Goal: Communication & Community: Answer question/provide support

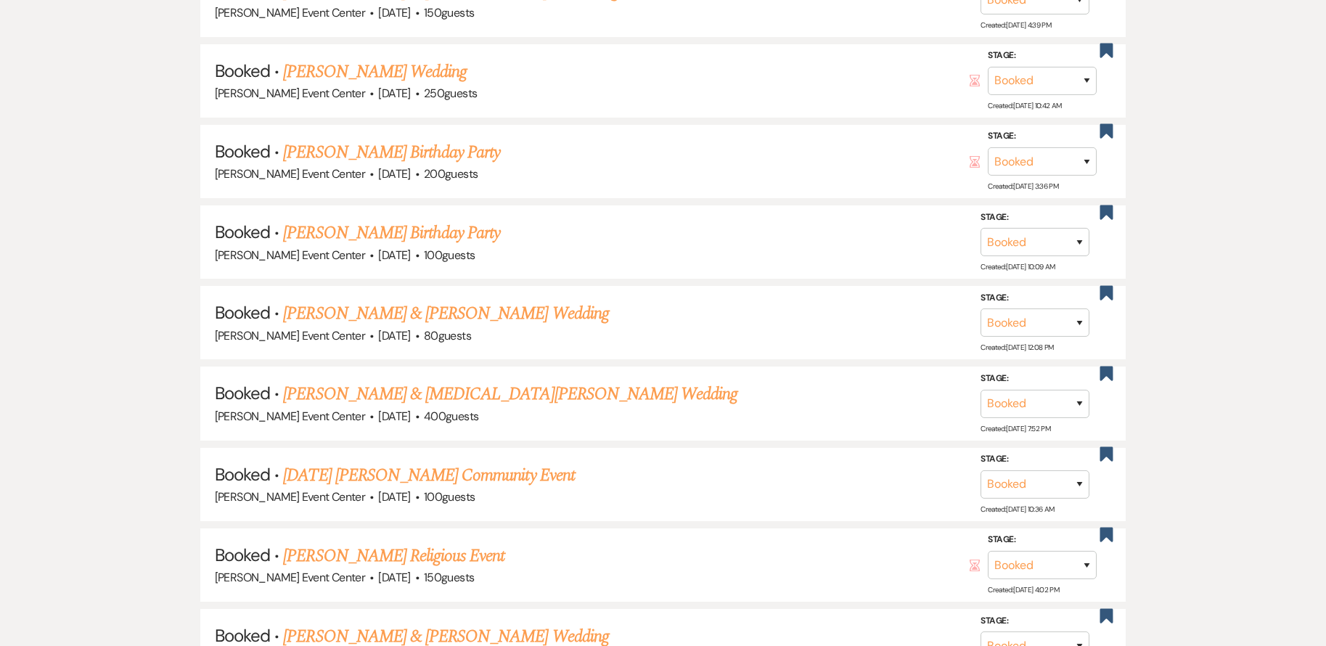
scroll to position [1114, 0]
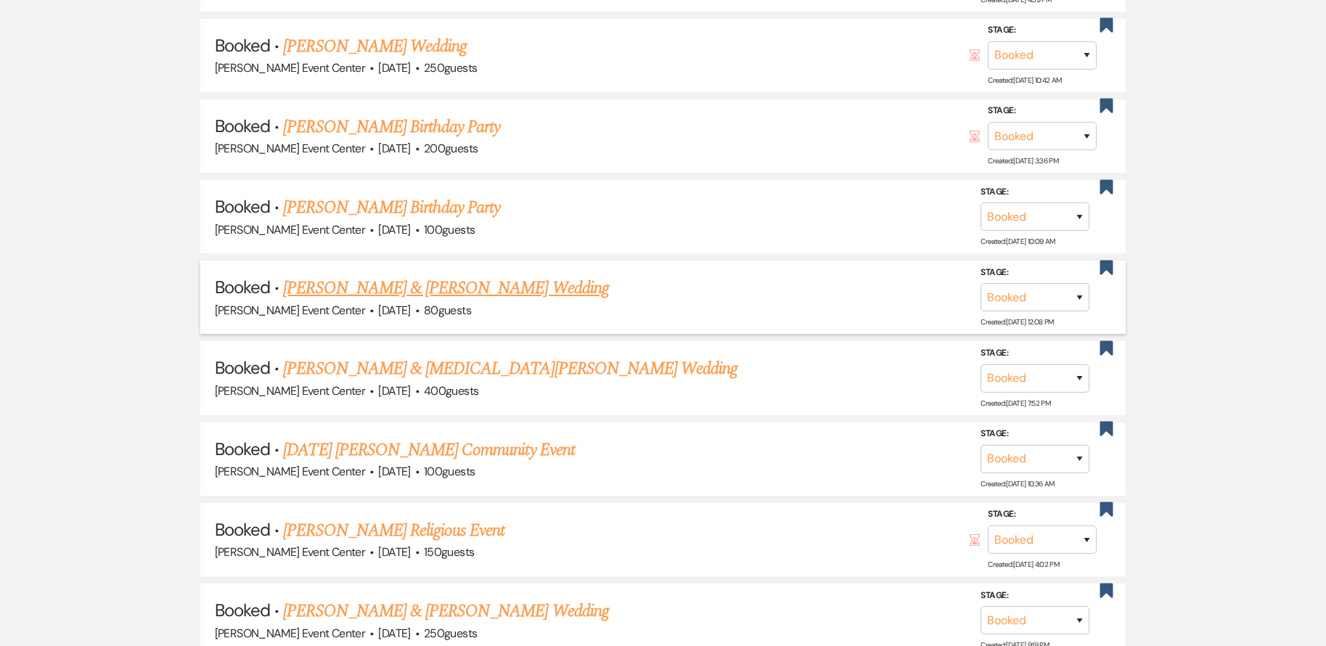
click at [443, 278] on link "[PERSON_NAME] & [PERSON_NAME] Wedding" at bounding box center [445, 288] width 325 height 26
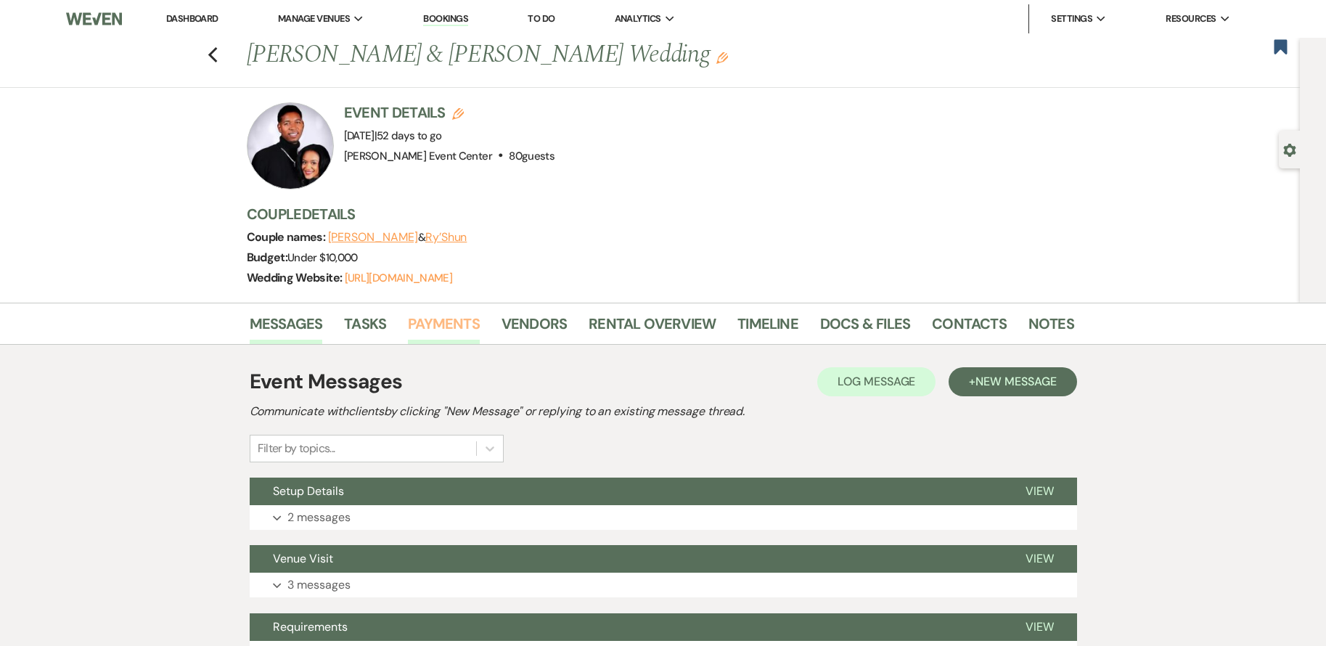
click at [451, 322] on link "Payments" at bounding box center [444, 328] width 72 height 32
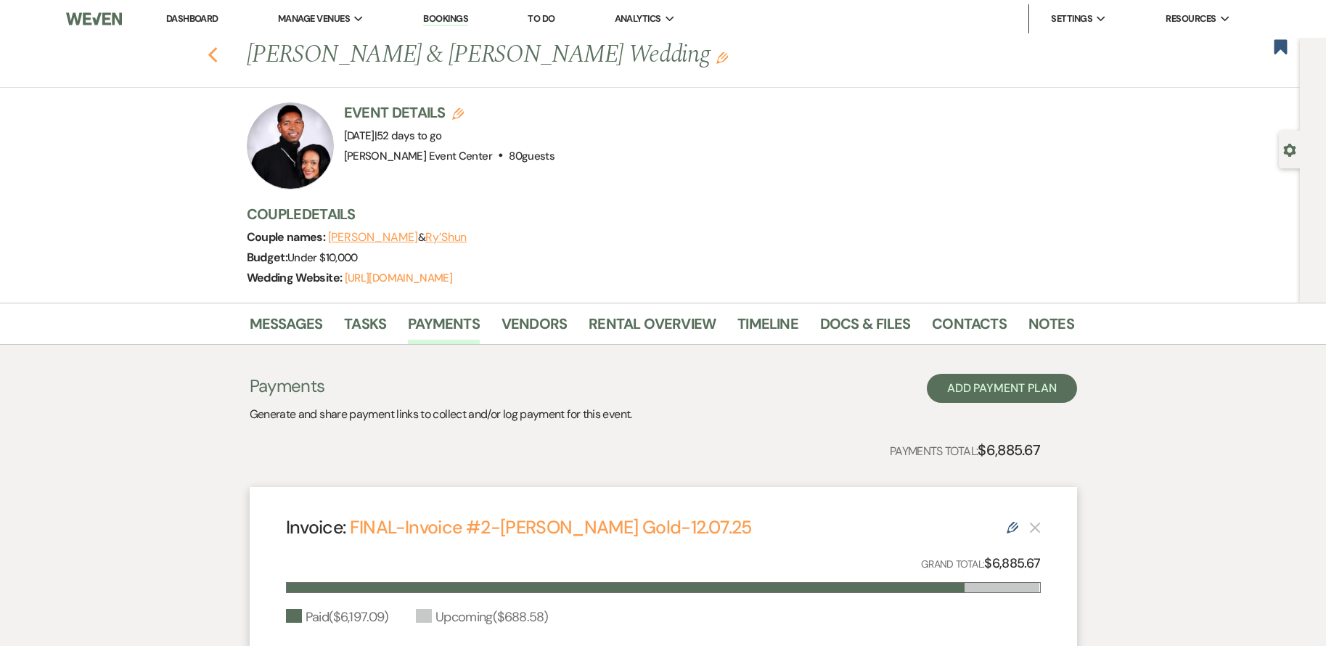
click at [216, 52] on use "button" at bounding box center [211, 55] width 9 height 16
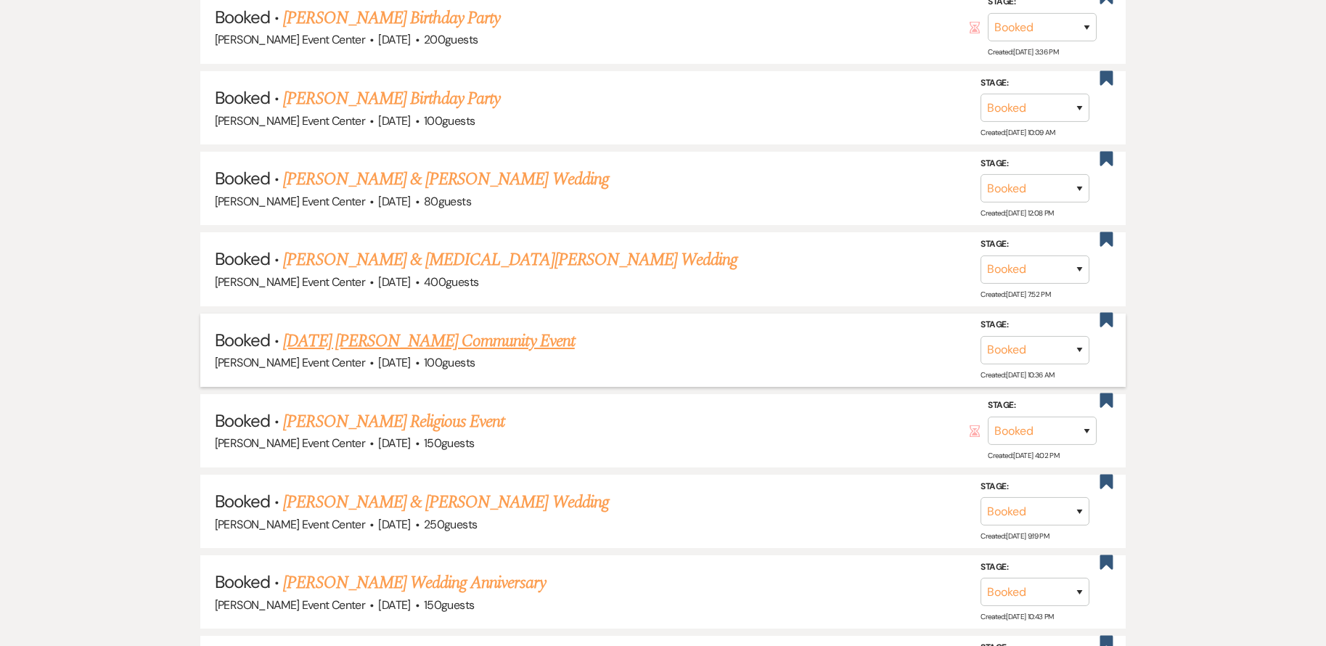
scroll to position [1259, 0]
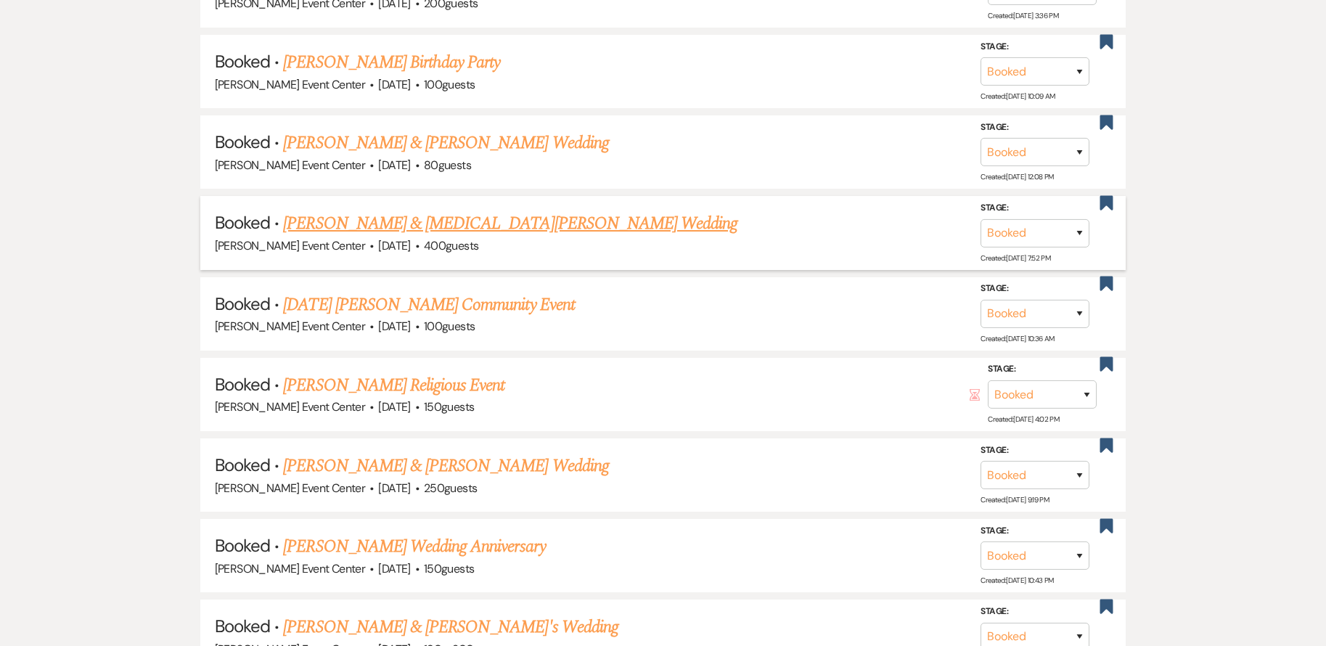
click at [443, 210] on link "[PERSON_NAME] & [MEDICAL_DATA][PERSON_NAME] Wedding" at bounding box center [510, 223] width 454 height 26
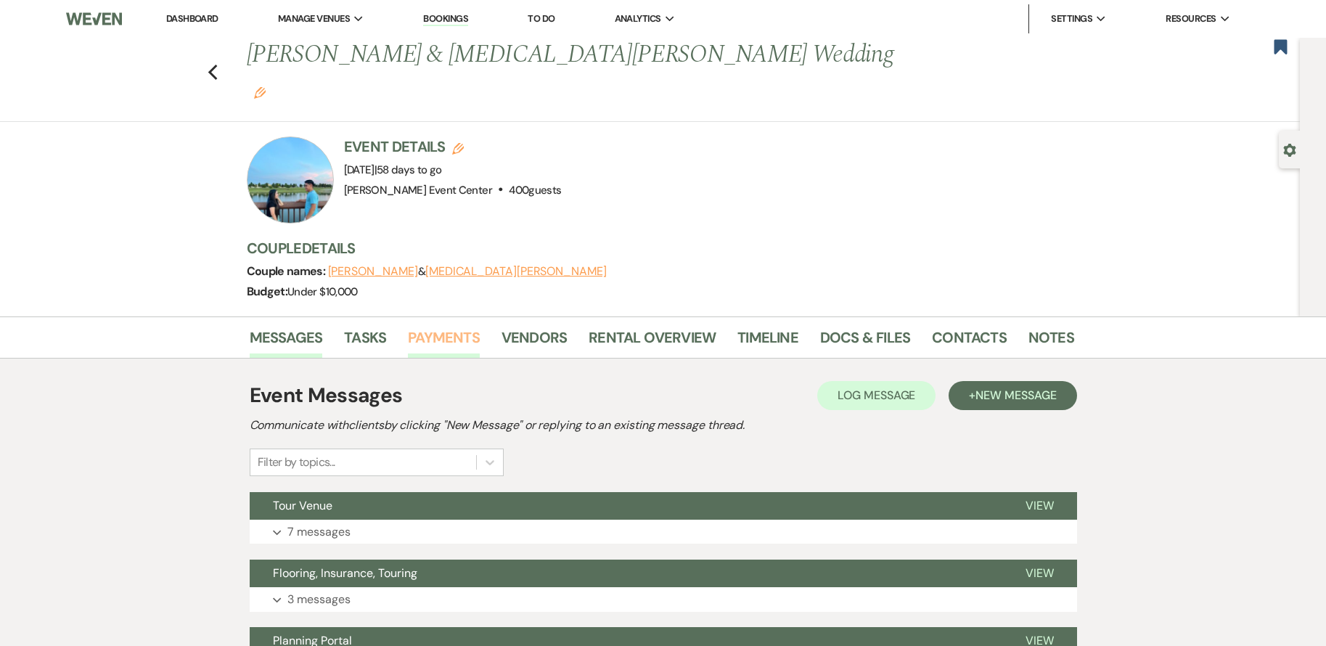
click at [453, 326] on link "Payments" at bounding box center [444, 342] width 72 height 32
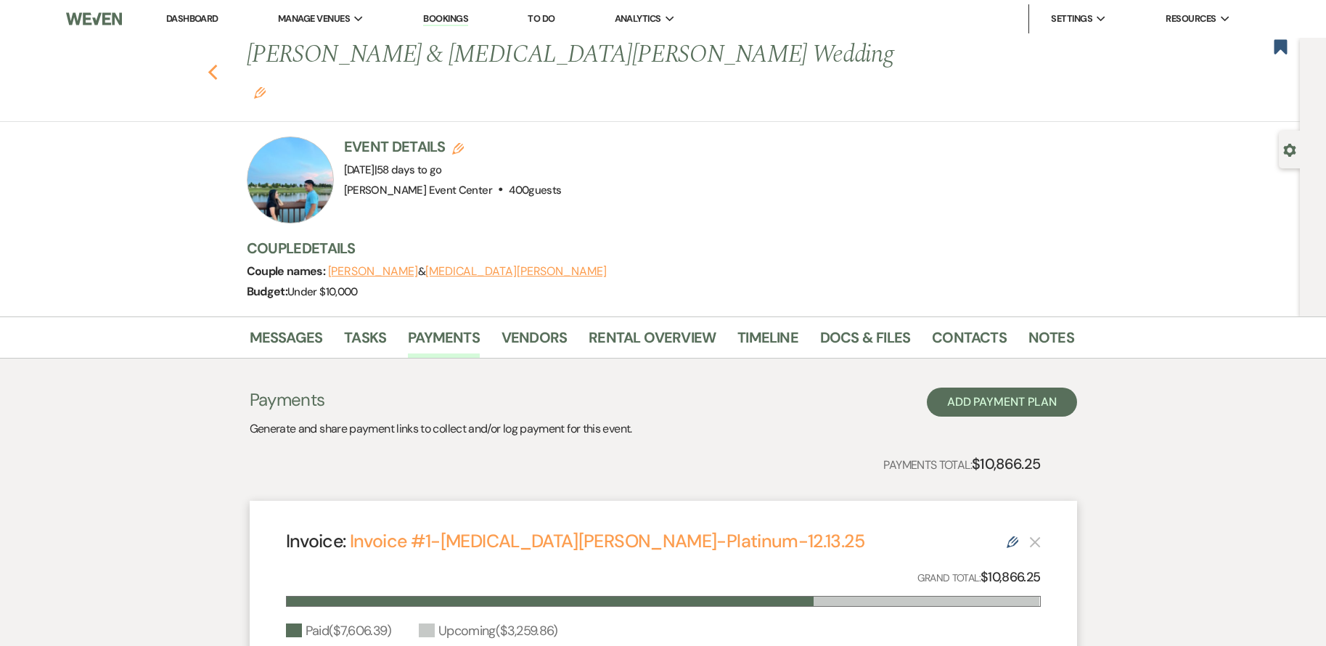
click at [215, 64] on icon "Previous" at bounding box center [212, 72] width 11 height 17
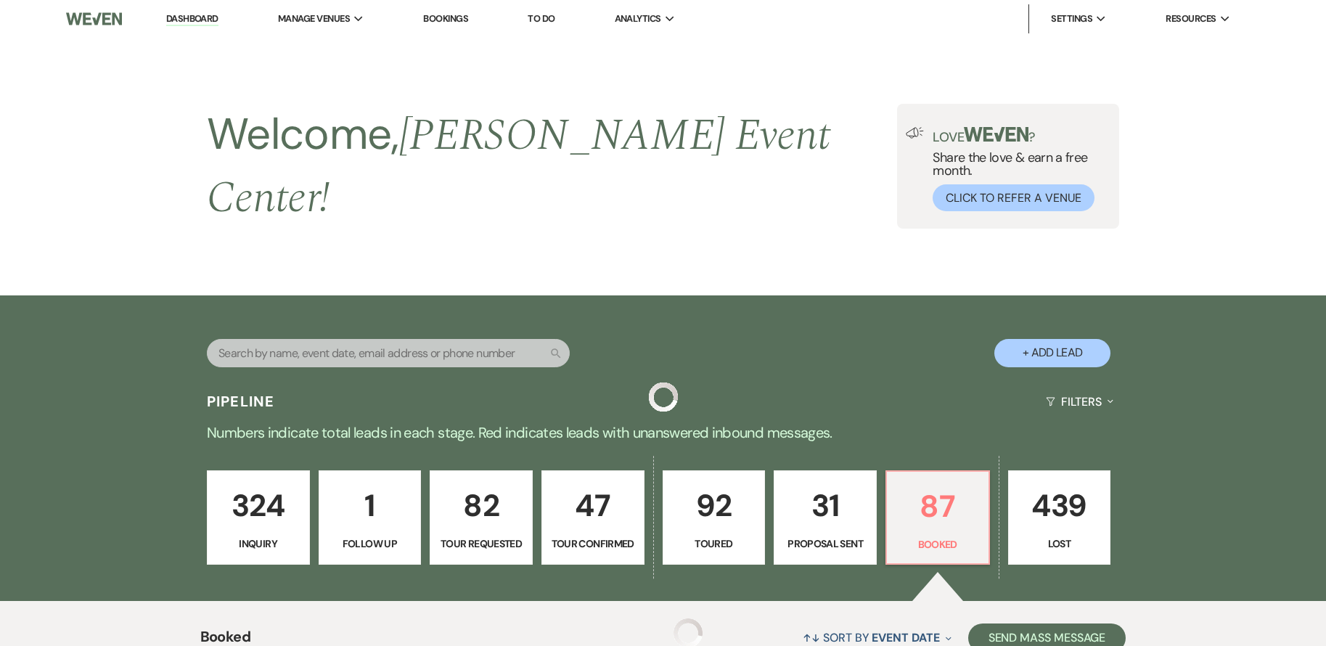
scroll to position [1259, 0]
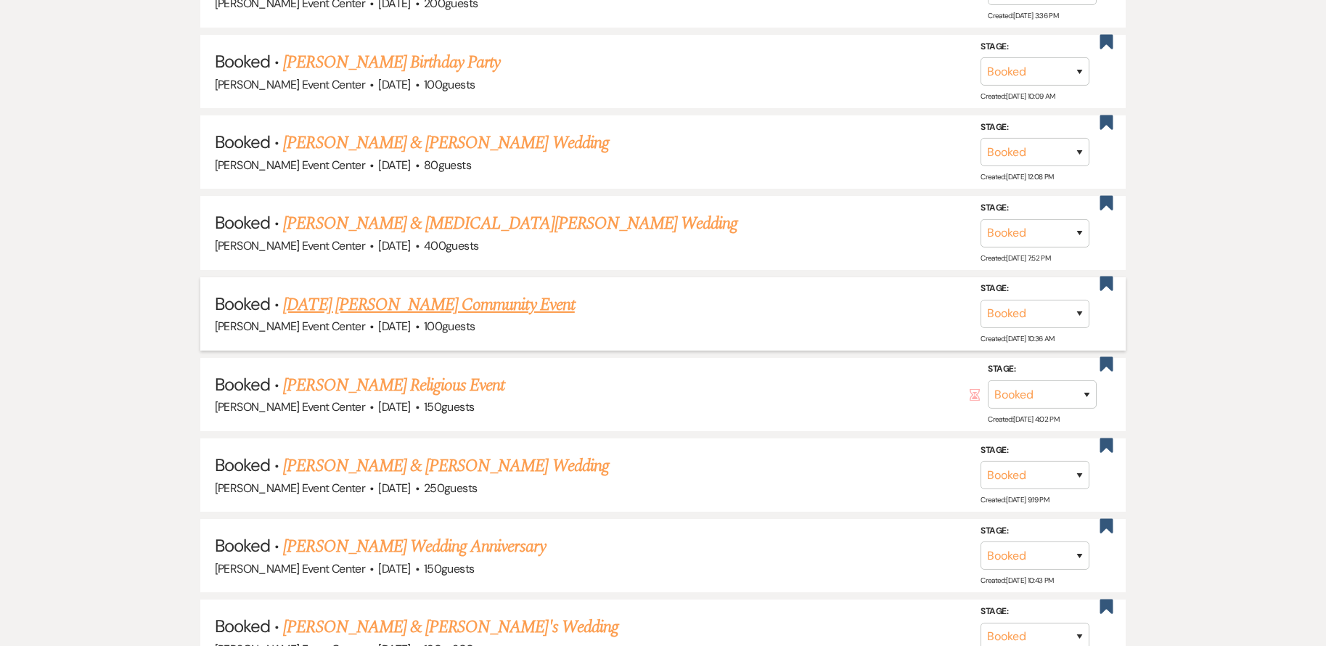
click at [400, 292] on link "[DATE] [PERSON_NAME] Community Event" at bounding box center [428, 305] width 291 height 26
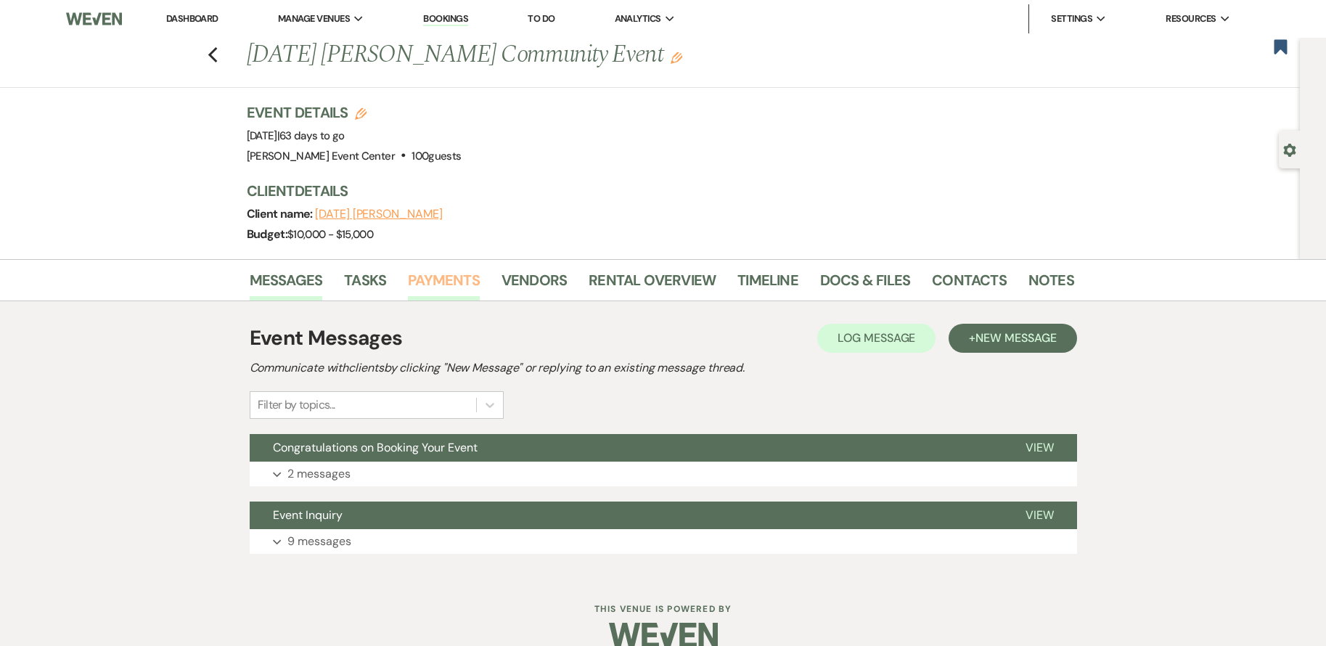
click at [439, 279] on link "Payments" at bounding box center [444, 284] width 72 height 32
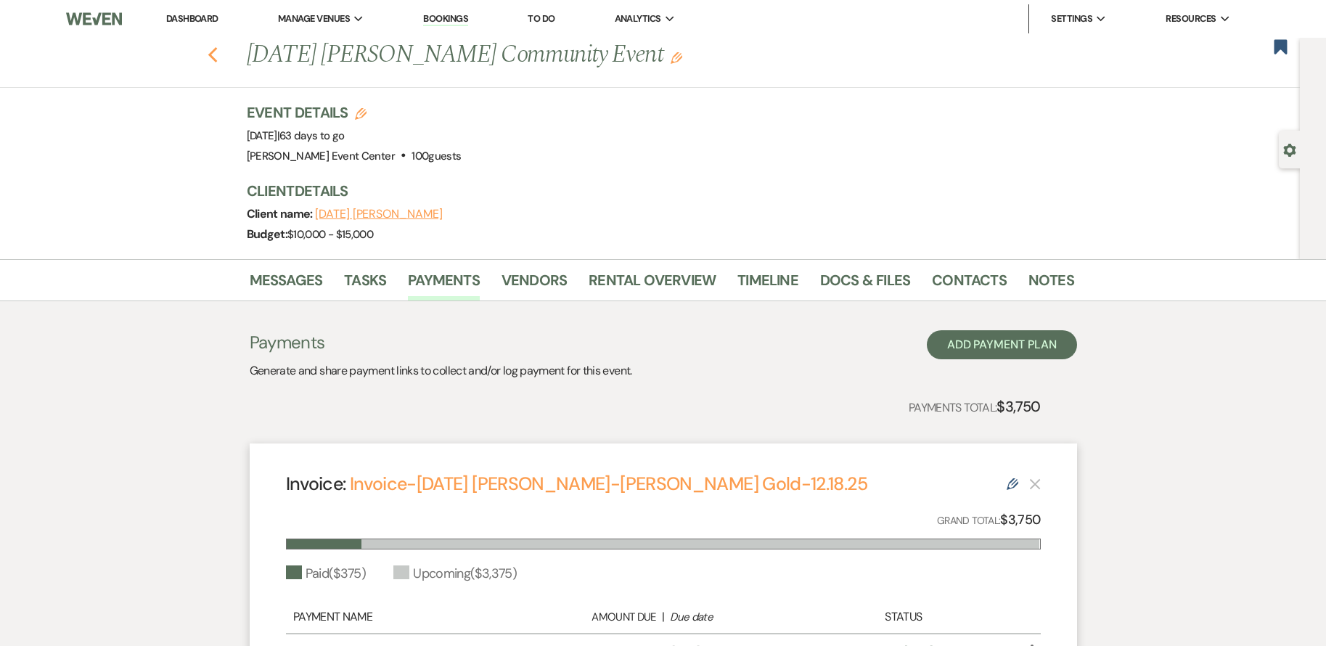
click at [216, 57] on use "button" at bounding box center [211, 55] width 9 height 16
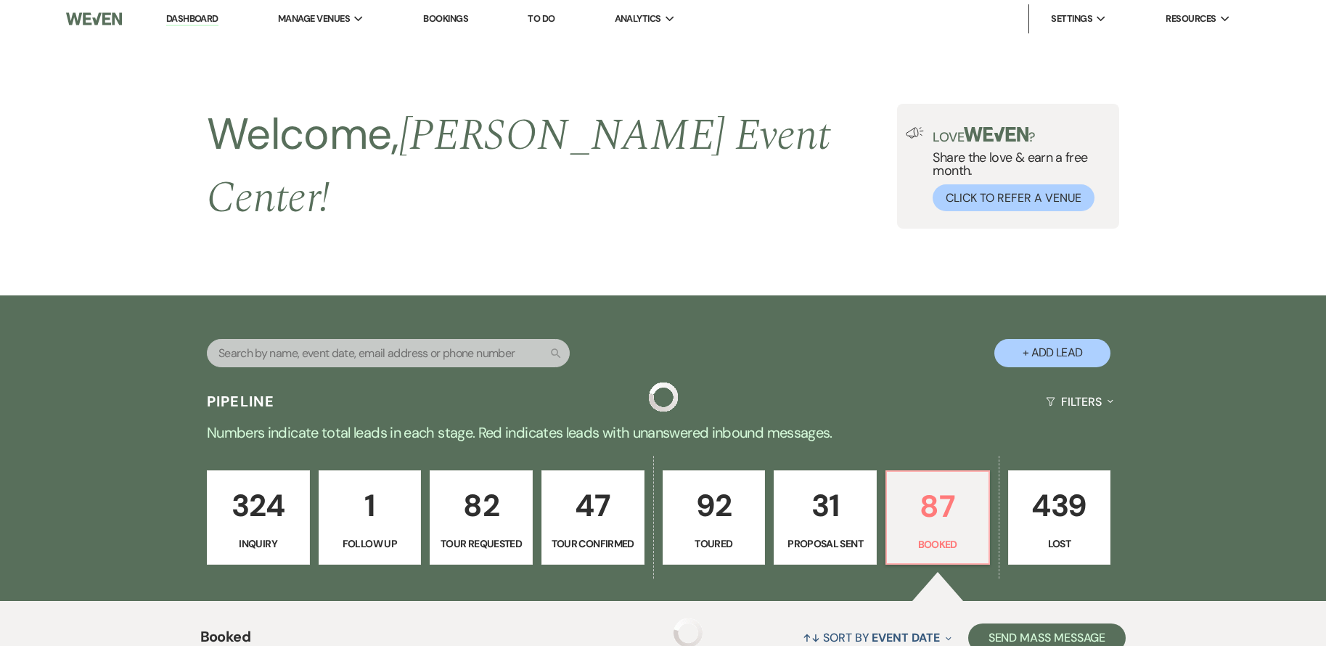
scroll to position [1259, 0]
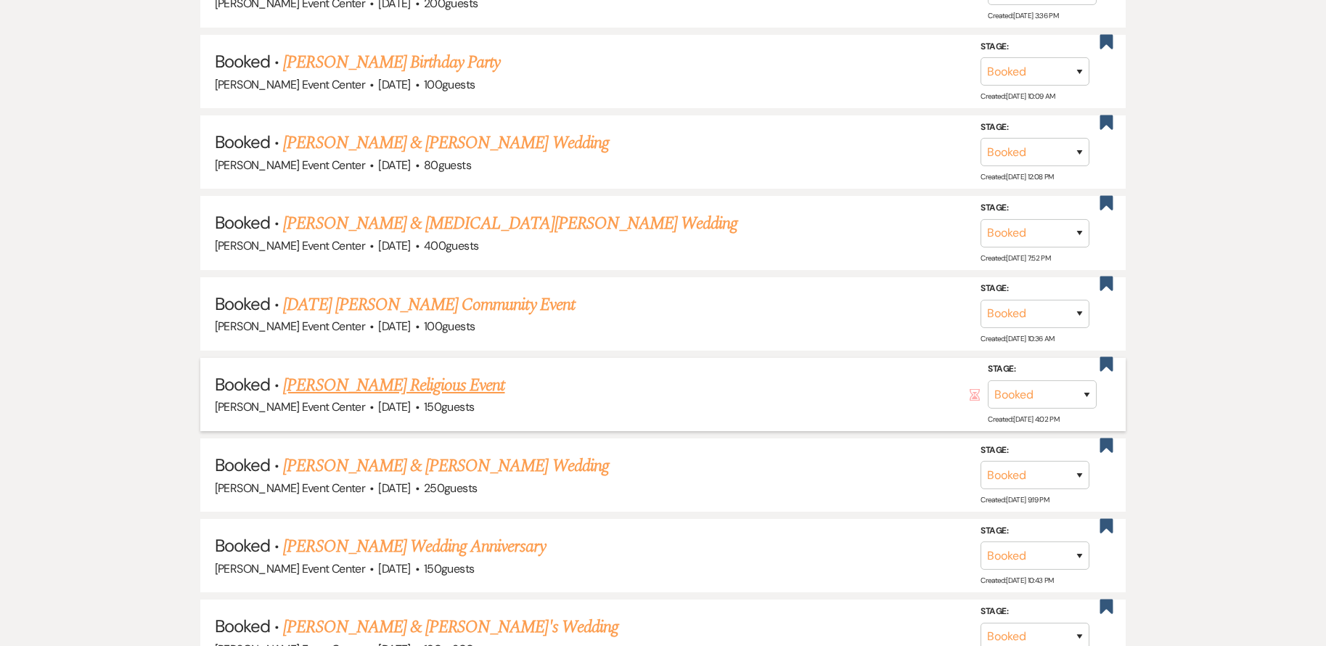
click at [412, 372] on link "[PERSON_NAME] Religious Event" at bounding box center [393, 385] width 221 height 26
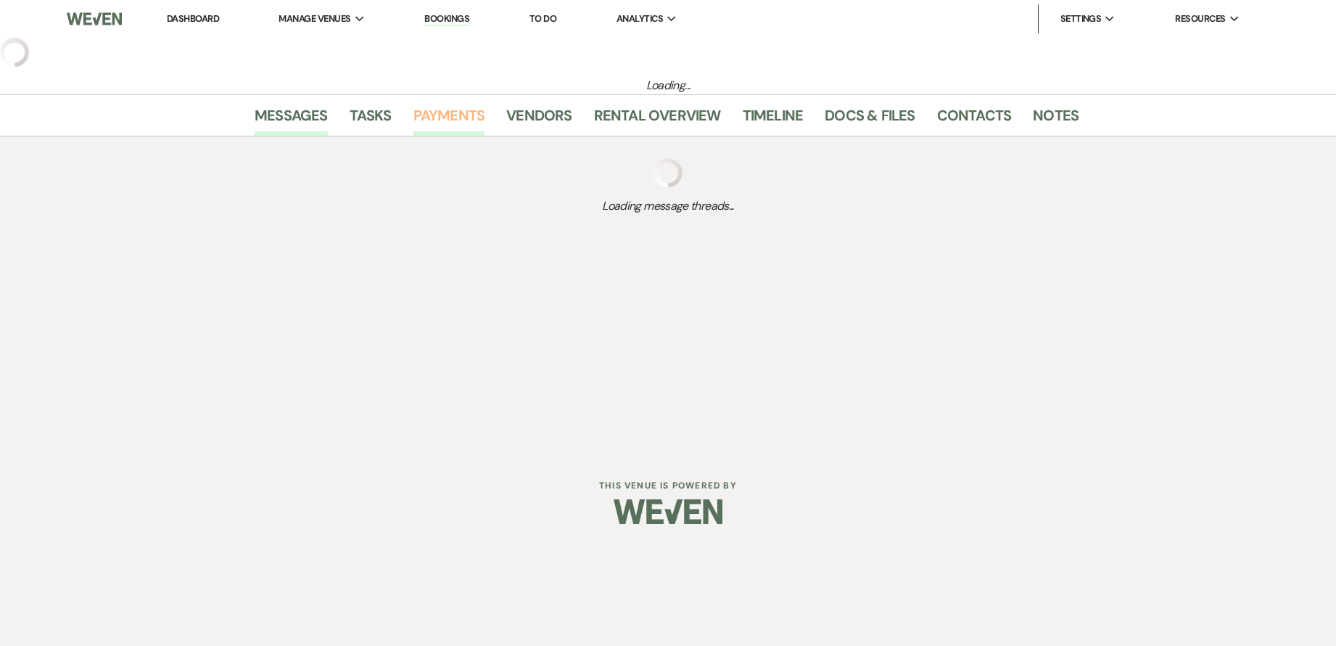
select select "5"
select select "12"
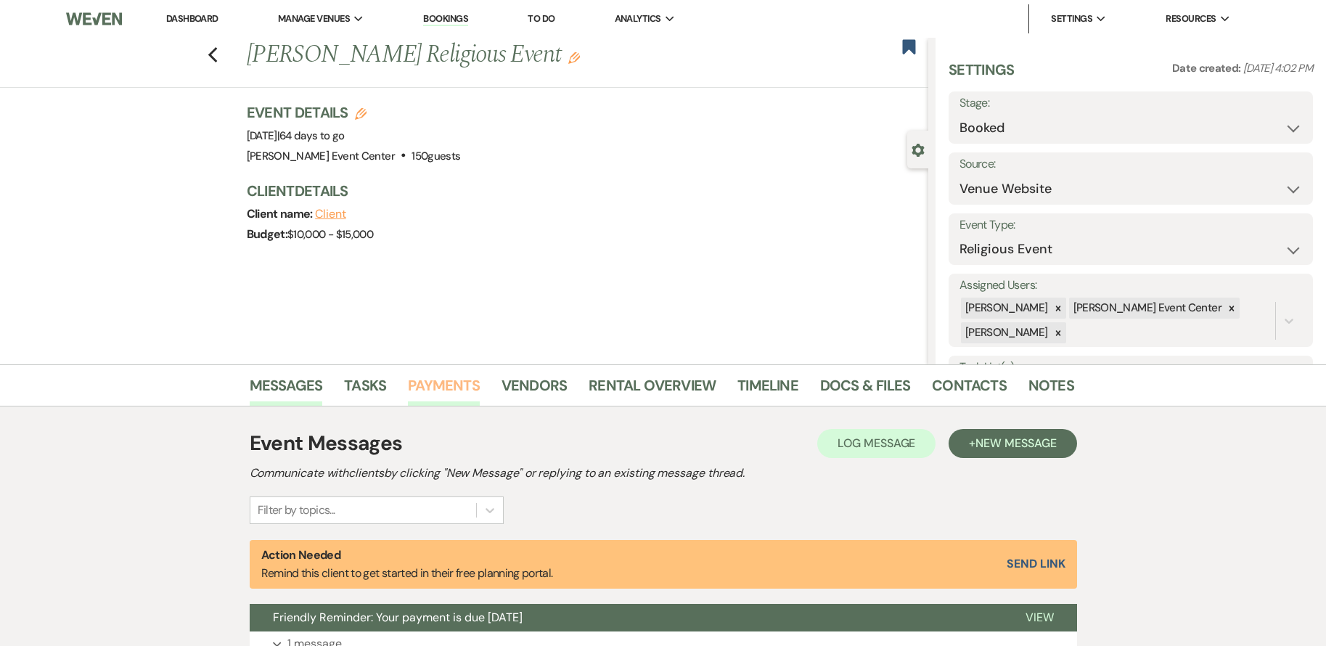
click at [439, 379] on link "Payments" at bounding box center [444, 390] width 72 height 32
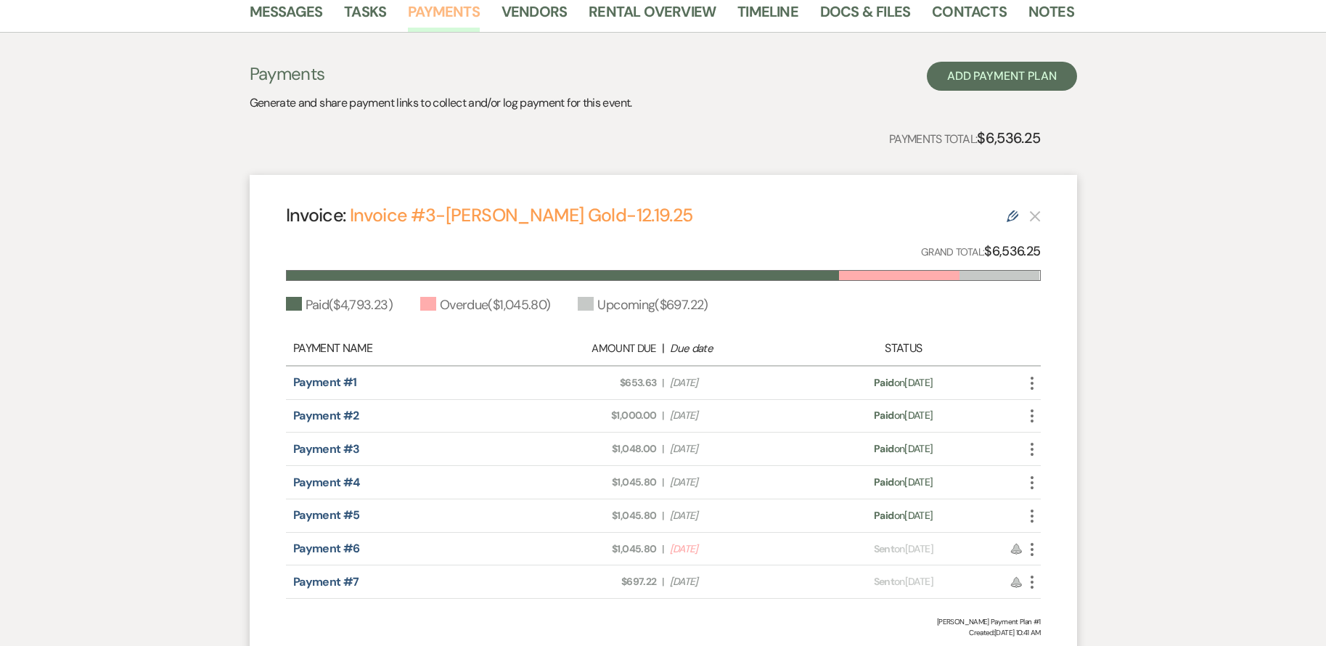
scroll to position [290, 0]
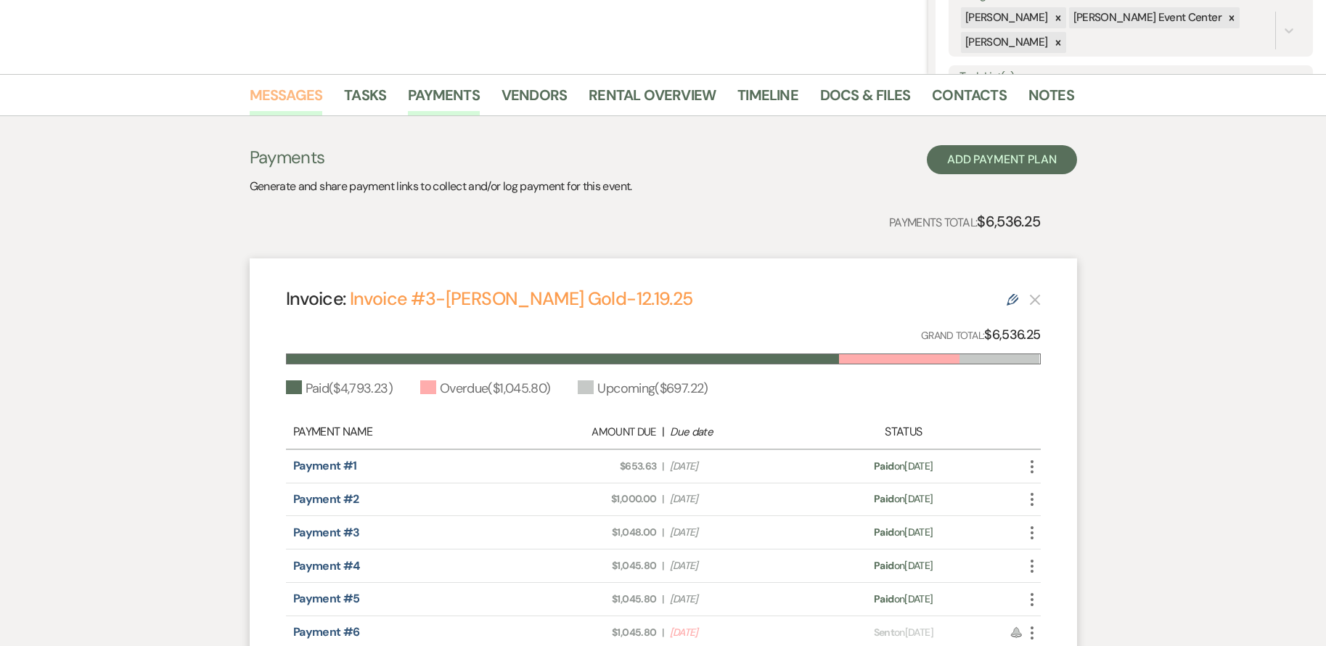
click at [291, 93] on link "Messages" at bounding box center [286, 99] width 73 height 32
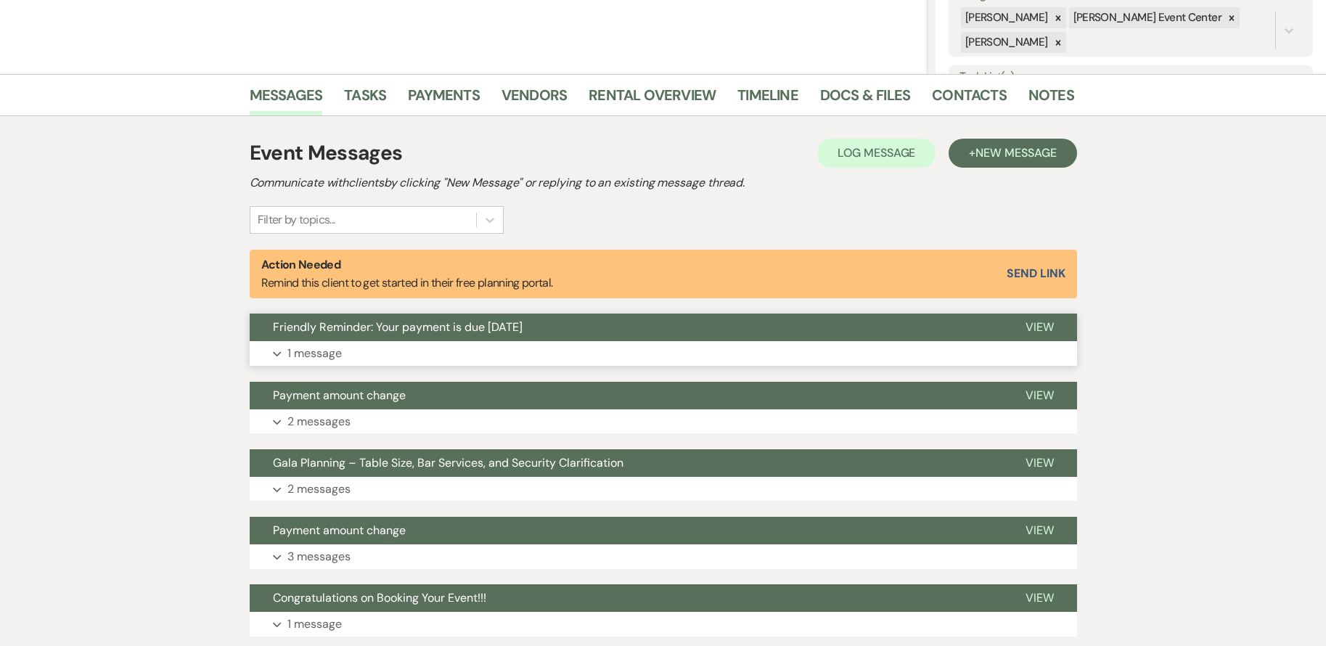
click at [414, 351] on button "Expand 1 message" at bounding box center [663, 353] width 827 height 25
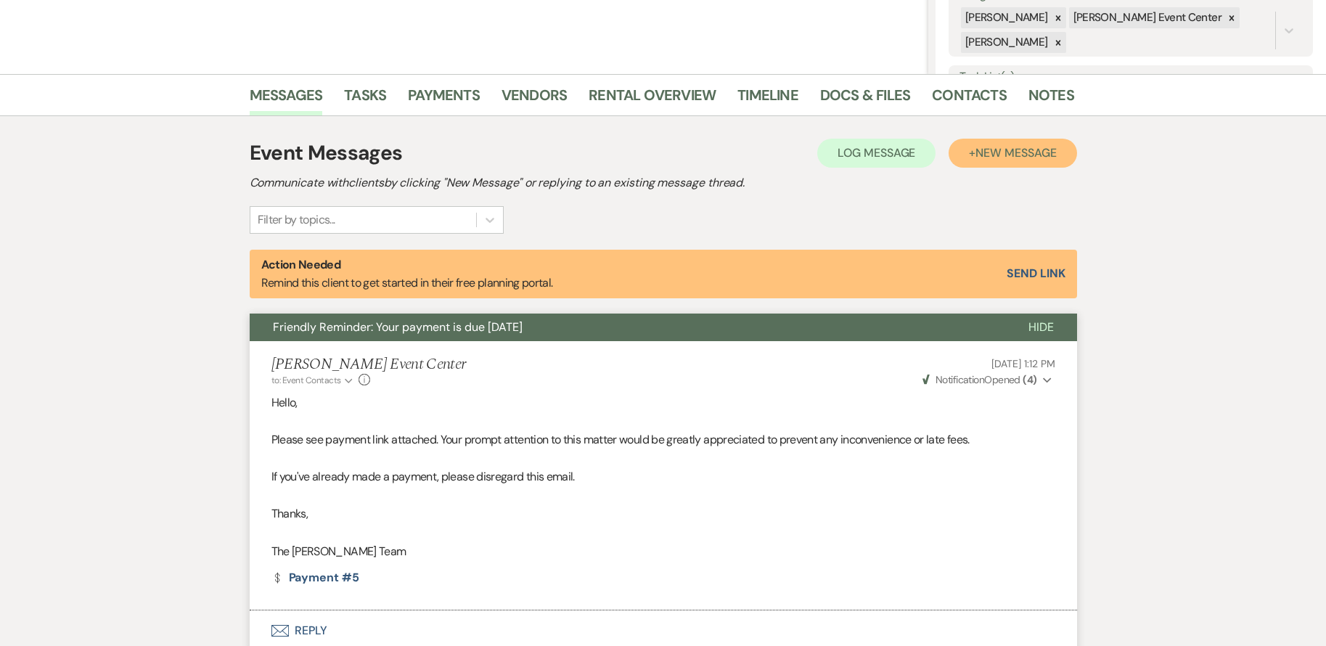
click at [999, 149] on span "New Message" at bounding box center [1015, 152] width 81 height 15
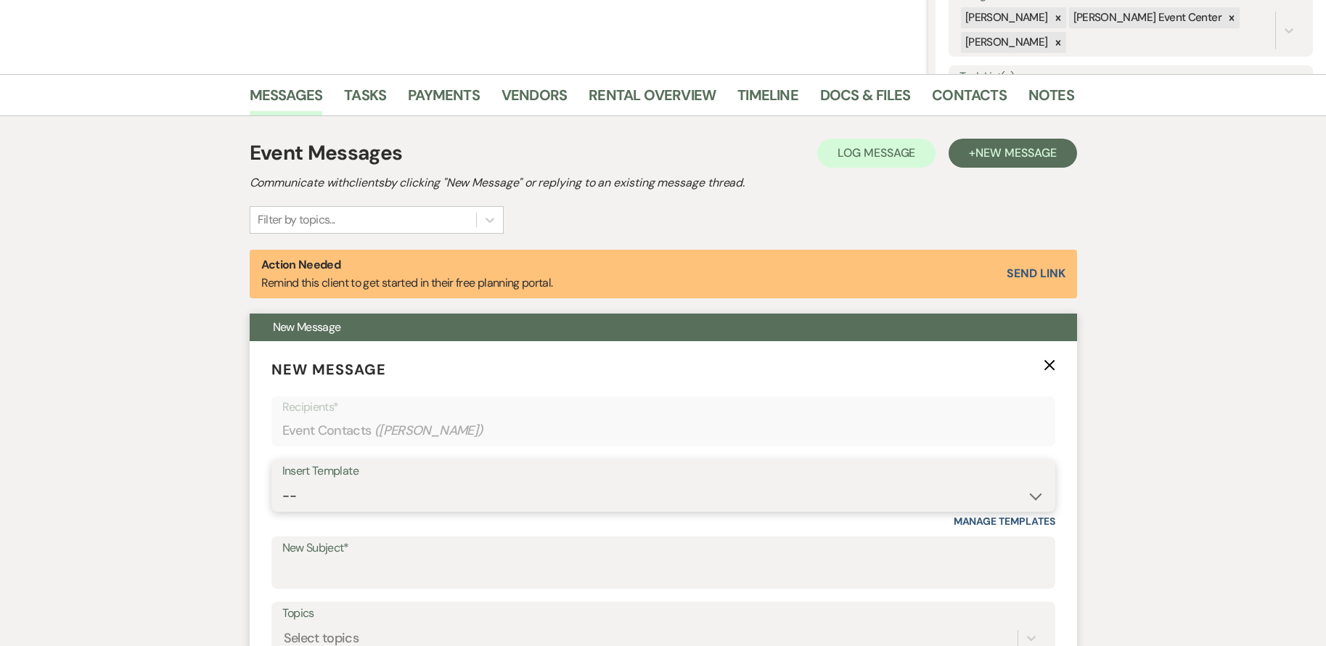
click at [523, 489] on select "-- Weven Planning Portal Introduction (Booked Events) Initial Inquiry Response …" at bounding box center [663, 496] width 762 height 28
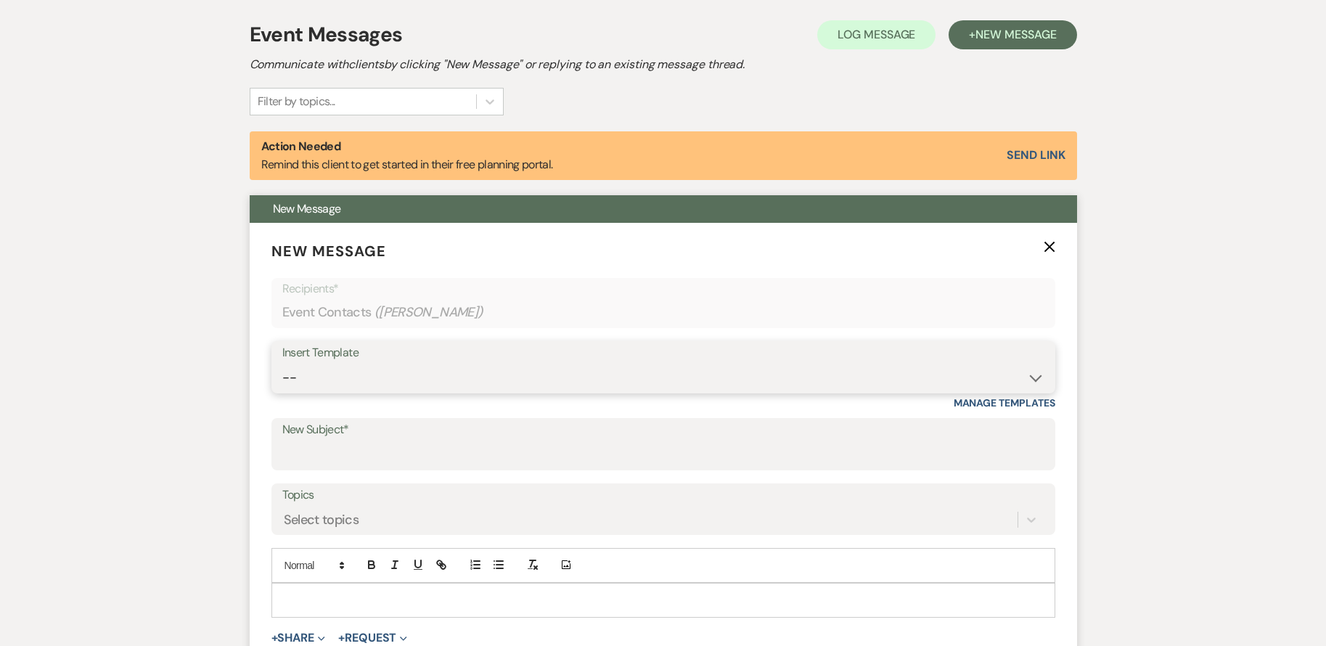
scroll to position [435, 0]
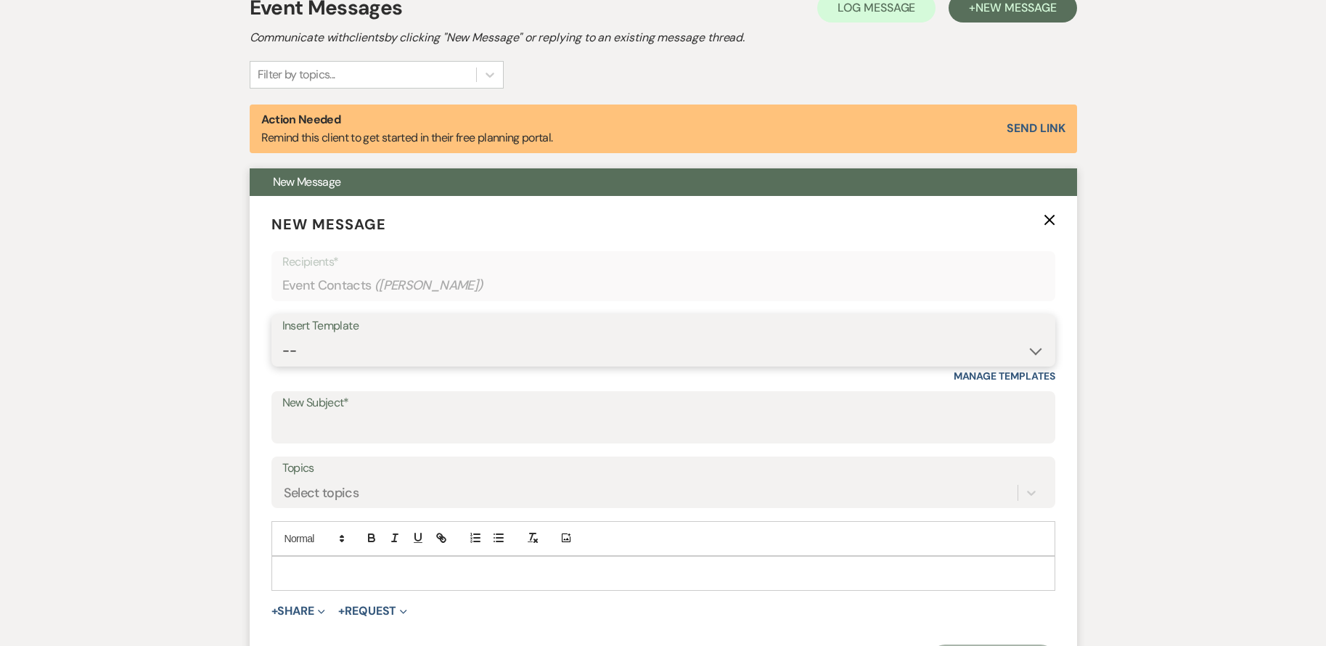
click at [428, 358] on select "-- Weven Planning Portal Introduction (Booked Events) Initial Inquiry Response …" at bounding box center [663, 351] width 762 height 28
select select "3564"
click at [282, 337] on select "-- Weven Planning Portal Introduction (Booked Events) Initial Inquiry Response …" at bounding box center [663, 351] width 762 height 28
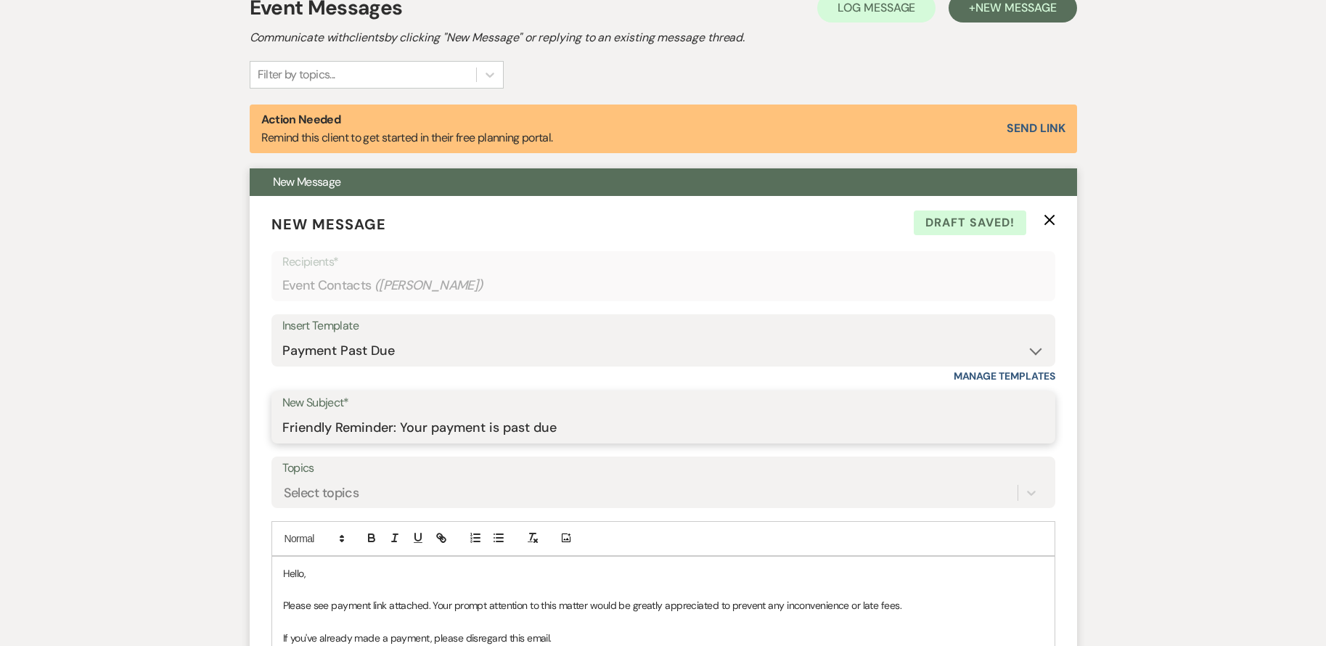
drag, startPoint x: 587, startPoint y: 427, endPoint x: 506, endPoint y: 435, distance: 81.6
click at [506, 435] on input "Friendly Reminder: Your payment is past due" at bounding box center [663, 428] width 762 height 28
type input "Friendly Reminder: Your payment is due [DATE]"
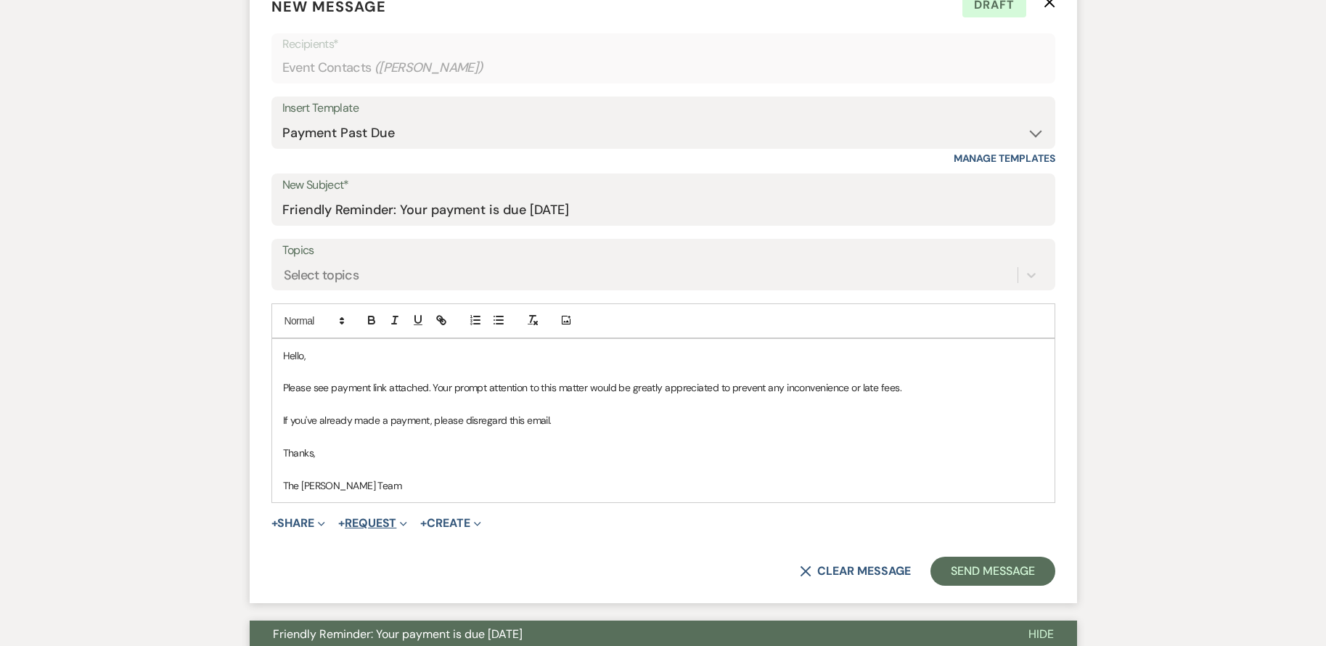
click at [388, 527] on button "+ Request Expand" at bounding box center [372, 523] width 69 height 12
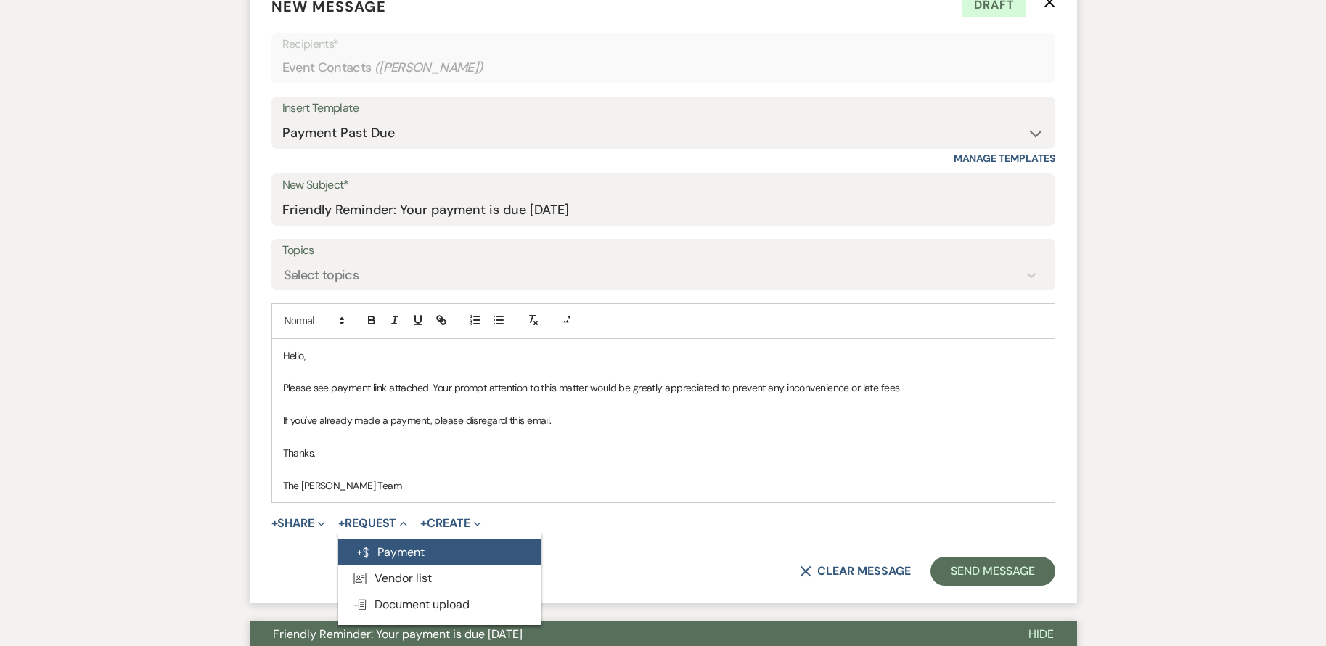
click at [408, 546] on button "Generate Payment Payment" at bounding box center [439, 552] width 203 height 26
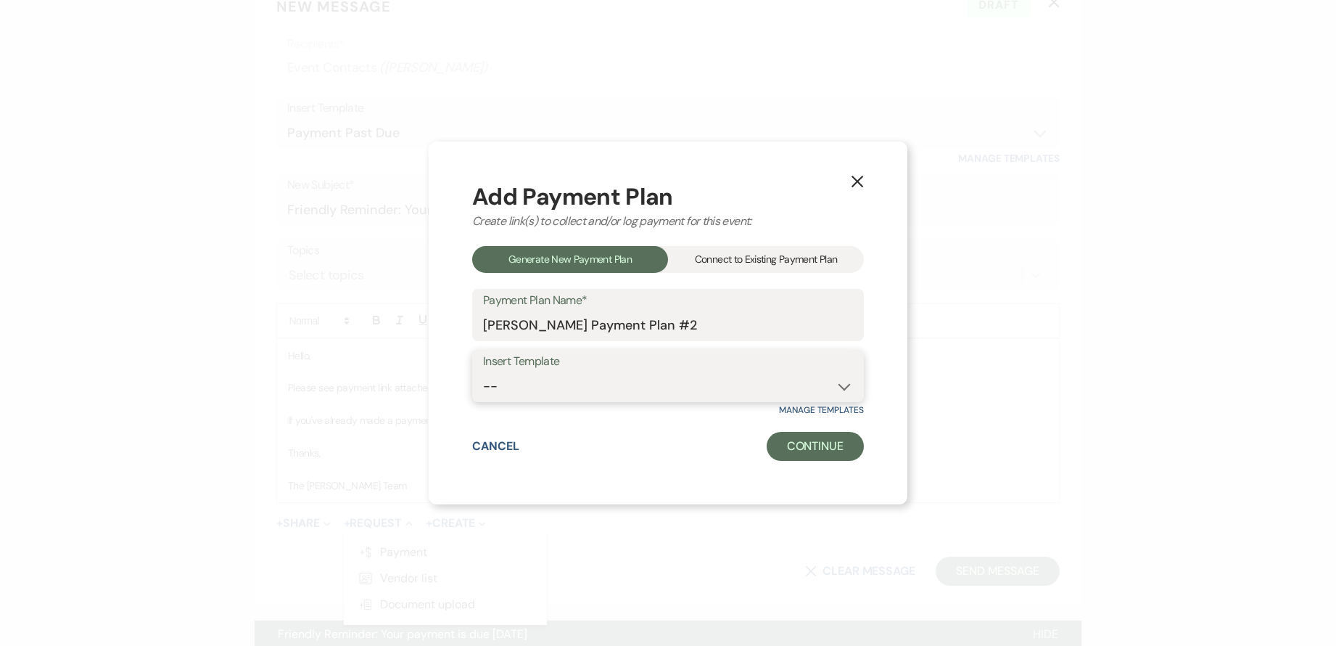
click at [631, 379] on select "-- 12 Months - Monthly 12 Months - BiMonthly" at bounding box center [668, 386] width 370 height 28
click at [731, 259] on div "Connect to Existing Payment Plan" at bounding box center [766, 259] width 196 height 27
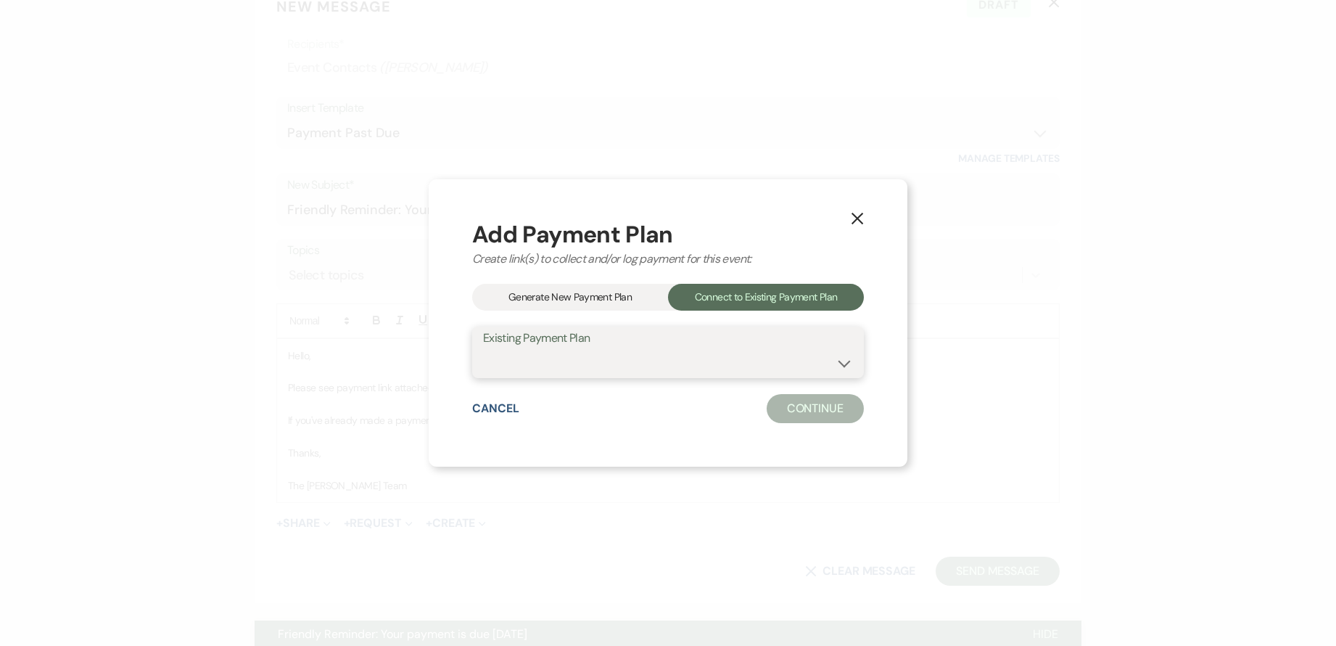
click at [695, 363] on select "[PERSON_NAME] Payment Plan #1" at bounding box center [668, 362] width 370 height 28
select select "22385"
click at [483, 348] on select "[PERSON_NAME] Payment Plan #1" at bounding box center [668, 362] width 370 height 28
click at [850, 414] on button "Continue" at bounding box center [815, 408] width 97 height 29
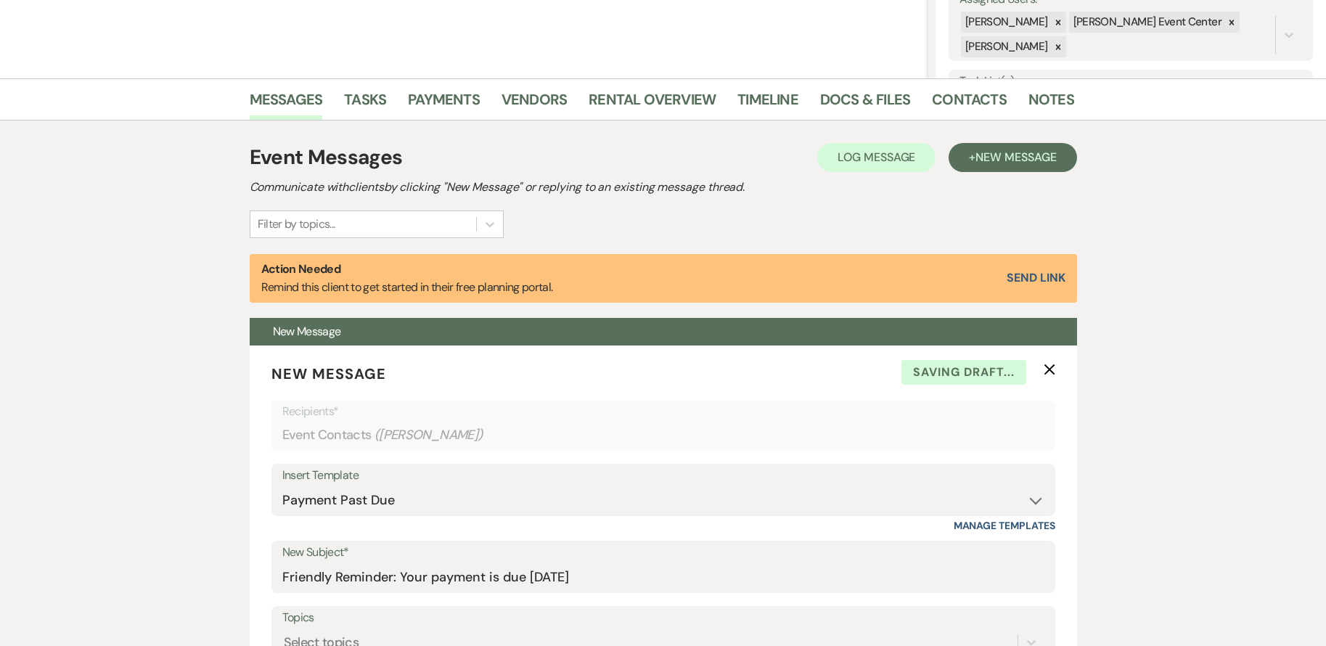
scroll to position [218, 0]
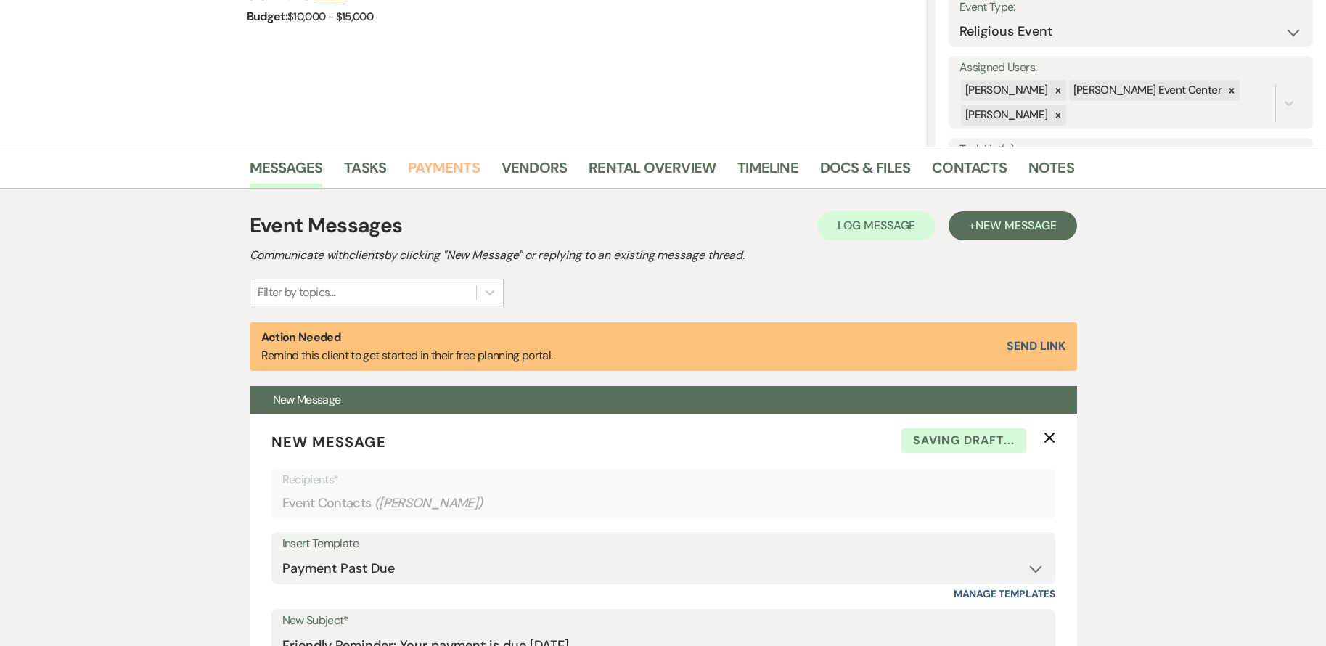
click at [435, 173] on link "Payments" at bounding box center [444, 172] width 72 height 32
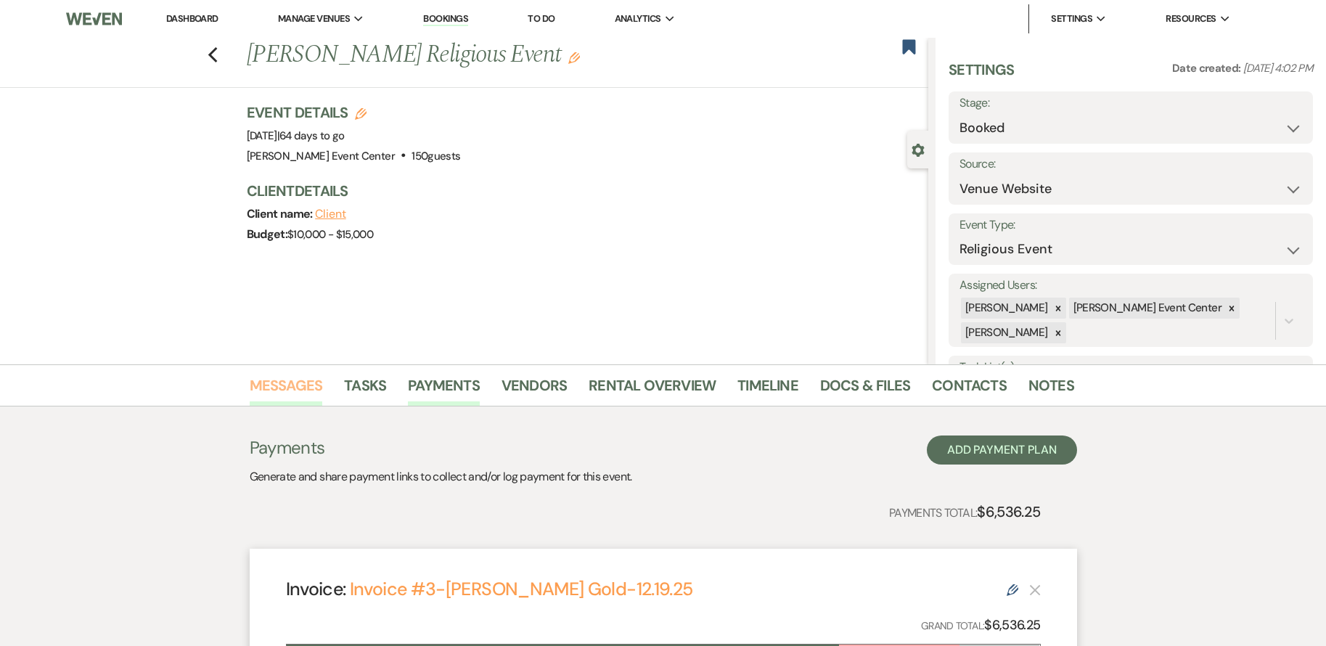
click at [275, 382] on link "Messages" at bounding box center [286, 390] width 73 height 32
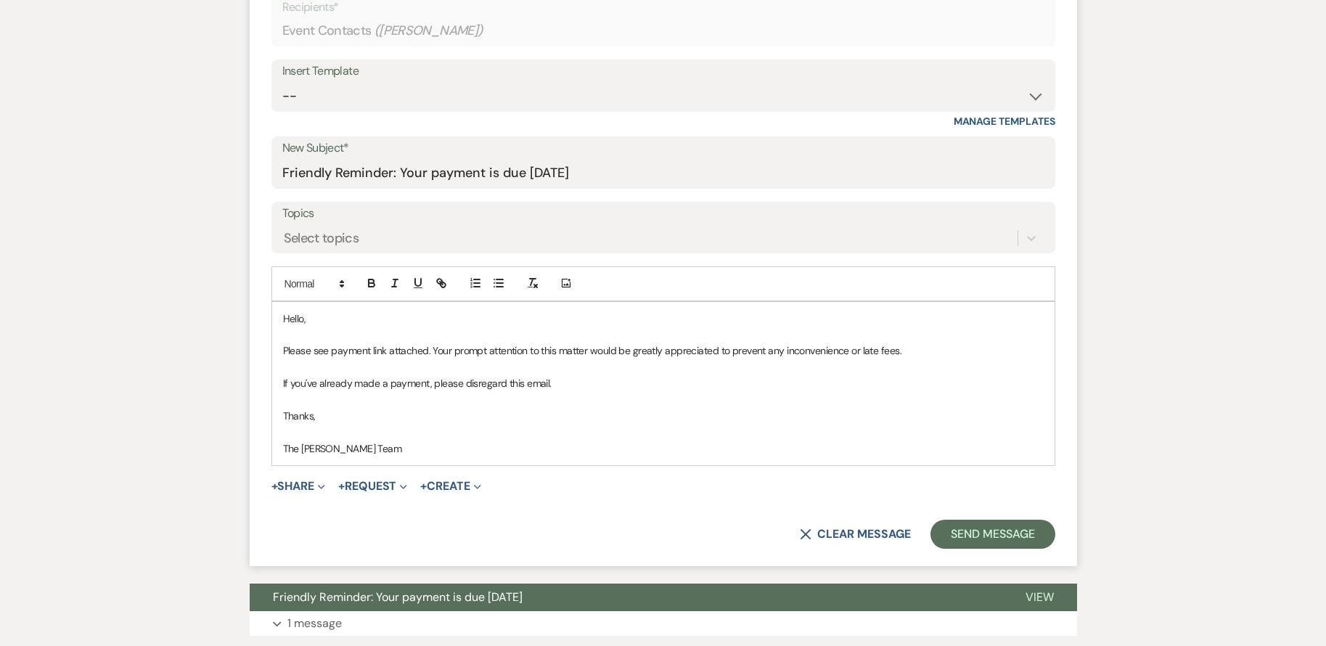
scroll to position [726, 0]
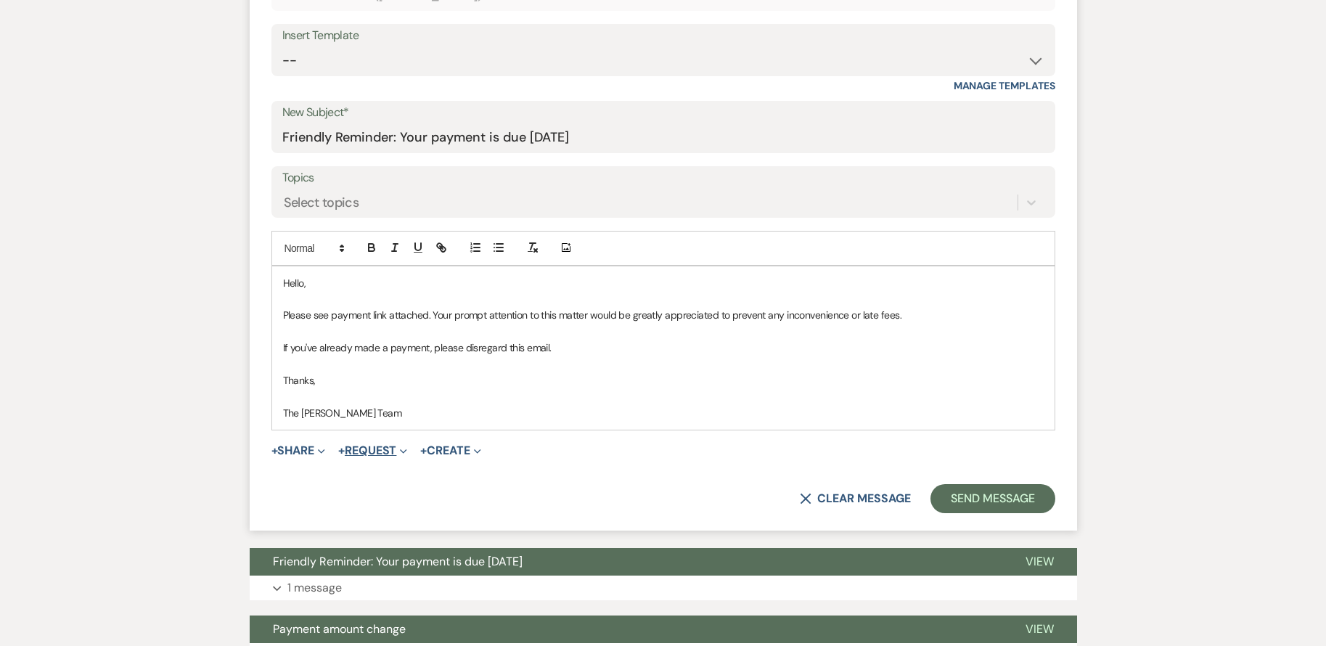
click at [366, 448] on button "+ Request Expand" at bounding box center [372, 451] width 69 height 12
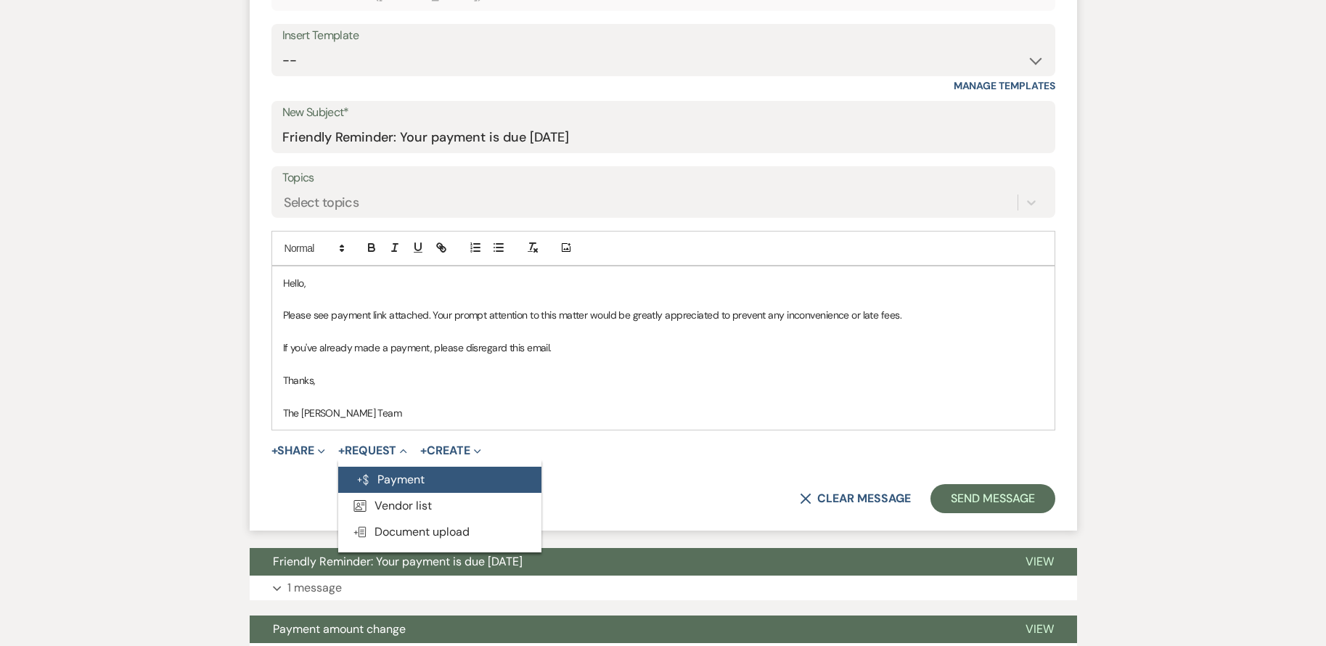
click at [391, 481] on button "Generate Payment Payment" at bounding box center [439, 480] width 203 height 26
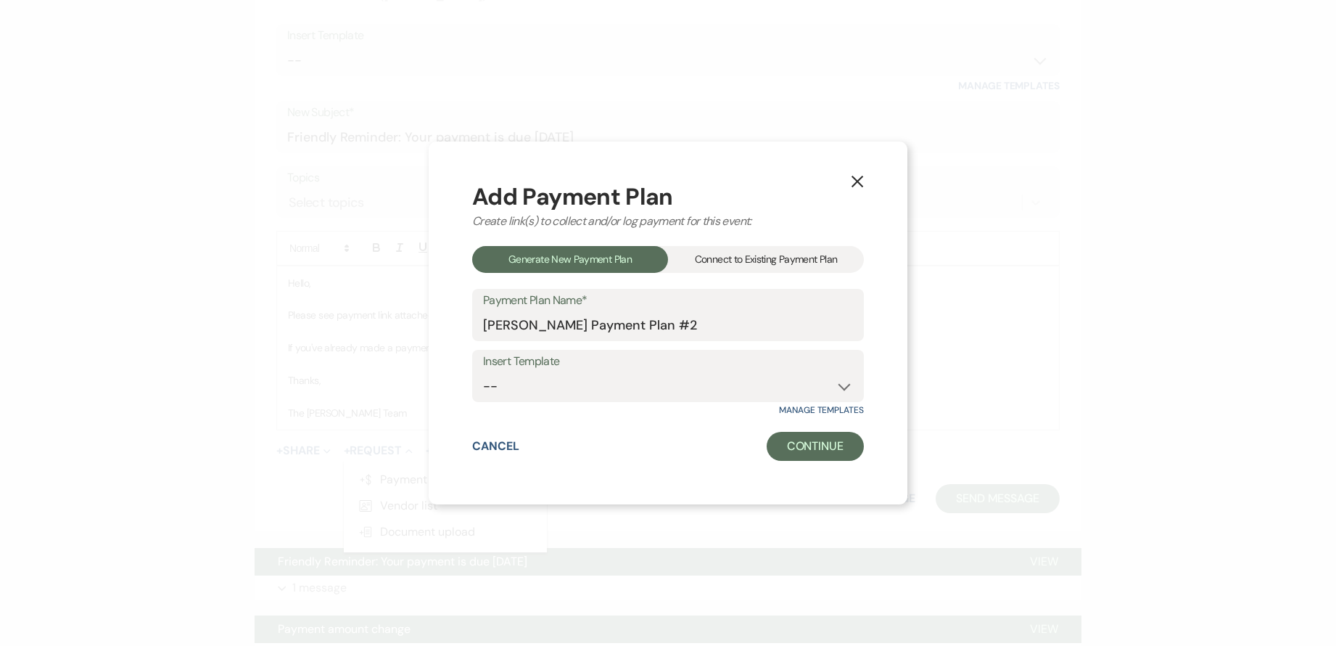
click at [752, 263] on div "Connect to Existing Payment Plan" at bounding box center [766, 259] width 196 height 27
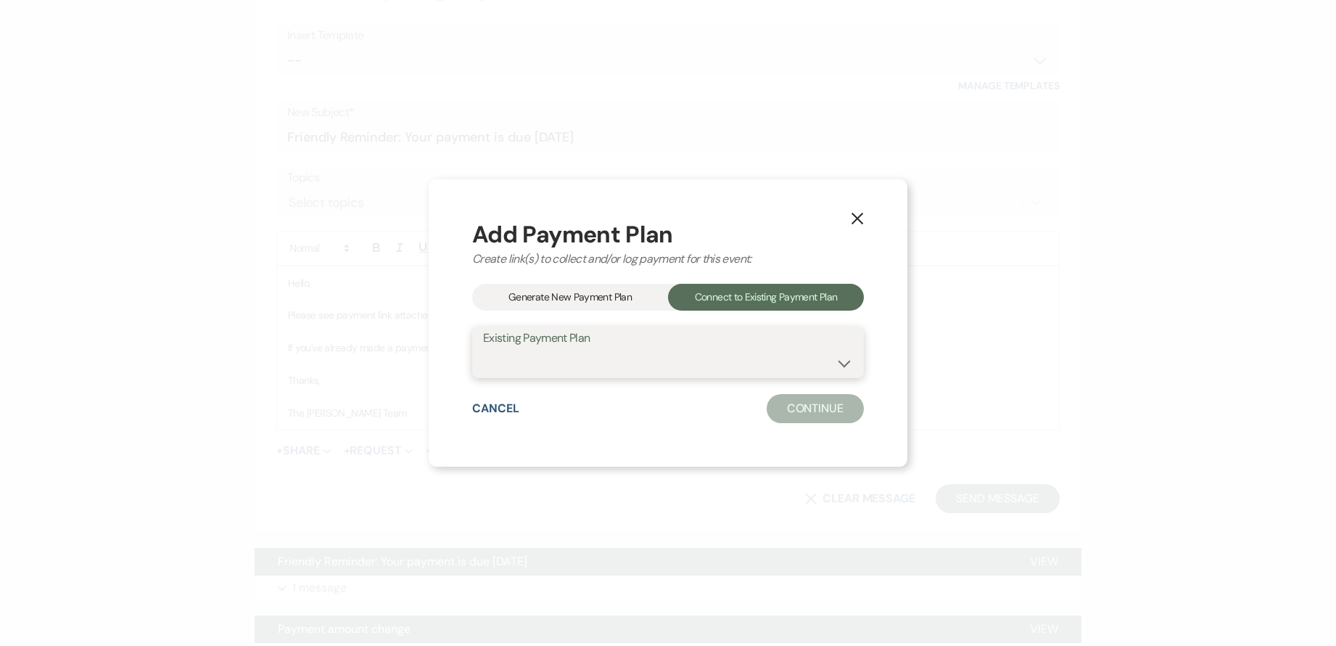
click at [704, 371] on select "[PERSON_NAME] Payment Plan #1" at bounding box center [668, 362] width 370 height 28
select select "22385"
click at [483, 348] on select "[PERSON_NAME] Payment Plan #1" at bounding box center [668, 362] width 370 height 28
click at [818, 420] on button "Continue" at bounding box center [815, 408] width 97 height 29
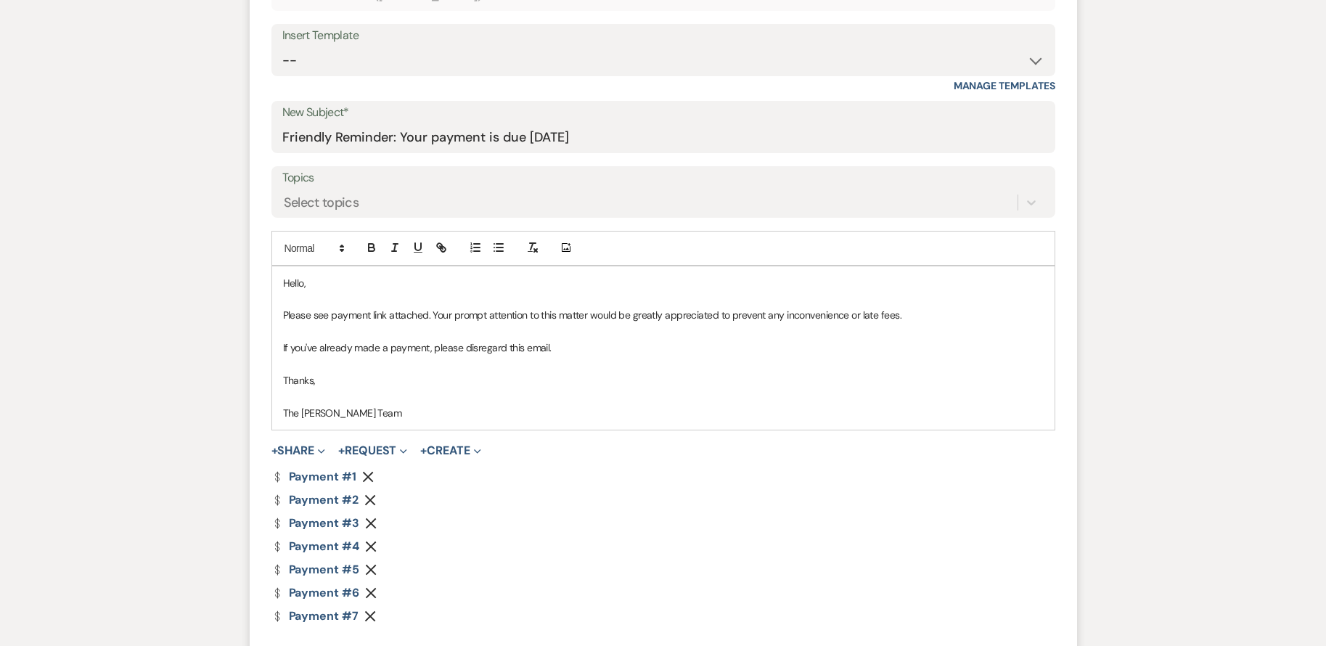
click at [366, 471] on icon "Remove" at bounding box center [368, 477] width 12 height 12
click at [366, 471] on icon "Remove" at bounding box center [370, 477] width 12 height 12
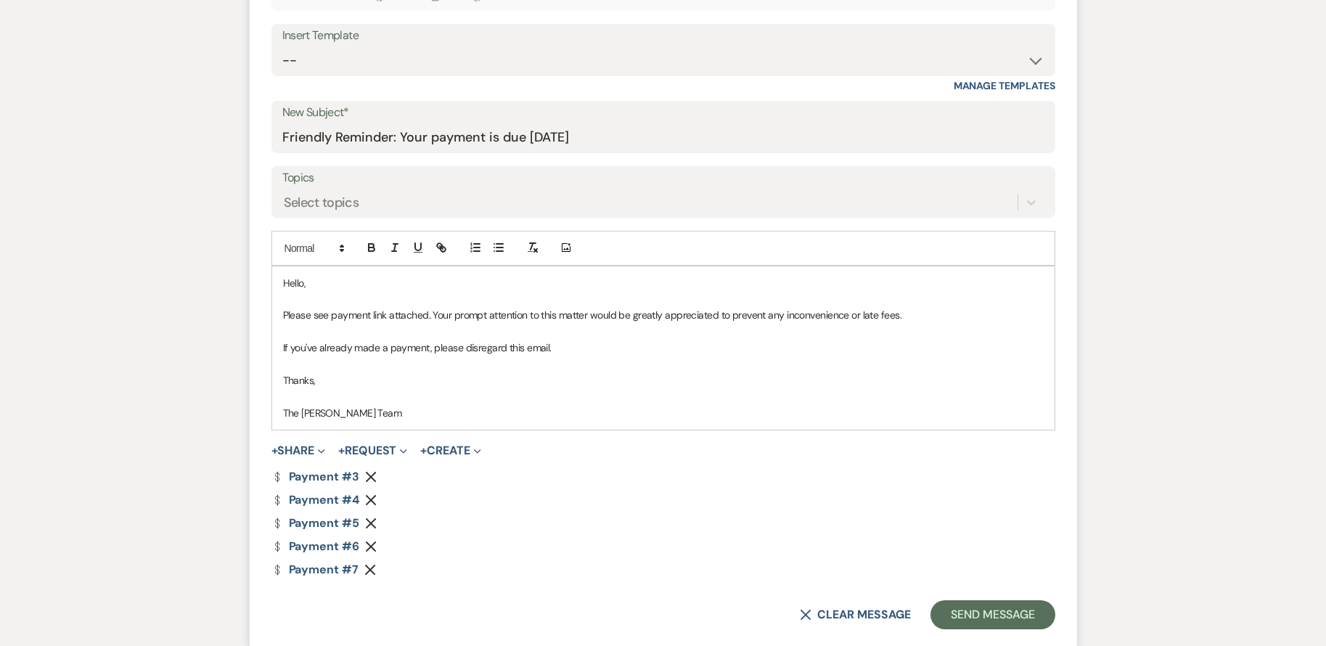
click at [366, 471] on icon "Remove" at bounding box center [371, 477] width 12 height 12
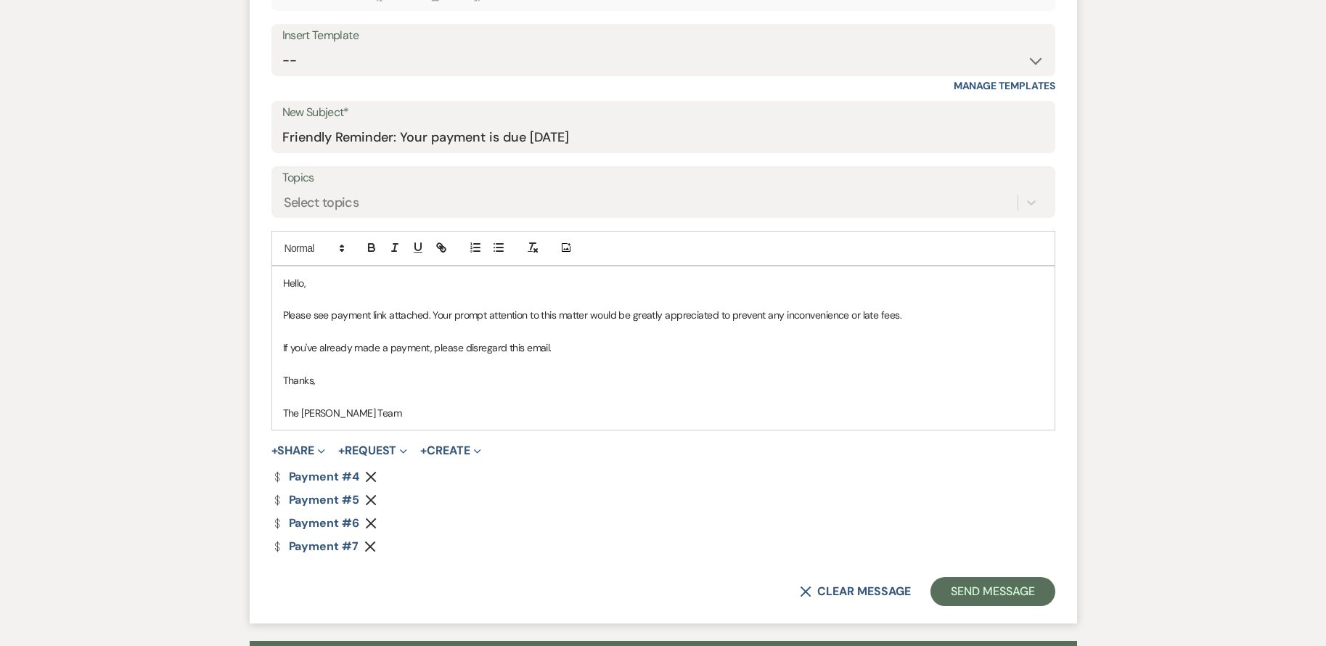
click at [366, 471] on icon "Remove" at bounding box center [371, 477] width 12 height 12
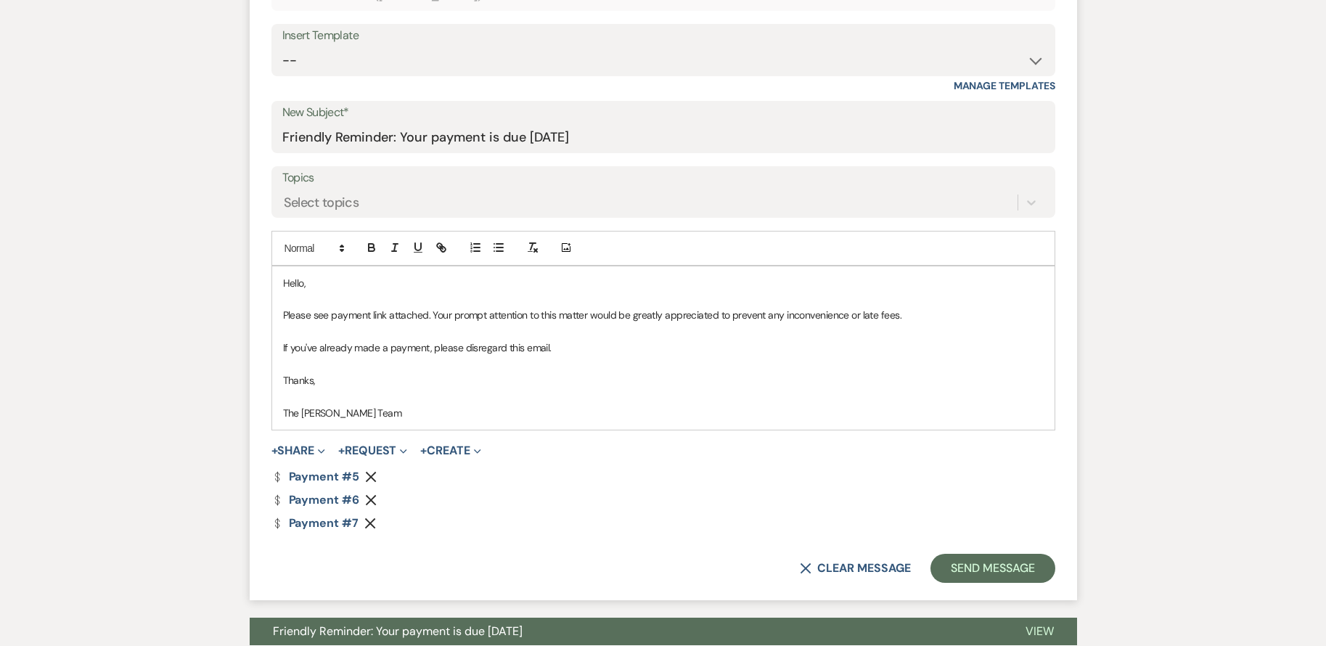
click at [366, 471] on icon "Remove" at bounding box center [371, 477] width 12 height 12
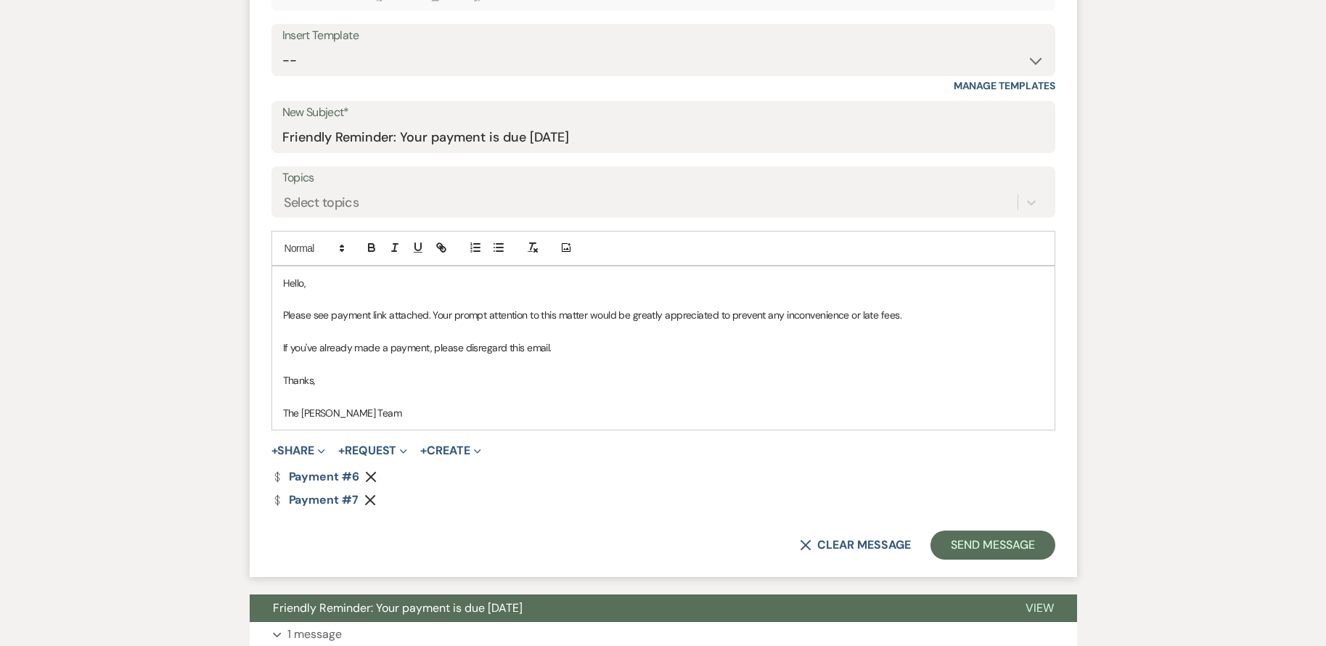
click at [369, 502] on icon "Remove" at bounding box center [370, 500] width 12 height 12
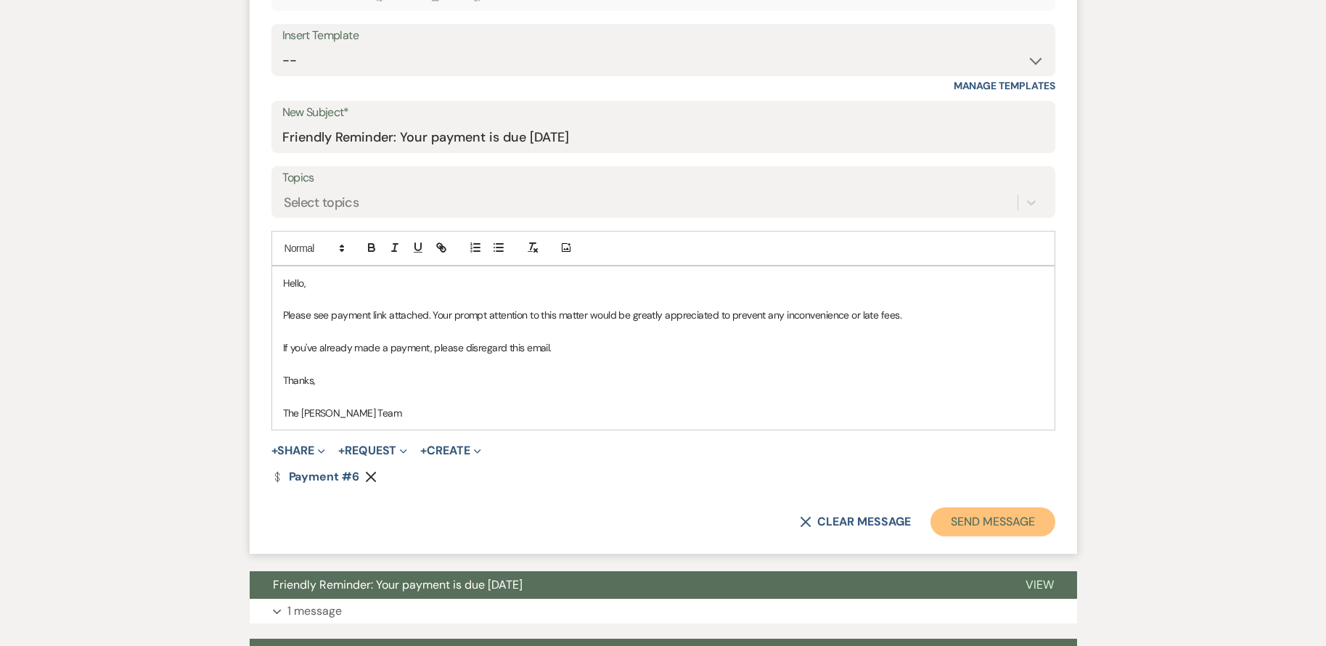
click at [966, 522] on button "Send Message" at bounding box center [992, 521] width 124 height 29
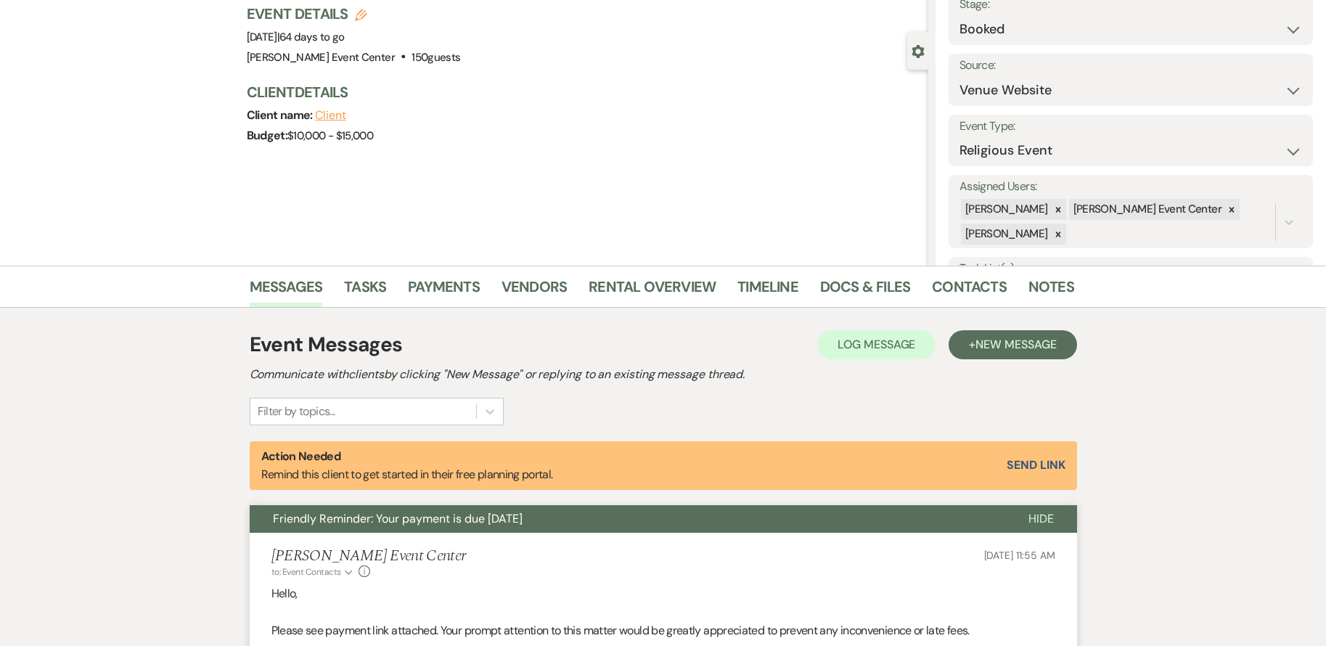
scroll to position [0, 0]
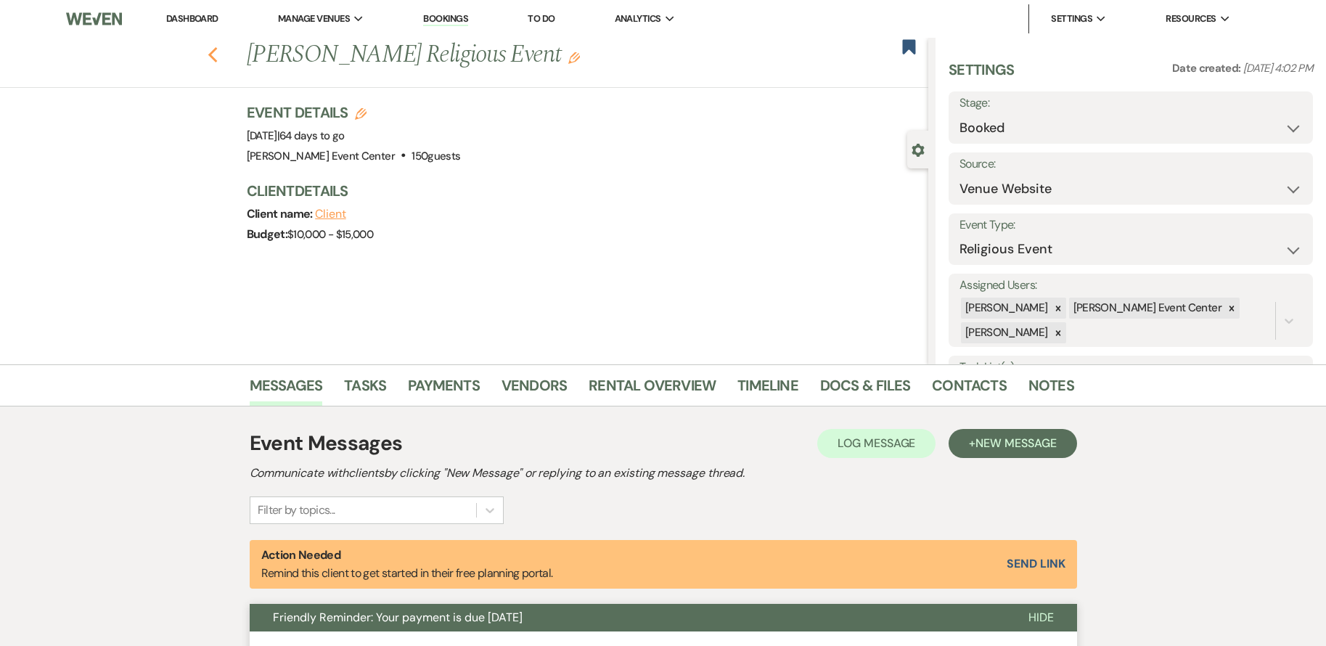
click at [218, 52] on icon "Previous" at bounding box center [212, 54] width 11 height 17
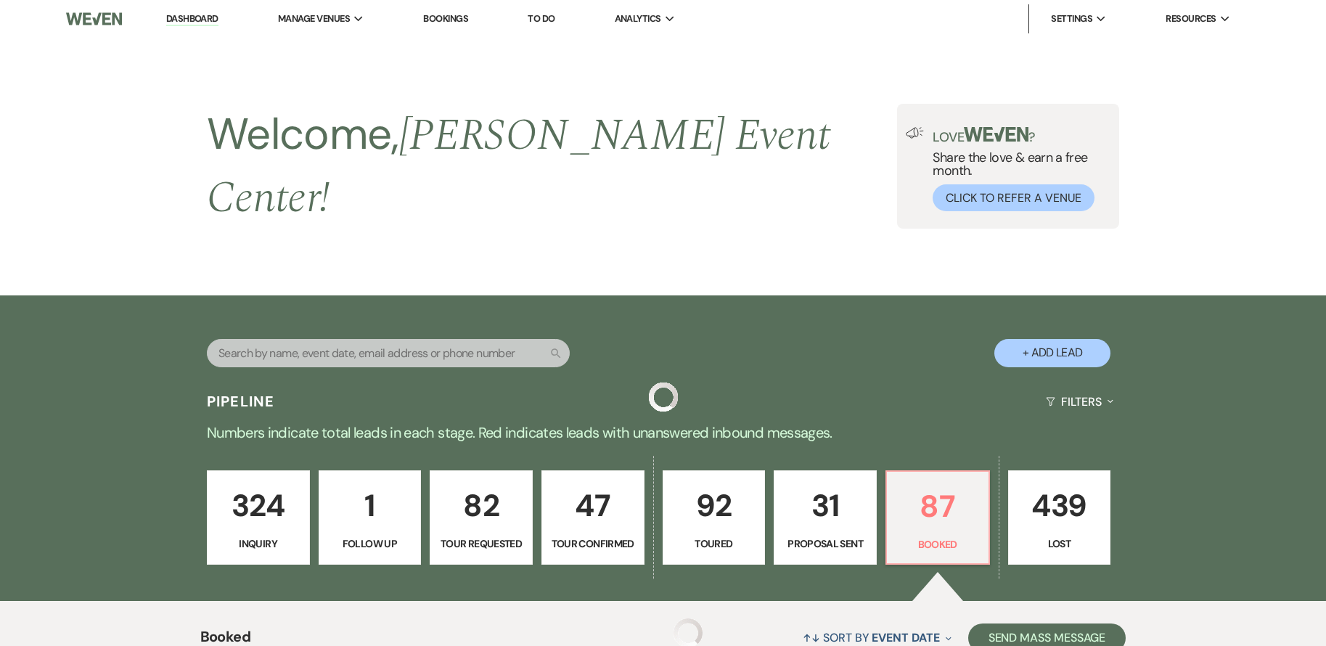
scroll to position [1259, 0]
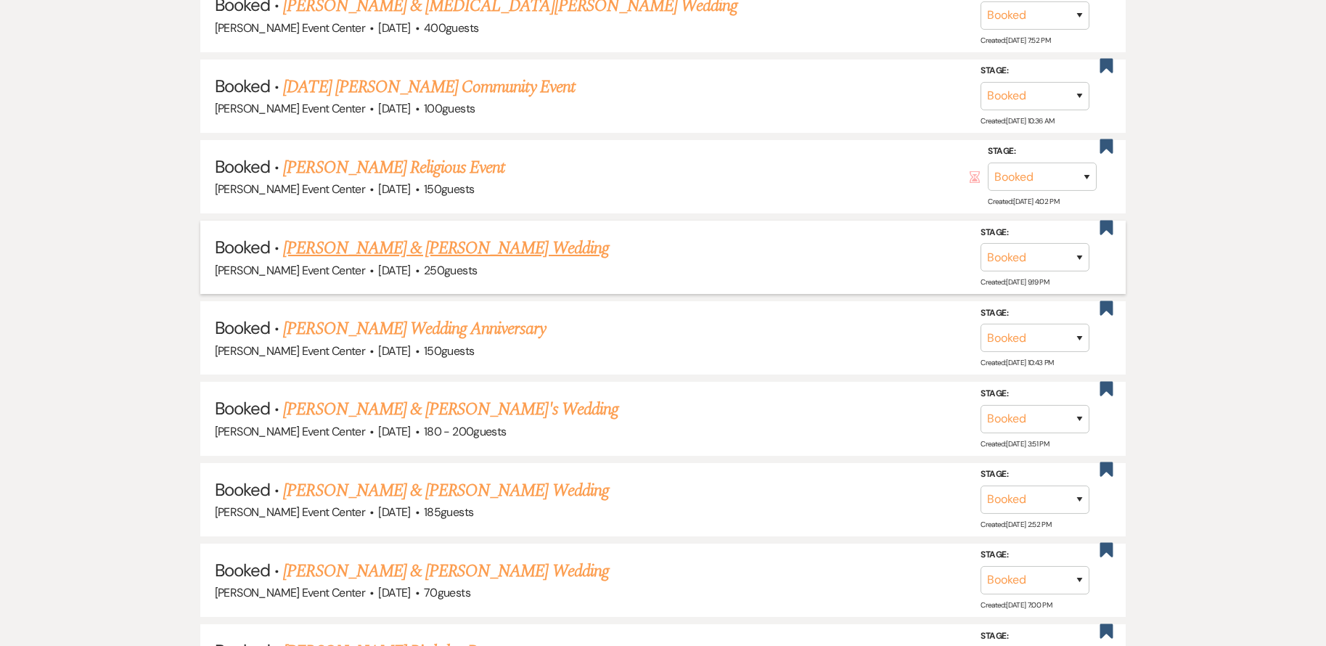
click at [419, 235] on link "[PERSON_NAME] & [PERSON_NAME] Wedding" at bounding box center [445, 248] width 325 height 26
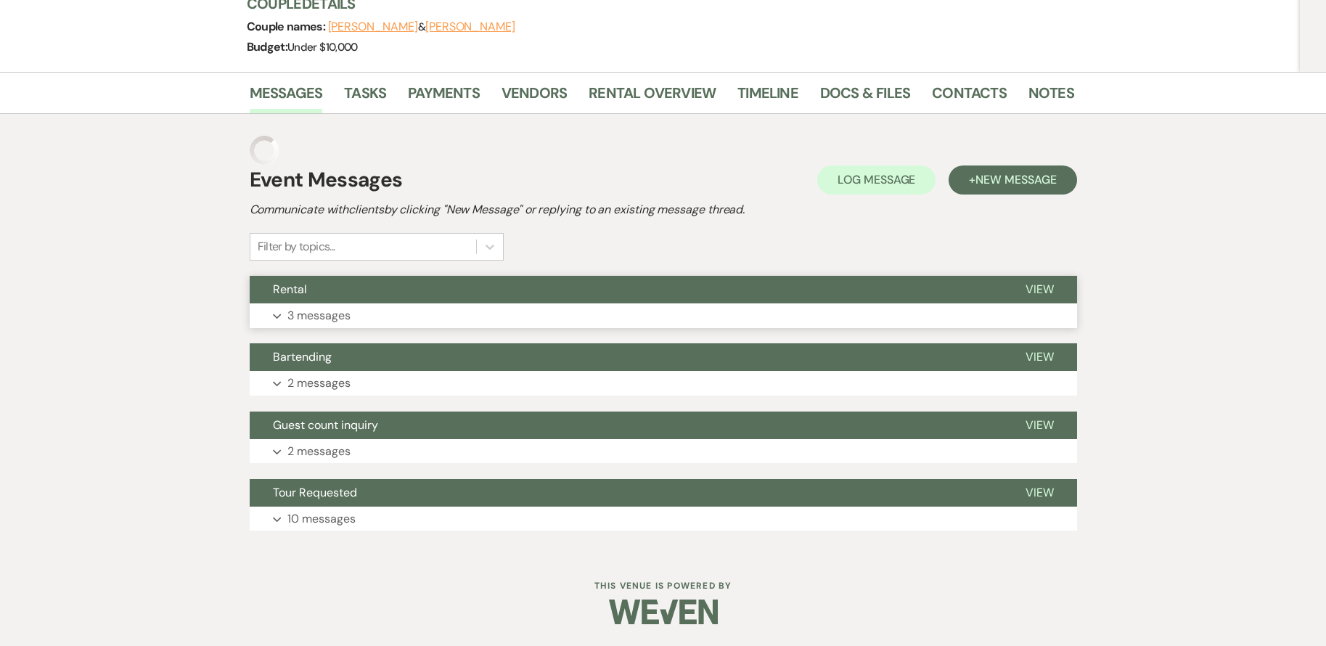
scroll to position [158, 0]
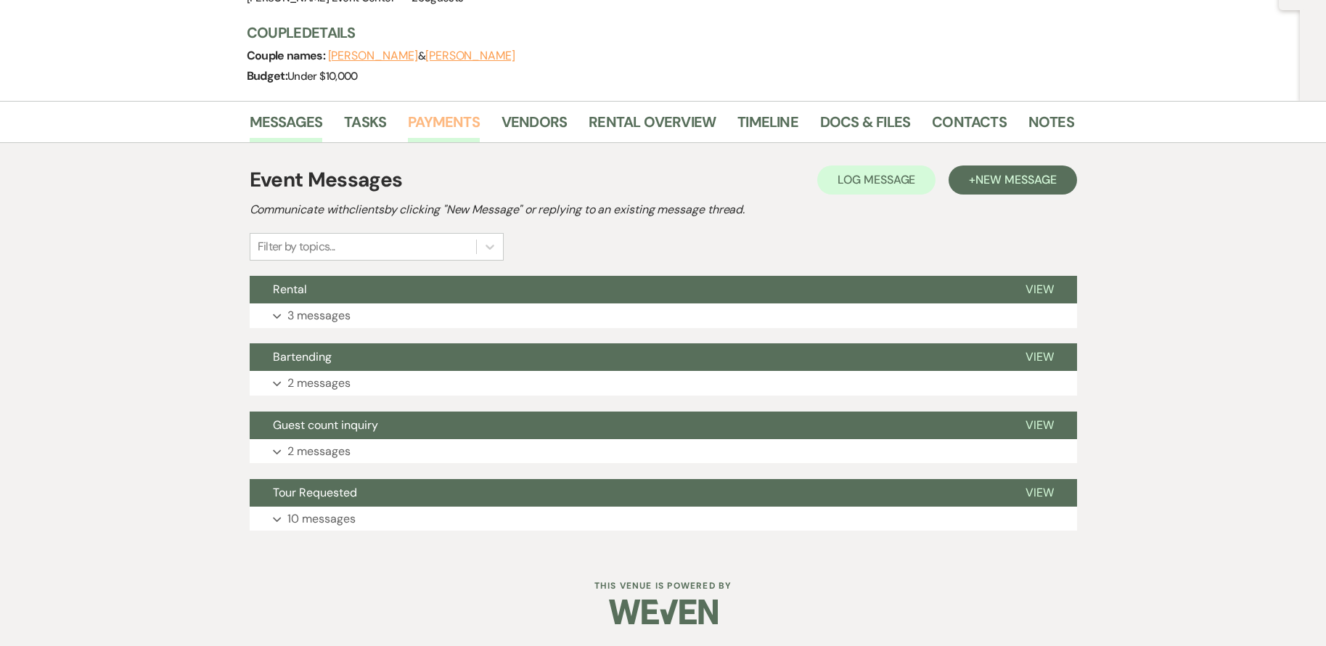
click at [428, 120] on link "Payments" at bounding box center [444, 126] width 72 height 32
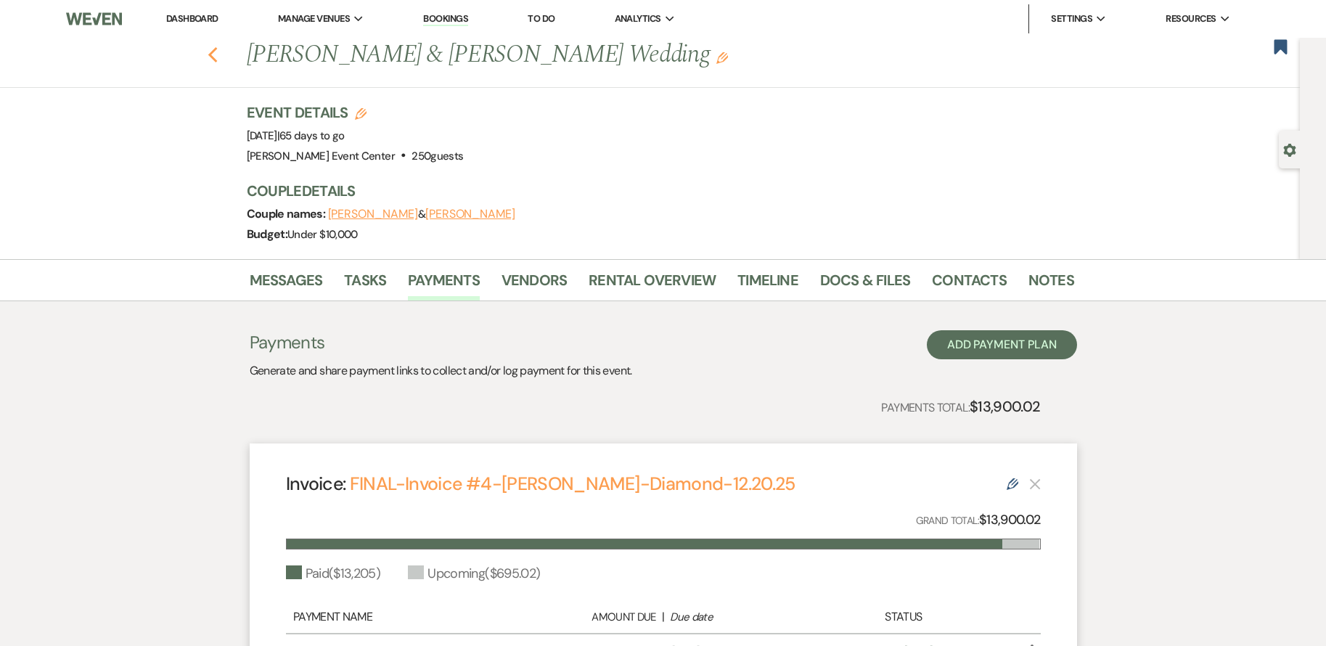
click at [218, 57] on icon "Previous" at bounding box center [212, 54] width 11 height 17
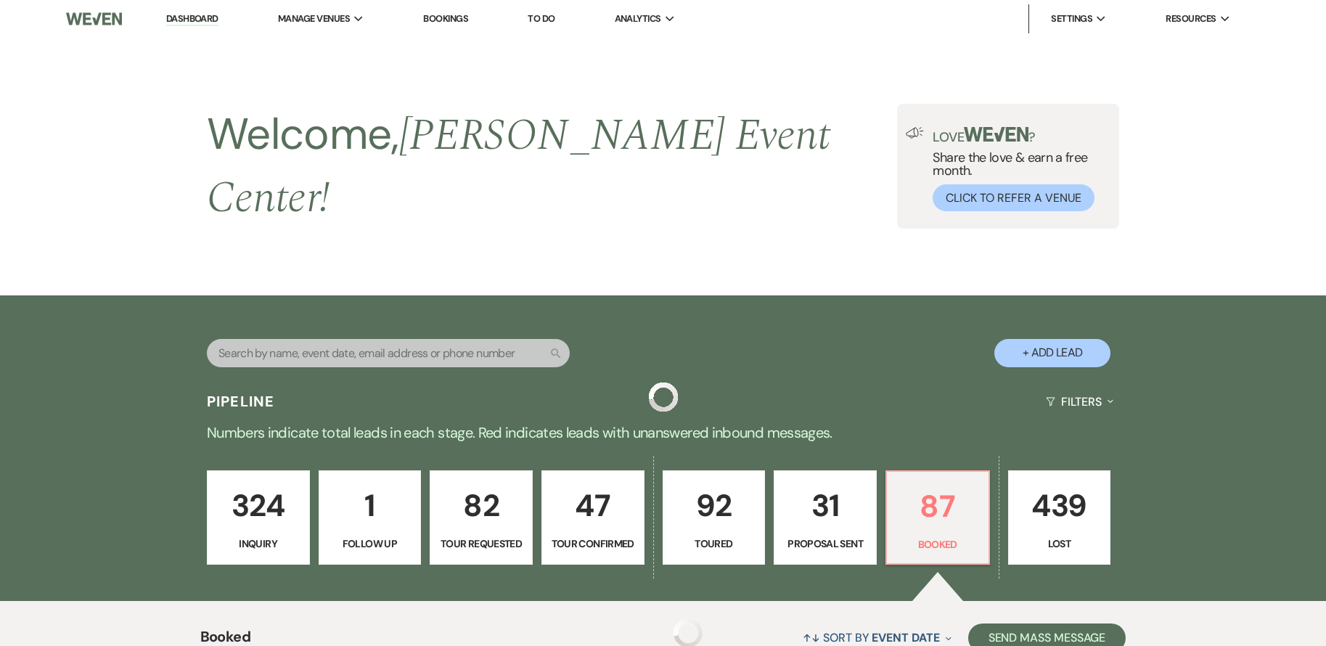
scroll to position [1477, 0]
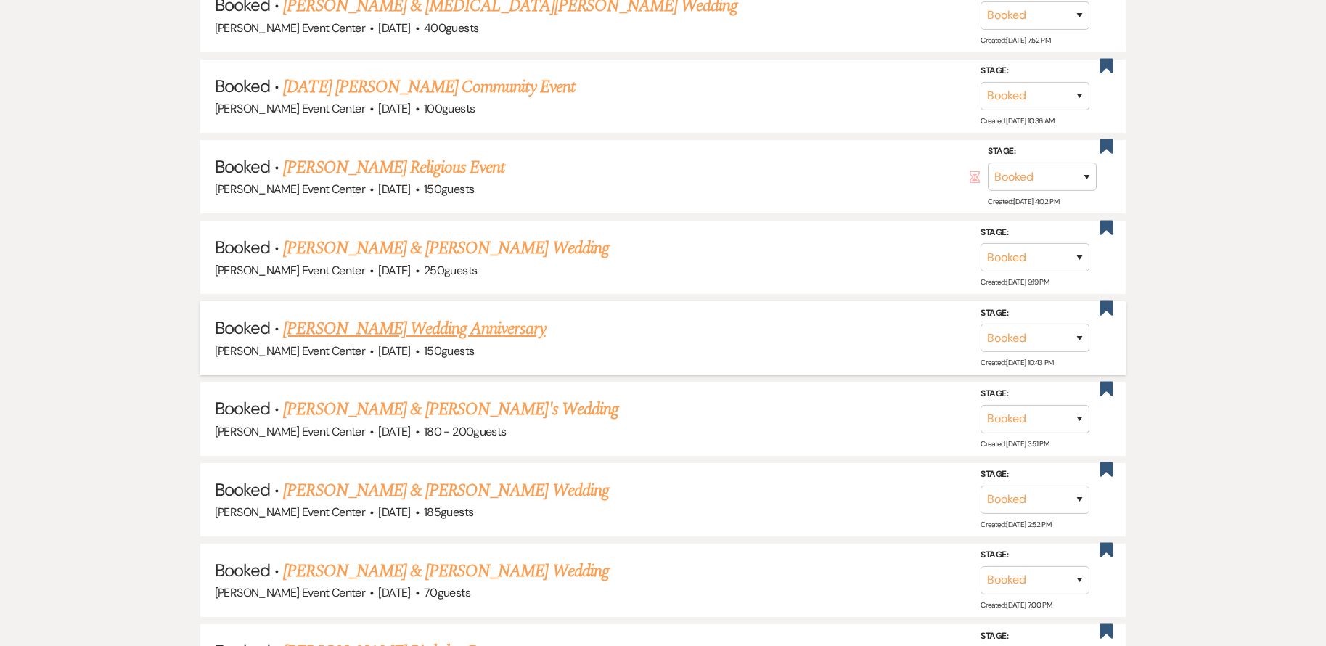
click at [374, 324] on link "[PERSON_NAME] Wedding Anniversary" at bounding box center [414, 329] width 262 height 26
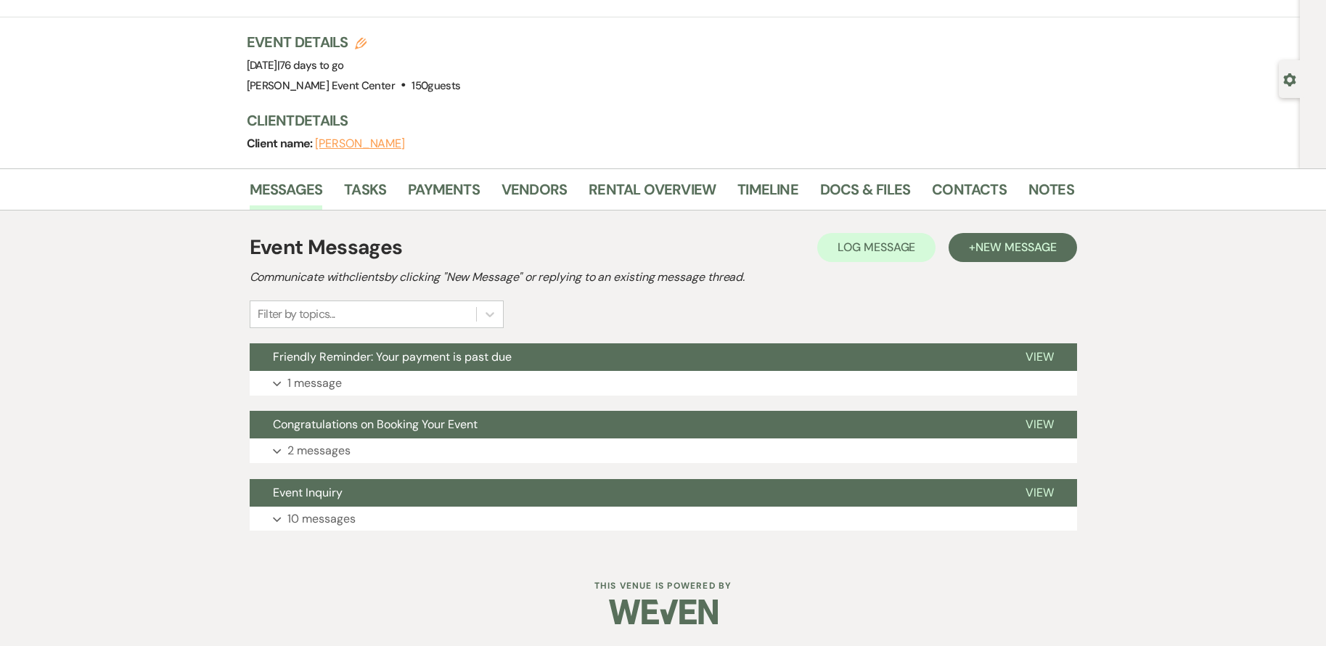
scroll to position [70, 0]
click at [423, 189] on link "Payments" at bounding box center [444, 194] width 72 height 32
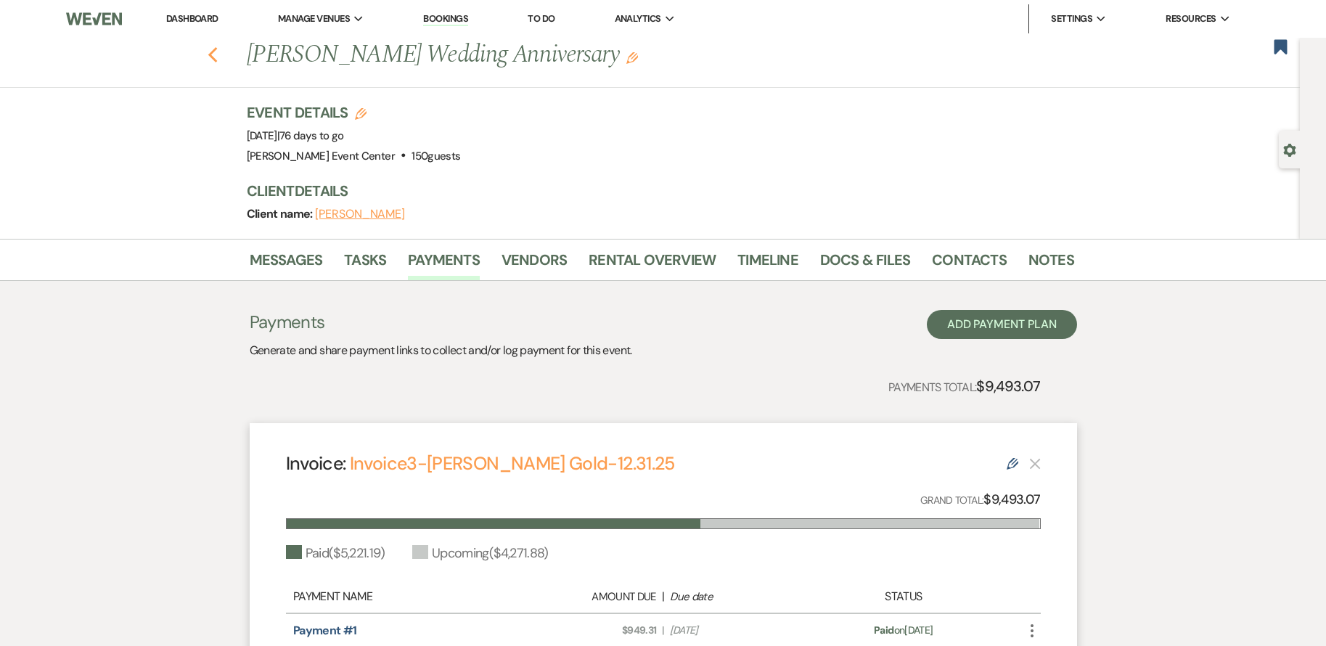
click at [218, 48] on icon "Previous" at bounding box center [212, 54] width 11 height 17
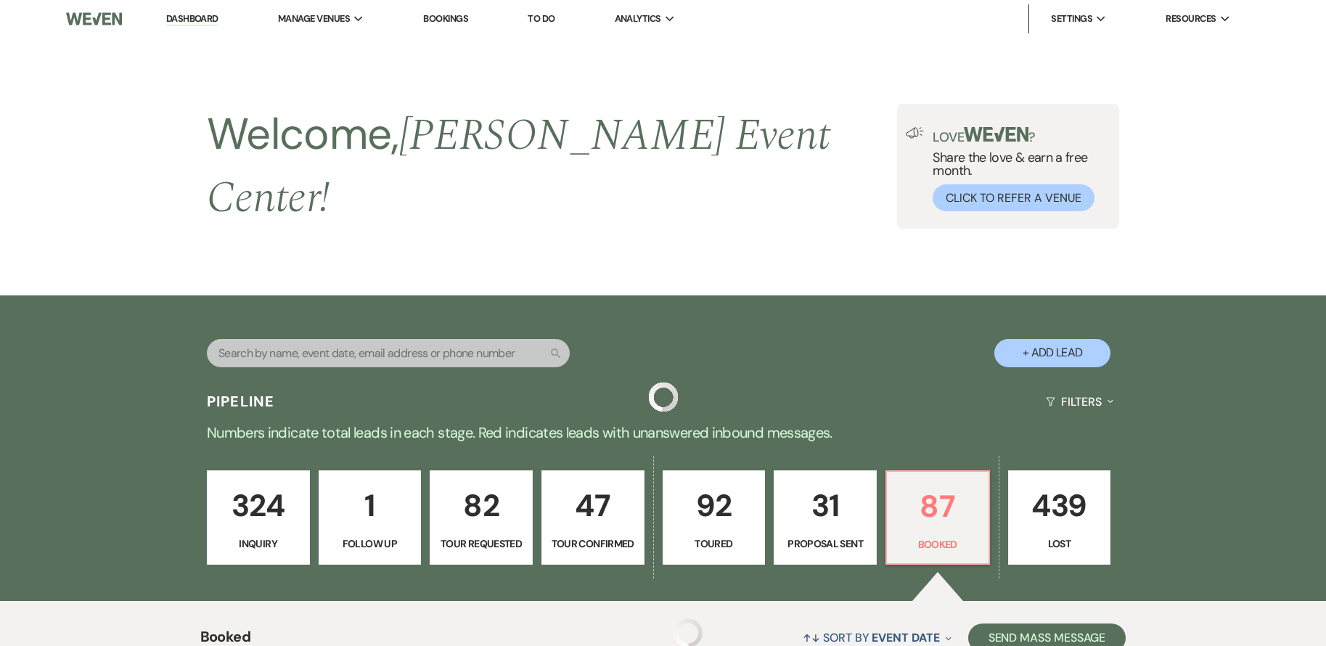
scroll to position [1477, 0]
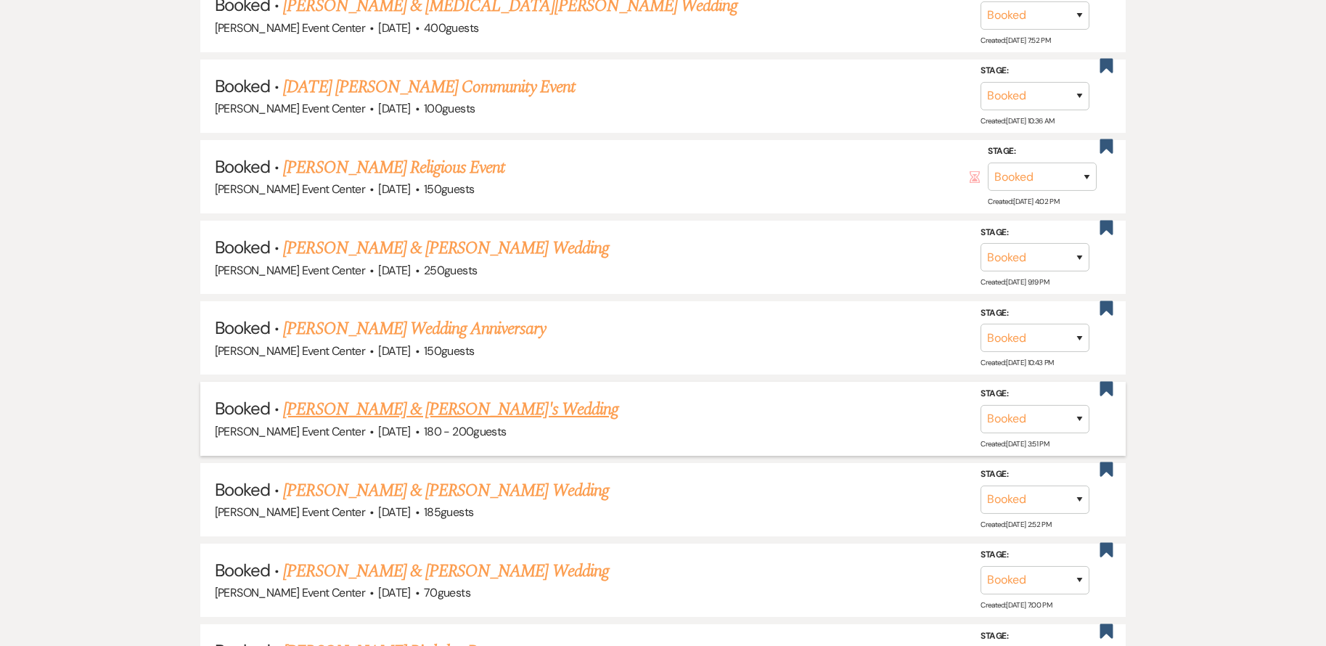
click at [388, 396] on link "[PERSON_NAME] & [PERSON_NAME]'s Wedding" at bounding box center [450, 409] width 335 height 26
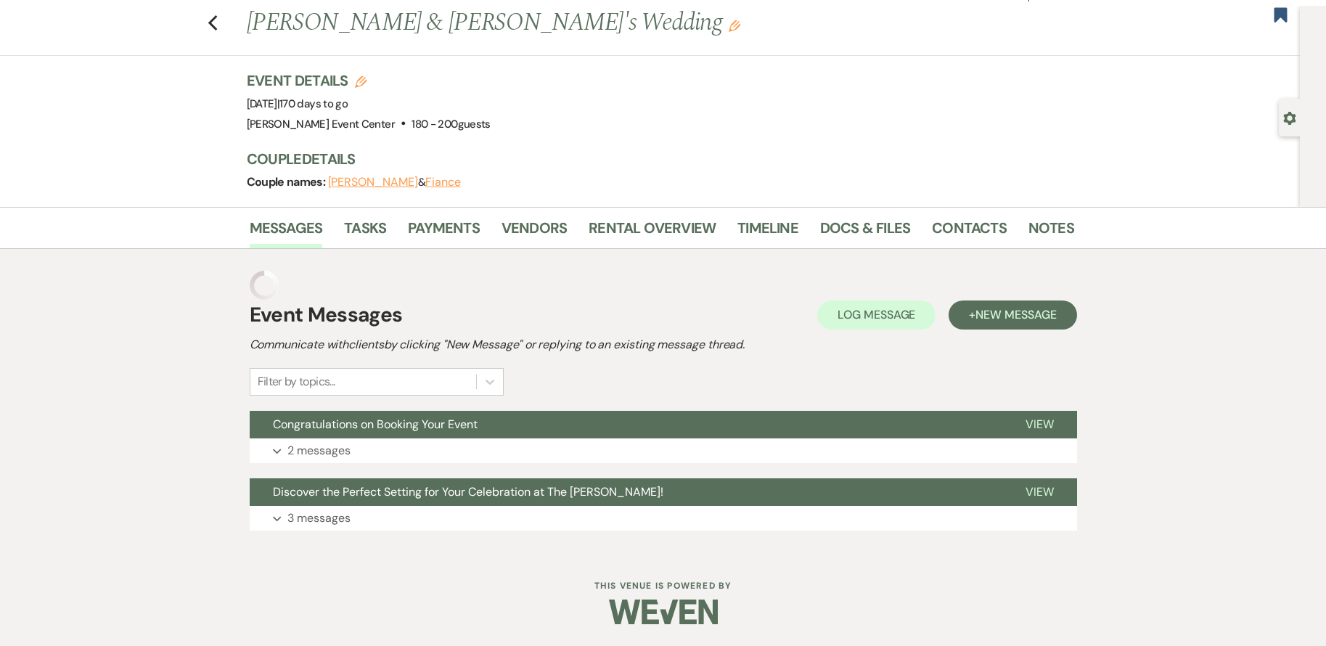
scroll to position [3, 0]
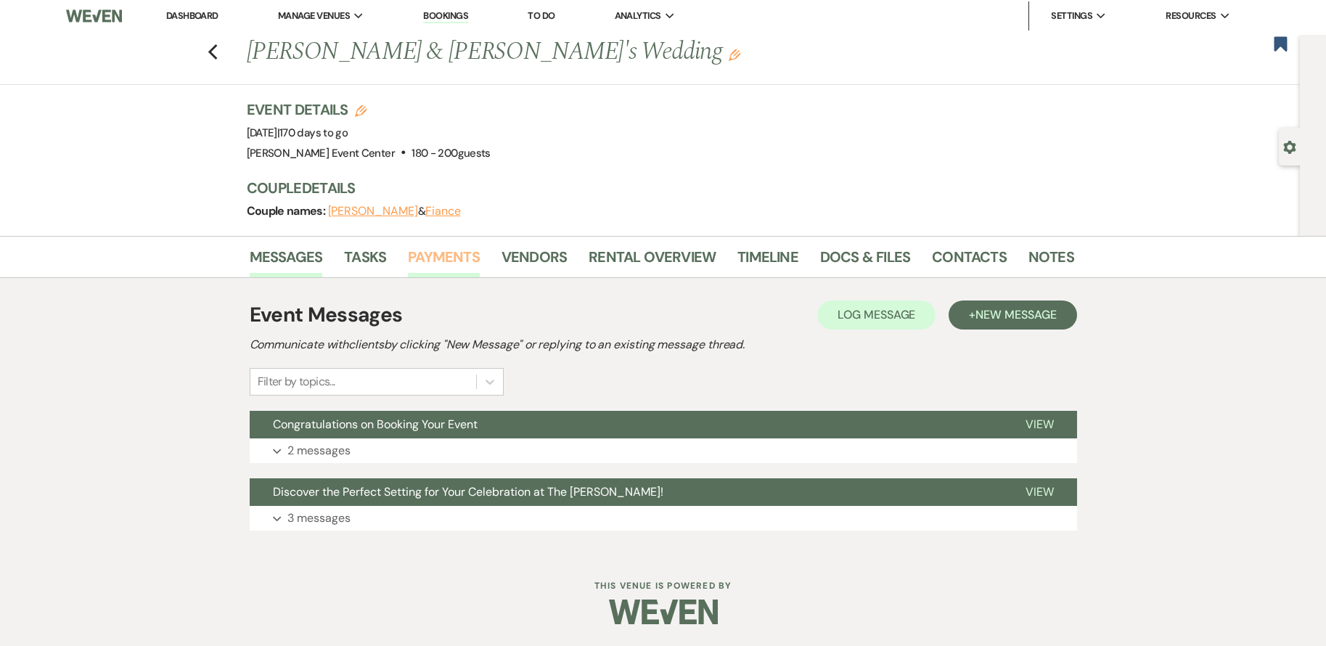
click at [435, 263] on link "Payments" at bounding box center [444, 261] width 72 height 32
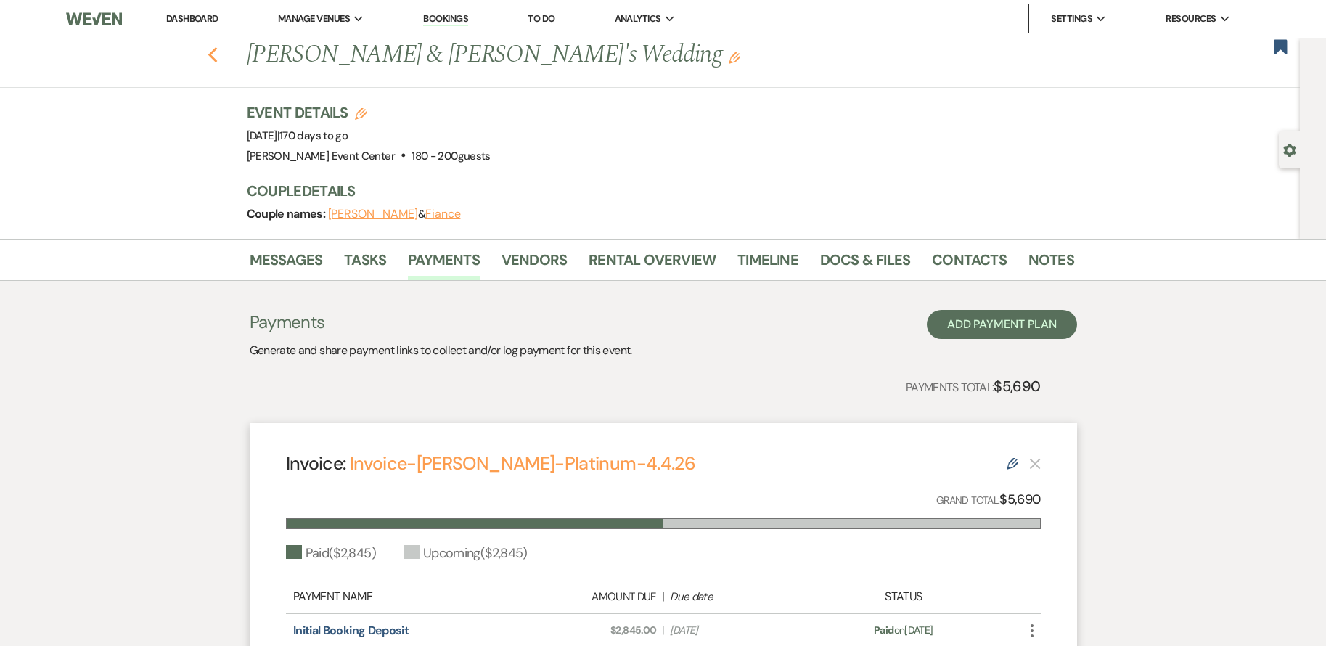
click at [218, 54] on icon "Previous" at bounding box center [212, 54] width 11 height 17
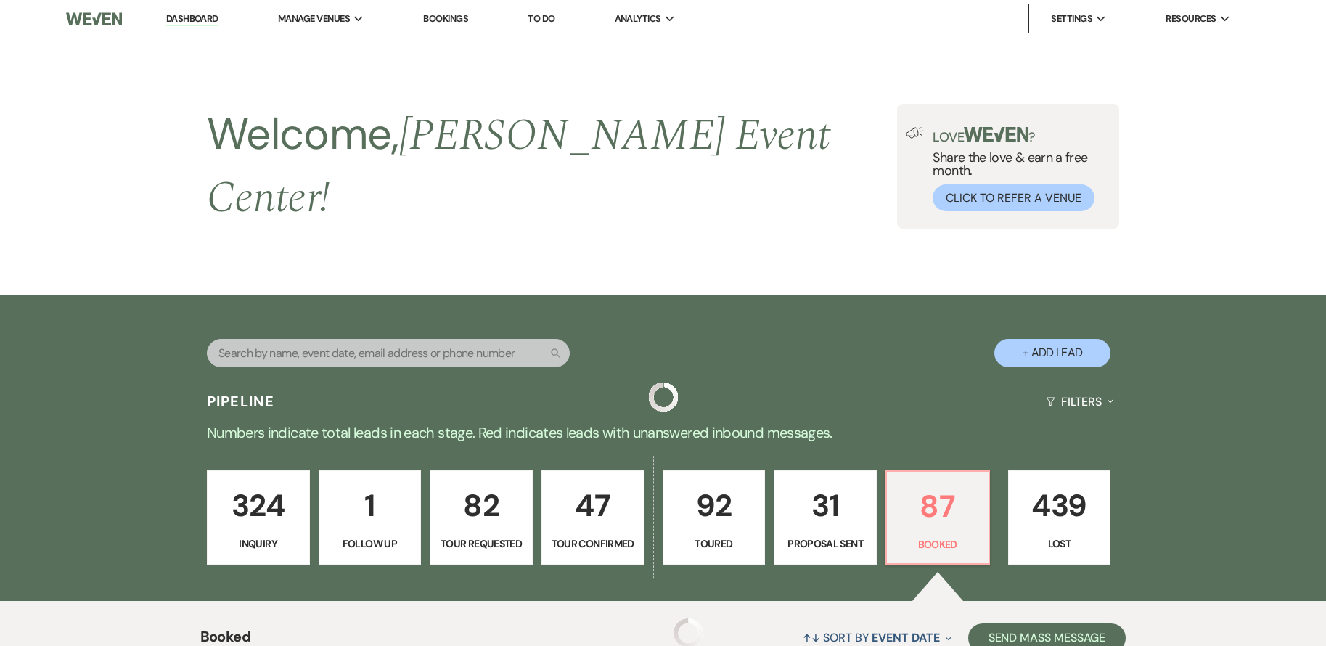
scroll to position [1477, 0]
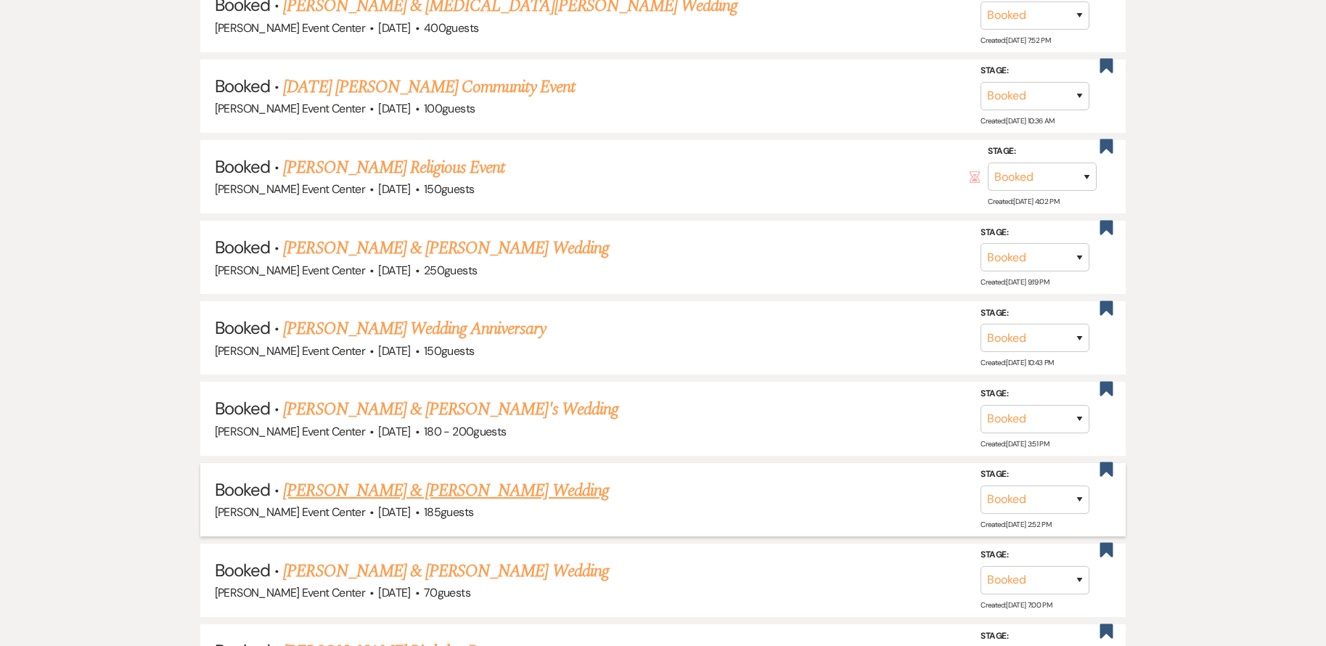
click at [430, 477] on link "[PERSON_NAME] & [PERSON_NAME] Wedding" at bounding box center [445, 490] width 325 height 26
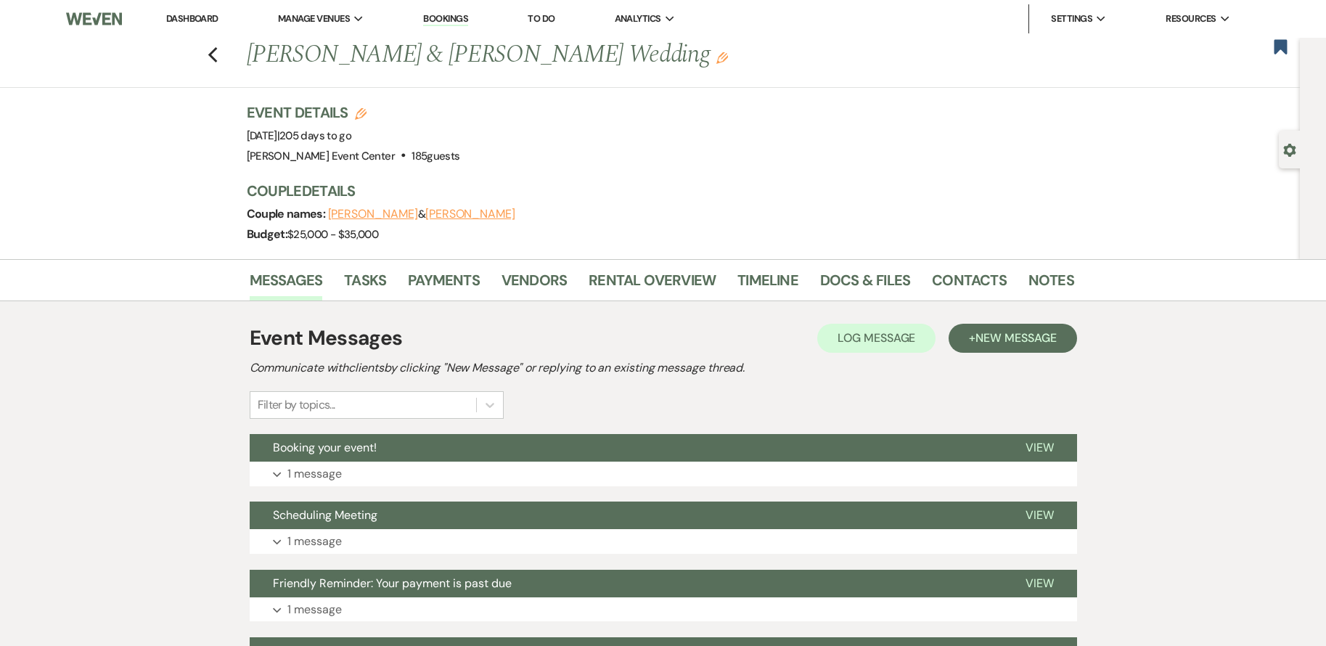
click at [435, 267] on li "Payments" at bounding box center [455, 283] width 94 height 35
click at [440, 277] on link "Payments" at bounding box center [444, 284] width 72 height 32
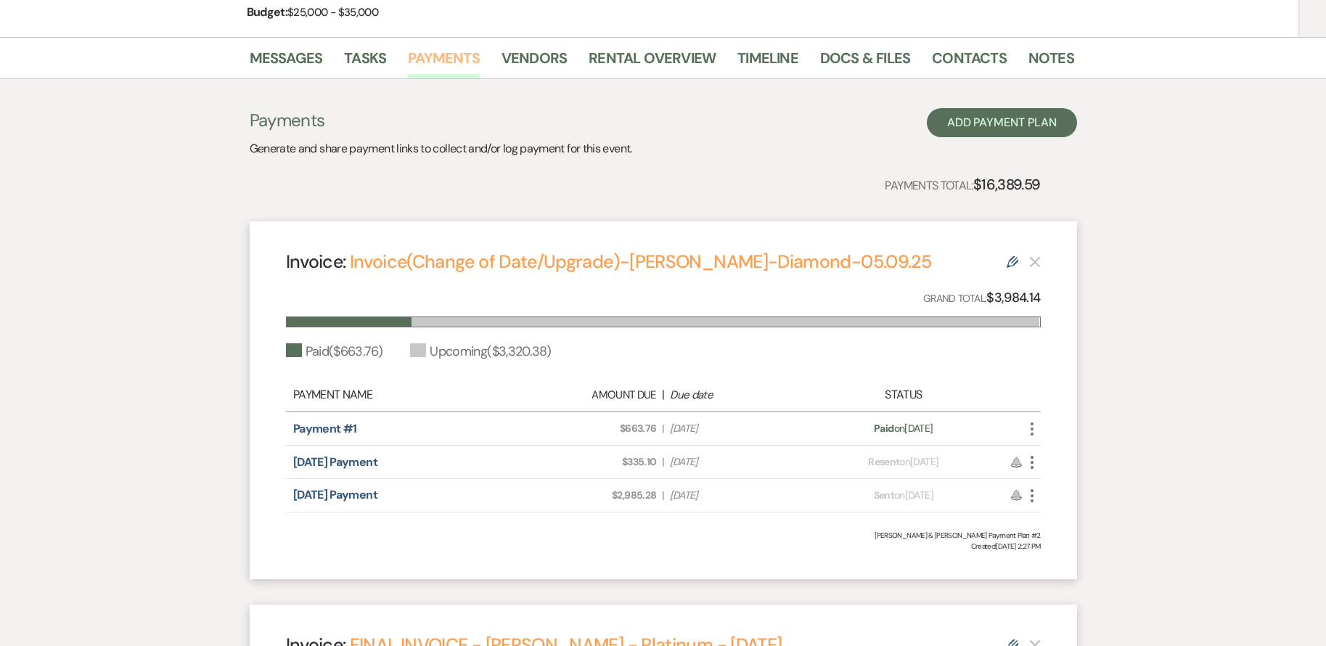
scroll to position [4, 0]
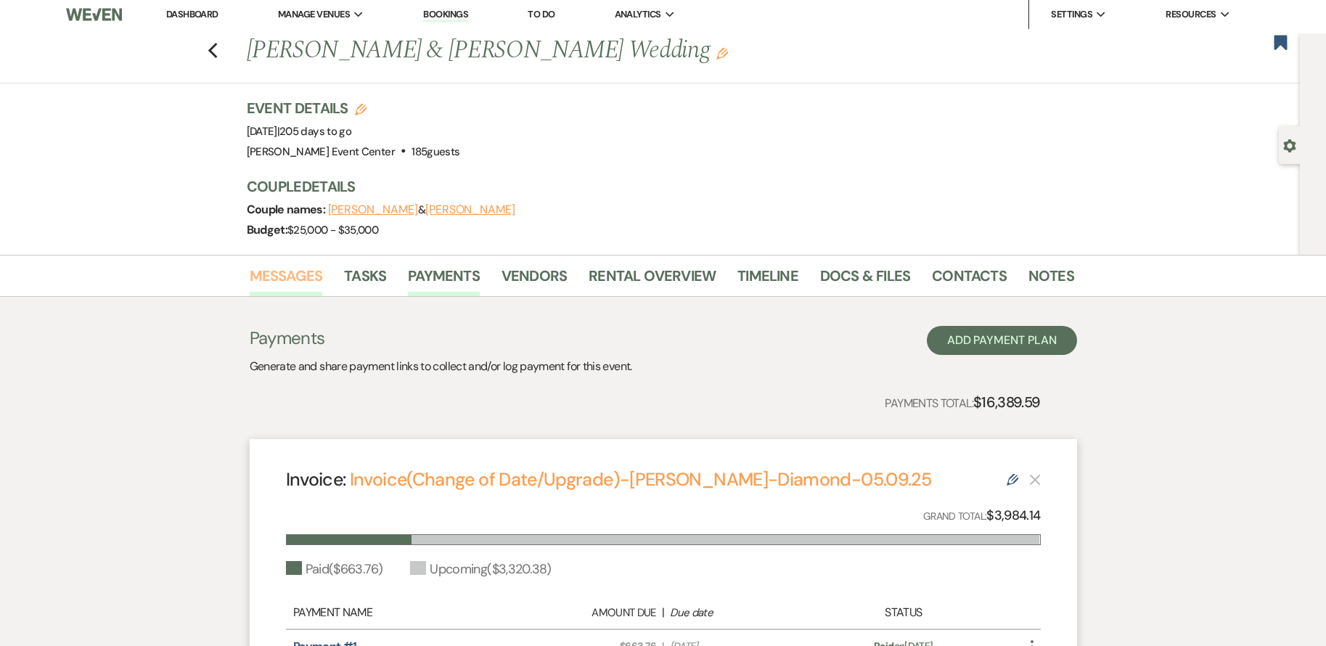
click at [302, 275] on link "Messages" at bounding box center [286, 280] width 73 height 32
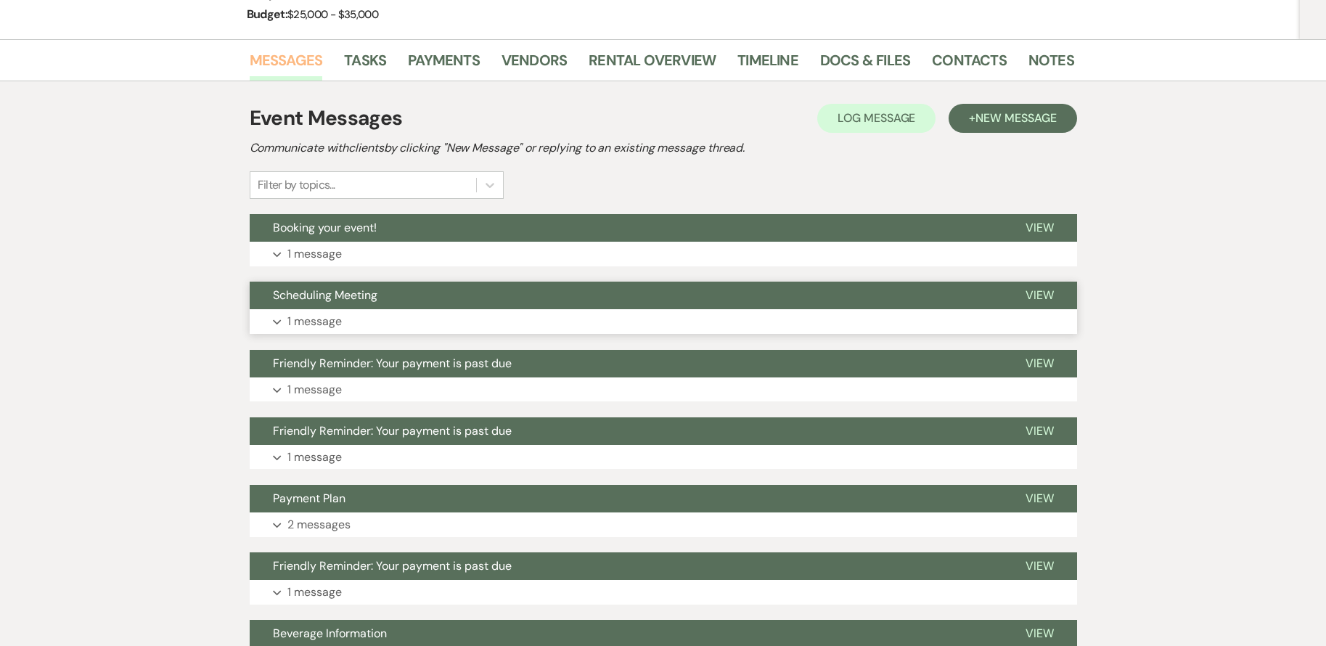
scroll to position [222, 0]
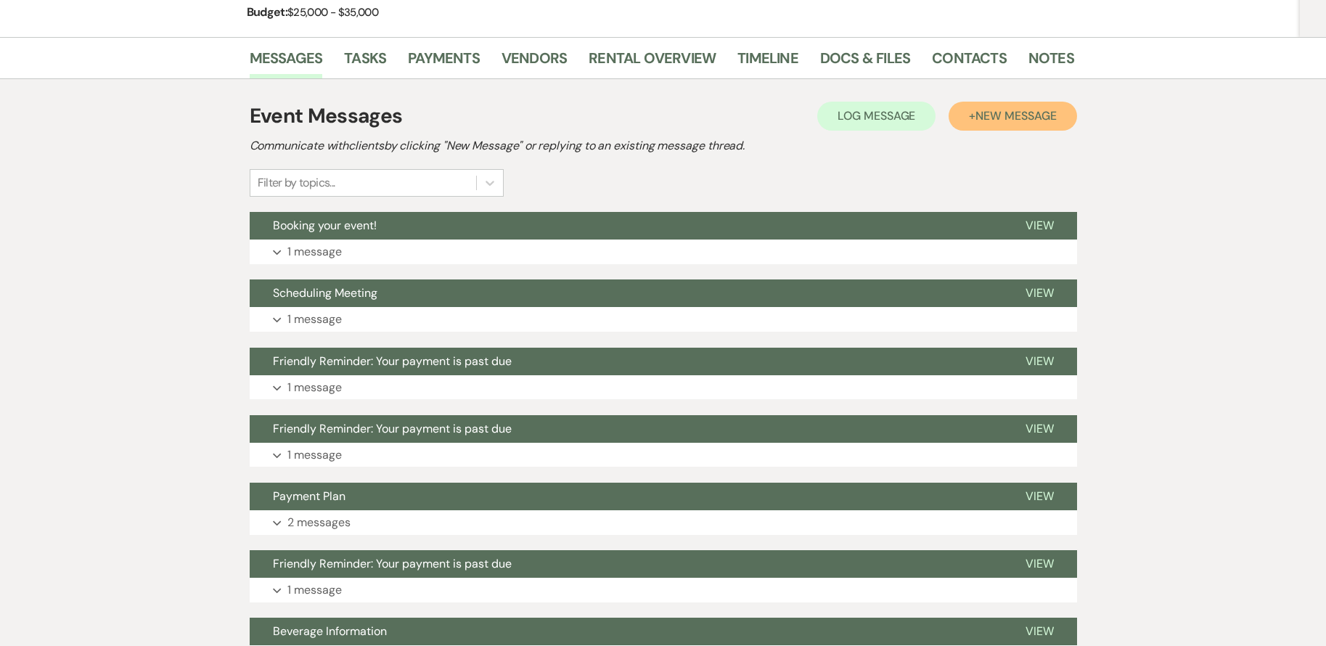
click at [996, 118] on span "New Message" at bounding box center [1015, 115] width 81 height 15
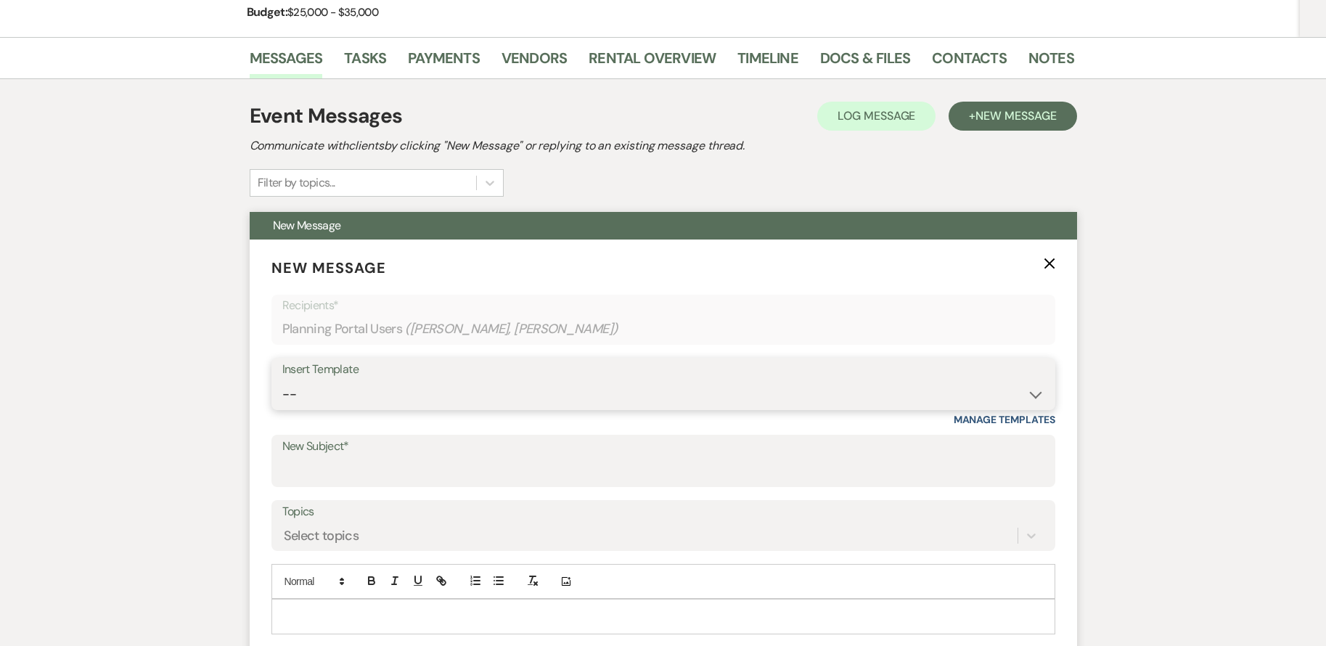
click at [367, 385] on select "-- Weven Planning Portal Introduction (Booked Events) Initial Inquiry Response …" at bounding box center [663, 394] width 762 height 28
select select "3564"
click at [282, 380] on select "-- Weven Planning Portal Introduction (Booked Events) Initial Inquiry Response …" at bounding box center [663, 394] width 762 height 28
type input "Friendly Reminder: Your payment is past due"
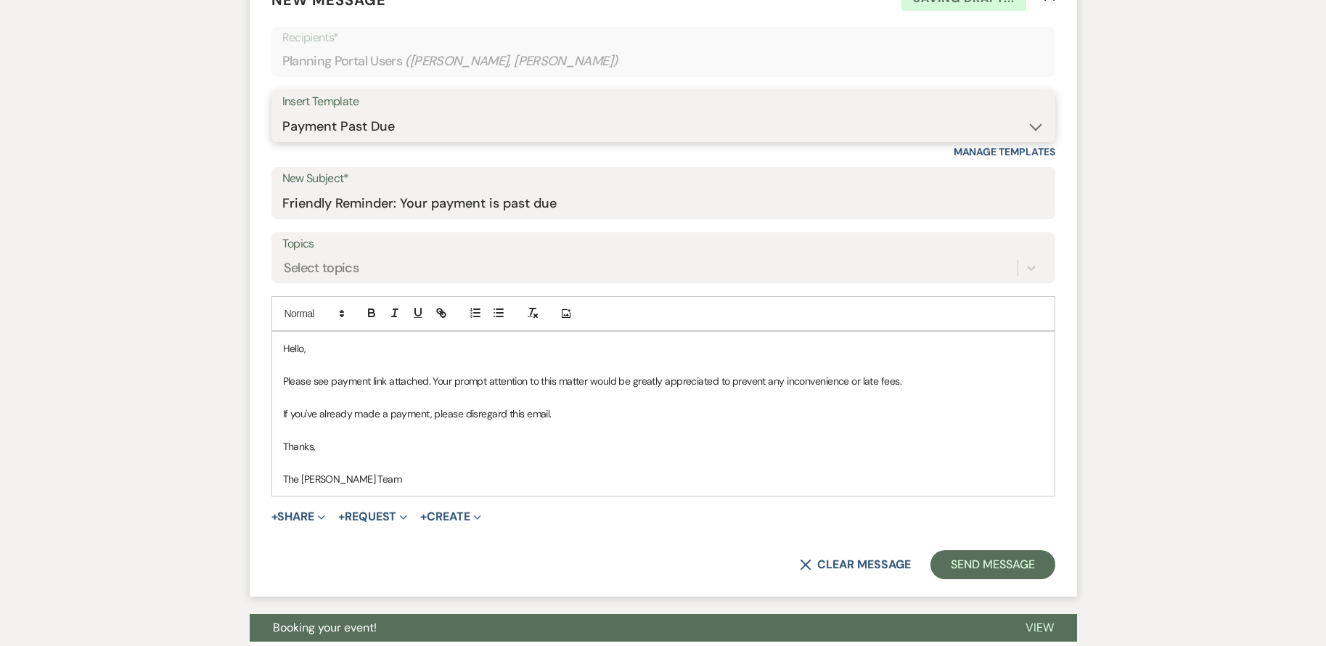
scroll to position [512, 0]
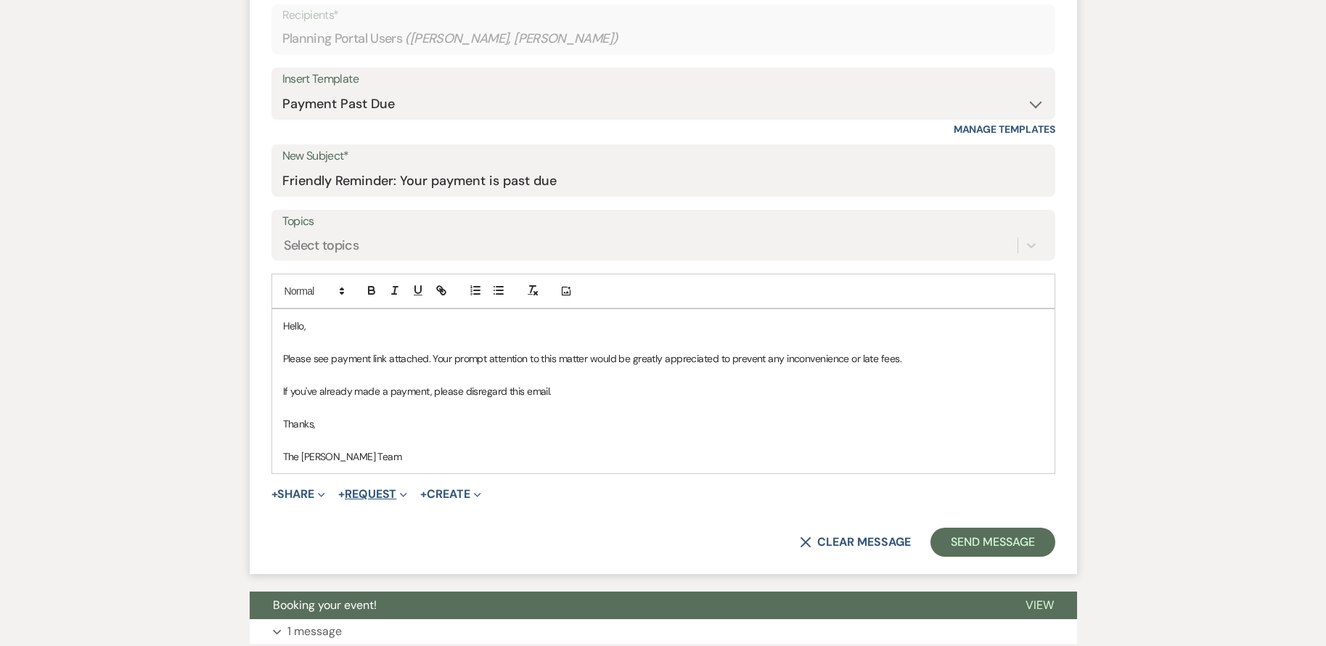
click at [354, 497] on button "+ Request Expand" at bounding box center [372, 494] width 69 height 12
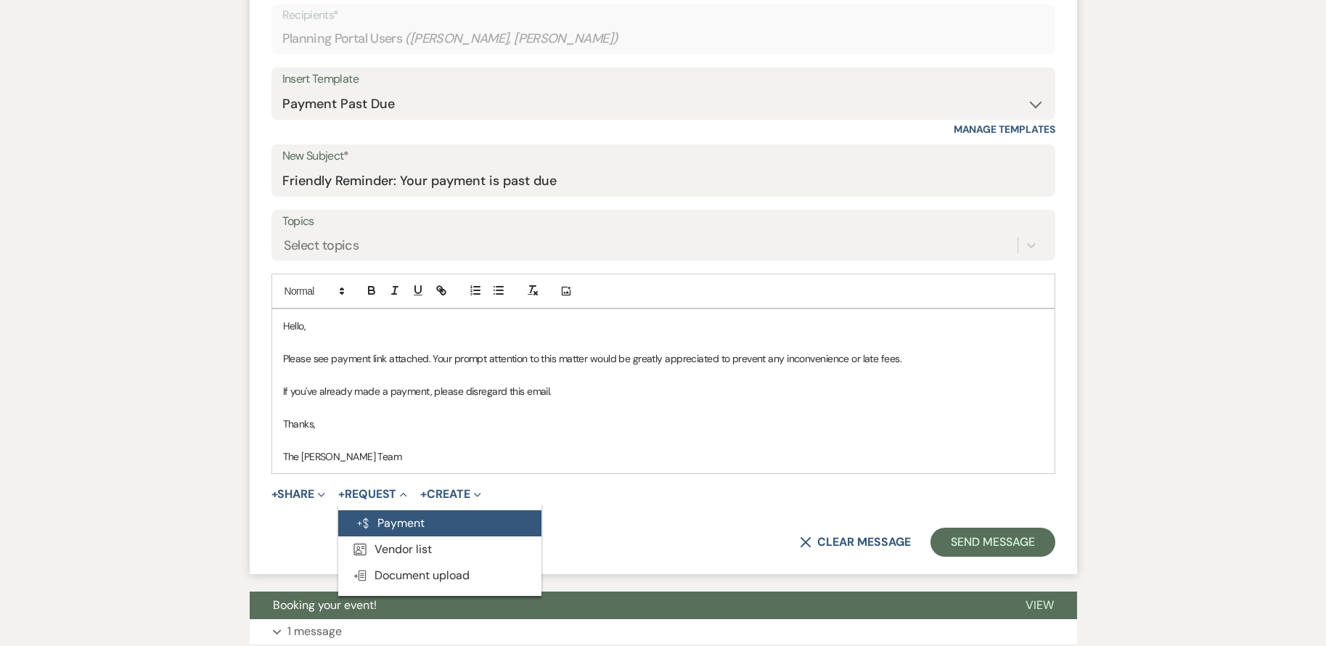
click at [432, 520] on button "Generate Payment Payment" at bounding box center [439, 523] width 203 height 26
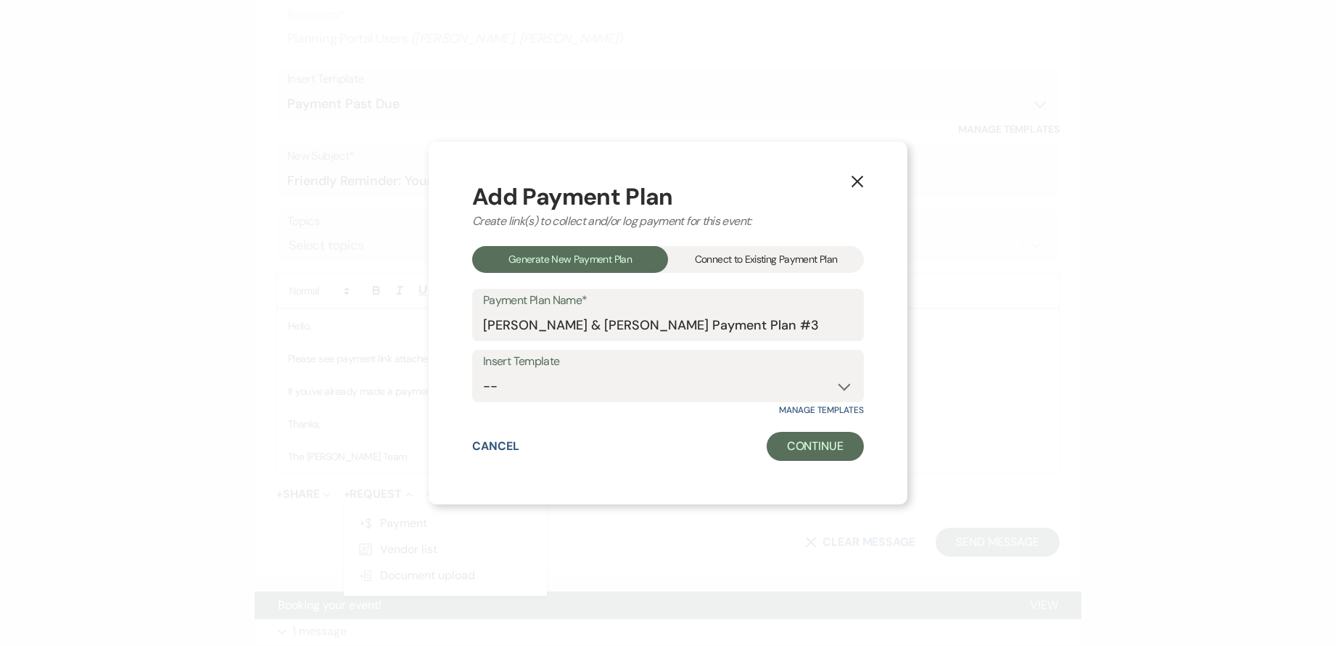
click at [725, 254] on div "Connect to Existing Payment Plan" at bounding box center [766, 259] width 196 height 27
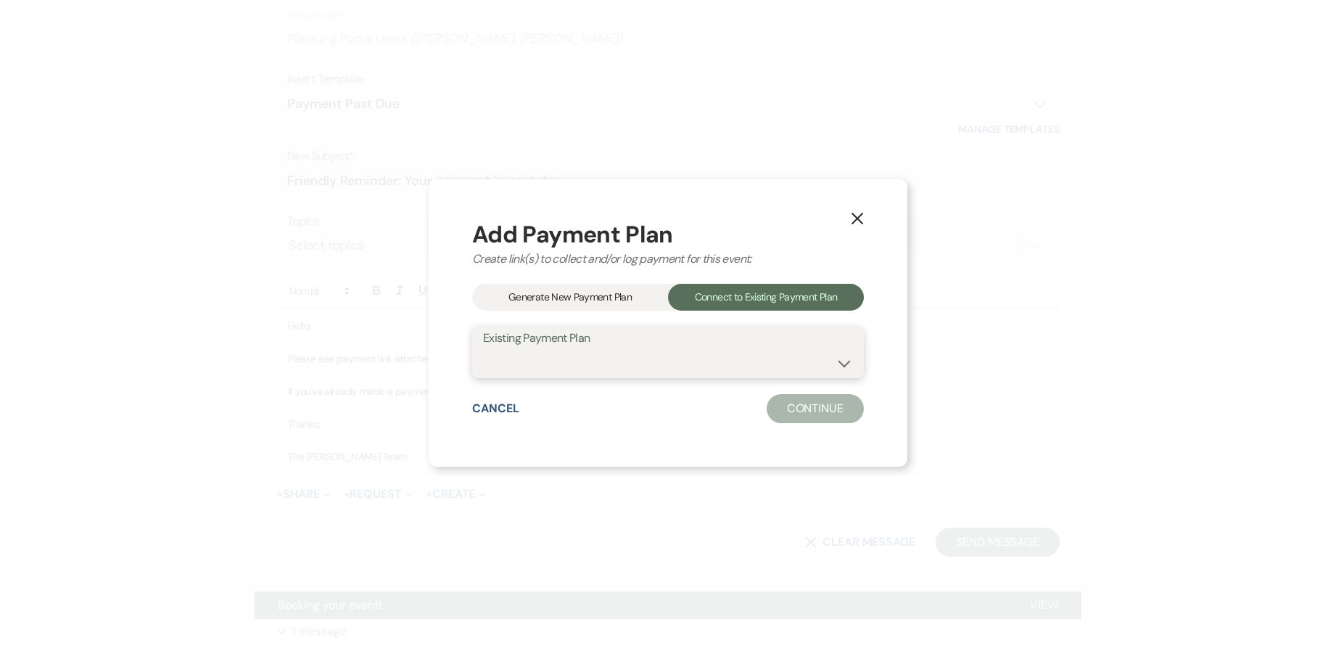
drag, startPoint x: 670, startPoint y: 366, endPoint x: 649, endPoint y: 368, distance: 21.2
click at [670, 366] on select "[PERSON_NAME] & [PERSON_NAME] Payment Plan #2 [PERSON_NAME] & [PERSON_NAME] Pay…" at bounding box center [668, 362] width 370 height 28
select select "20027"
click at [483, 348] on select "[PERSON_NAME] & [PERSON_NAME] Payment Plan #2 [PERSON_NAME] & [PERSON_NAME] Pay…" at bounding box center [668, 362] width 370 height 28
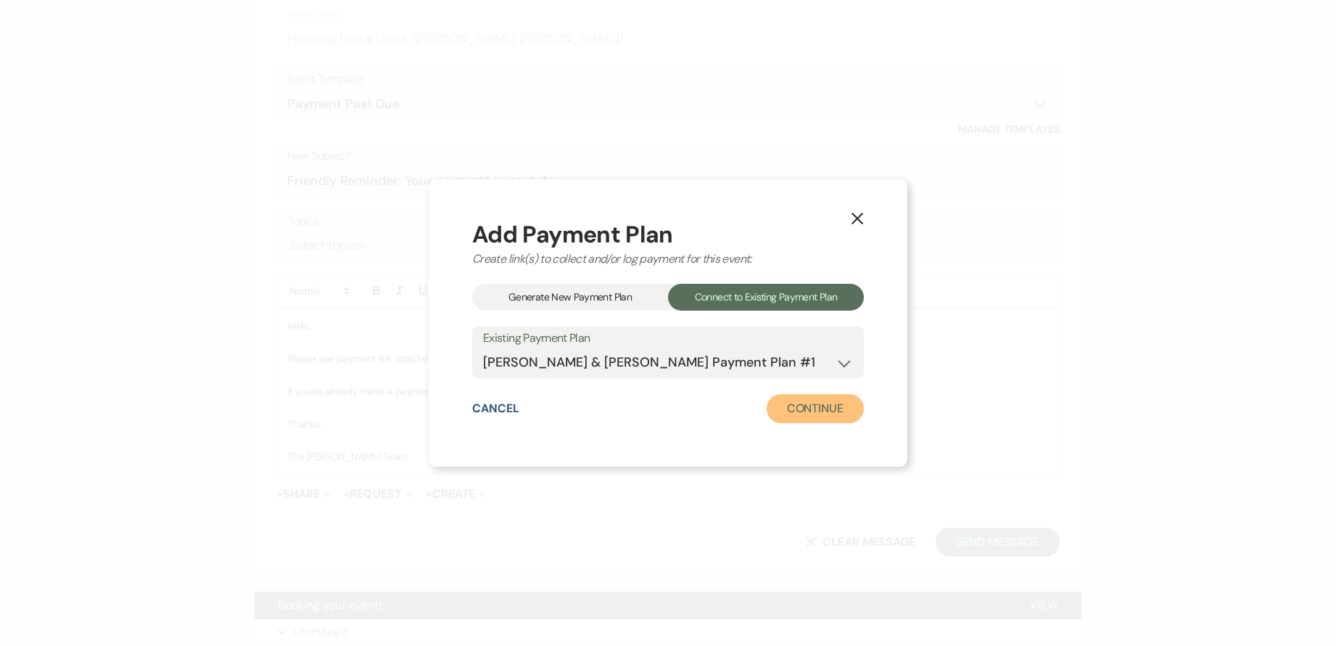
click at [797, 405] on button "Continue" at bounding box center [815, 408] width 97 height 29
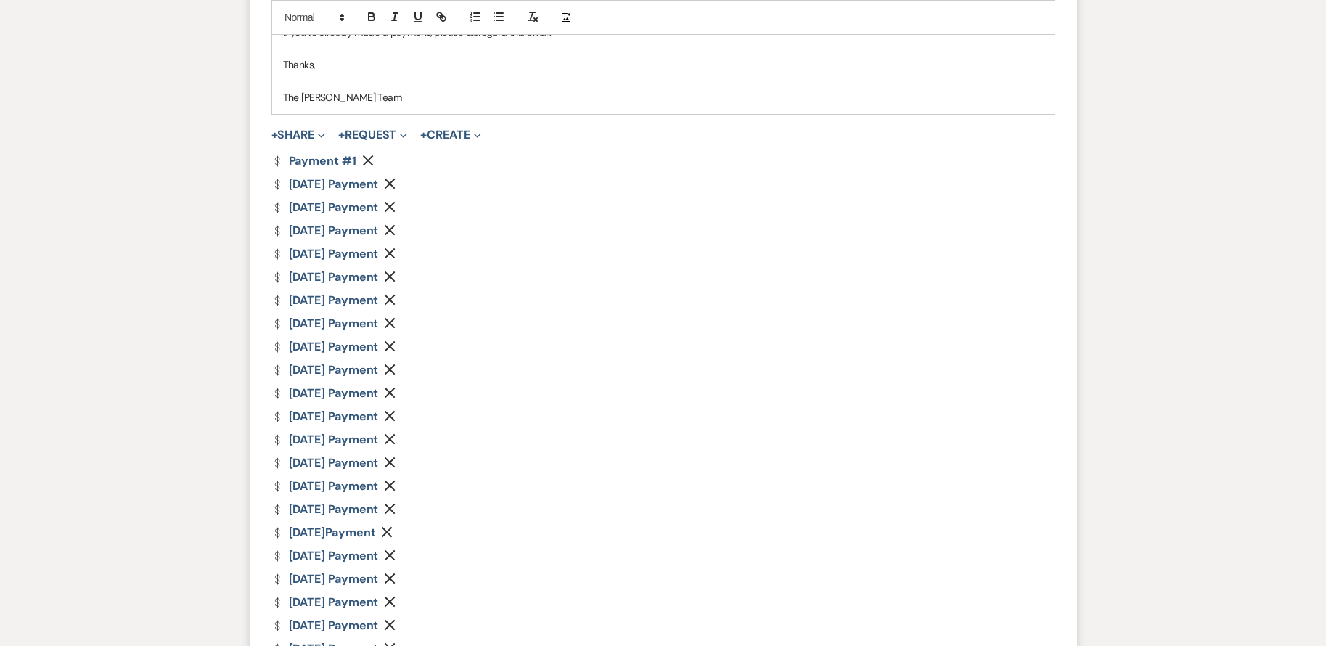
scroll to position [875, 0]
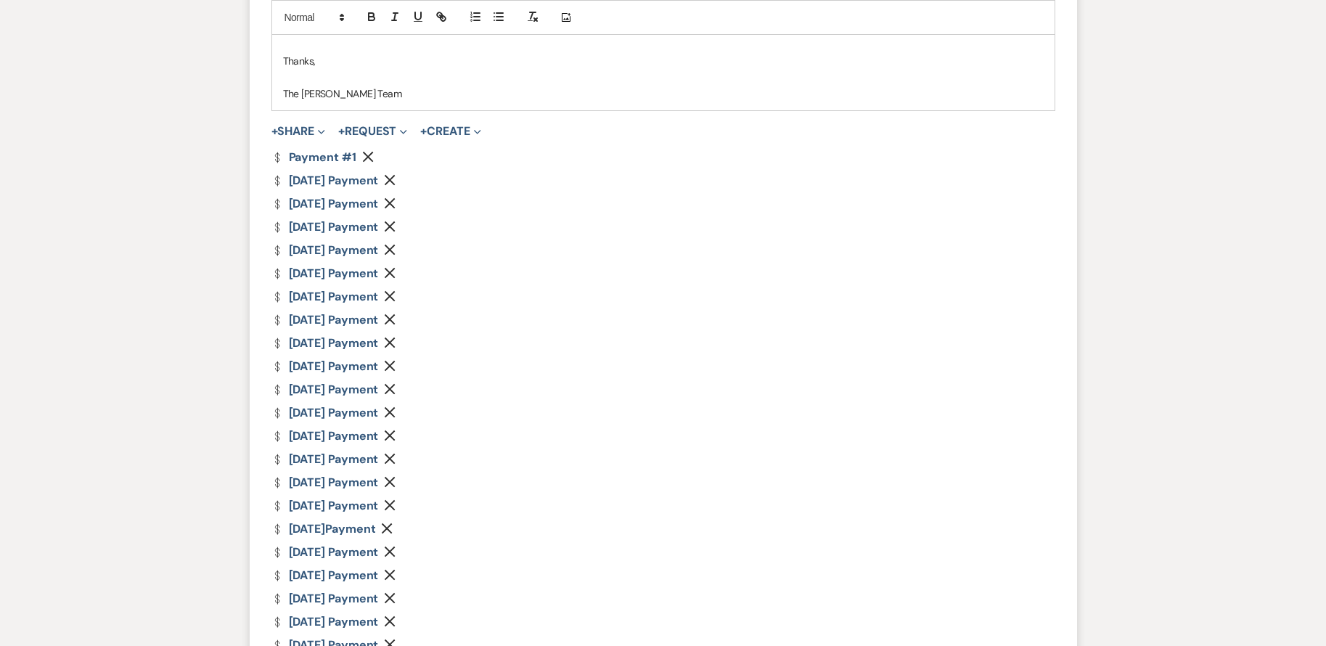
click at [395, 178] on use "button" at bounding box center [390, 180] width 11 height 11
click at [395, 222] on icon "Remove" at bounding box center [390, 227] width 12 height 12
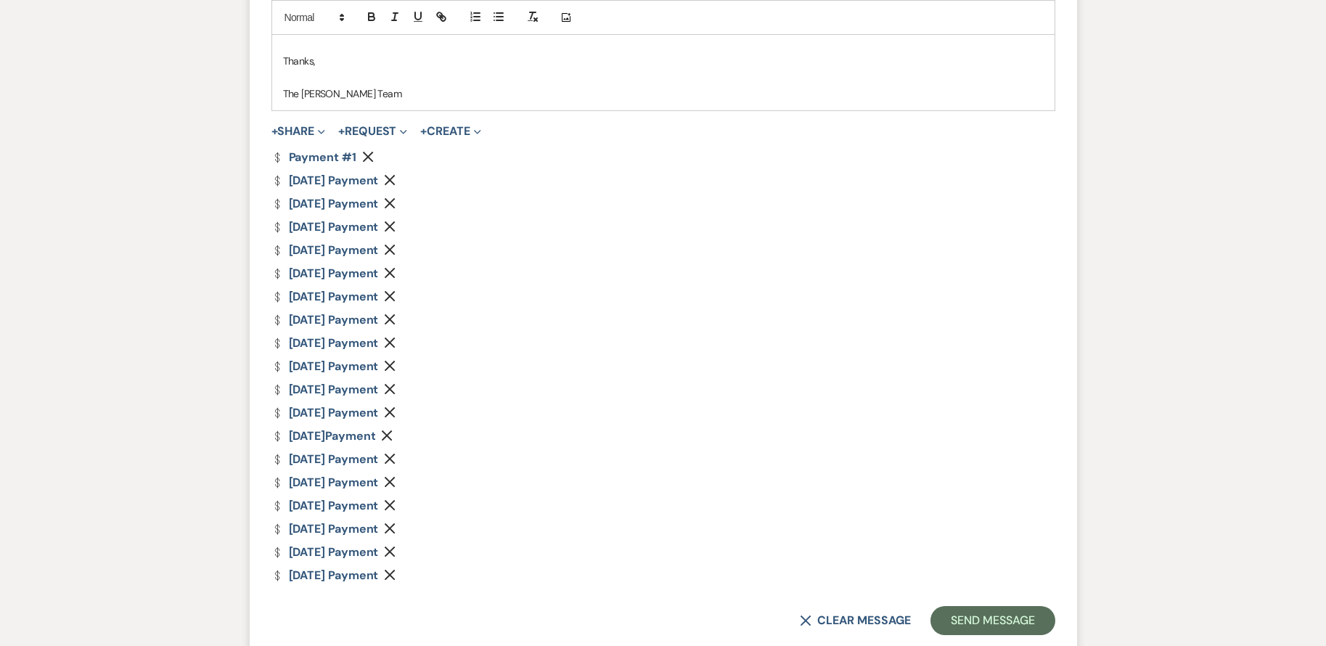
click at [395, 222] on use "button" at bounding box center [390, 226] width 11 height 11
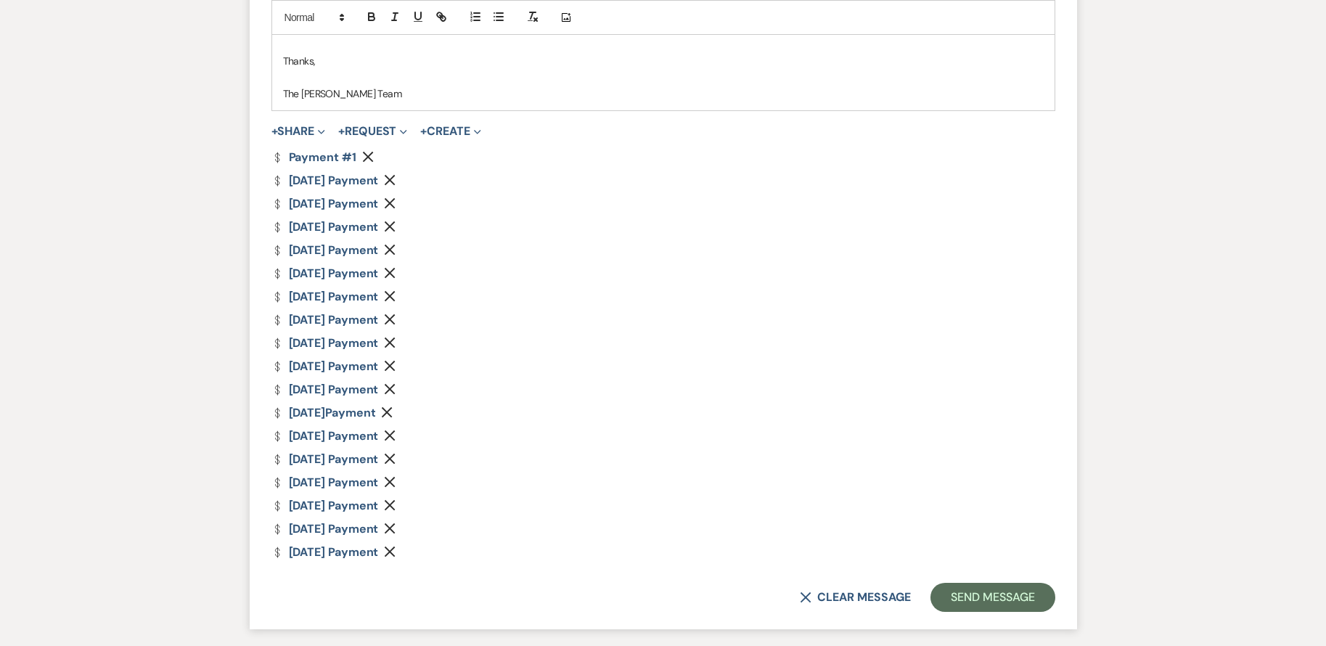
click at [395, 222] on icon "Remove" at bounding box center [390, 227] width 12 height 12
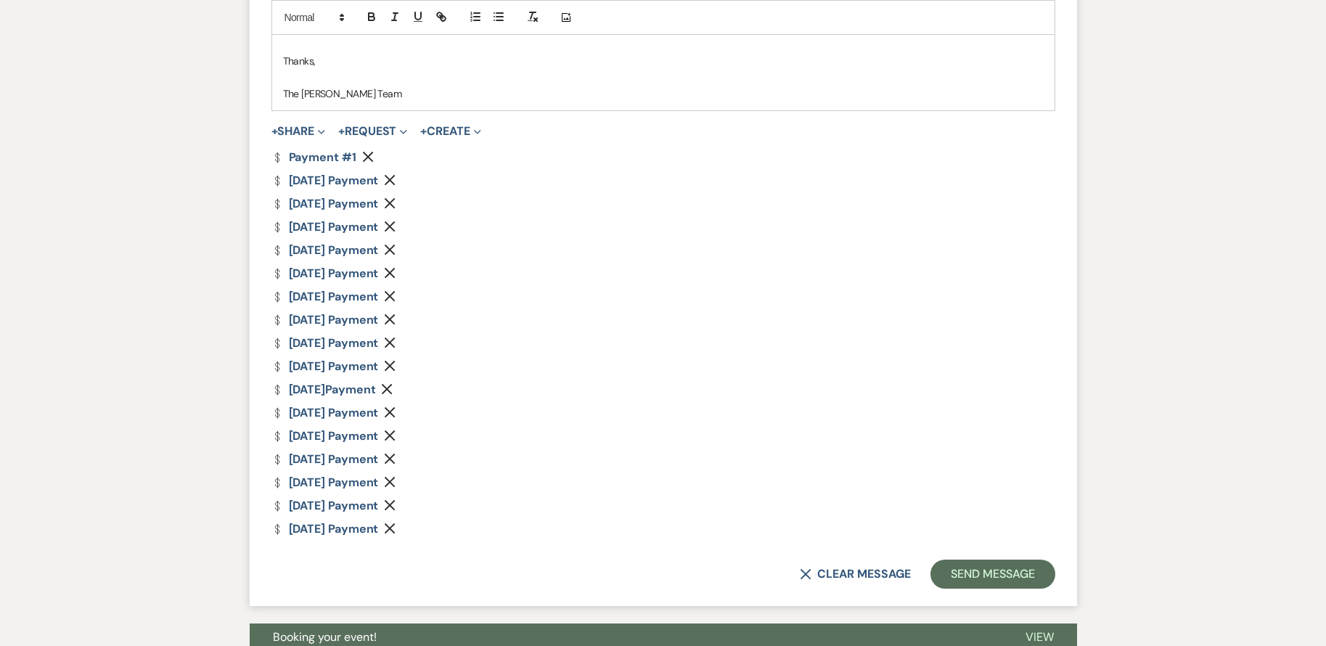
click at [395, 222] on icon "Remove" at bounding box center [390, 227] width 12 height 12
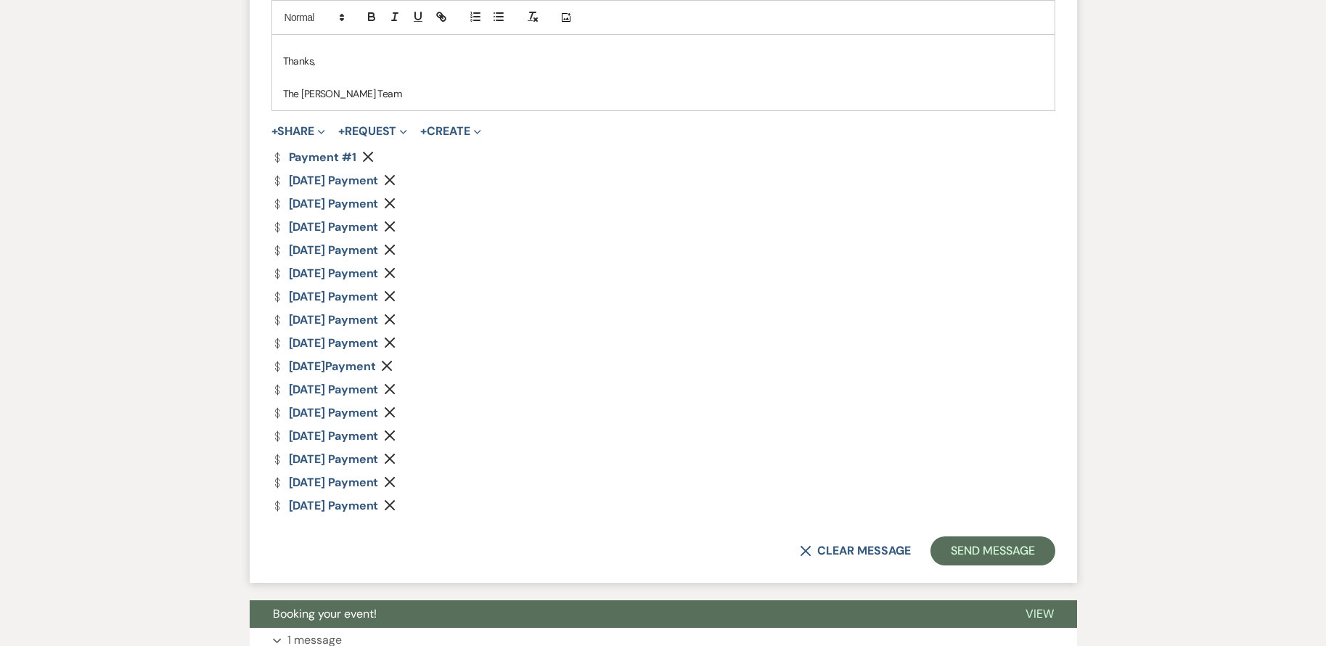
click at [395, 222] on icon "Remove" at bounding box center [390, 227] width 12 height 12
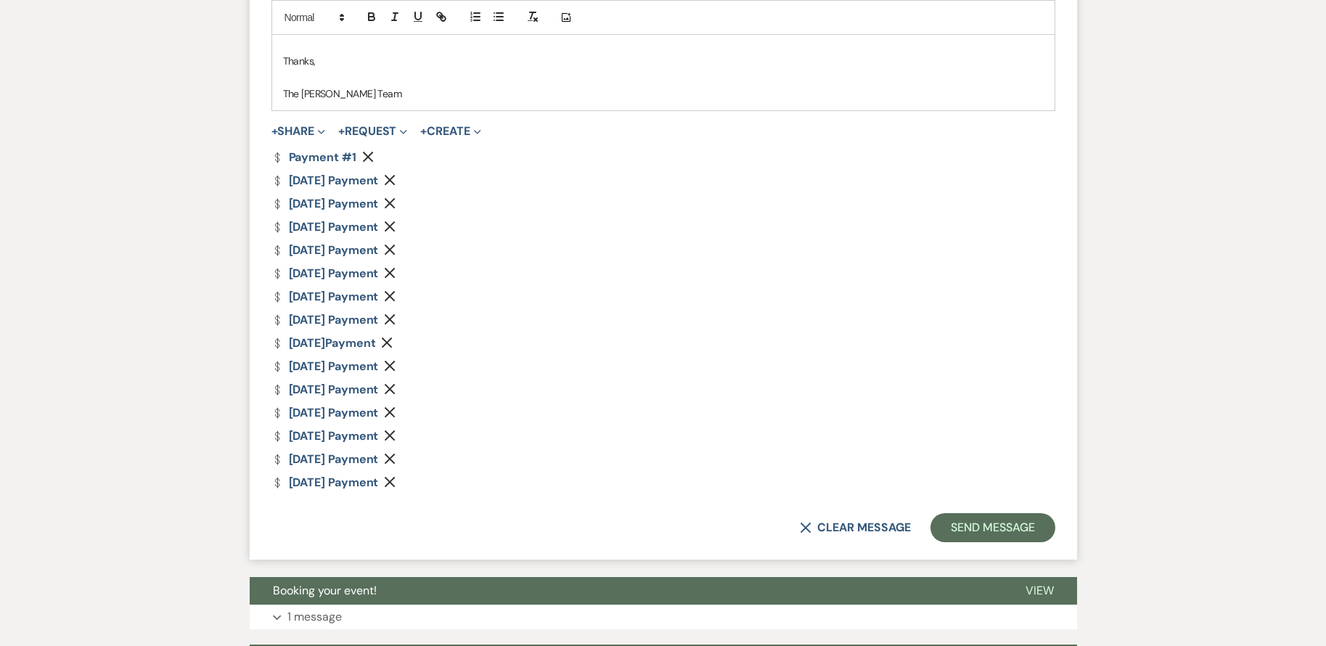
click at [395, 222] on icon "Remove" at bounding box center [390, 227] width 12 height 12
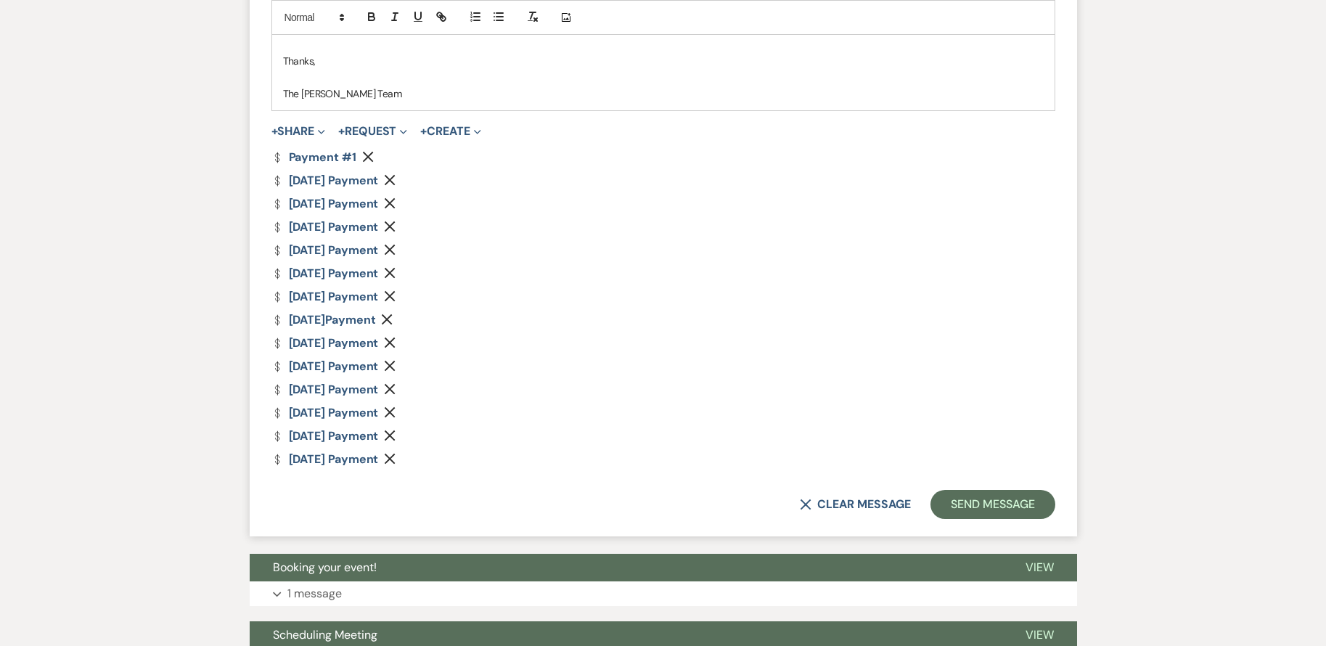
click at [395, 222] on icon "Remove" at bounding box center [390, 227] width 12 height 12
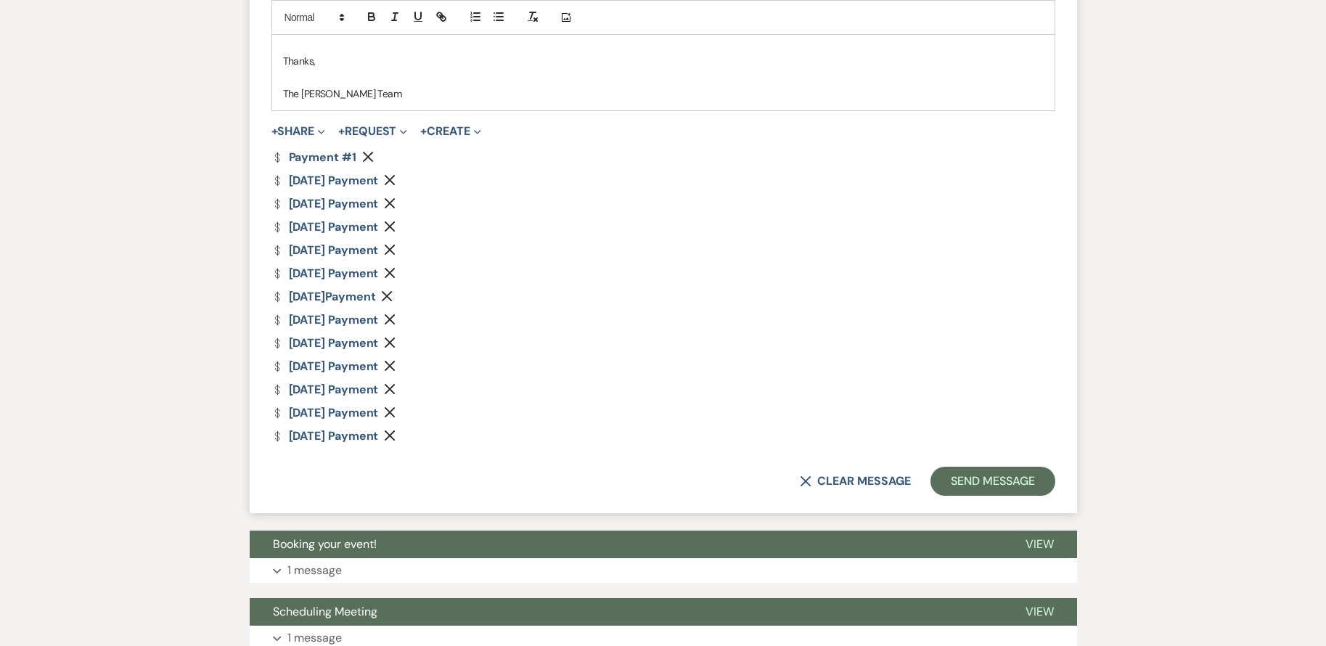
click at [395, 222] on icon "Remove" at bounding box center [390, 227] width 12 height 12
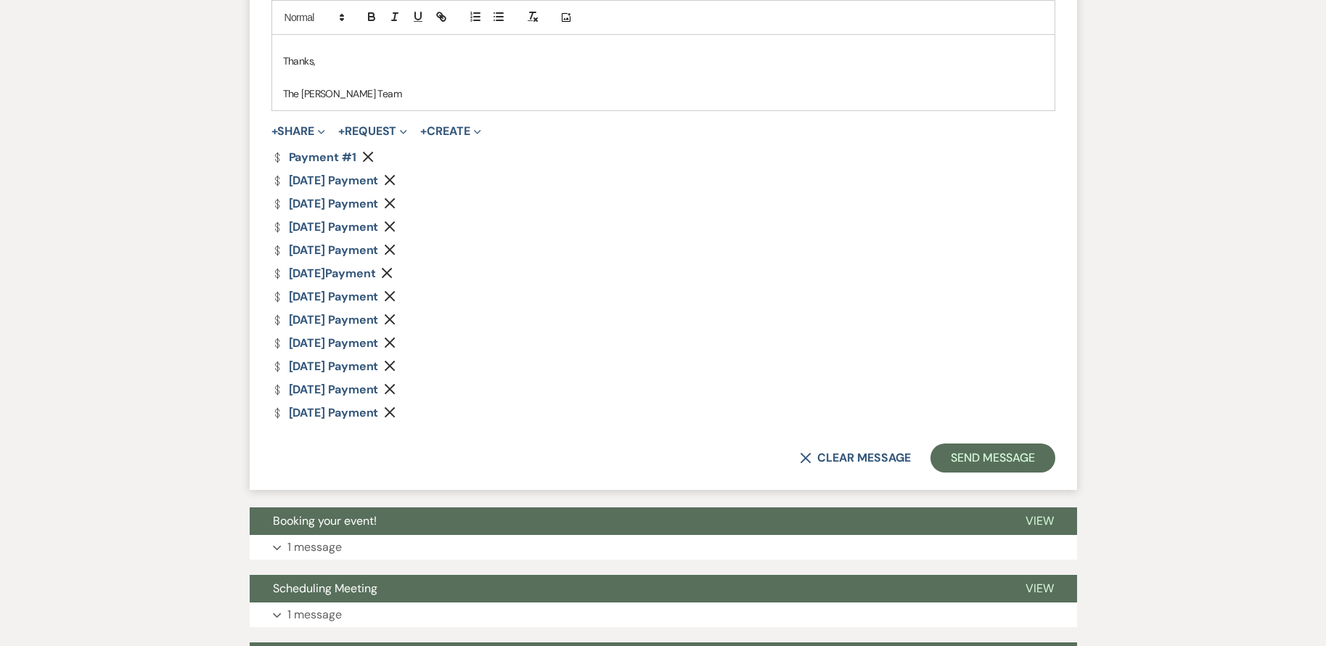
click at [395, 222] on icon "Remove" at bounding box center [390, 227] width 12 height 12
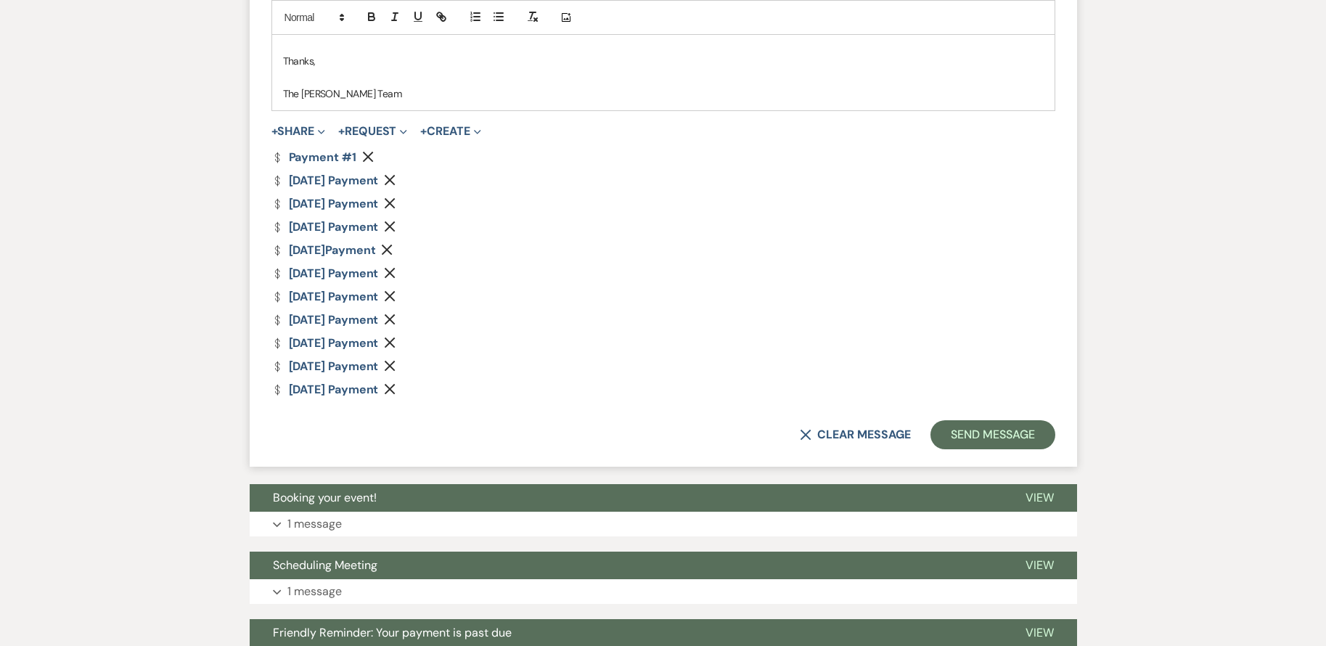
click at [395, 222] on icon "Remove" at bounding box center [390, 227] width 12 height 12
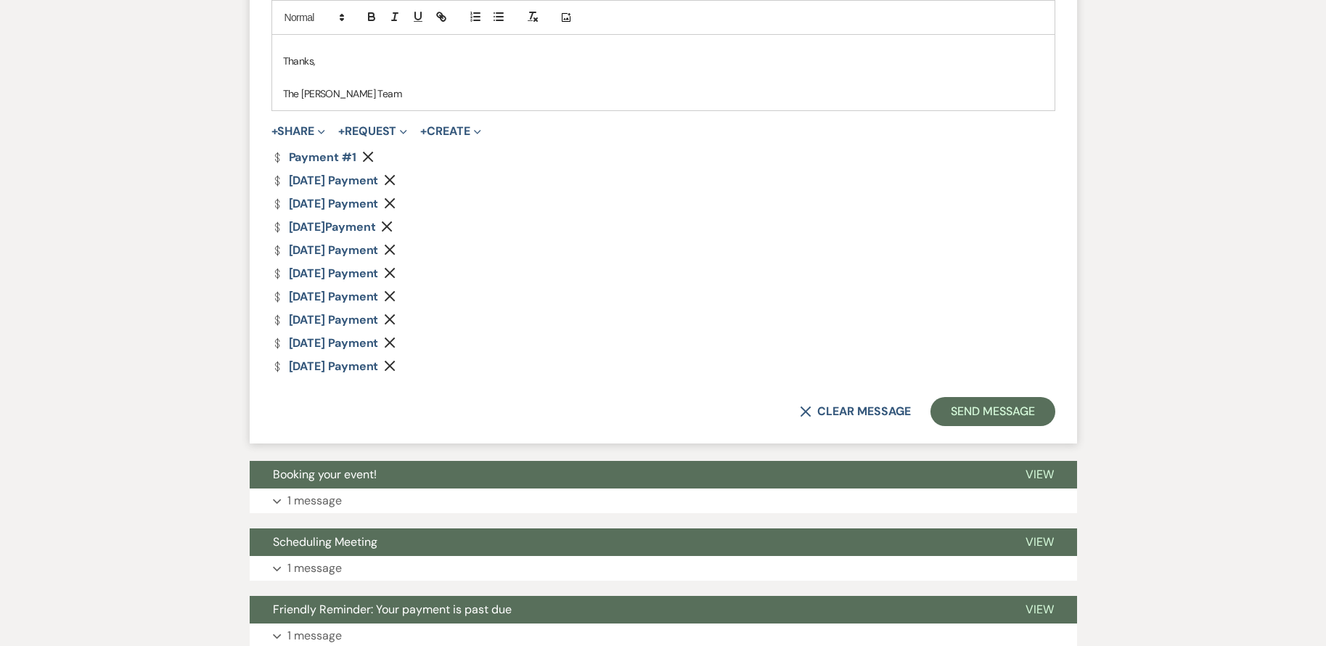
click at [398, 222] on button "Remove" at bounding box center [389, 227] width 17 height 12
click at [395, 244] on icon "Remove" at bounding box center [390, 250] width 12 height 12
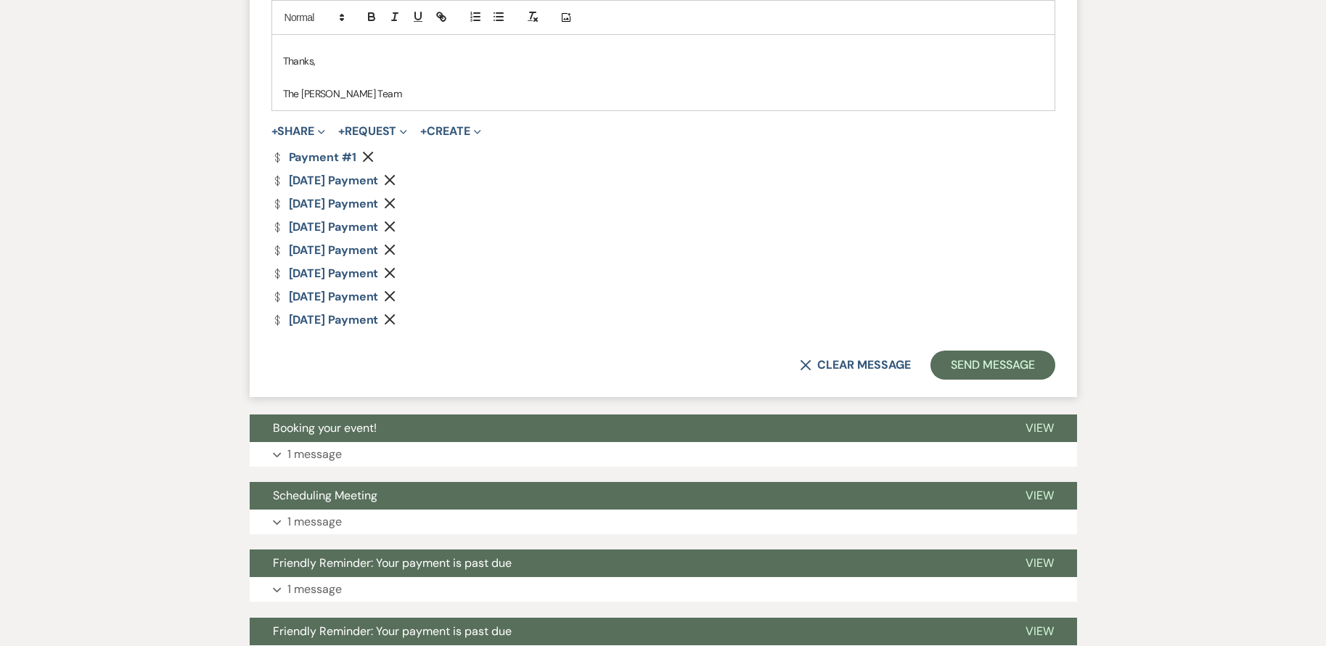
click at [395, 222] on icon "Remove" at bounding box center [390, 227] width 12 height 12
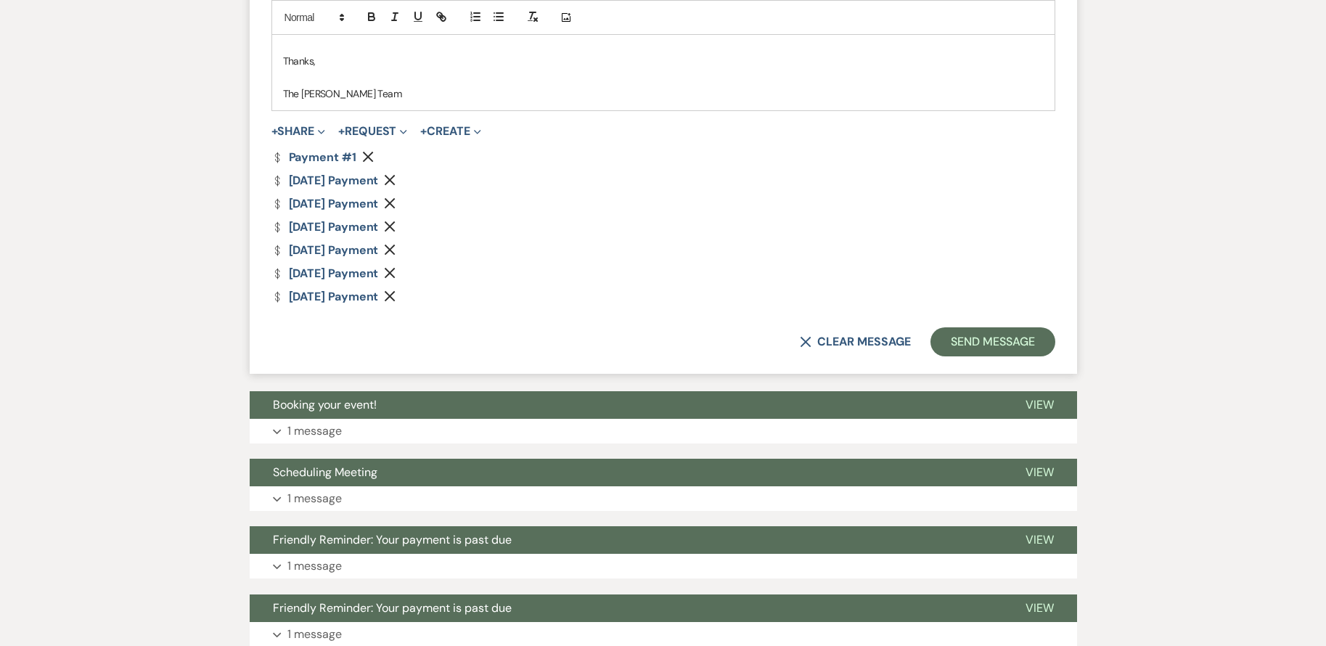
click at [395, 222] on icon "Remove" at bounding box center [390, 227] width 12 height 12
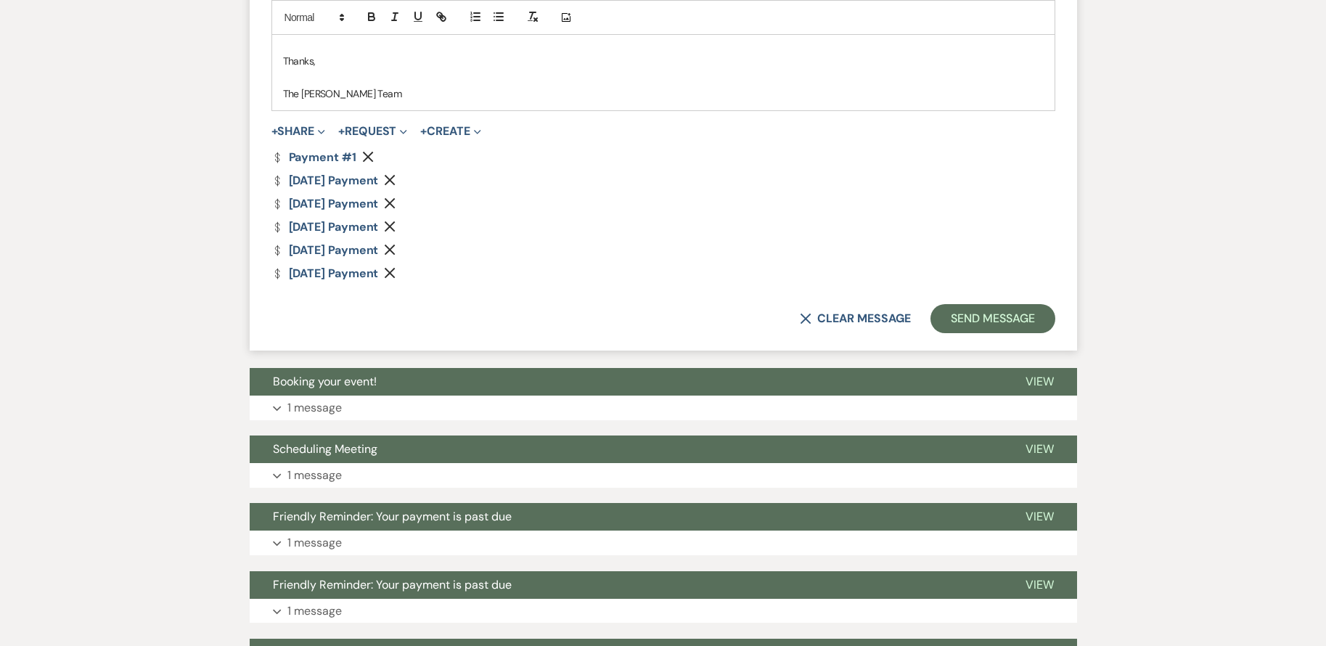
click at [395, 222] on use "button" at bounding box center [390, 226] width 11 height 11
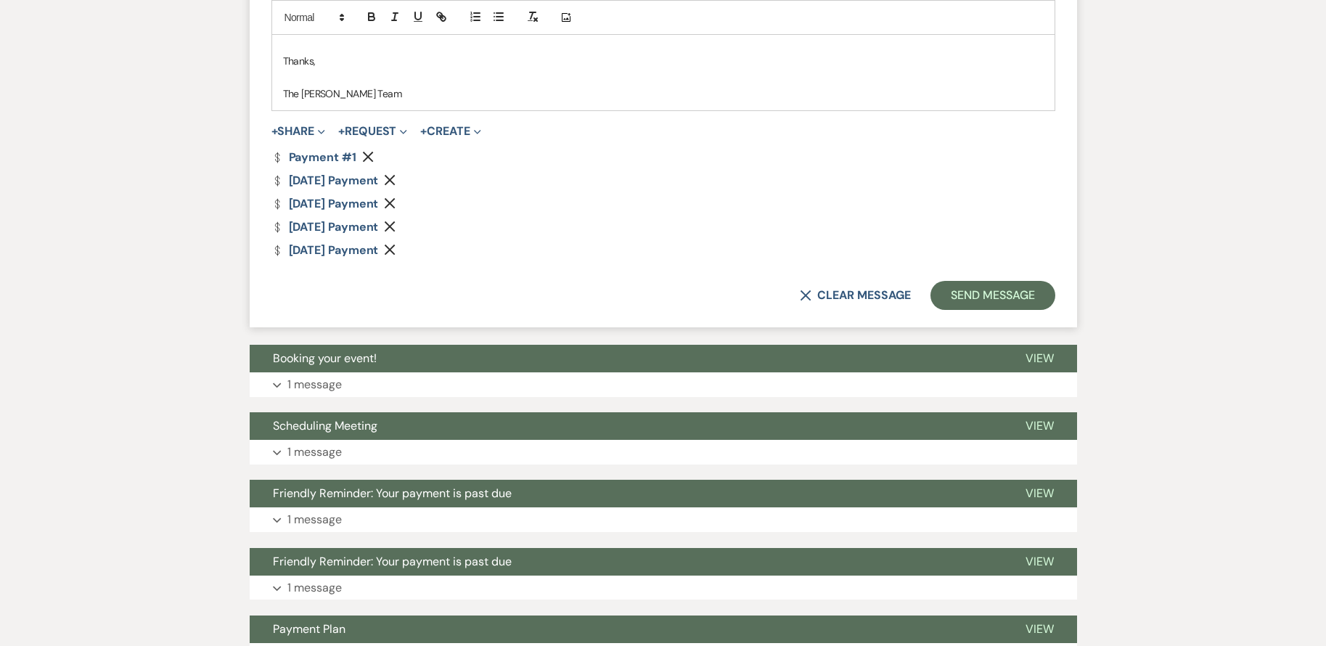
click at [395, 222] on icon "Remove" at bounding box center [390, 227] width 12 height 12
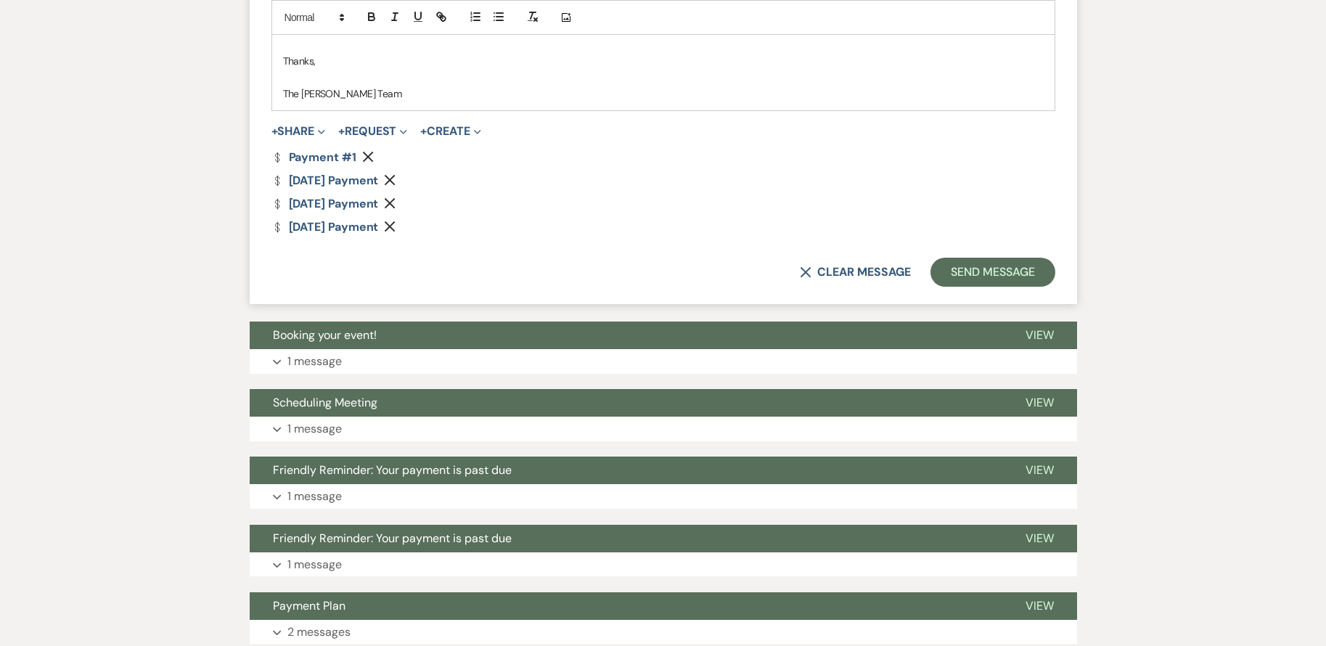
click at [395, 222] on icon "Remove" at bounding box center [390, 227] width 12 height 12
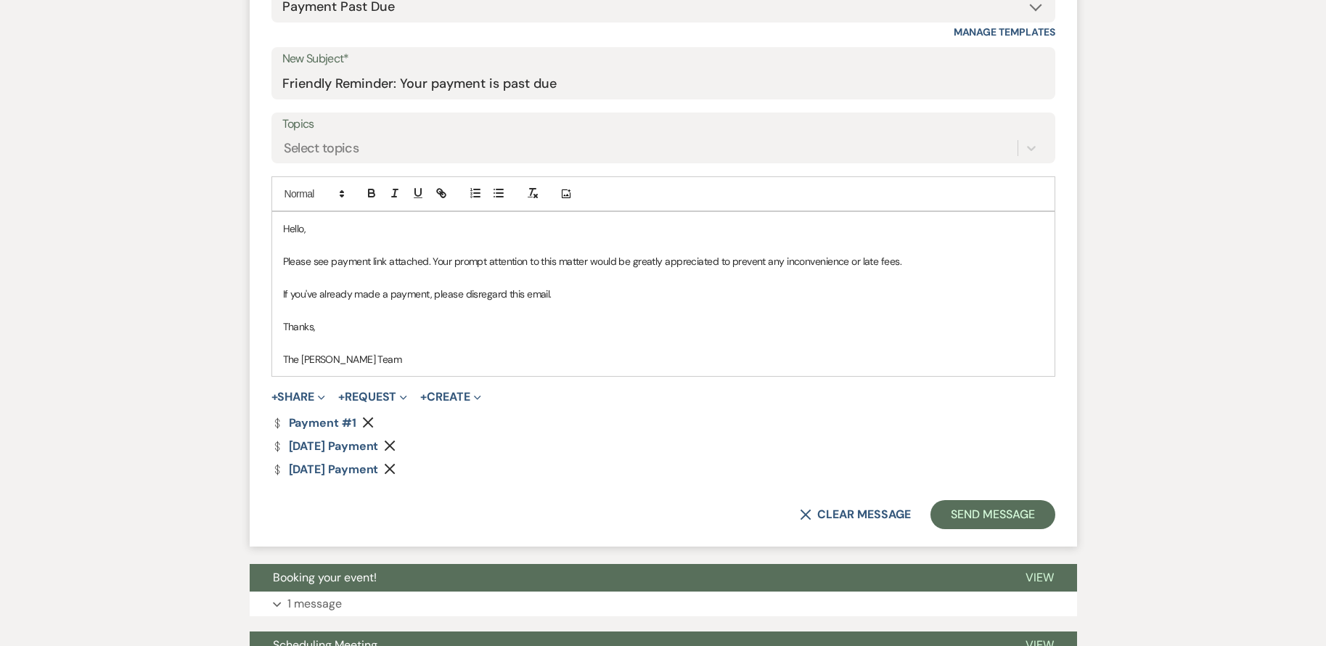
scroll to position [585, 0]
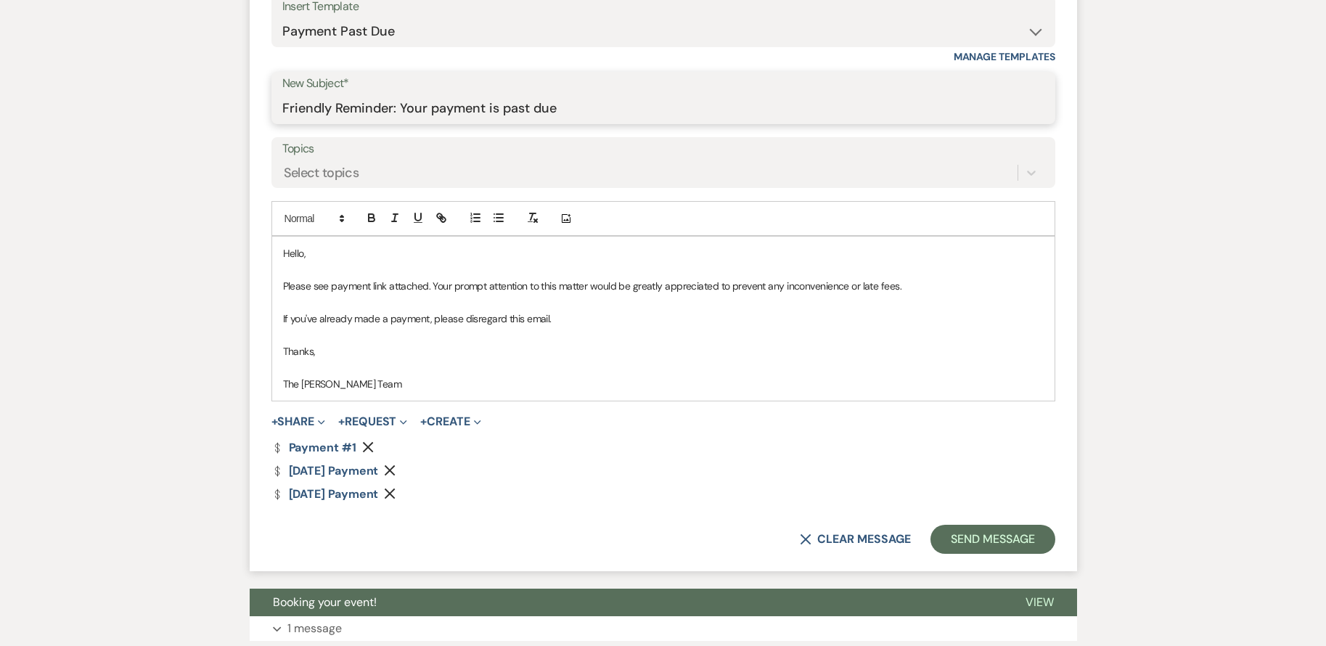
click at [564, 113] on input "Friendly Reminder: Your payment is past due" at bounding box center [663, 108] width 762 height 28
type input "Friendly Reminder: Your payment is past due and one coming up"
click at [366, 448] on use "button" at bounding box center [368, 447] width 11 height 11
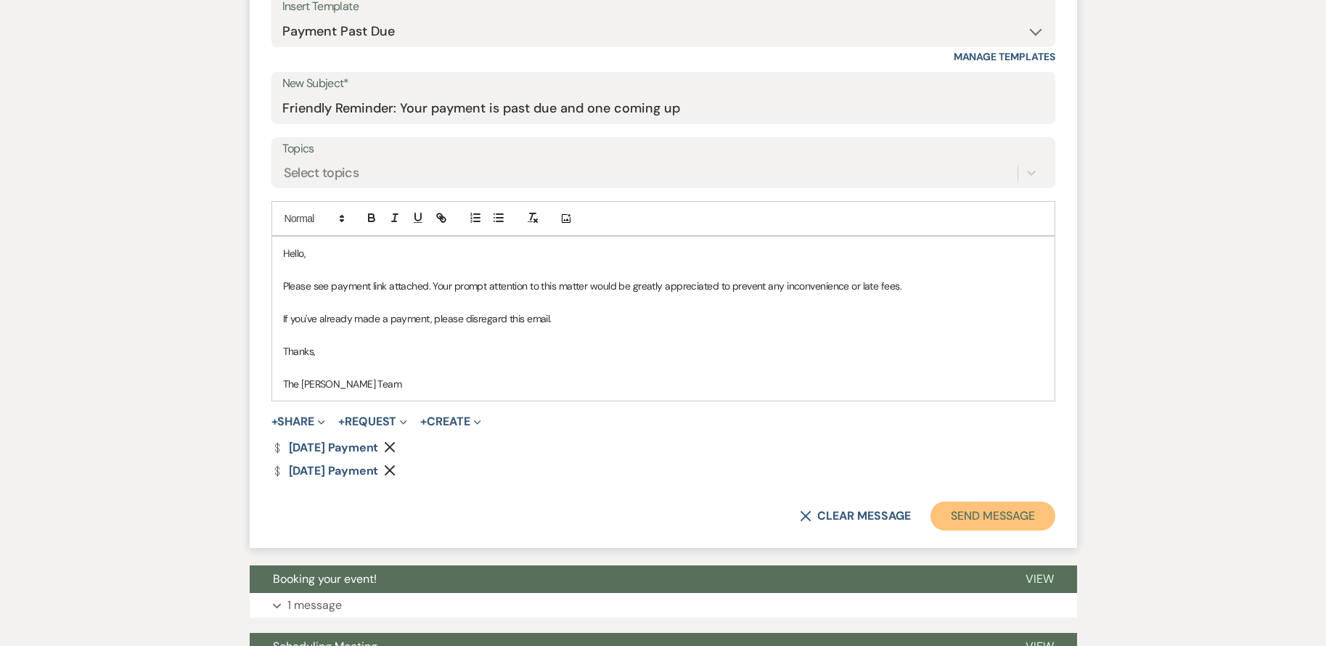
click at [991, 514] on button "Send Message" at bounding box center [992, 515] width 124 height 29
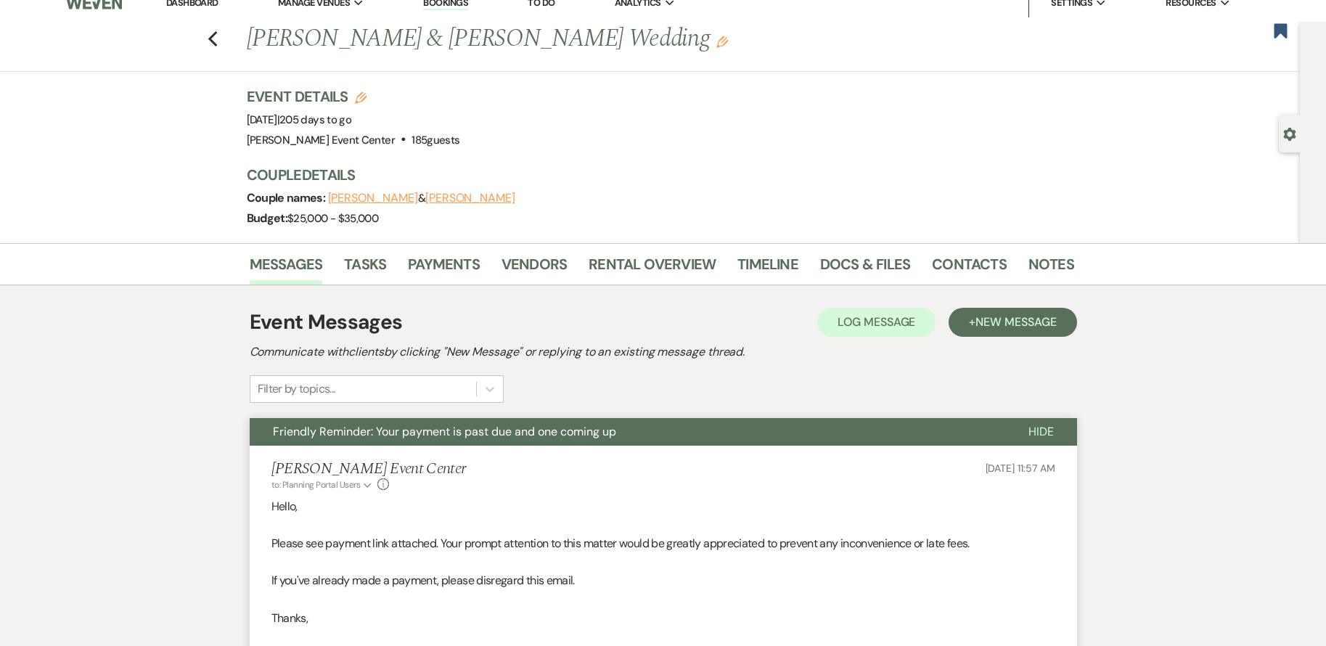
scroll to position [0, 0]
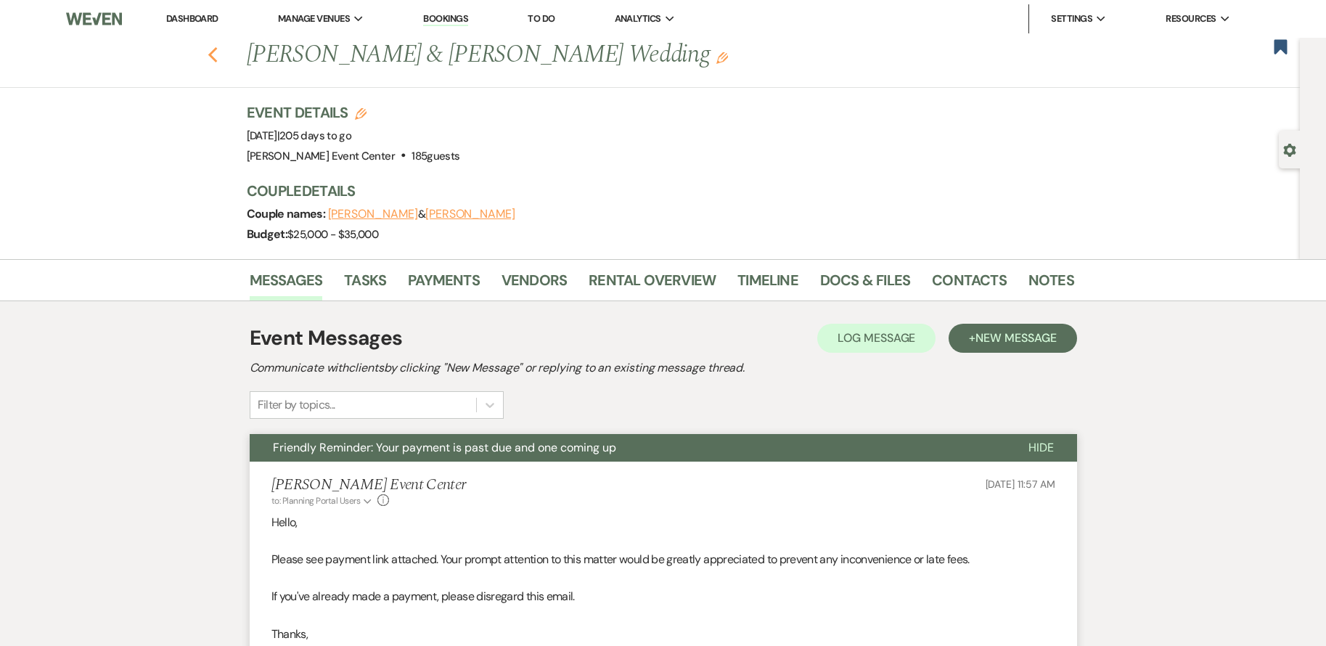
click at [216, 52] on use "button" at bounding box center [211, 55] width 9 height 16
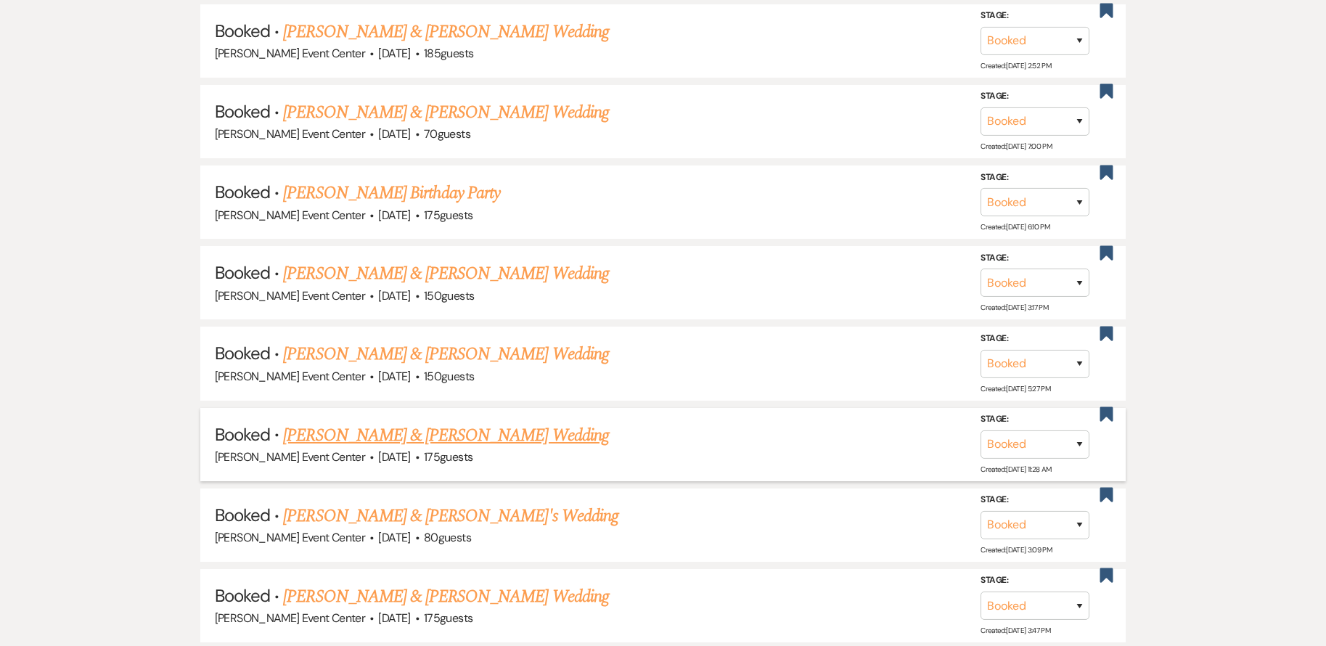
scroll to position [1912, 0]
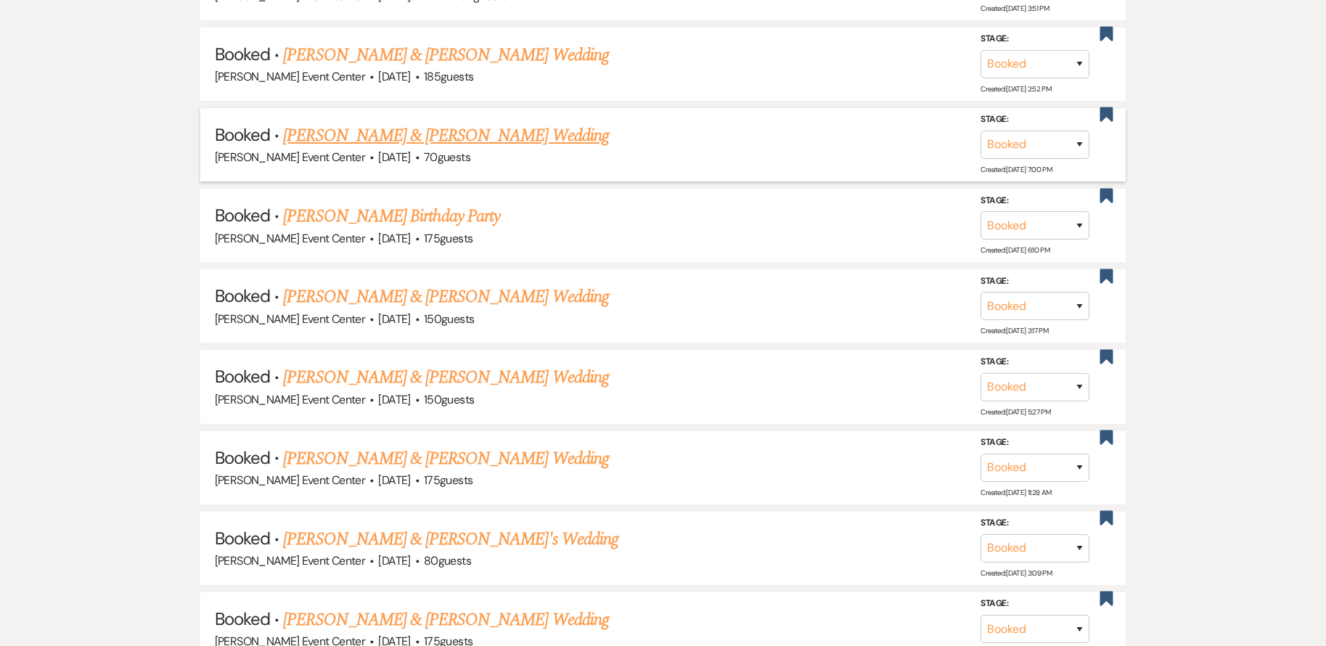
click at [427, 126] on link "[PERSON_NAME] & [PERSON_NAME] Wedding" at bounding box center [445, 136] width 325 height 26
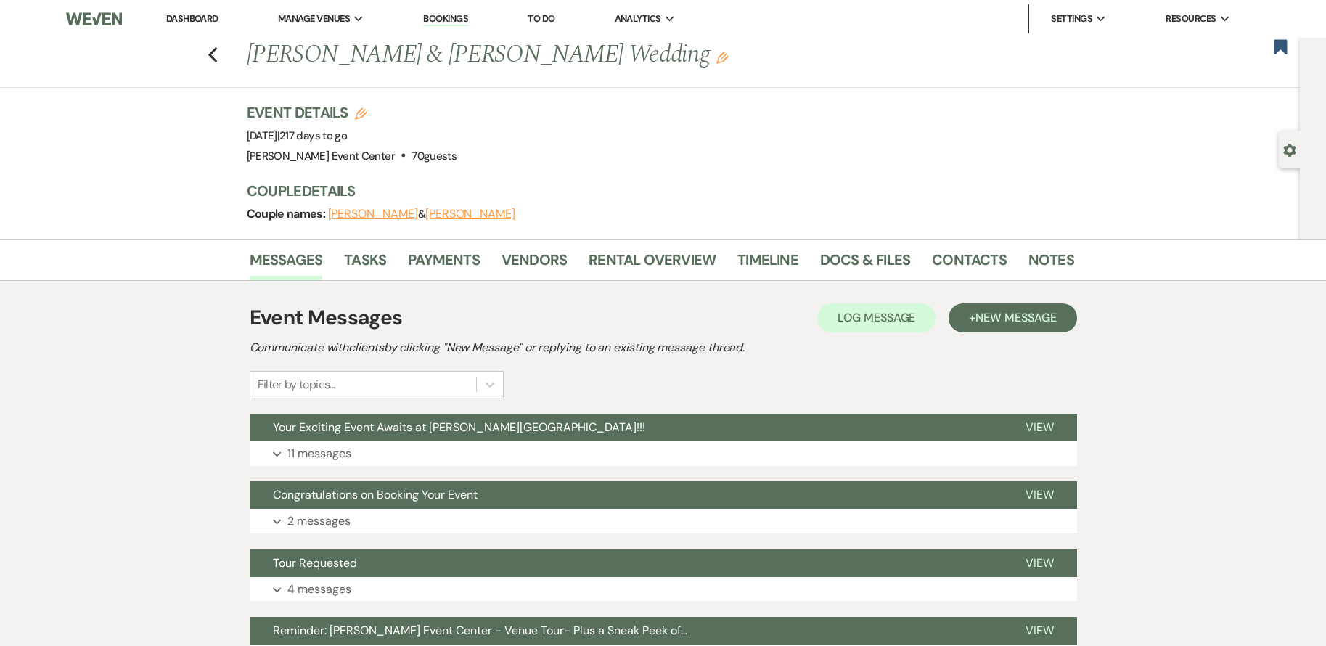
click at [652, 168] on div "Event Details Edit Event Date: [DATE] | 217 days to go Venue: [PERSON_NAME][GEO…" at bounding box center [660, 170] width 827 height 136
click at [433, 274] on link "Payments" at bounding box center [444, 264] width 72 height 32
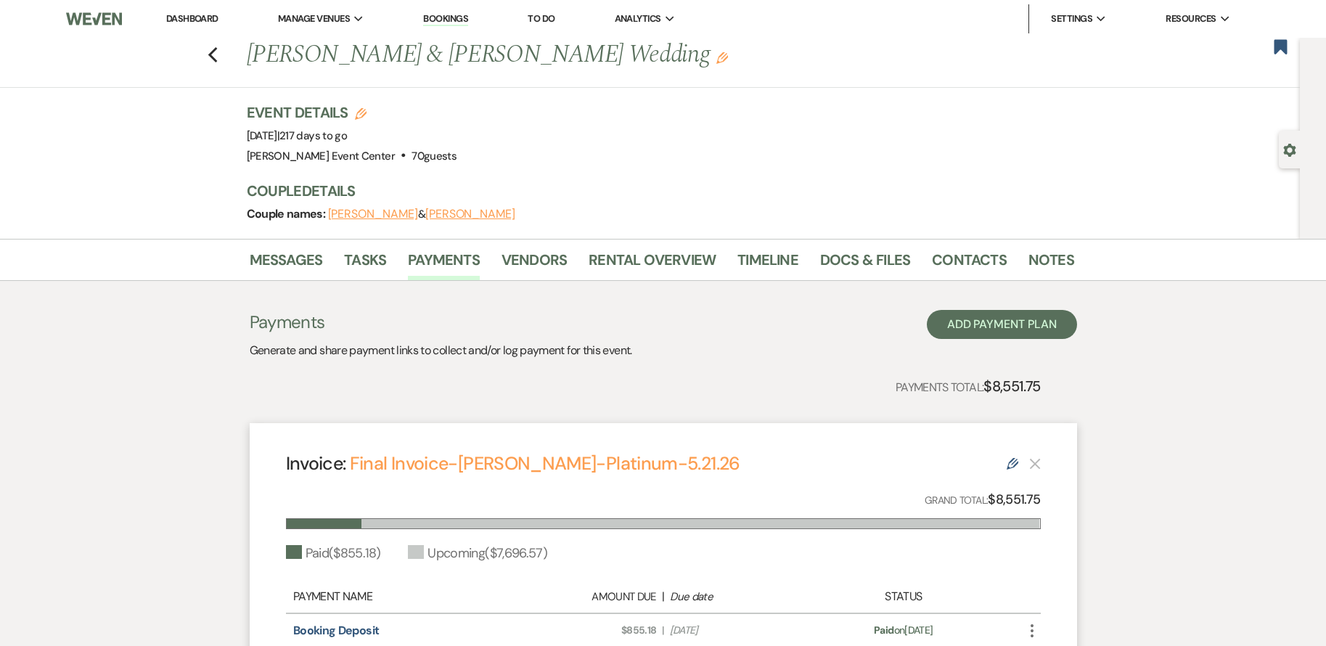
click at [223, 57] on div "Previous [PERSON_NAME] & [PERSON_NAME] Wedding Edit Bookmark" at bounding box center [646, 63] width 1307 height 50
click at [217, 52] on use "button" at bounding box center [211, 55] width 9 height 16
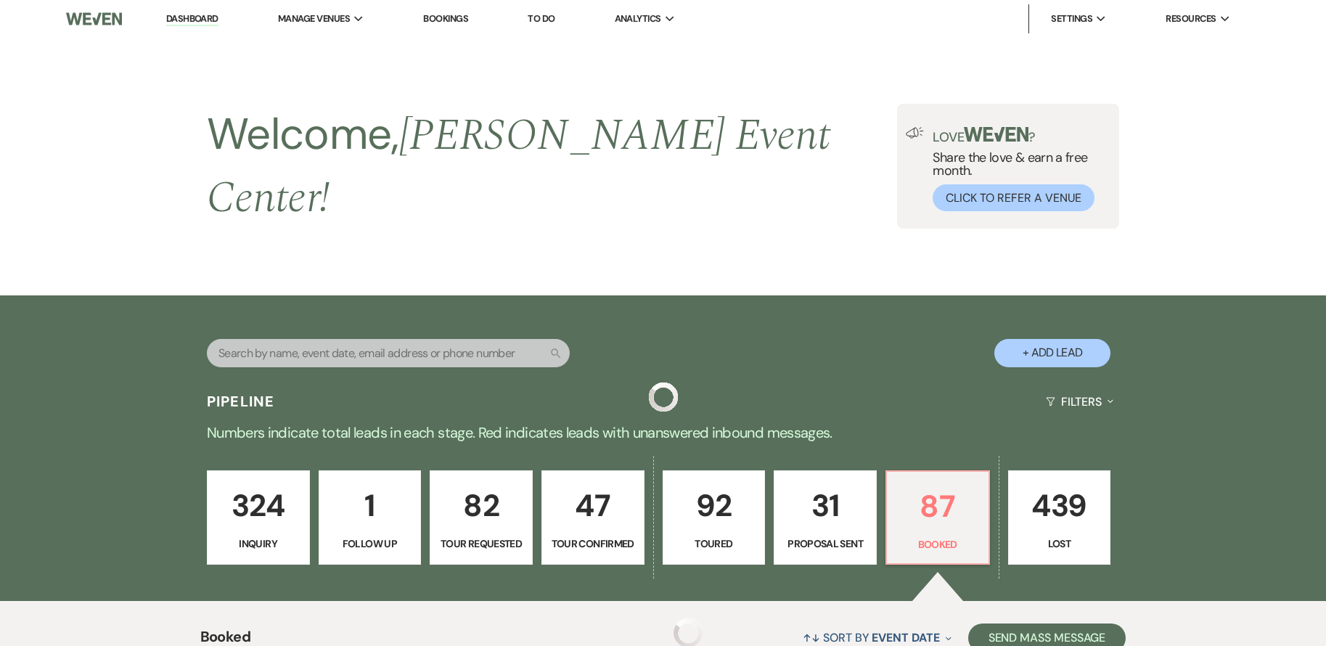
scroll to position [1912, 0]
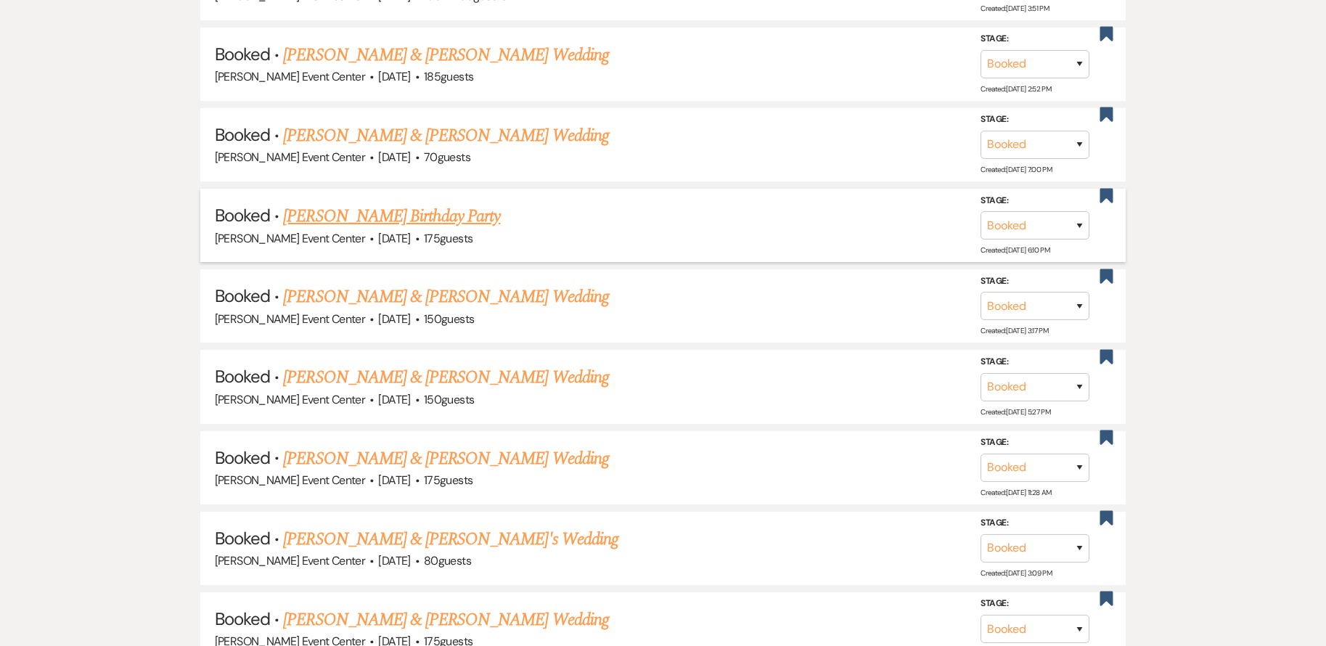
click at [413, 211] on link "[PERSON_NAME] Birthday Party" at bounding box center [391, 216] width 217 height 26
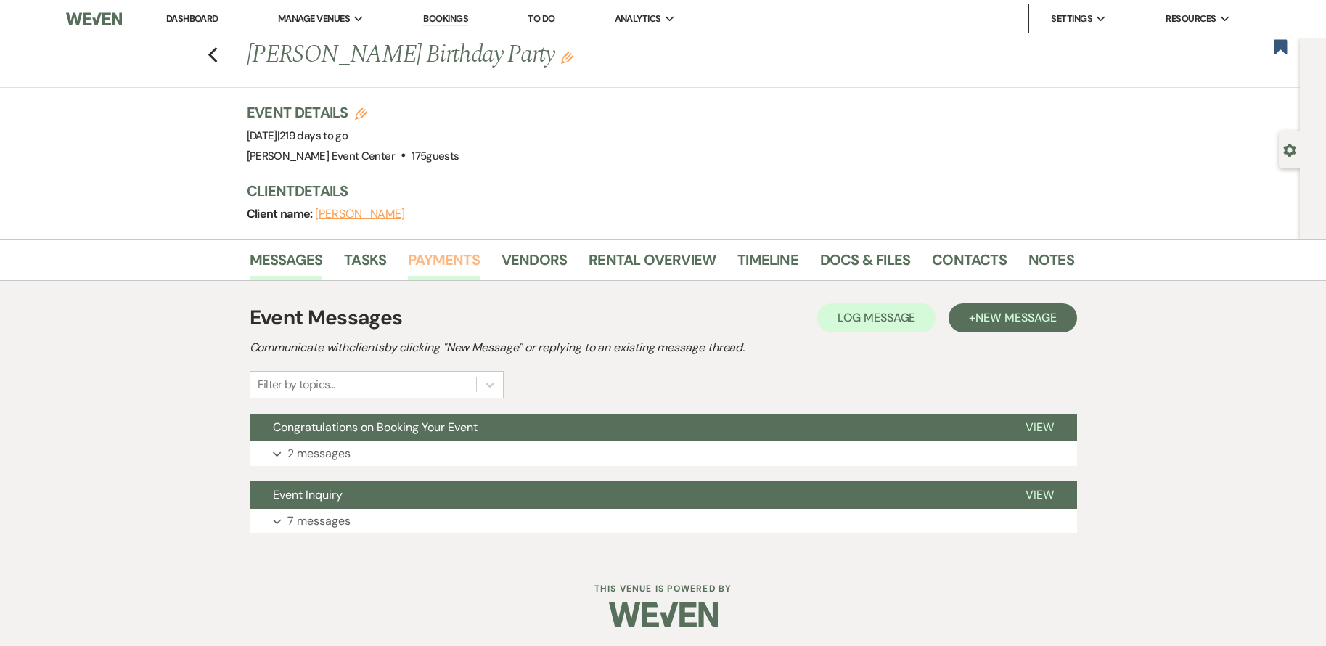
click at [438, 248] on link "Payments" at bounding box center [444, 264] width 72 height 32
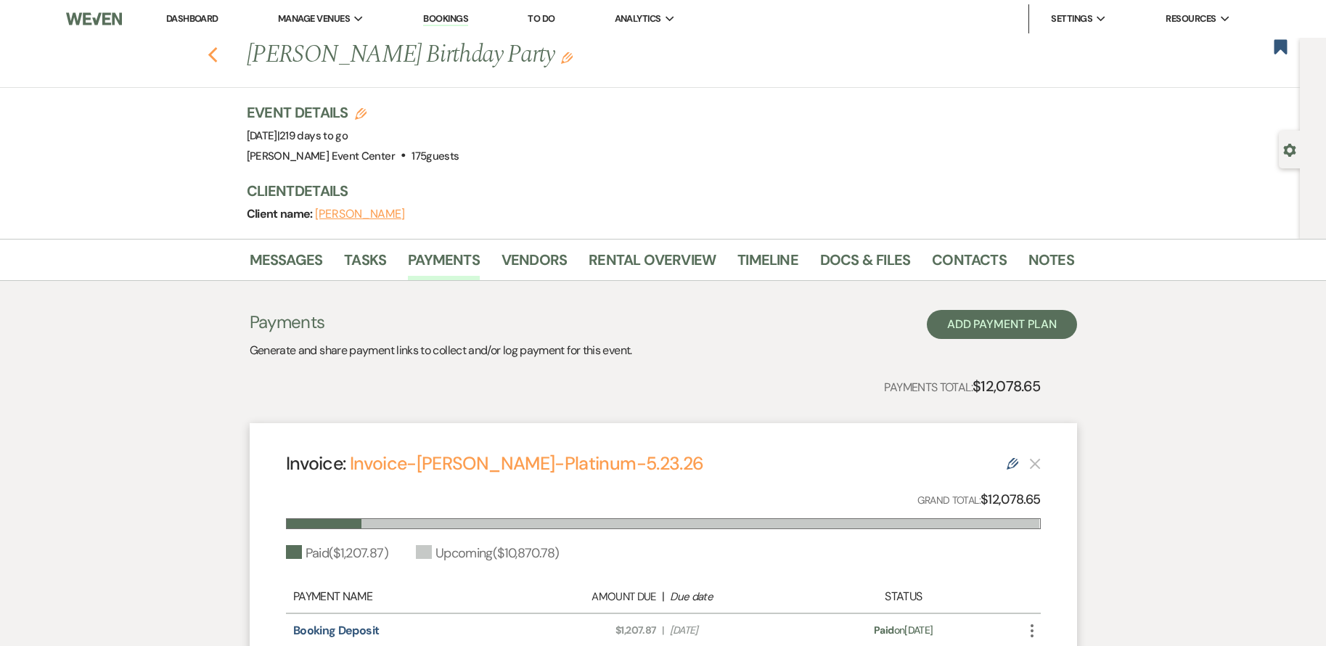
click at [218, 54] on icon "Previous" at bounding box center [212, 54] width 11 height 17
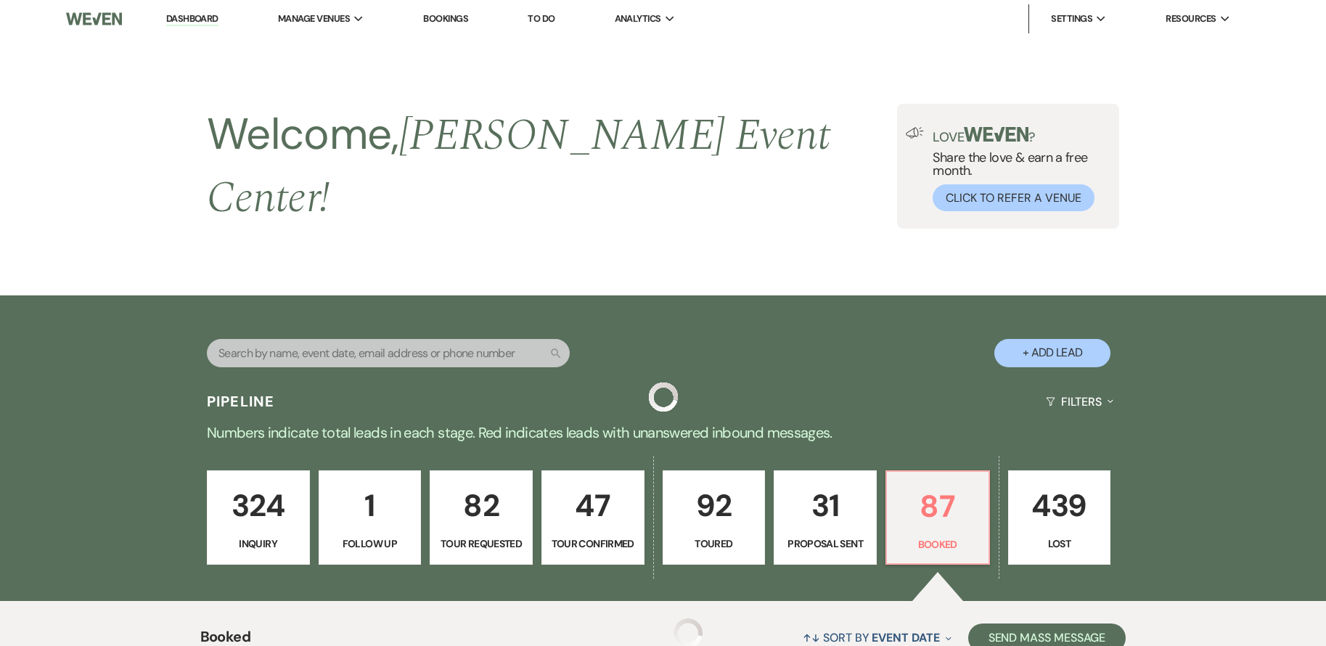
scroll to position [1912, 0]
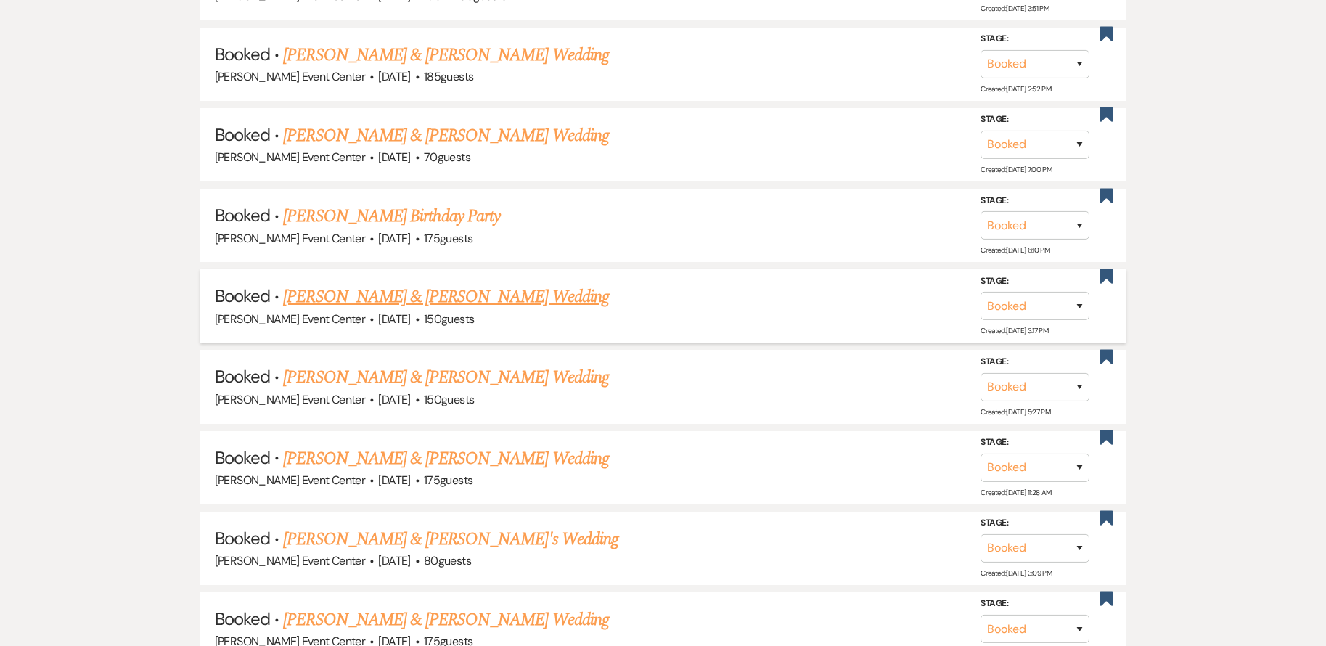
click at [391, 284] on link "[PERSON_NAME] & [PERSON_NAME] Wedding" at bounding box center [445, 297] width 325 height 26
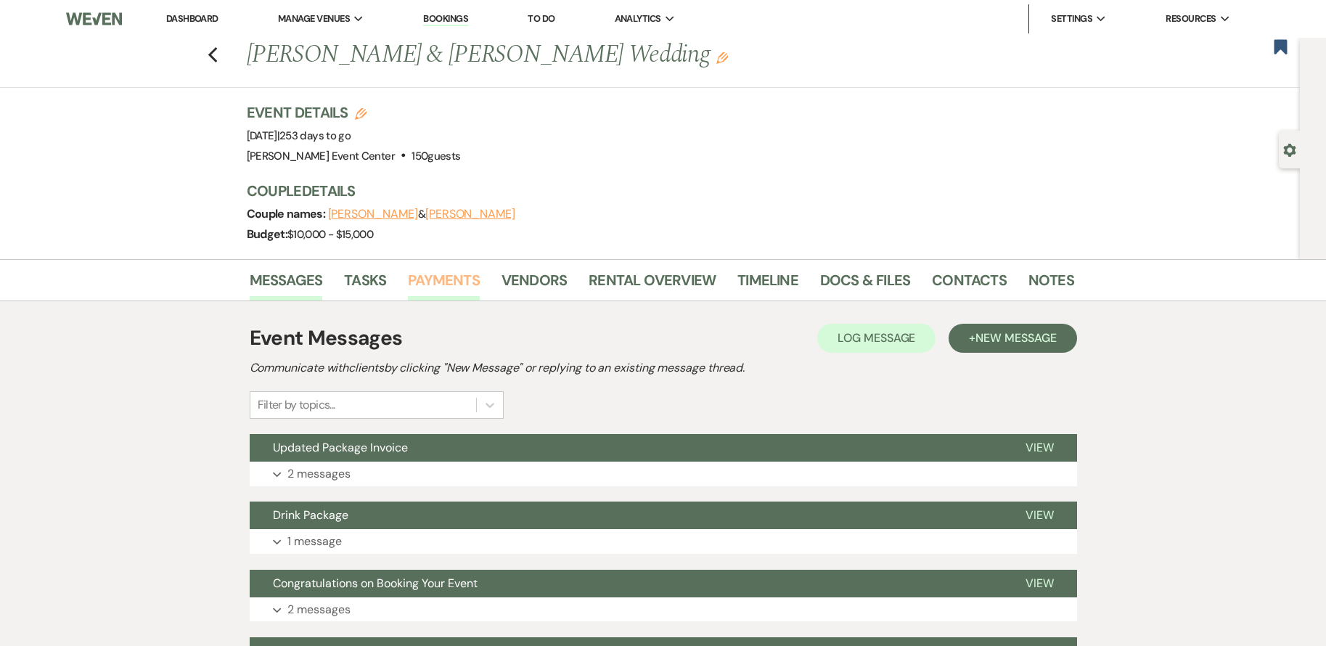
click at [437, 279] on link "Payments" at bounding box center [444, 284] width 72 height 32
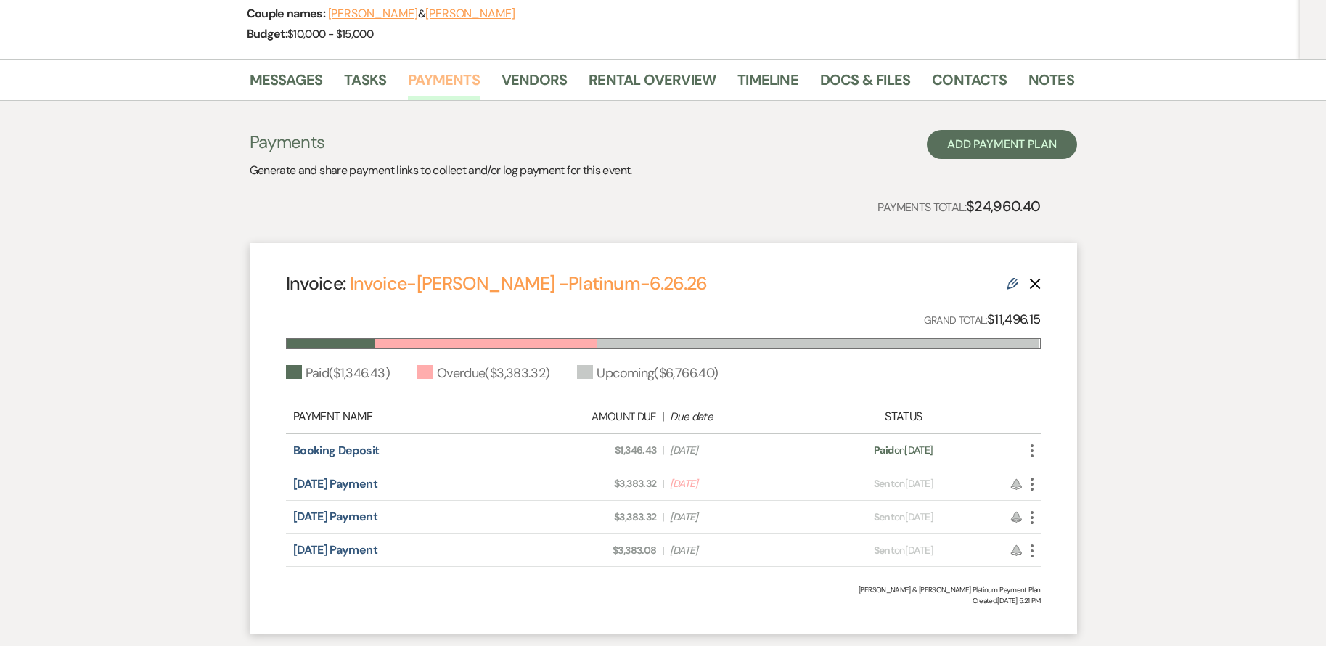
scroll to position [178, 0]
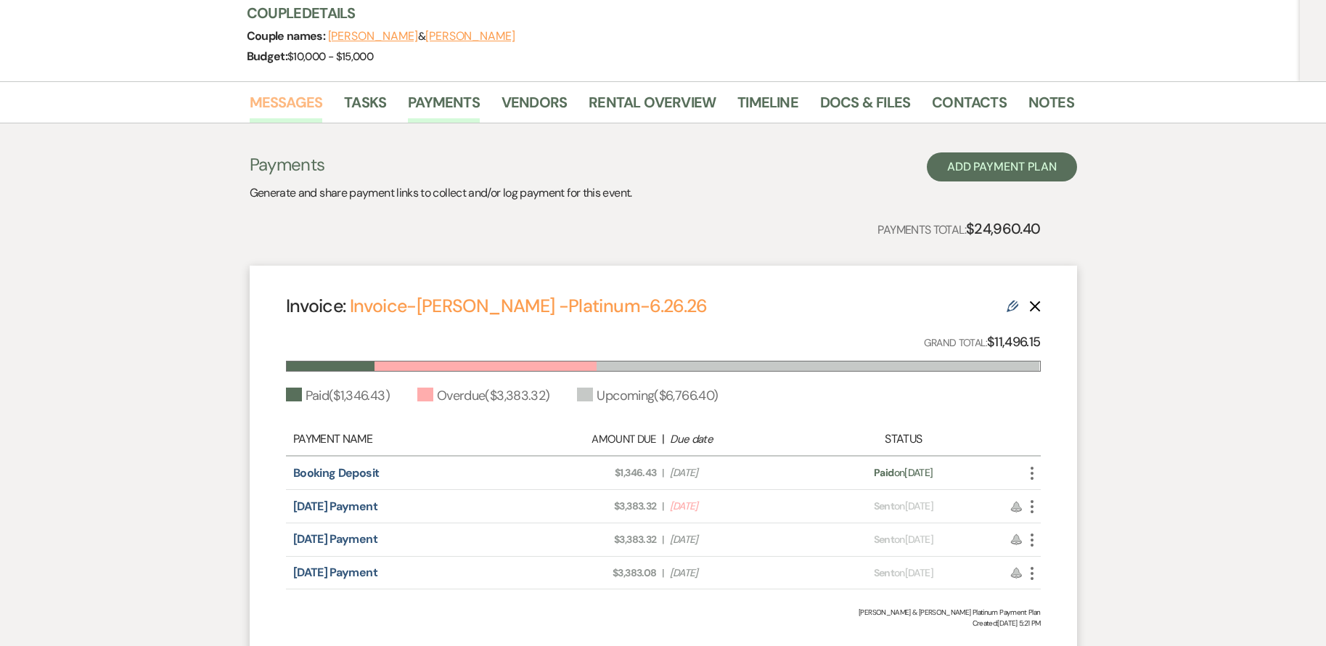
click at [287, 107] on link "Messages" at bounding box center [286, 107] width 73 height 32
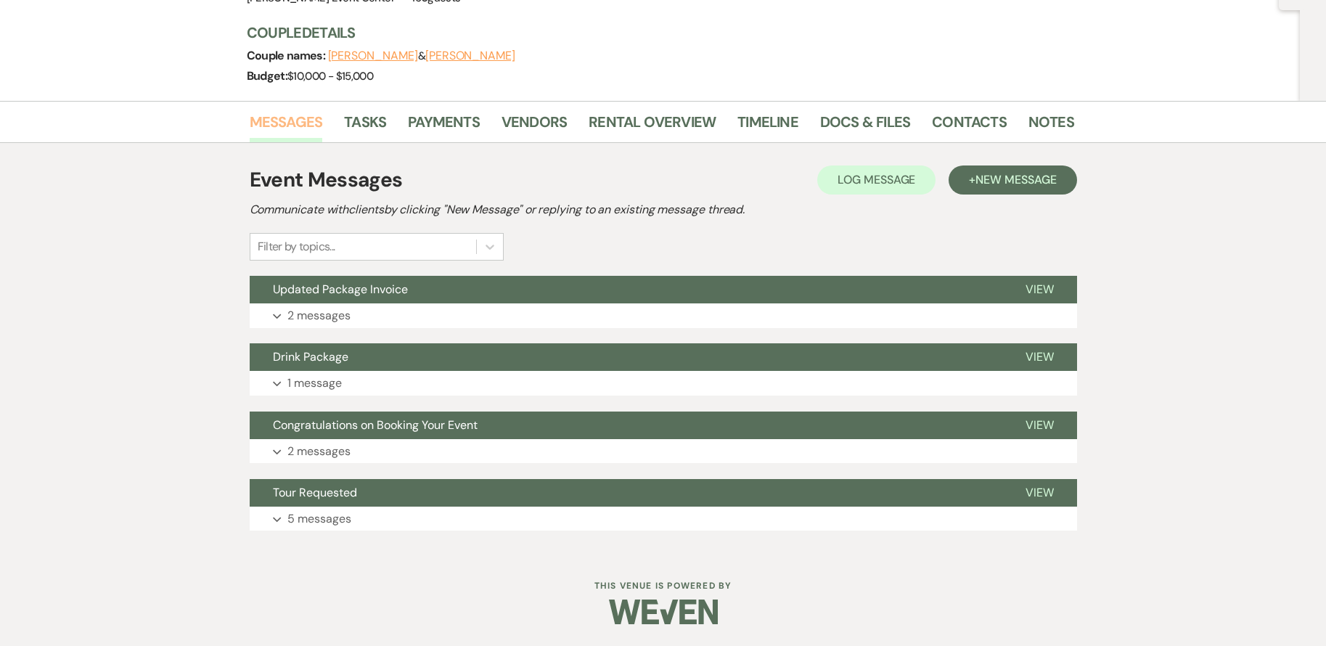
scroll to position [158, 0]
click at [967, 179] on button "+ New Message" at bounding box center [1012, 179] width 128 height 29
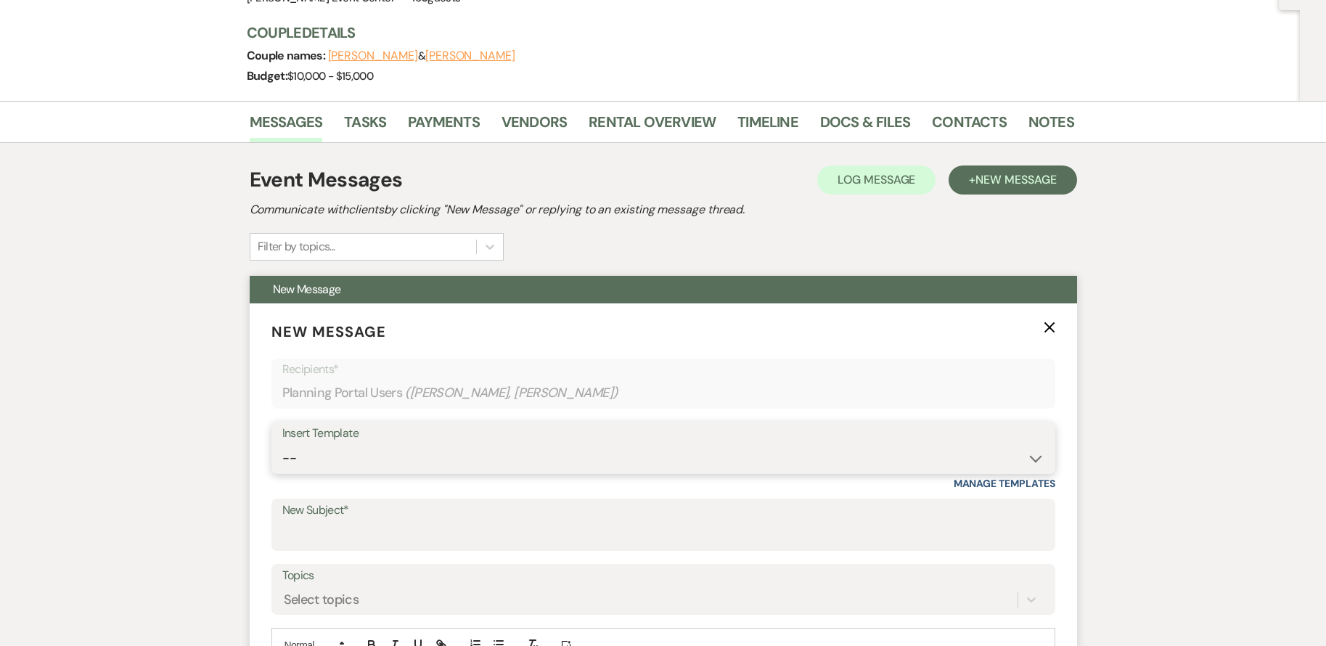
click at [358, 451] on select "-- Weven Planning Portal Introduction (Booked Events) Initial Inquiry Response …" at bounding box center [663, 458] width 762 height 28
select select "3564"
click at [282, 444] on select "-- Weven Planning Portal Introduction (Booked Events) Initial Inquiry Response …" at bounding box center [663, 458] width 762 height 28
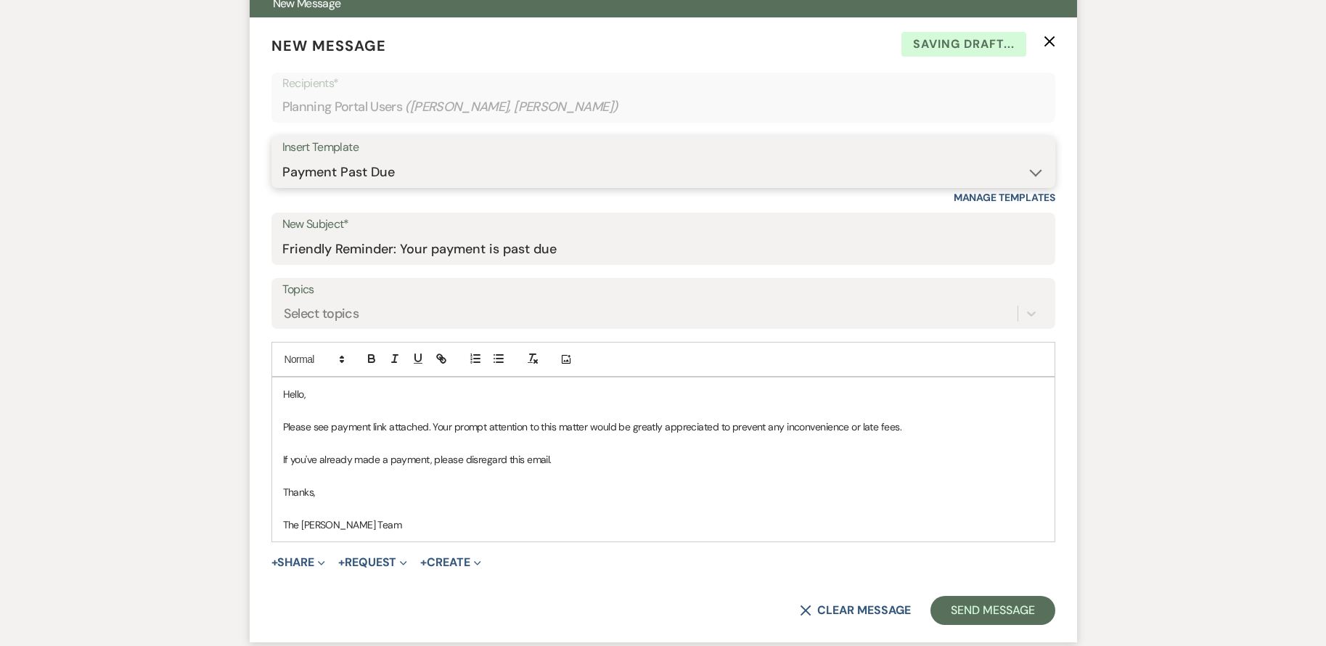
scroll to position [448, 0]
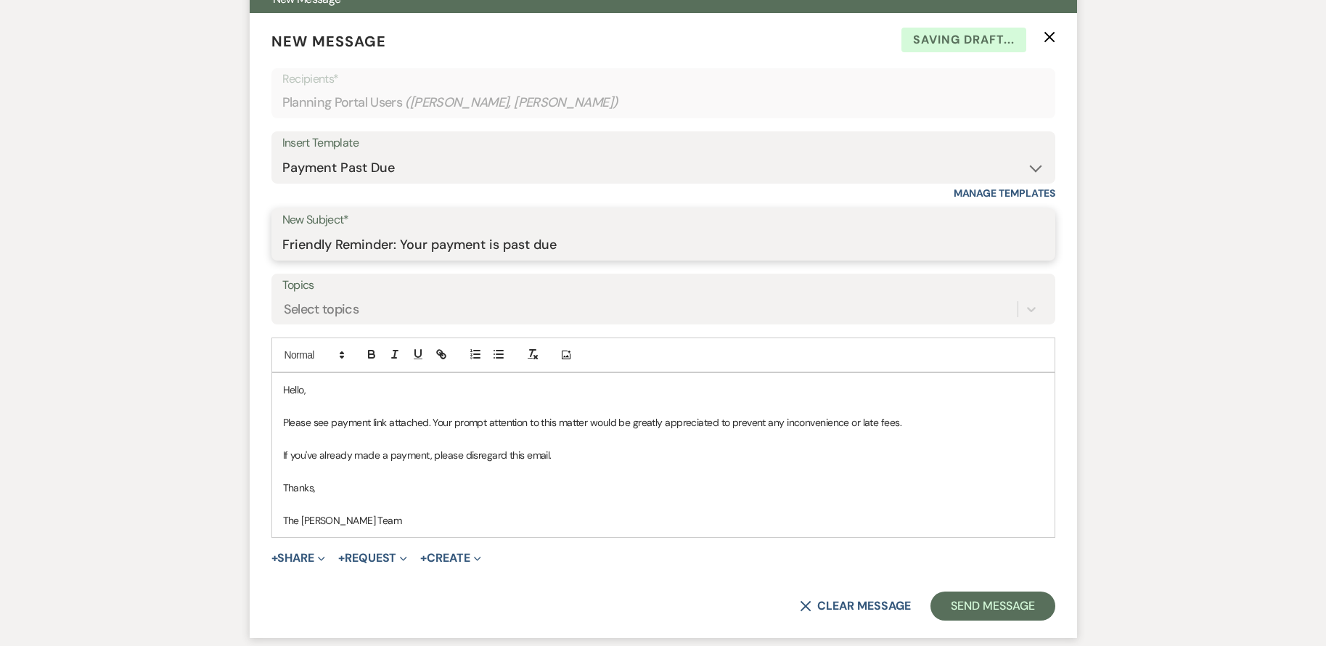
click at [575, 243] on input "Friendly Reminder: Your payment is past due" at bounding box center [663, 245] width 762 height 28
type input "Friendly Reminder: Your payment is due [DATE]"
click at [363, 554] on button "+ Request Expand" at bounding box center [372, 558] width 69 height 12
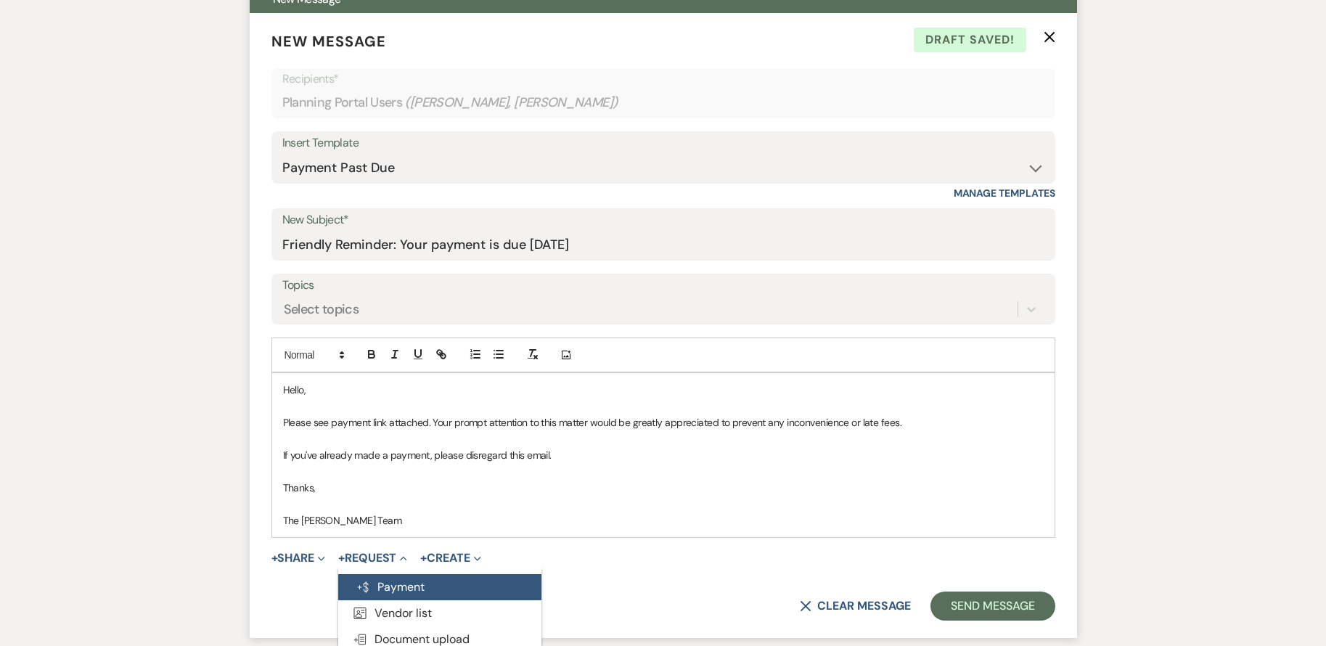
click at [386, 586] on button "Generate Payment Payment" at bounding box center [439, 587] width 203 height 26
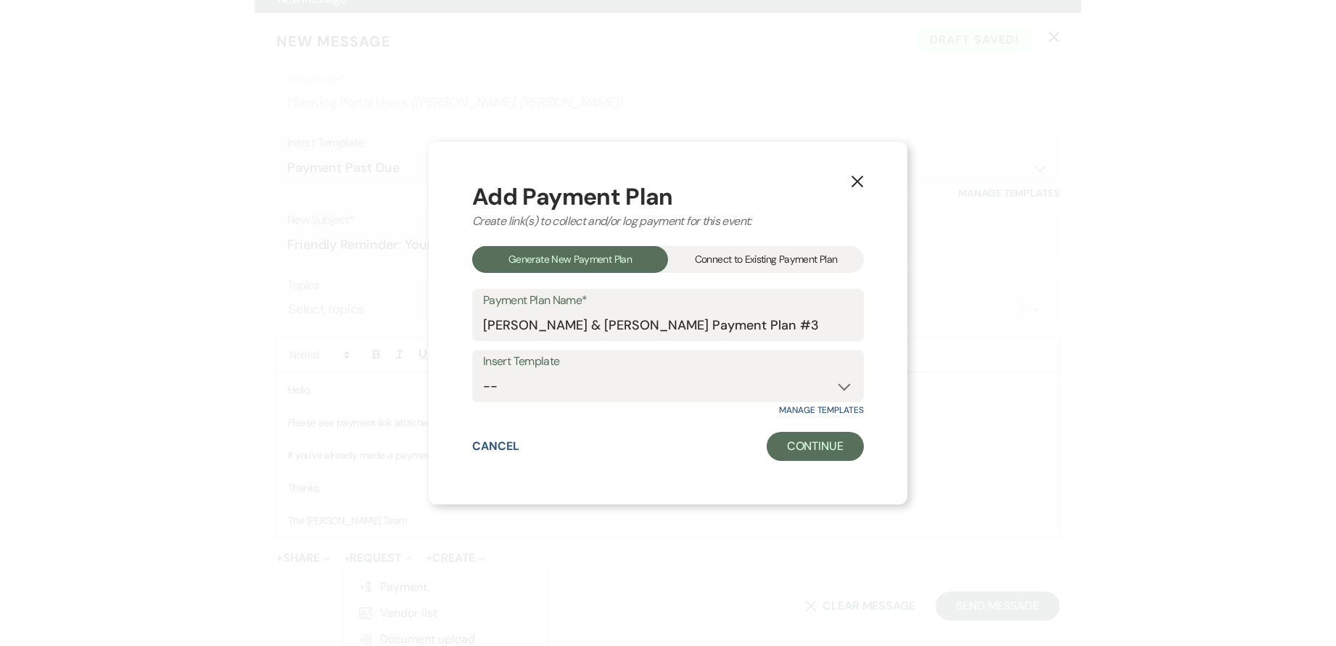
click at [751, 259] on div "Connect to Existing Payment Plan" at bounding box center [766, 259] width 196 height 27
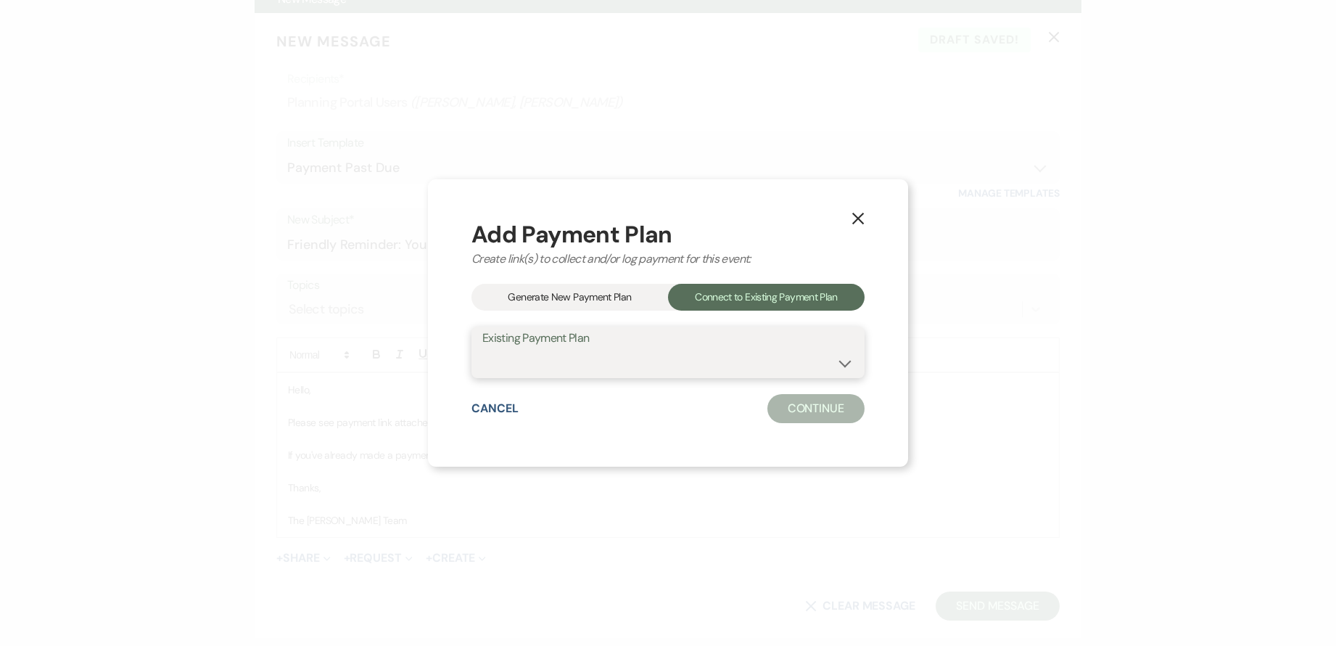
drag, startPoint x: 704, startPoint y: 356, endPoint x: 685, endPoint y: 376, distance: 27.7
click at [704, 356] on select "[PERSON_NAME] & [PERSON_NAME] Platinum Payment Plan [PERSON_NAME] & [PERSON_NAM…" at bounding box center [667, 362] width 371 height 28
select select "25560"
click at [483, 348] on select "[PERSON_NAME] & [PERSON_NAME] Platinum Payment Plan [PERSON_NAME] & [PERSON_NAM…" at bounding box center [667, 362] width 371 height 28
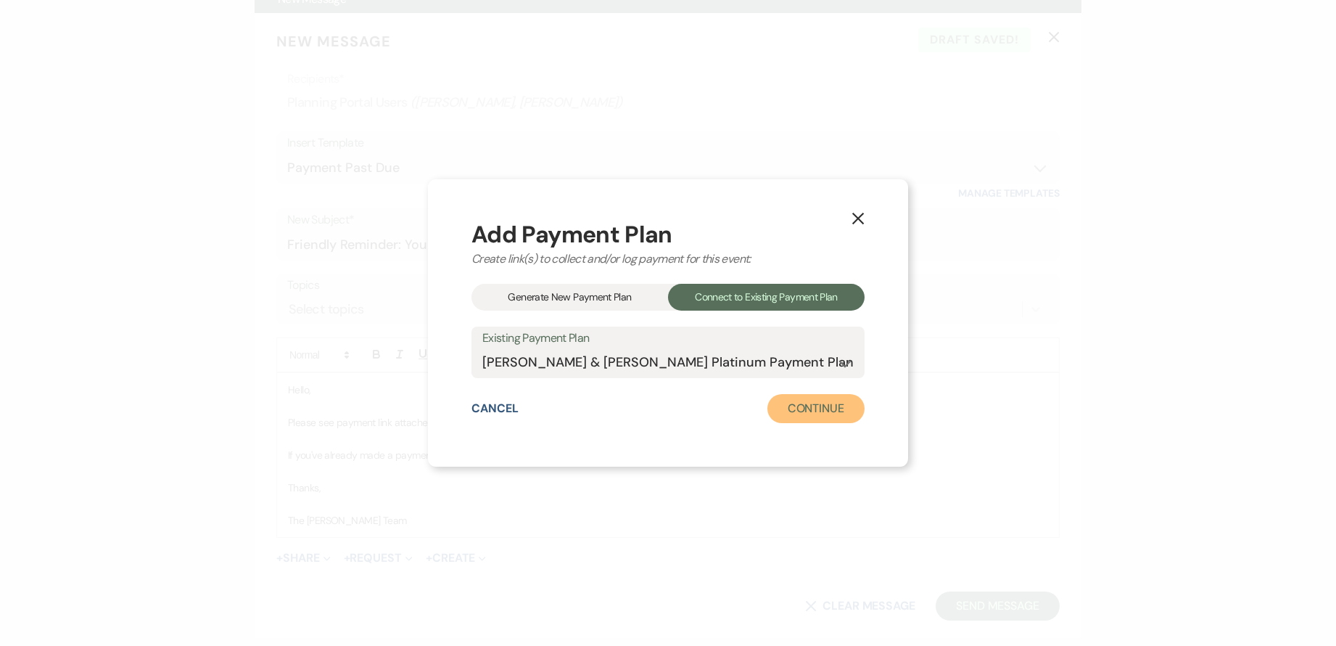
click at [822, 409] on button "Continue" at bounding box center [816, 408] width 97 height 29
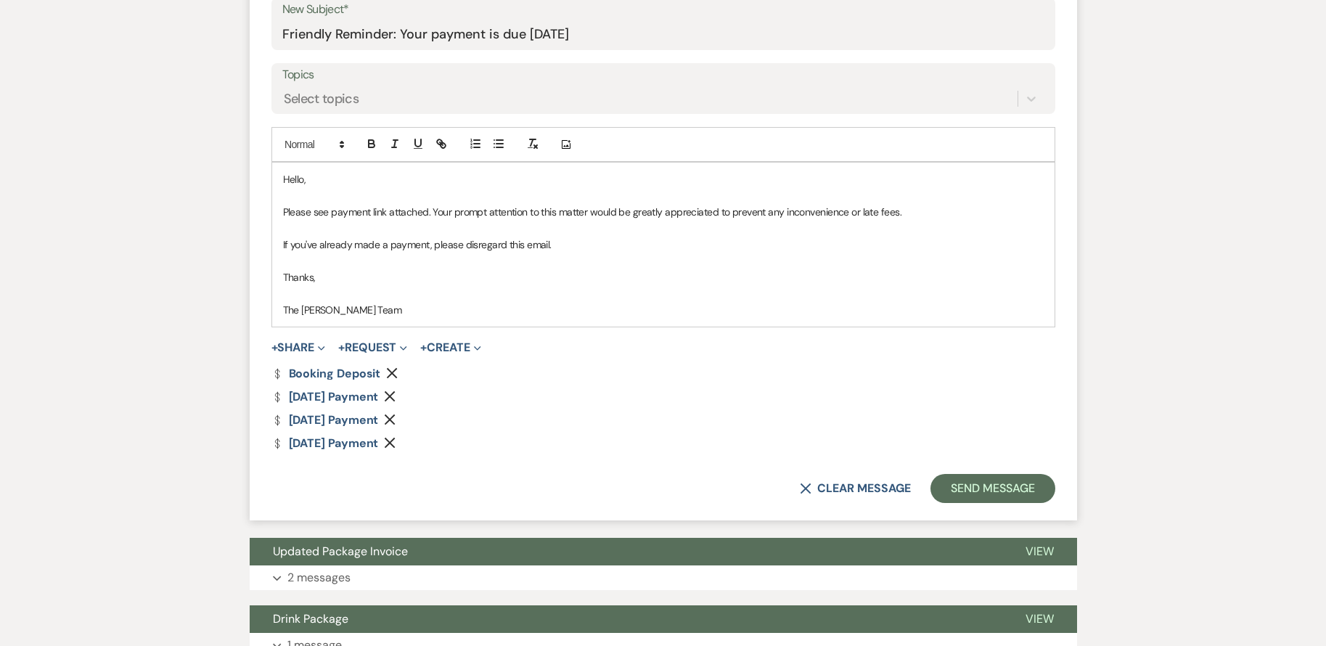
scroll to position [666, 0]
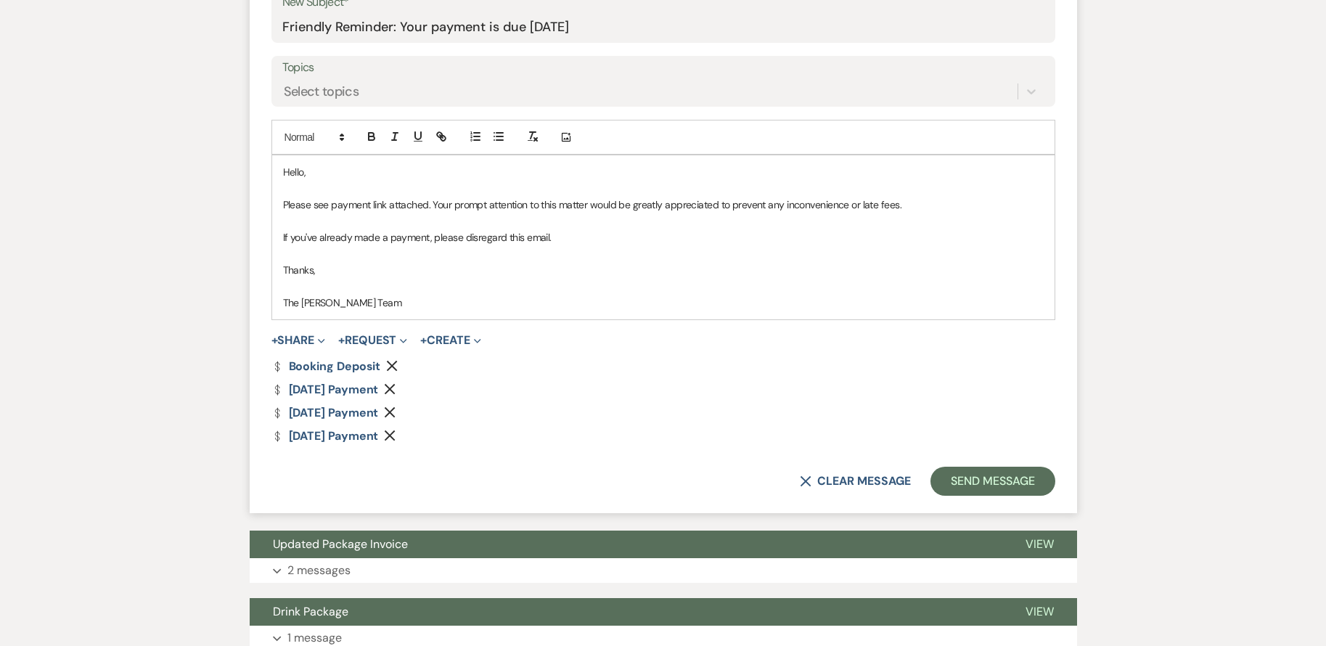
click at [390, 363] on icon "Remove" at bounding box center [392, 366] width 12 height 12
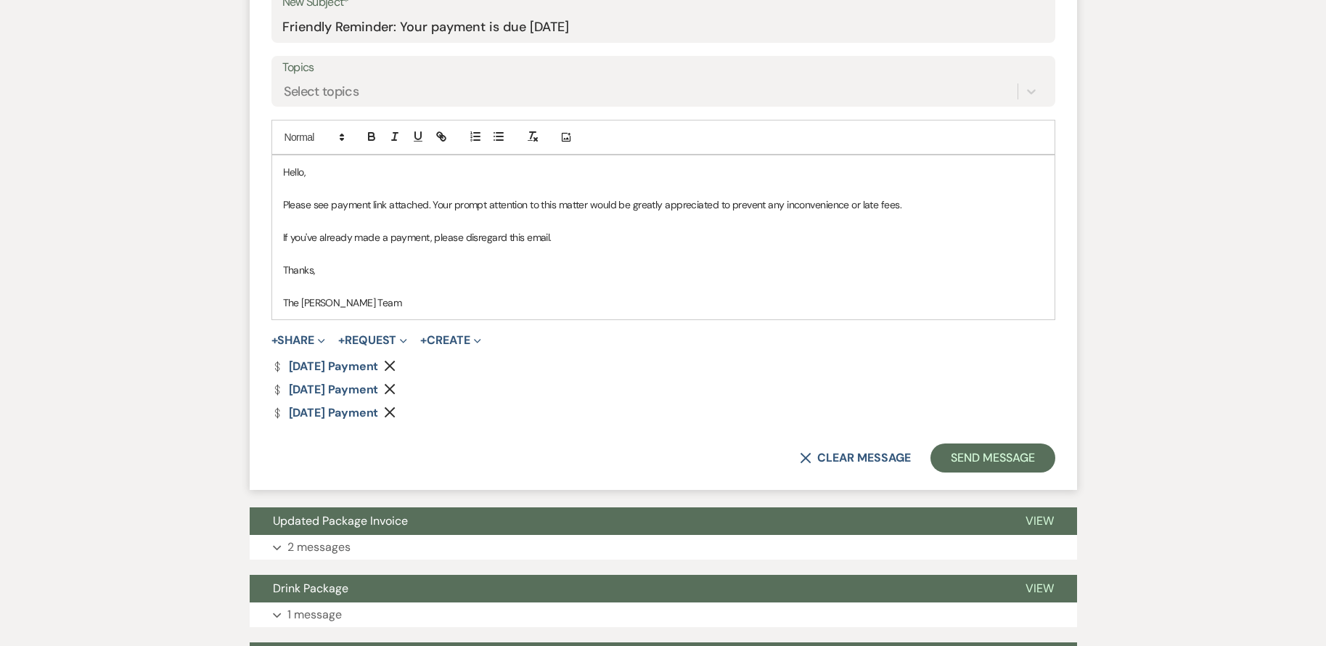
click at [395, 390] on icon "Remove" at bounding box center [390, 389] width 12 height 12
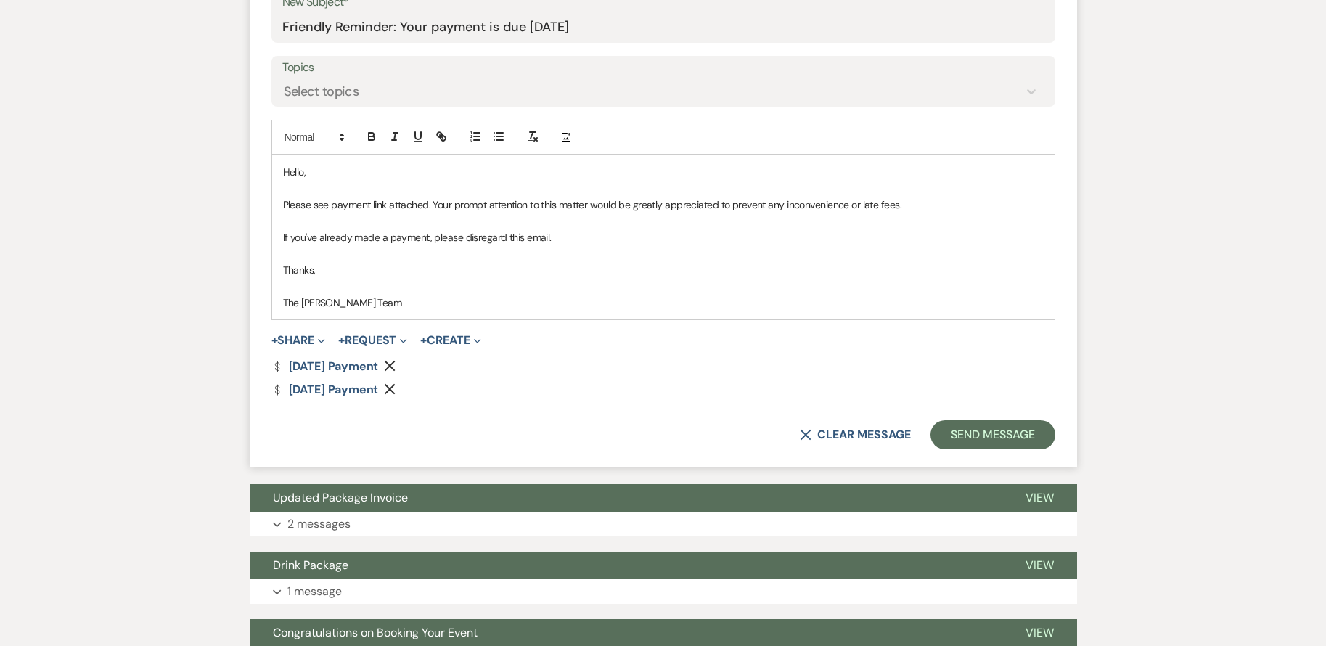
click at [395, 390] on use "button" at bounding box center [390, 389] width 11 height 11
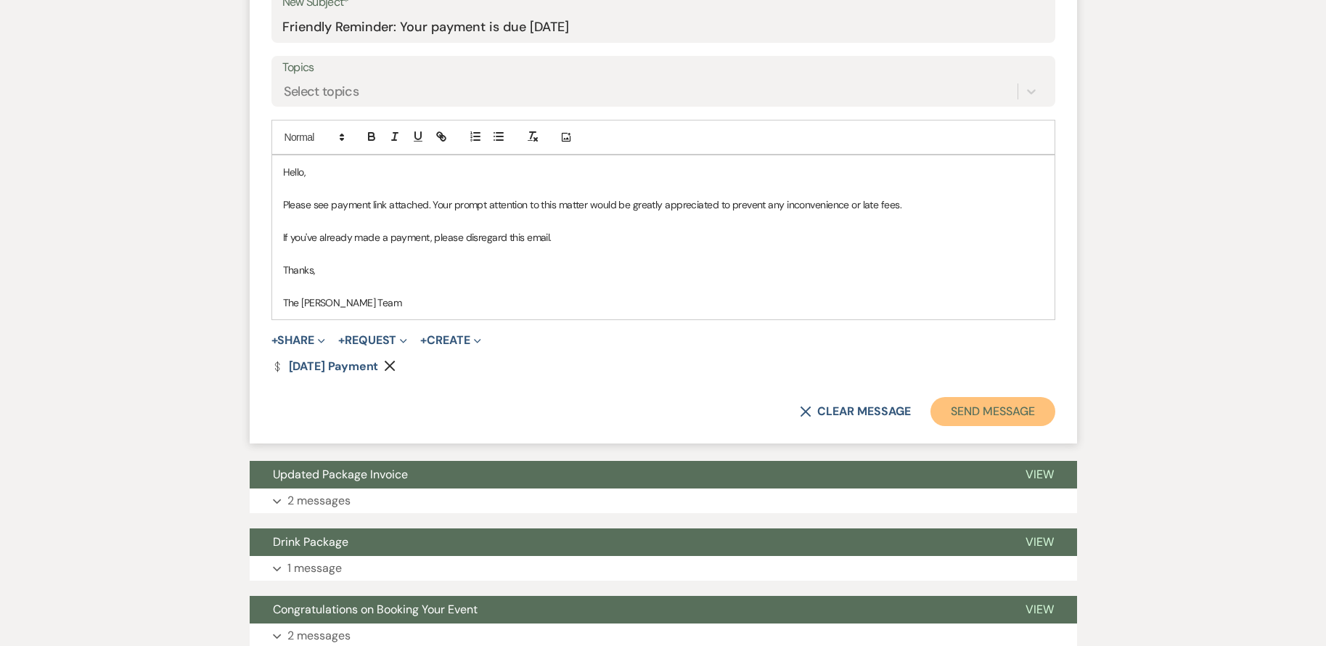
click at [966, 414] on button "Send Message" at bounding box center [992, 411] width 124 height 29
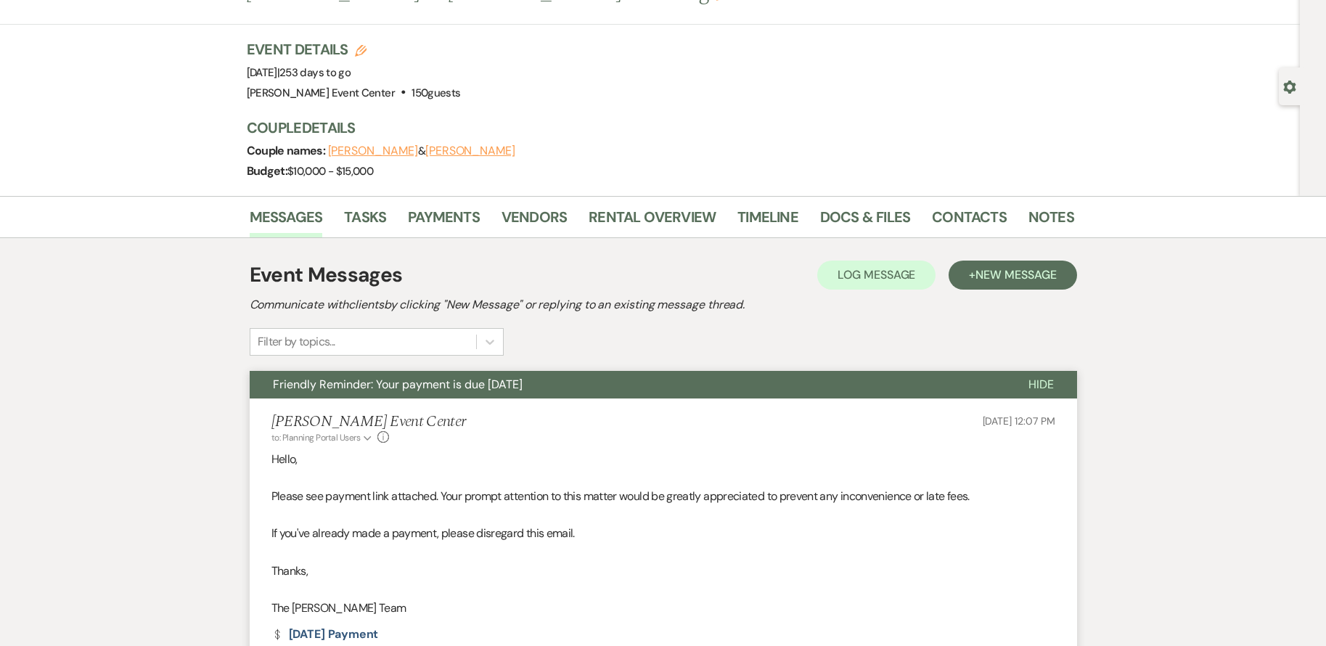
scroll to position [0, 0]
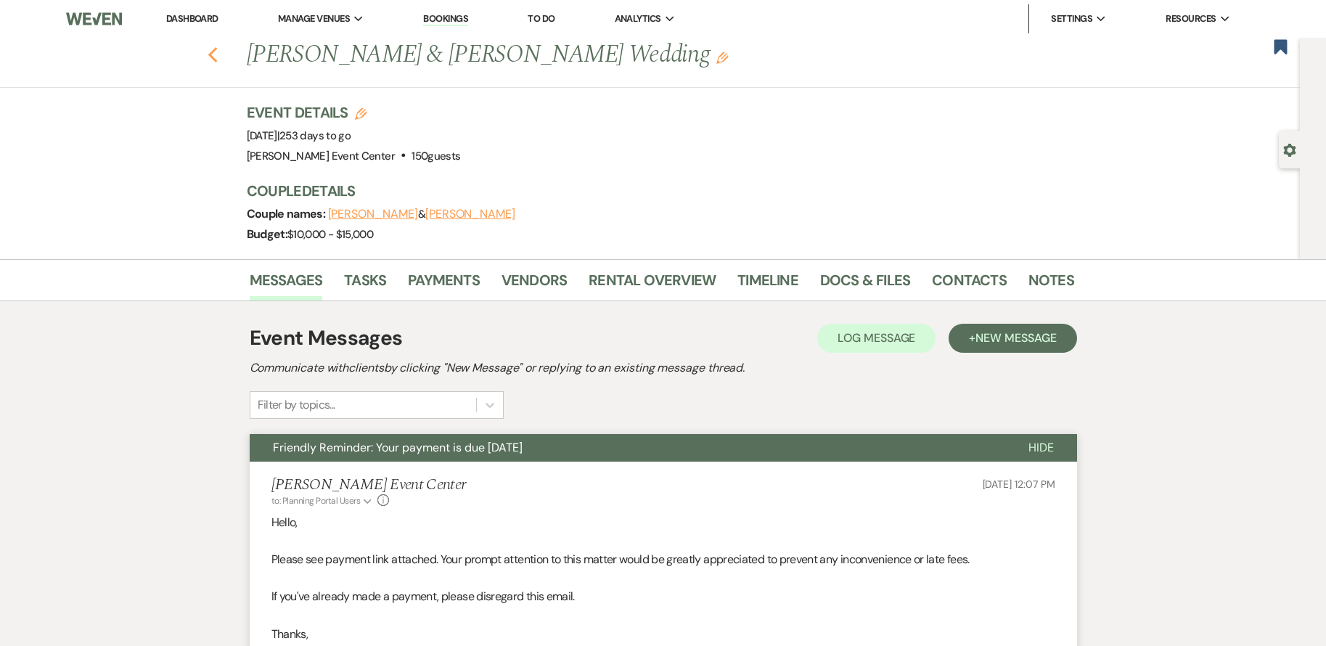
click at [215, 55] on use "button" at bounding box center [211, 55] width 9 height 16
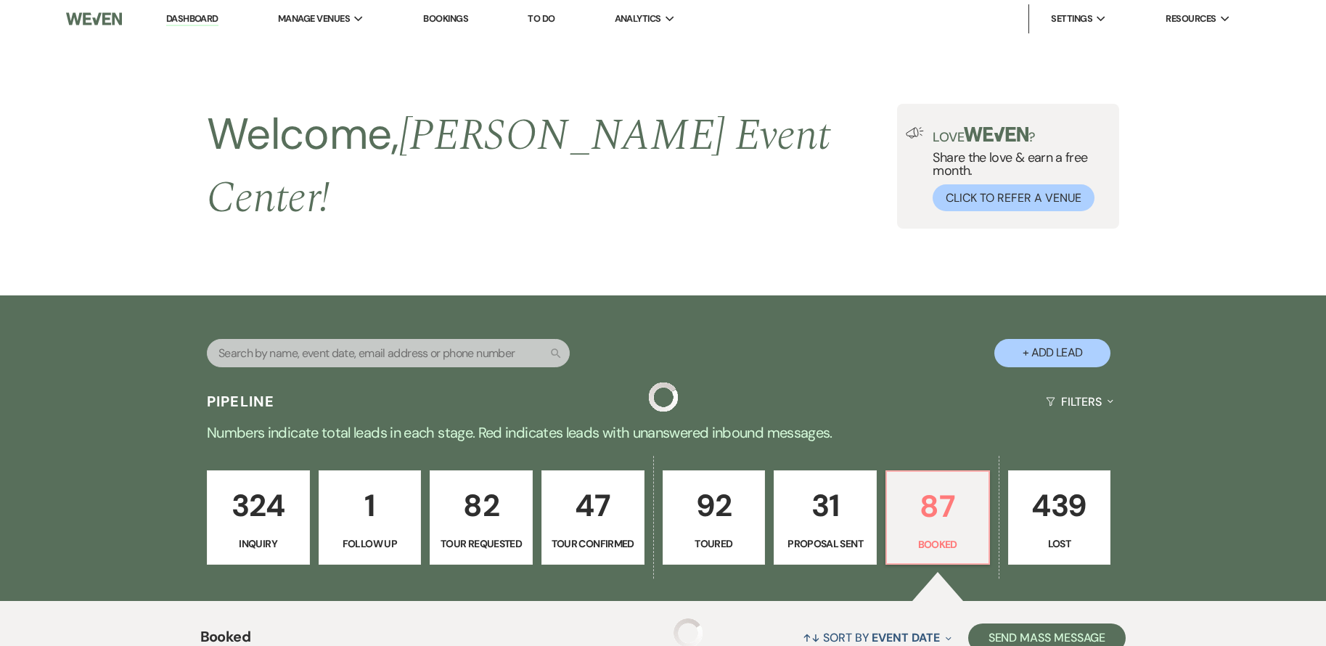
scroll to position [1912, 0]
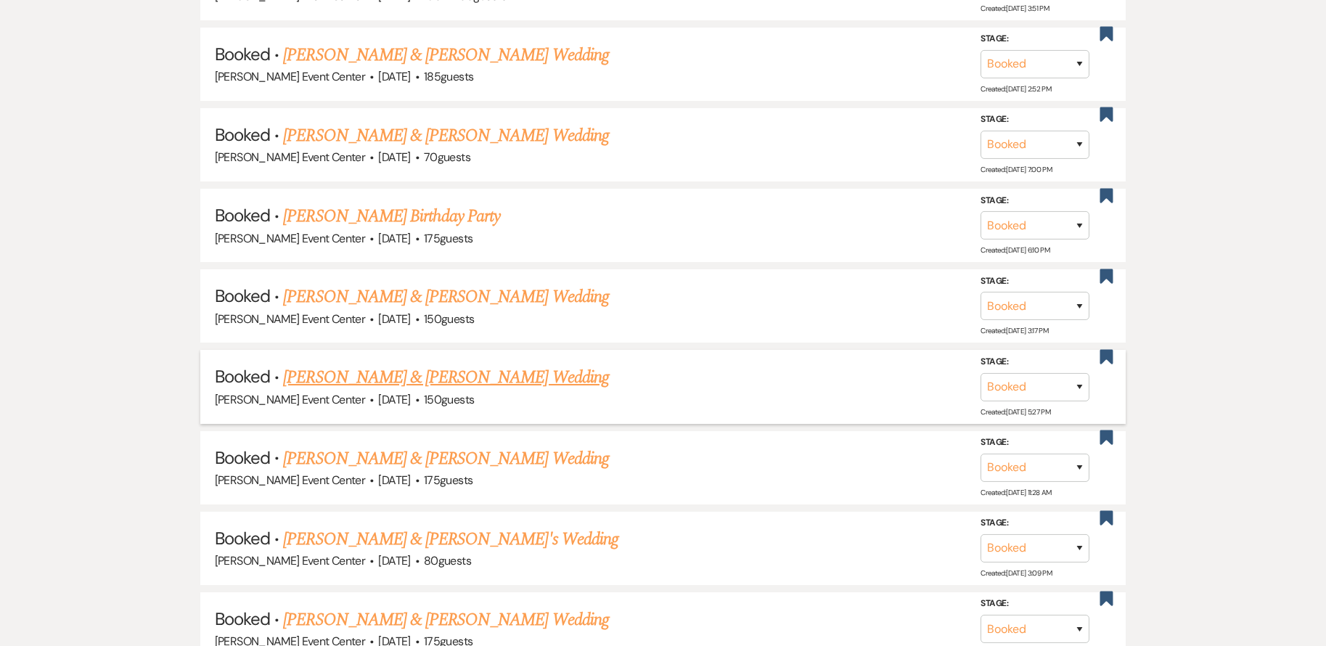
click at [393, 366] on link "[PERSON_NAME] & [PERSON_NAME] Wedding" at bounding box center [445, 377] width 325 height 26
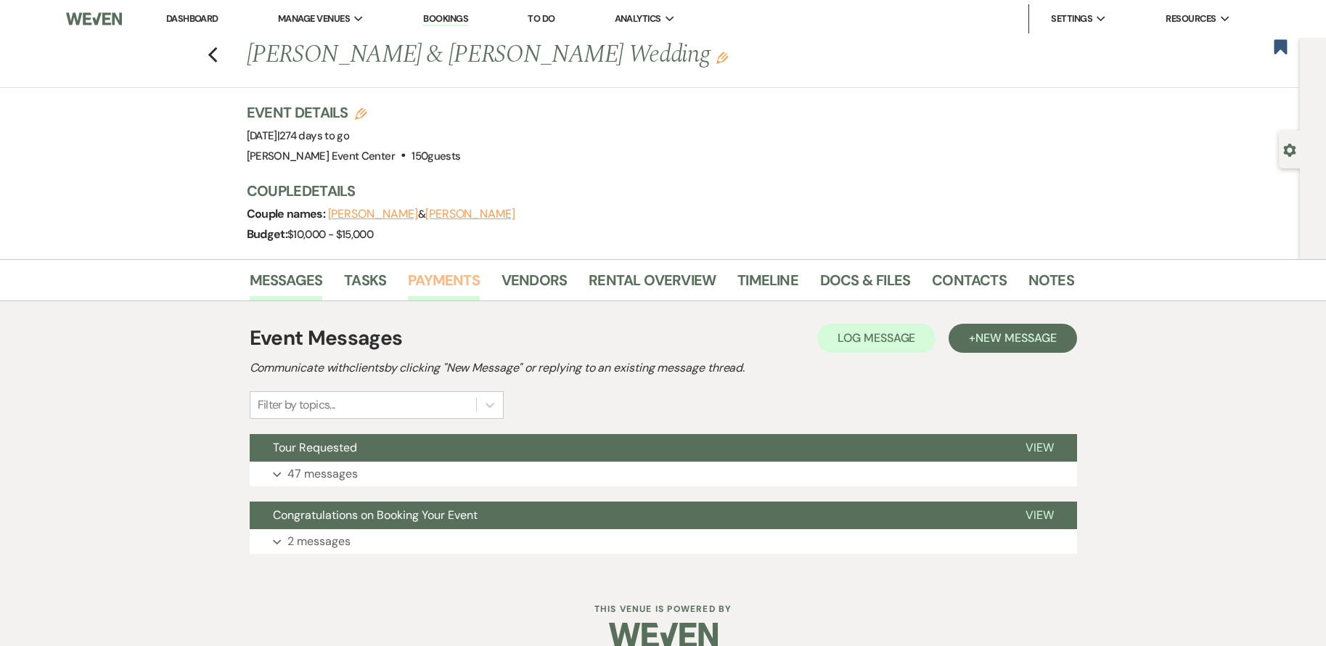
click at [455, 284] on link "Payments" at bounding box center [444, 284] width 72 height 32
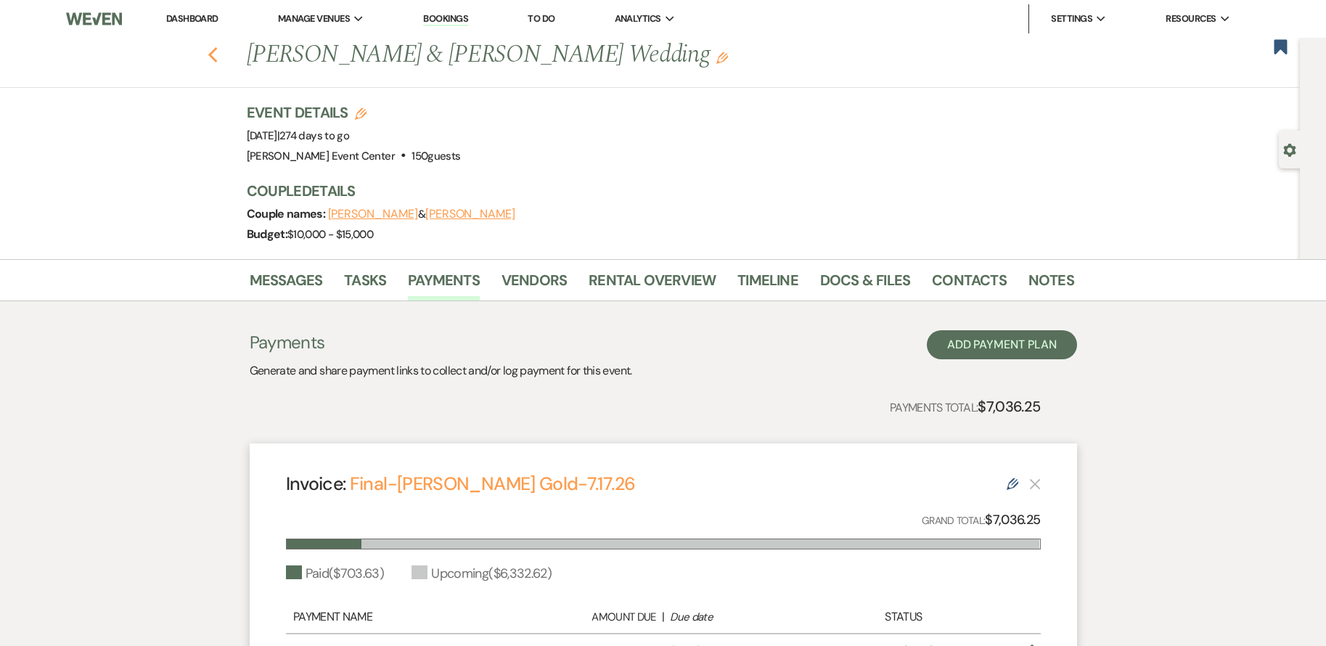
click at [218, 50] on icon "Previous" at bounding box center [212, 54] width 11 height 17
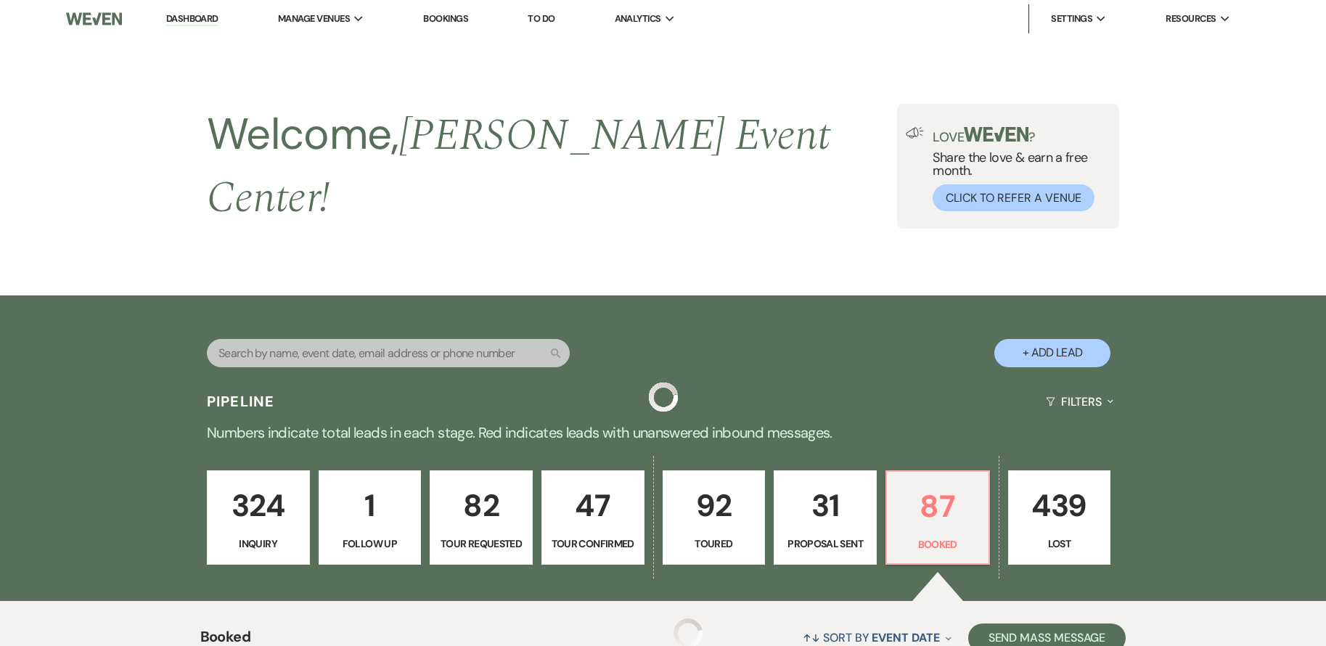
scroll to position [1912, 0]
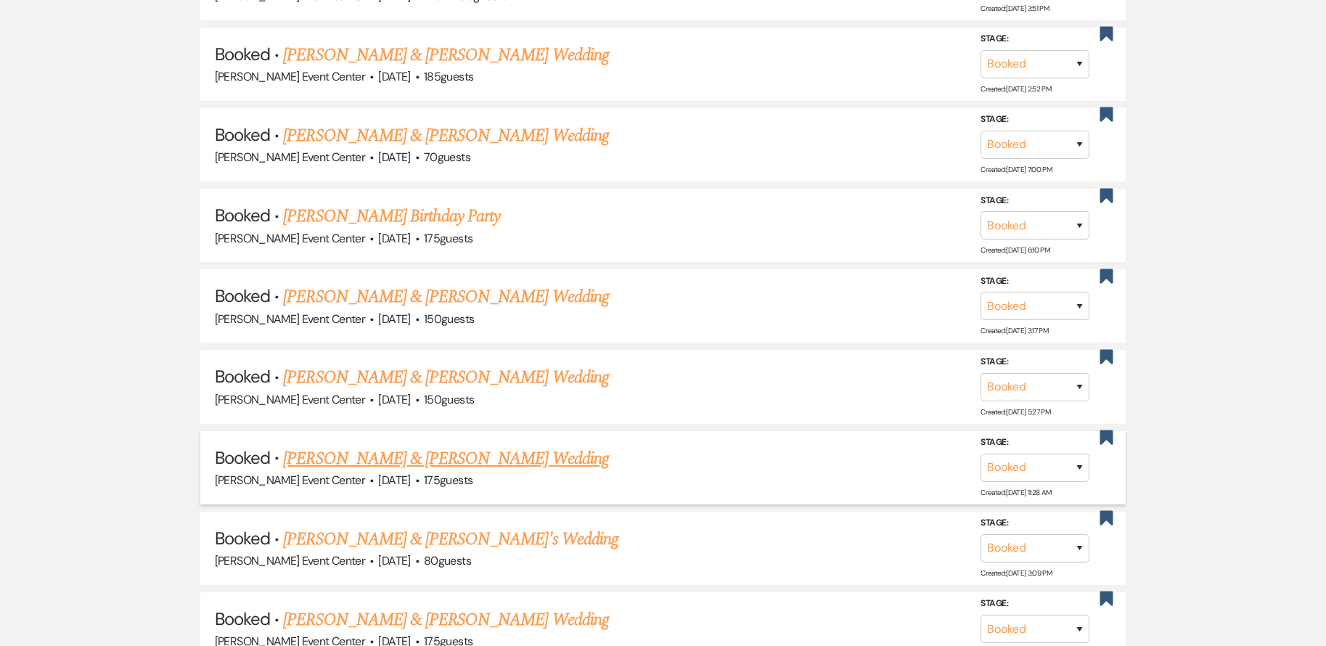
click at [395, 445] on link "[PERSON_NAME] & [PERSON_NAME] Wedding" at bounding box center [445, 458] width 325 height 26
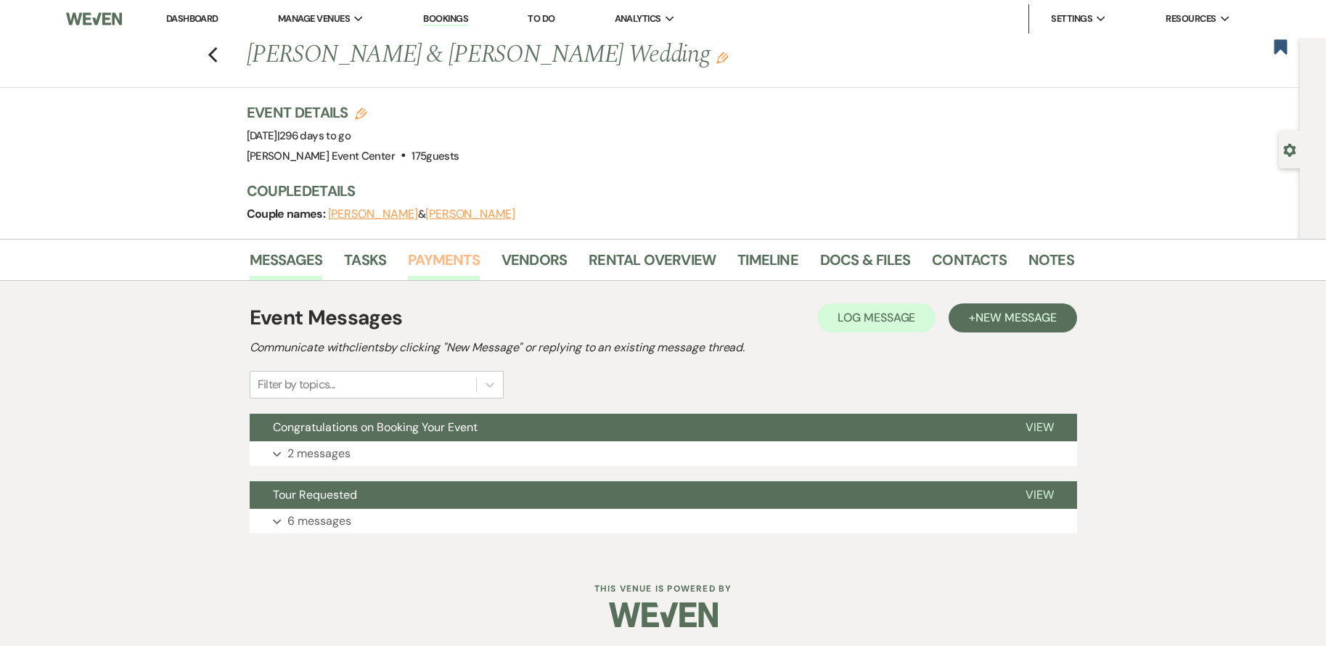
click at [442, 267] on link "Payments" at bounding box center [444, 264] width 72 height 32
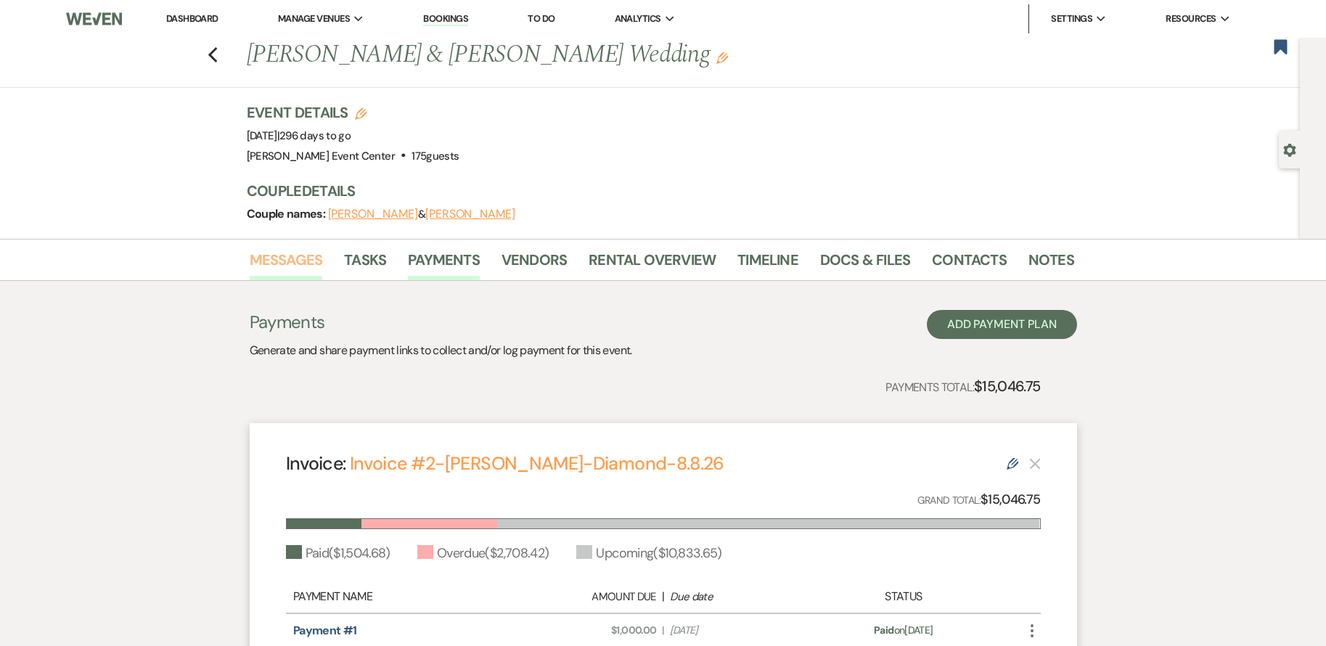
click at [290, 264] on link "Messages" at bounding box center [286, 264] width 73 height 32
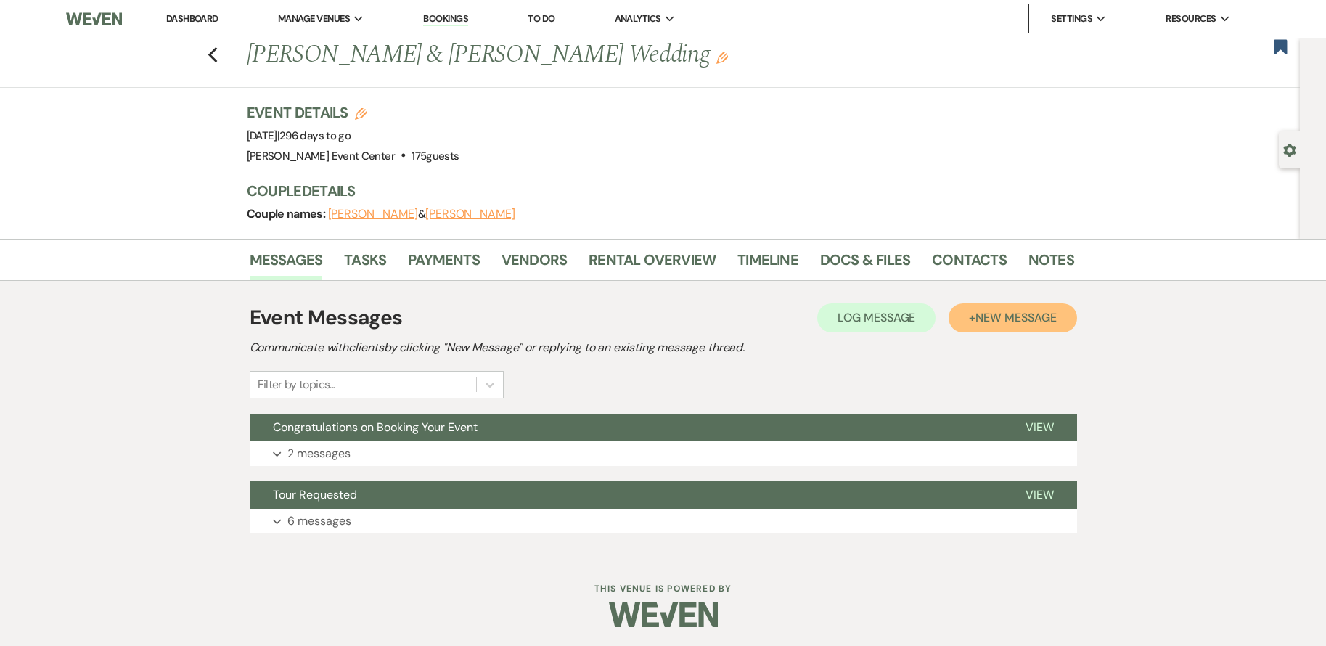
click at [1027, 311] on span "New Message" at bounding box center [1015, 317] width 81 height 15
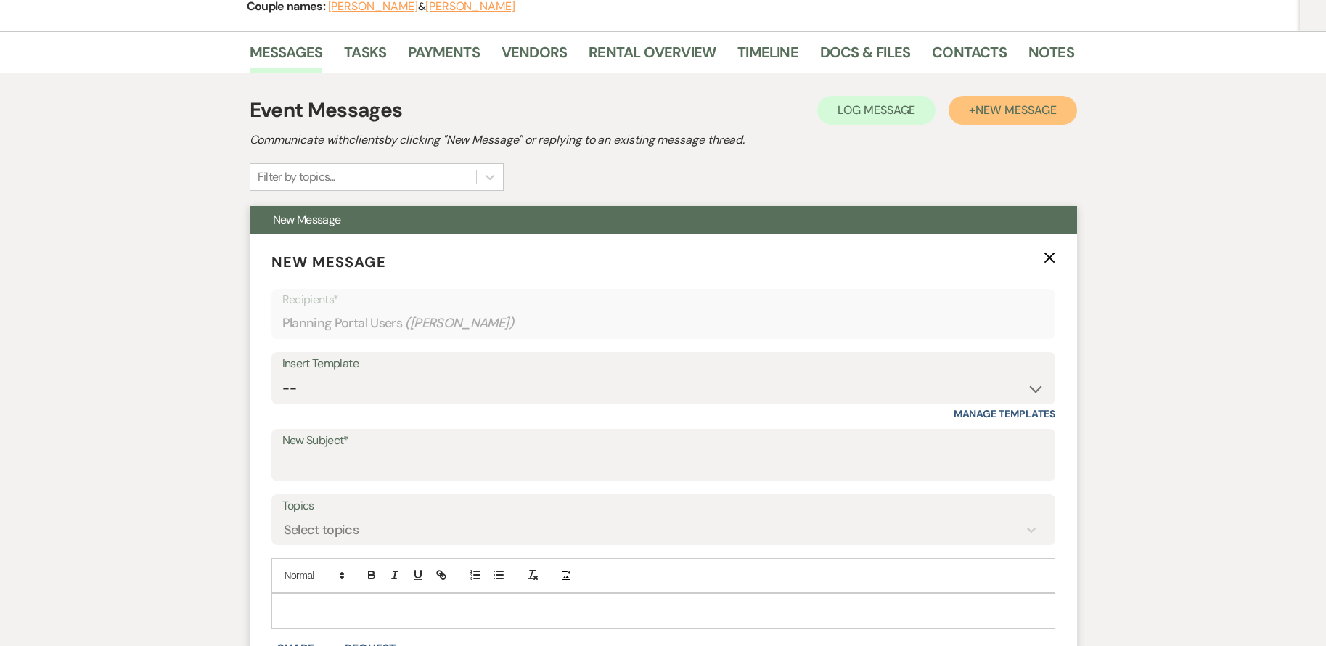
scroll to position [290, 0]
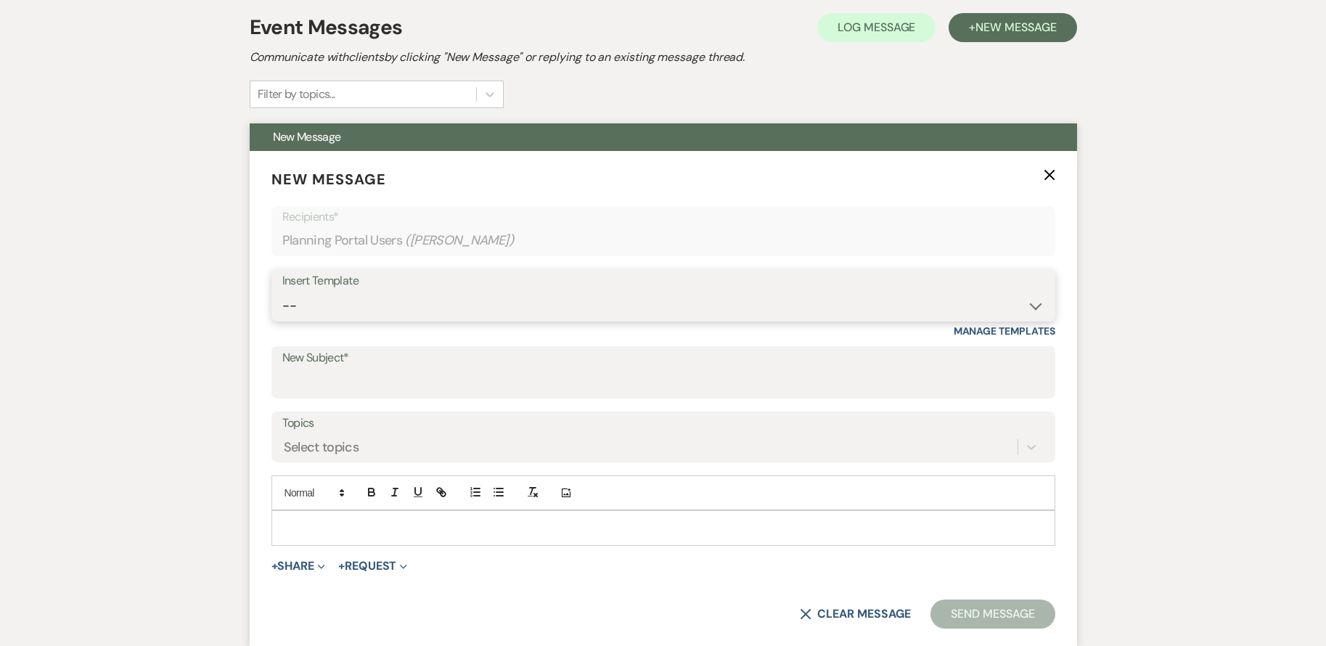
click at [406, 295] on select "-- Weven Planning Portal Introduction (Booked Events) Initial Inquiry Response …" at bounding box center [663, 306] width 762 height 28
select select "3564"
click at [282, 292] on select "-- Weven Planning Portal Introduction (Booked Events) Initial Inquiry Response …" at bounding box center [663, 306] width 762 height 28
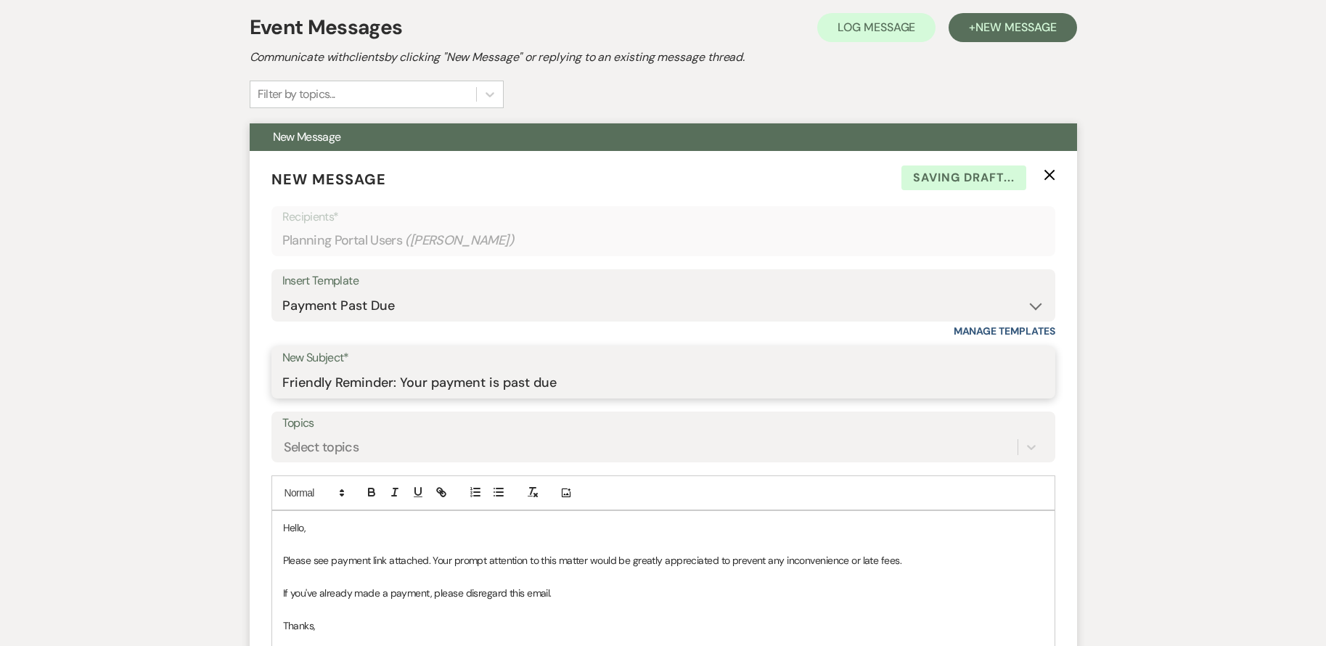
click at [600, 379] on input "Friendly Reminder: Your payment is past due" at bounding box center [663, 383] width 762 height 28
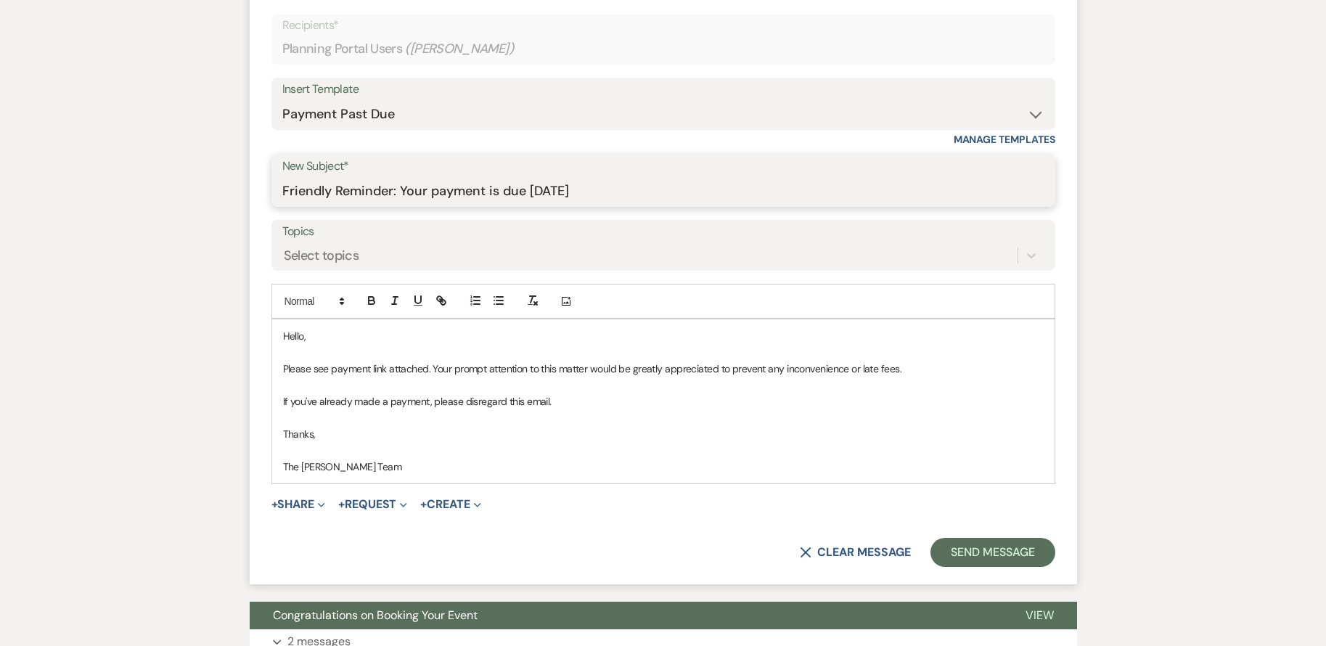
scroll to position [508, 0]
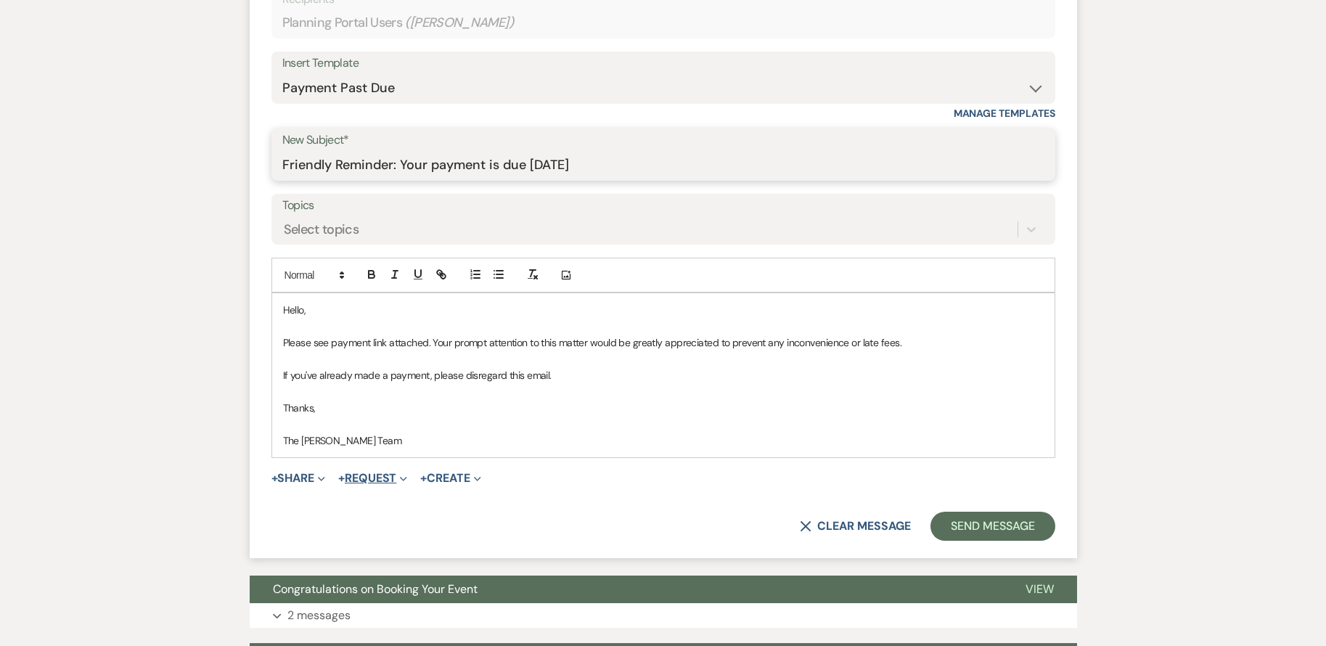
type input "Friendly Reminder: Your payment is due [DATE]"
click at [345, 474] on span "+" at bounding box center [341, 478] width 7 height 12
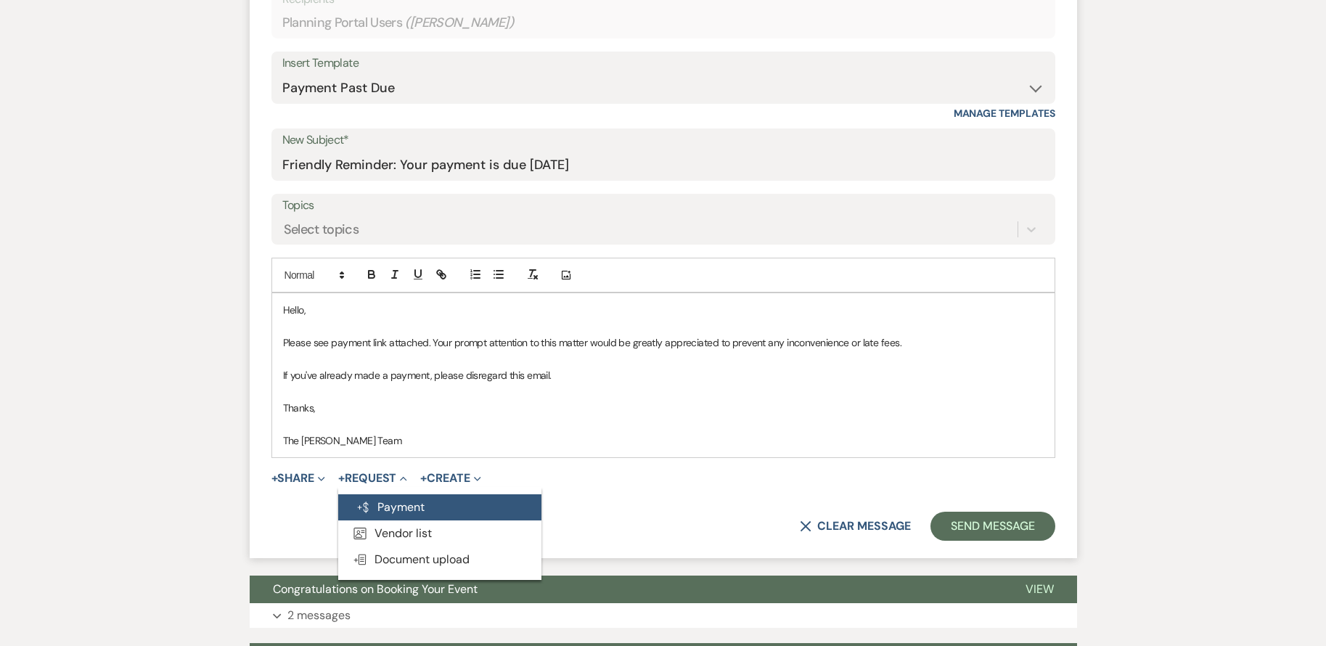
click at [418, 515] on button "Generate Payment Payment" at bounding box center [439, 507] width 203 height 26
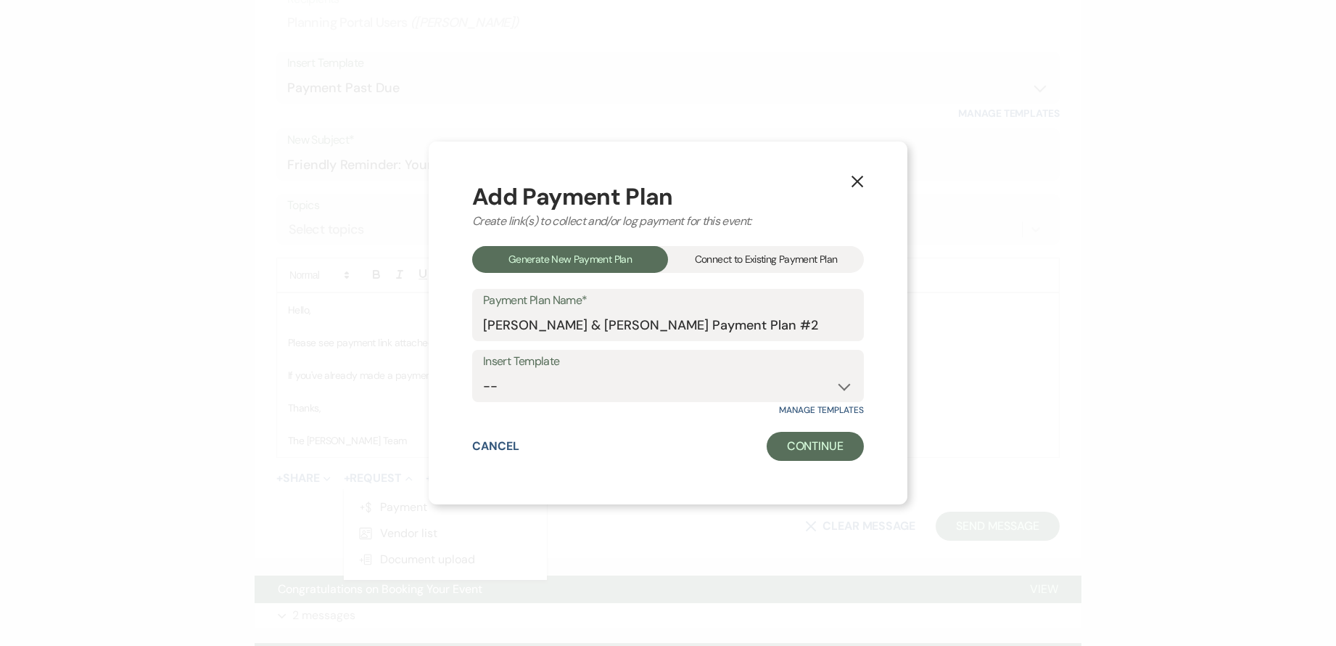
click at [725, 259] on div "Connect to Existing Payment Plan" at bounding box center [766, 259] width 196 height 27
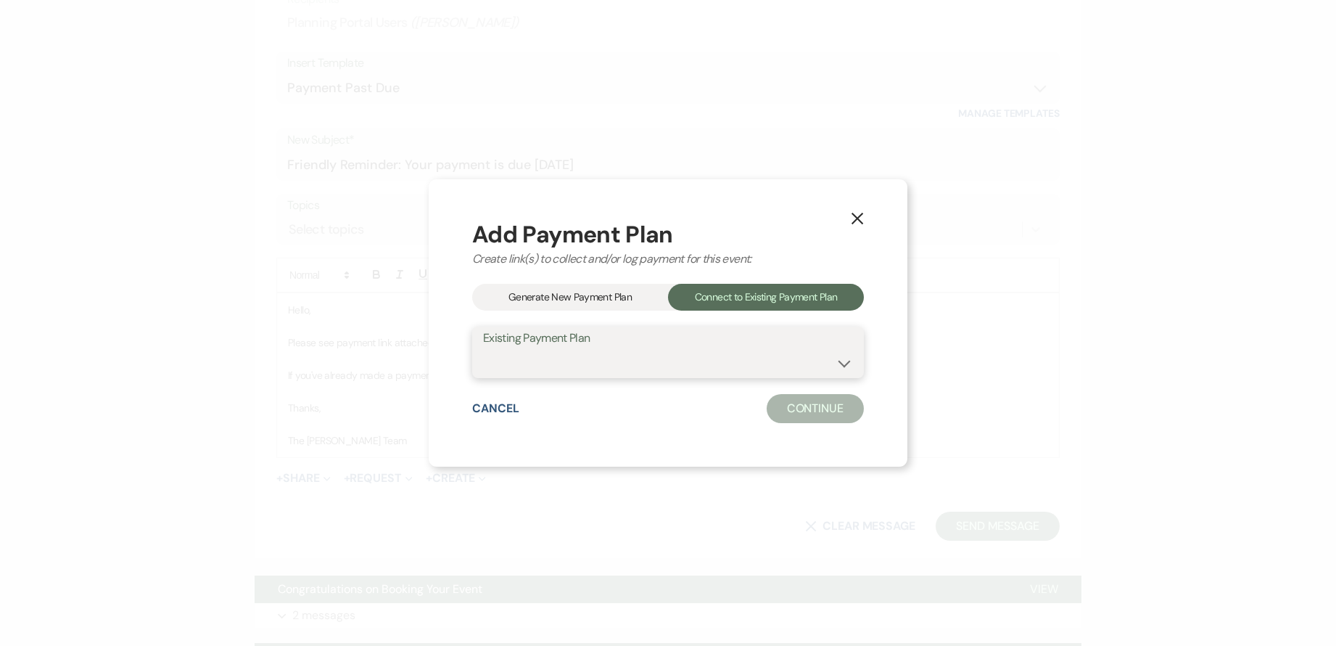
click at [699, 360] on select "[PERSON_NAME] & [PERSON_NAME] Payment Plan #2" at bounding box center [668, 362] width 370 height 28
select select "24927"
click at [483, 348] on select "[PERSON_NAME] & [PERSON_NAME] Payment Plan #2" at bounding box center [668, 362] width 370 height 28
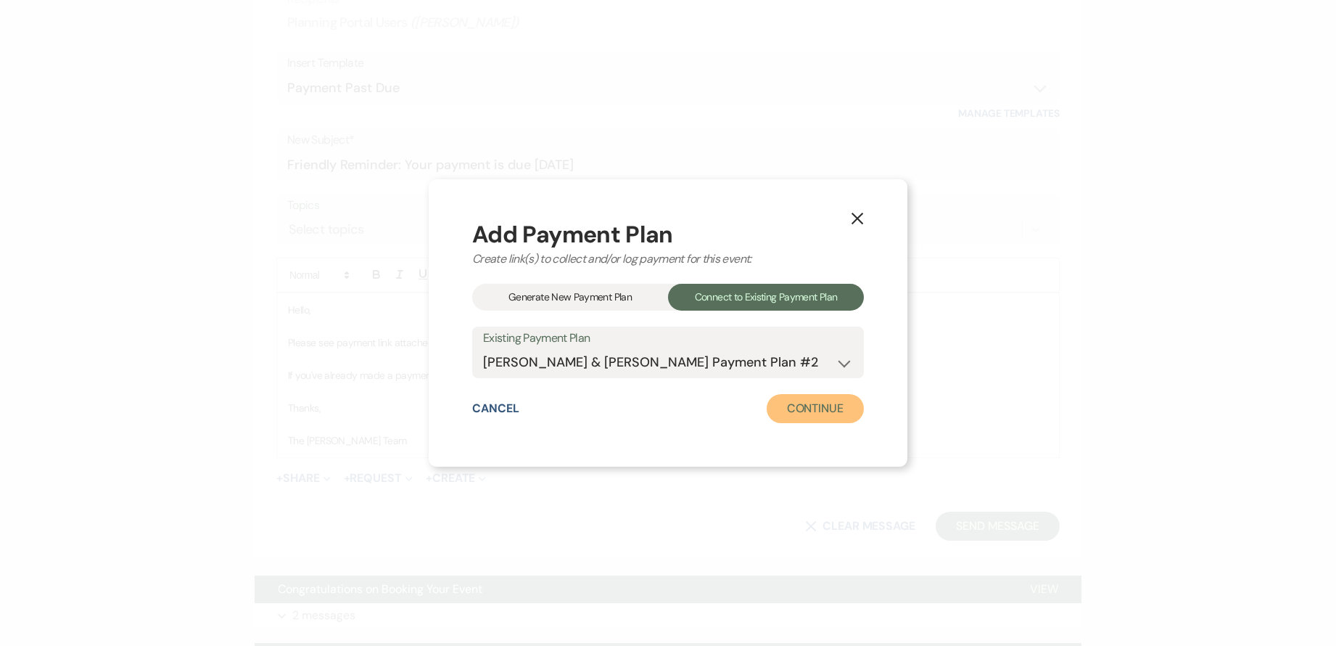
click at [810, 419] on button "Continue" at bounding box center [815, 408] width 97 height 29
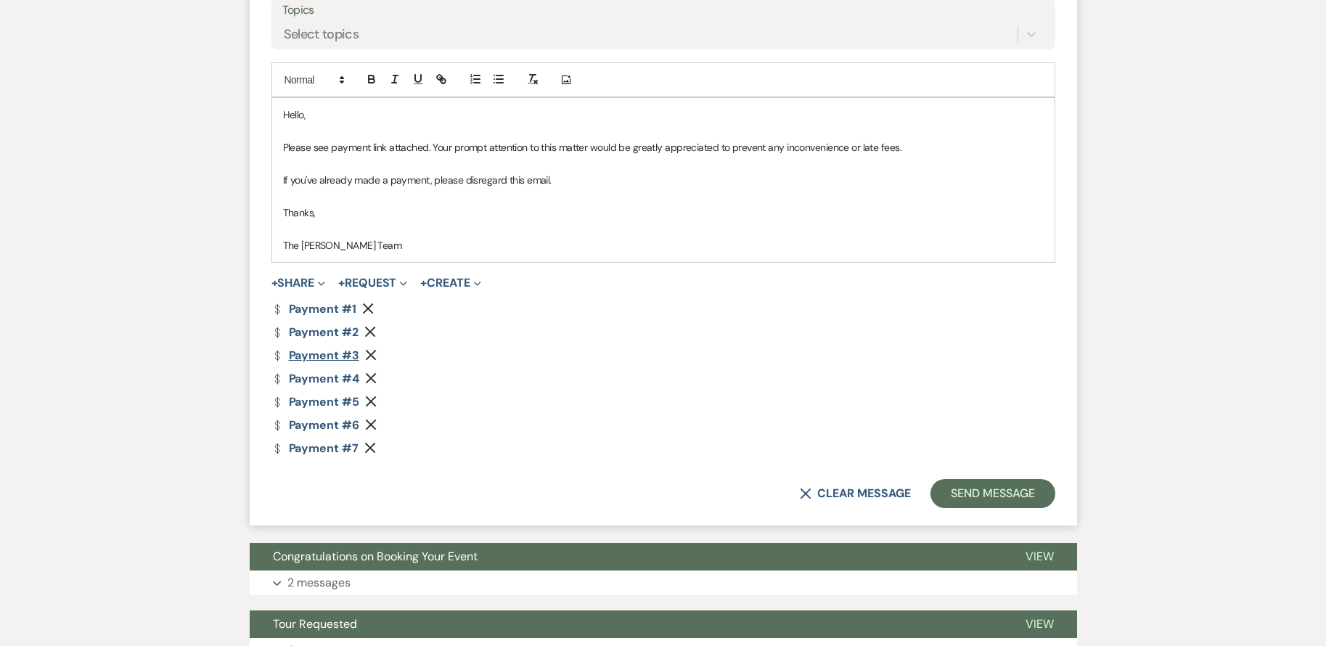
scroll to position [726, 0]
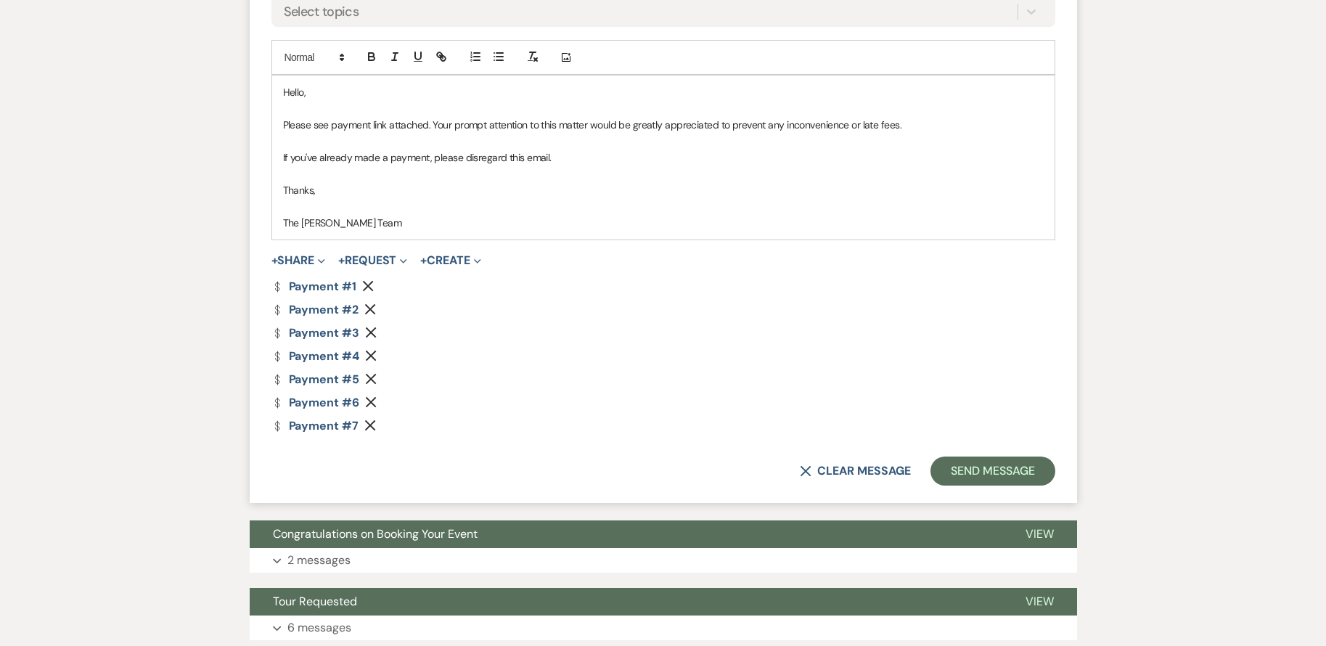
click at [369, 284] on use "button" at bounding box center [368, 286] width 11 height 11
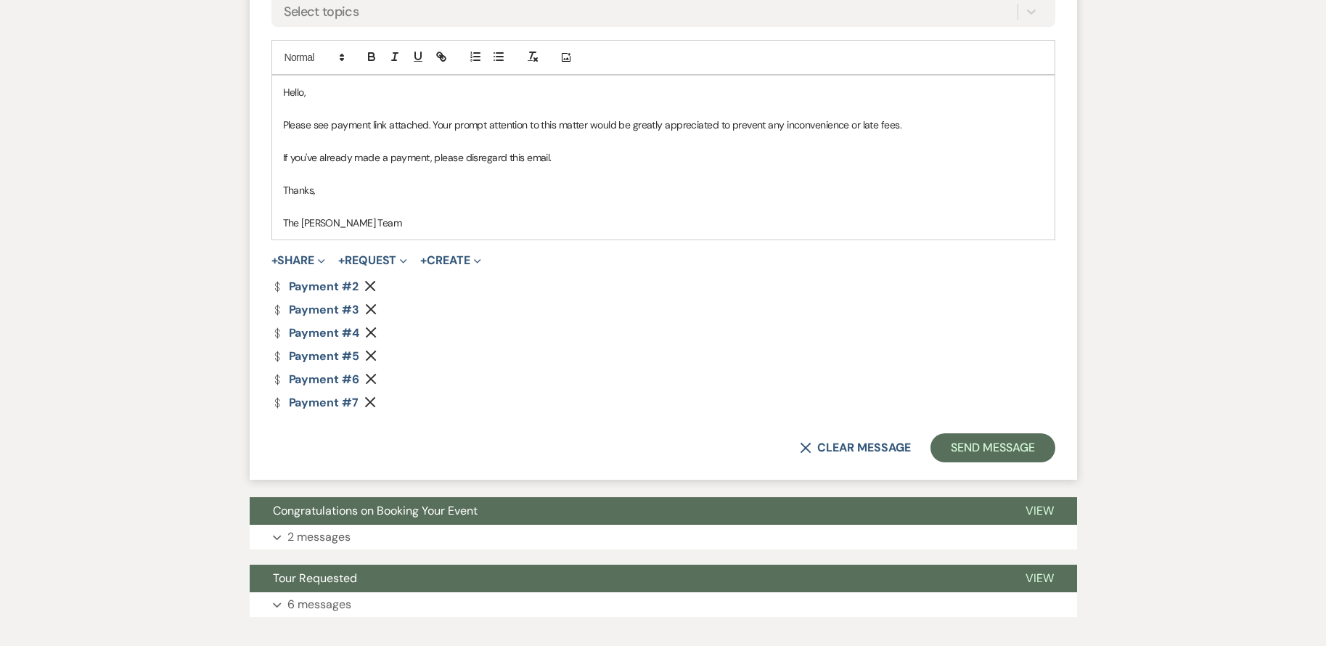
click at [369, 284] on icon "Remove" at bounding box center [370, 286] width 12 height 12
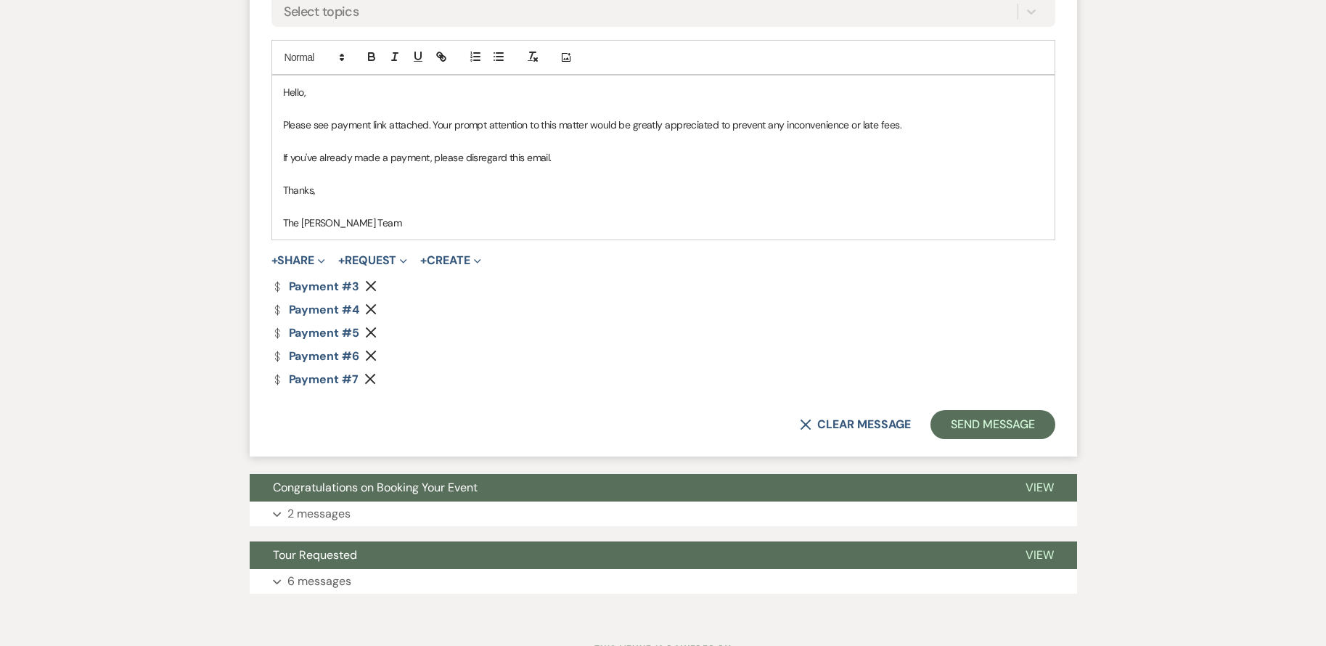
click at [371, 307] on icon "Remove" at bounding box center [371, 309] width 12 height 12
click at [371, 326] on icon "Remove" at bounding box center [371, 332] width 12 height 12
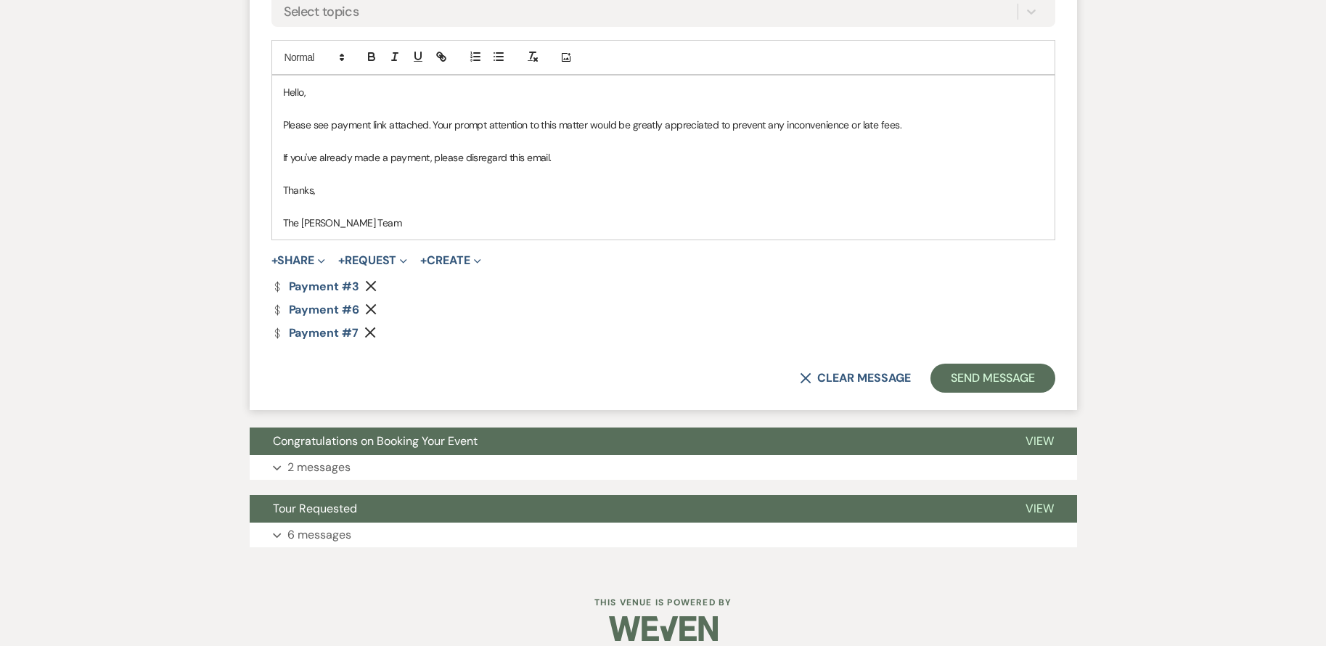
click at [371, 307] on icon "Remove" at bounding box center [371, 309] width 12 height 12
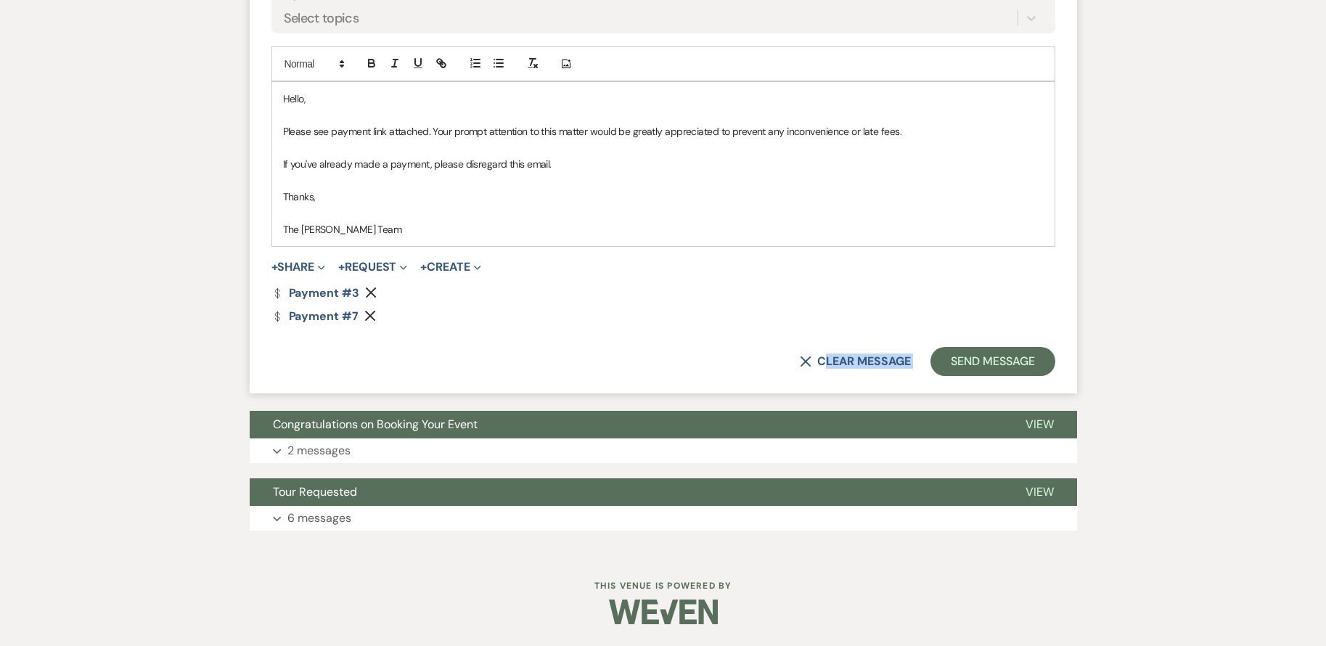
click at [371, 307] on div "Dollar Payment Payment #3 Remove Dollar Payment Payment #7 Remove" at bounding box center [663, 304] width 784 height 35
drag, startPoint x: 371, startPoint y: 307, endPoint x: 369, endPoint y: 318, distance: 11.3
click at [369, 318] on icon "Remove" at bounding box center [370, 316] width 12 height 12
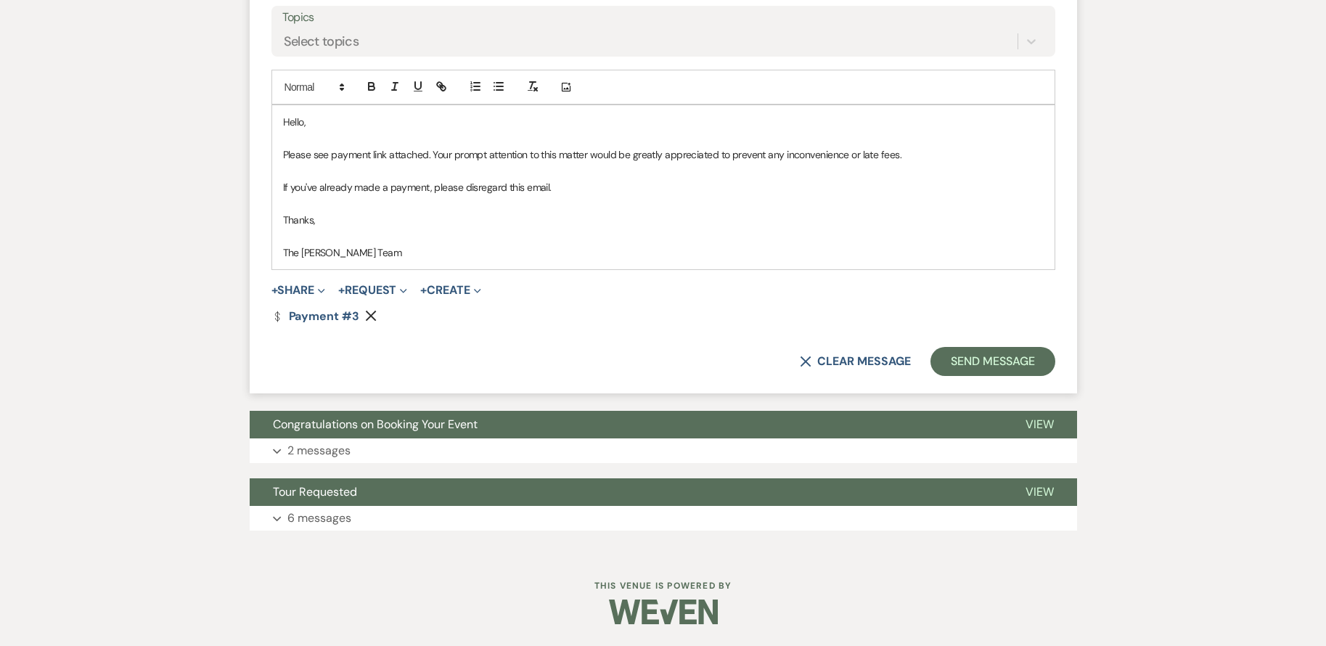
click at [504, 347] on div "X Clear message Send Message" at bounding box center [663, 361] width 784 height 29
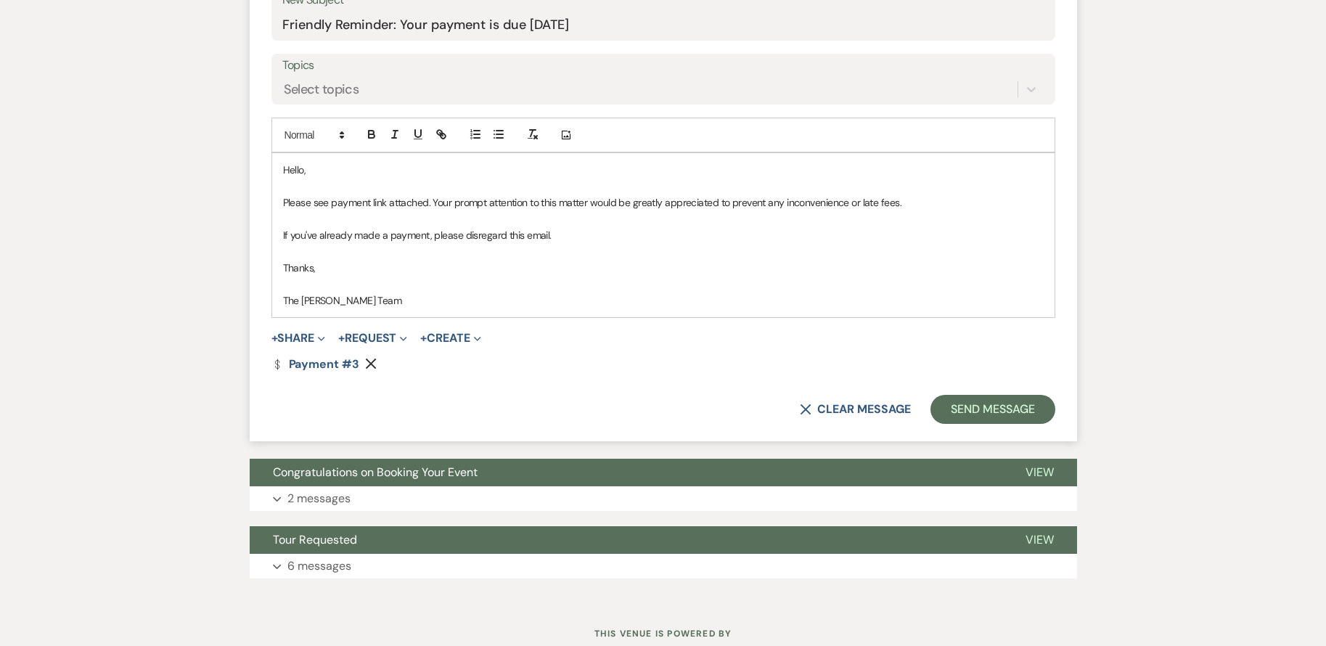
scroll to position [478, 0]
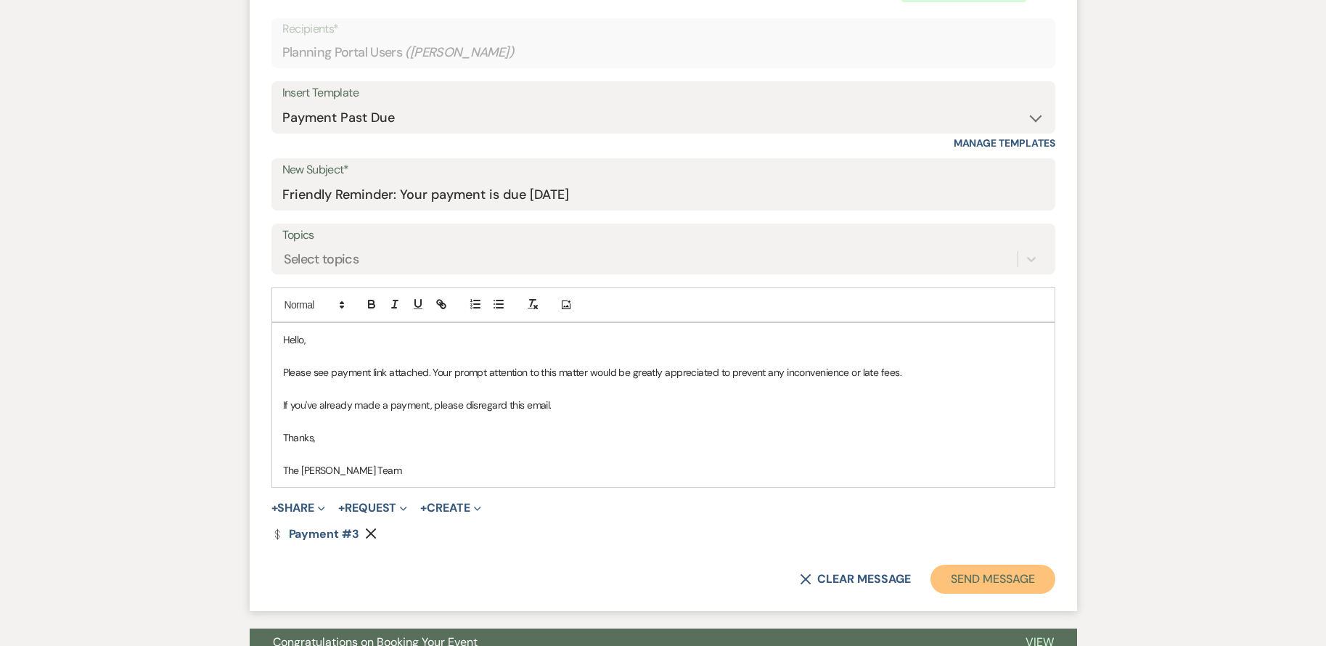
click at [1022, 577] on button "Send Message" at bounding box center [992, 578] width 124 height 29
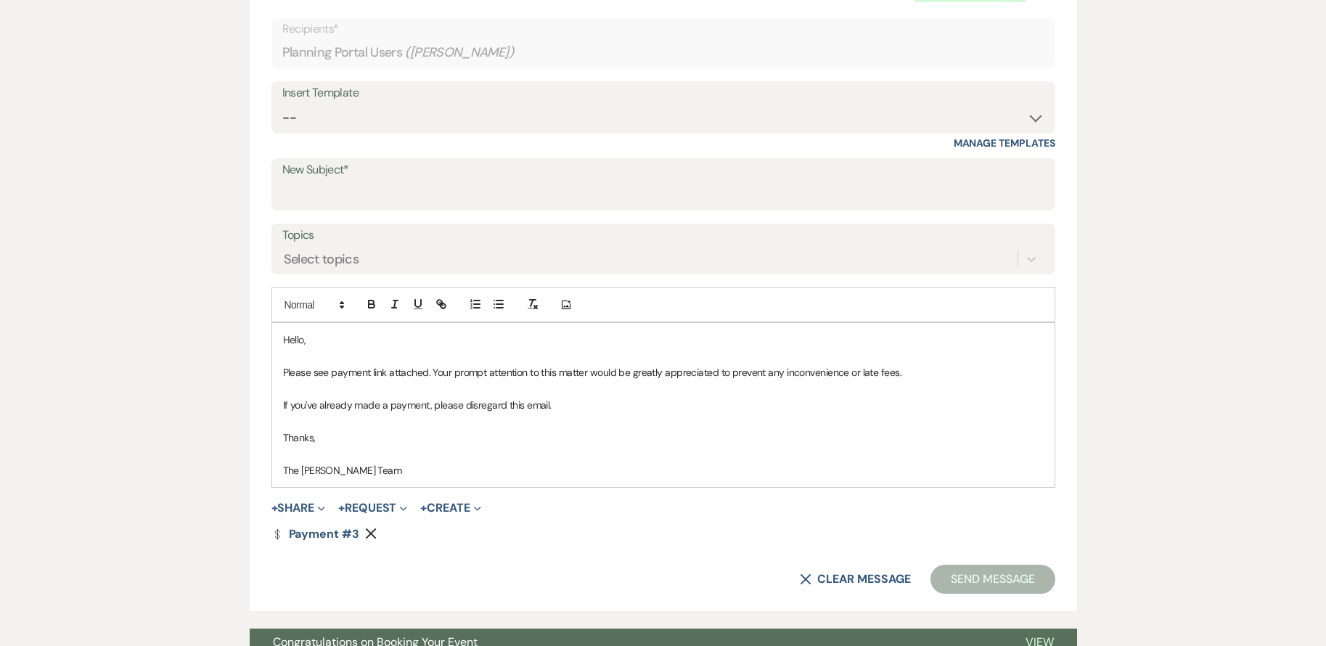
scroll to position [0, 0]
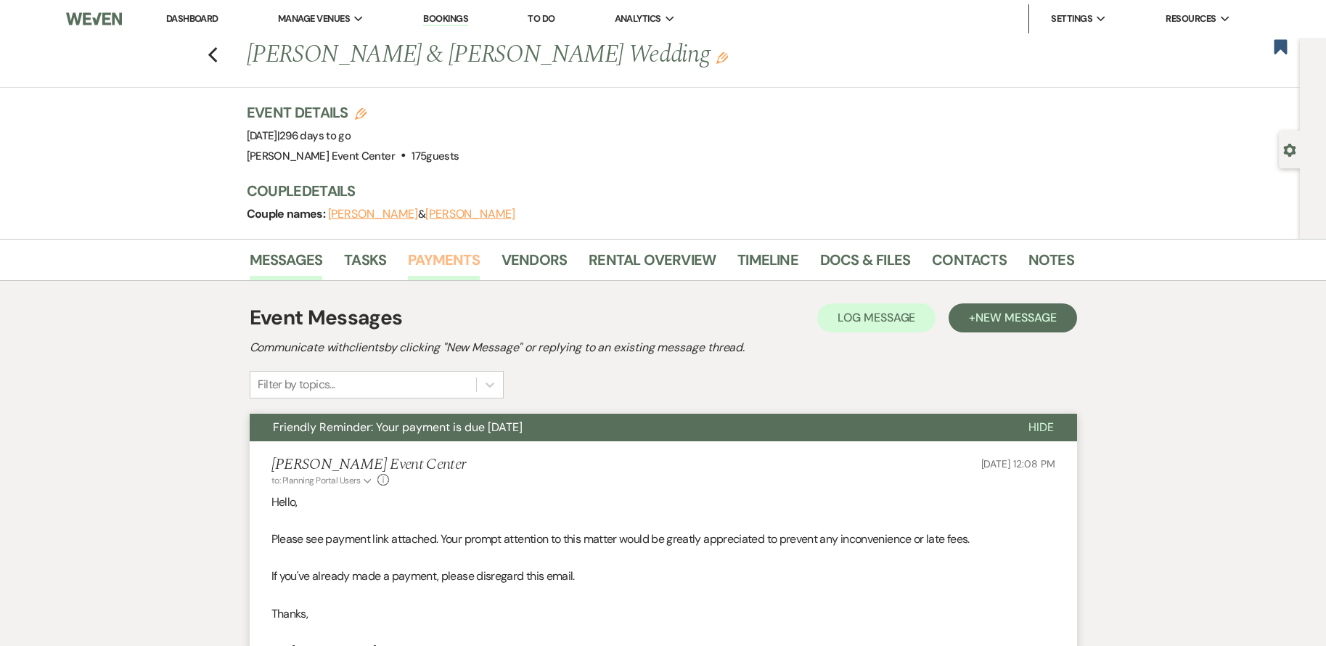
click at [434, 262] on link "Payments" at bounding box center [444, 264] width 72 height 32
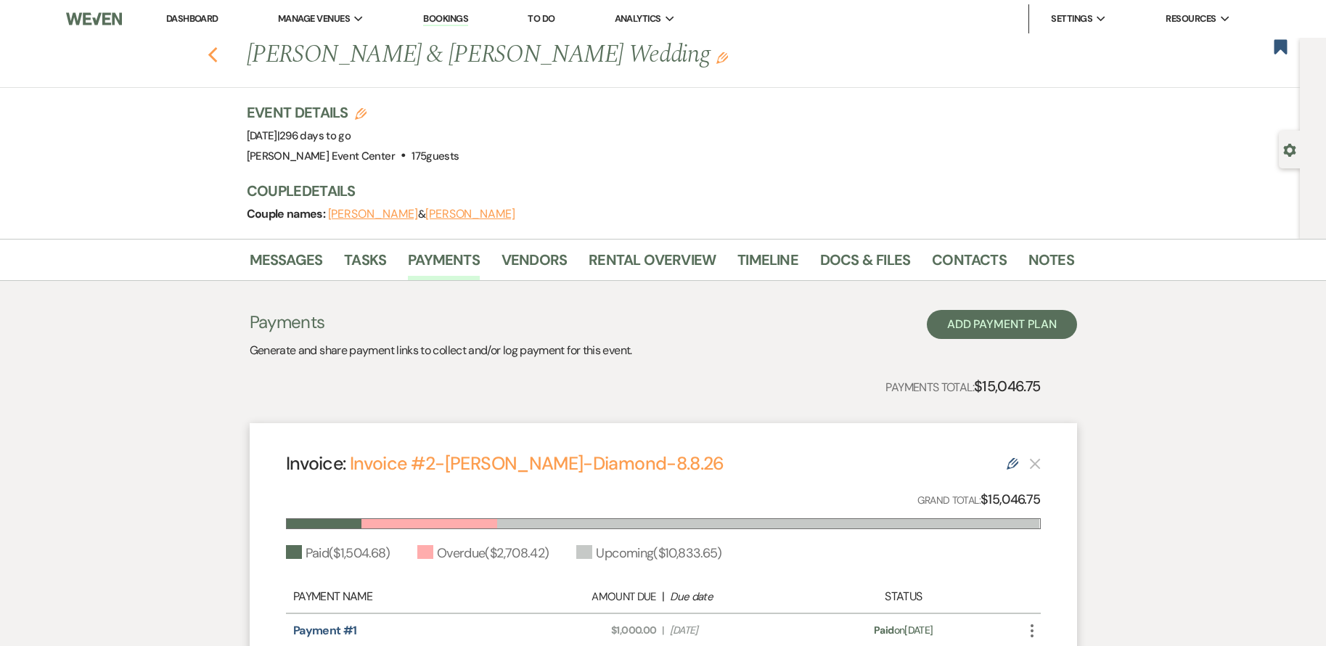
click at [216, 56] on use "button" at bounding box center [211, 55] width 9 height 16
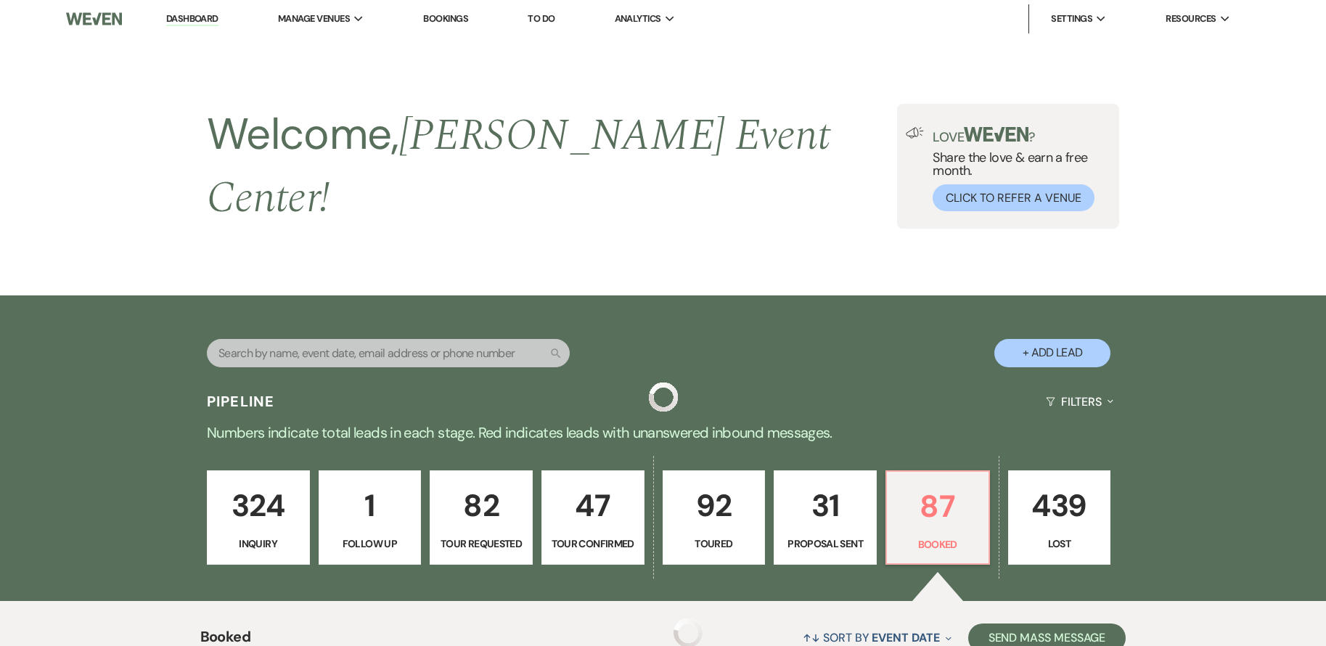
scroll to position [1912, 0]
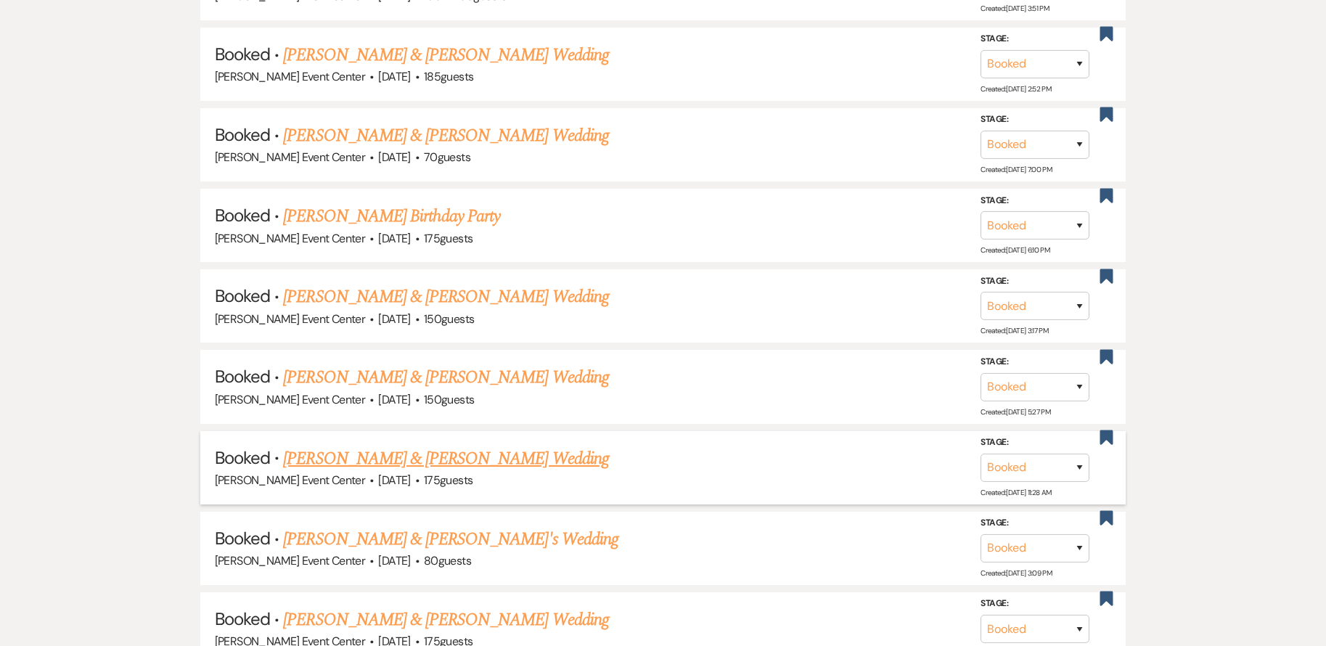
click at [466, 445] on link "[PERSON_NAME] & [PERSON_NAME] Wedding" at bounding box center [445, 458] width 325 height 26
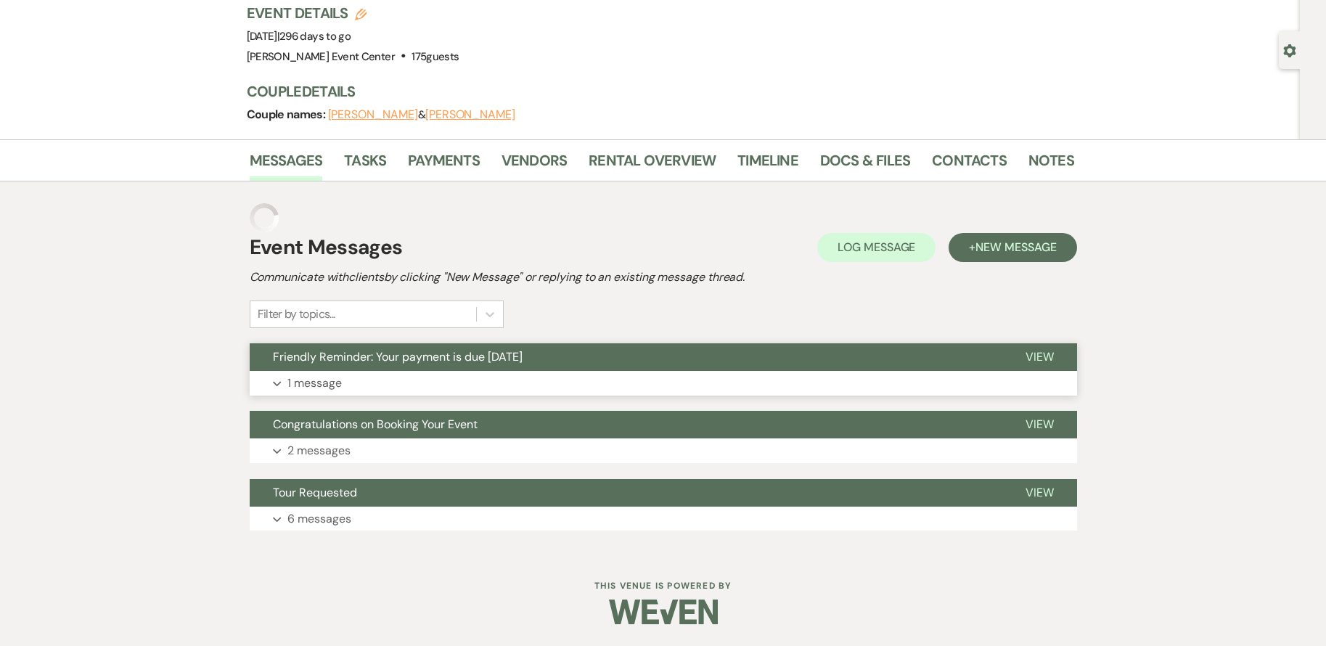
scroll to position [70, 0]
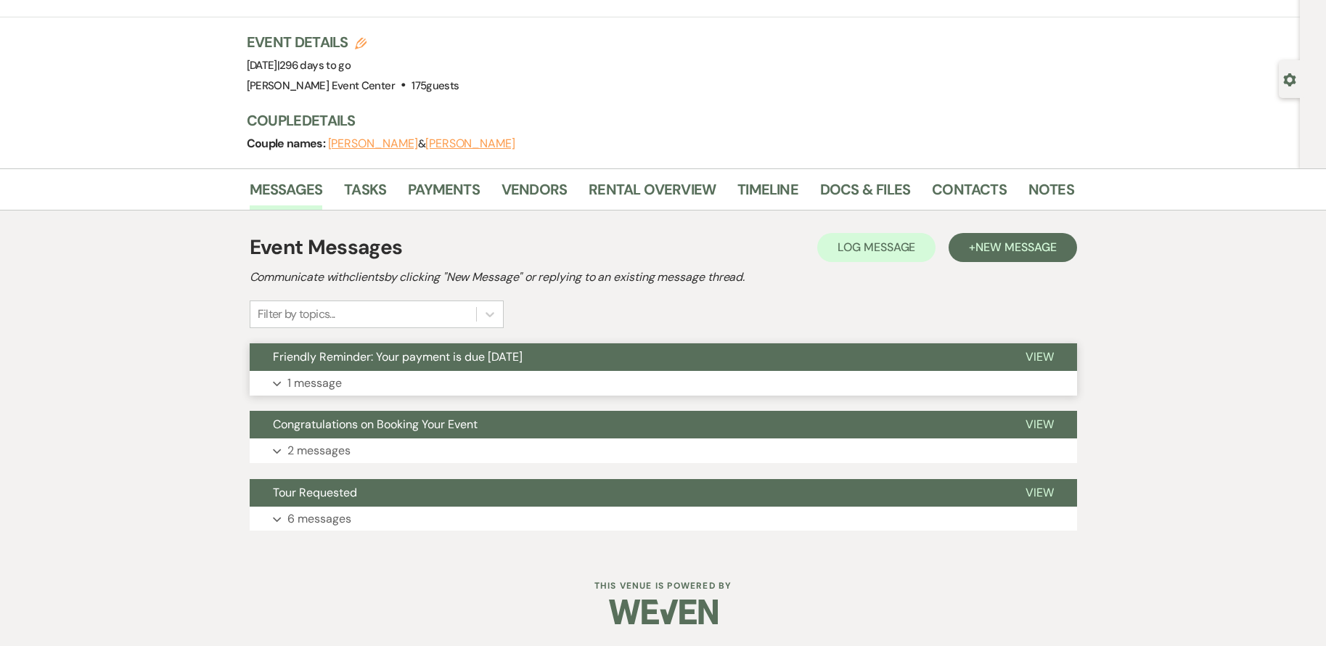
click at [412, 377] on button "Expand 1 message" at bounding box center [663, 383] width 827 height 25
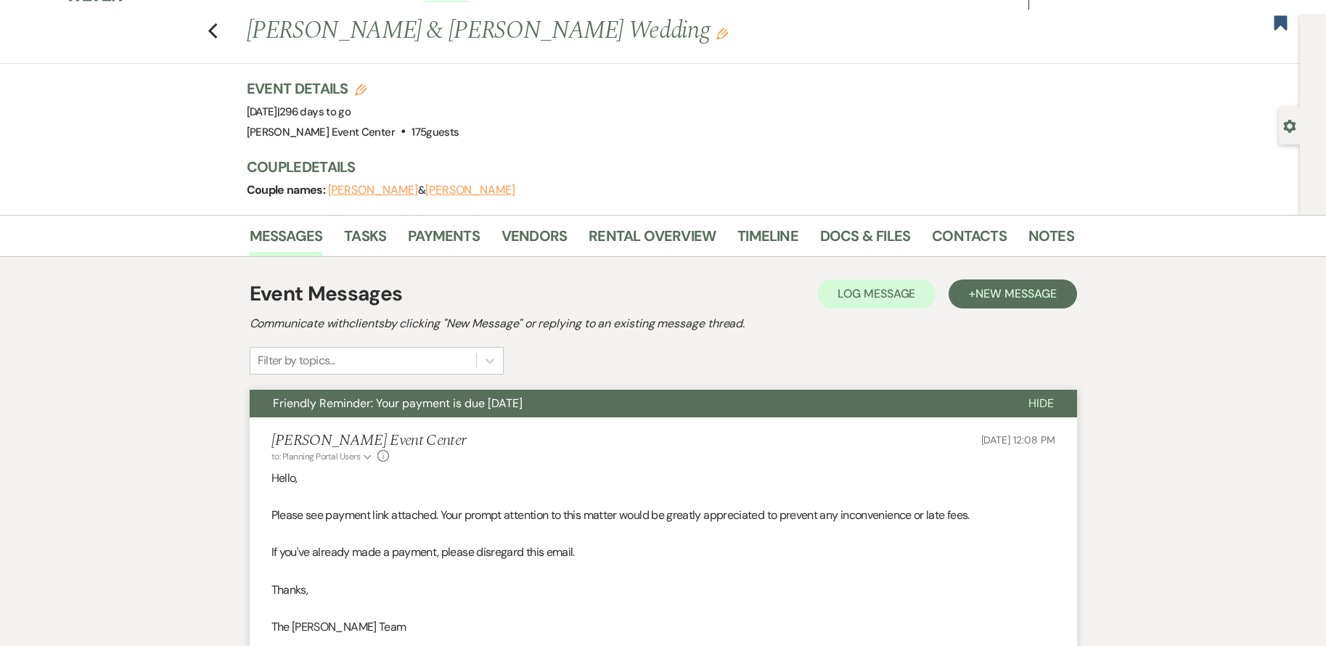
scroll to position [0, 0]
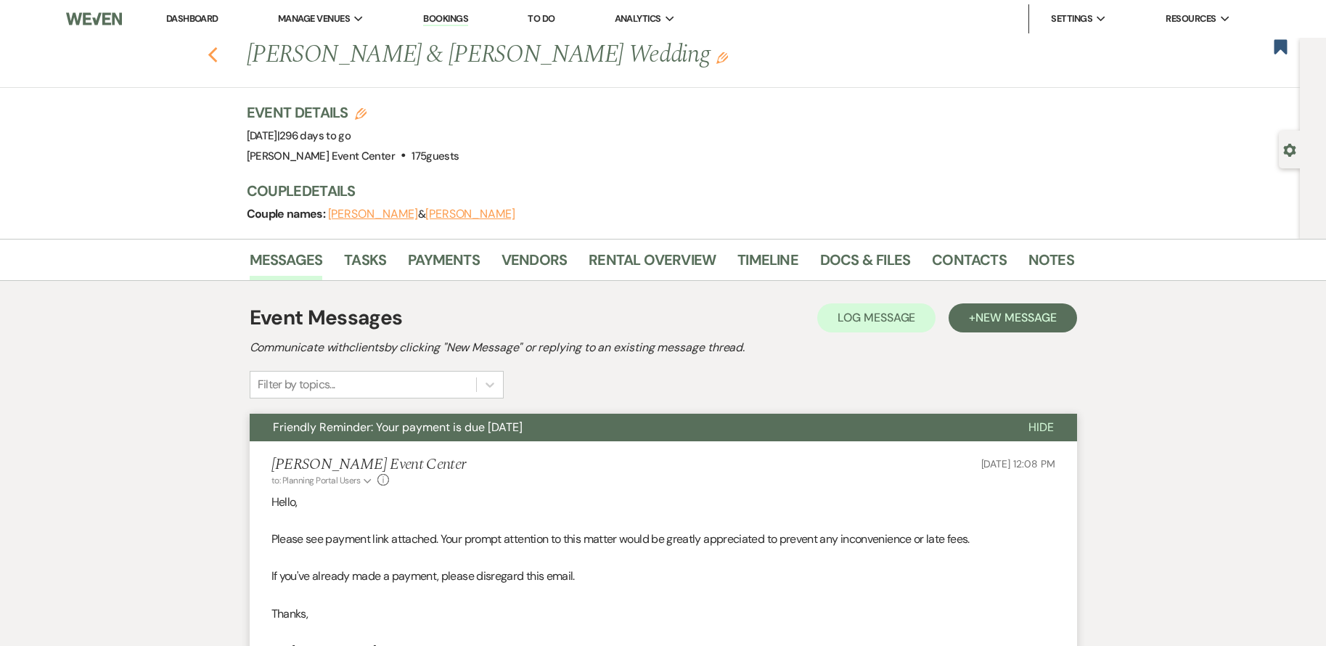
click at [217, 52] on use "button" at bounding box center [211, 55] width 9 height 16
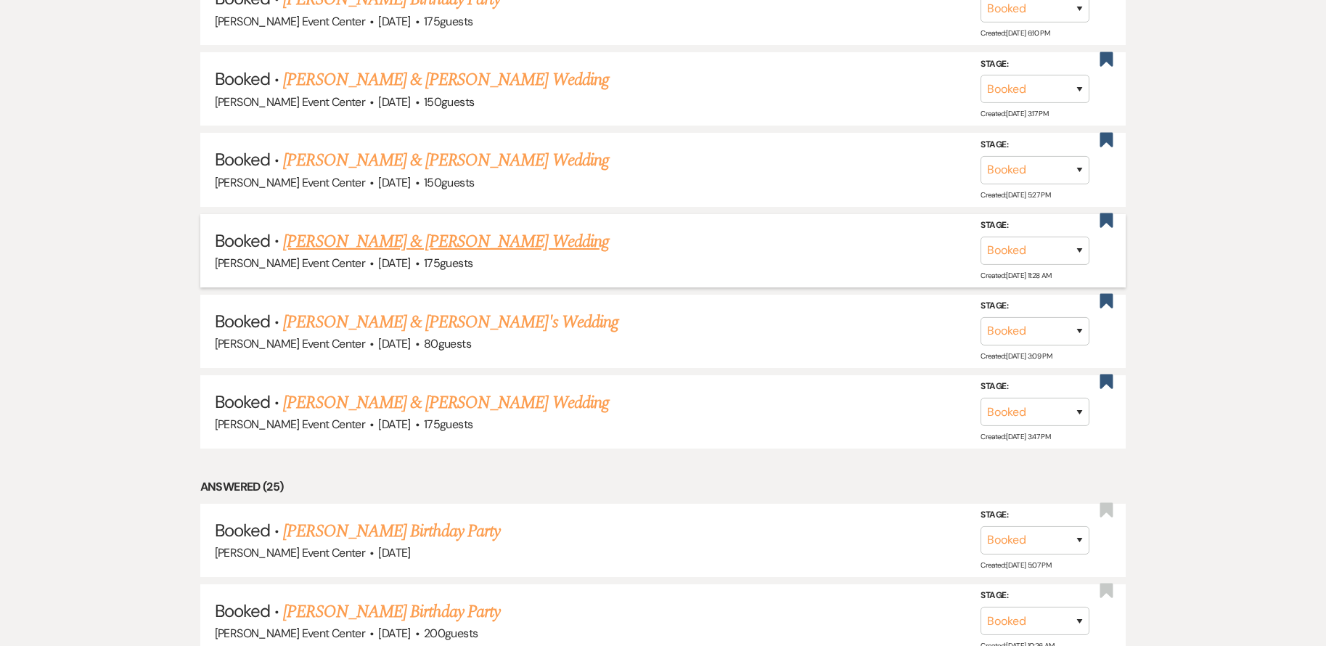
scroll to position [2203, 0]
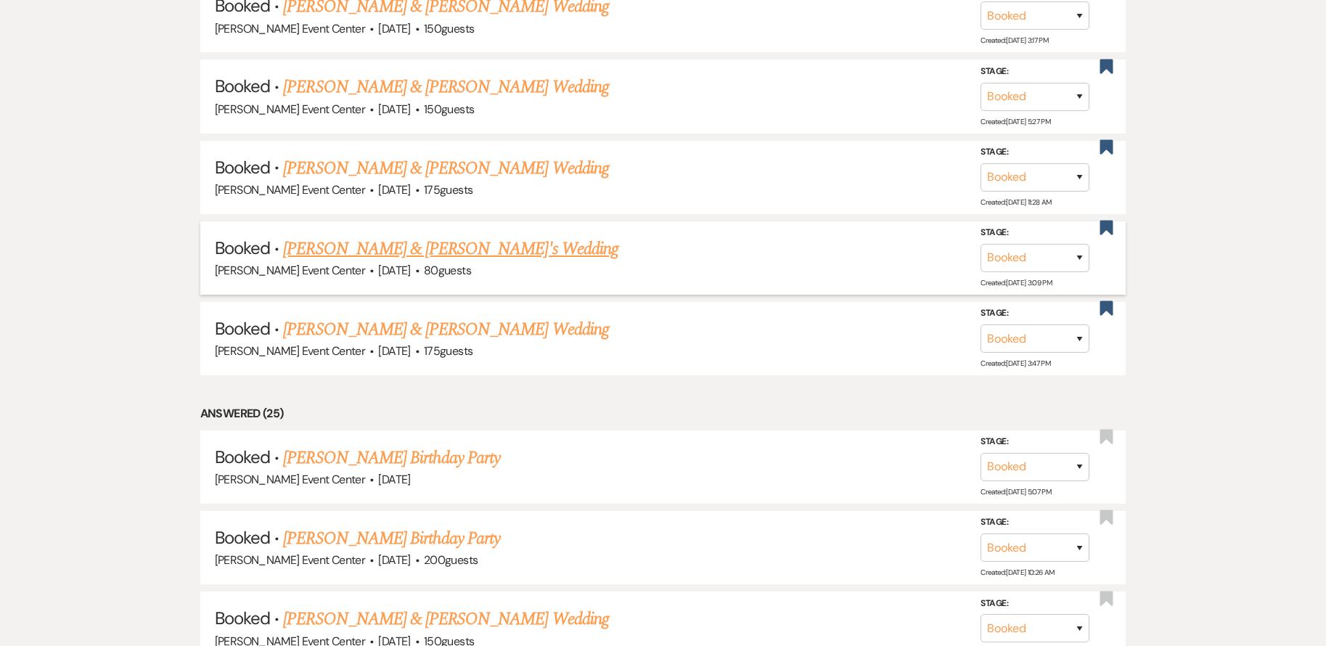
click at [429, 236] on link "[PERSON_NAME] & [PERSON_NAME]'s Wedding" at bounding box center [450, 249] width 335 height 26
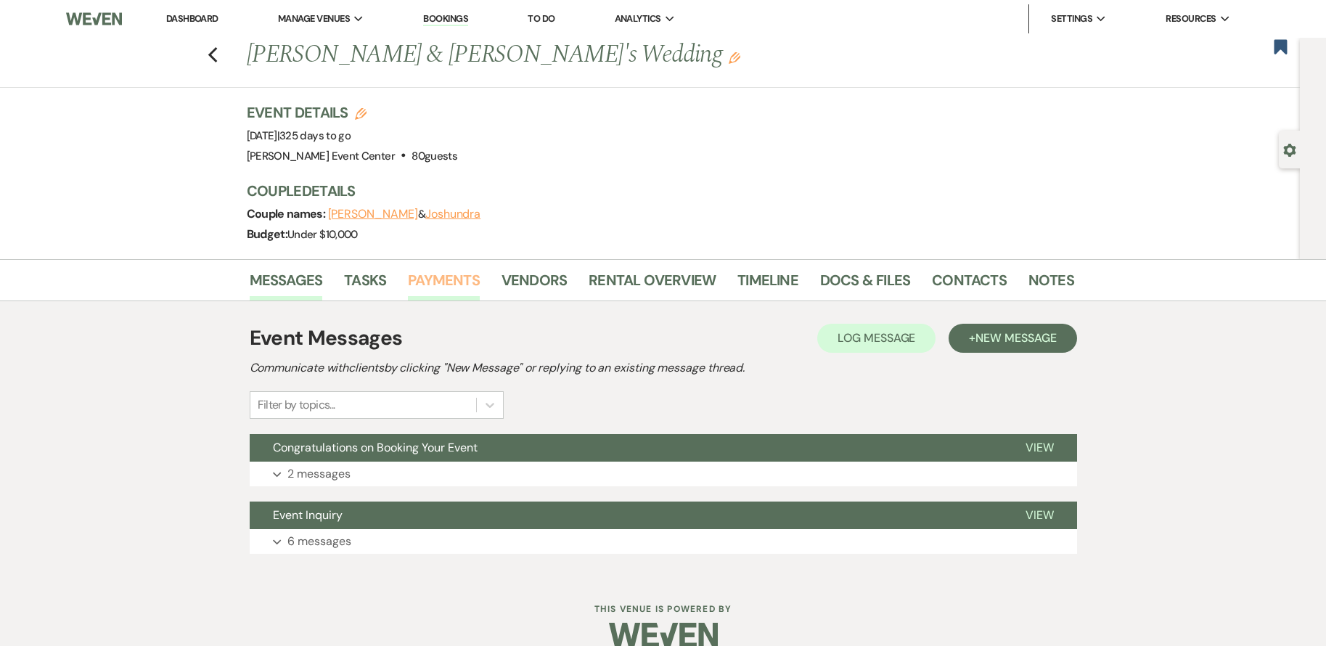
click at [442, 282] on link "Payments" at bounding box center [444, 284] width 72 height 32
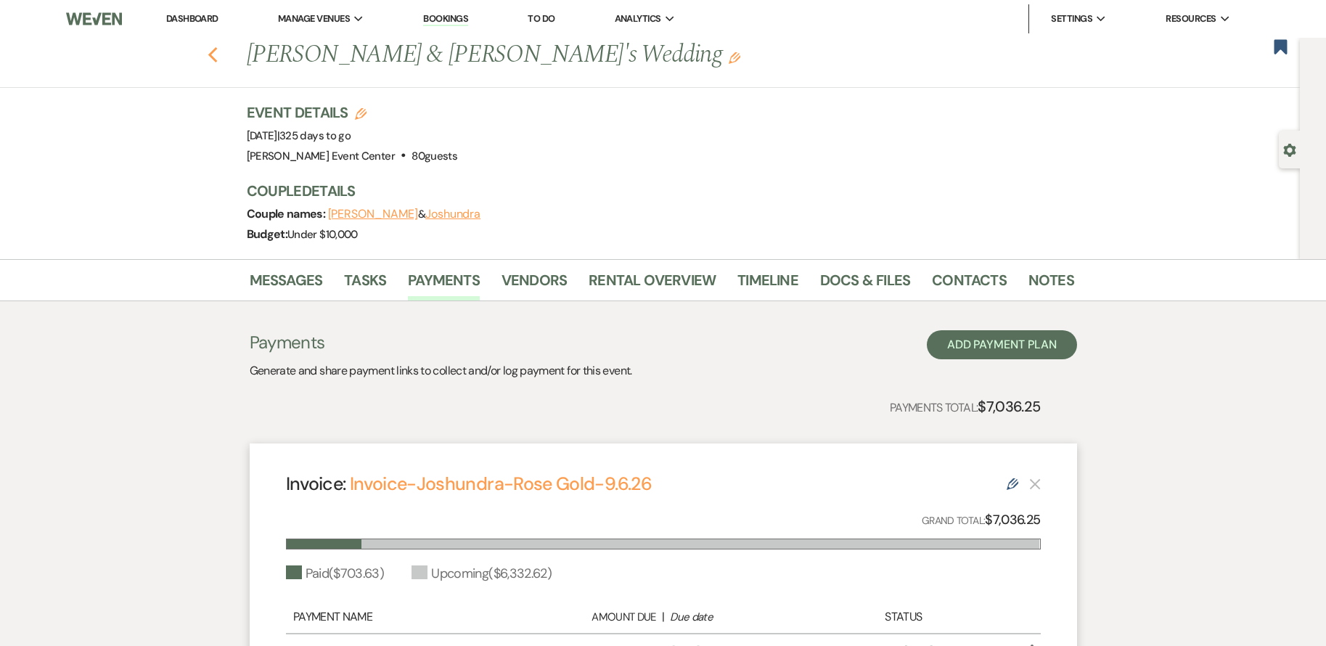
click at [215, 52] on icon "Previous" at bounding box center [212, 54] width 11 height 17
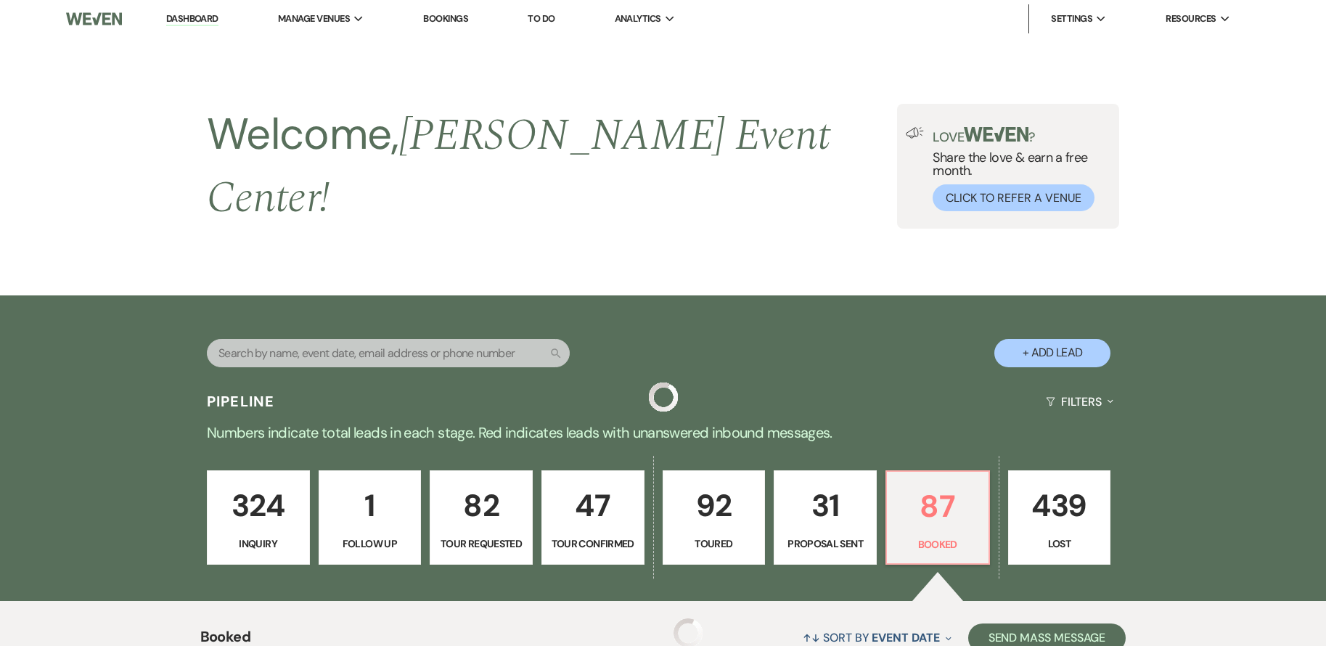
scroll to position [2203, 0]
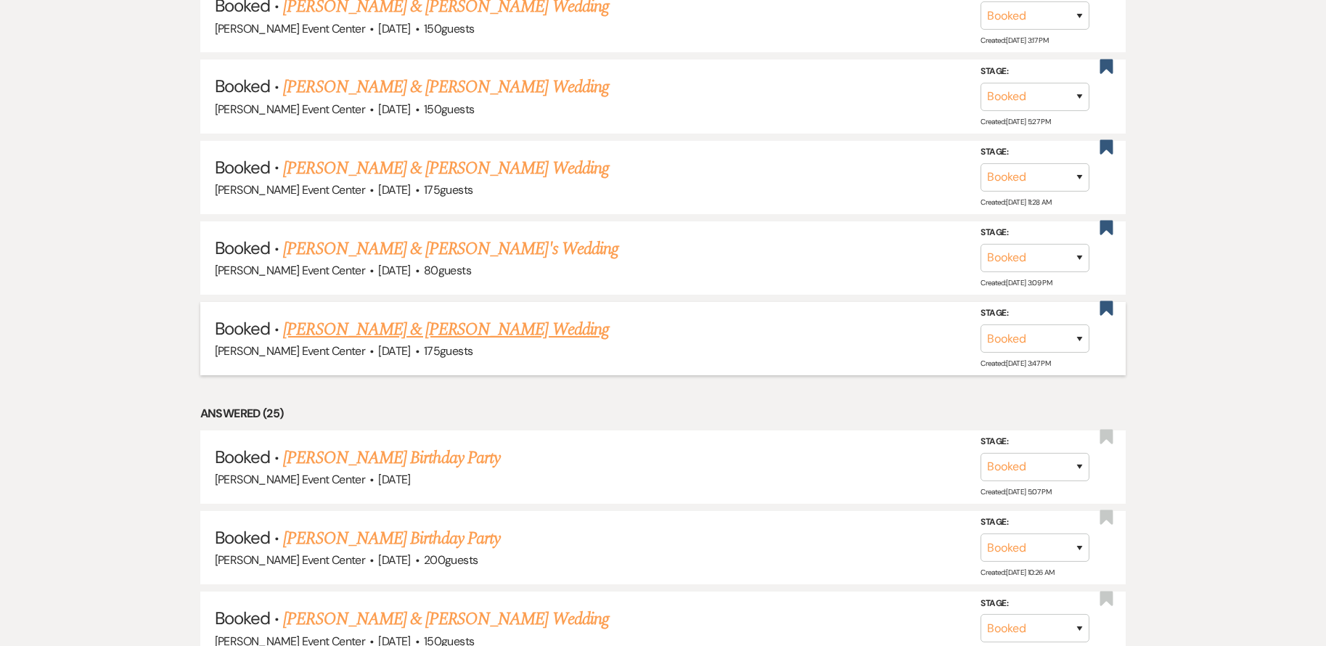
click at [364, 324] on link "[PERSON_NAME] & [PERSON_NAME] Wedding" at bounding box center [445, 329] width 325 height 26
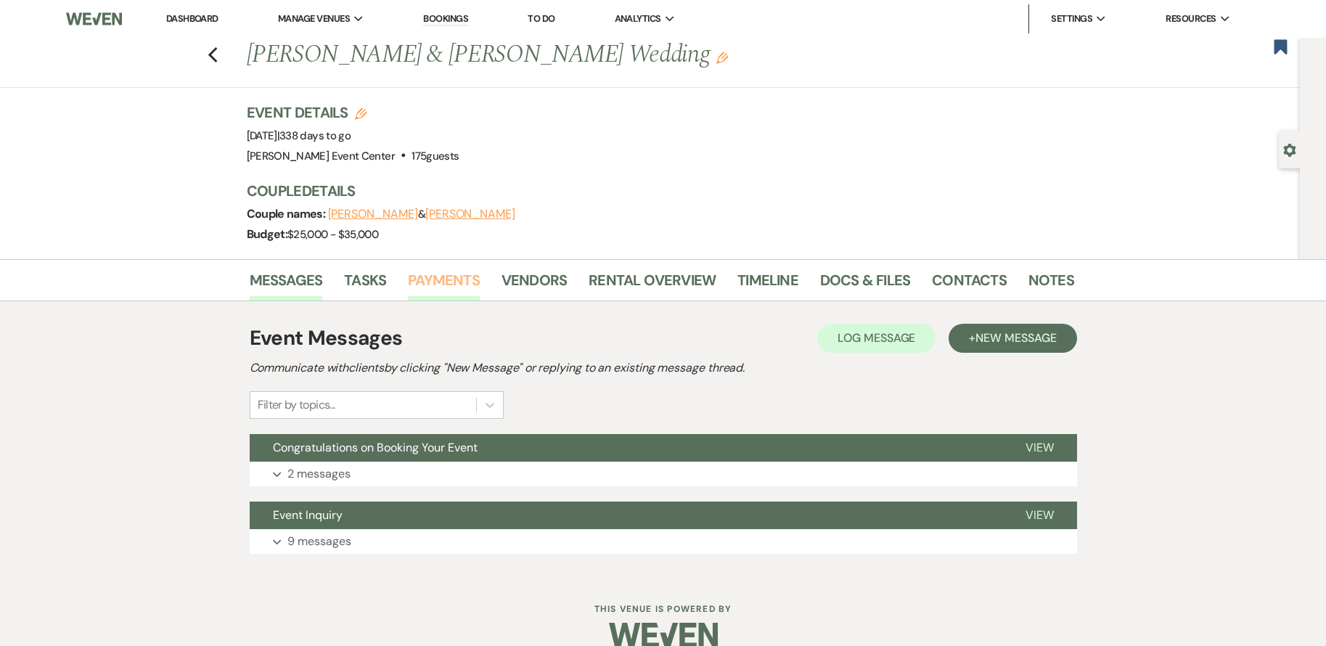
click at [432, 279] on link "Payments" at bounding box center [444, 284] width 72 height 32
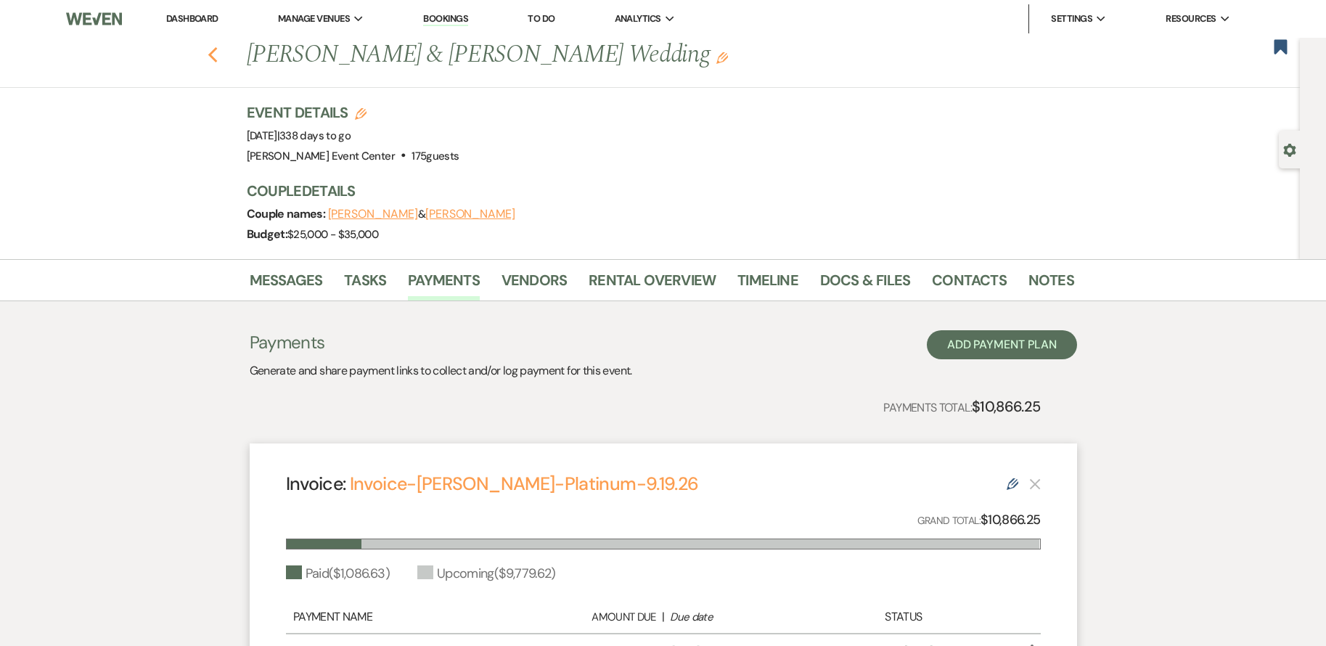
click at [218, 53] on icon "Previous" at bounding box center [212, 54] width 11 height 17
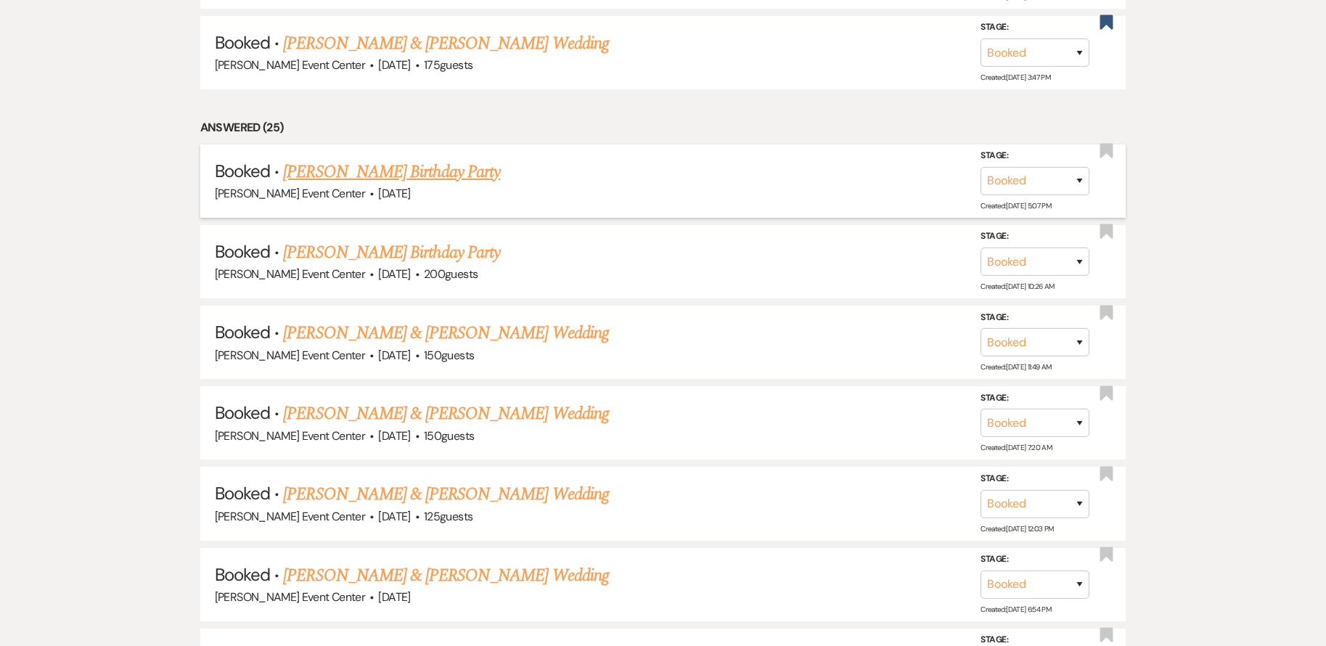
scroll to position [2565, 0]
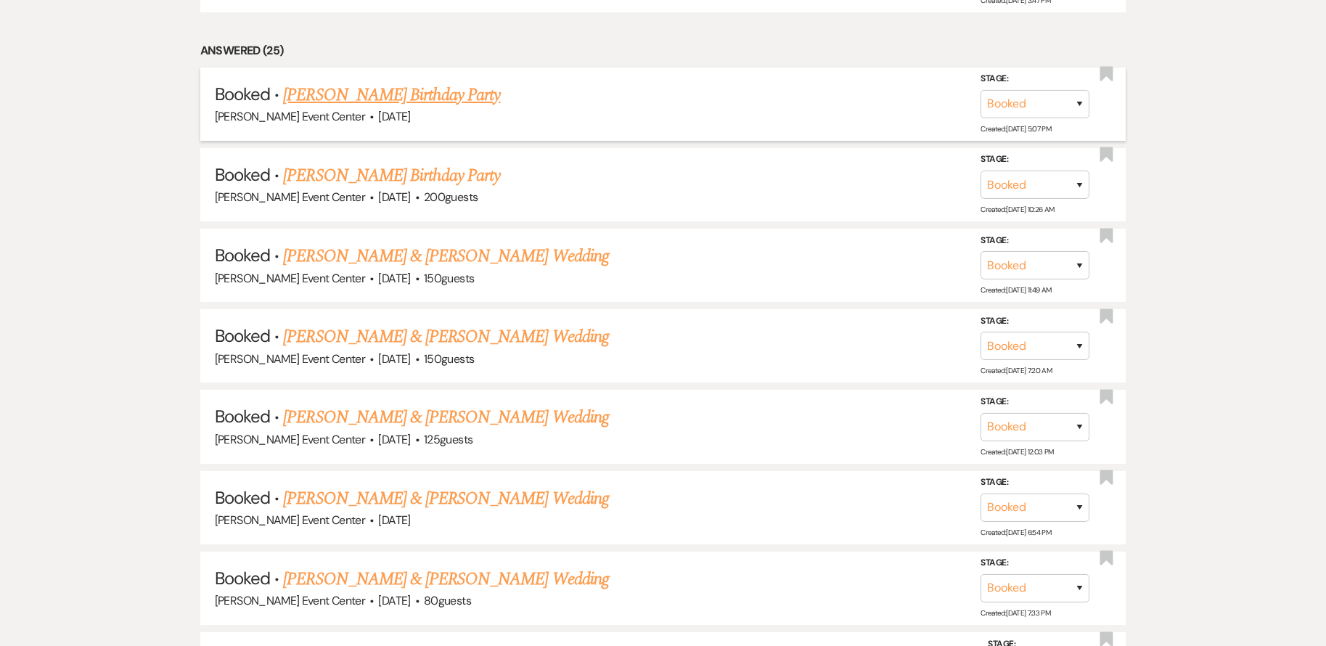
click at [421, 82] on link "[PERSON_NAME] Birthday Party" at bounding box center [391, 95] width 217 height 26
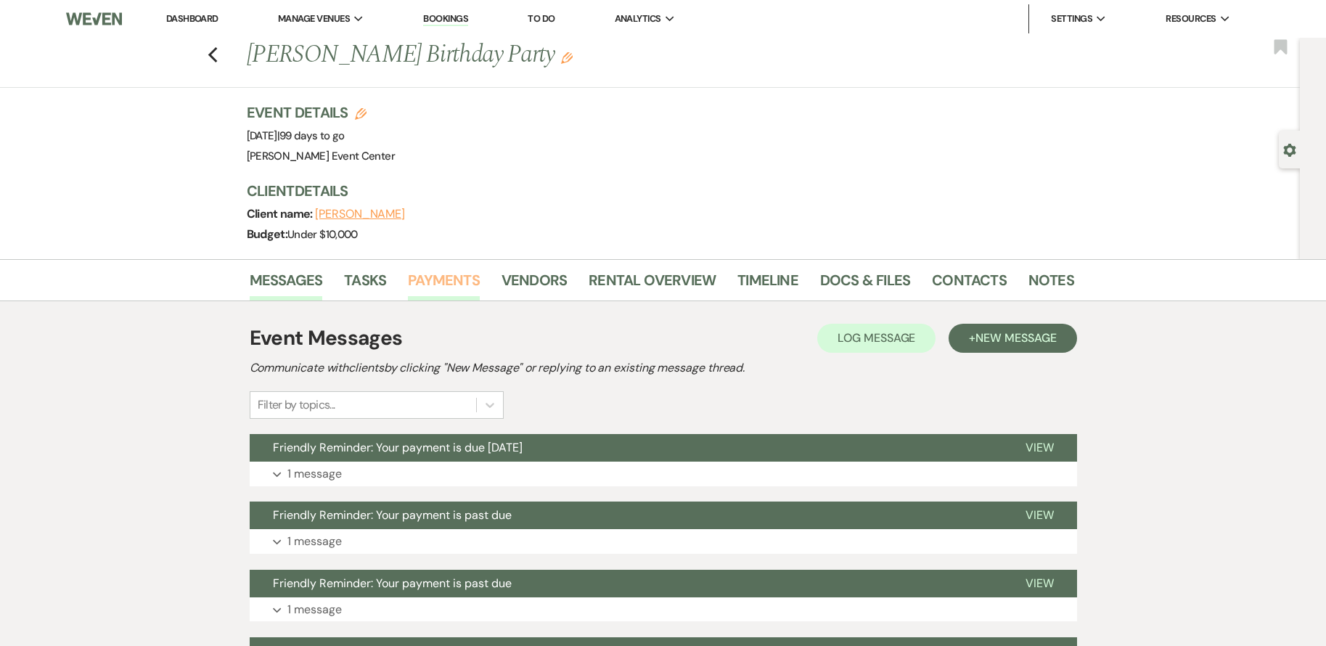
drag, startPoint x: 455, startPoint y: 264, endPoint x: 453, endPoint y: 271, distance: 7.4
click at [453, 271] on div "Messages Tasks Payments Vendors Rental Overview Timeline Docs & Files Contacts …" at bounding box center [663, 280] width 1326 height 42
click at [453, 276] on link "Payments" at bounding box center [444, 284] width 72 height 32
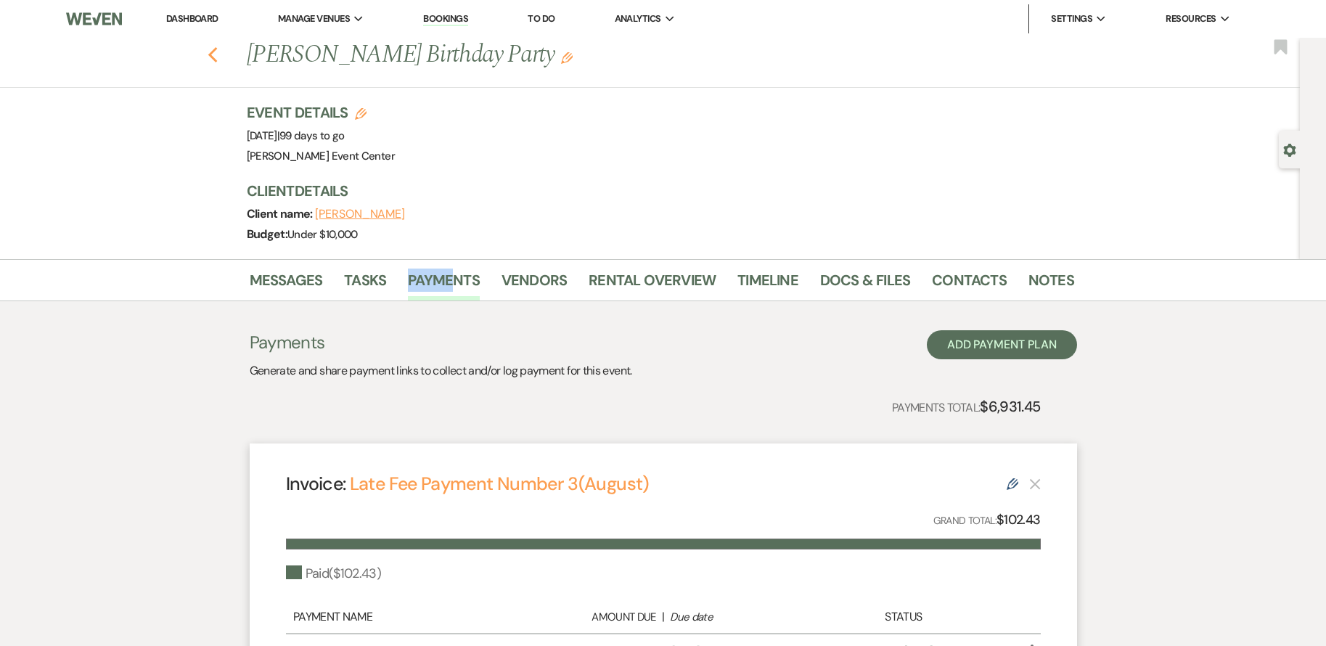
click at [216, 54] on use "button" at bounding box center [211, 55] width 9 height 16
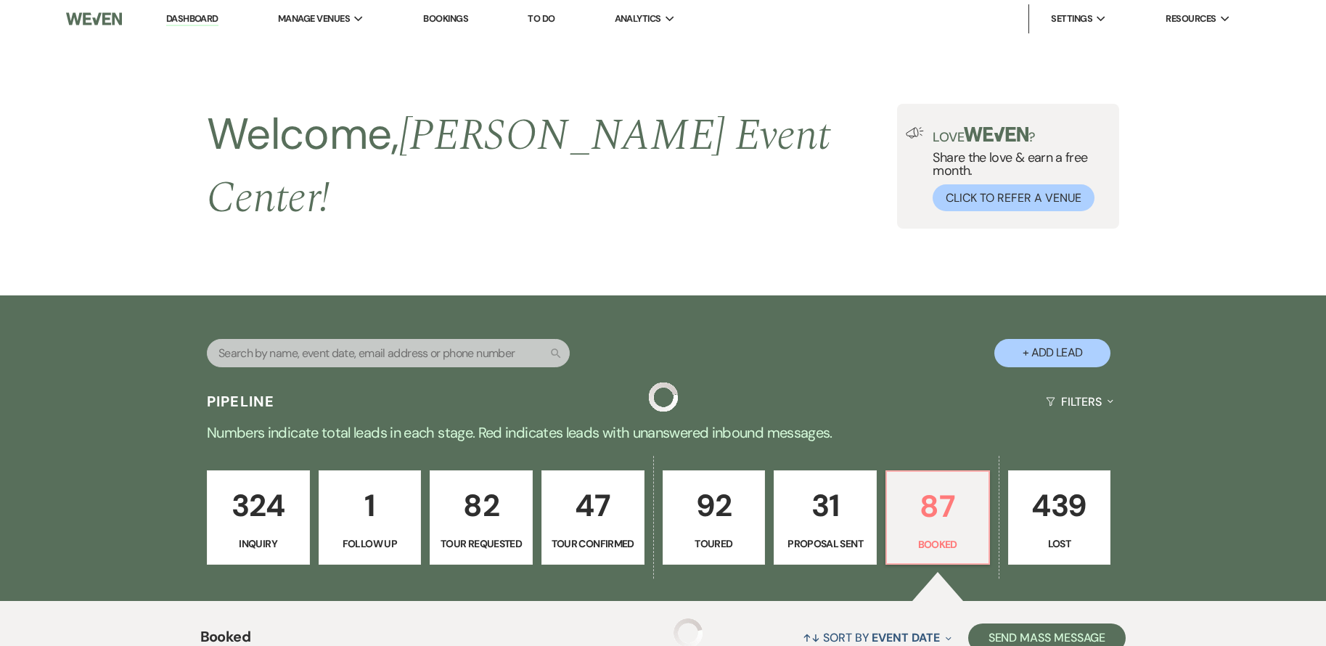
scroll to position [2565, 0]
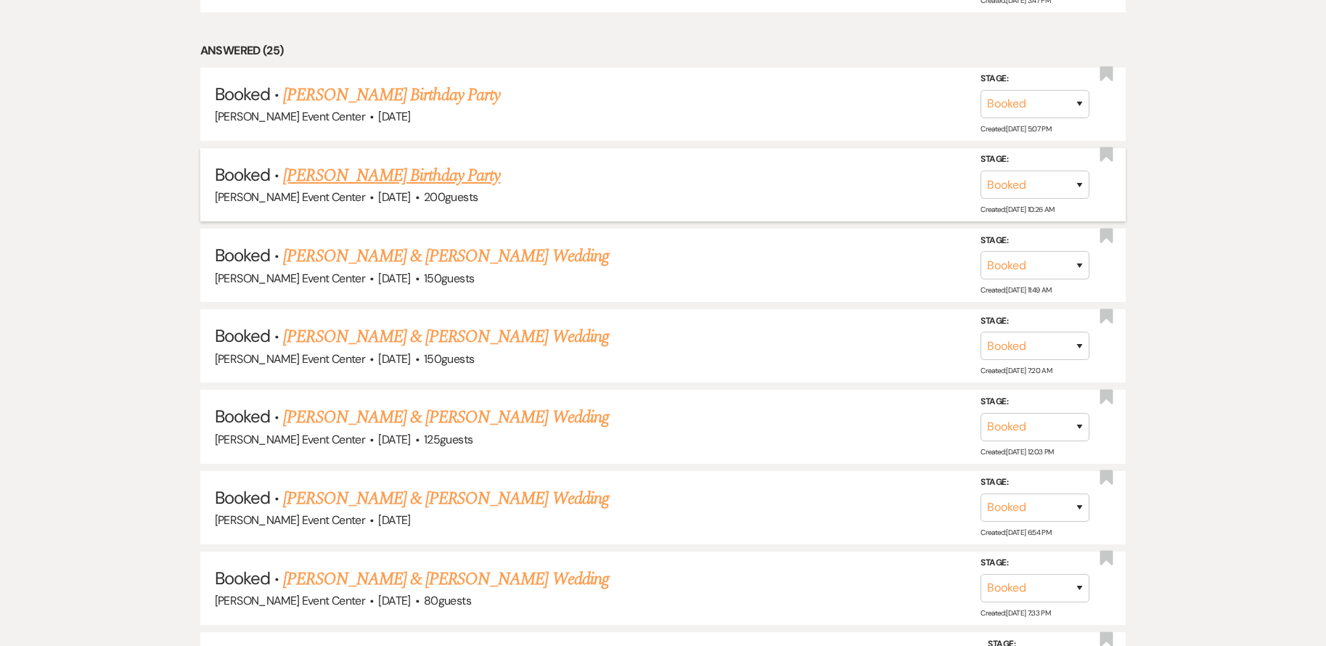
click at [366, 163] on link "[PERSON_NAME] Birthday Party" at bounding box center [391, 176] width 217 height 26
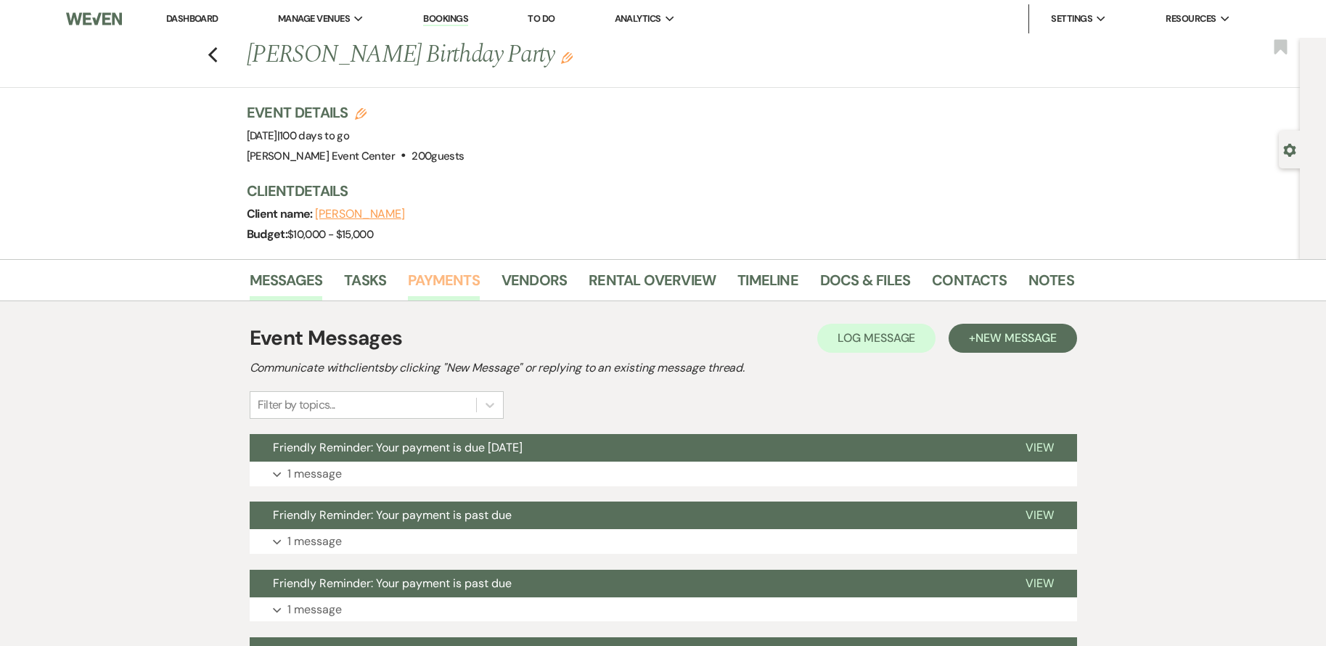
click at [454, 279] on link "Payments" at bounding box center [444, 284] width 72 height 32
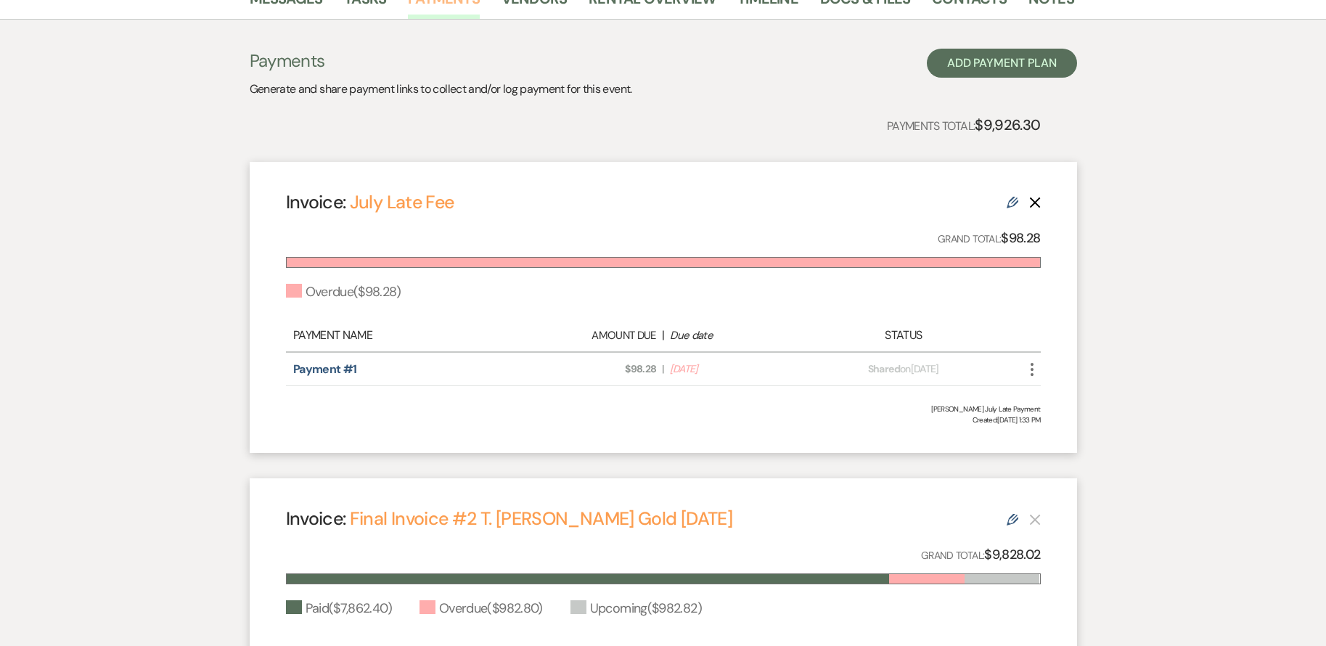
scroll to position [86, 0]
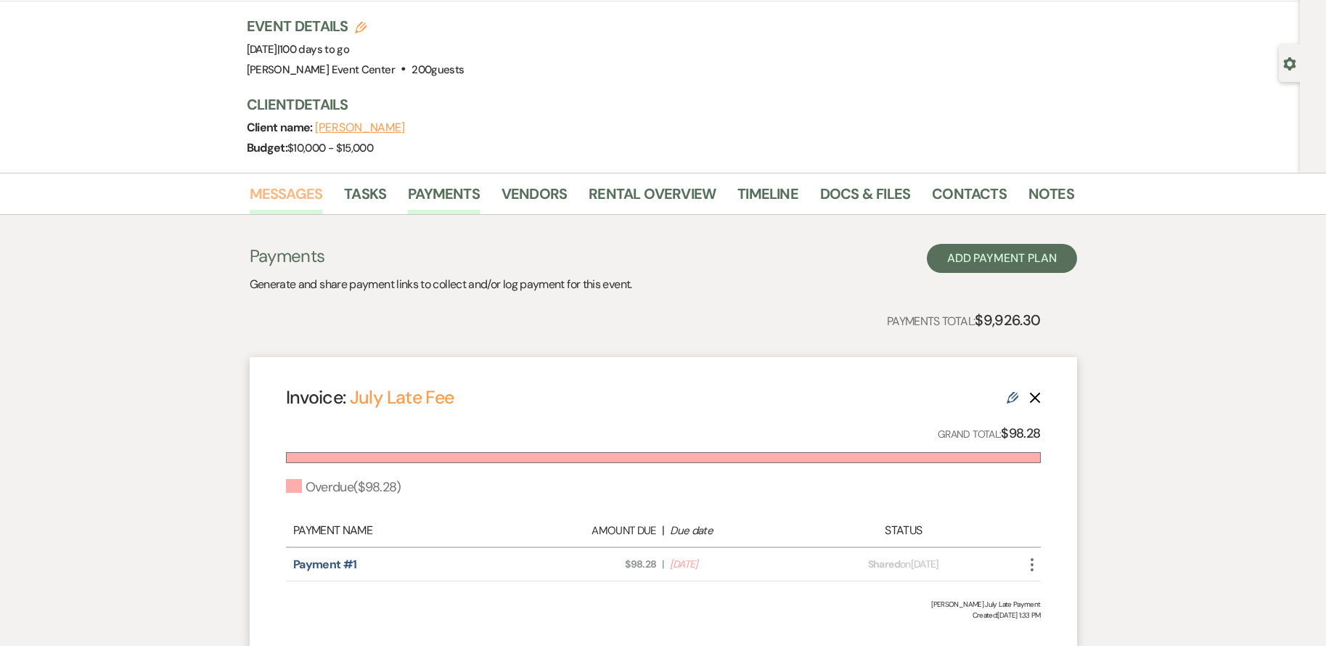
click at [292, 192] on link "Messages" at bounding box center [286, 198] width 73 height 32
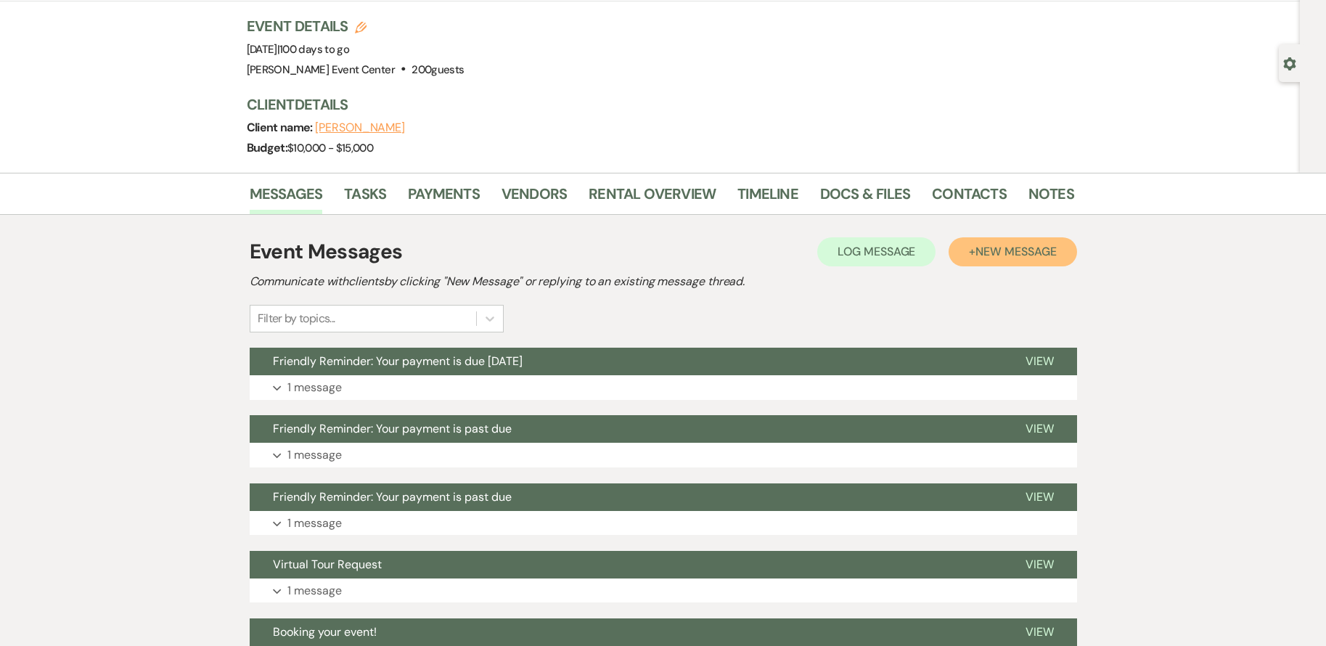
click at [1002, 247] on span "New Message" at bounding box center [1015, 251] width 81 height 15
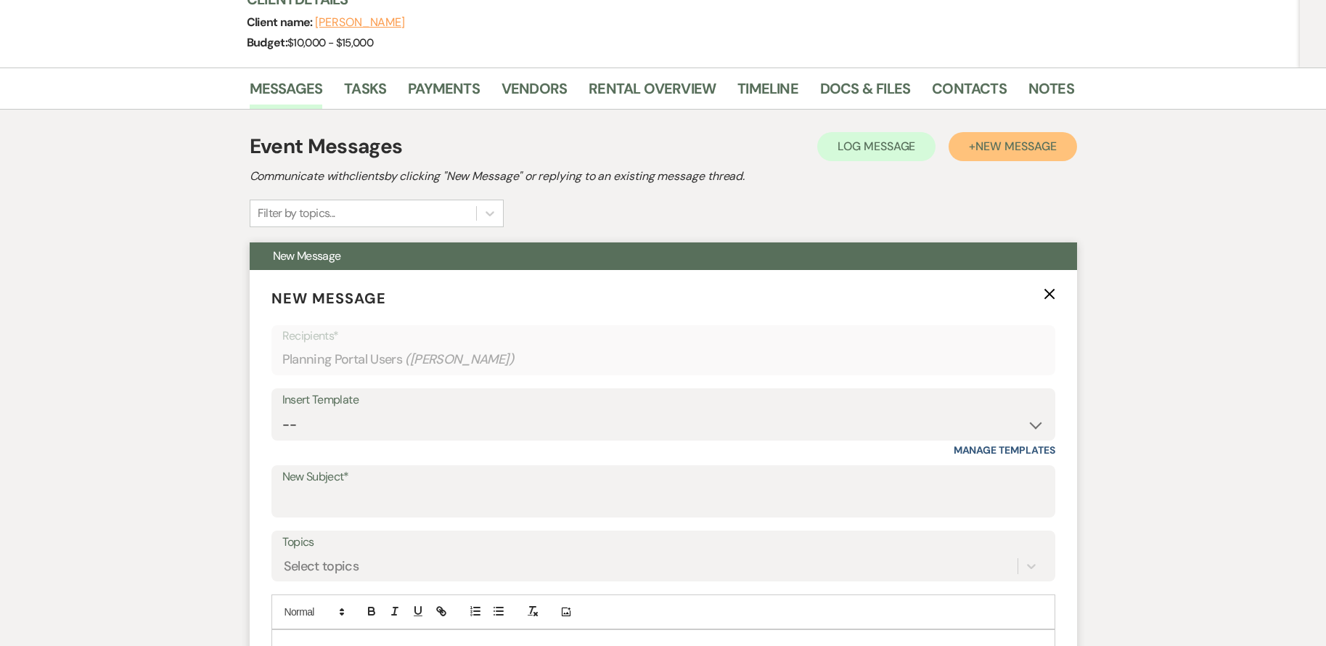
scroll to position [304, 0]
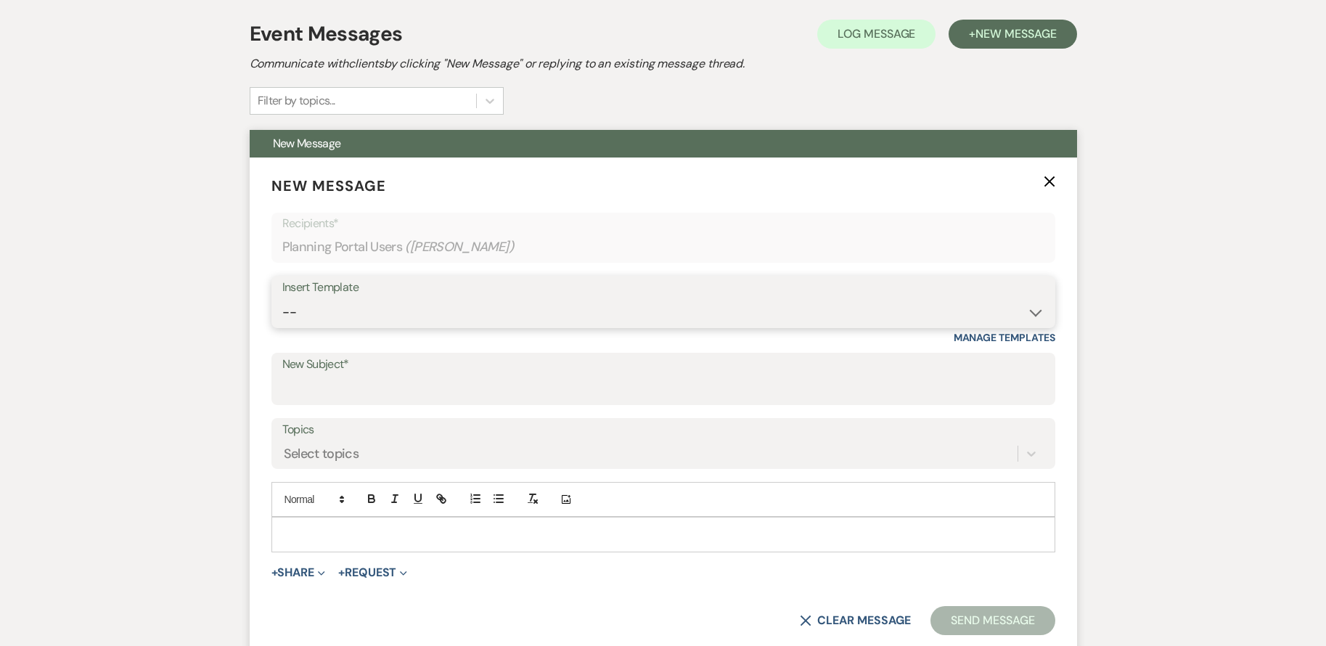
click at [380, 307] on select "-- Weven Planning Portal Introduction (Booked Events) Initial Inquiry Response …" at bounding box center [663, 312] width 762 height 28
select select "3564"
click at [282, 298] on select "-- Weven Planning Portal Introduction (Booked Events) Initial Inquiry Response …" at bounding box center [663, 312] width 762 height 28
type input "Friendly Reminder: Your payment is past due"
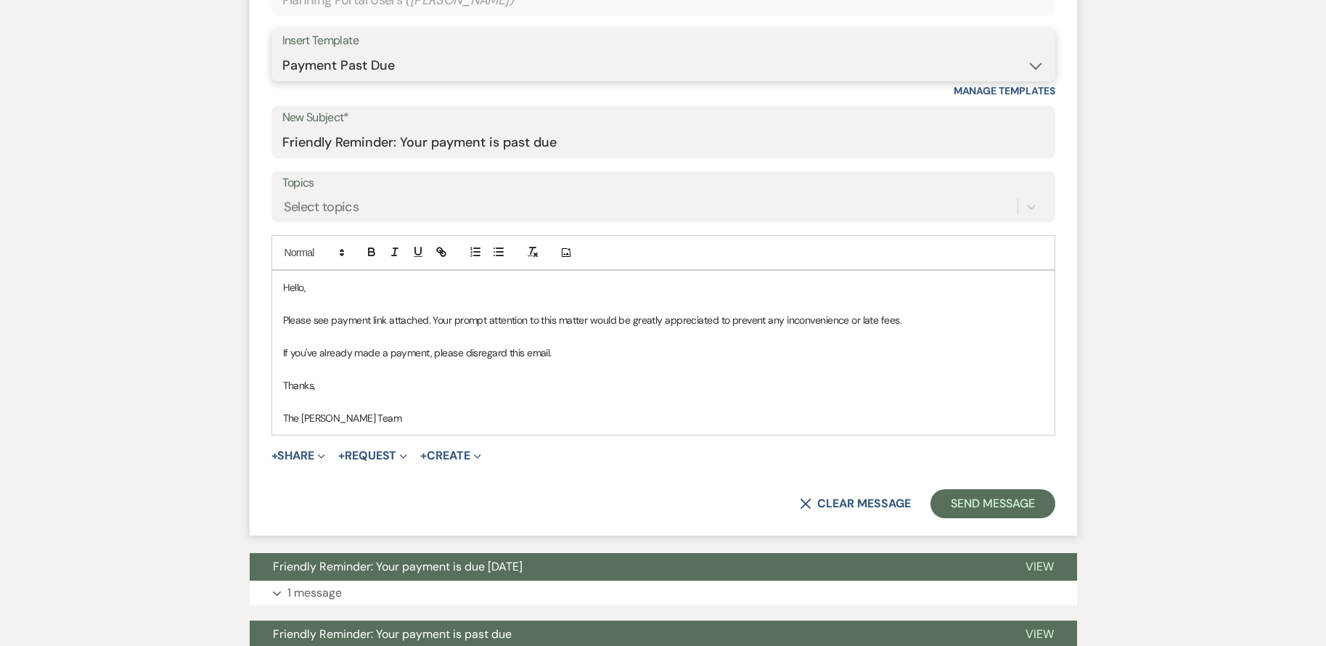
scroll to position [594, 0]
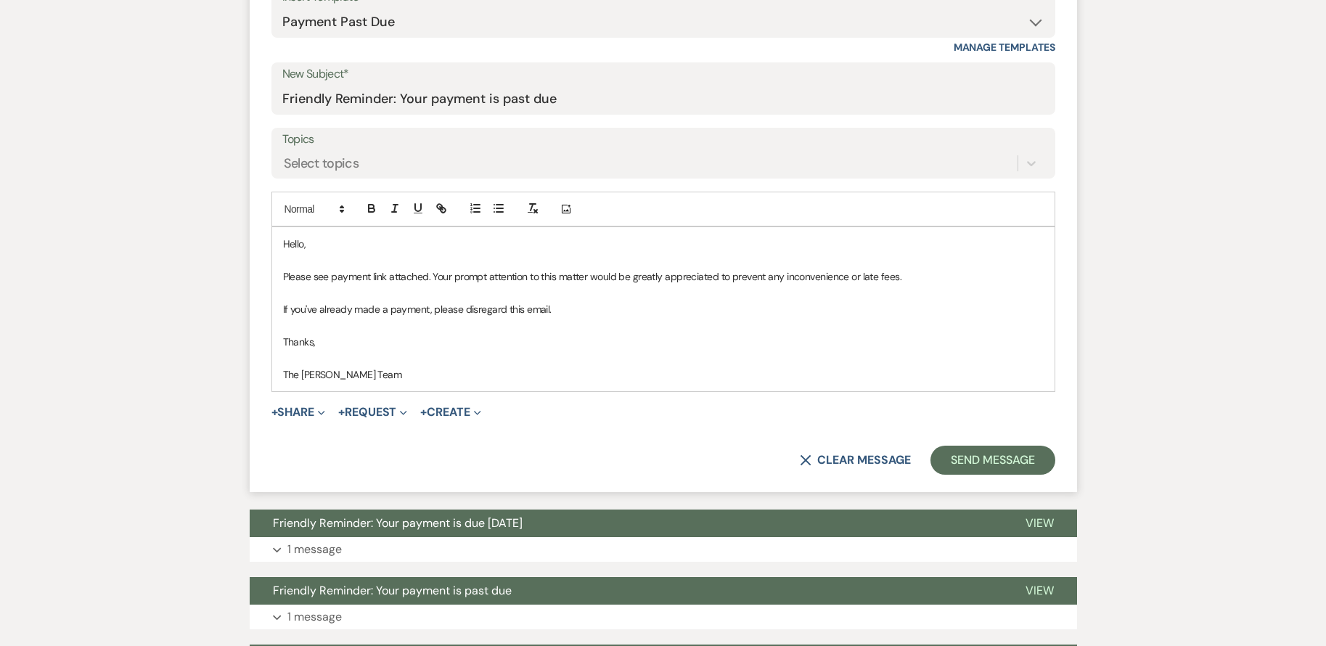
click at [372, 401] on form "New Message X Saving draft... Recipients* Planning Portal Users ( [PERSON_NAME]…" at bounding box center [663, 179] width 827 height 625
click at [372, 403] on form "New Message X Saving draft... Recipients* Planning Portal Users ( [PERSON_NAME]…" at bounding box center [663, 179] width 827 height 625
click at [373, 408] on button "+ Request Expand" at bounding box center [372, 412] width 69 height 12
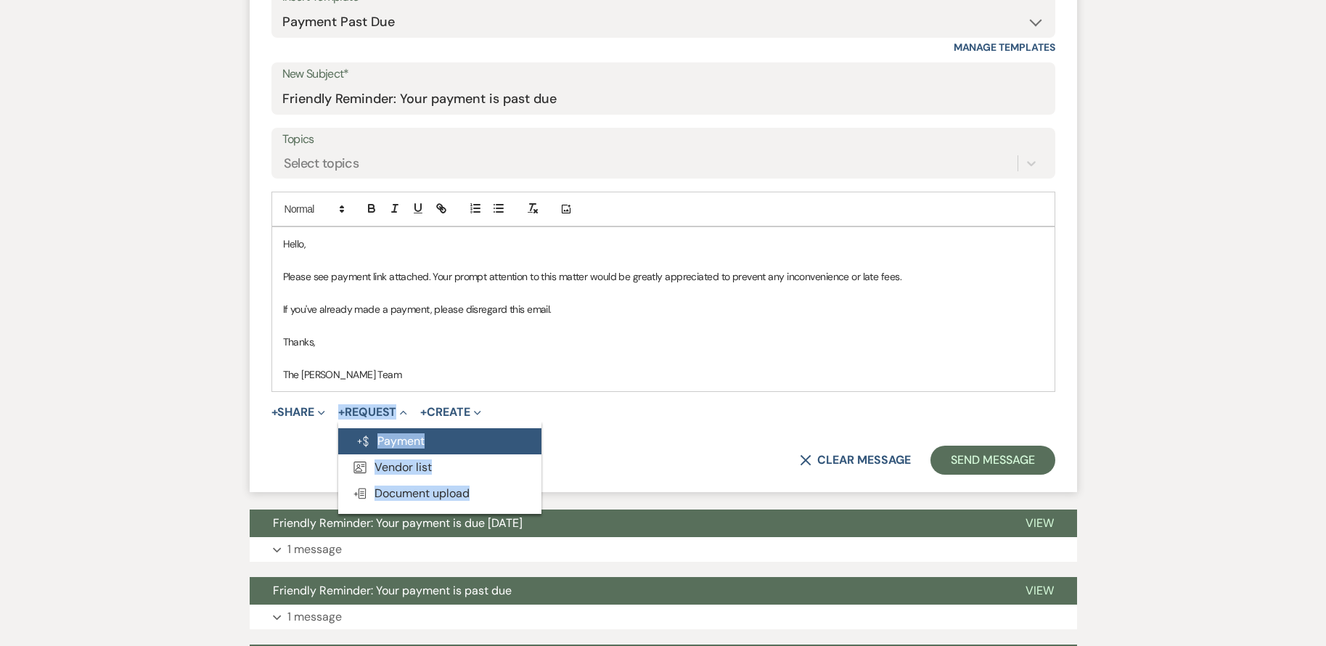
click at [408, 435] on button "Generate Payment Payment" at bounding box center [439, 441] width 203 height 26
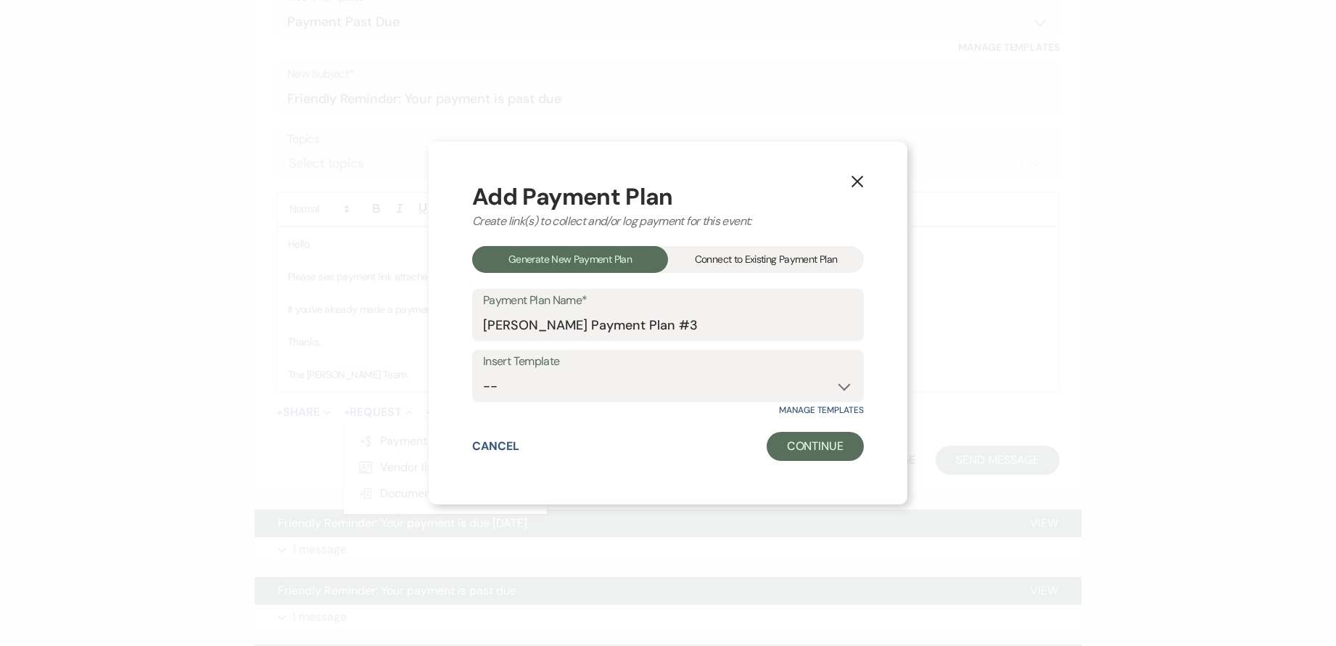
click at [797, 260] on div "Connect to Existing Payment Plan" at bounding box center [766, 259] width 196 height 27
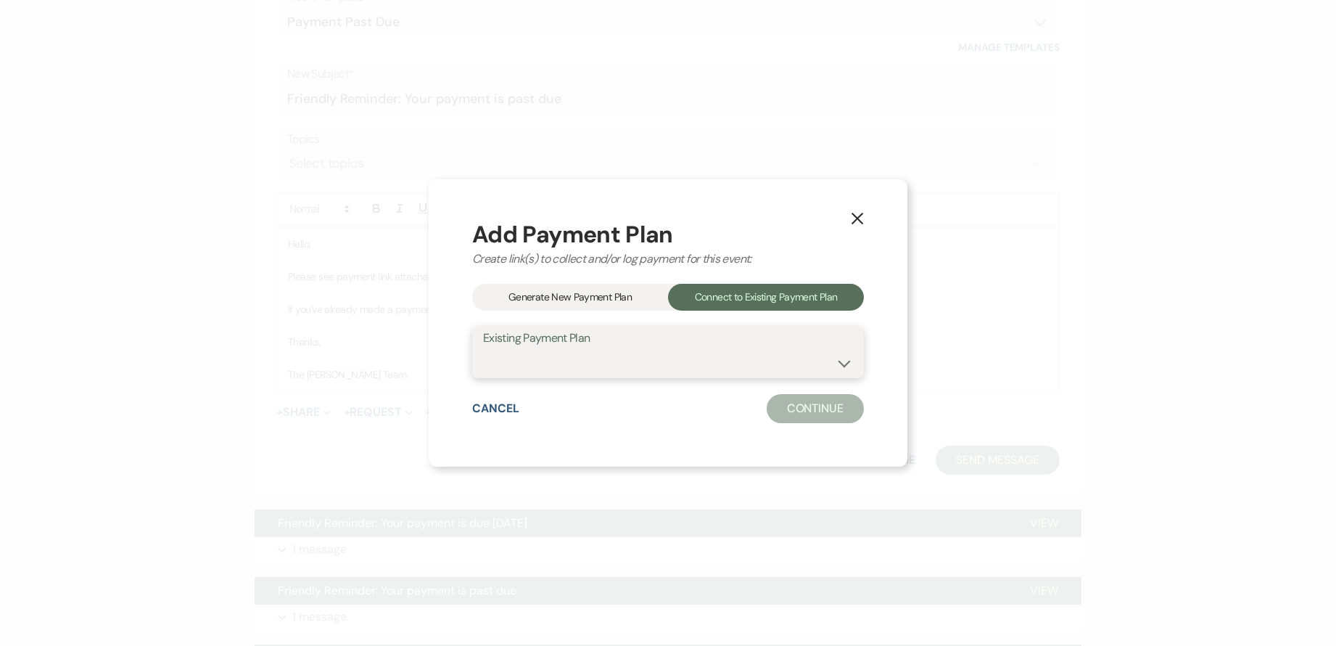
click at [698, 362] on select "[PERSON_NAME] July Late Payment [PERSON_NAME] Payment Plan #1" at bounding box center [668, 362] width 370 height 28
select select "24202"
click at [483, 348] on select "[PERSON_NAME] July Late Payment [PERSON_NAME] Payment Plan #1" at bounding box center [668, 362] width 370 height 28
click at [798, 405] on button "Continue" at bounding box center [815, 408] width 97 height 29
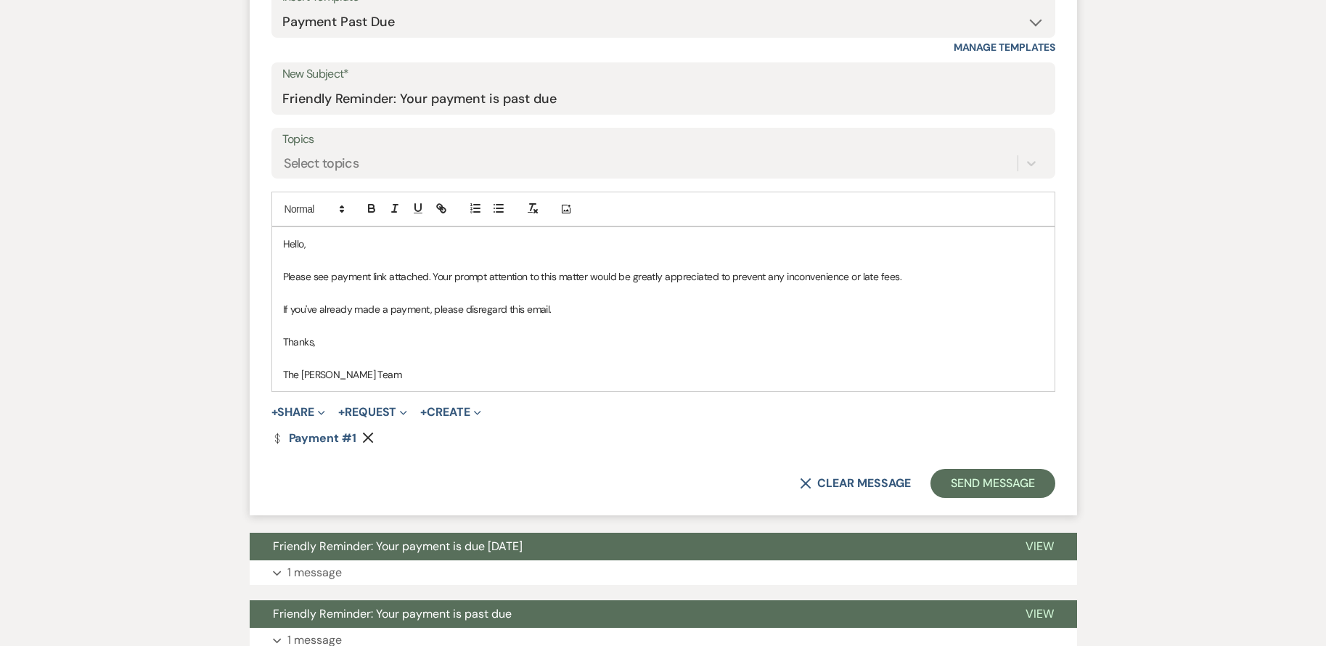
click at [369, 436] on use "button" at bounding box center [368, 437] width 11 height 11
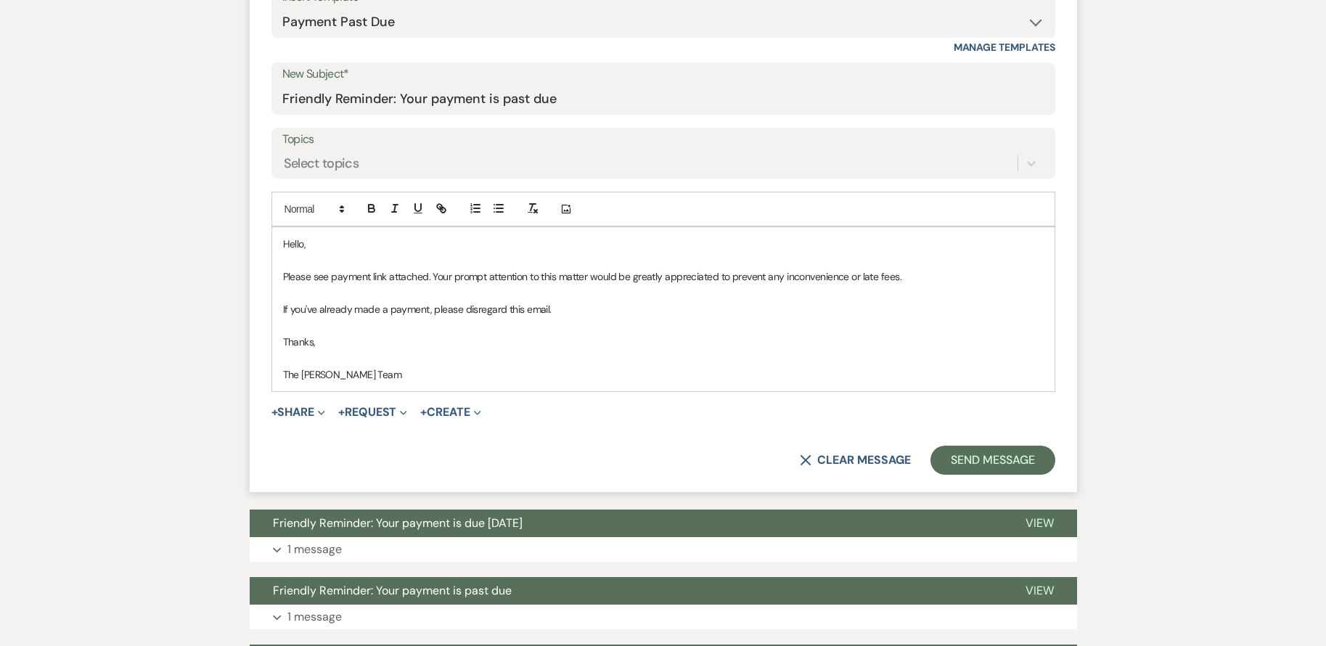
click at [377, 403] on span "+ Request Expand Generate Payment Payment Vendor List Vendor list Doc Upload Do…" at bounding box center [372, 411] width 69 height 17
click at [387, 415] on button "+ Request Expand" at bounding box center [372, 412] width 69 height 12
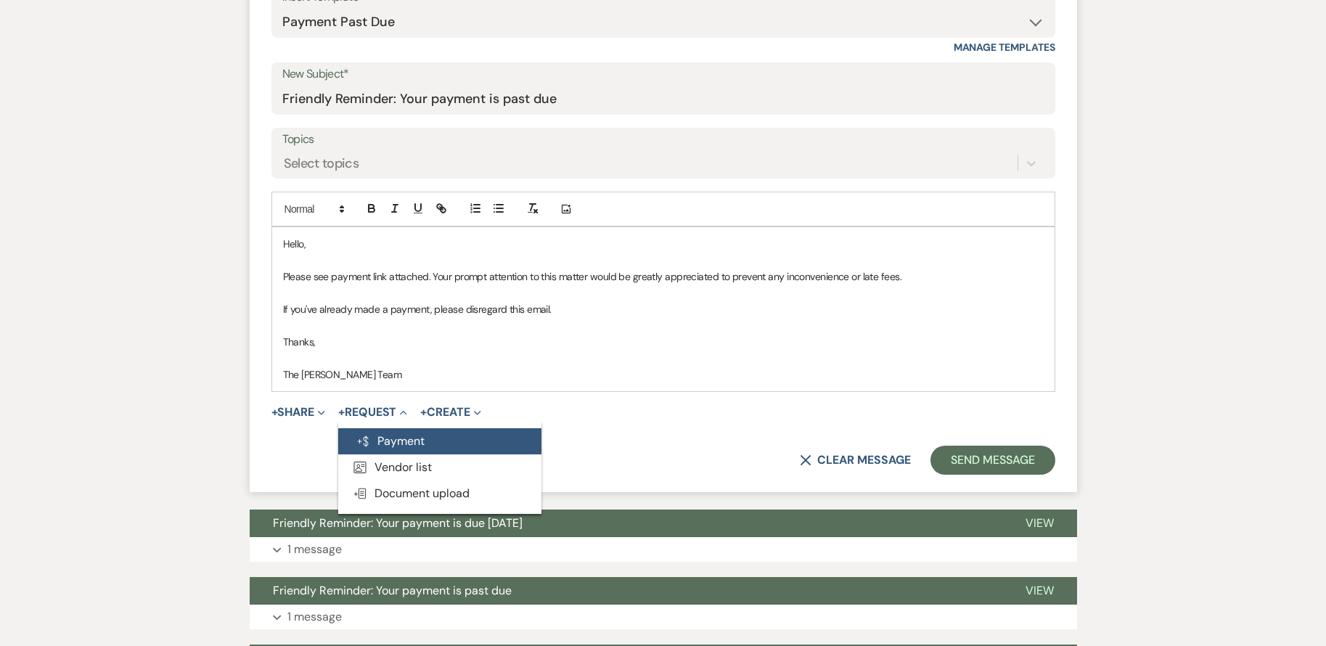
click at [429, 435] on button "Generate Payment Payment" at bounding box center [439, 441] width 203 height 26
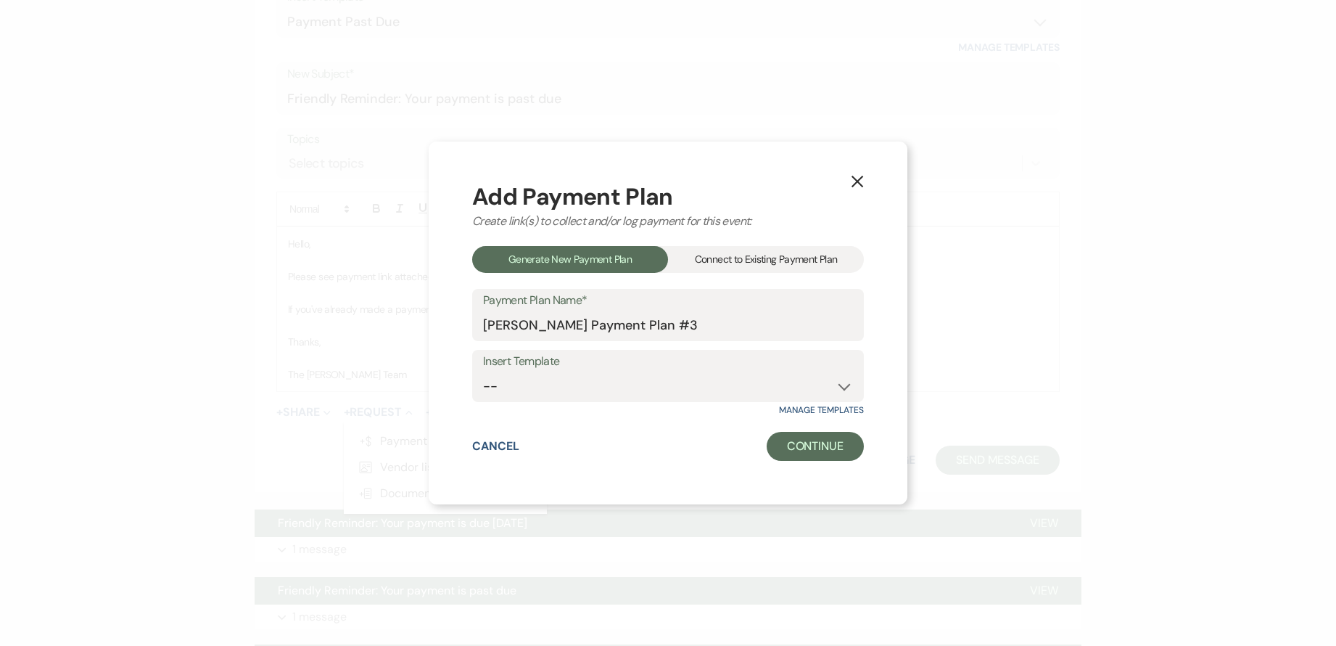
click at [755, 263] on div "Connect to Existing Payment Plan" at bounding box center [766, 259] width 196 height 27
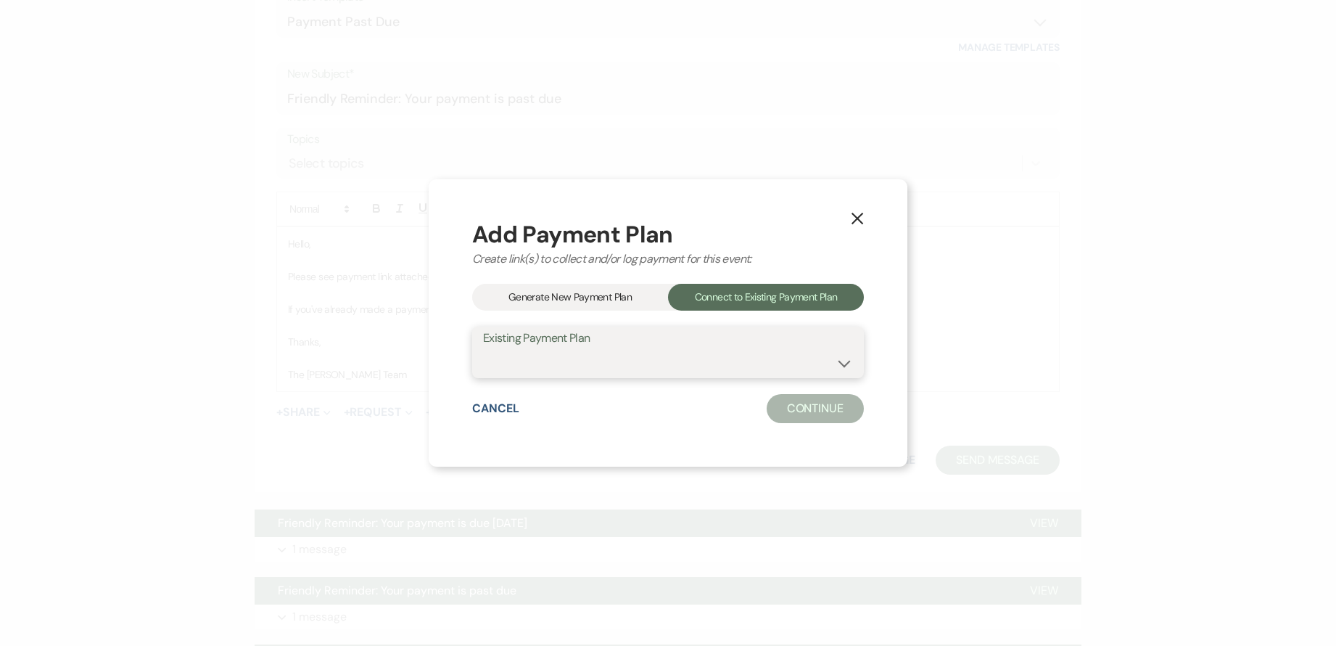
click at [720, 356] on select "[PERSON_NAME] July Late Payment [PERSON_NAME] Payment Plan #1" at bounding box center [668, 362] width 370 height 28
select select "19057"
click at [483, 348] on select "[PERSON_NAME] July Late Payment [PERSON_NAME] Payment Plan #1" at bounding box center [668, 362] width 370 height 28
click at [802, 406] on button "Continue" at bounding box center [815, 408] width 97 height 29
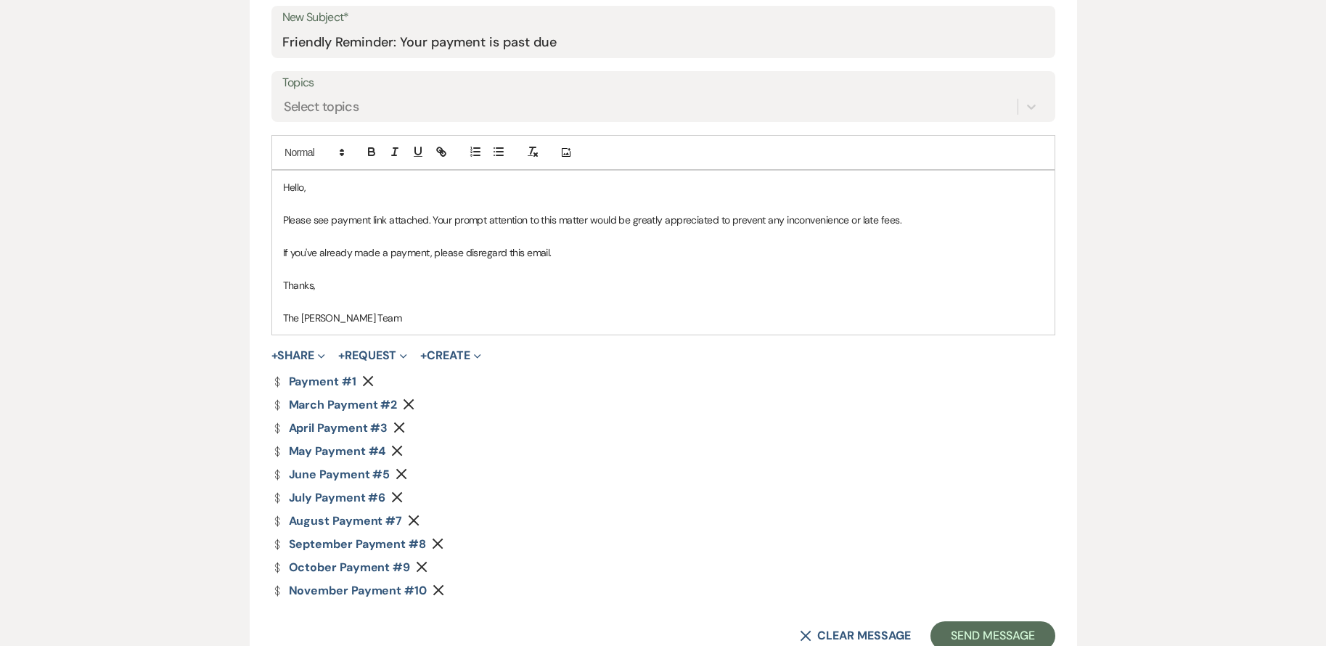
scroll to position [739, 0]
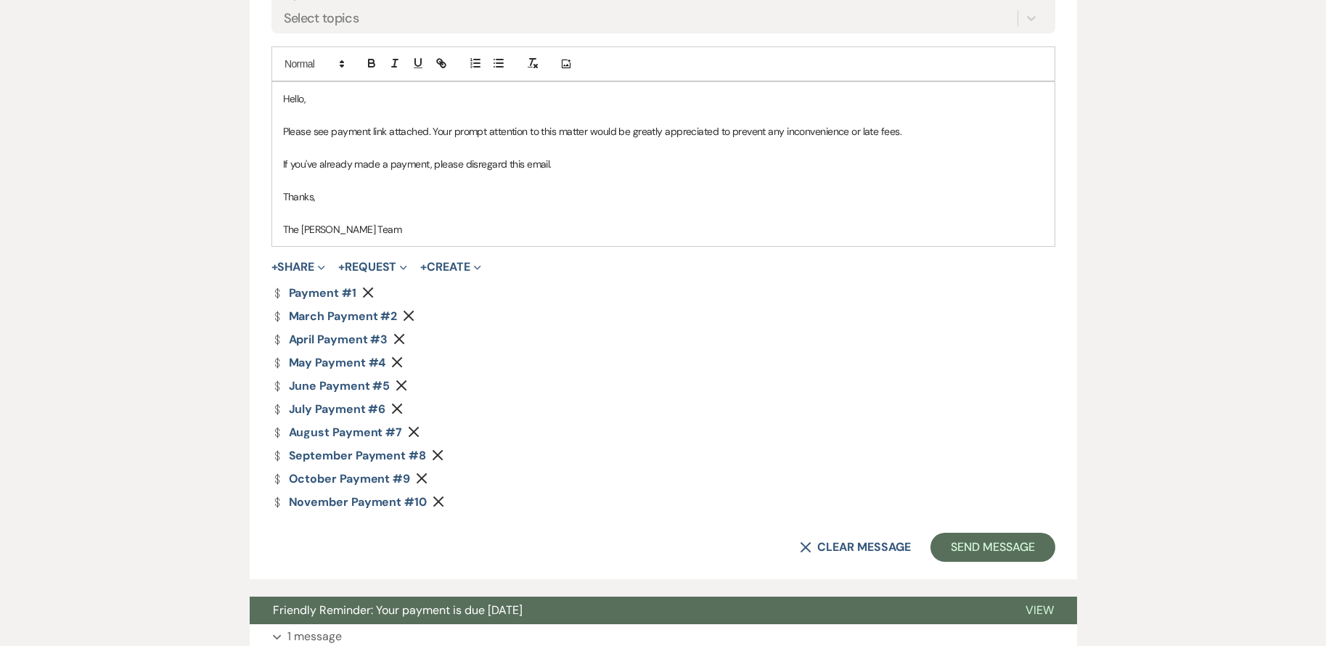
click at [411, 314] on icon "Remove" at bounding box center [409, 316] width 12 height 12
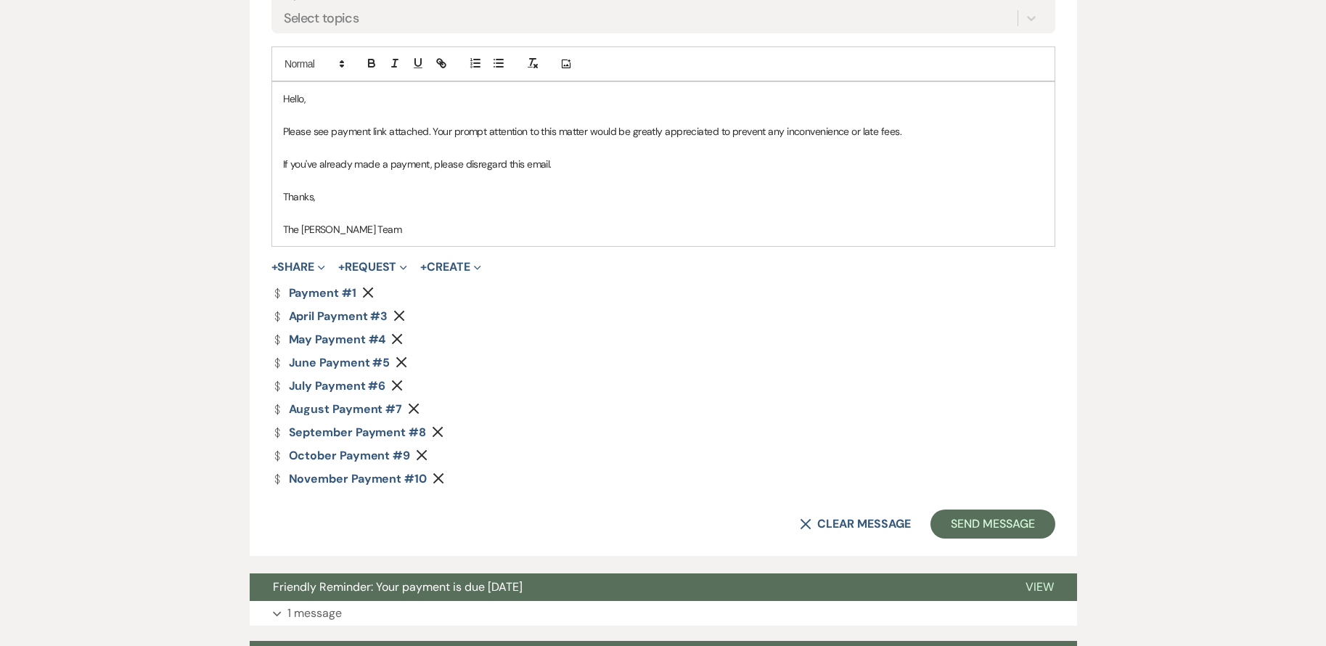
click at [360, 291] on div "Dollar Payment Payment #1 Remove" at bounding box center [663, 293] width 784 height 12
click at [366, 292] on use "button" at bounding box center [368, 292] width 11 height 11
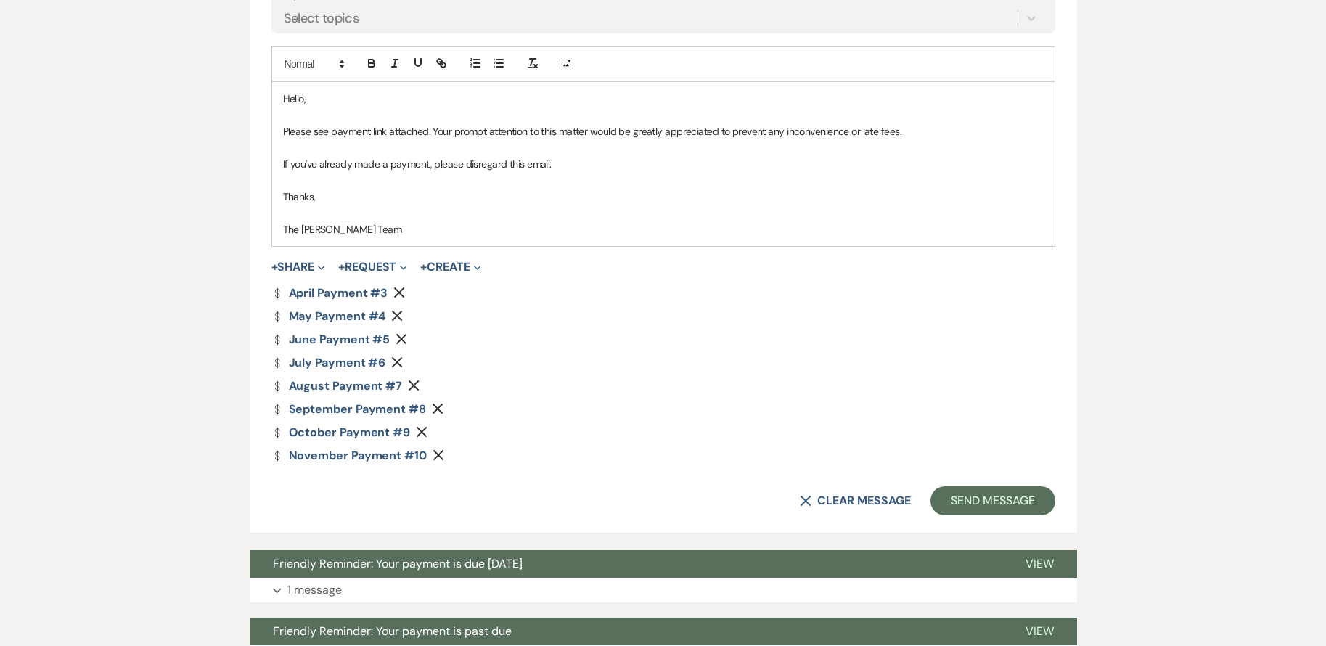
click at [400, 292] on use "button" at bounding box center [399, 292] width 11 height 11
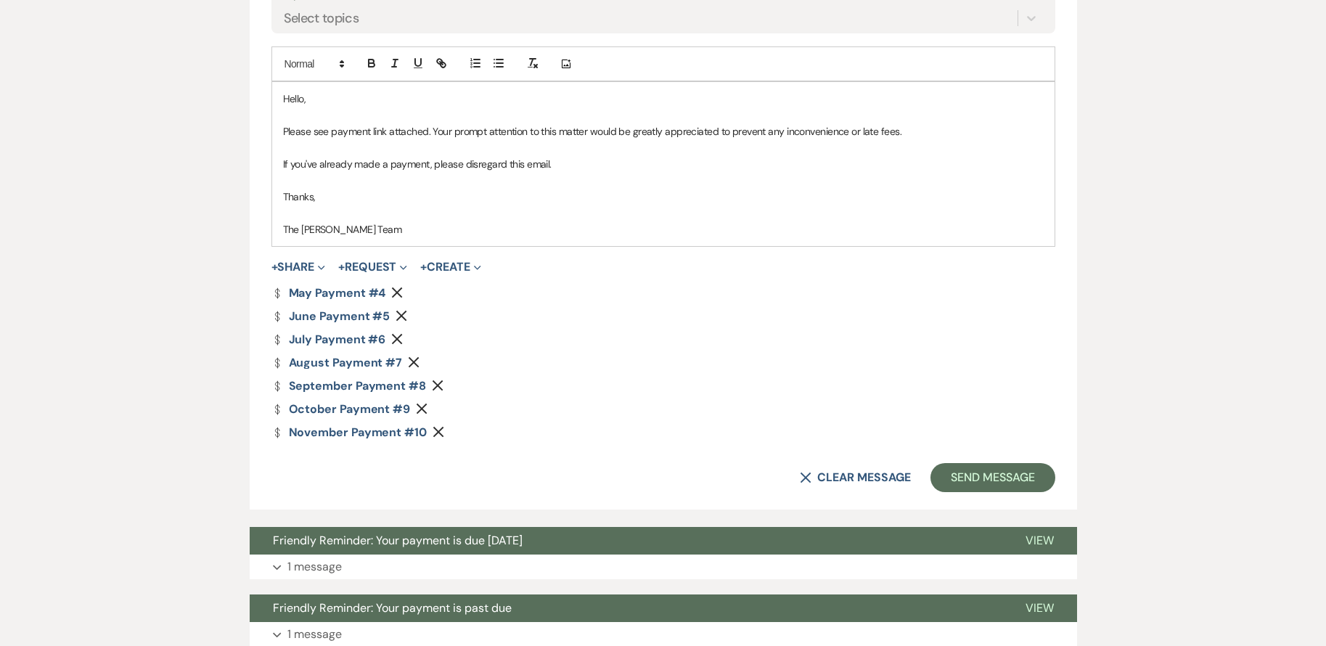
click at [400, 292] on icon "Remove" at bounding box center [397, 293] width 12 height 12
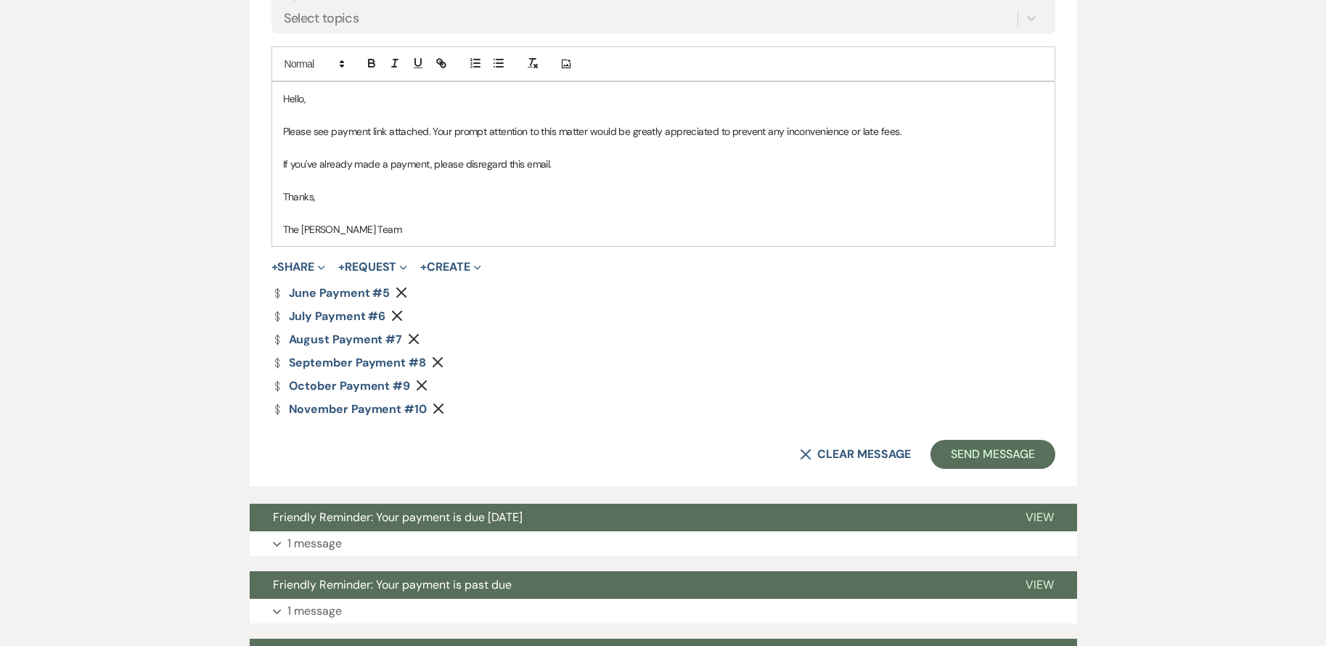
click at [400, 292] on icon "Remove" at bounding box center [401, 293] width 12 height 12
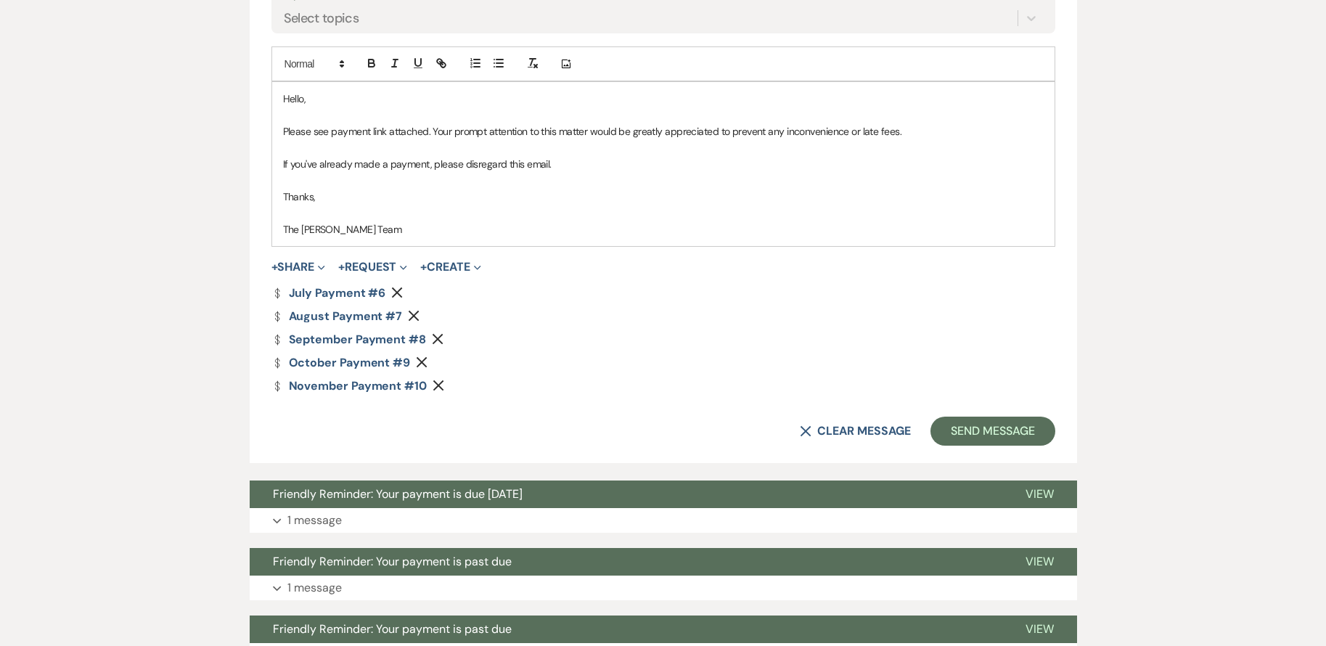
click at [400, 292] on icon "Remove" at bounding box center [397, 293] width 12 height 12
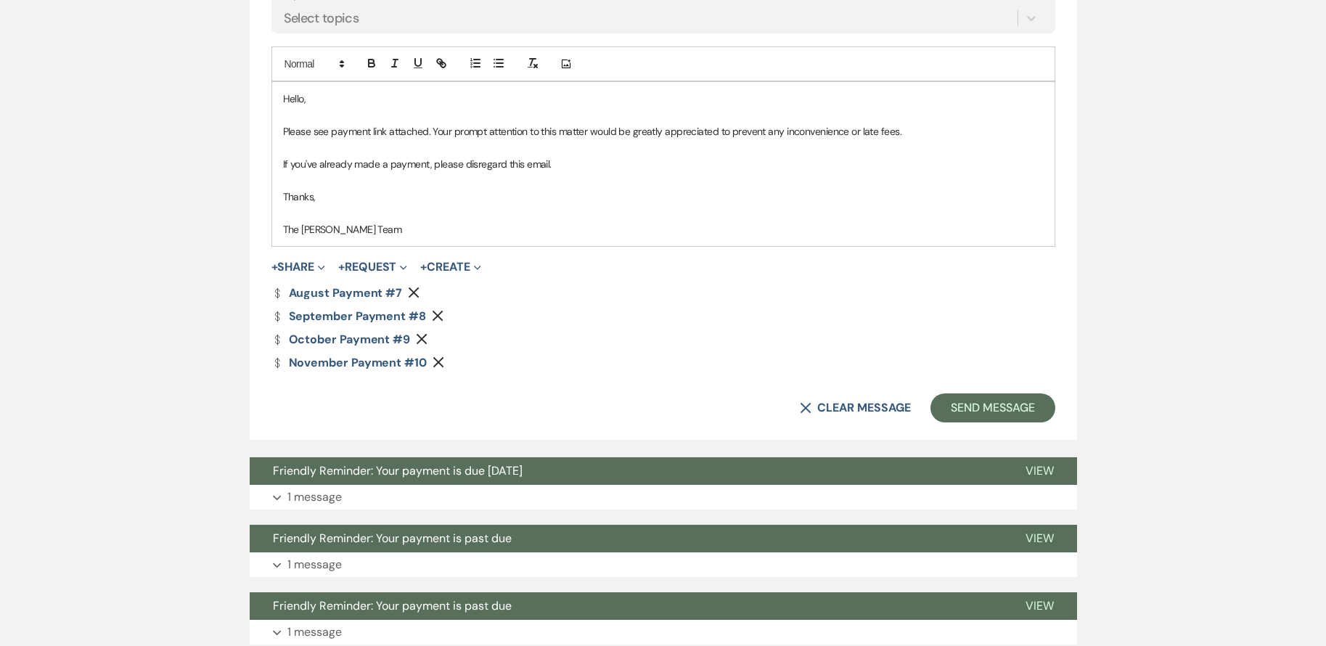
click at [409, 292] on icon "Remove" at bounding box center [414, 293] width 12 height 12
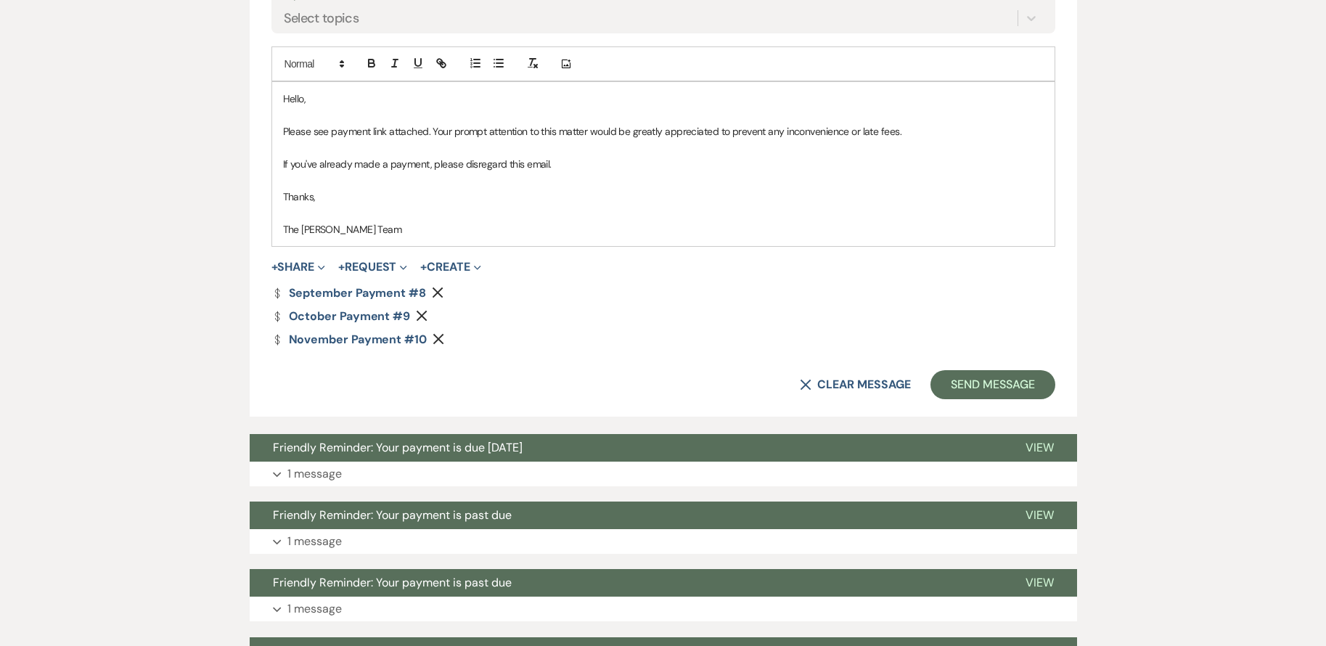
click at [435, 292] on use "button" at bounding box center [437, 292] width 11 height 11
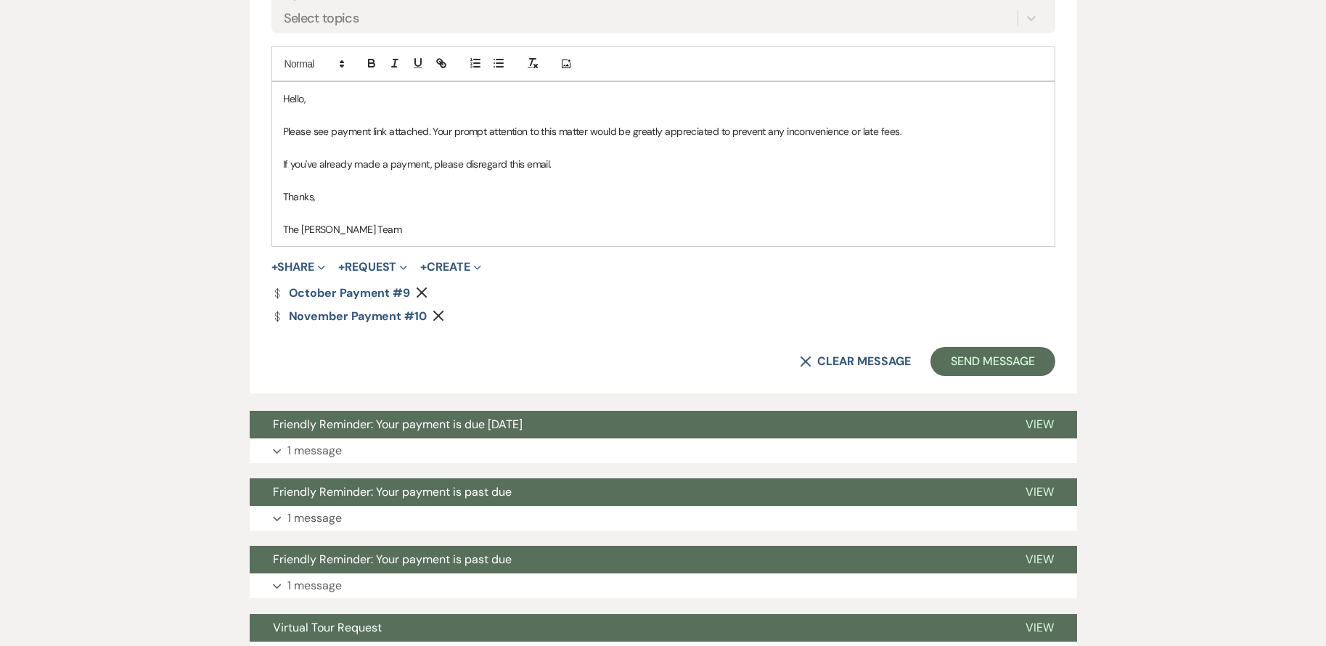
click at [438, 316] on icon "Remove" at bounding box center [438, 316] width 12 height 12
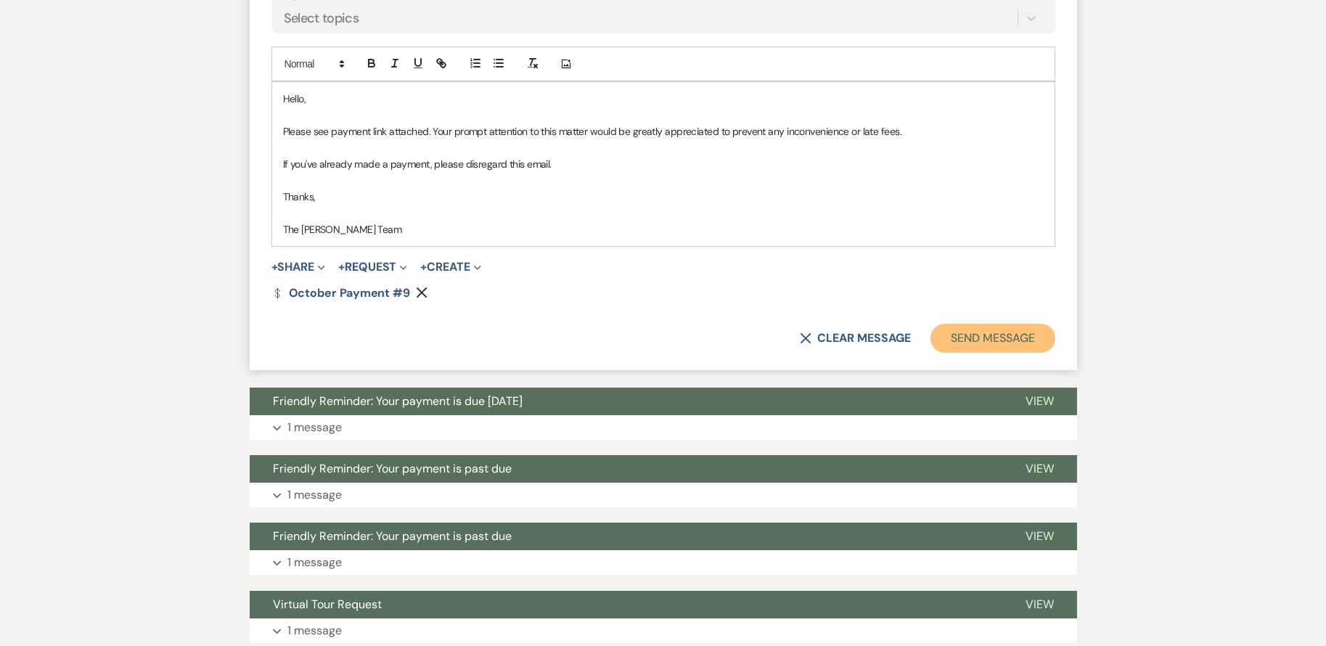
click at [1010, 334] on button "Send Message" at bounding box center [992, 338] width 124 height 29
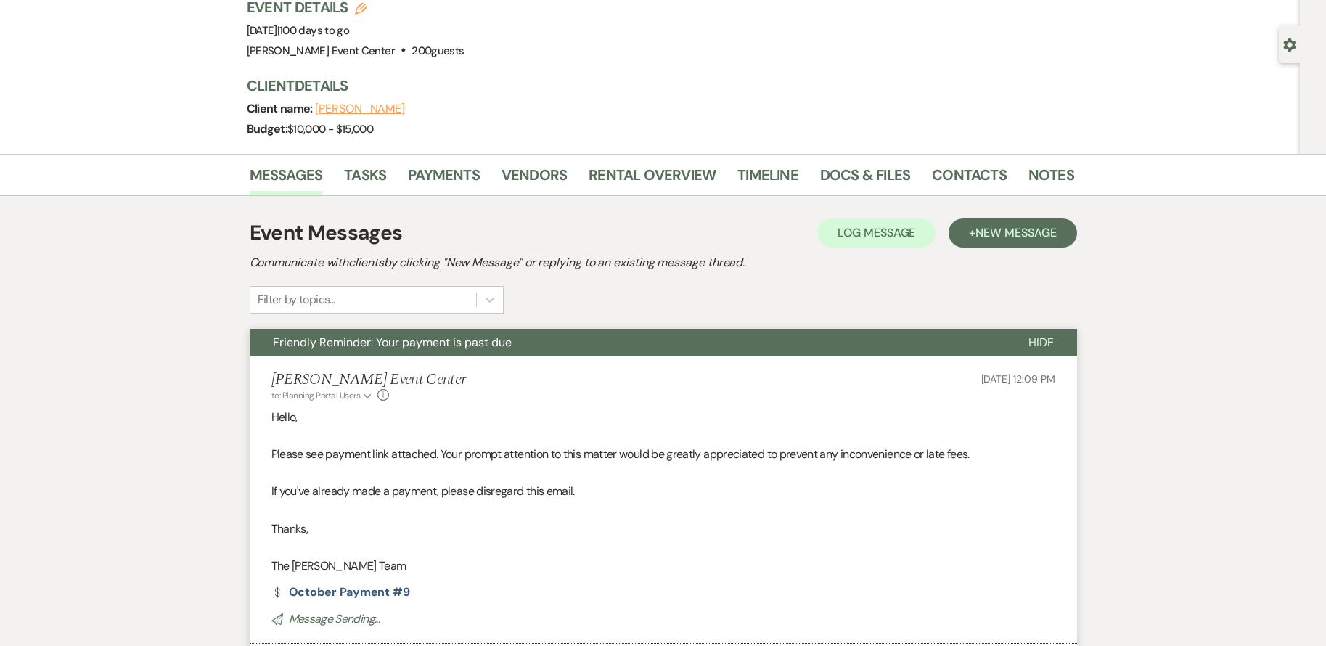
scroll to position [0, 0]
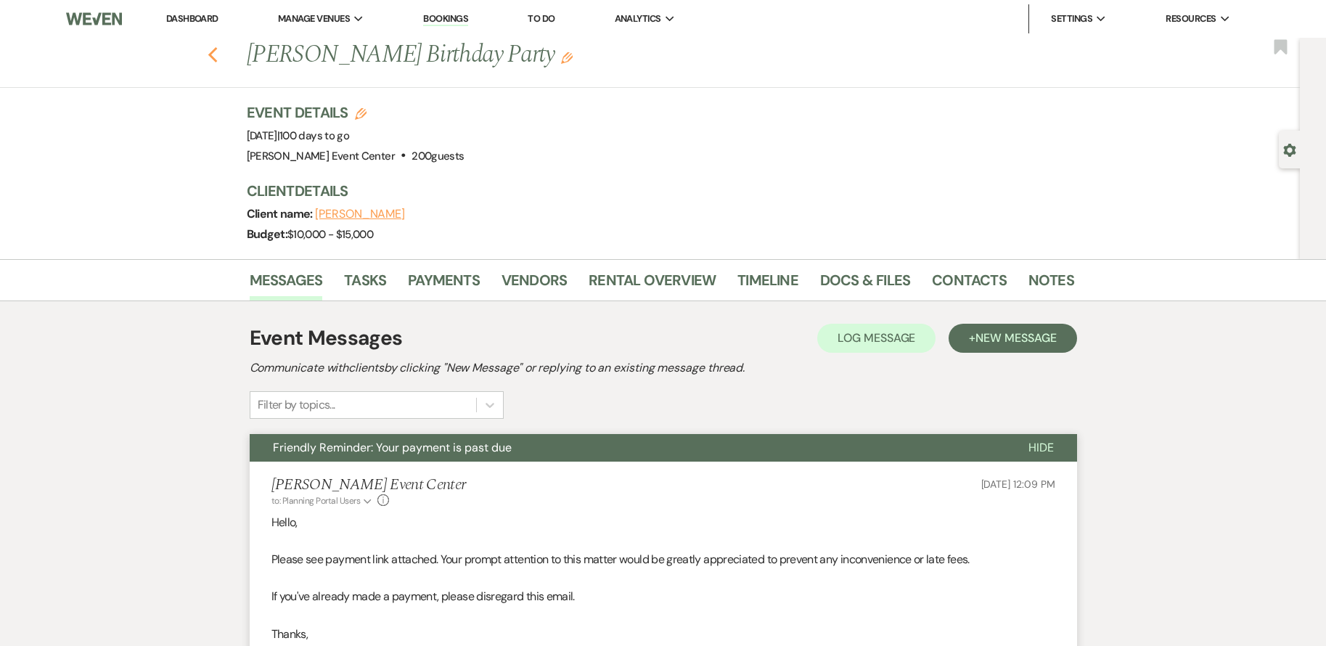
click at [214, 52] on icon "Previous" at bounding box center [212, 54] width 11 height 17
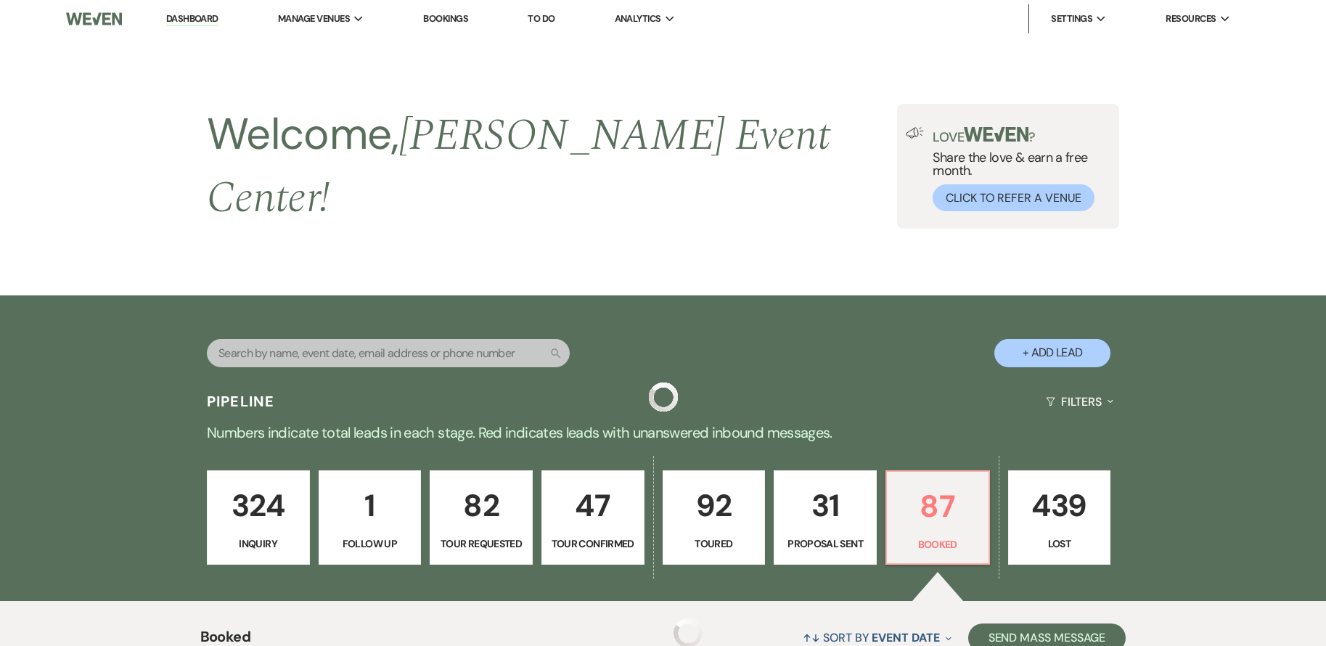
scroll to position [2565, 0]
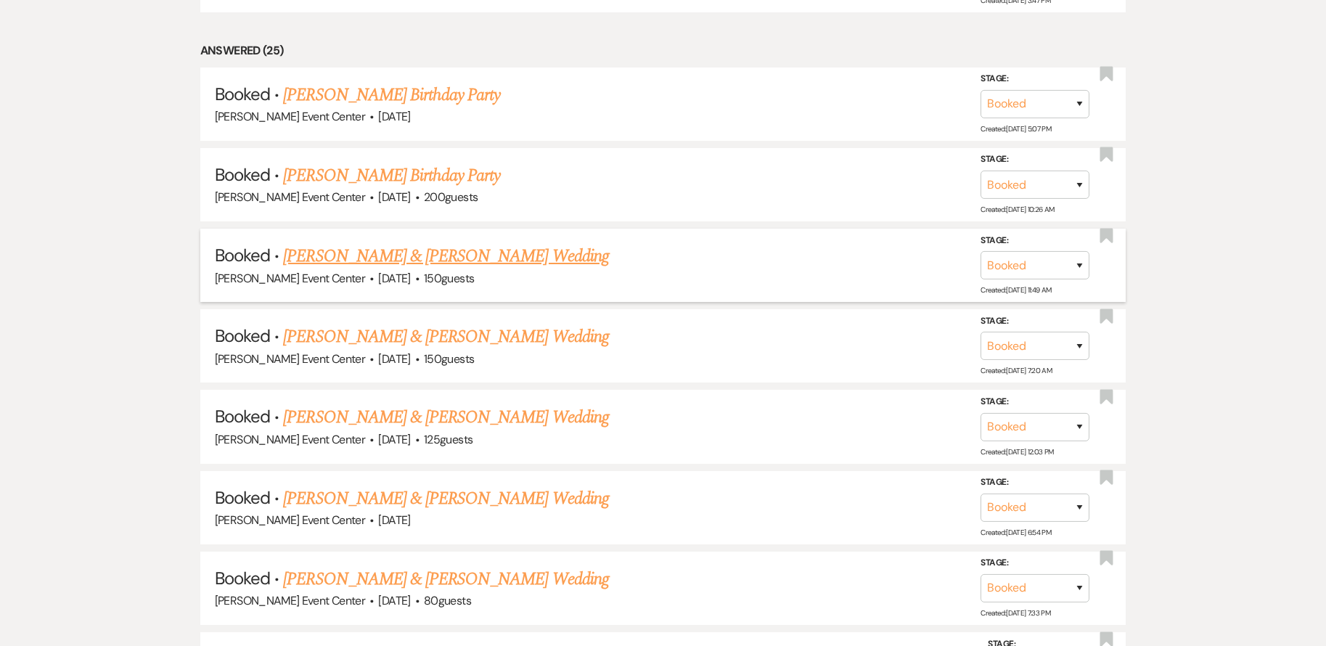
click at [440, 243] on link "[PERSON_NAME] & [PERSON_NAME] Wedding" at bounding box center [445, 256] width 325 height 26
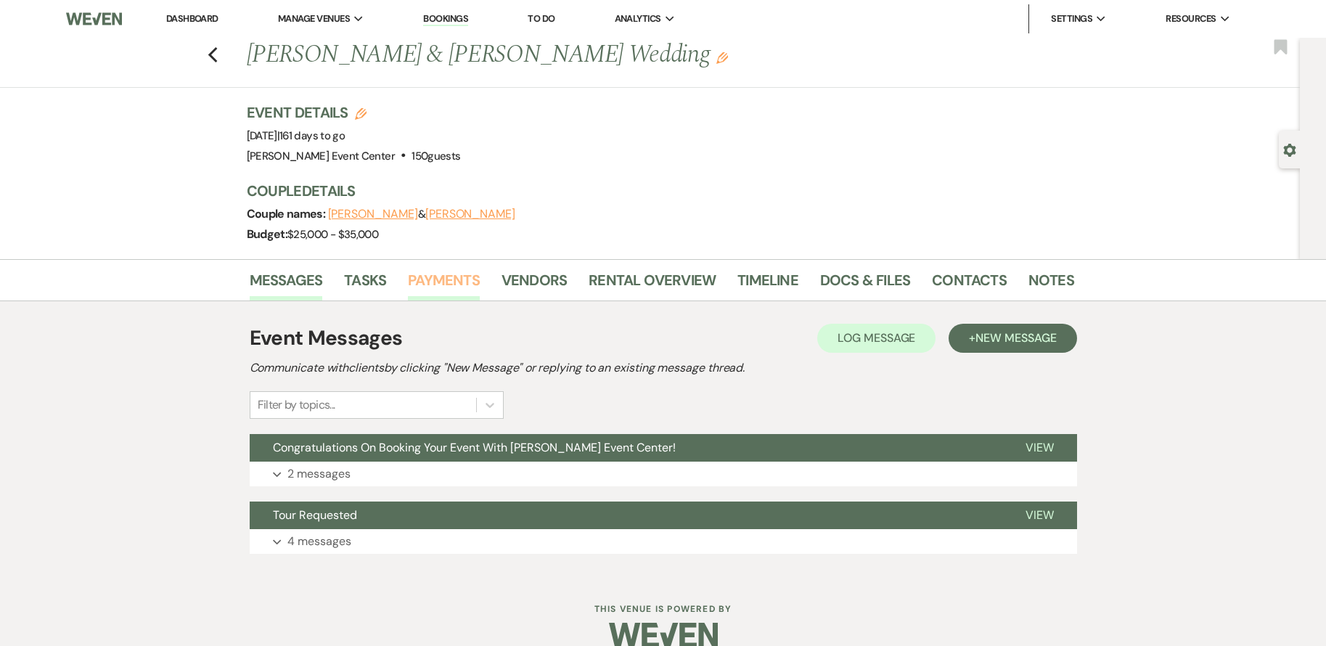
click at [457, 279] on link "Payments" at bounding box center [444, 284] width 72 height 32
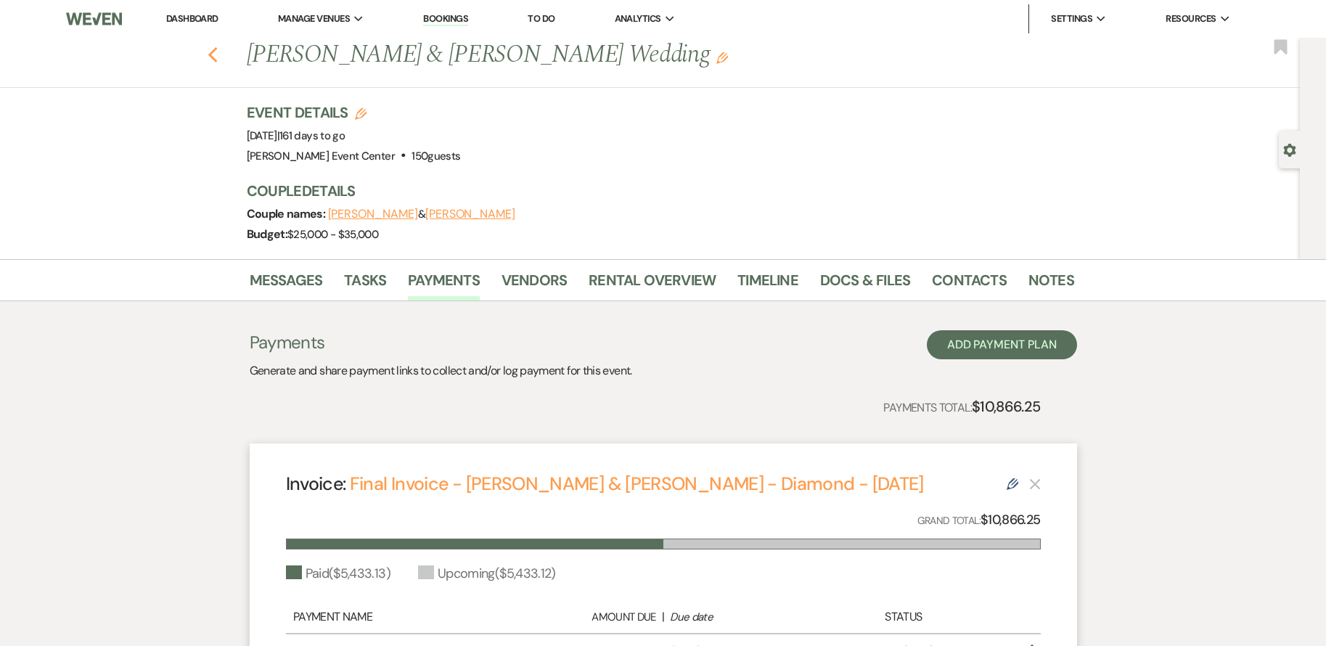
click at [215, 53] on icon "Previous" at bounding box center [212, 54] width 11 height 17
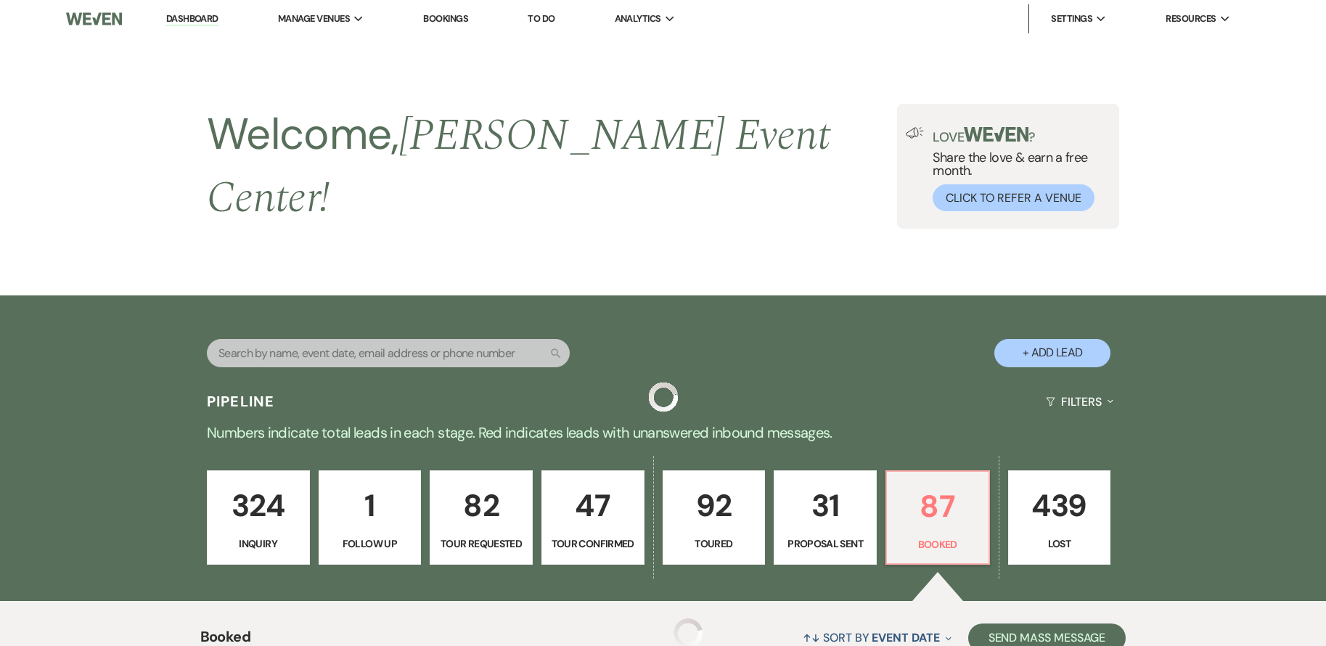
scroll to position [2565, 0]
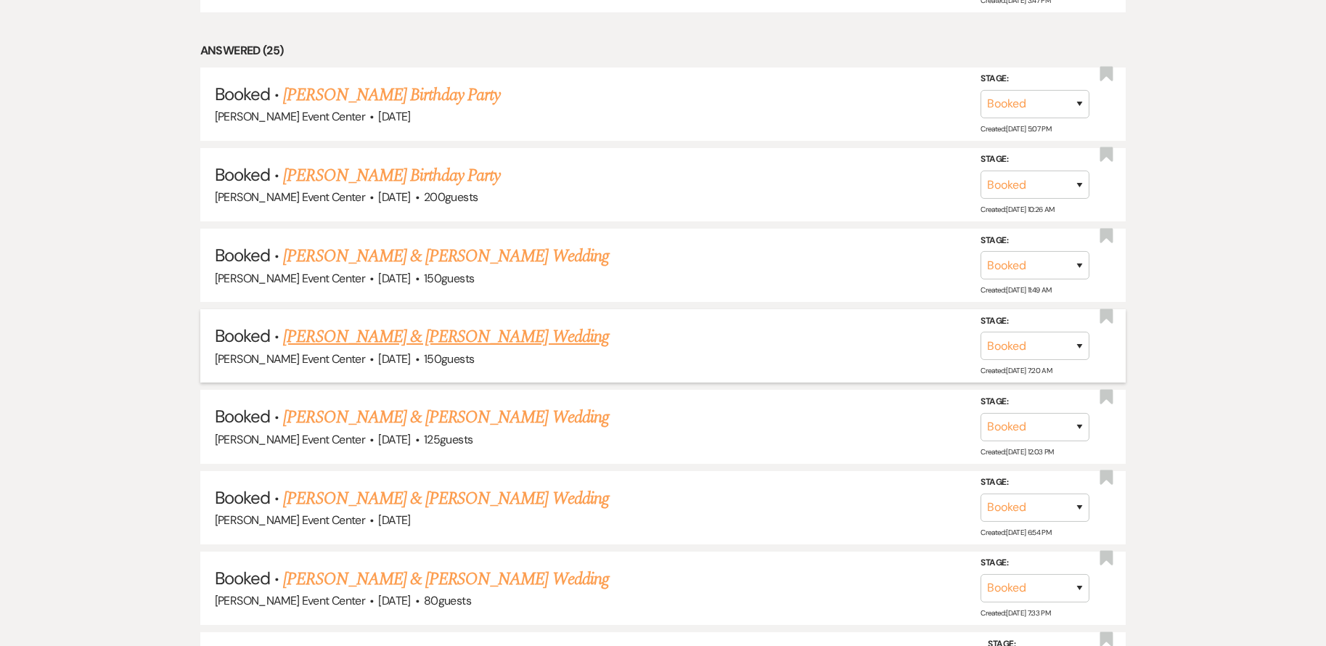
click at [399, 324] on link "[PERSON_NAME] & [PERSON_NAME] Wedding" at bounding box center [445, 337] width 325 height 26
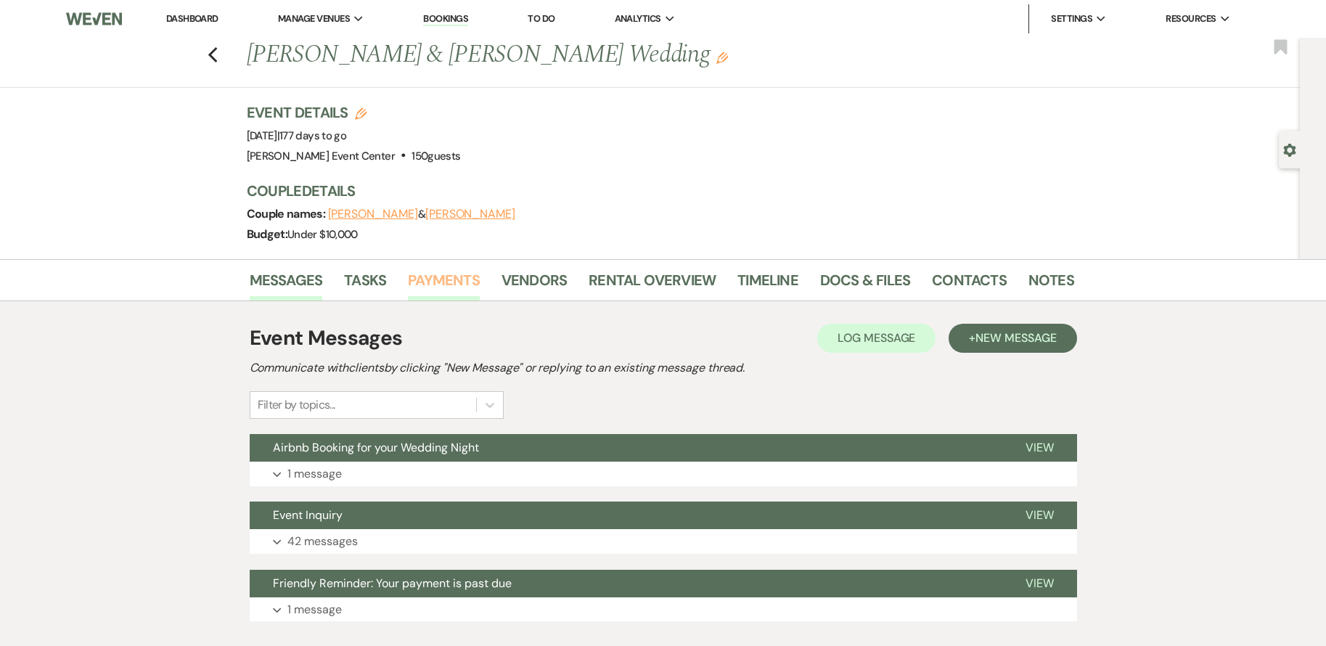
click at [451, 289] on link "Payments" at bounding box center [444, 284] width 72 height 32
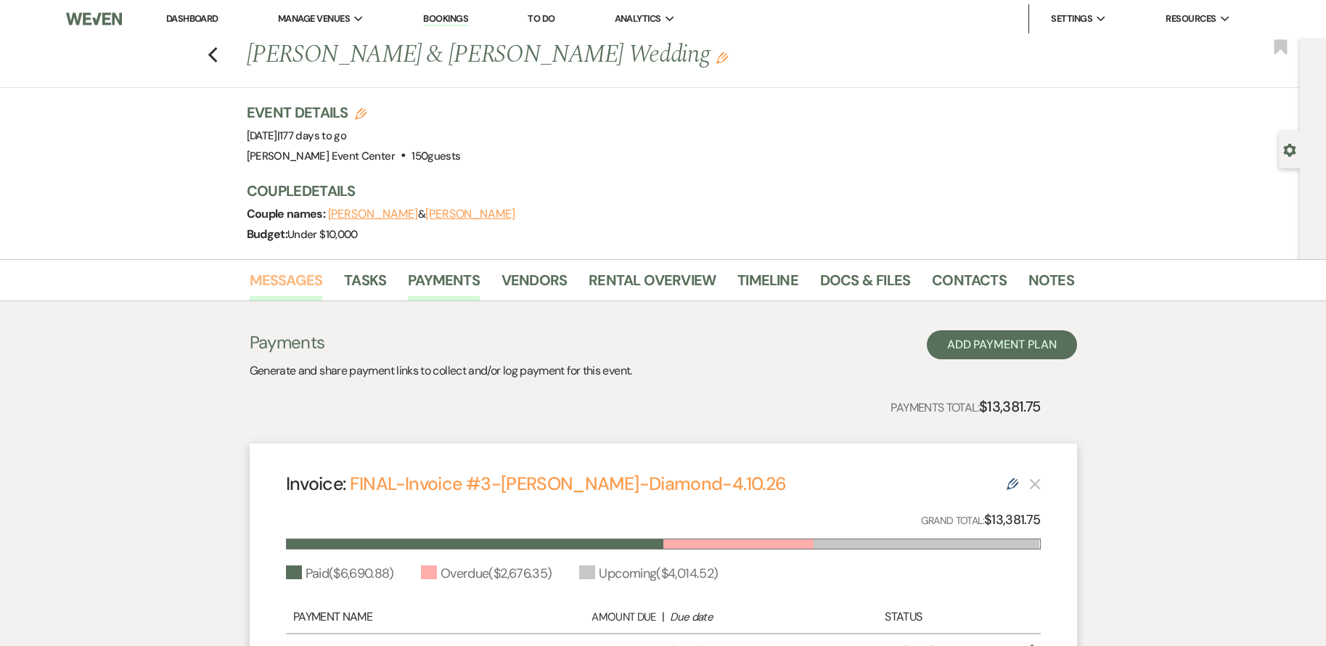
click at [292, 282] on link "Messages" at bounding box center [286, 284] width 73 height 32
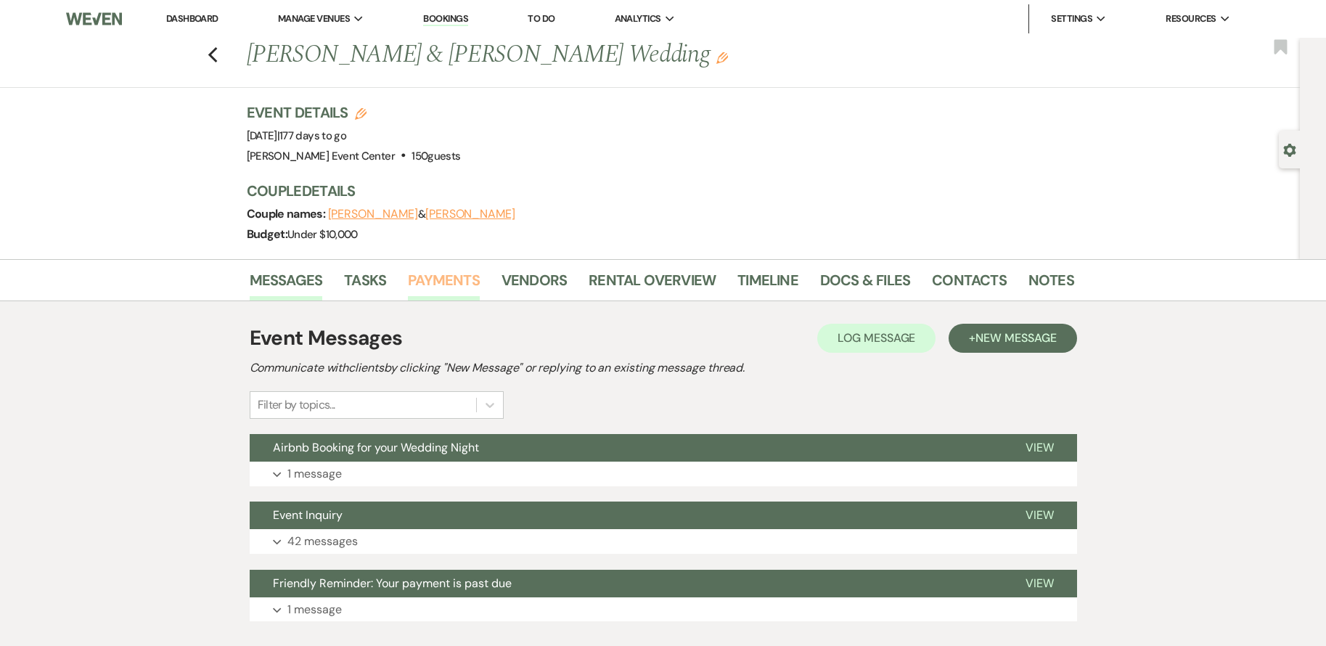
click at [461, 281] on link "Payments" at bounding box center [444, 284] width 72 height 32
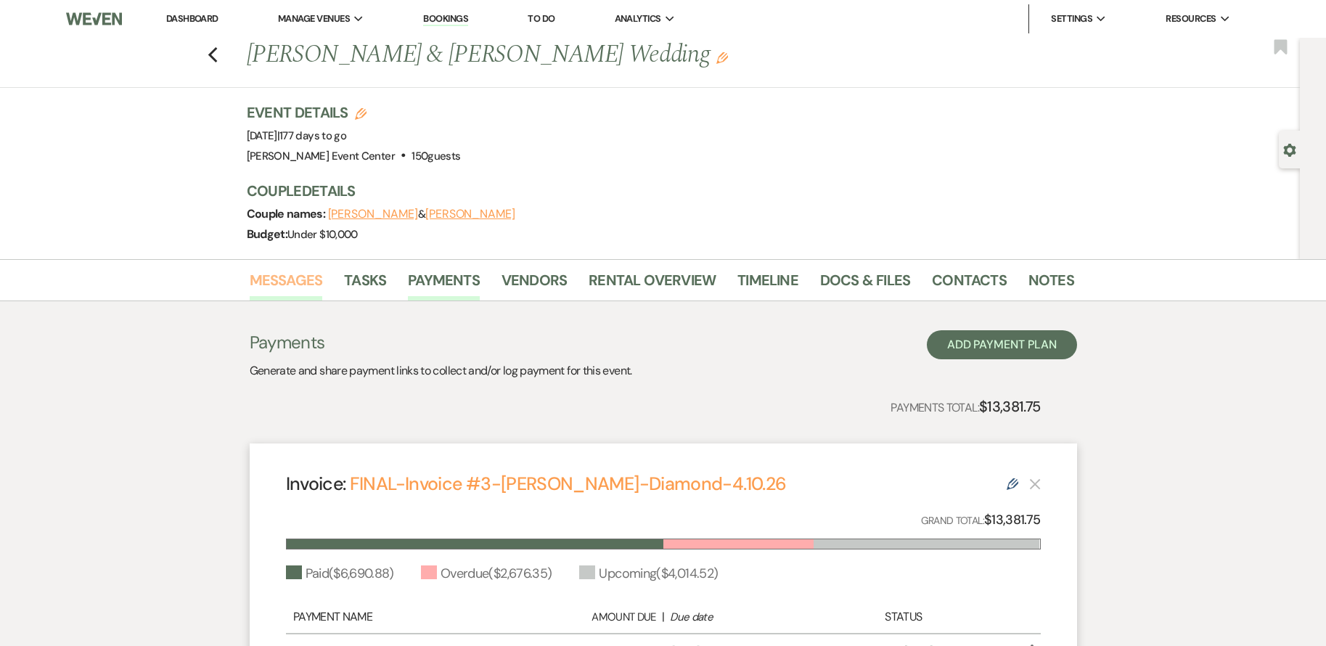
click at [304, 269] on link "Messages" at bounding box center [286, 284] width 73 height 32
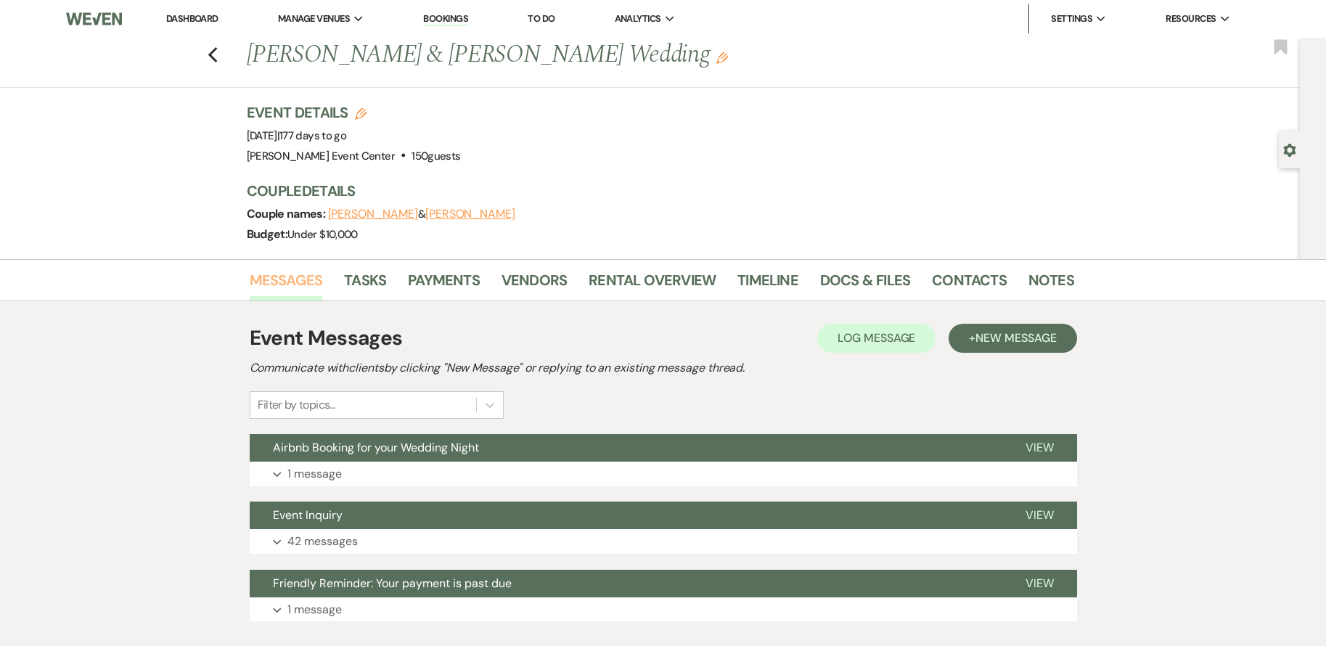
scroll to position [91, 0]
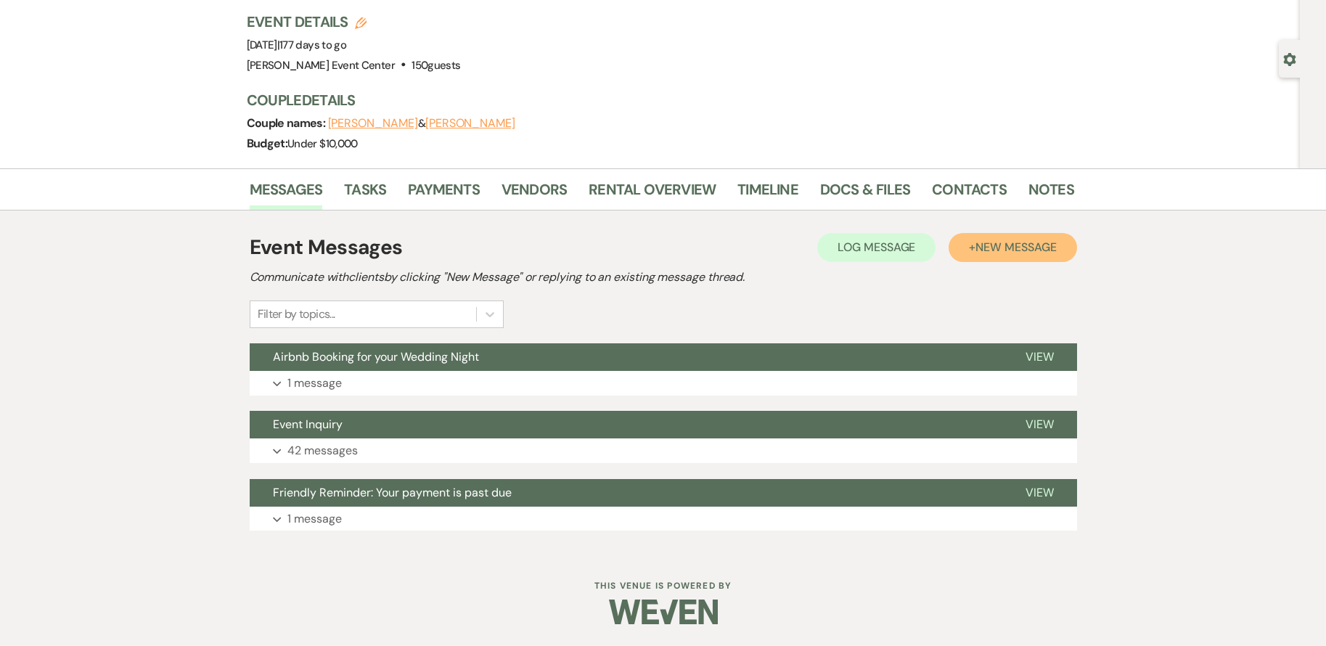
click at [987, 255] on button "+ New Message" at bounding box center [1012, 247] width 128 height 29
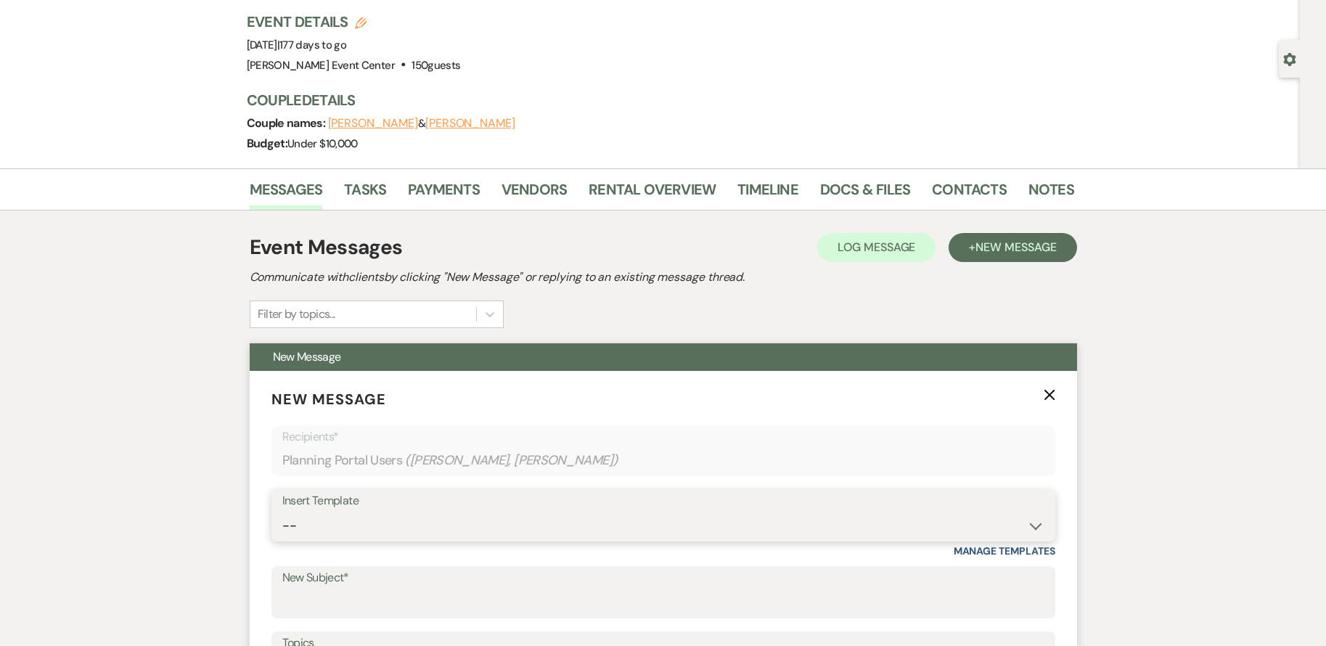
click at [562, 514] on select "-- Weven Planning Portal Introduction (Booked Events) Initial Inquiry Response …" at bounding box center [663, 525] width 762 height 28
select select "3564"
click at [282, 511] on select "-- Weven Planning Portal Introduction (Booked Events) Initial Inquiry Response …" at bounding box center [663, 525] width 762 height 28
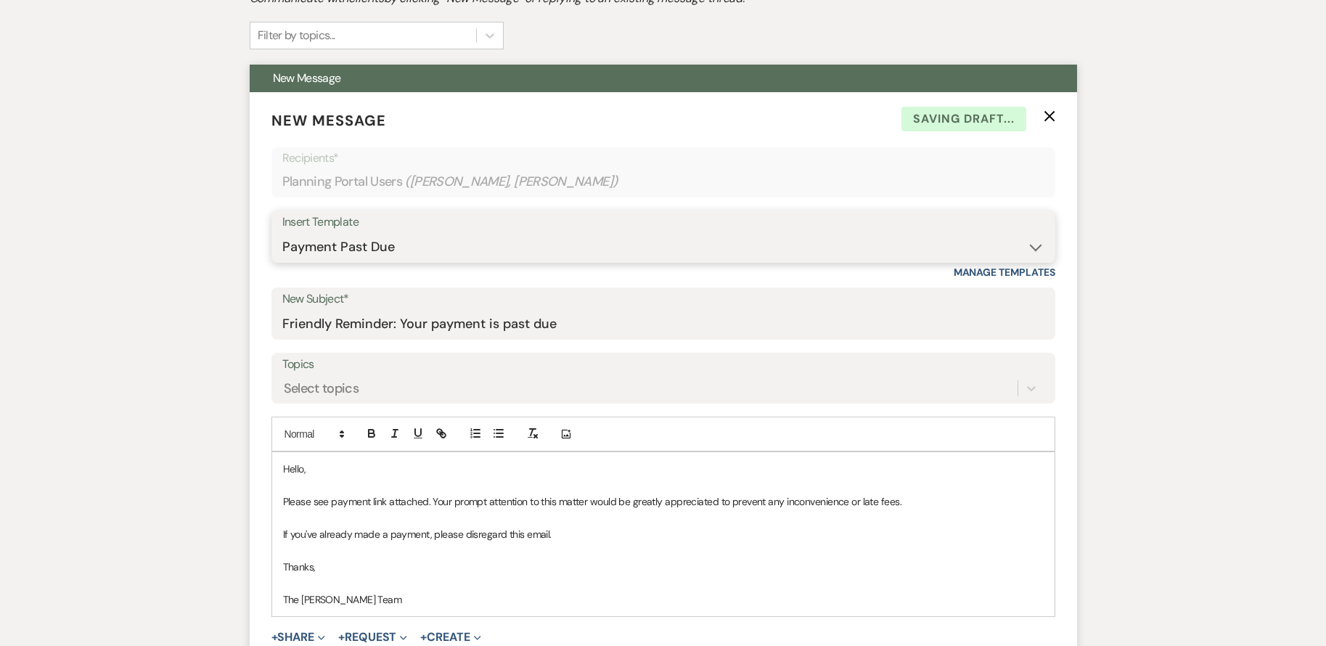
scroll to position [381, 0]
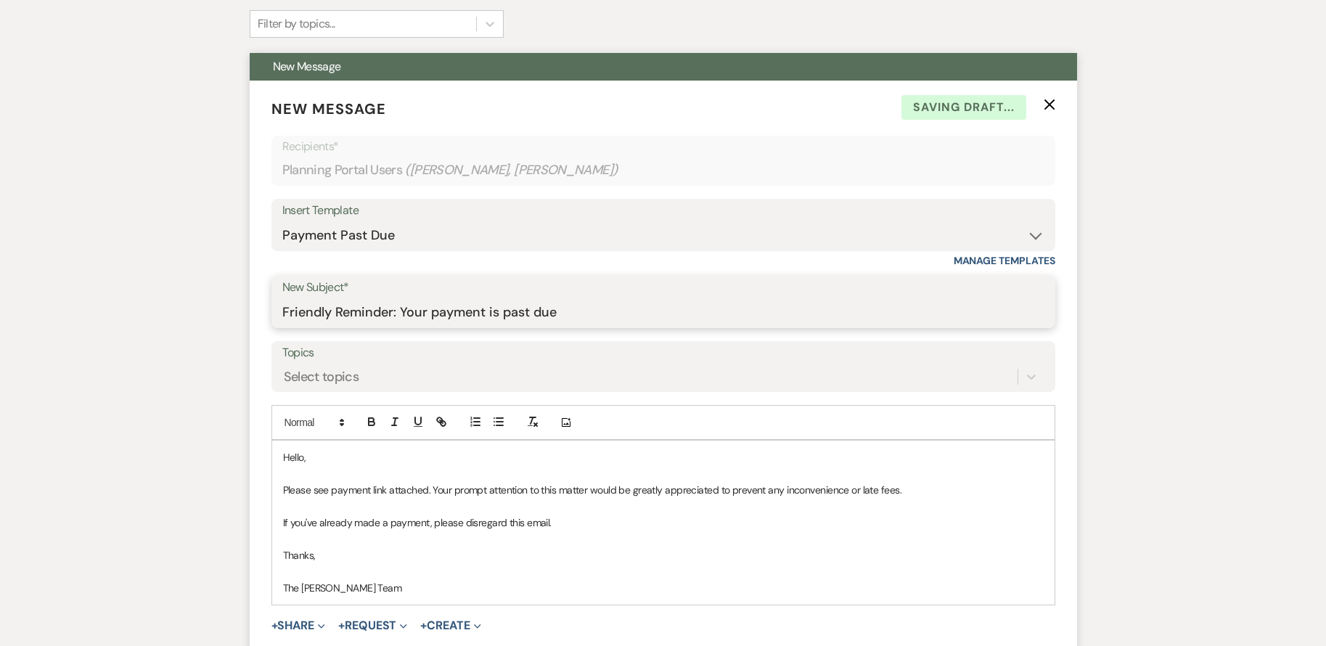
click at [583, 308] on input "Friendly Reminder: Your payment is past due" at bounding box center [663, 312] width 762 height 28
type input "Friendly Reminder: Your payment is due [DATE]"
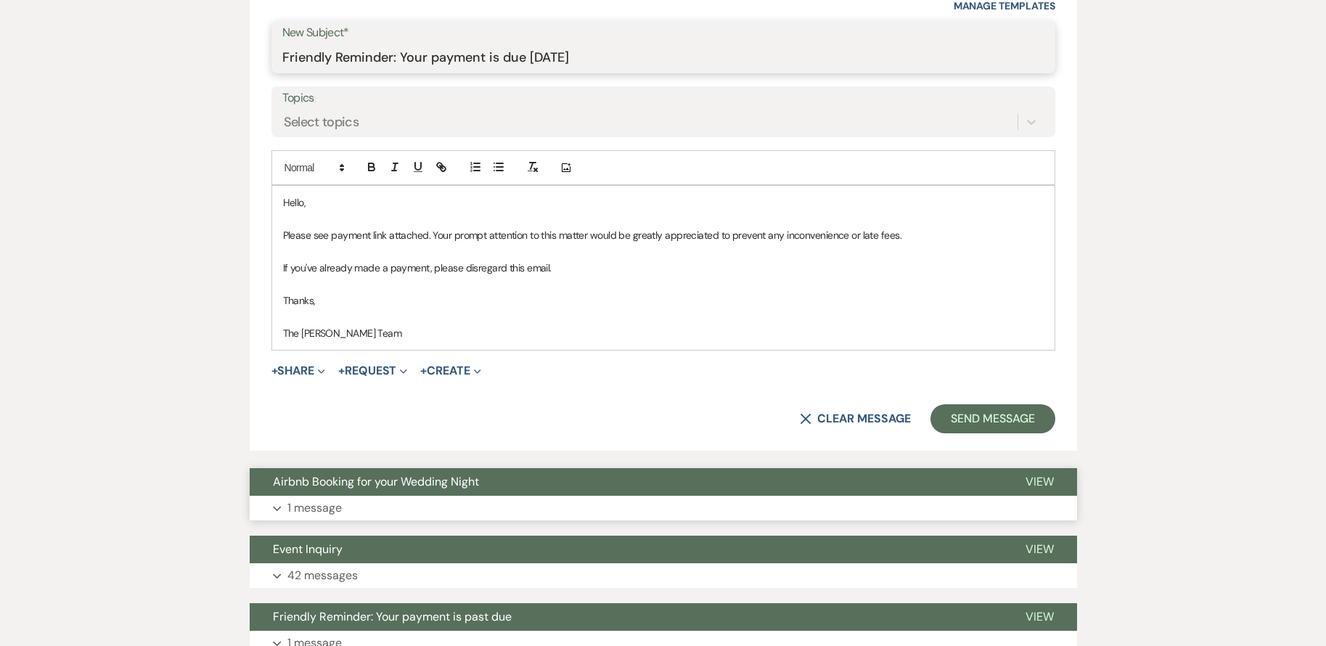
scroll to position [671, 0]
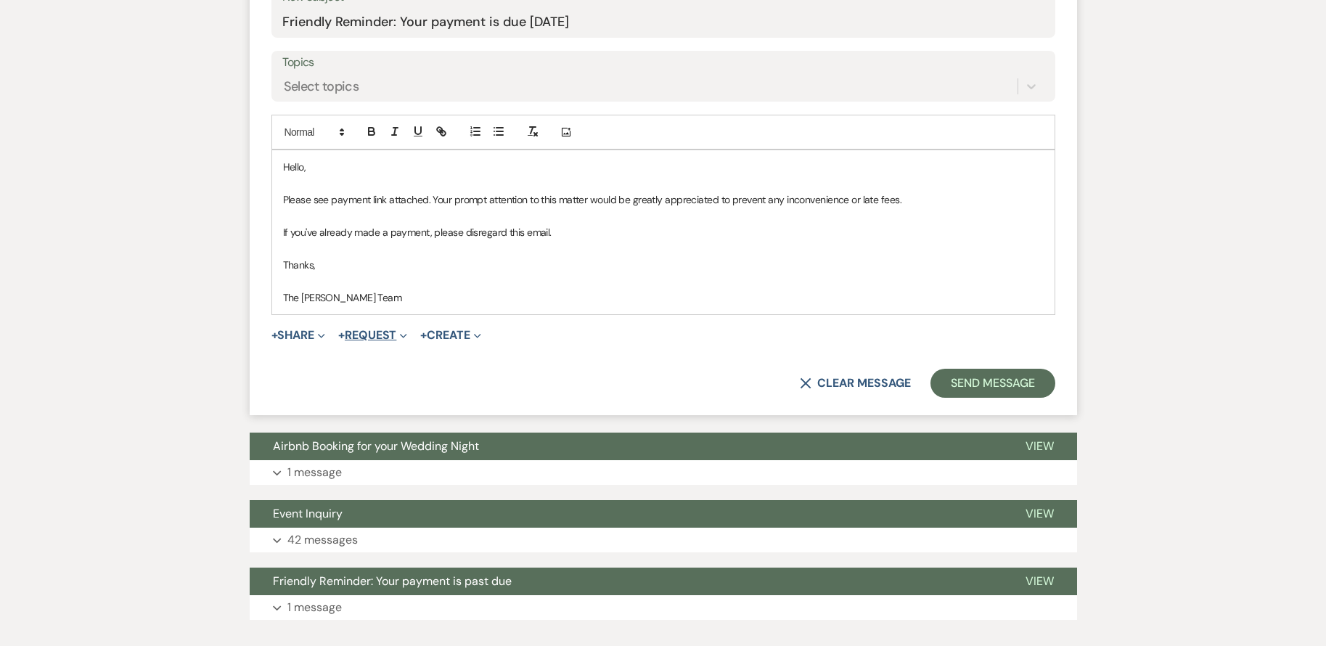
click at [386, 334] on button "+ Request Expand" at bounding box center [372, 335] width 69 height 12
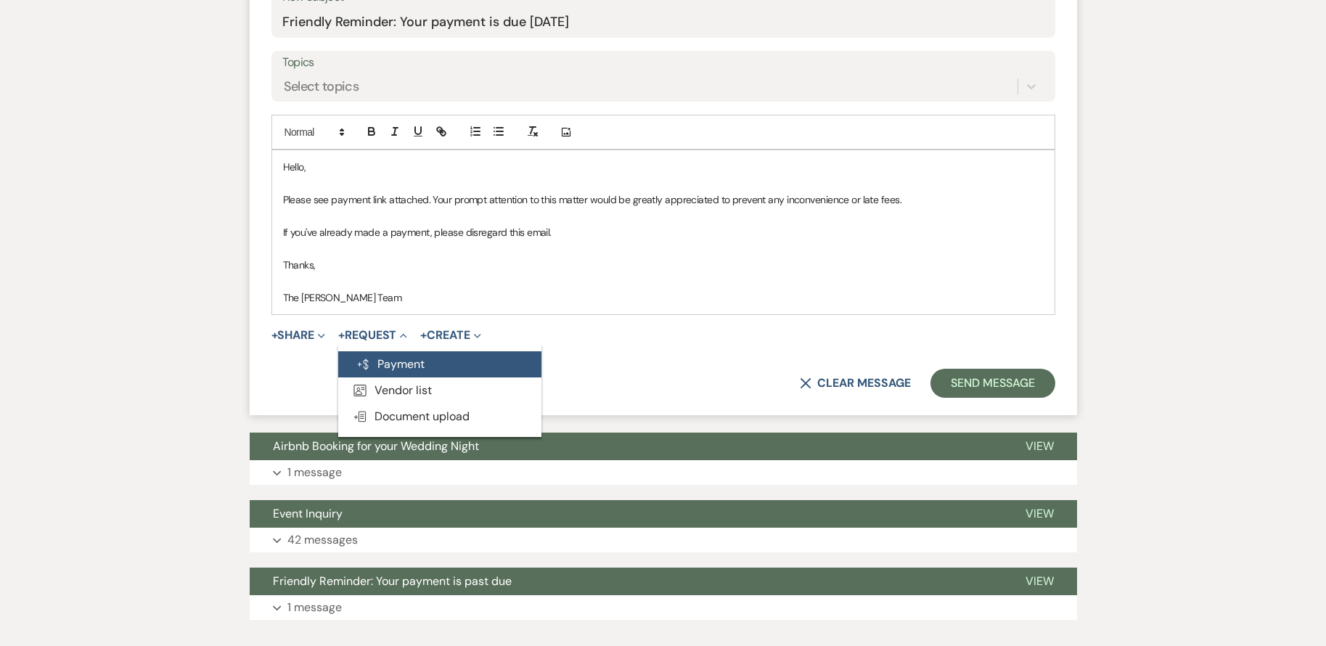
click at [411, 364] on button "Generate Payment Payment" at bounding box center [439, 364] width 203 height 26
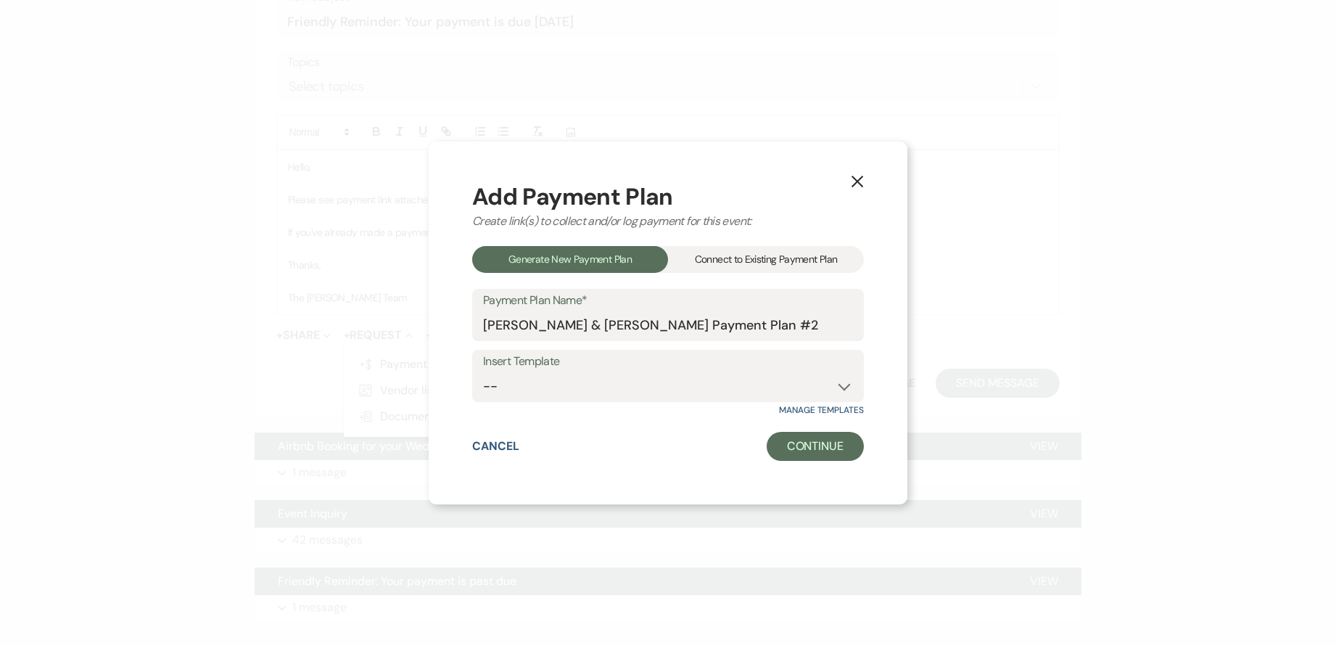
click at [771, 255] on div "Connect to Existing Payment Plan" at bounding box center [766, 259] width 196 height 27
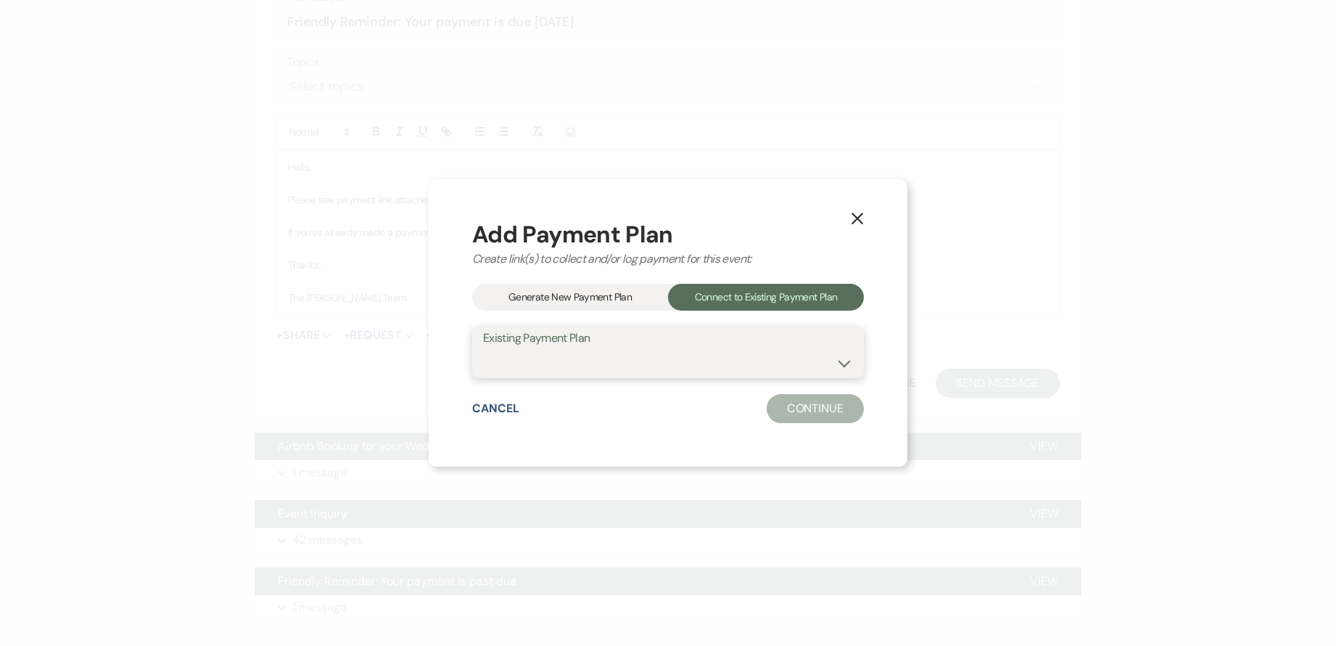
click at [661, 361] on select "[PERSON_NAME] & [PERSON_NAME] Payment Plan #1" at bounding box center [668, 362] width 370 height 28
select select "20932"
click at [483, 348] on select "[PERSON_NAME] & [PERSON_NAME] Payment Plan #1" at bounding box center [668, 362] width 370 height 28
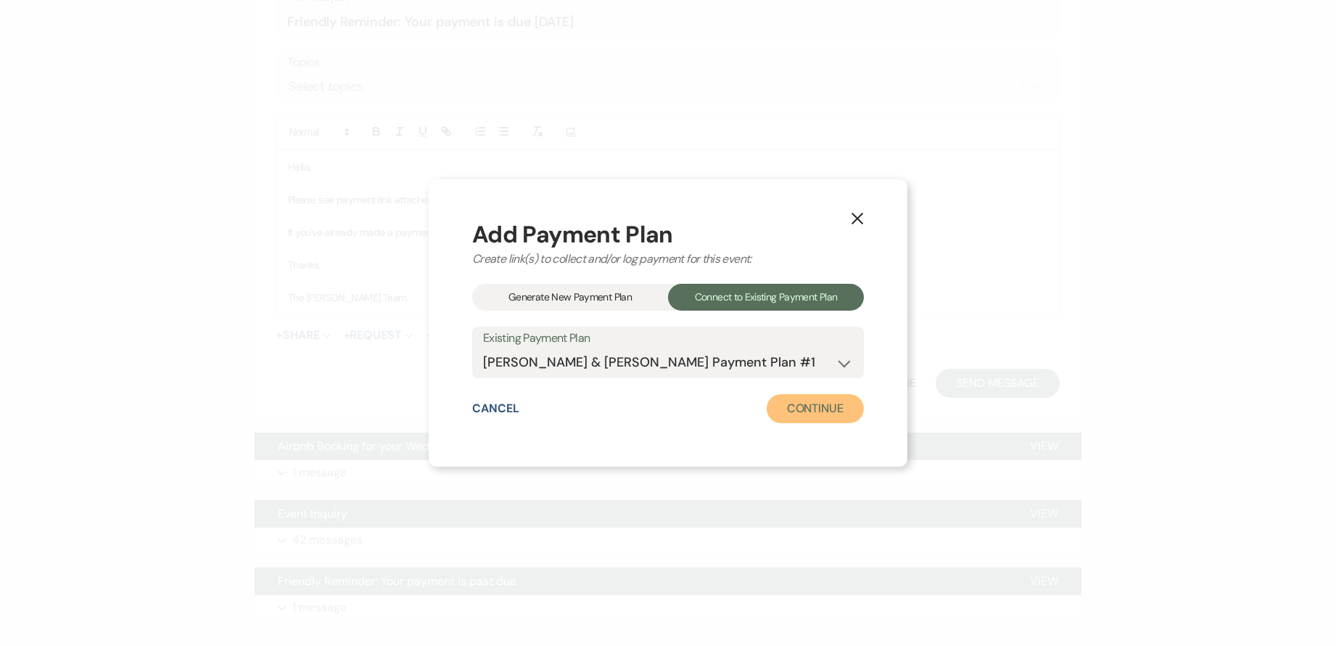
click at [813, 406] on button "Continue" at bounding box center [815, 408] width 97 height 29
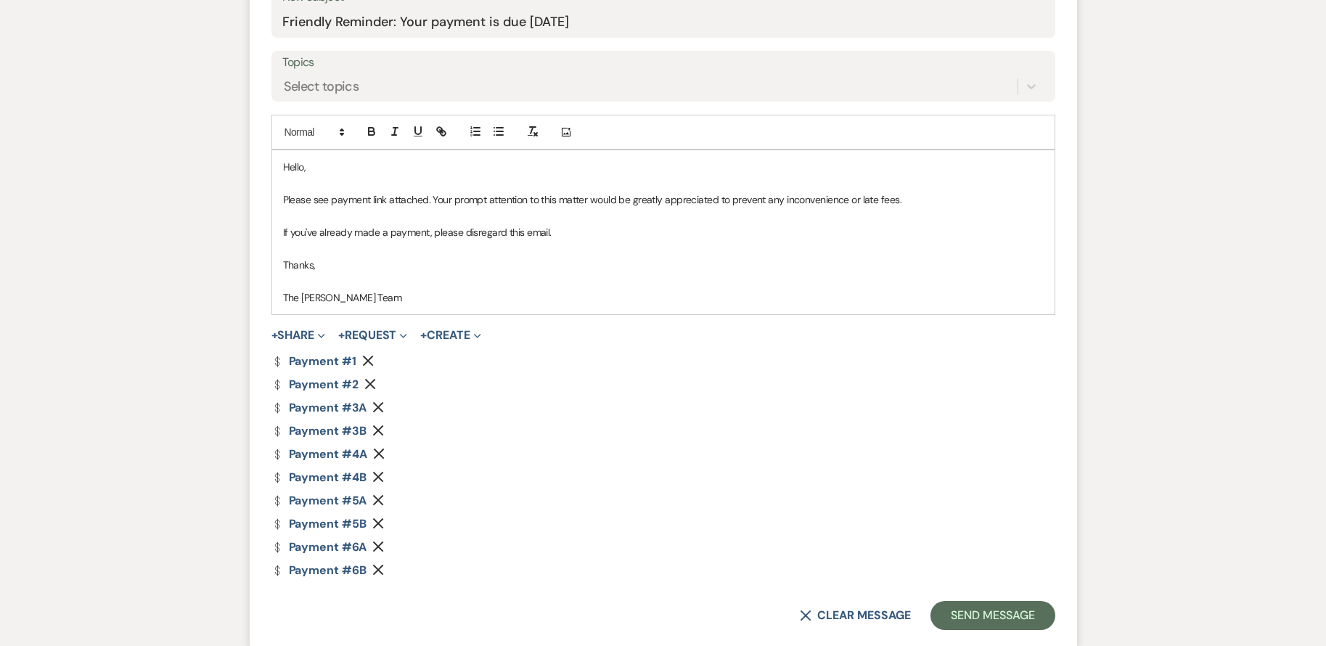
click at [366, 363] on icon "Remove" at bounding box center [368, 361] width 12 height 12
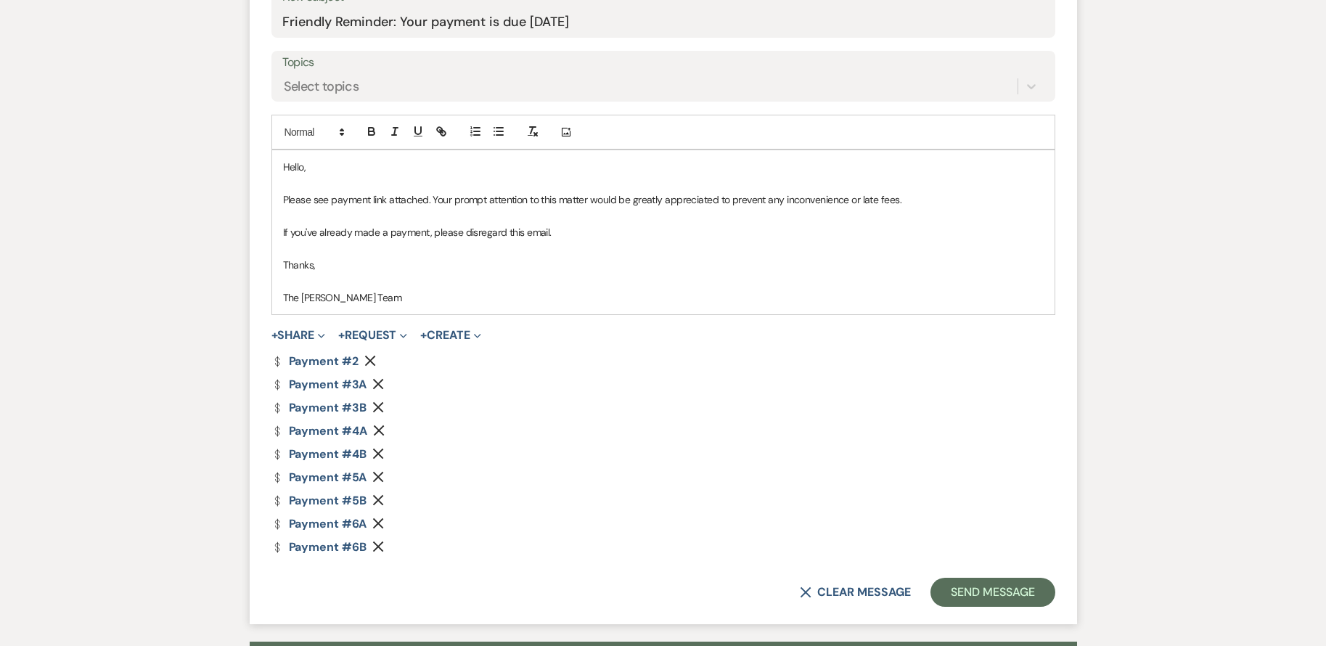
click at [367, 363] on use "button" at bounding box center [370, 361] width 11 height 11
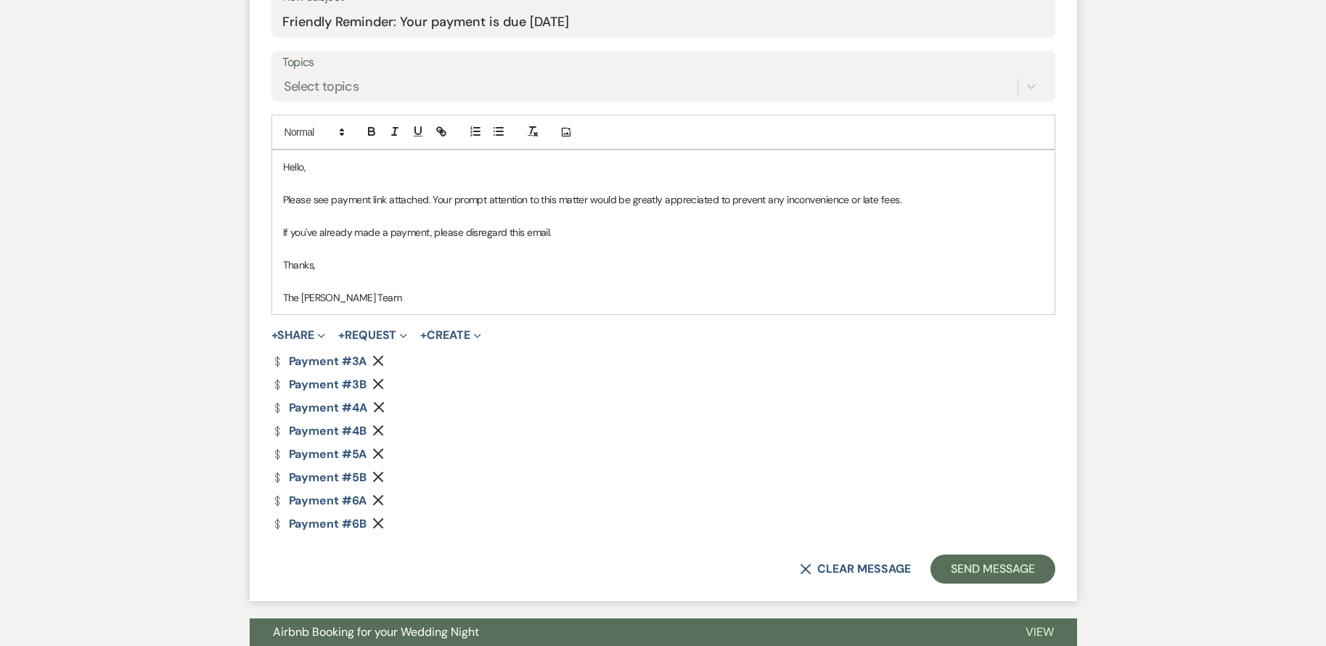
click at [378, 361] on use "button" at bounding box center [377, 361] width 11 height 11
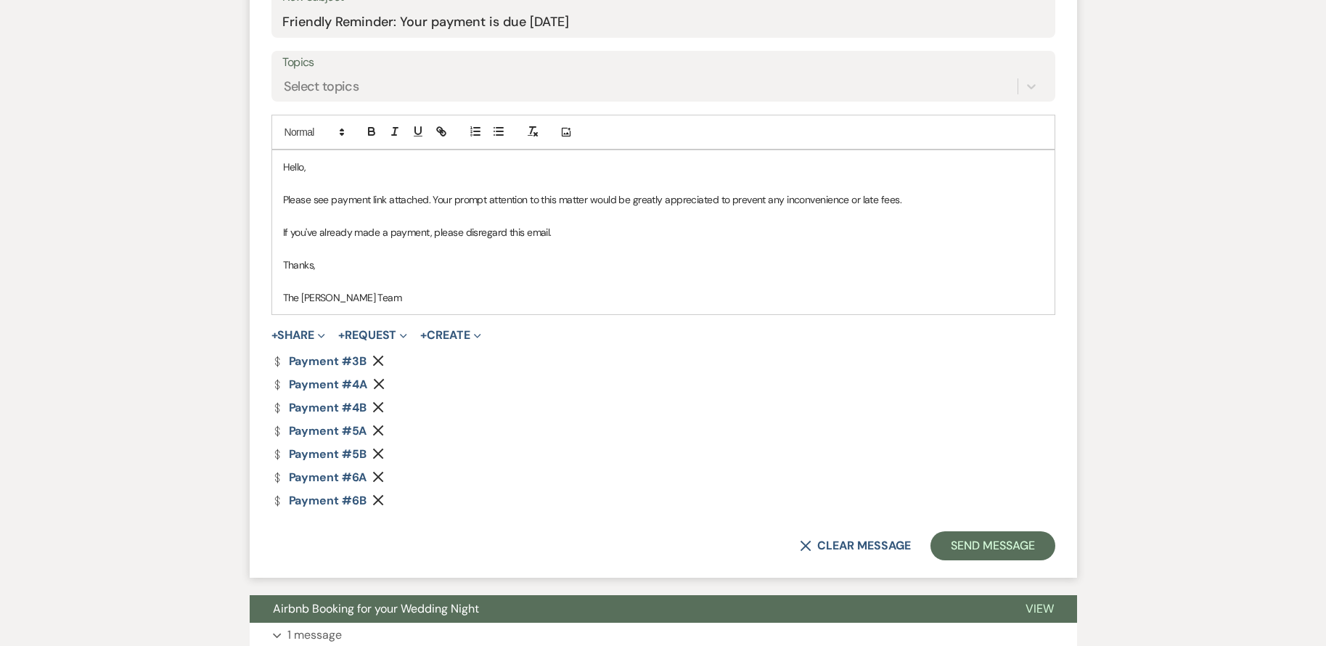
click at [378, 361] on use "button" at bounding box center [377, 361] width 11 height 11
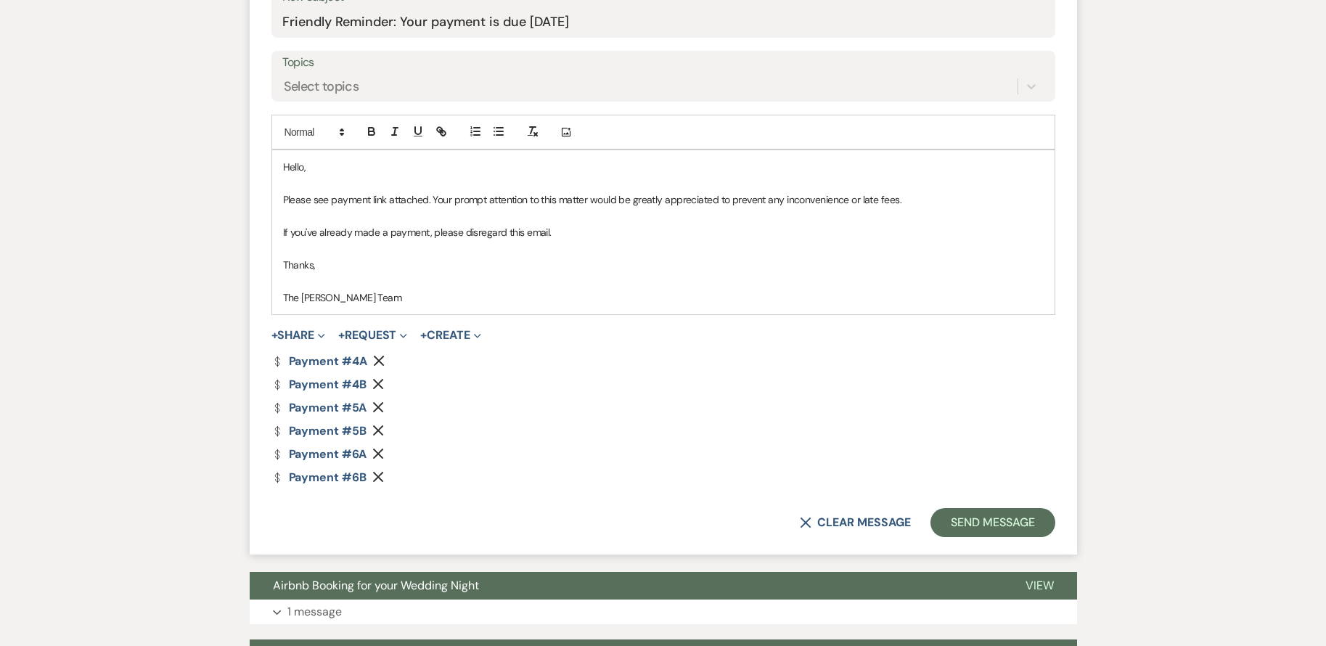
click at [376, 406] on use "button" at bounding box center [377, 407] width 11 height 11
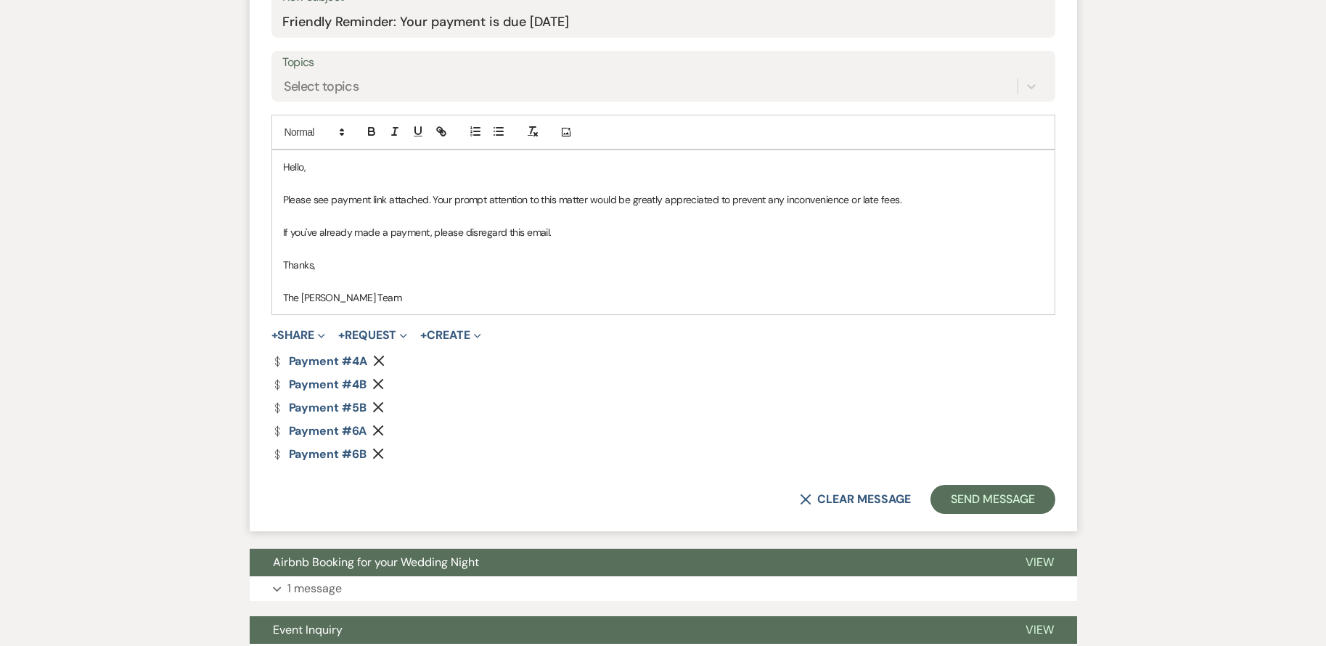
click at [376, 406] on use "button" at bounding box center [377, 407] width 11 height 11
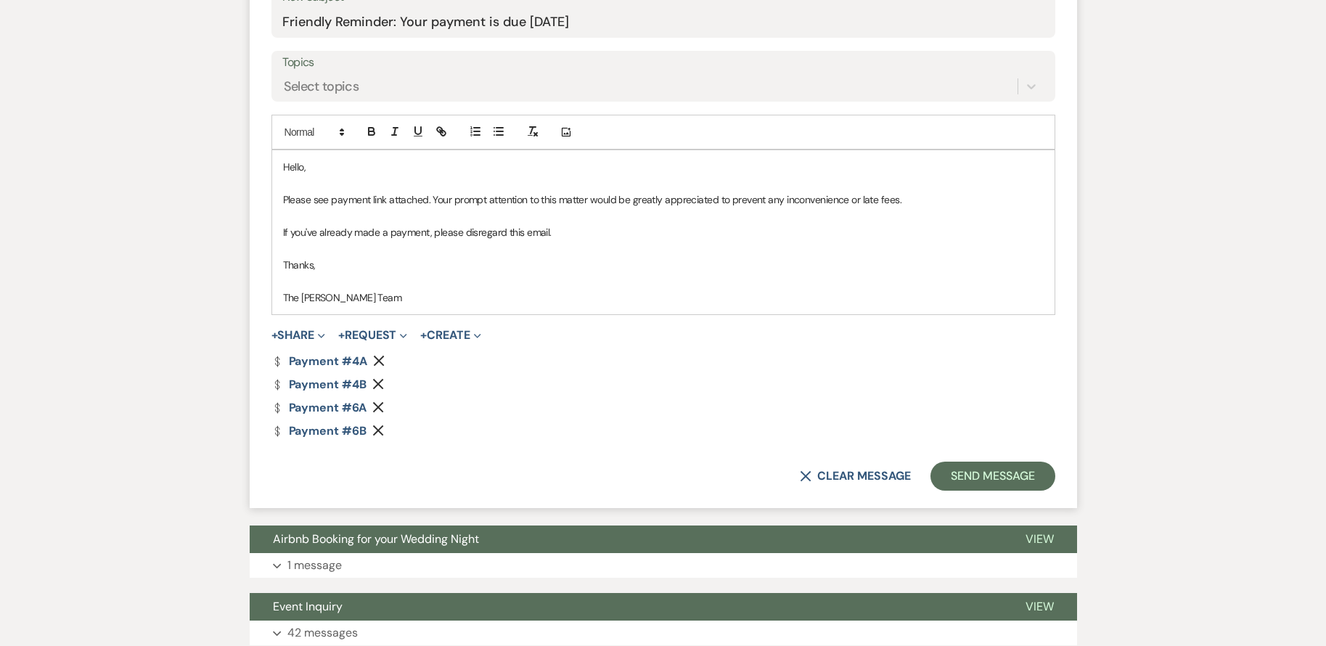
click at [376, 406] on use "button" at bounding box center [377, 407] width 11 height 11
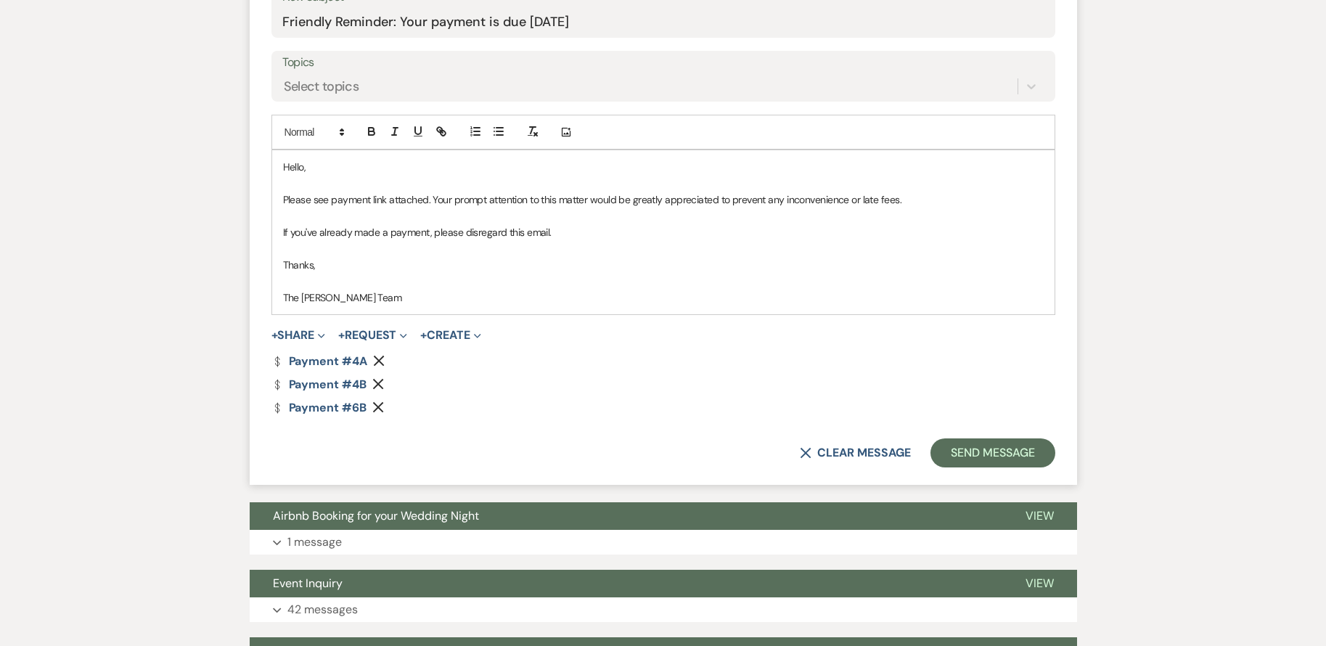
click at [376, 406] on use "button" at bounding box center [377, 407] width 11 height 11
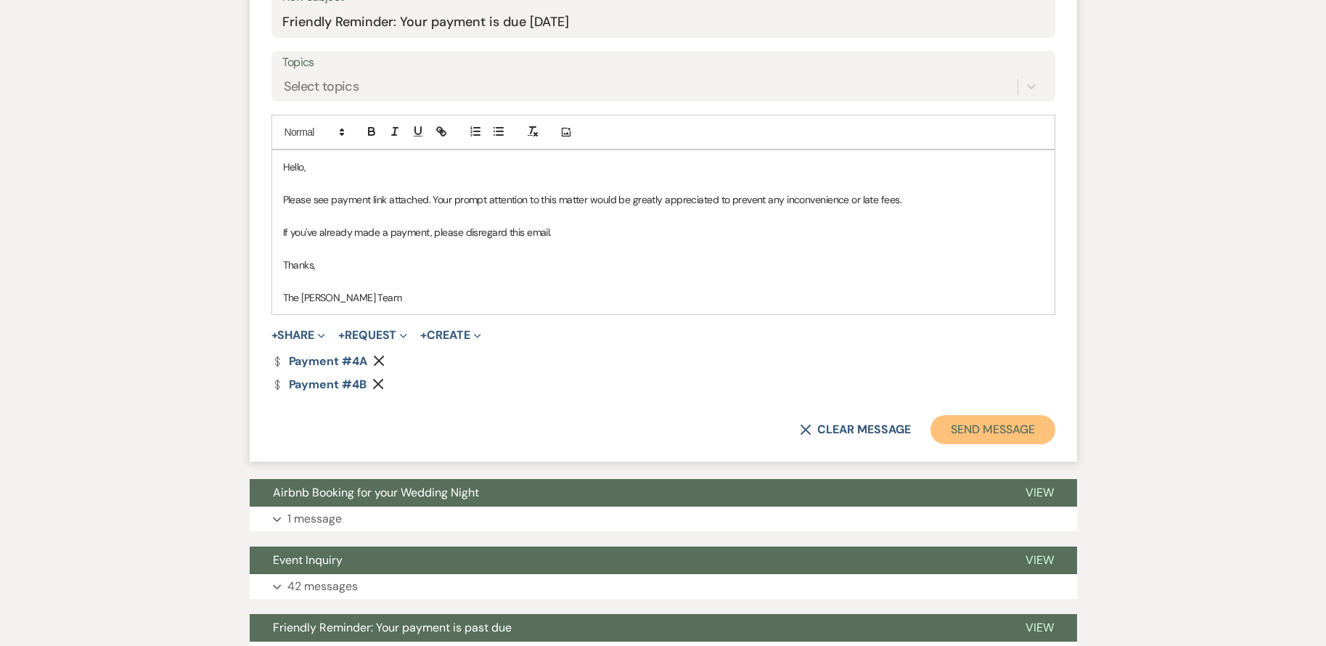
click at [1013, 430] on button "Send Message" at bounding box center [992, 429] width 124 height 29
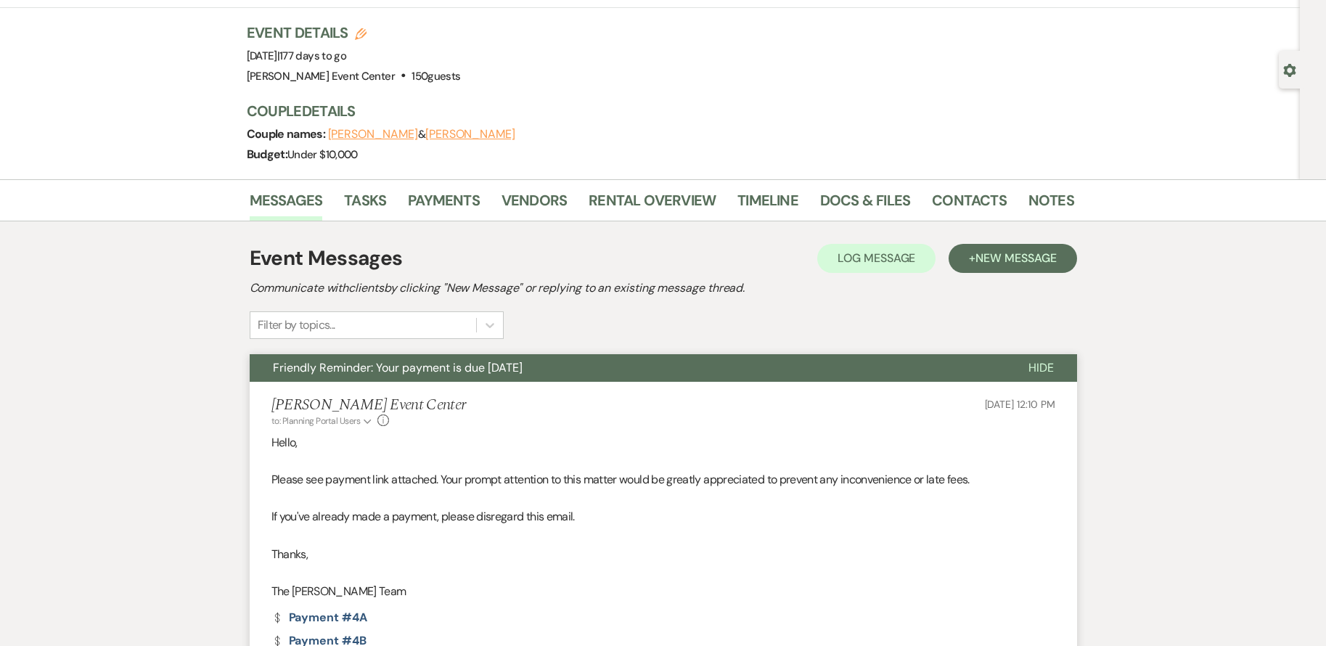
scroll to position [0, 0]
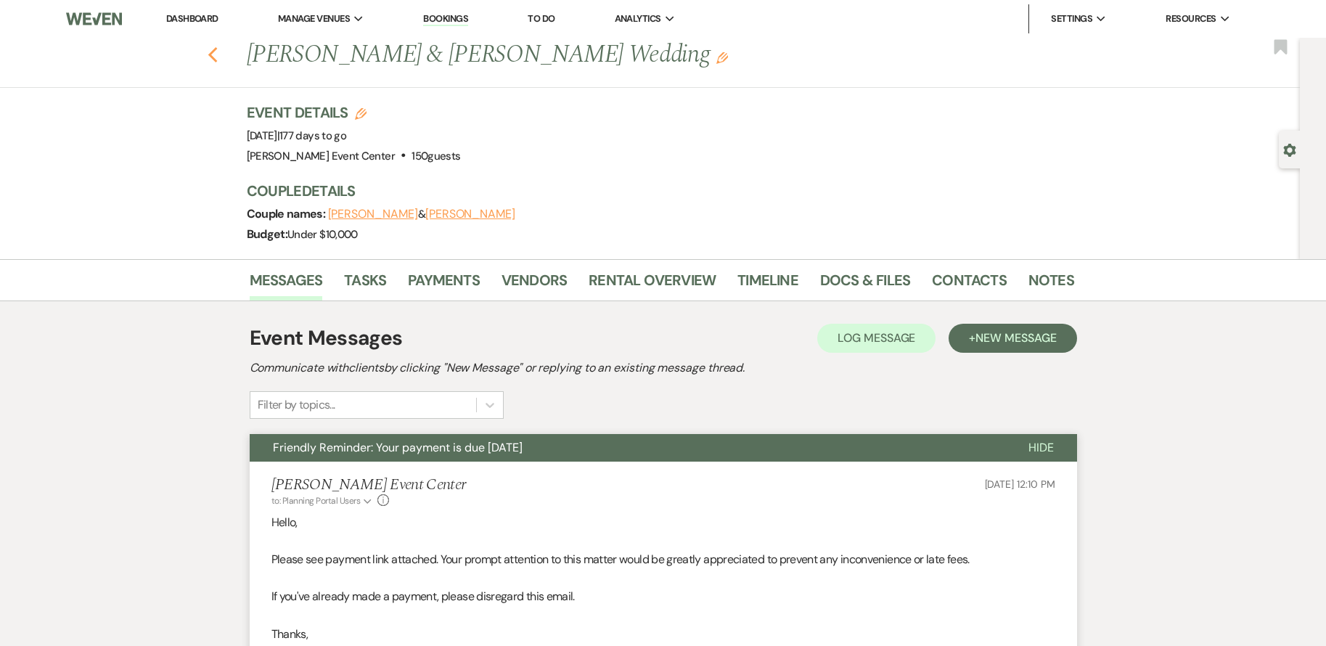
click at [217, 52] on use "button" at bounding box center [211, 55] width 9 height 16
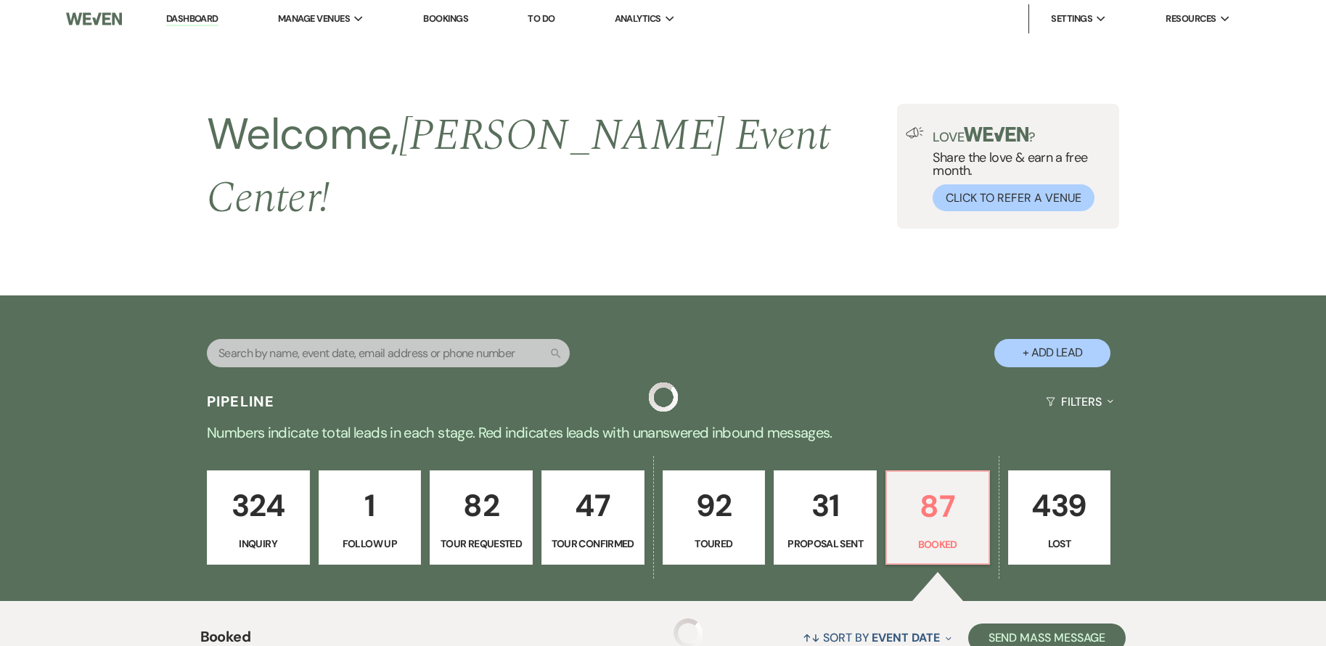
scroll to position [2565, 0]
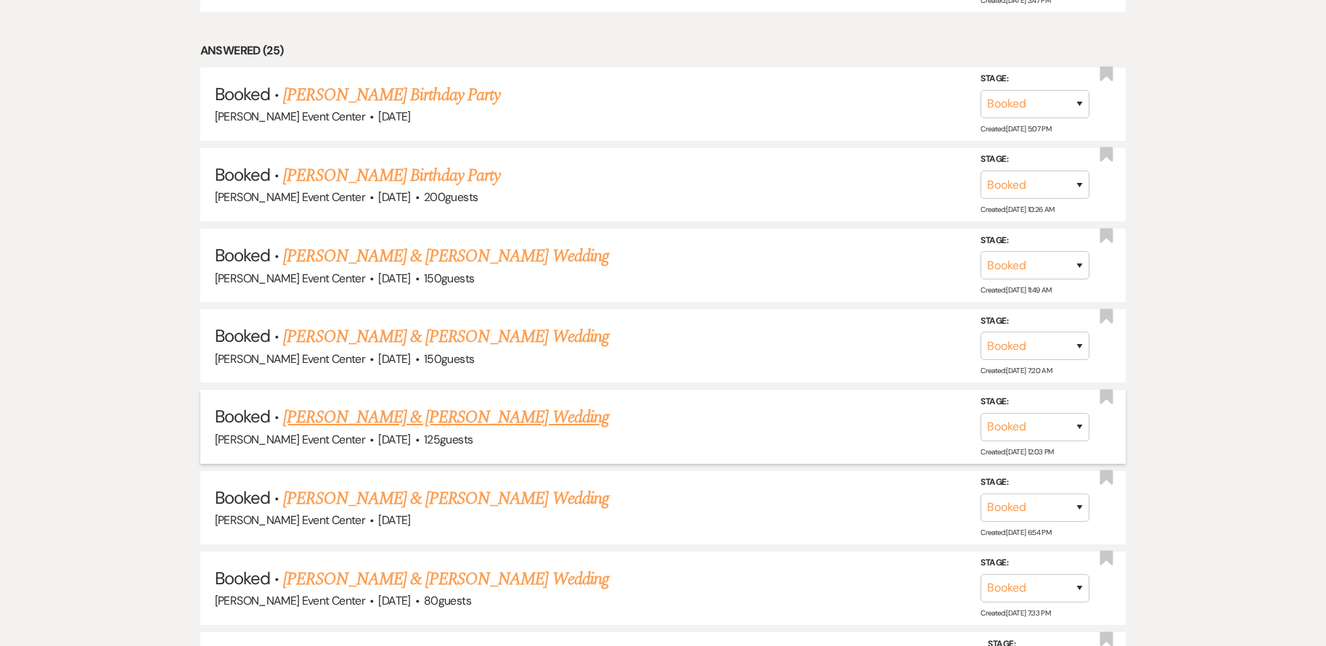
click at [421, 411] on link "[PERSON_NAME] & [PERSON_NAME] Wedding" at bounding box center [445, 417] width 325 height 26
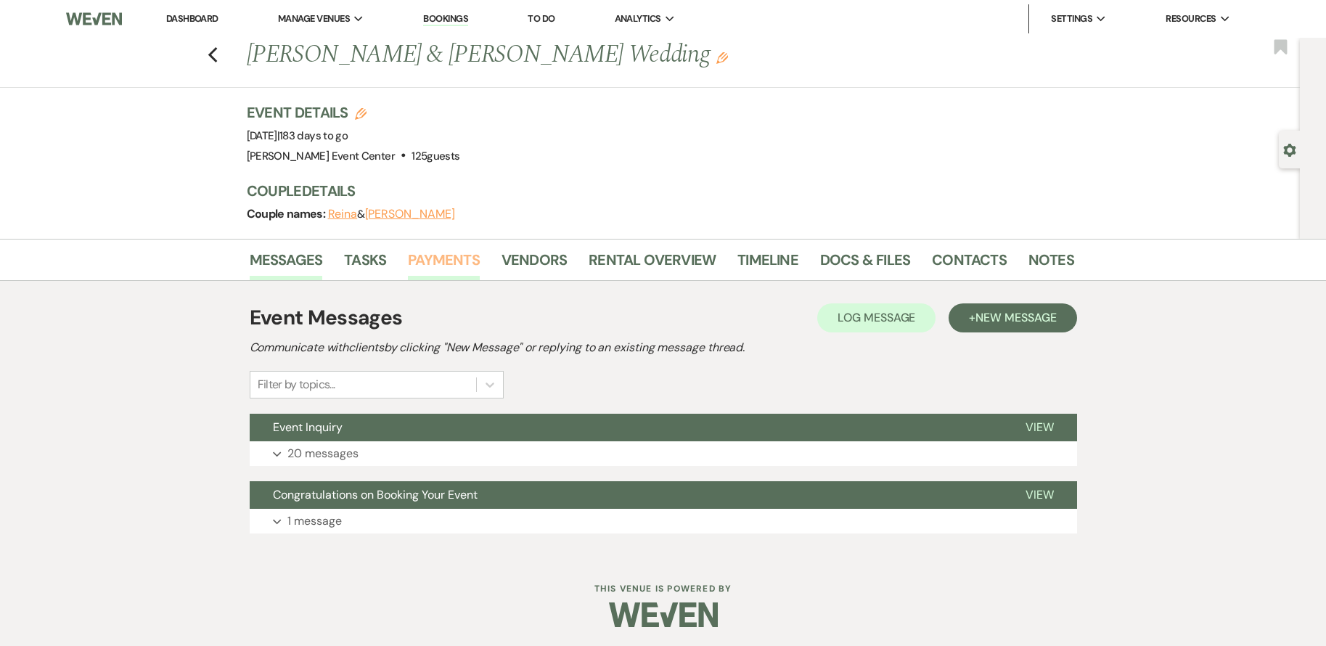
click at [451, 259] on link "Payments" at bounding box center [444, 264] width 72 height 32
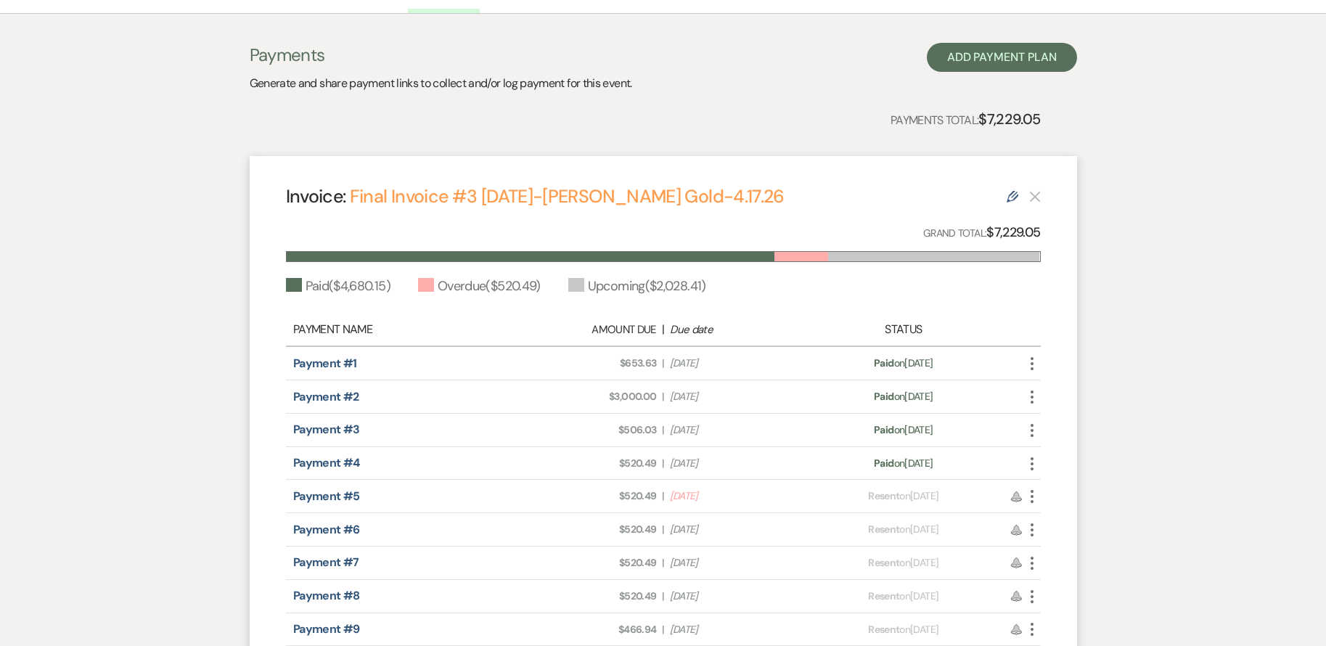
scroll to position [73, 0]
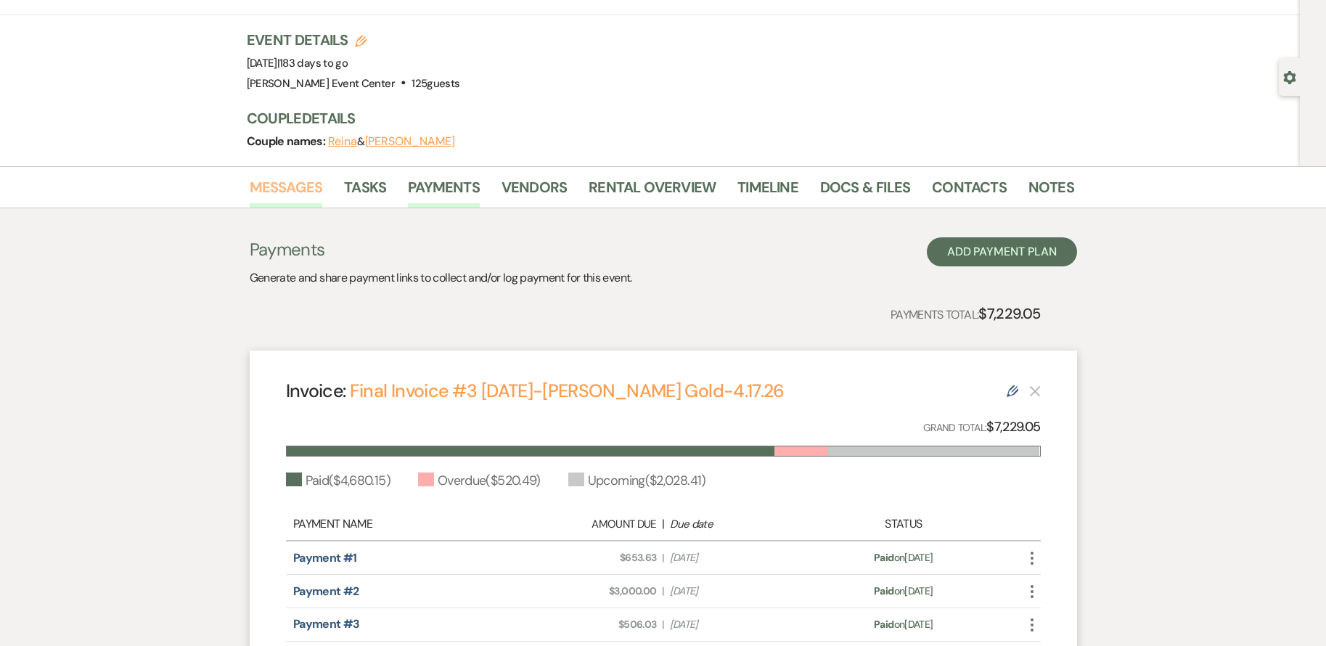
click at [289, 190] on link "Messages" at bounding box center [286, 192] width 73 height 32
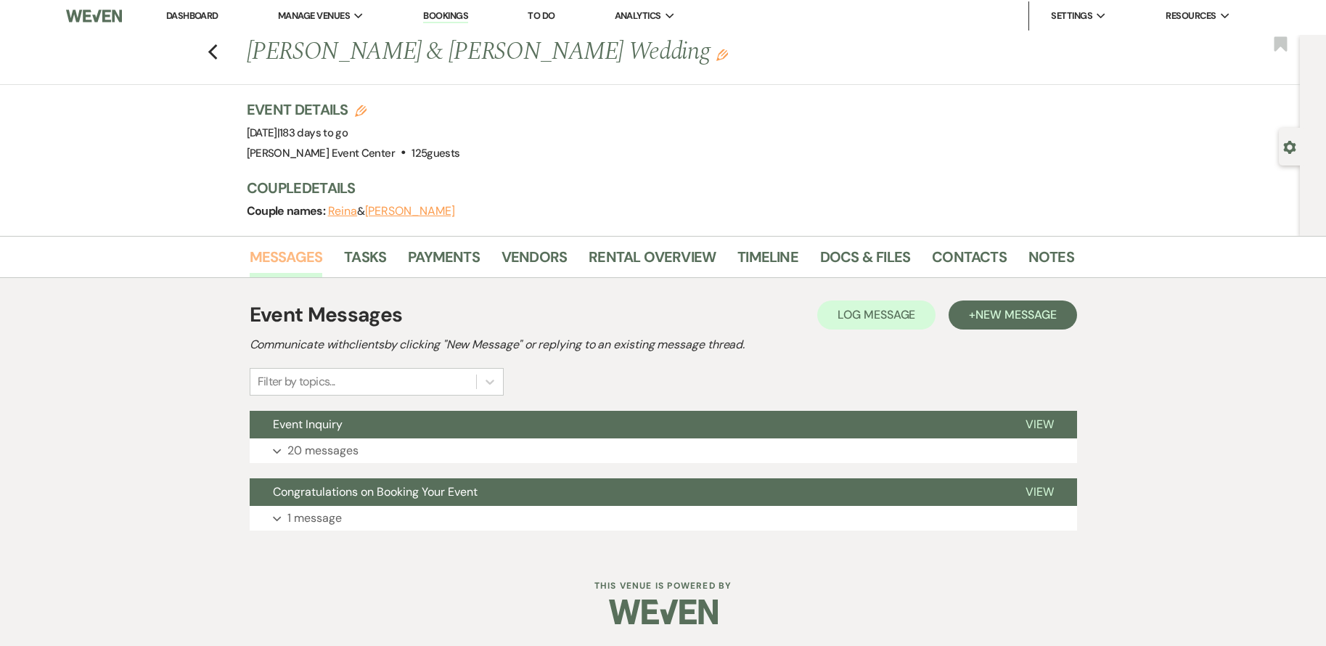
scroll to position [3, 0]
click at [990, 312] on span "New Message" at bounding box center [1015, 314] width 81 height 15
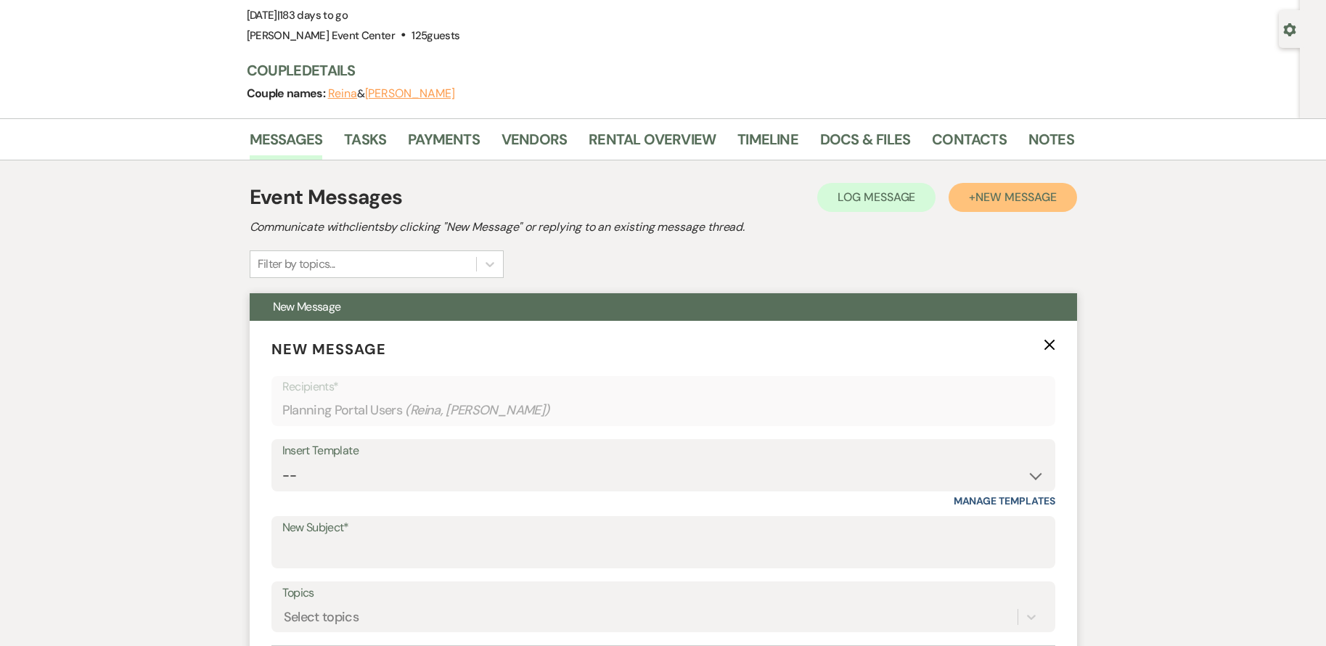
scroll to position [221, 0]
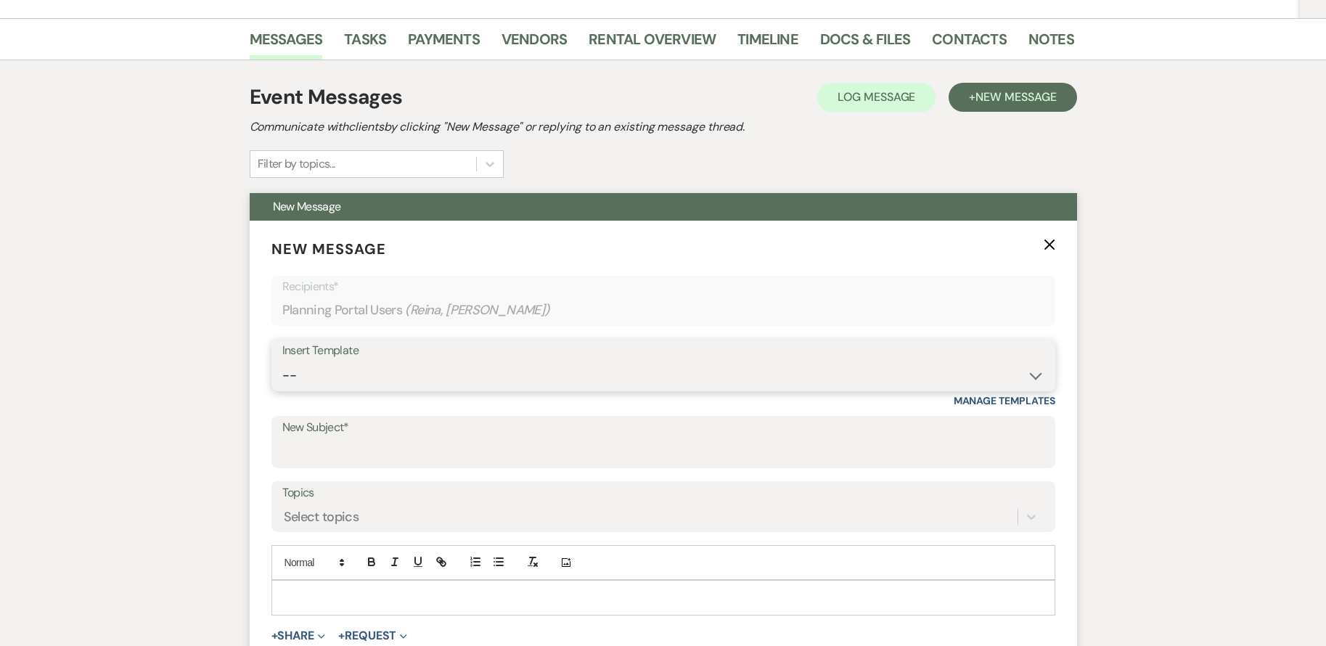
click at [412, 365] on select "-- Weven Planning Portal Introduction (Booked Events) Initial Inquiry Response …" at bounding box center [663, 375] width 762 height 28
select select "3564"
click at [282, 361] on select "-- Weven Planning Portal Introduction (Booked Events) Initial Inquiry Response …" at bounding box center [663, 375] width 762 height 28
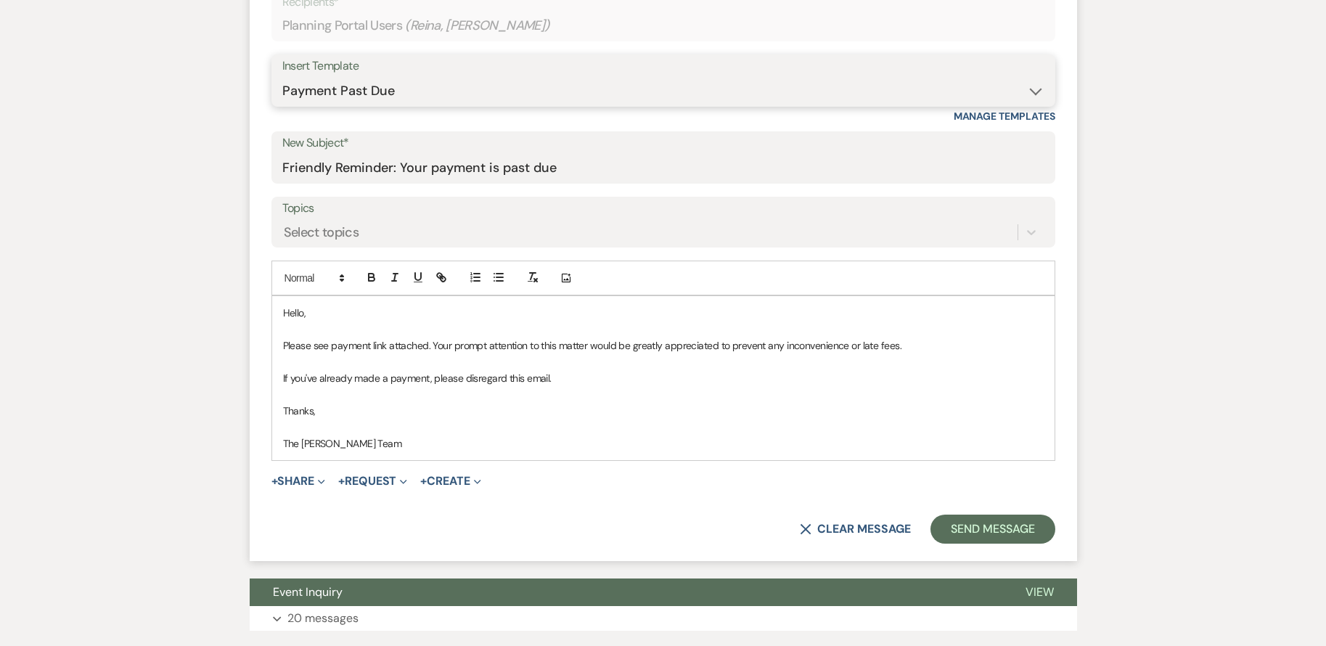
scroll to position [511, 0]
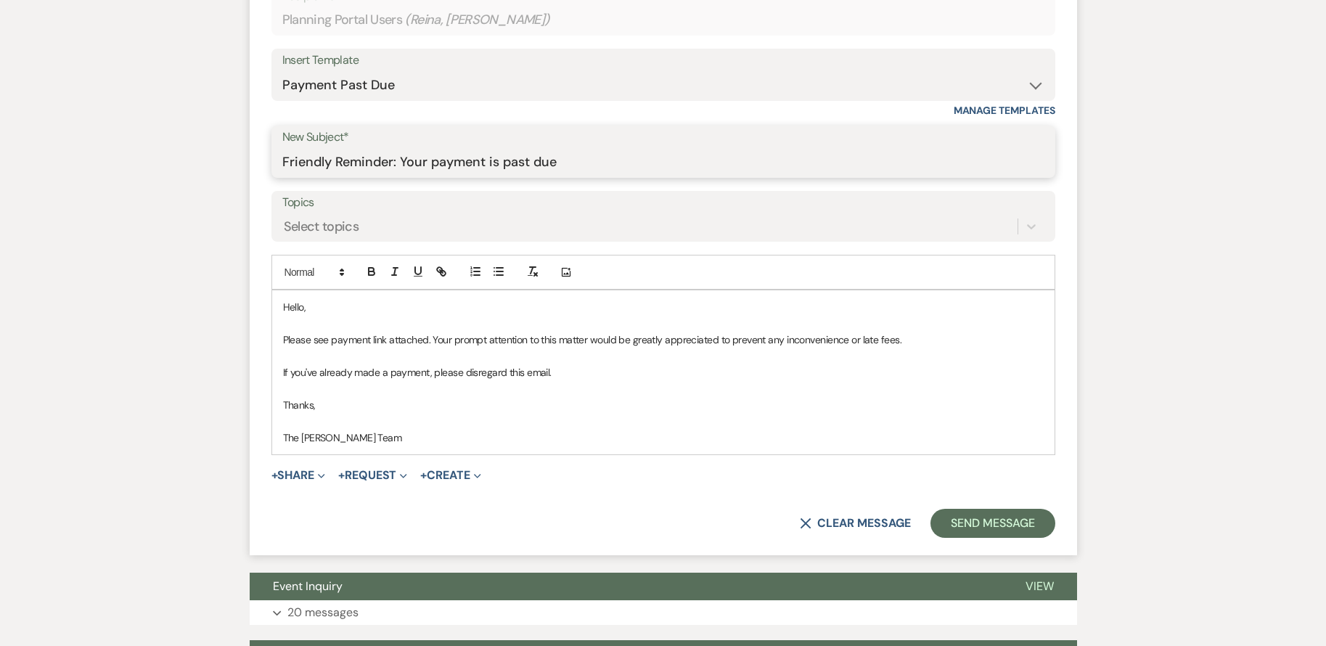
click at [601, 167] on input "Friendly Reminder: Your payment is past due" at bounding box center [663, 162] width 762 height 28
type input "Friendly Reminder: Your payment is due [DATE]"
click at [377, 470] on button "+ Request Expand" at bounding box center [372, 475] width 69 height 12
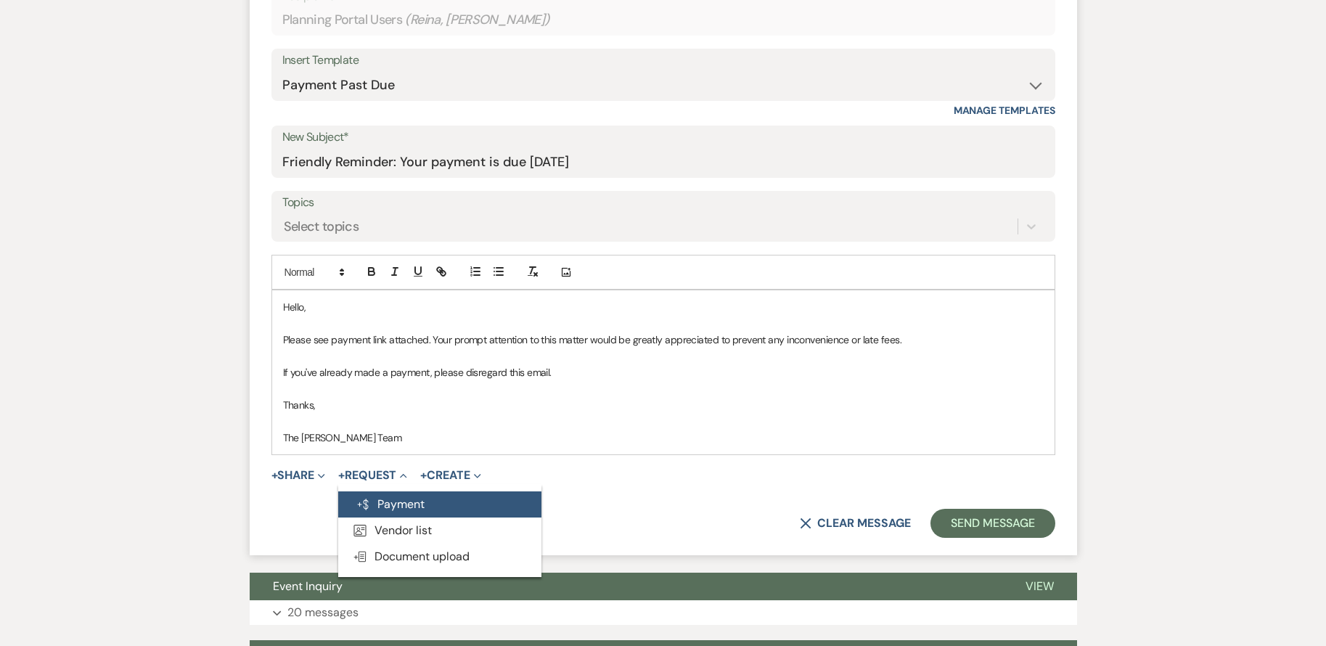
click at [424, 504] on button "Generate Payment Payment" at bounding box center [439, 504] width 203 height 26
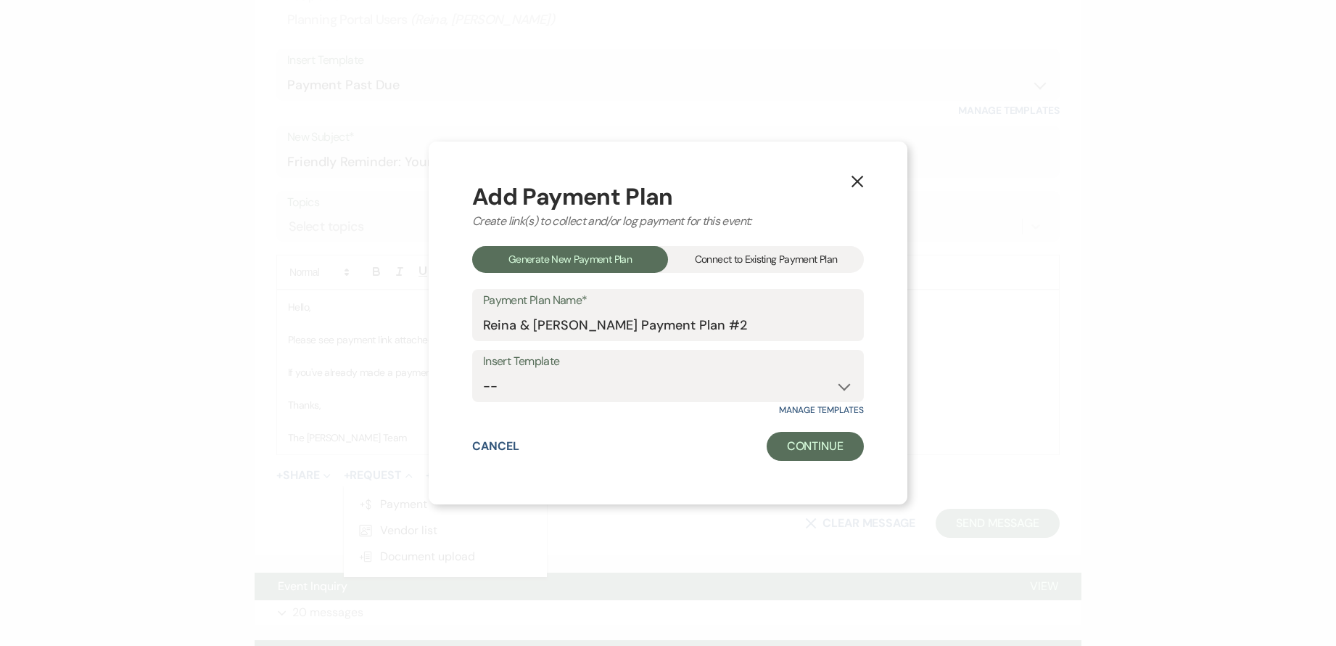
click at [776, 254] on div "Connect to Existing Payment Plan" at bounding box center [766, 259] width 196 height 27
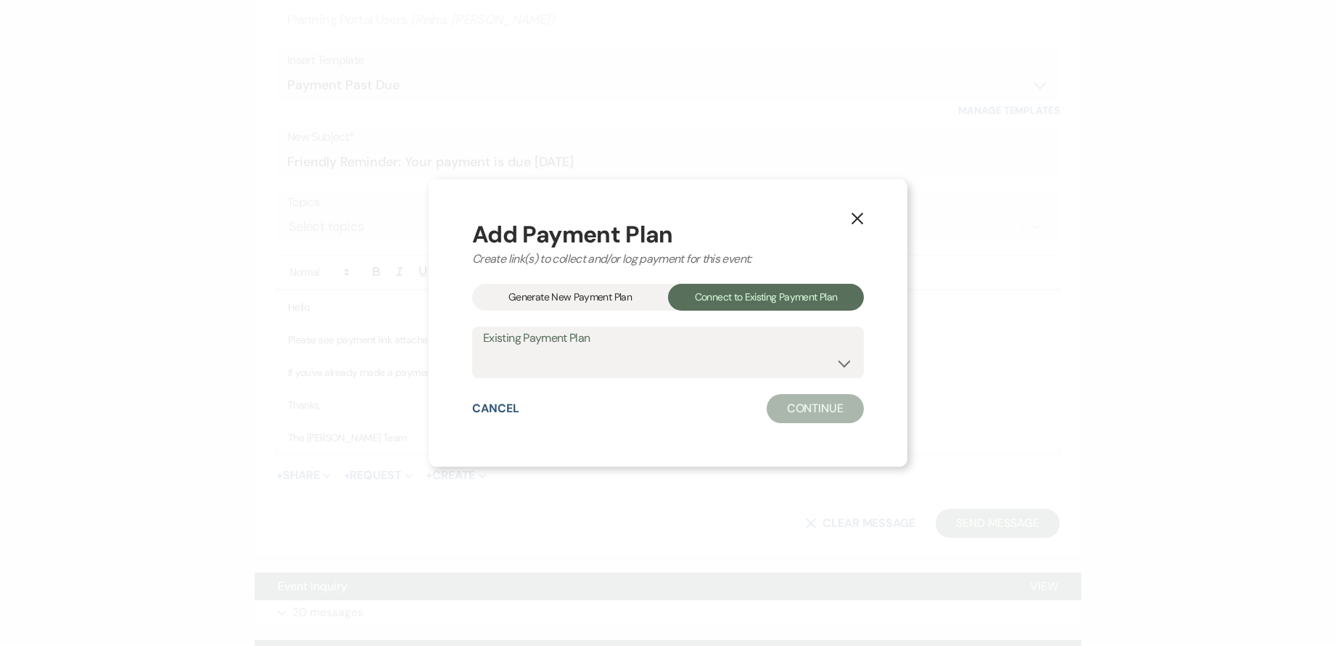
drag, startPoint x: 645, startPoint y: 395, endPoint x: 664, endPoint y: 360, distance: 39.6
click at [649, 389] on div "Add Payment Plan Create link(s) to collect and/or log payment for this event: G…" at bounding box center [668, 323] width 392 height 201
click at [664, 360] on select "[PERSON_NAME]'s Payment Plan #1" at bounding box center [668, 362] width 370 height 28
select select "23212"
click at [483, 348] on select "[PERSON_NAME]'s Payment Plan #1" at bounding box center [668, 362] width 370 height 28
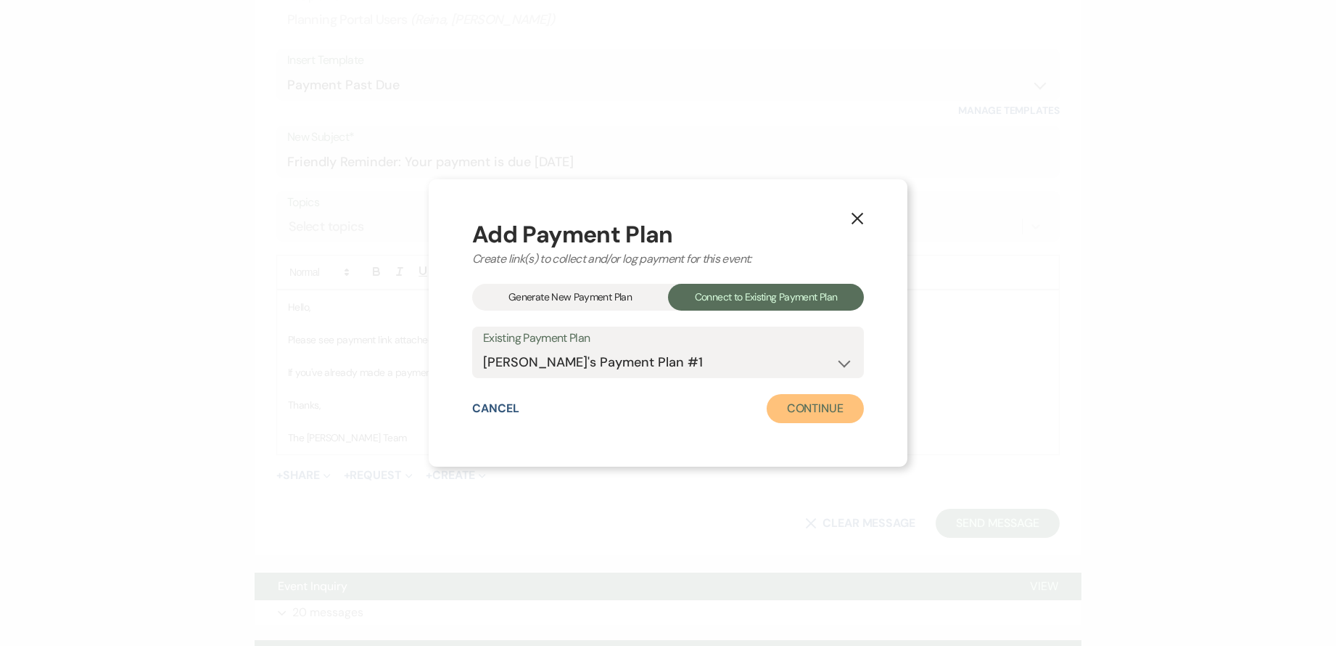
click at [813, 411] on button "Continue" at bounding box center [815, 408] width 97 height 29
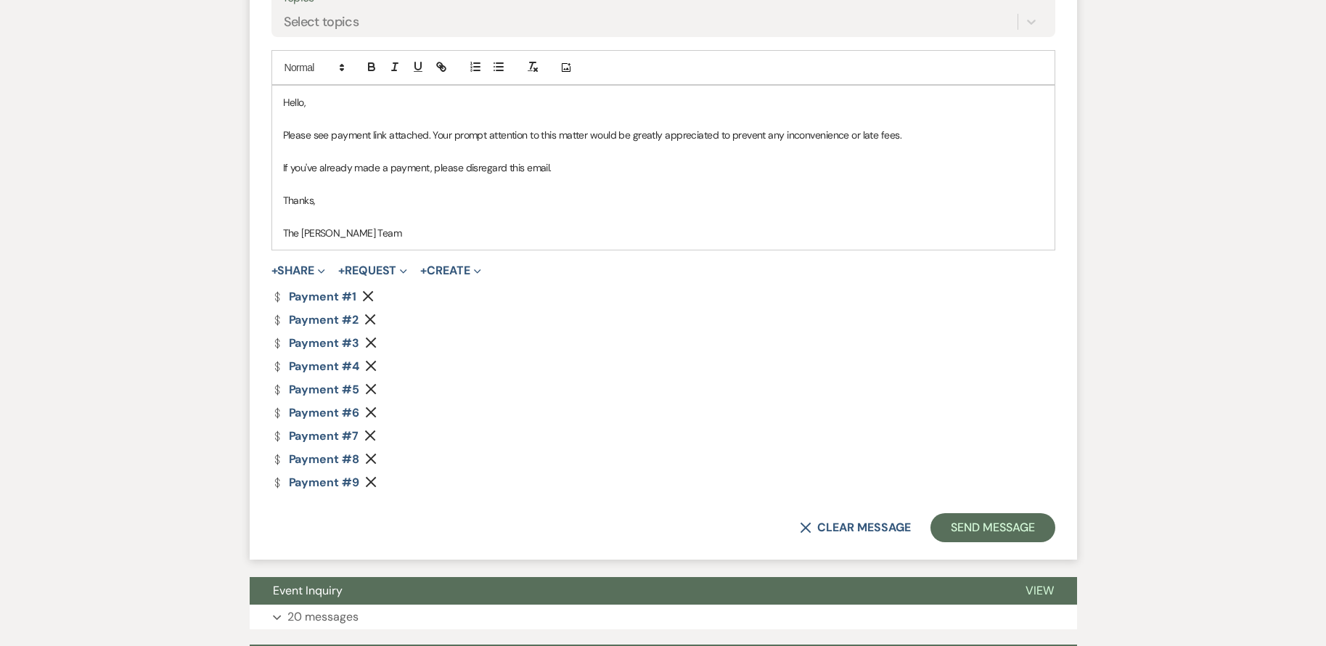
scroll to position [728, 0]
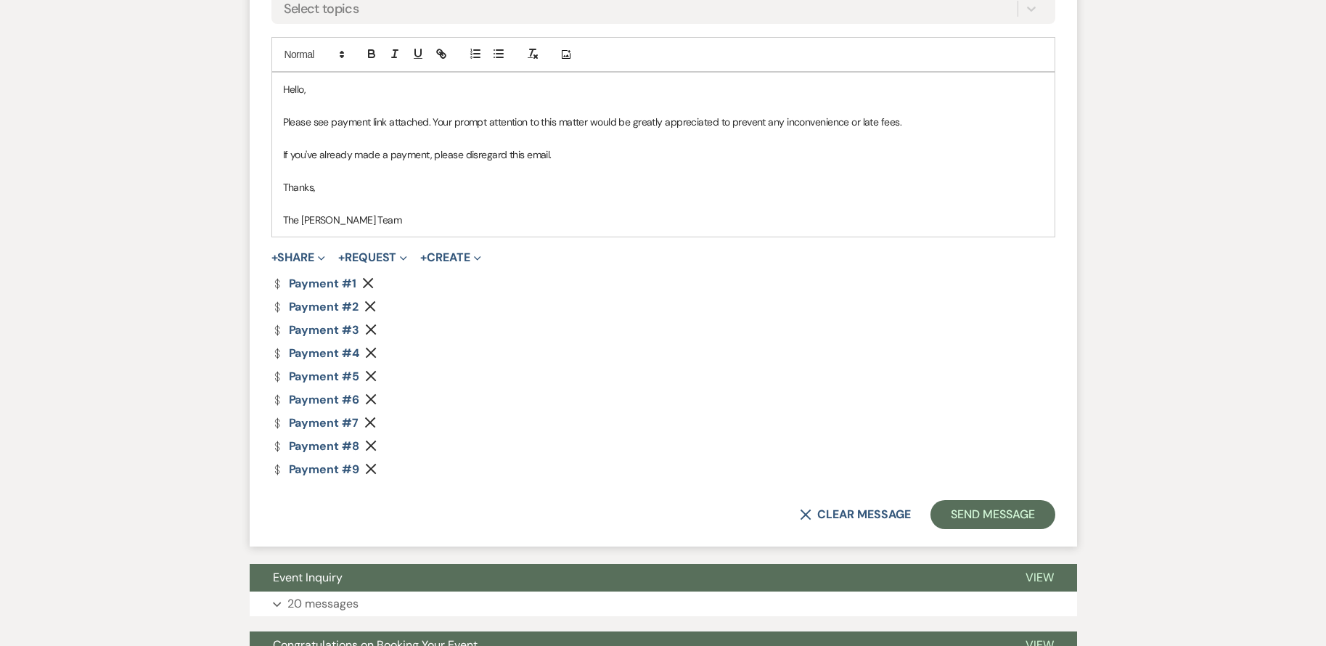
click at [359, 280] on div "Dollar Payment Payment #1 Remove" at bounding box center [663, 284] width 784 height 12
click at [369, 281] on use "button" at bounding box center [368, 283] width 11 height 11
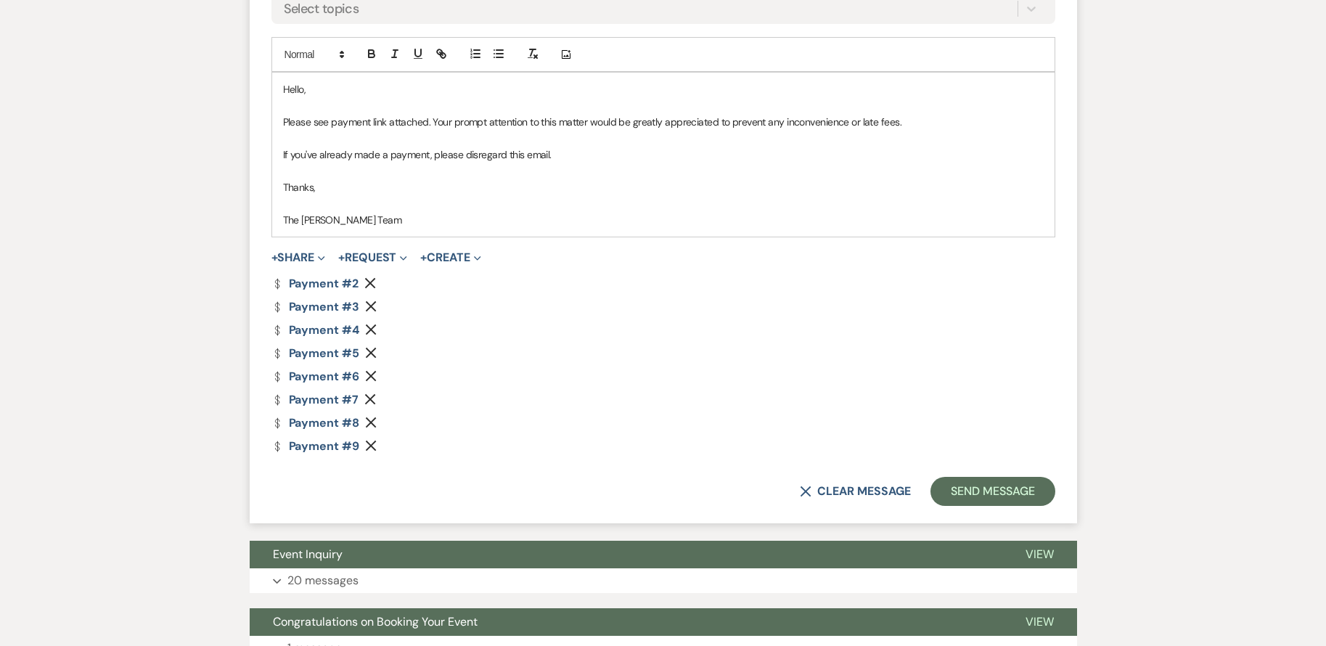
click at [369, 281] on icon "Remove" at bounding box center [370, 283] width 12 height 12
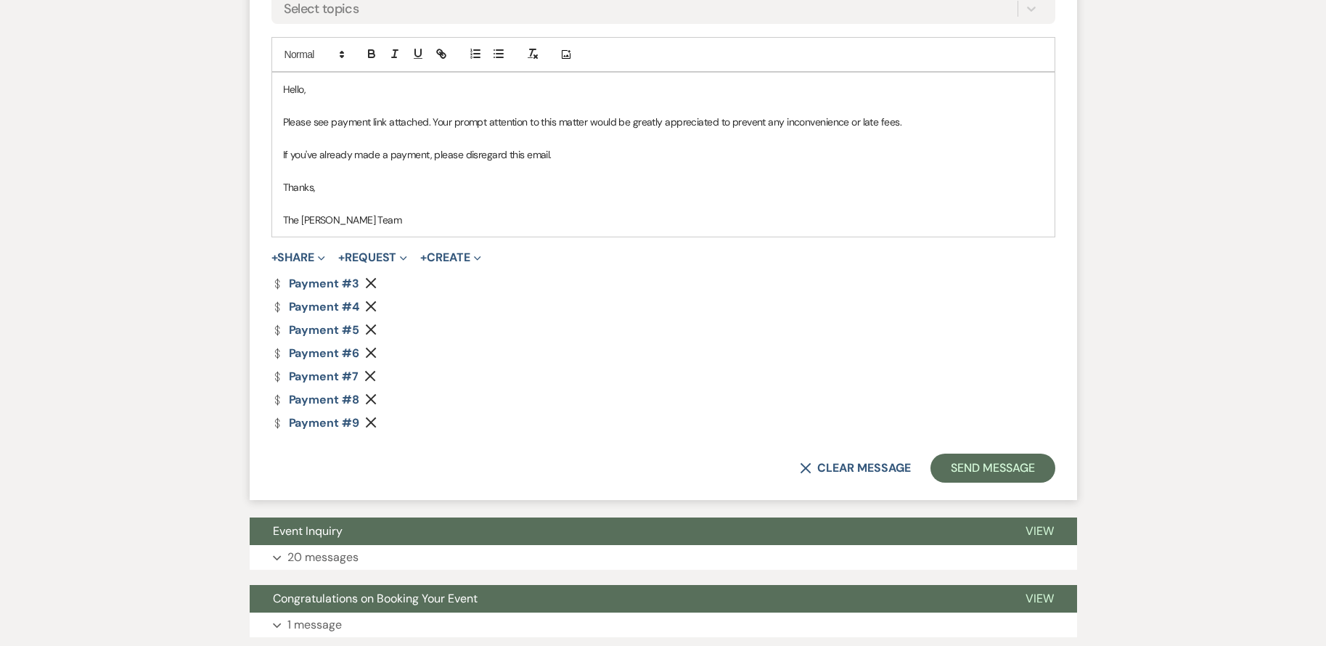
click at [369, 281] on icon "Remove" at bounding box center [371, 283] width 12 height 12
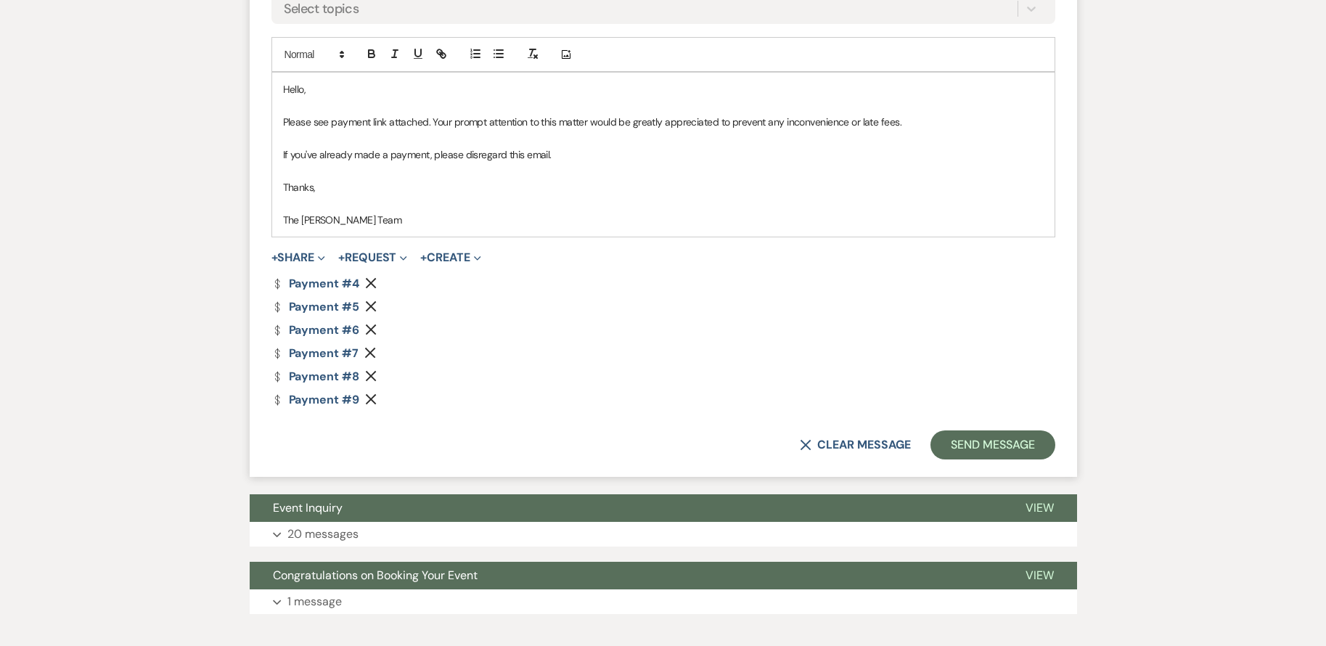
click at [369, 281] on icon "Remove" at bounding box center [371, 283] width 12 height 12
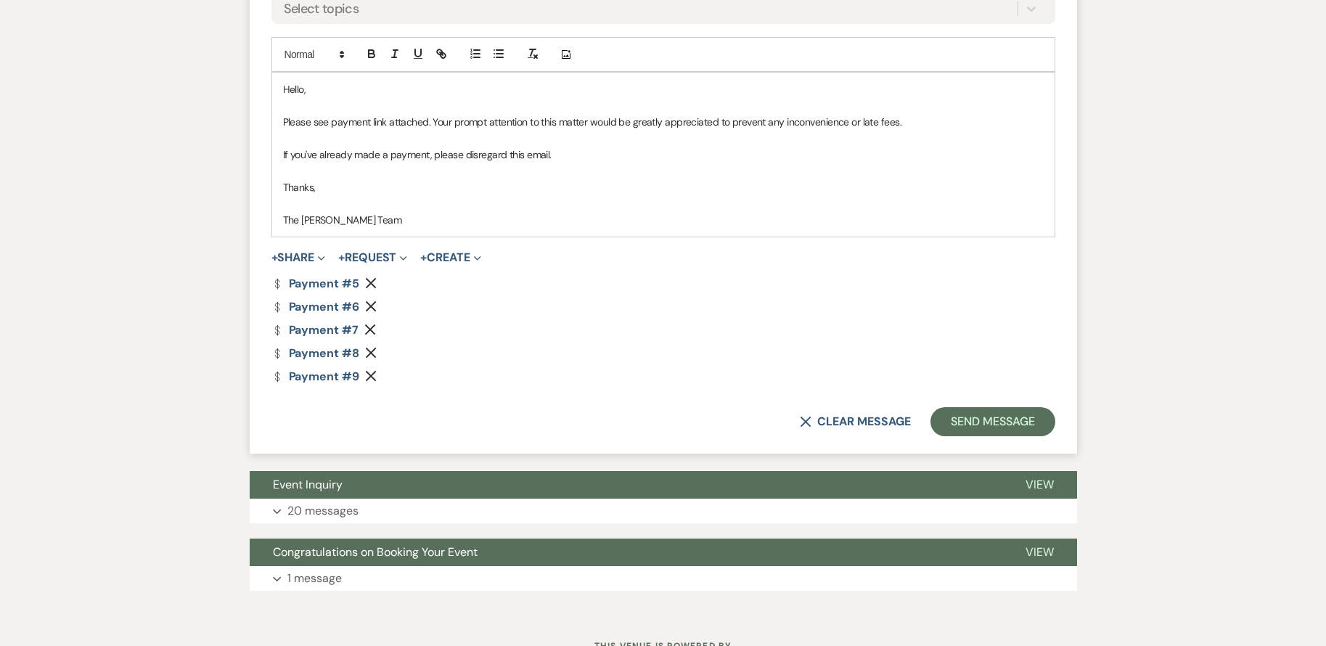
click at [371, 305] on icon "Remove" at bounding box center [371, 306] width 12 height 12
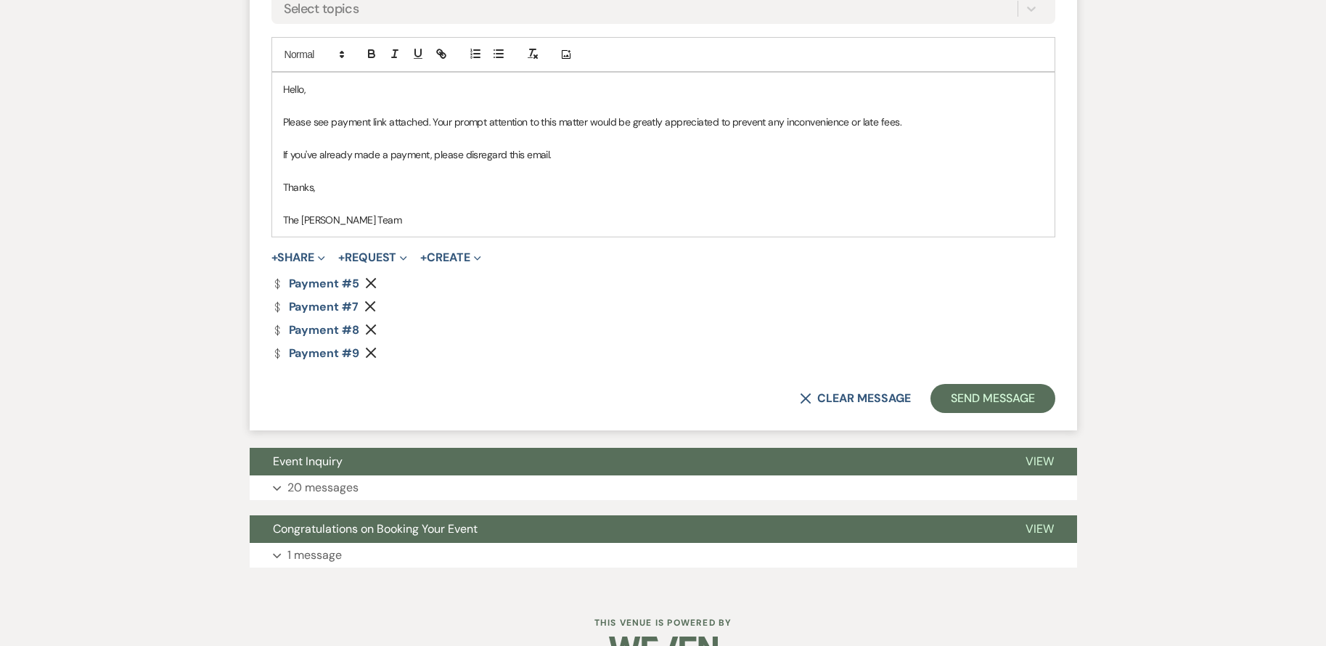
click at [371, 305] on use "button" at bounding box center [370, 306] width 11 height 11
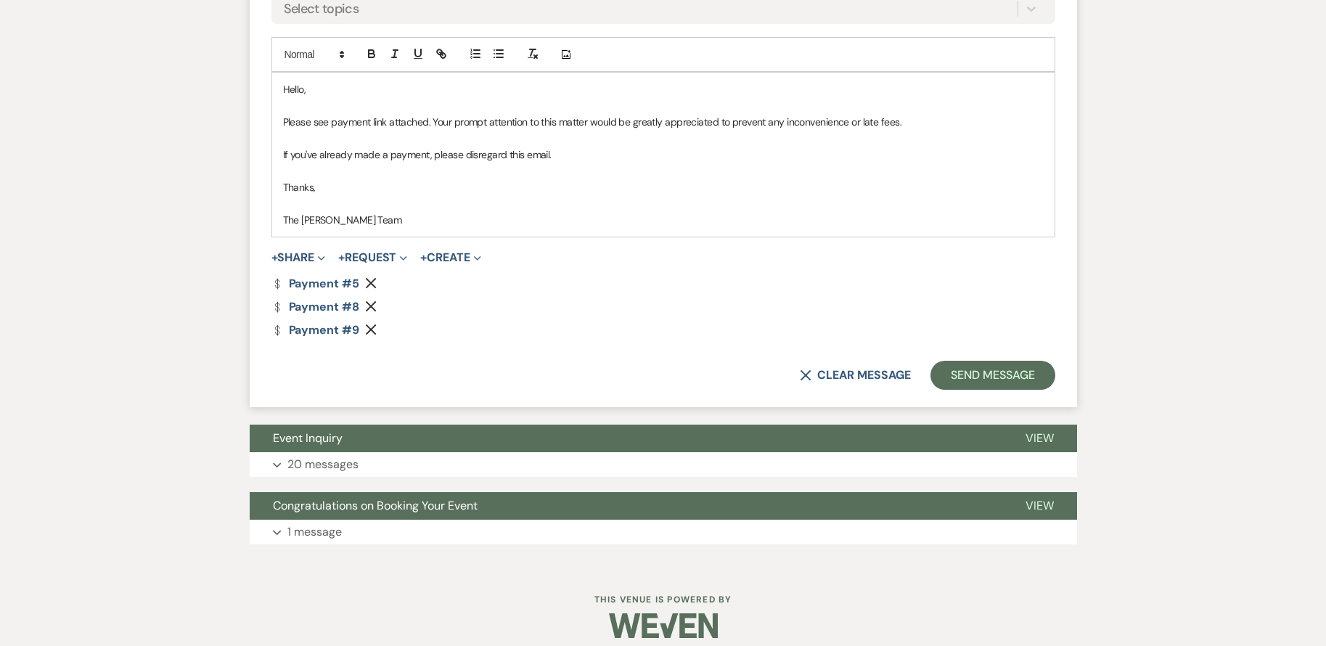
click at [371, 305] on icon "Remove" at bounding box center [371, 306] width 12 height 12
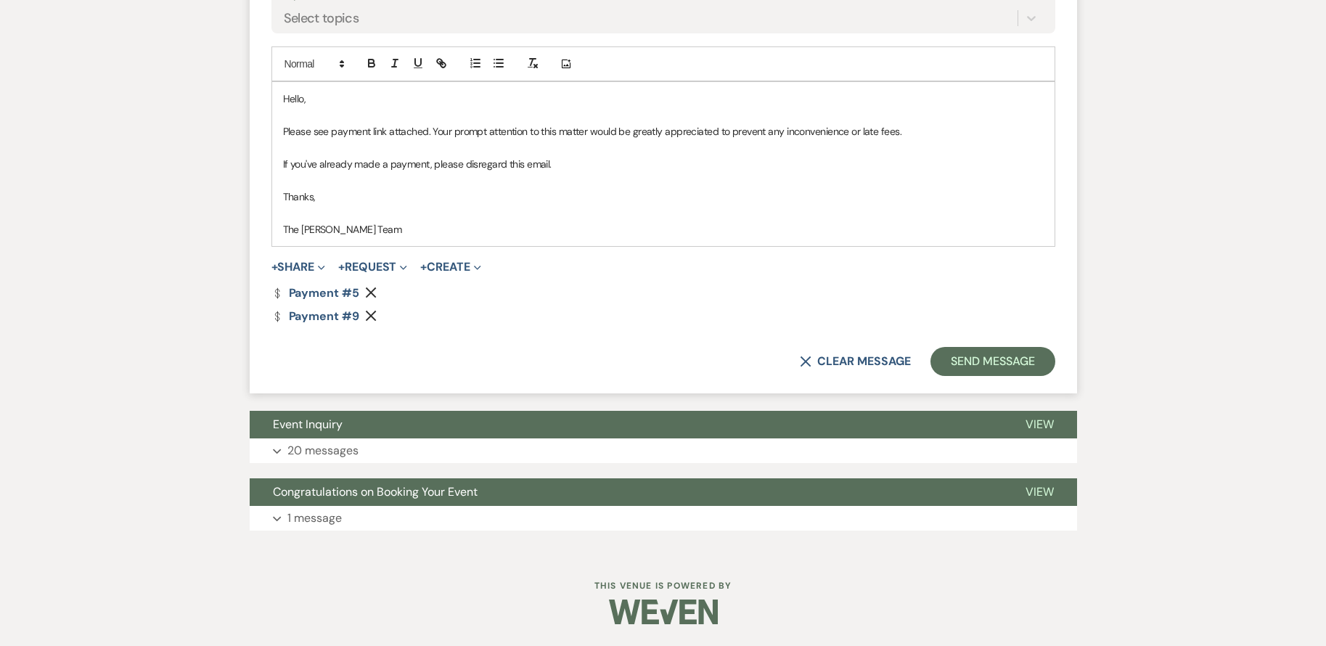
scroll to position [719, 0]
click at [371, 305] on div "Dollar Payment Payment #5 Remove Dollar Payment Payment #9 Remove" at bounding box center [663, 304] width 784 height 35
drag, startPoint x: 371, startPoint y: 305, endPoint x: 369, endPoint y: 316, distance: 11.1
click at [369, 316] on icon "Remove" at bounding box center [371, 316] width 12 height 12
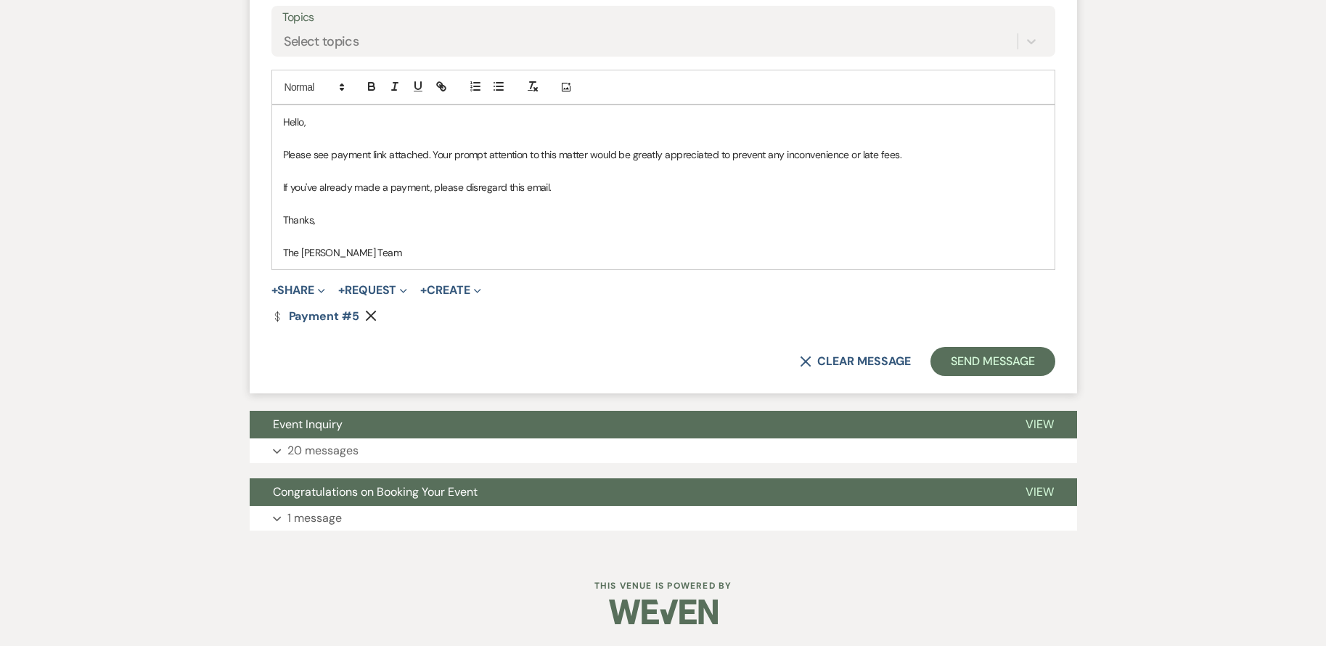
click at [454, 340] on form "New Message X Saving draft... Recipients* Planning Portal Users ( [PERSON_NAME]…" at bounding box center [663, 69] width 827 height 648
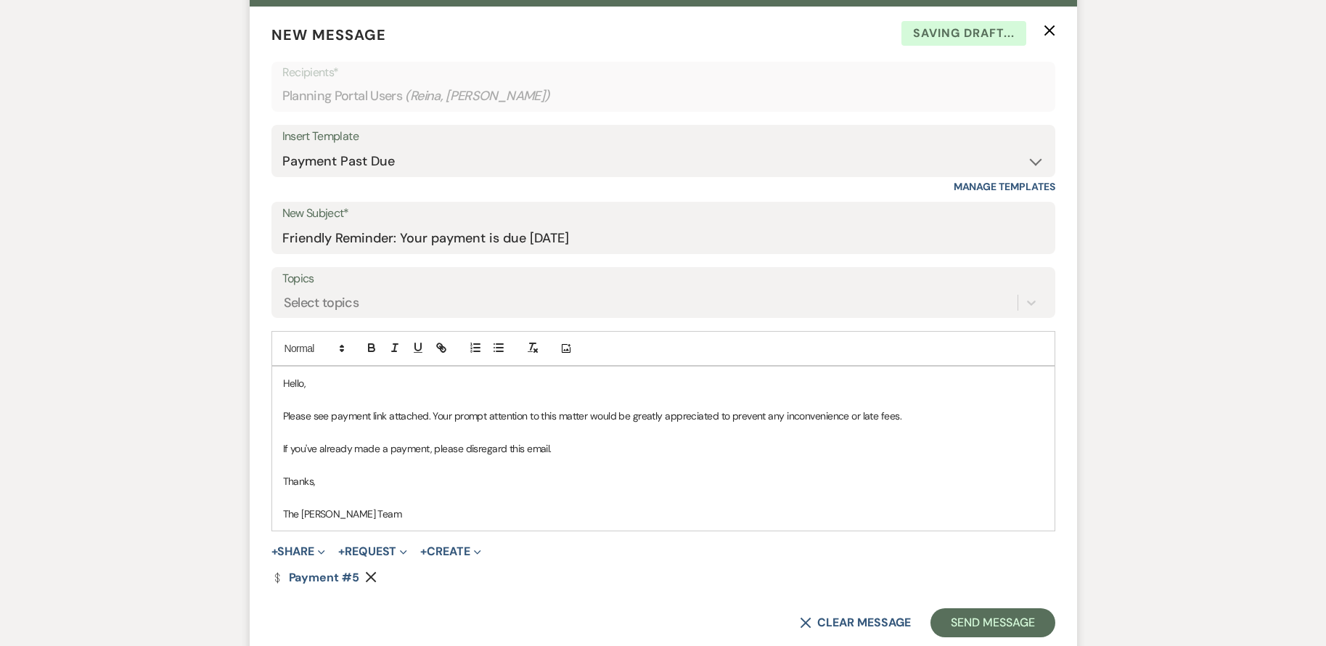
scroll to position [696, 0]
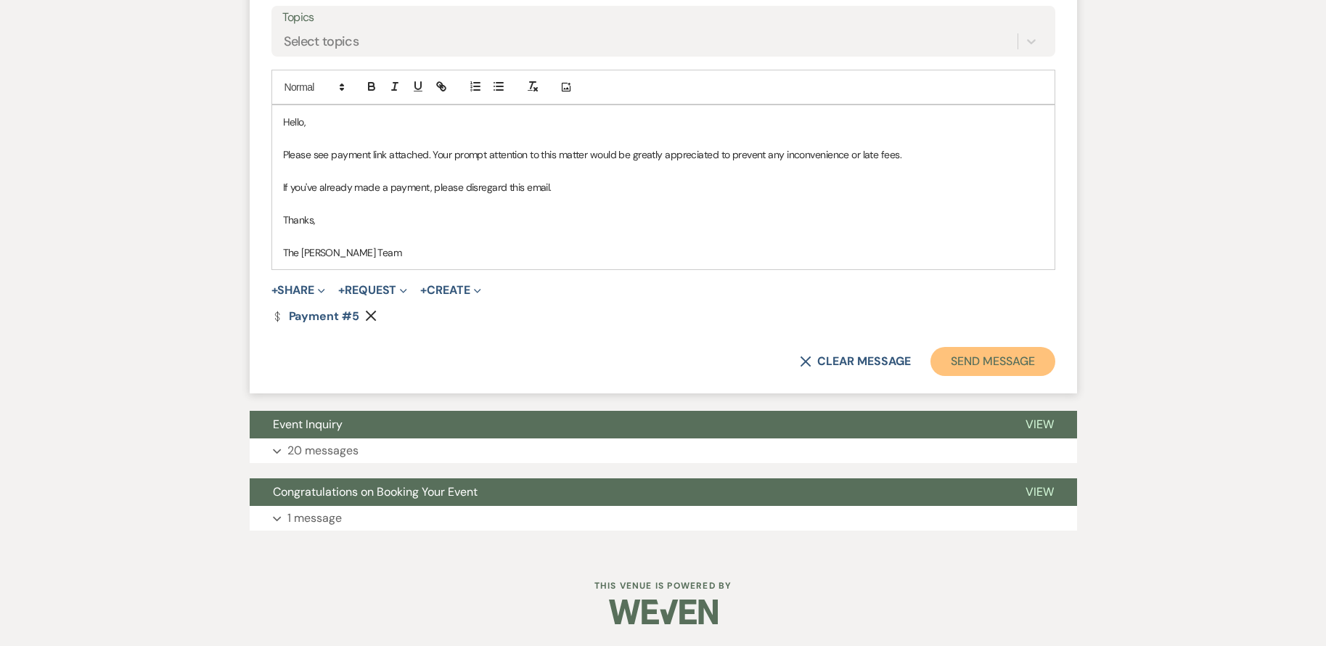
click at [1004, 355] on button "Send Message" at bounding box center [992, 361] width 124 height 29
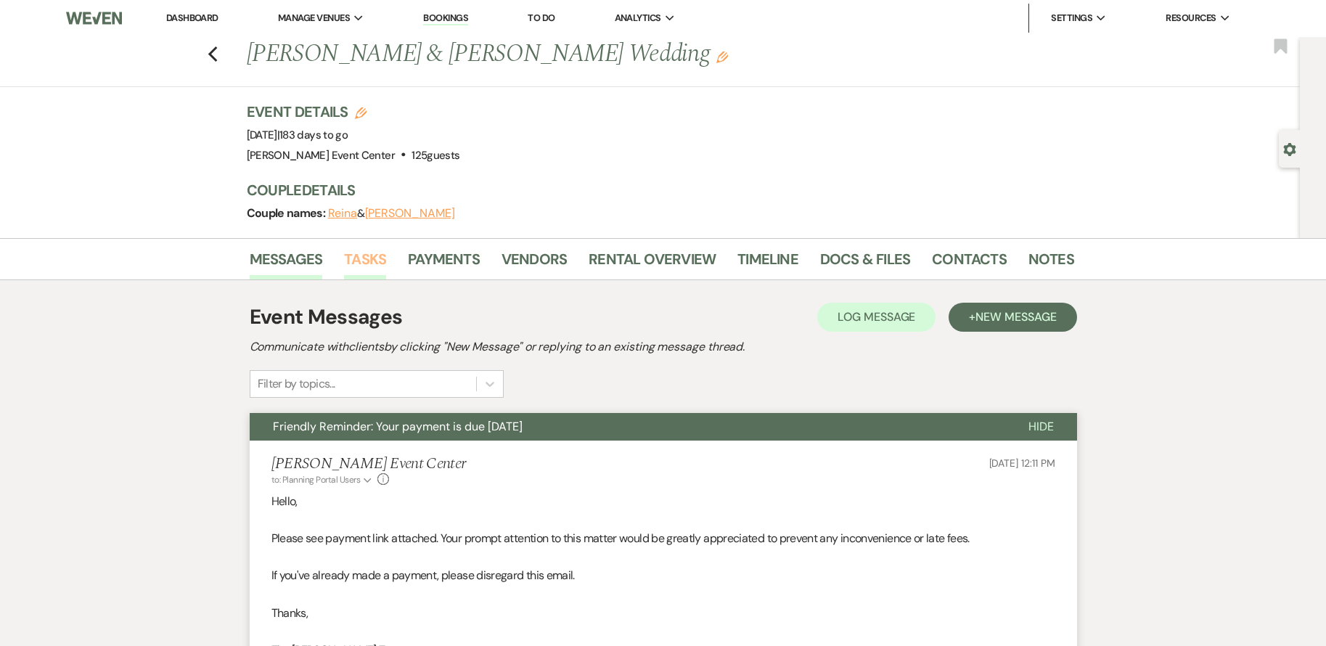
scroll to position [0, 0]
click at [218, 57] on icon "Previous" at bounding box center [212, 54] width 11 height 17
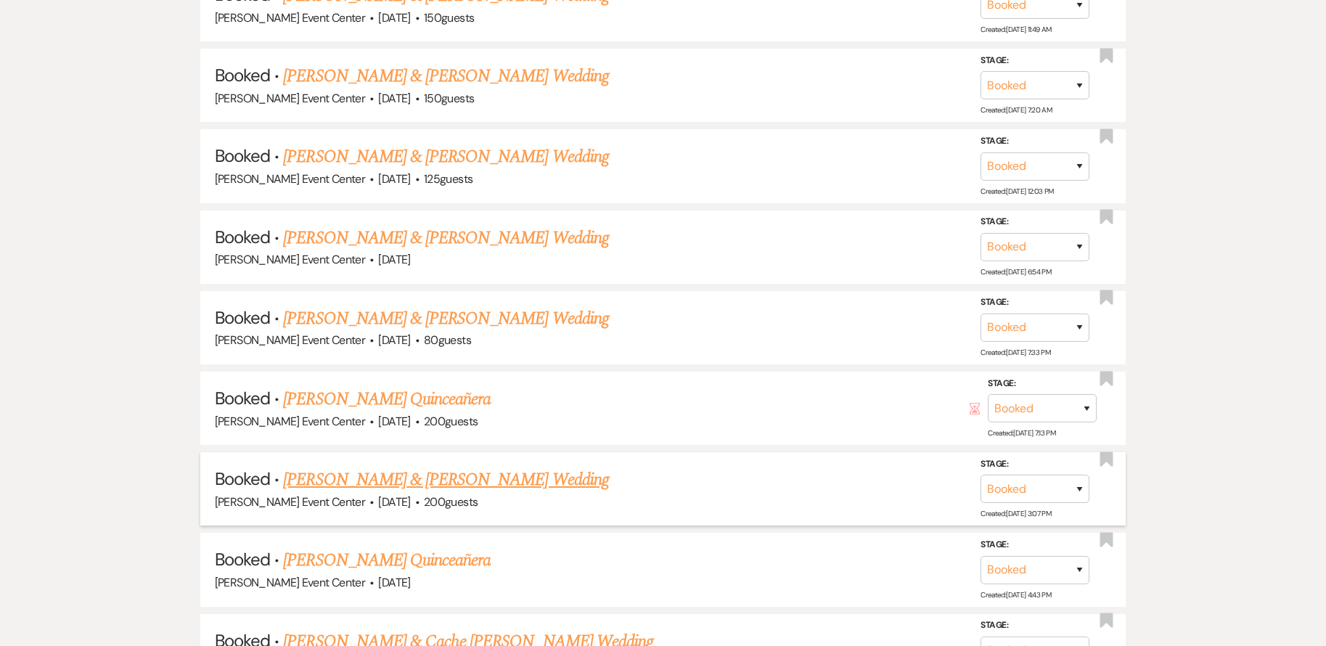
scroll to position [2800, 0]
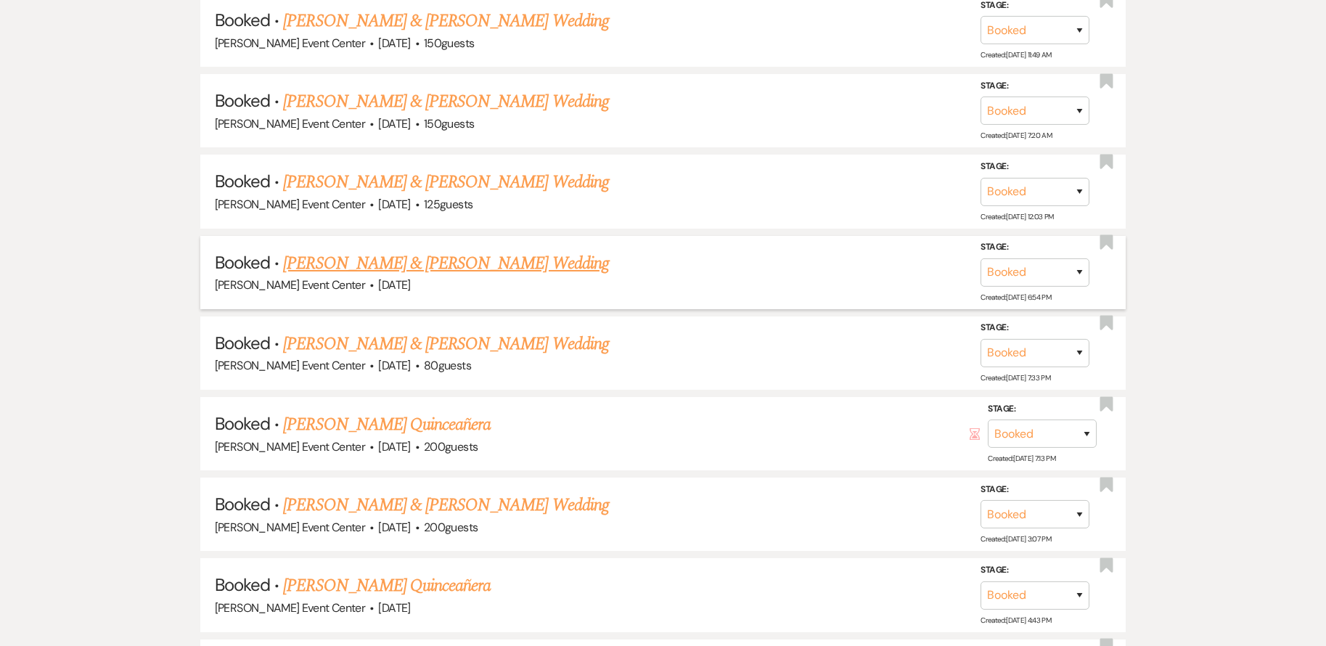
click at [432, 260] on link "[PERSON_NAME] & [PERSON_NAME] Wedding" at bounding box center [445, 263] width 325 height 26
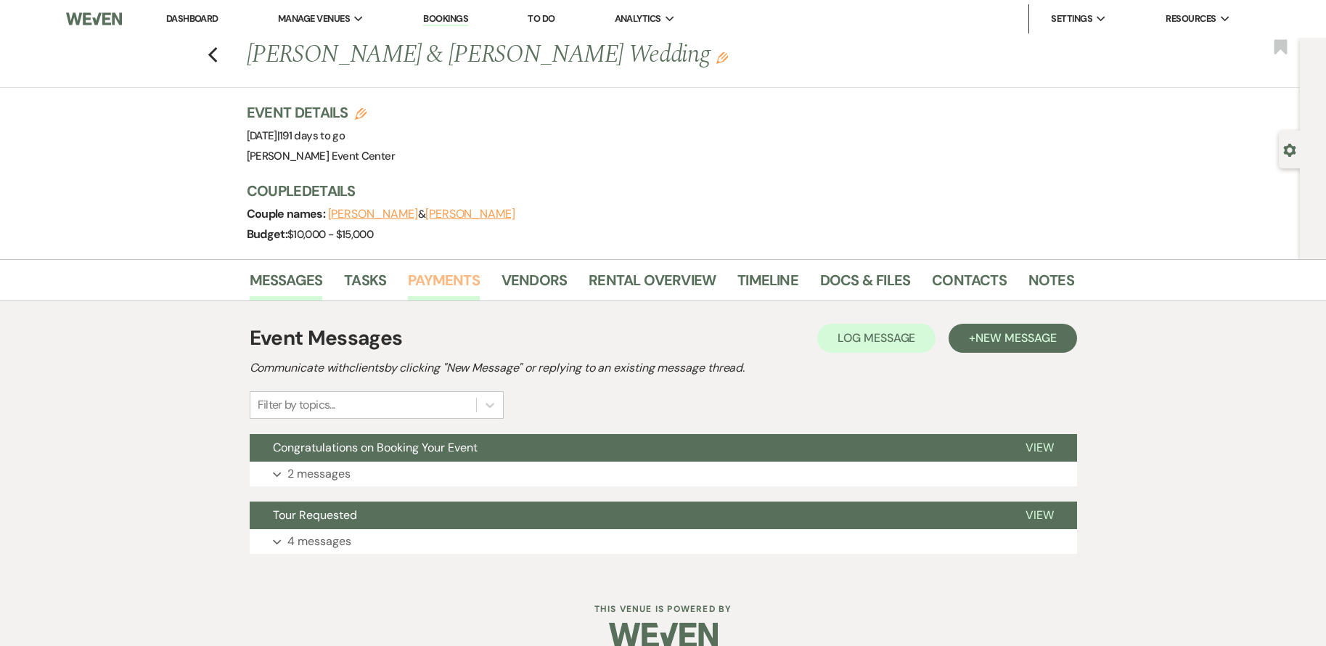
click at [453, 276] on link "Payments" at bounding box center [444, 284] width 72 height 32
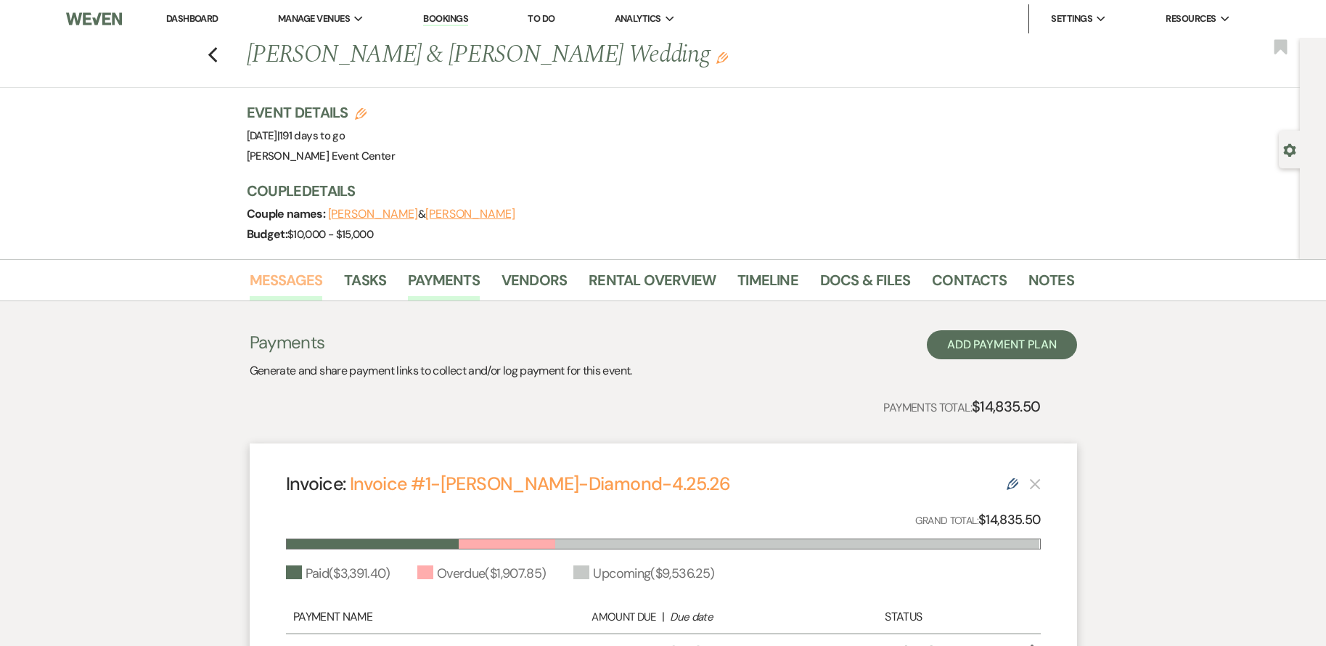
click at [305, 284] on link "Messages" at bounding box center [286, 284] width 73 height 32
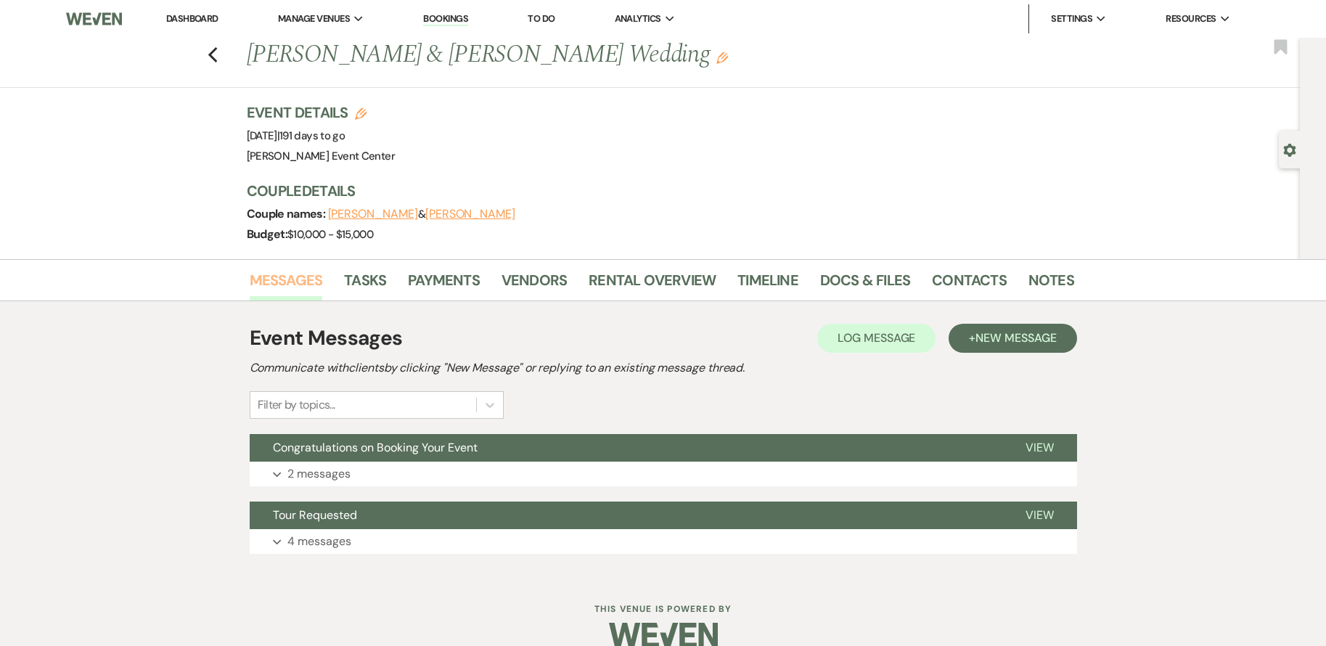
scroll to position [23, 0]
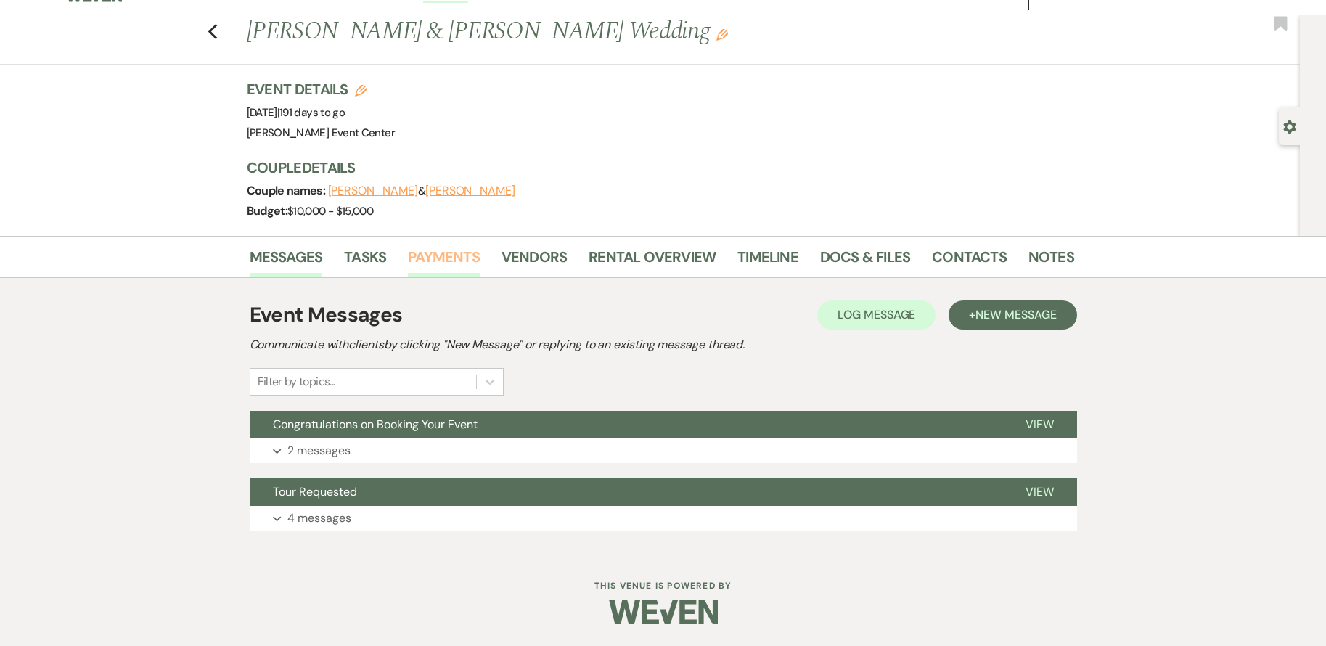
click at [457, 260] on link "Payments" at bounding box center [444, 261] width 72 height 32
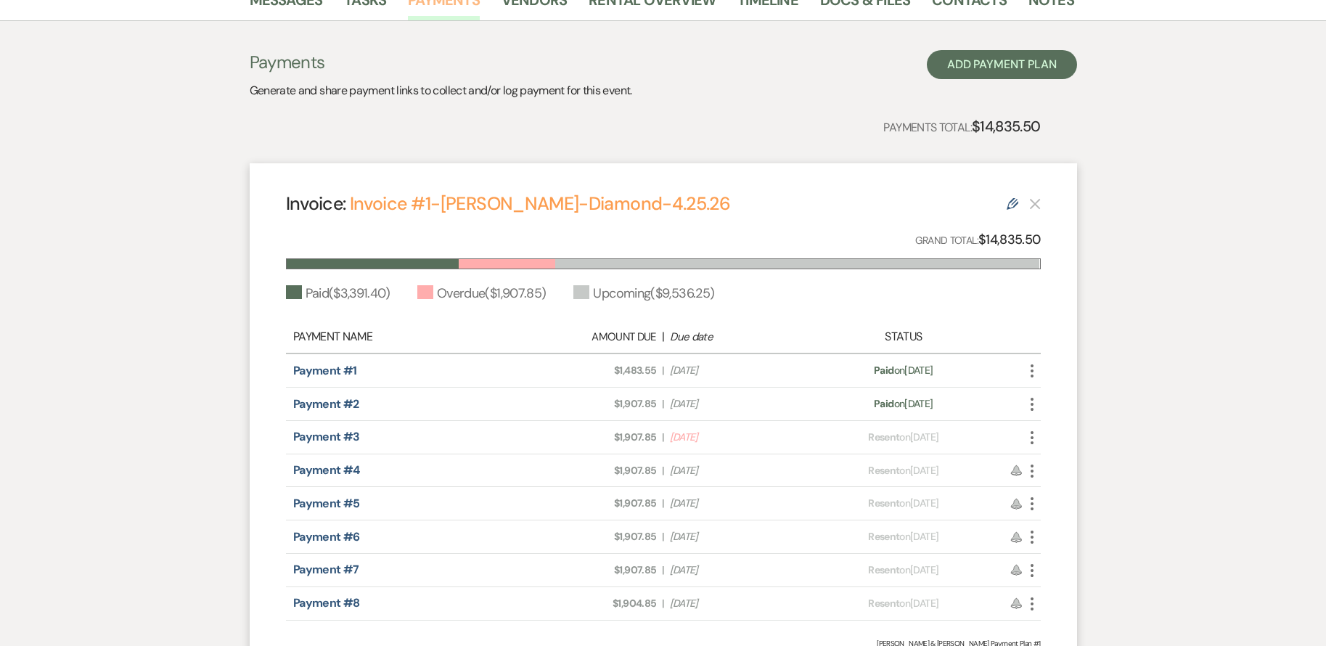
scroll to position [290, 0]
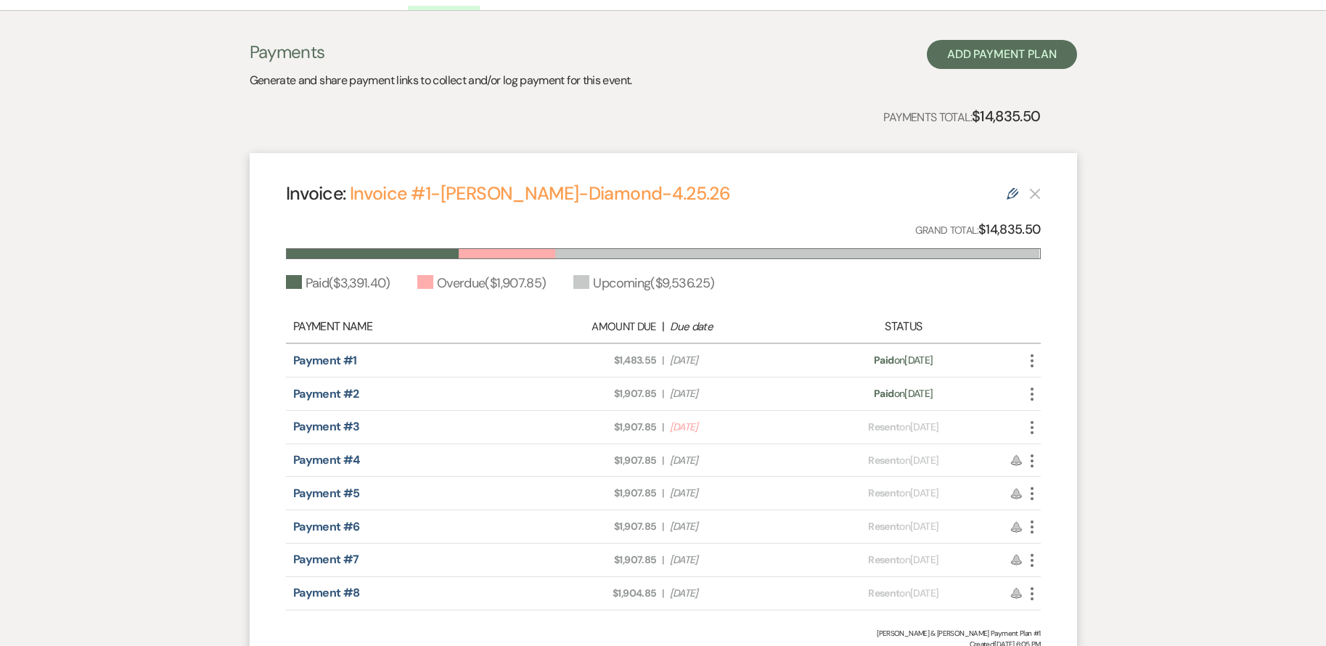
click at [1008, 196] on use at bounding box center [1012, 194] width 12 height 12
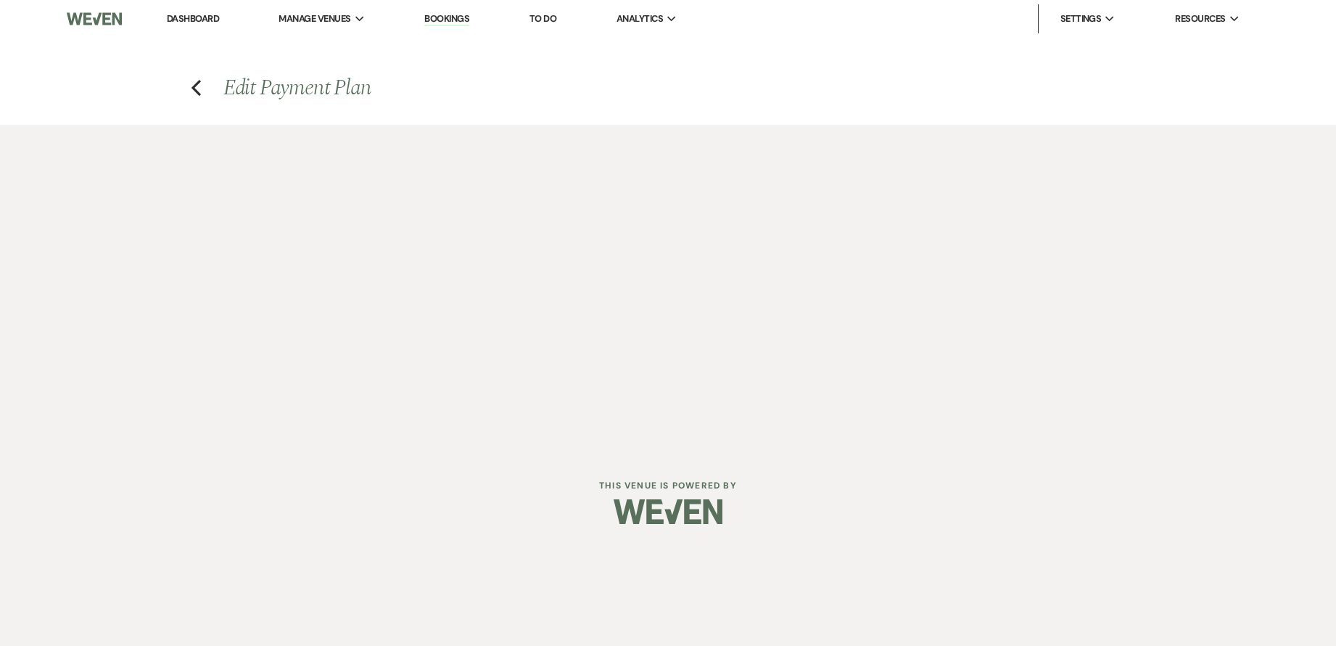
select select "26656"
select select "1"
select select "2"
select select "percentage"
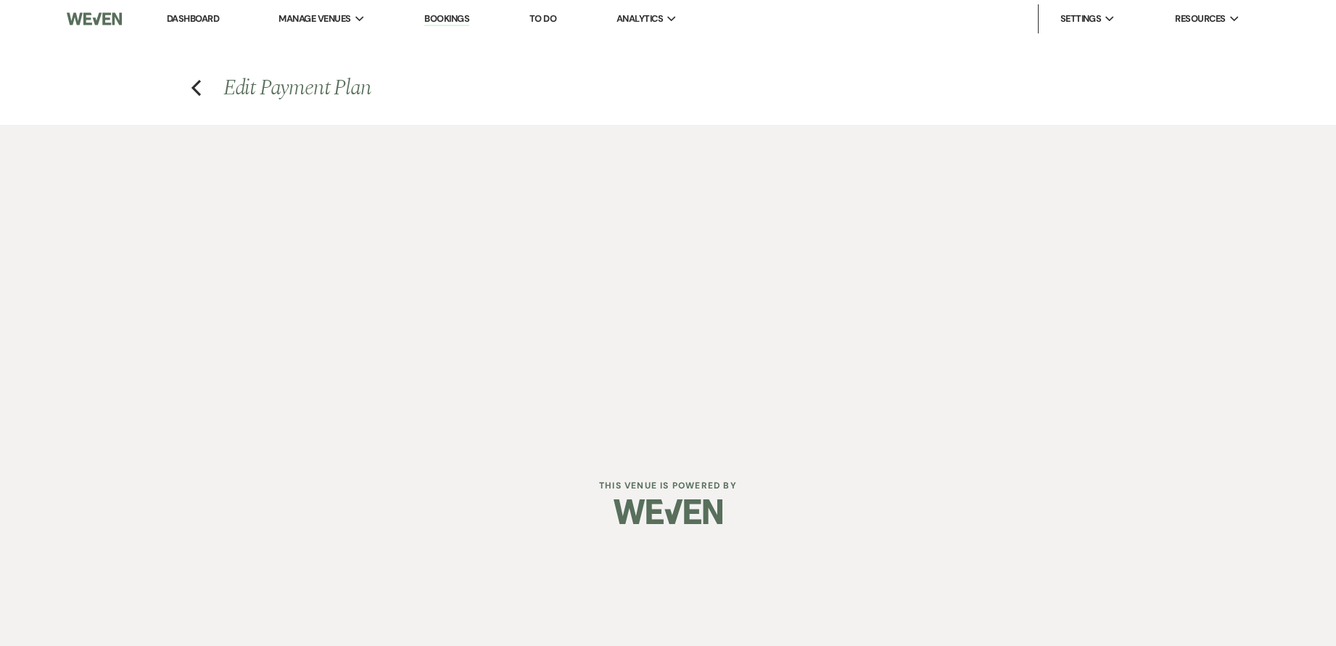
select select "2"
select select "percentage"
select select "client"
select select "weeks"
select select "2"
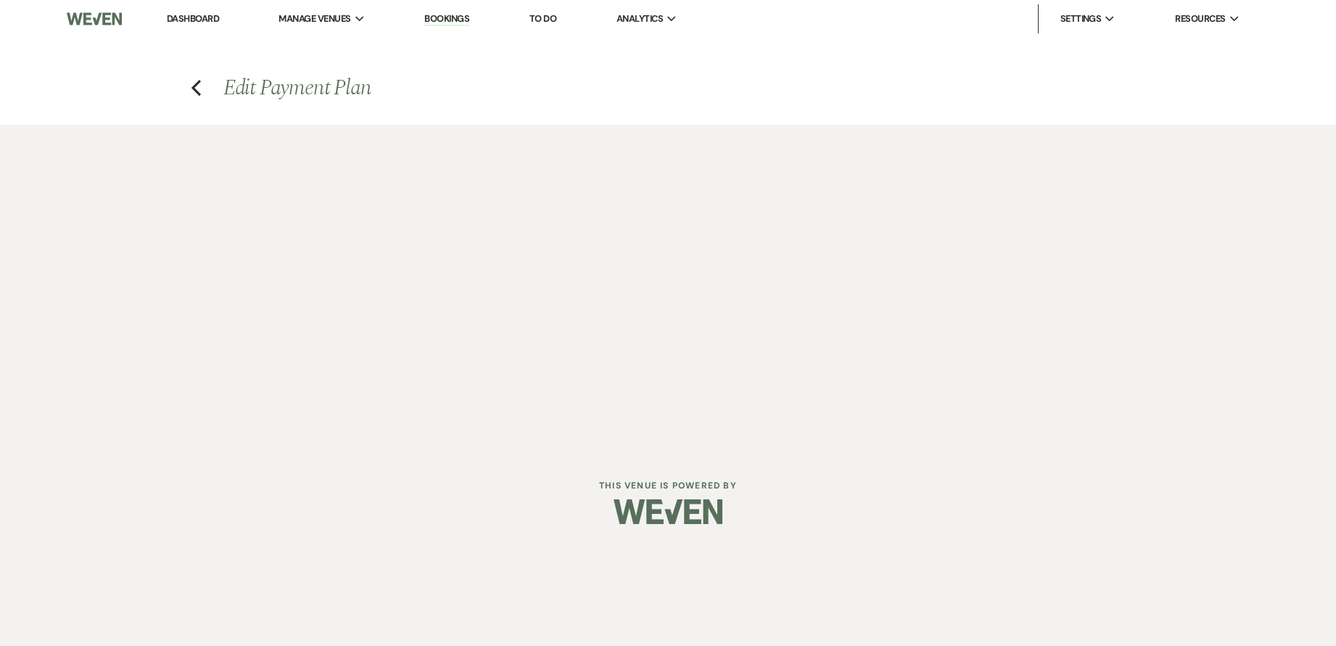
select select "percentage"
select select "client"
select select "weeks"
select select "2"
select select "percentage"
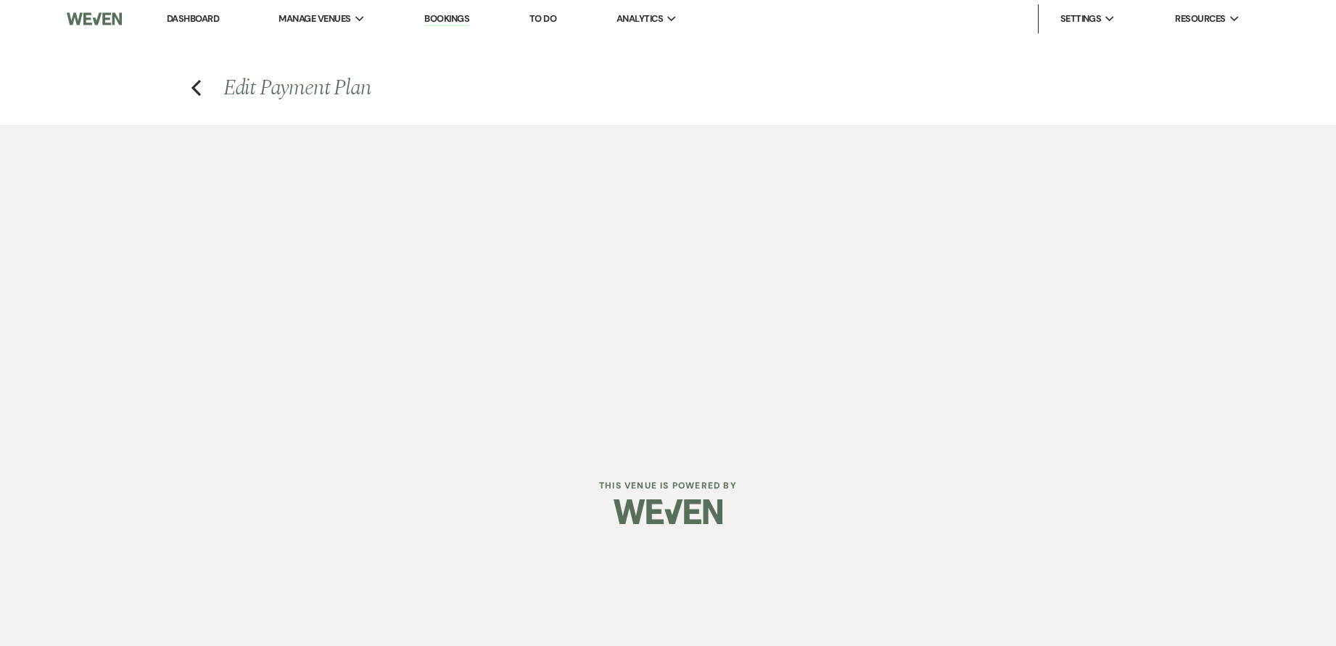
select select "client"
select select "weeks"
select select "2"
select select "percentage"
select select "client"
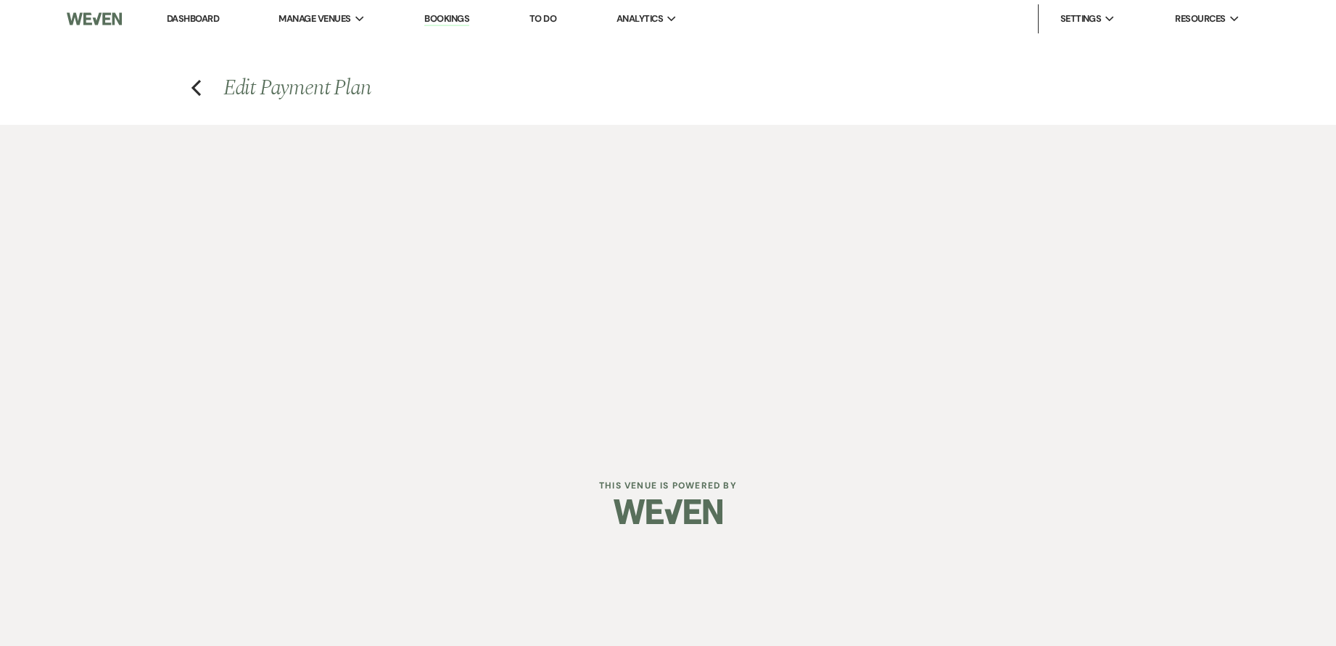
select select "weeks"
select select "2"
select select "flat"
select select "client"
select select "weeks"
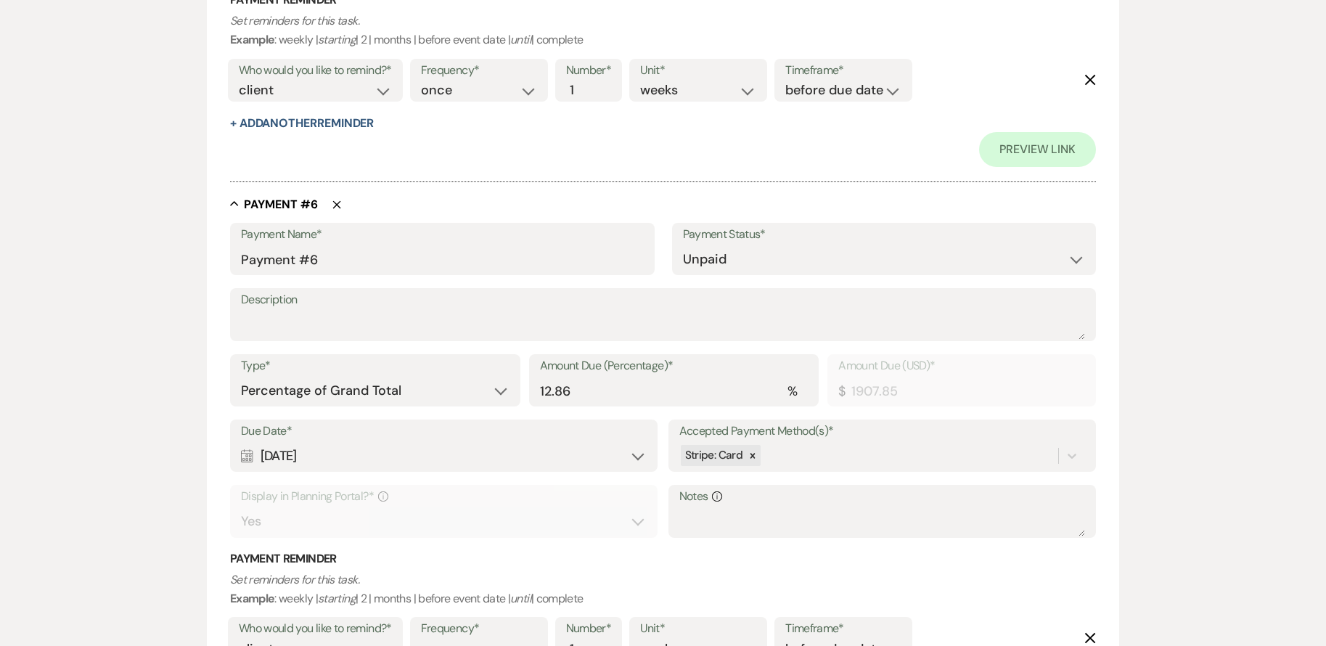
scroll to position [2830, 0]
click at [324, 126] on button "+ Add Another Reminder" at bounding box center [302, 121] width 144 height 12
select select "client"
select select "days"
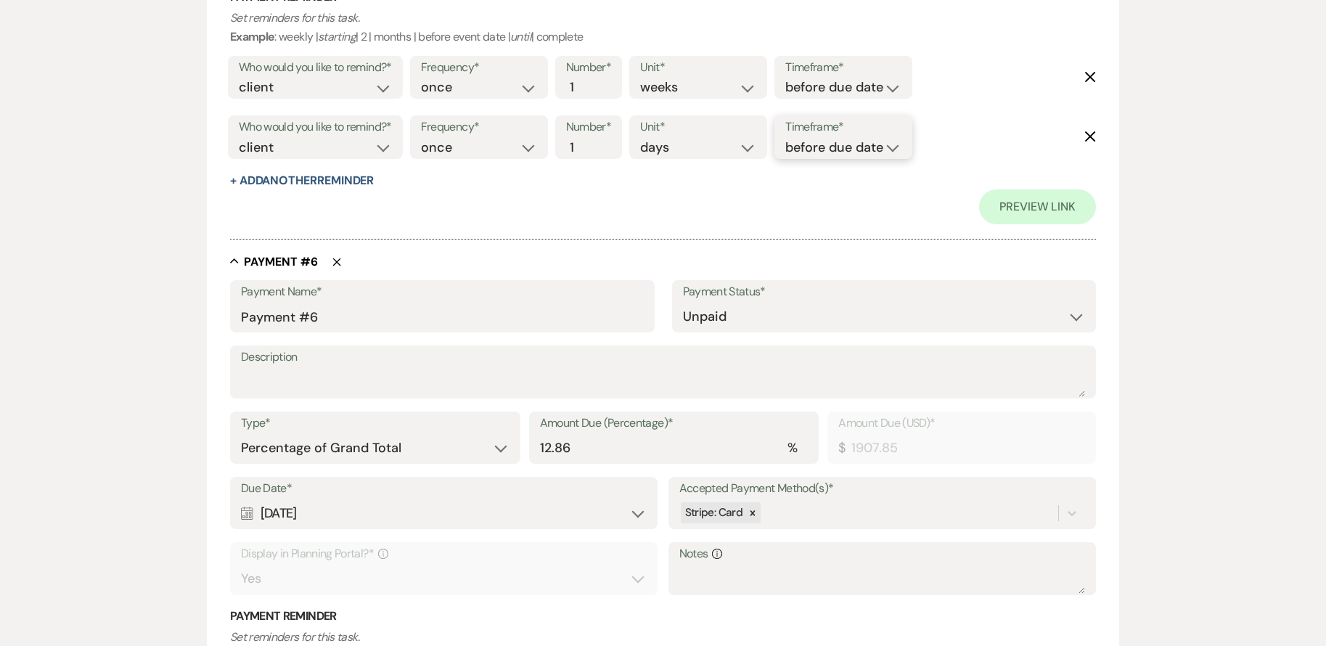
click at [839, 152] on select "before due date after due date on due date on custom date" at bounding box center [843, 148] width 116 height 20
select select "onDueDate"
click at [785, 138] on select "before due date after due date on due date on custom date" at bounding box center [843, 148] width 116 height 20
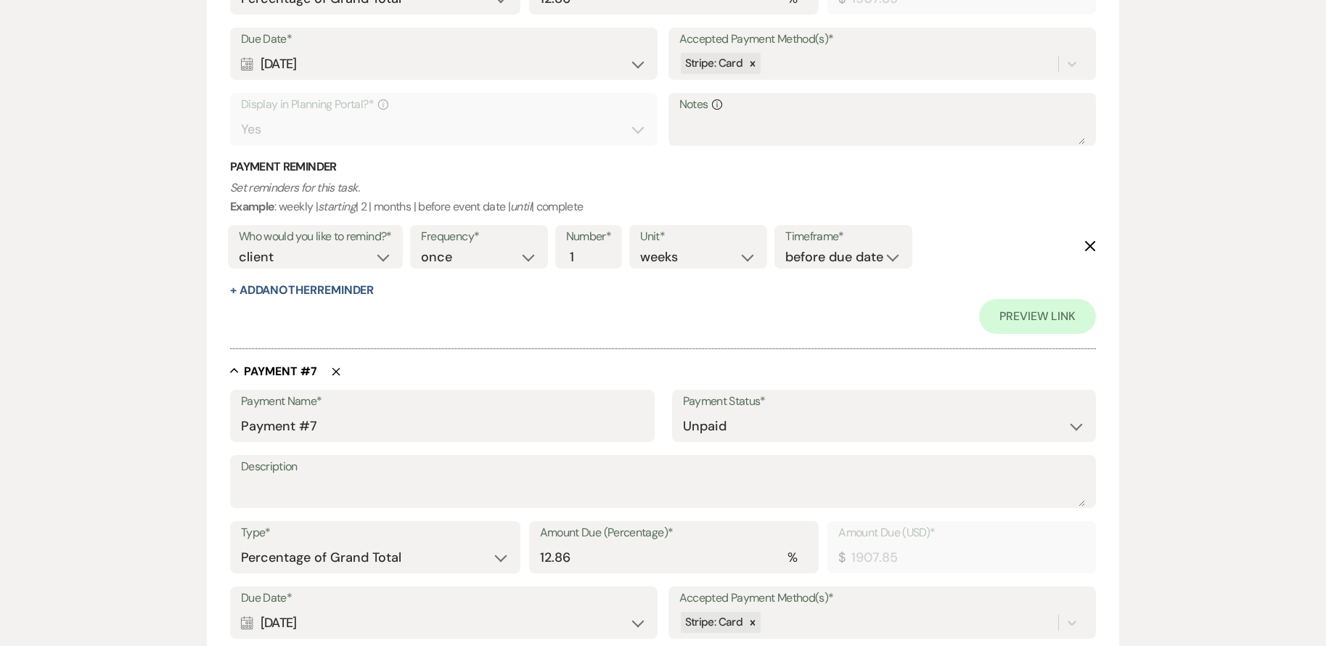
scroll to position [3410, 0]
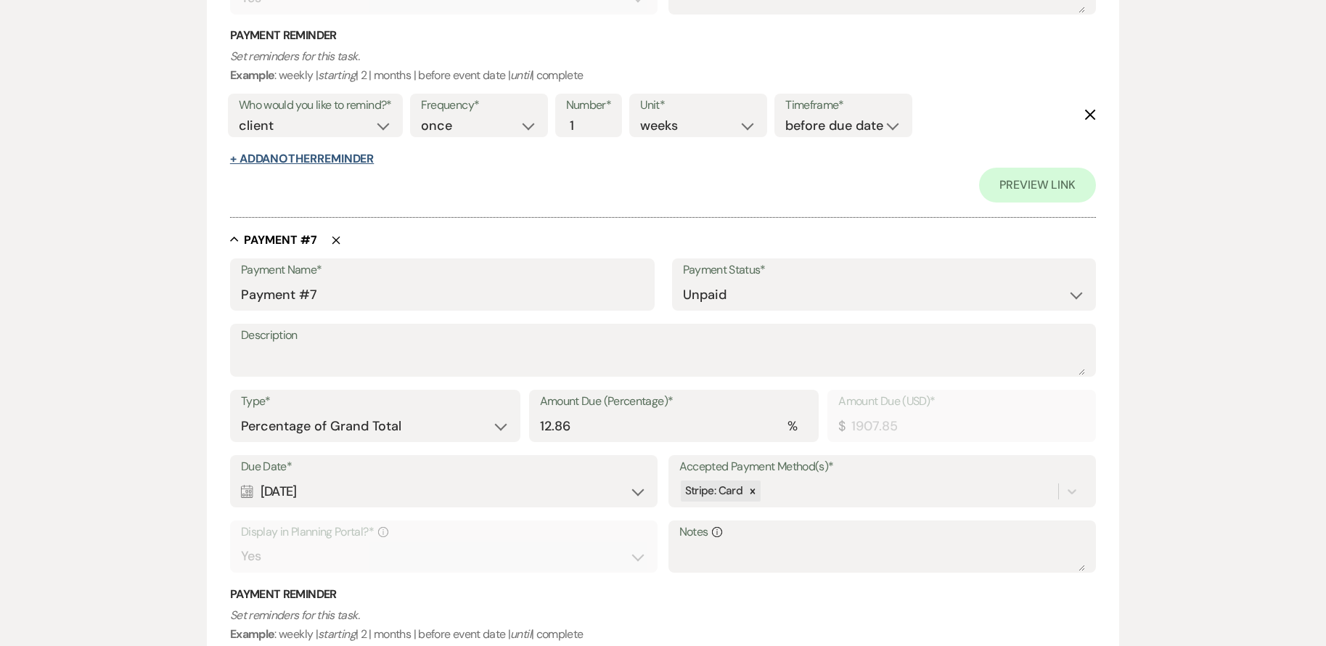
click at [350, 153] on button "+ Add Another Reminder" at bounding box center [302, 159] width 144 height 12
select select "client"
select select "days"
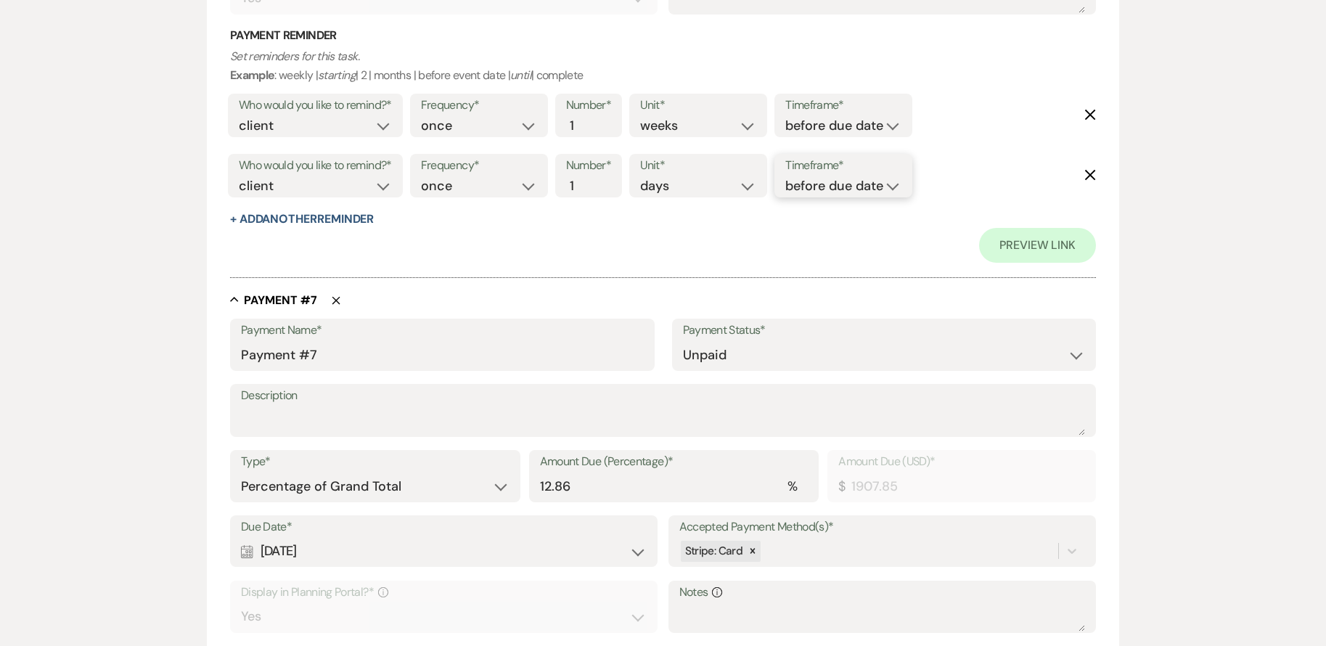
click at [847, 176] on select "before due date after due date on due date on custom date" at bounding box center [843, 186] width 116 height 20
select select "onDueDate"
click at [785, 176] on select "before due date after due date on due date on custom date" at bounding box center [843, 186] width 116 height 20
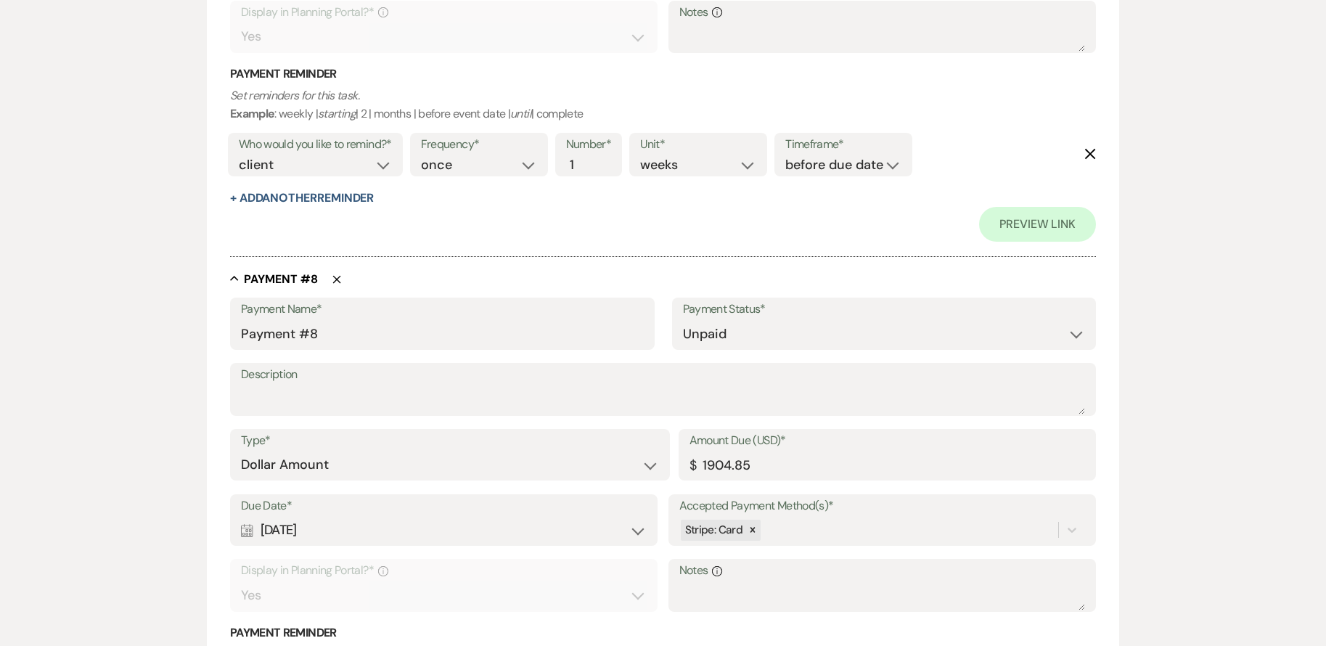
scroll to position [3990, 0]
click at [342, 199] on button "+ Add Another Reminder" at bounding box center [302, 198] width 144 height 12
select select "client"
select select "days"
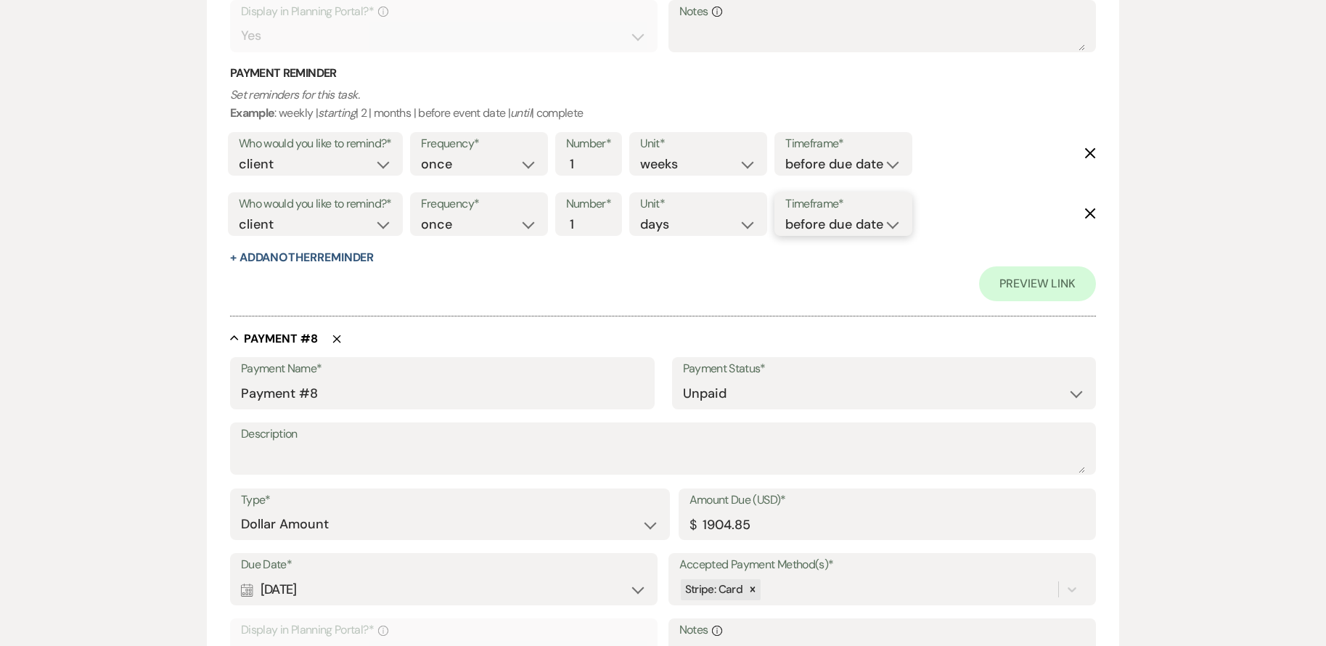
click at [828, 217] on select "before due date after due date on due date on custom date" at bounding box center [843, 225] width 116 height 20
select select "onDueDate"
click at [785, 215] on select "before due date after due date on due date on custom date" at bounding box center [843, 225] width 116 height 20
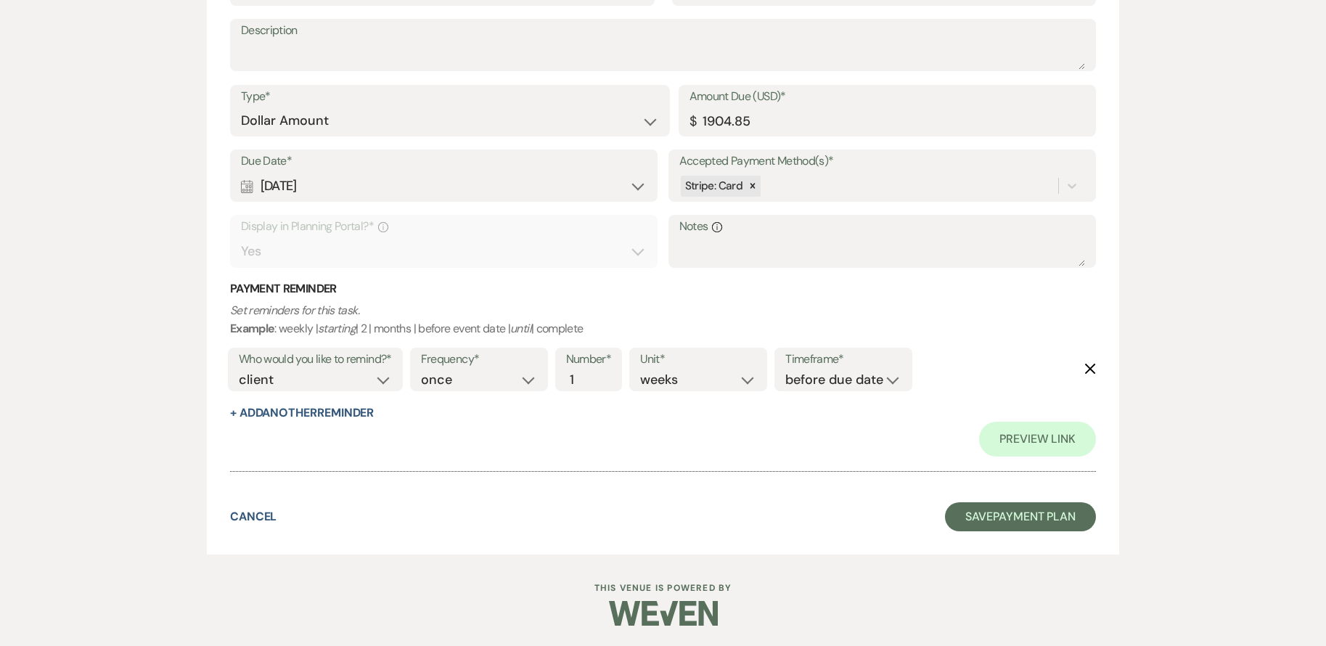
scroll to position [4395, 0]
click at [340, 407] on button "+ Add Another Reminder" at bounding box center [302, 412] width 144 height 12
select select "client"
select select "days"
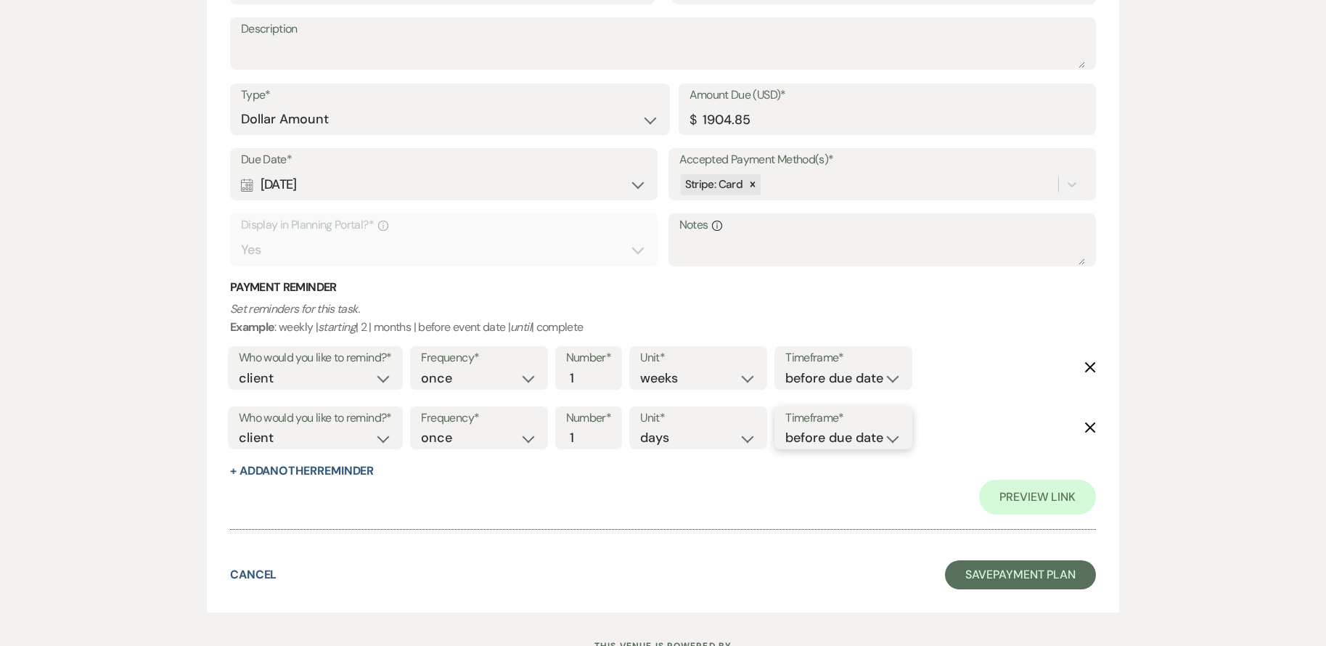
click at [831, 443] on select "before due date after due date on due date on custom date" at bounding box center [843, 438] width 116 height 20
select select "onDueDate"
click at [785, 428] on select "before due date after due date on due date on custom date" at bounding box center [843, 438] width 116 height 20
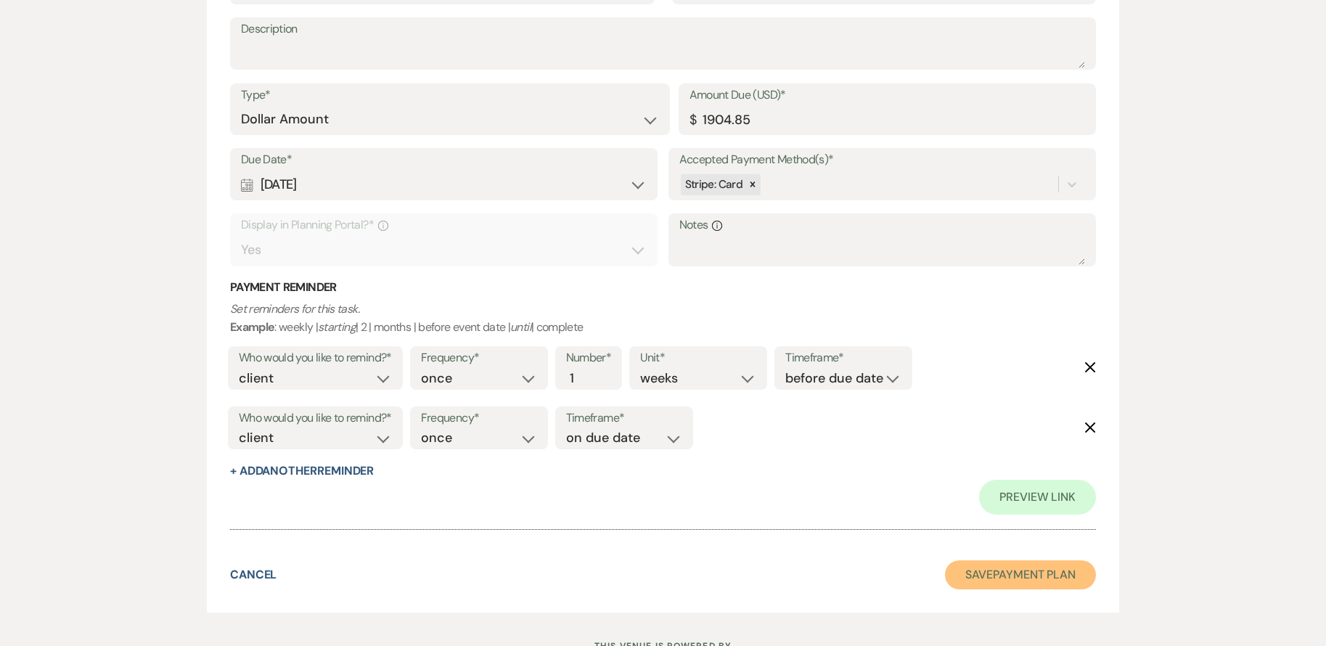
click at [1030, 585] on button "Save Payment Plan" at bounding box center [1020, 574] width 151 height 29
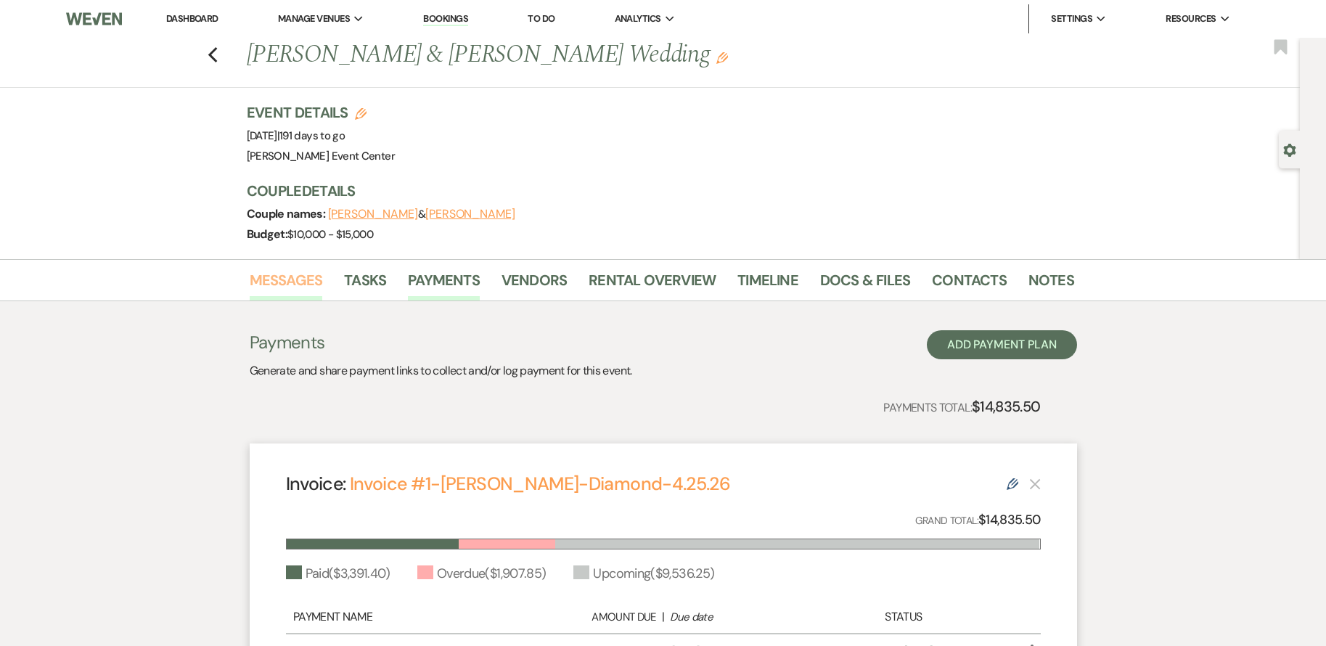
click at [286, 281] on link "Messages" at bounding box center [286, 284] width 73 height 32
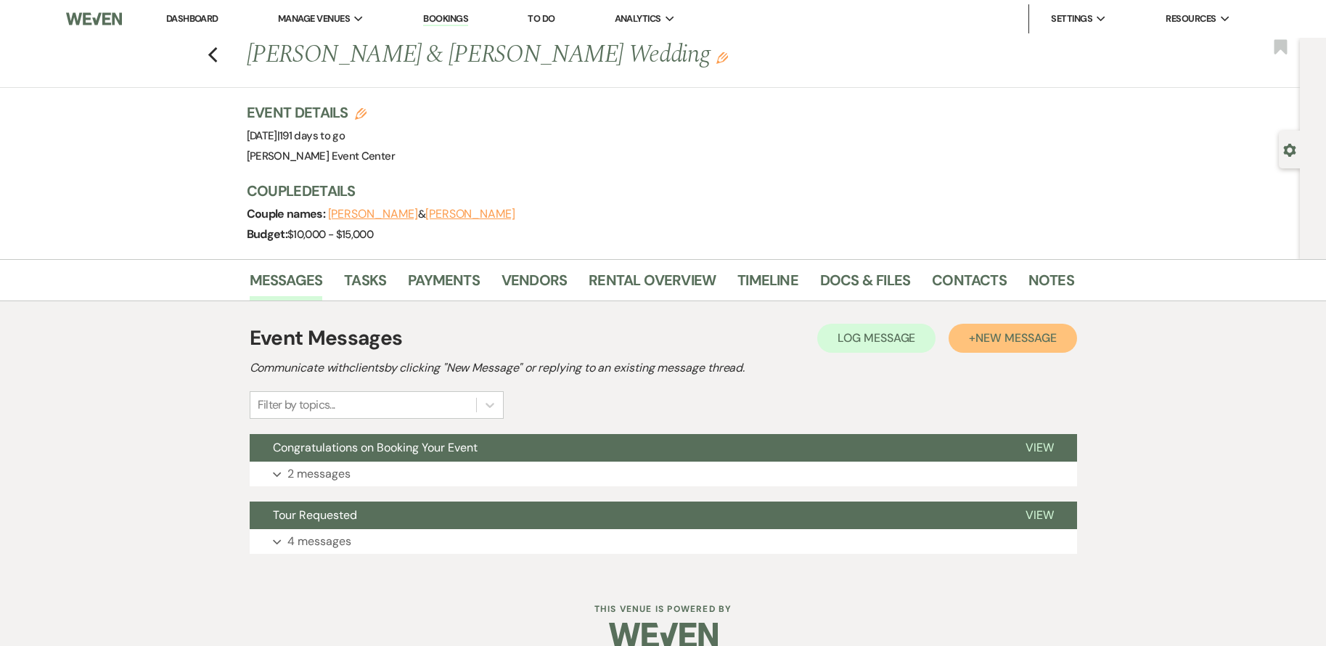
click at [1016, 350] on button "+ New Message" at bounding box center [1012, 338] width 128 height 29
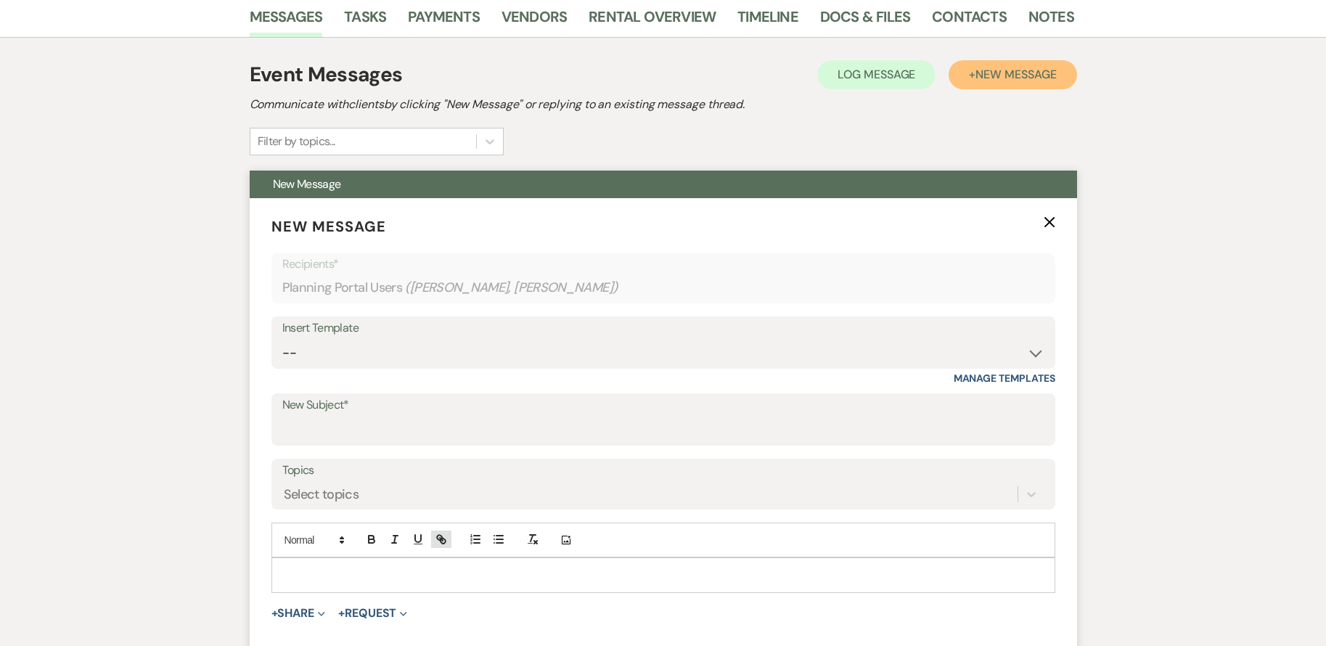
scroll to position [363, 0]
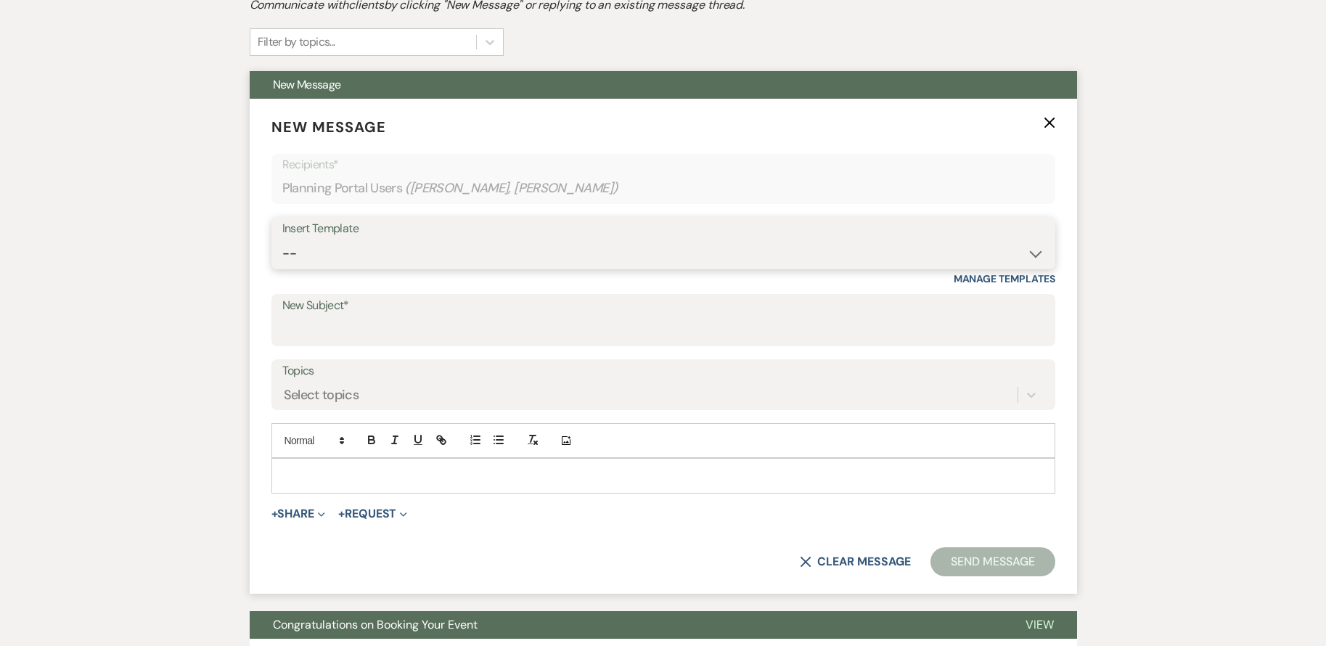
click at [362, 251] on select "-- Weven Planning Portal Introduction (Booked Events) Initial Inquiry Response …" at bounding box center [663, 253] width 762 height 28
select select "3564"
click at [282, 239] on select "-- Weven Planning Portal Introduction (Booked Events) Initial Inquiry Response …" at bounding box center [663, 253] width 762 height 28
type input "Friendly Reminder: Your payment is past due"
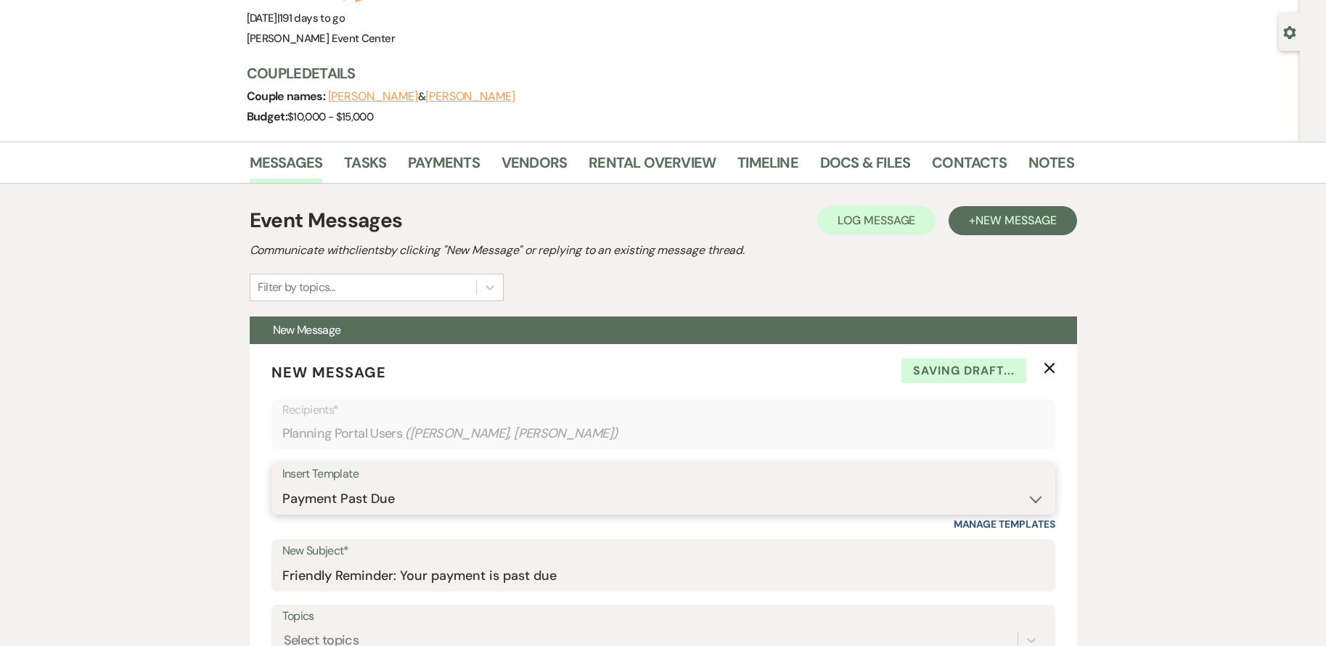
scroll to position [112, 0]
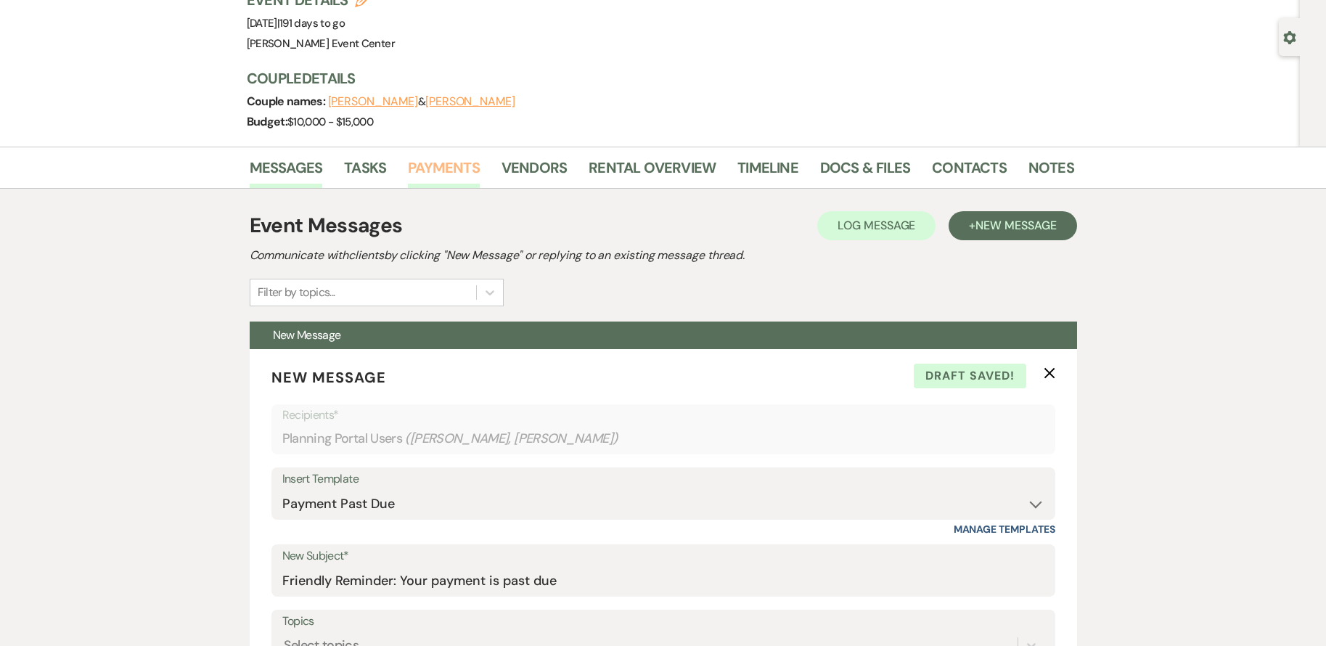
click at [461, 173] on link "Payments" at bounding box center [444, 172] width 72 height 32
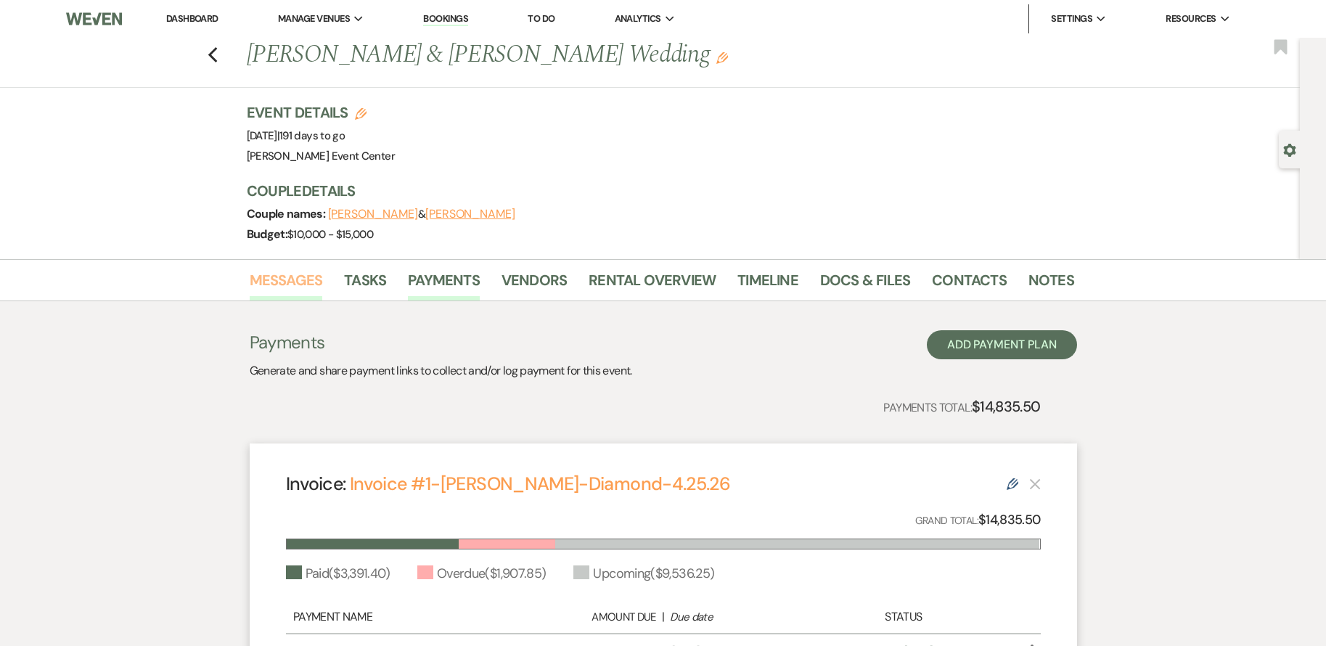
click at [310, 295] on link "Messages" at bounding box center [286, 284] width 73 height 32
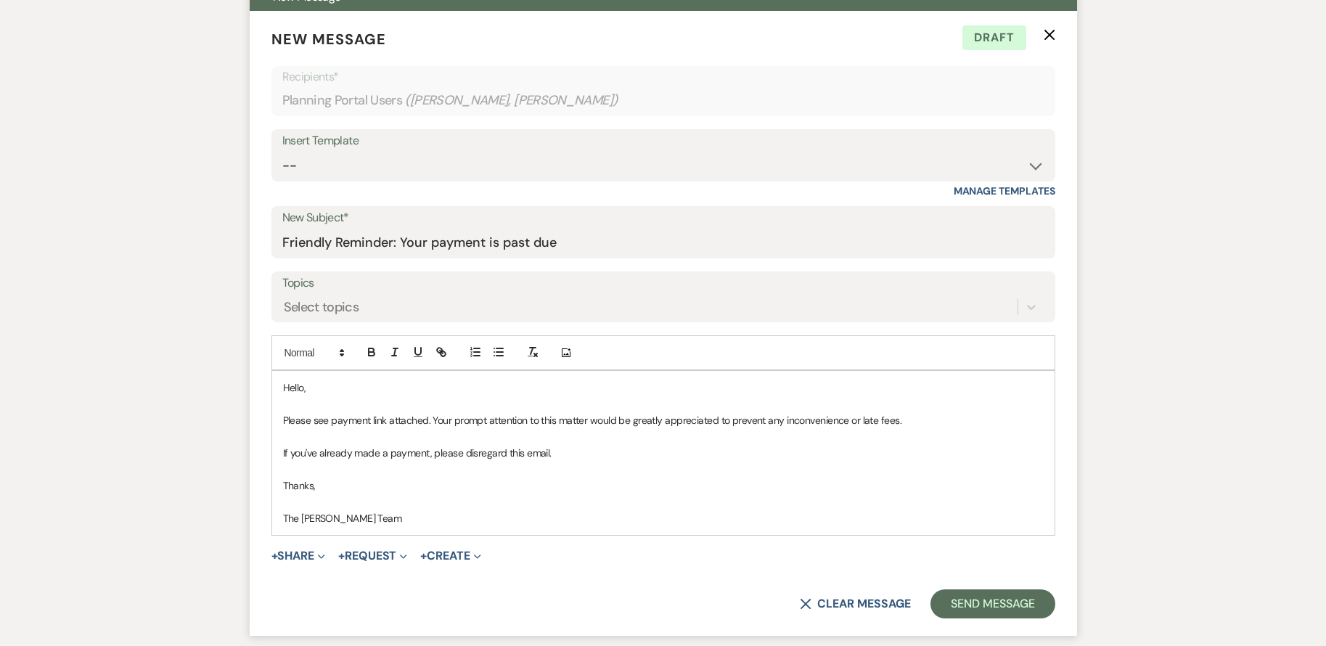
scroll to position [580, 0]
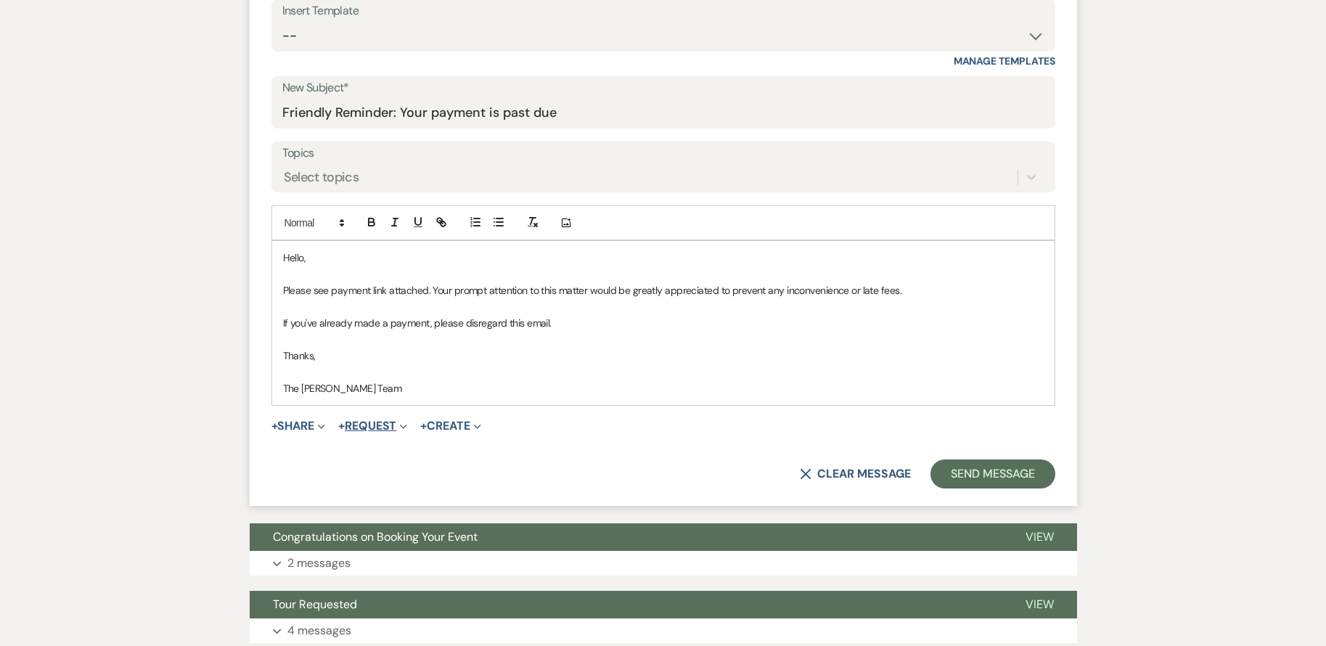
click at [385, 422] on button "+ Request Expand" at bounding box center [372, 426] width 69 height 12
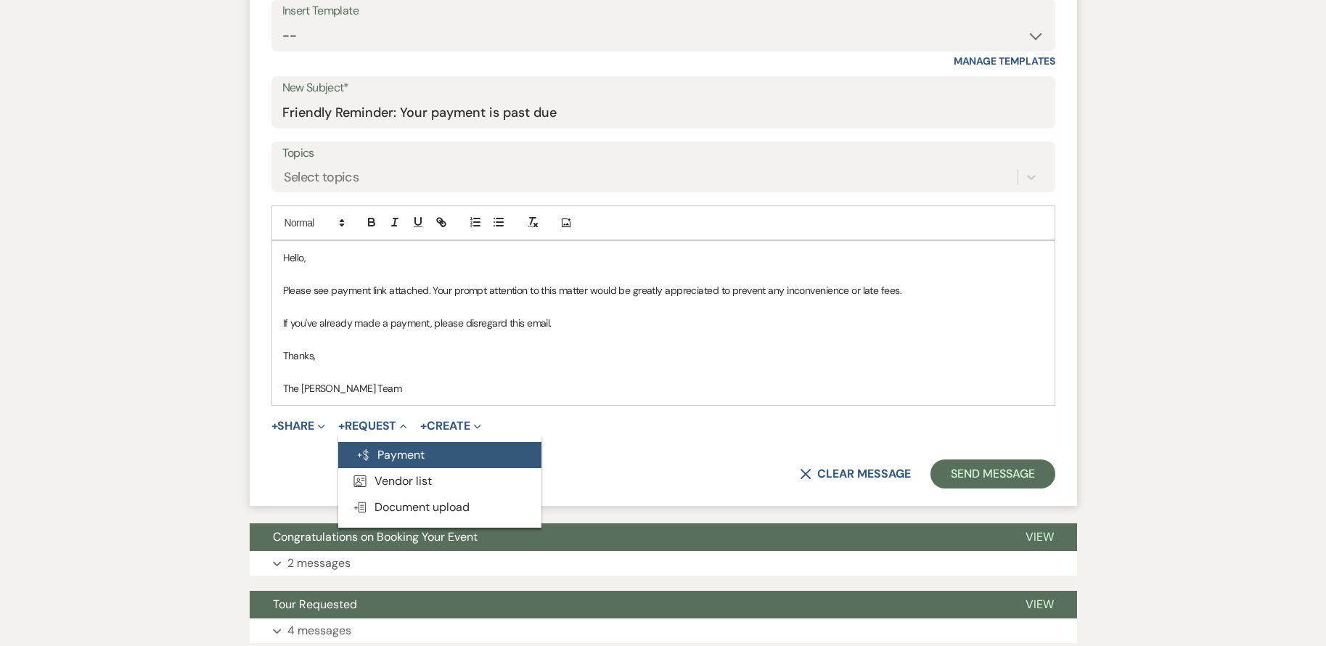
click at [439, 456] on button "Generate Payment Payment" at bounding box center [439, 455] width 203 height 26
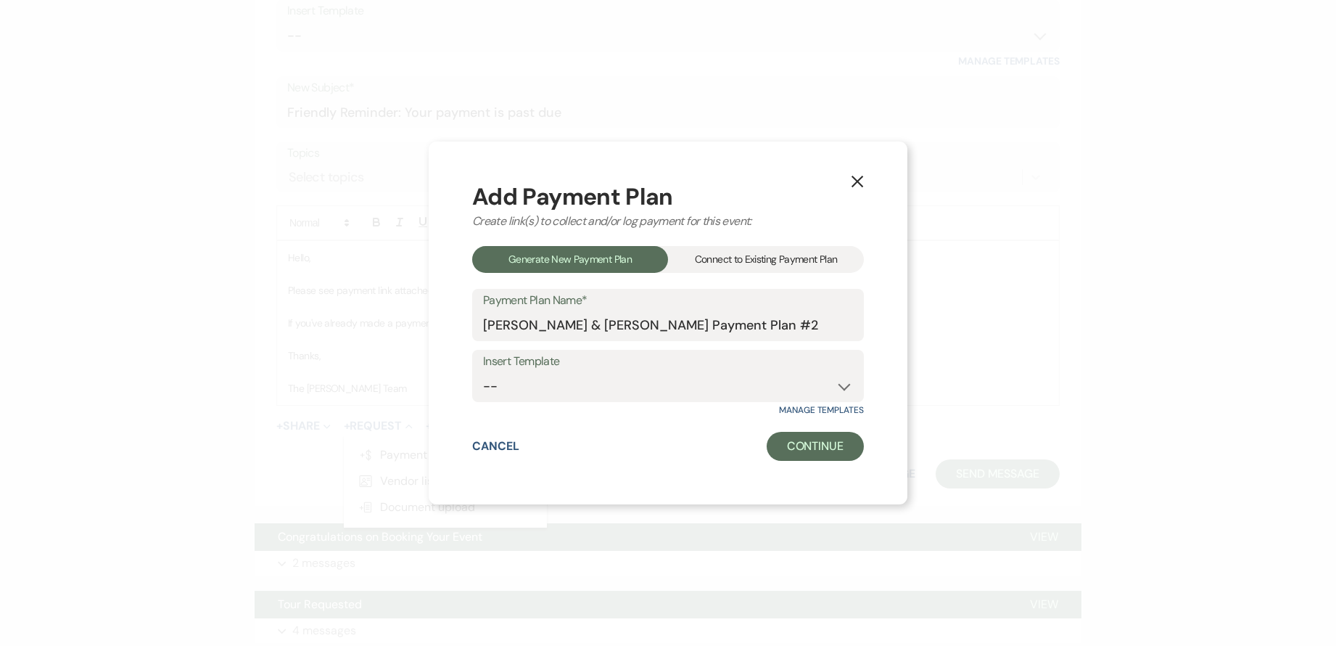
click at [752, 252] on div "Connect to Existing Payment Plan" at bounding box center [766, 259] width 196 height 27
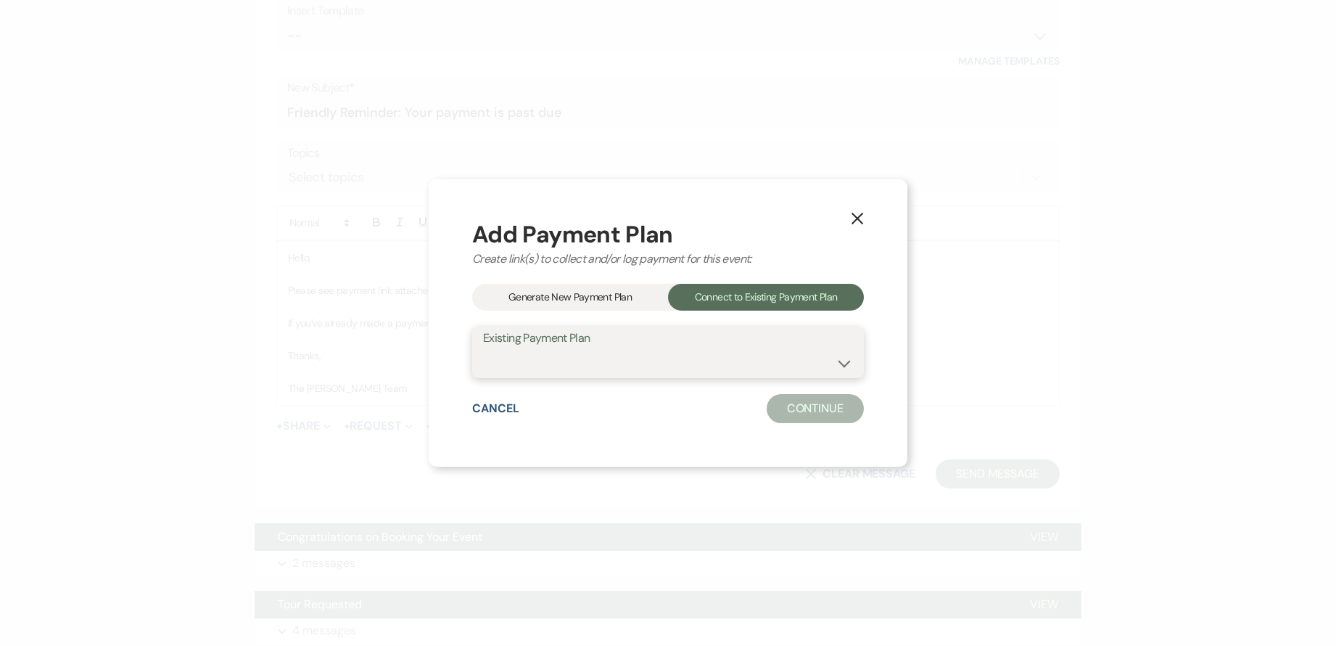
click at [682, 349] on select "[PERSON_NAME] & [PERSON_NAME] Payment Plan #1" at bounding box center [668, 362] width 370 height 28
select select "24293"
click at [483, 348] on select "[PERSON_NAME] & [PERSON_NAME] Payment Plan #1" at bounding box center [668, 362] width 370 height 28
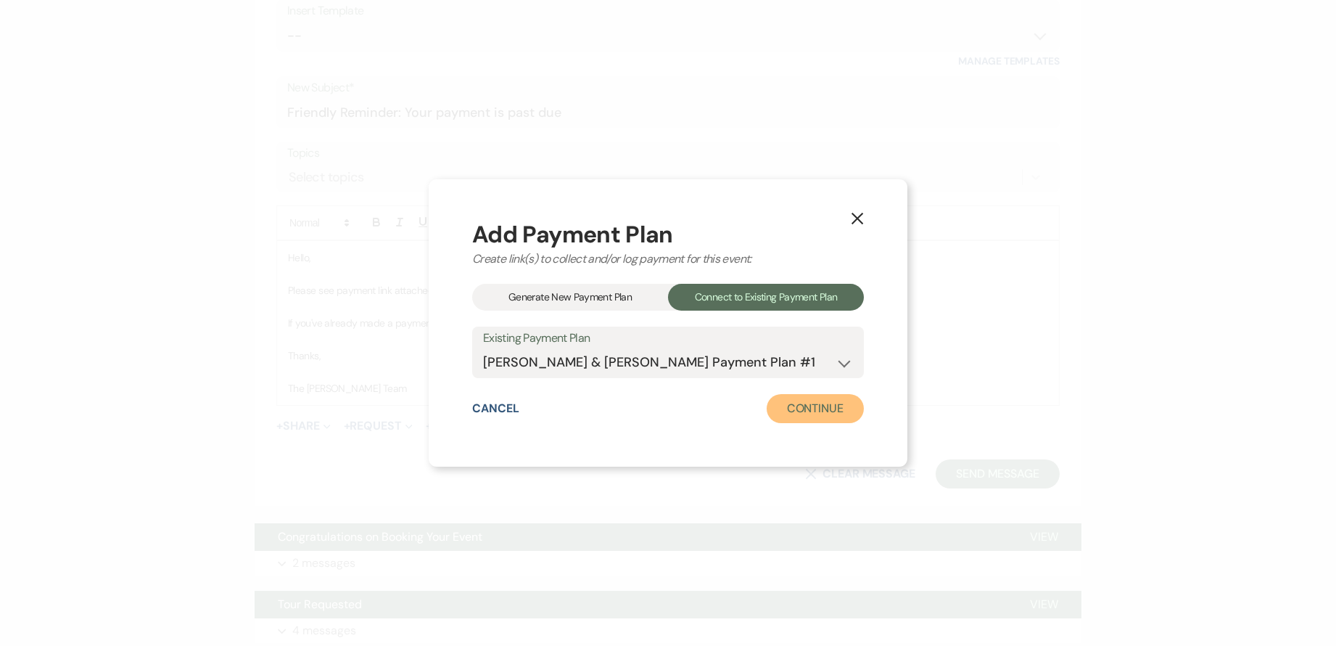
click at [798, 411] on button "Continue" at bounding box center [815, 408] width 97 height 29
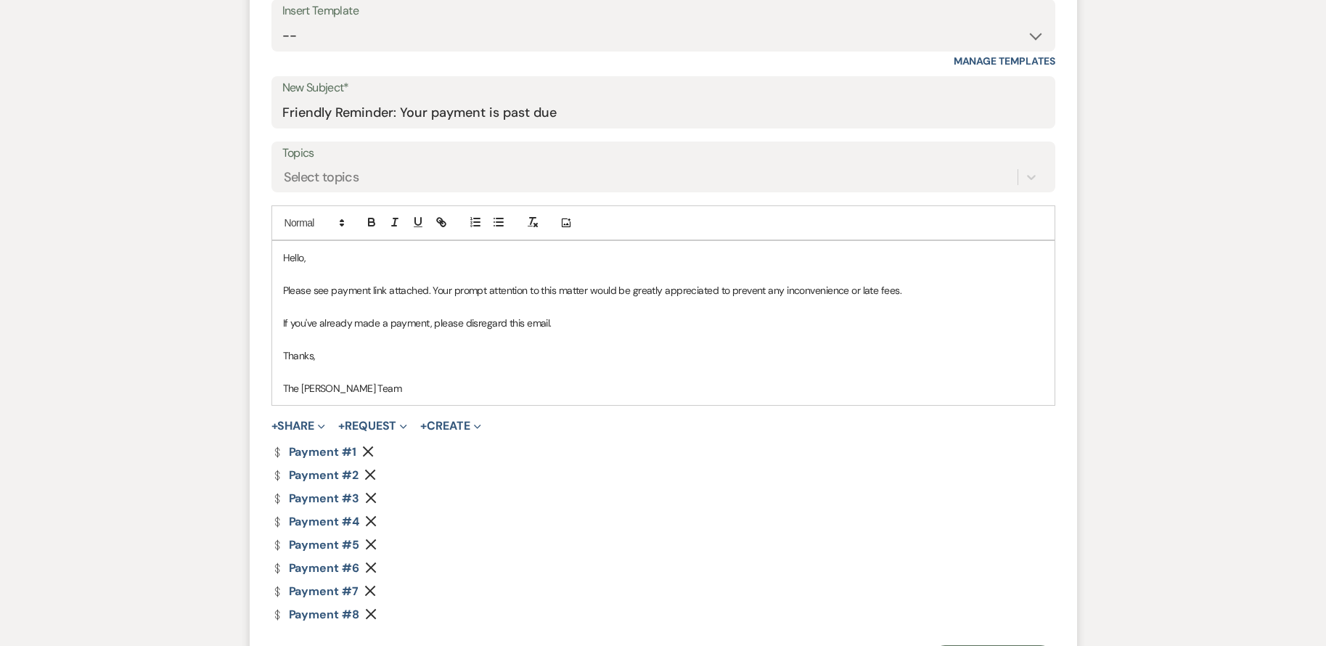
click at [370, 445] on icon "Remove" at bounding box center [368, 451] width 12 height 12
click at [370, 445] on icon "Remove" at bounding box center [370, 451] width 12 height 12
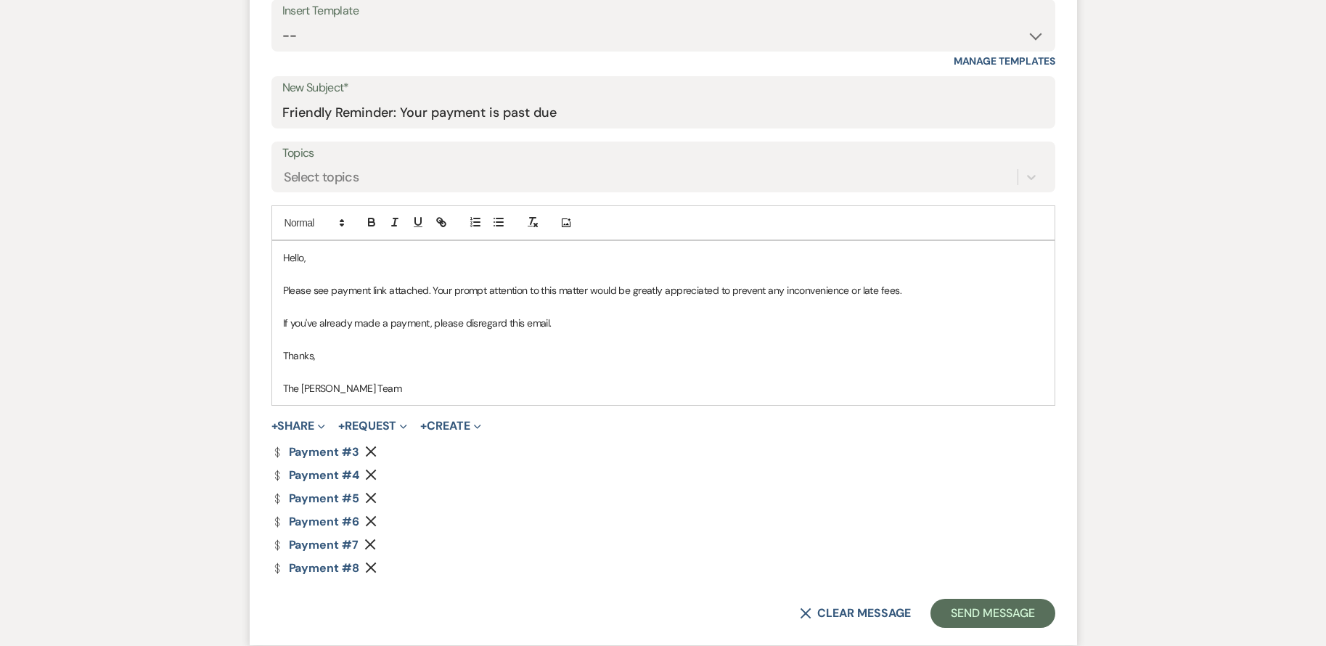
click at [370, 477] on icon "Remove" at bounding box center [371, 475] width 12 height 12
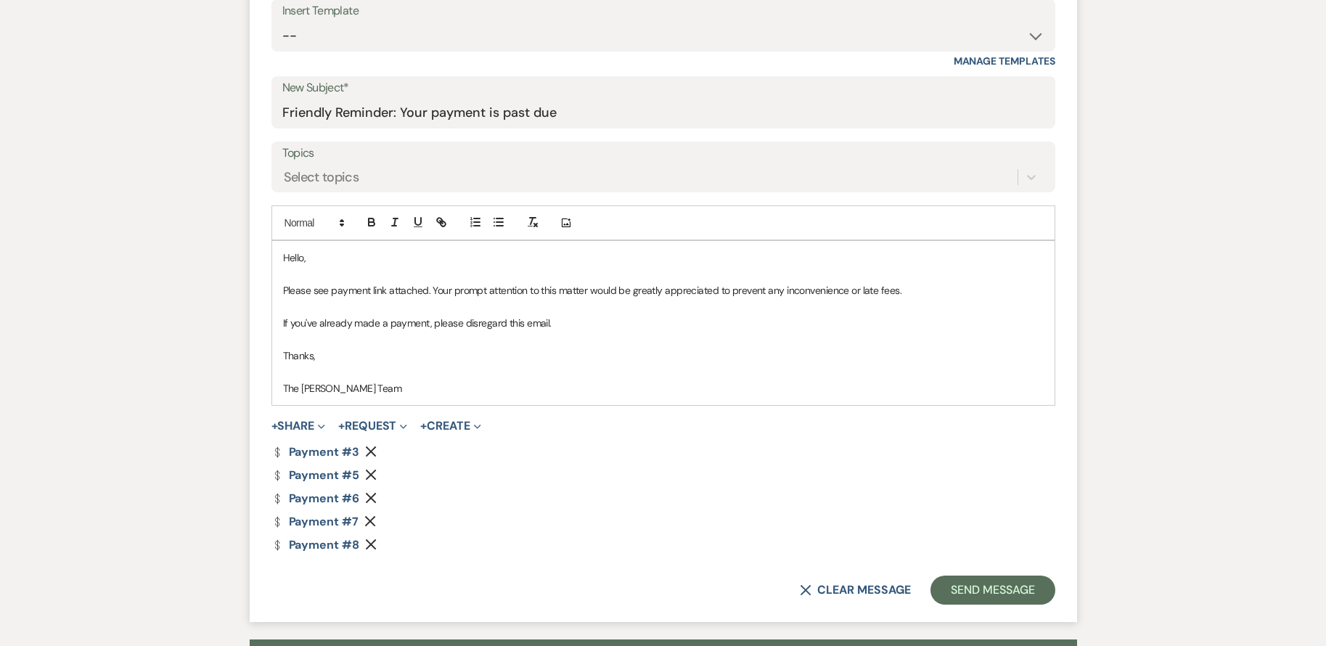
click at [370, 477] on icon "Remove" at bounding box center [371, 475] width 12 height 12
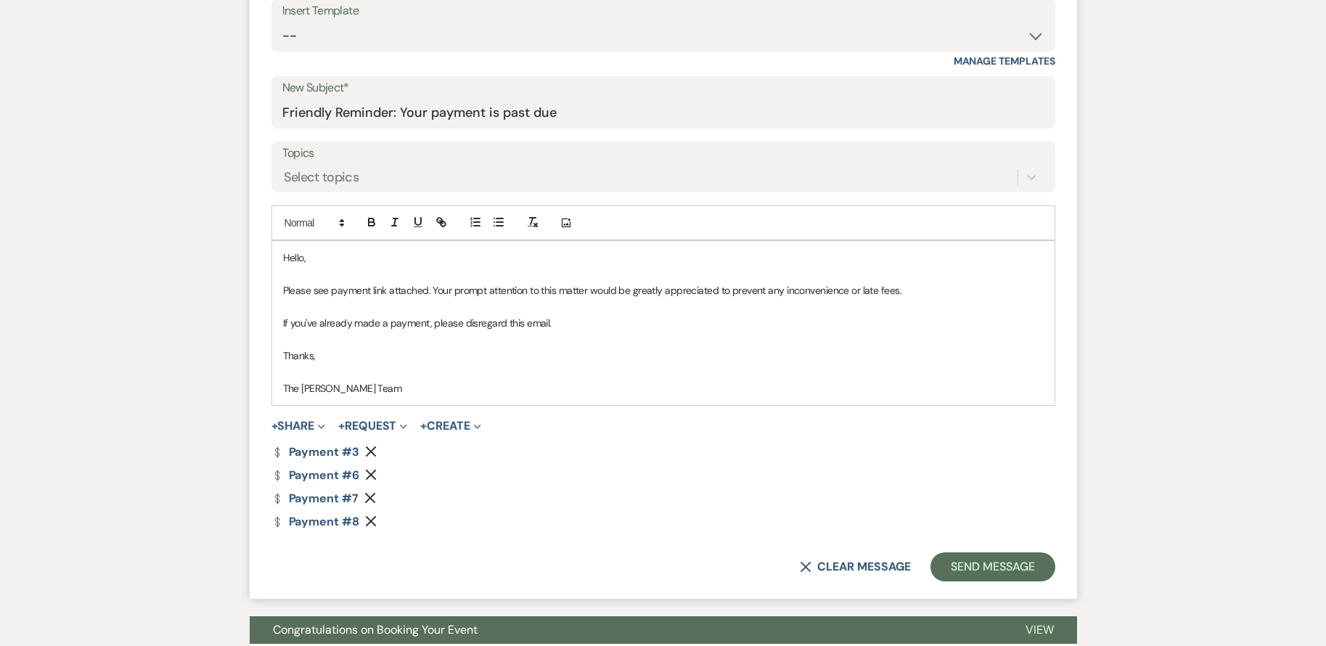
click at [371, 472] on icon "Remove" at bounding box center [371, 475] width 12 height 12
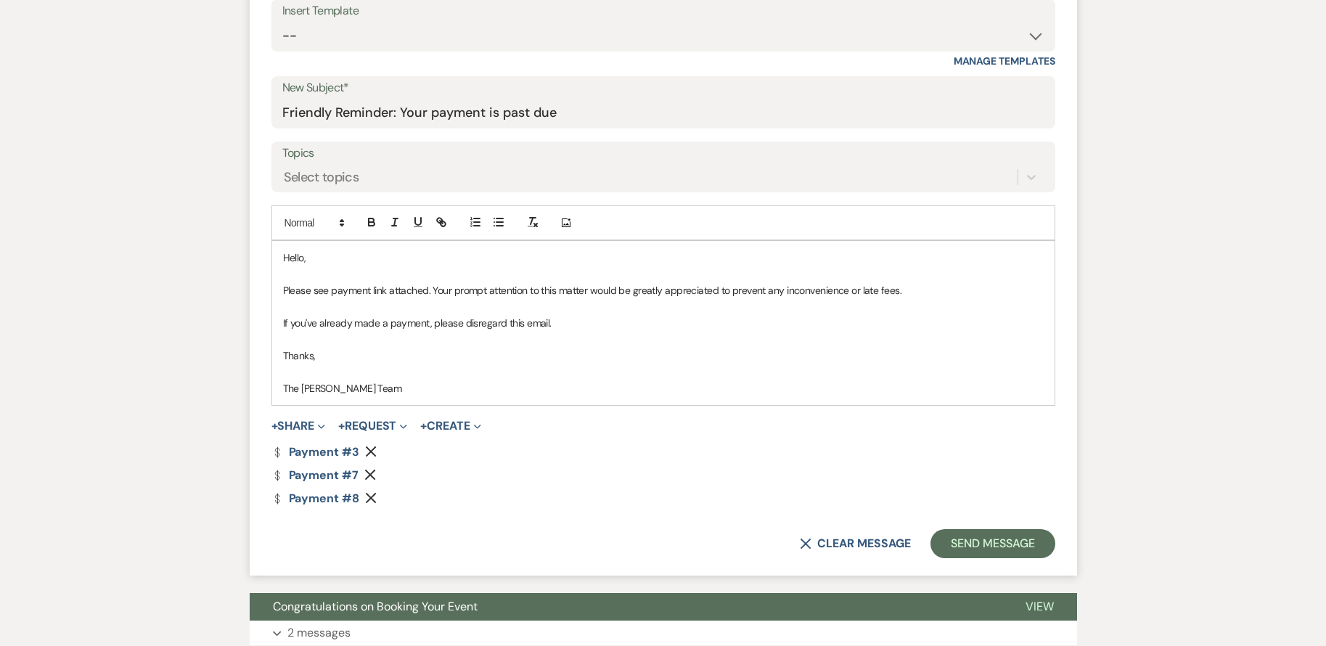
click at [371, 472] on use "button" at bounding box center [370, 474] width 11 height 11
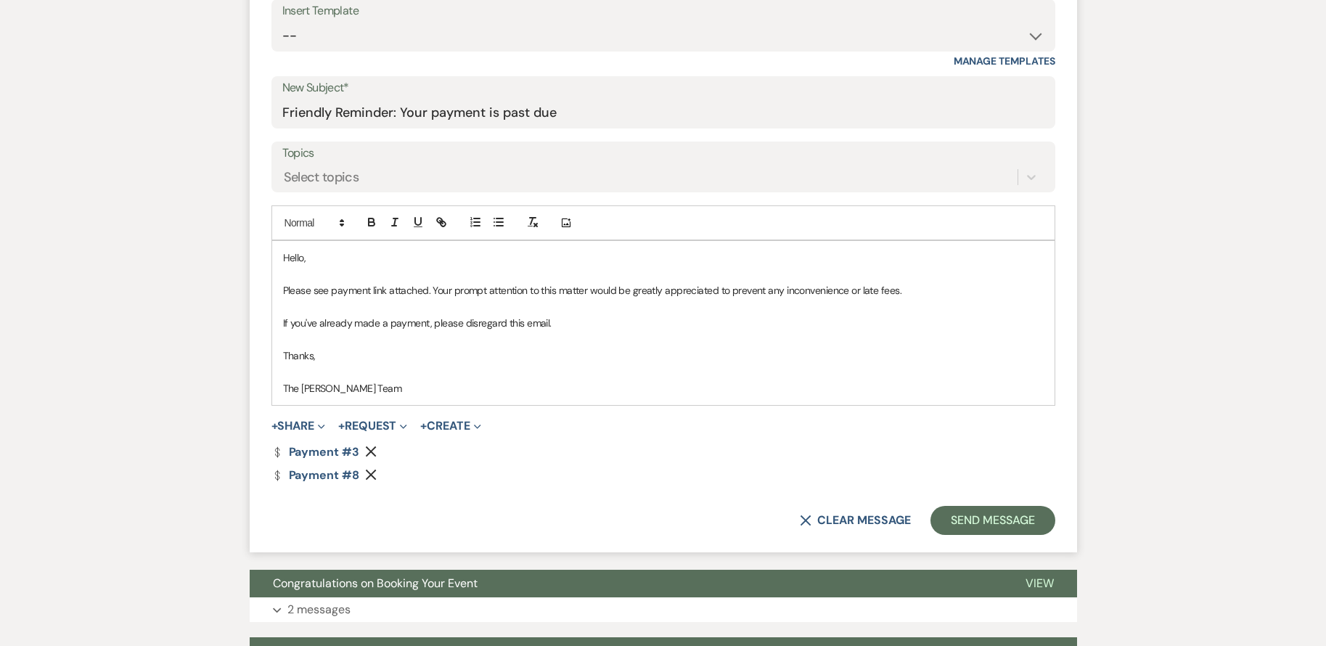
click at [371, 472] on icon "Remove" at bounding box center [371, 475] width 12 height 12
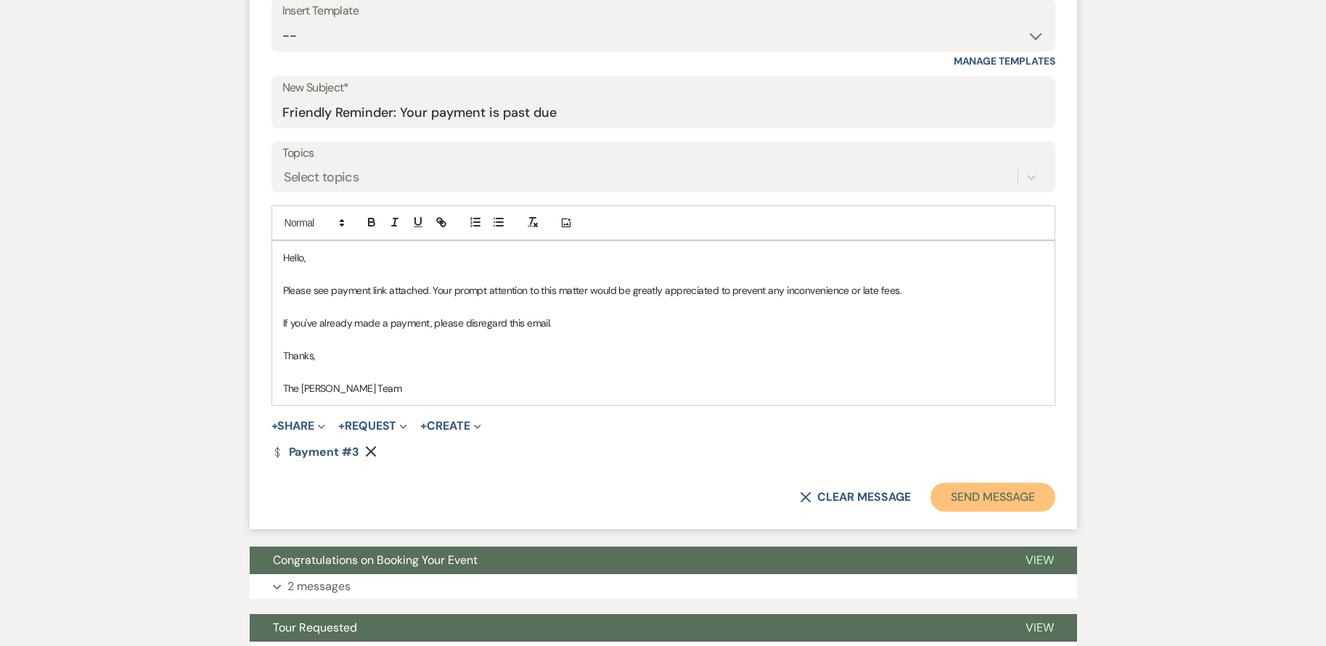
click at [993, 490] on button "Send Message" at bounding box center [992, 496] width 124 height 29
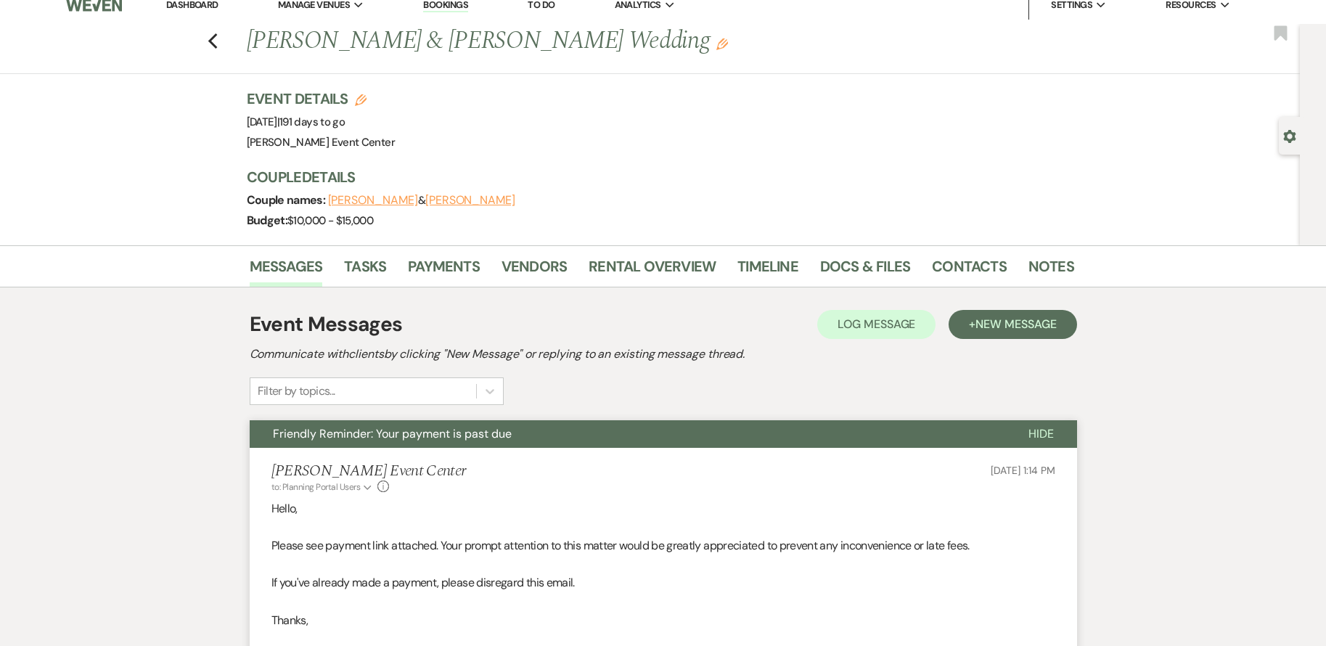
scroll to position [0, 0]
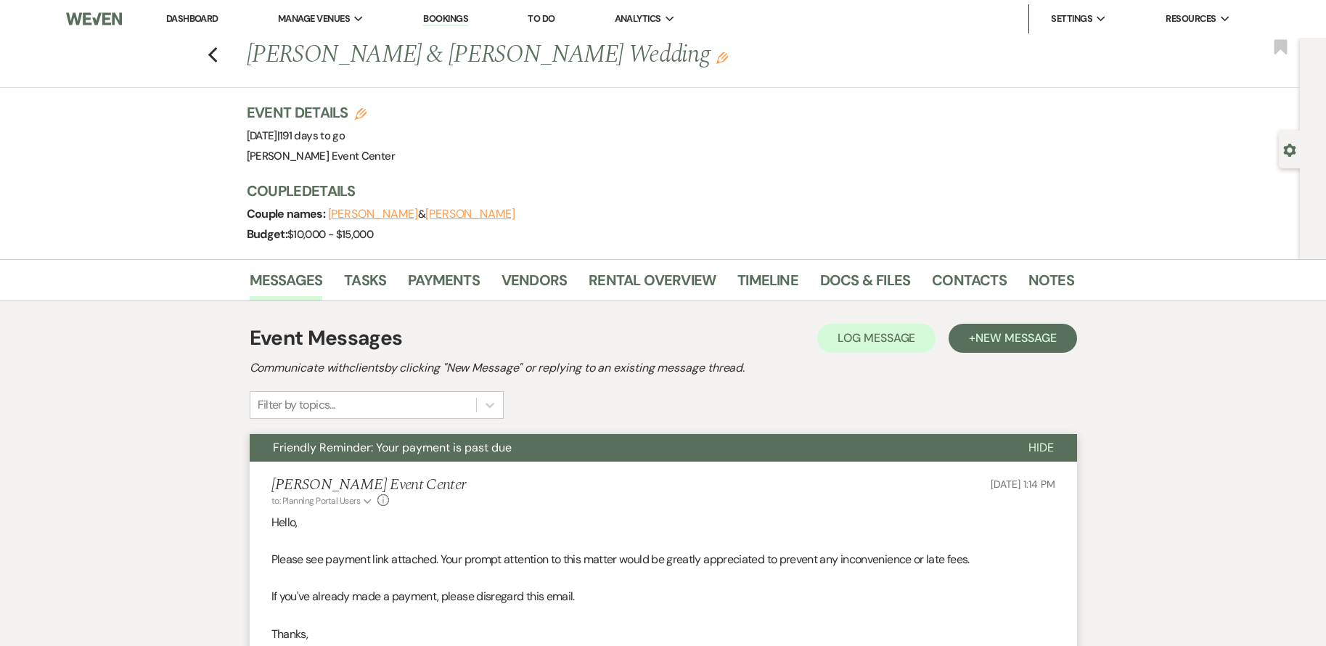
drag, startPoint x: 660, startPoint y: 529, endPoint x: 545, endPoint y: 418, distance: 160.1
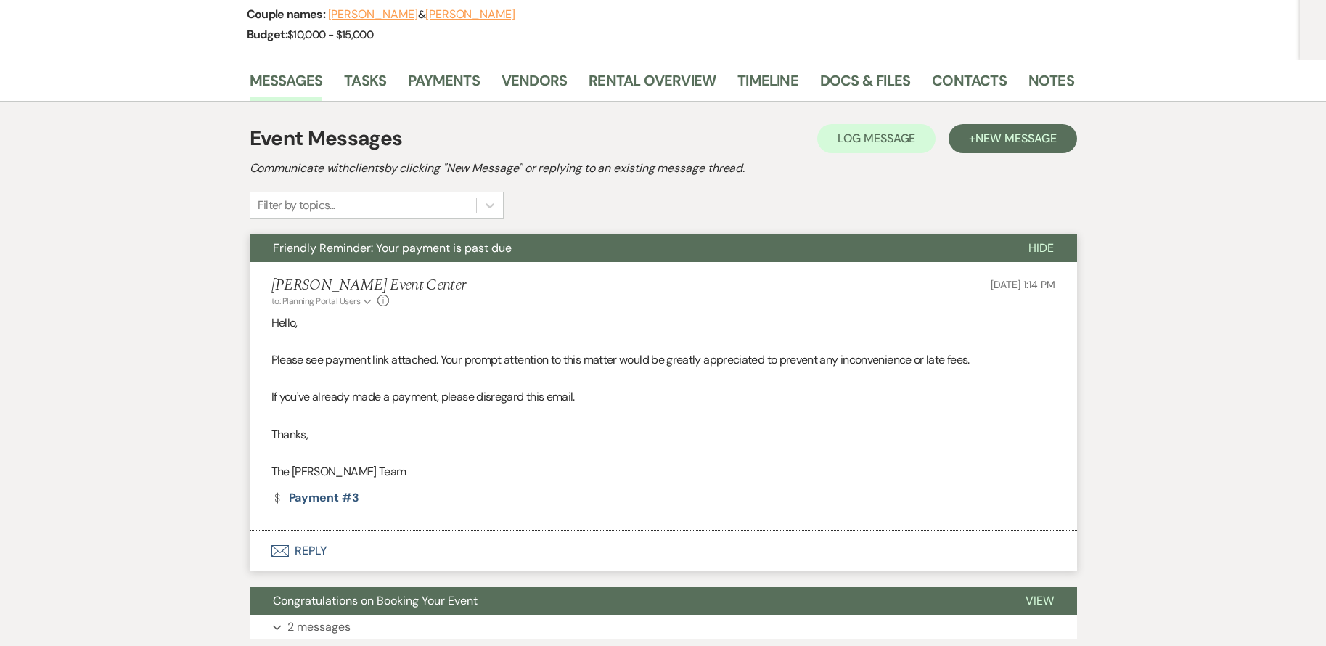
scroll to position [218, 0]
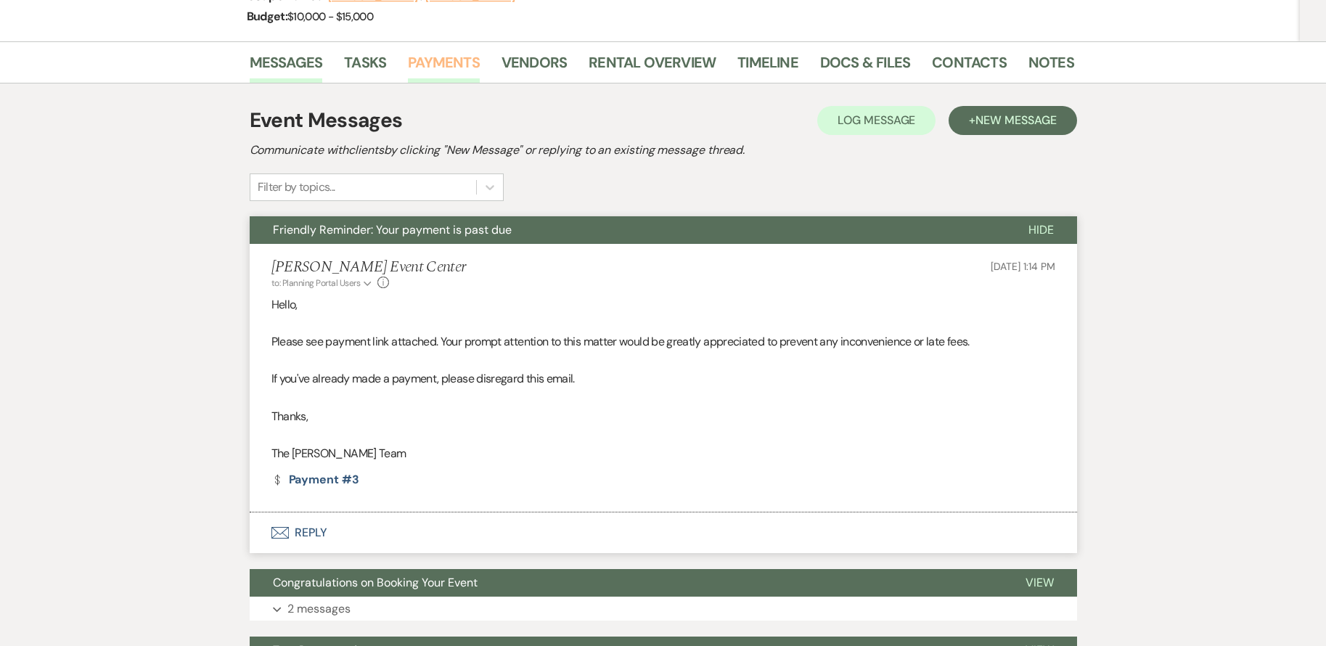
click at [448, 59] on link "Payments" at bounding box center [444, 67] width 72 height 32
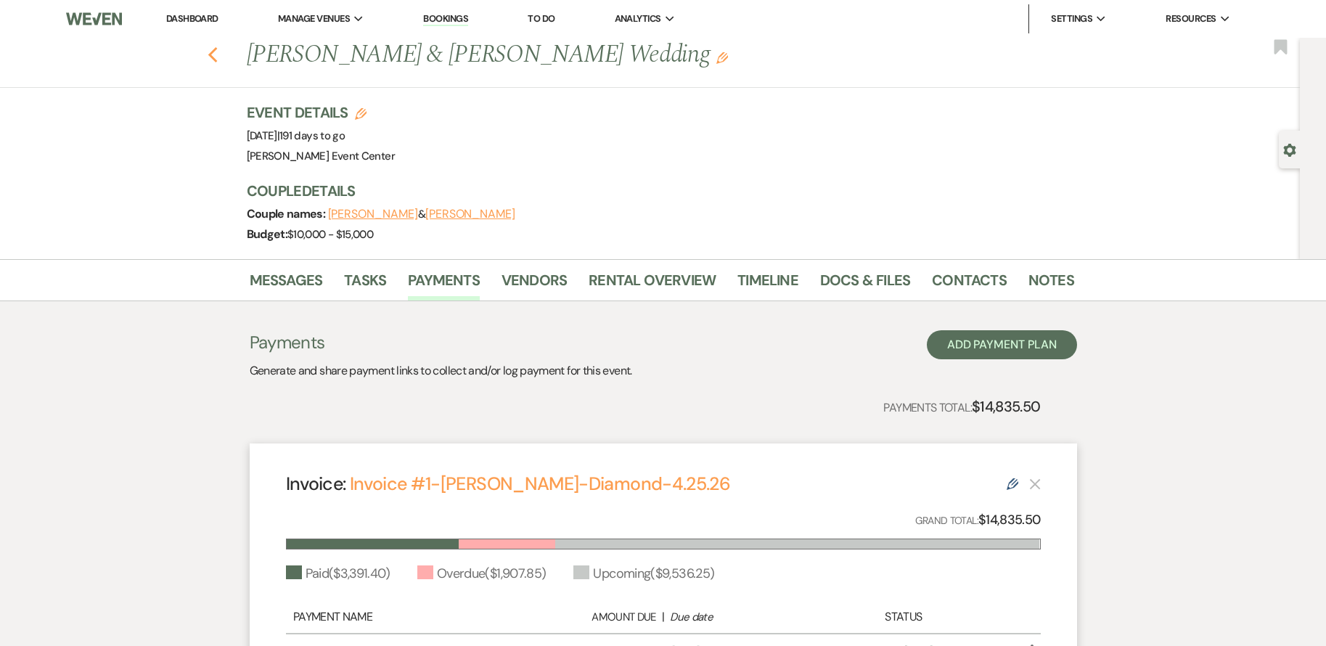
click at [216, 57] on use "button" at bounding box center [211, 55] width 9 height 16
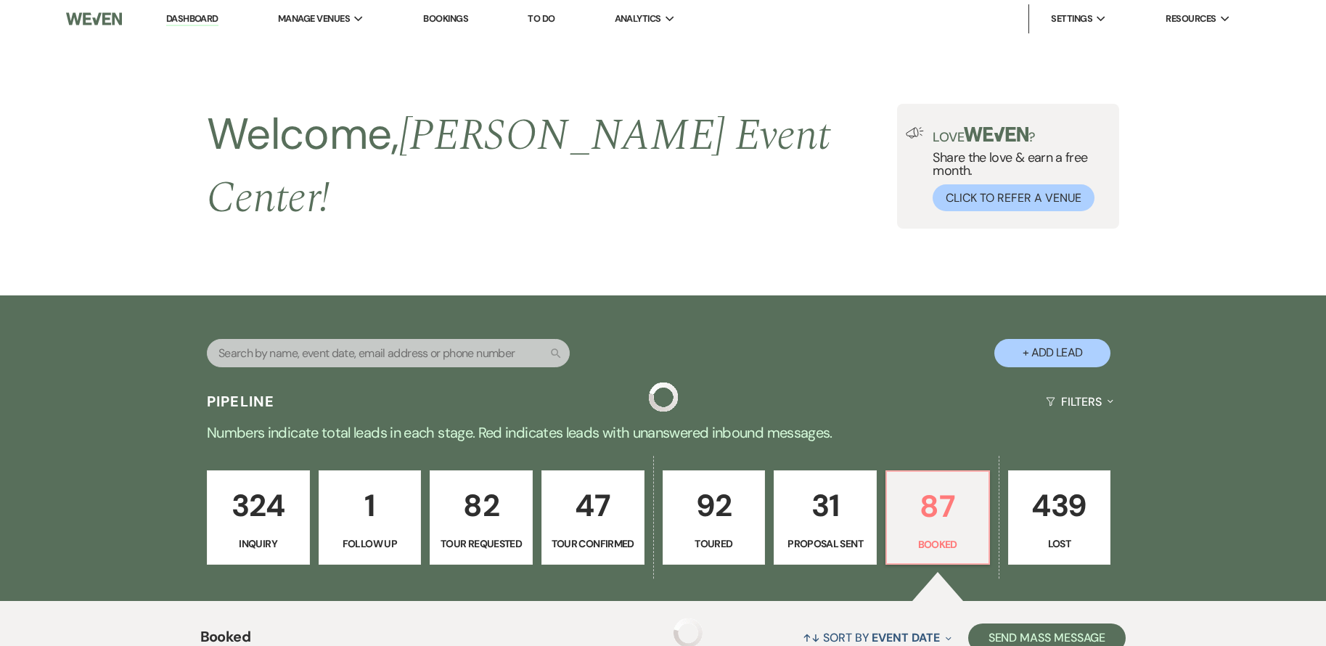
scroll to position [2800, 0]
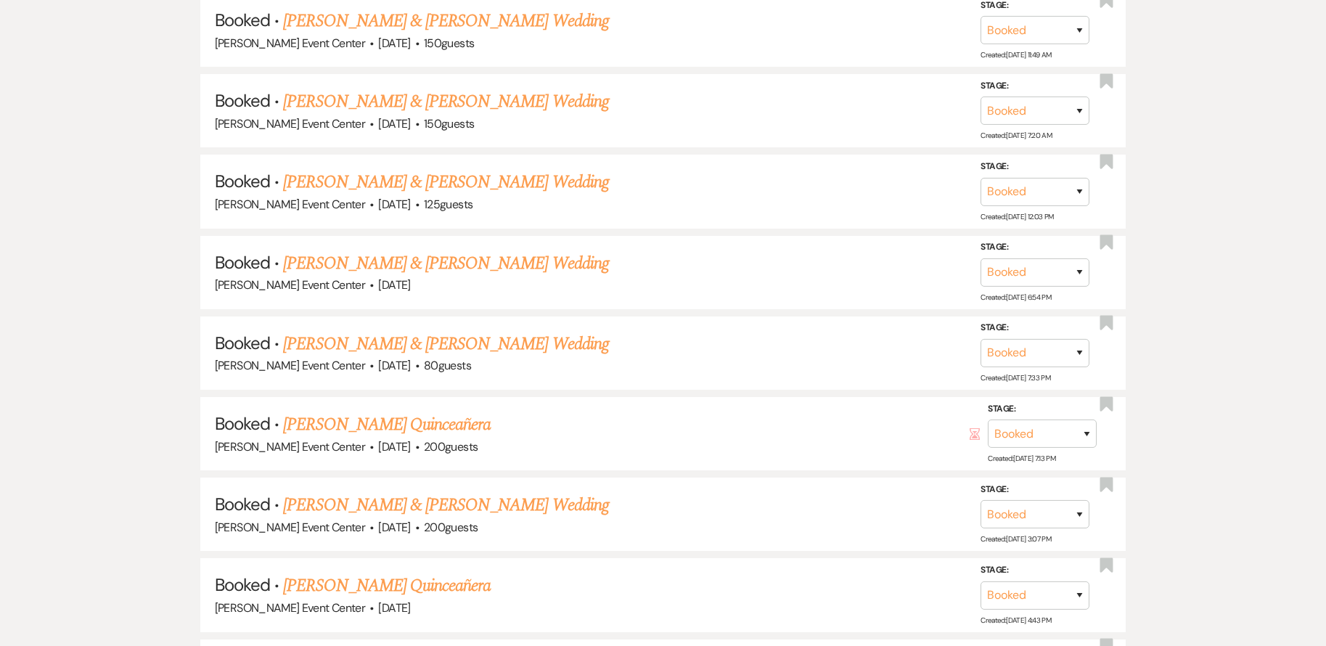
click at [447, 339] on link "[PERSON_NAME] & [PERSON_NAME] Wedding" at bounding box center [445, 344] width 325 height 26
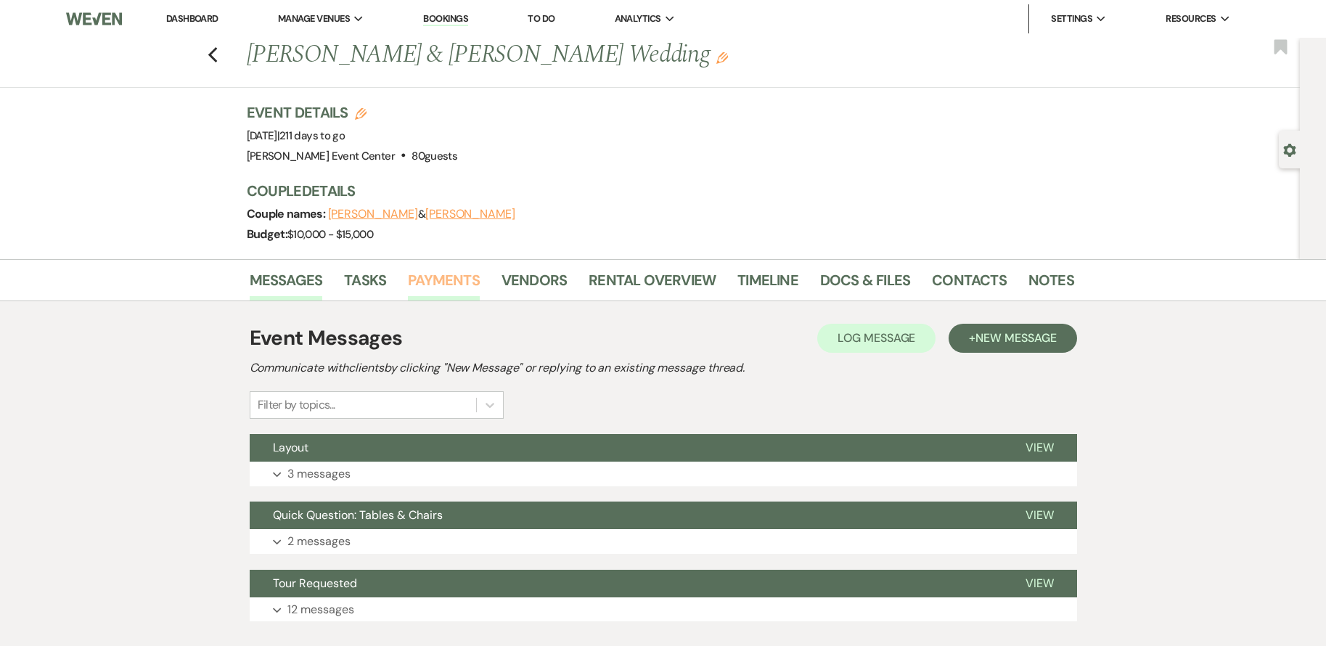
click at [450, 287] on link "Payments" at bounding box center [444, 284] width 72 height 32
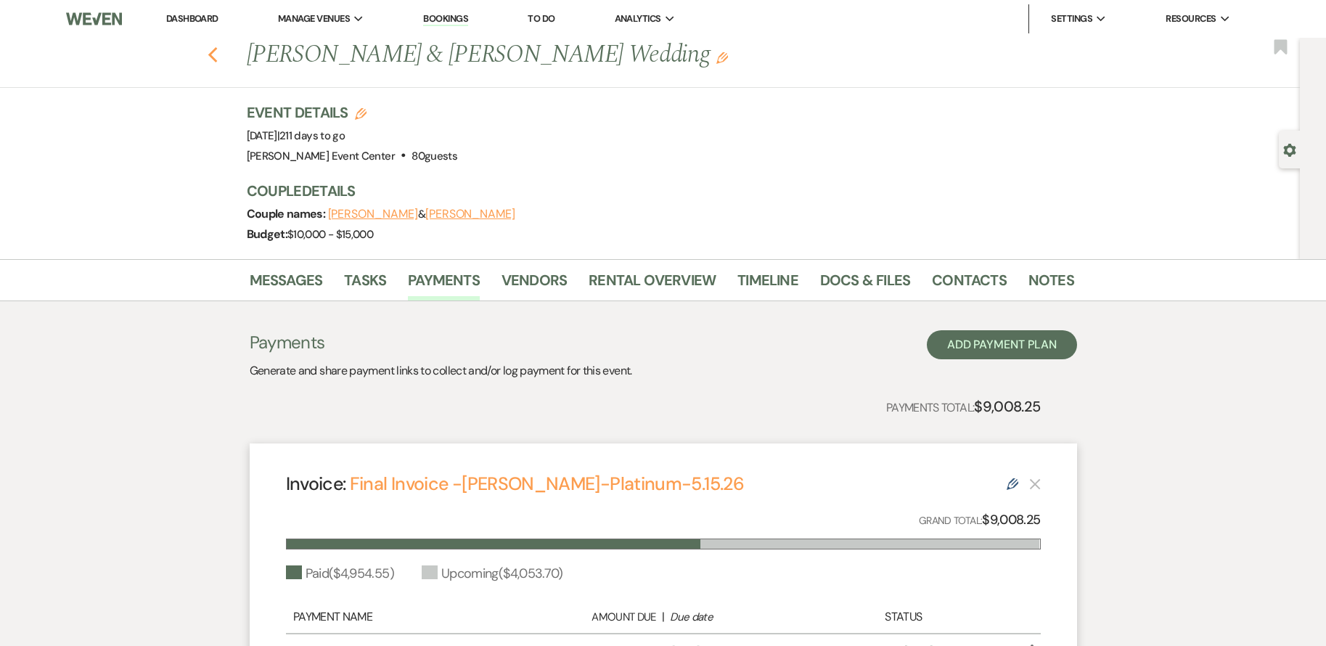
click at [217, 52] on use "button" at bounding box center [211, 55] width 9 height 16
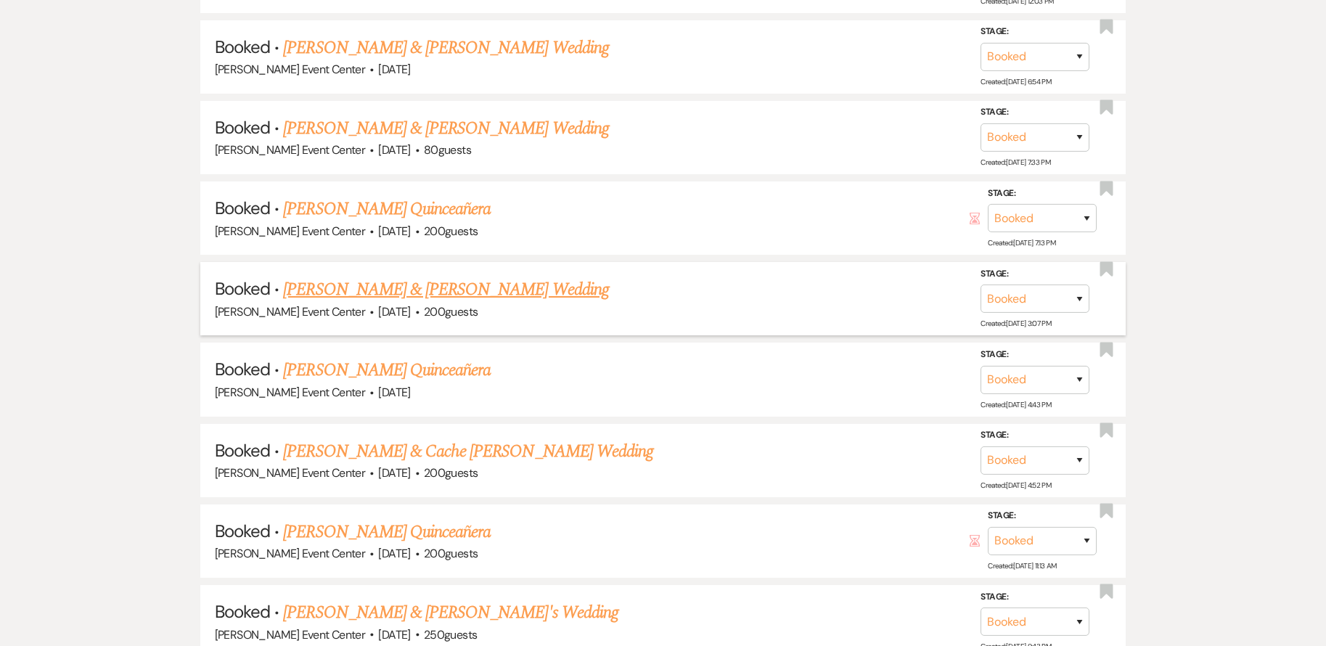
scroll to position [3018, 0]
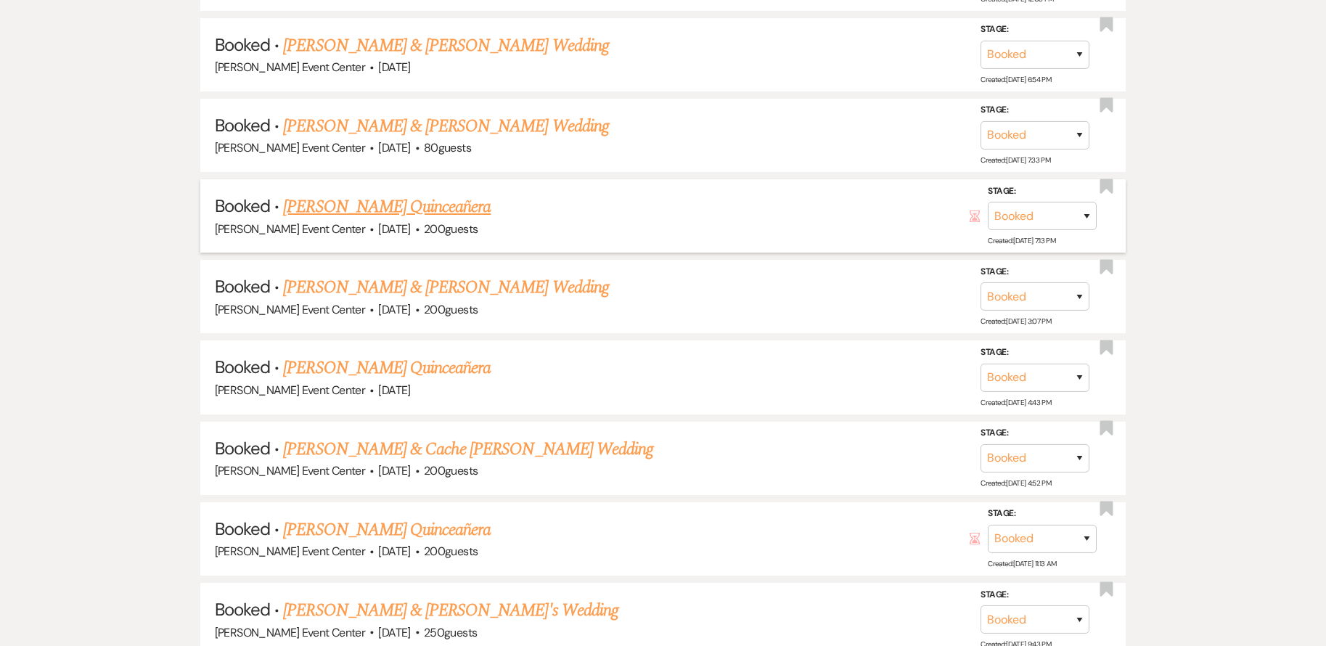
click at [429, 194] on link "[PERSON_NAME] Quinceañera" at bounding box center [386, 207] width 207 height 26
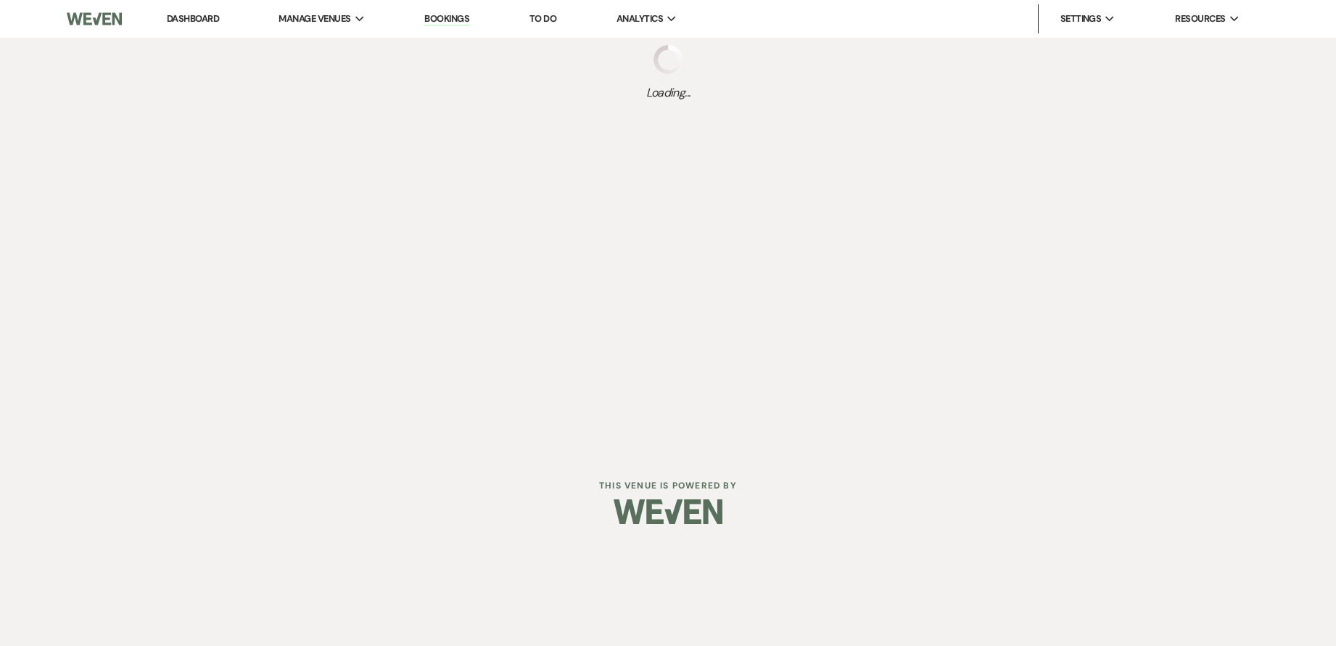
select select "5"
select select "15"
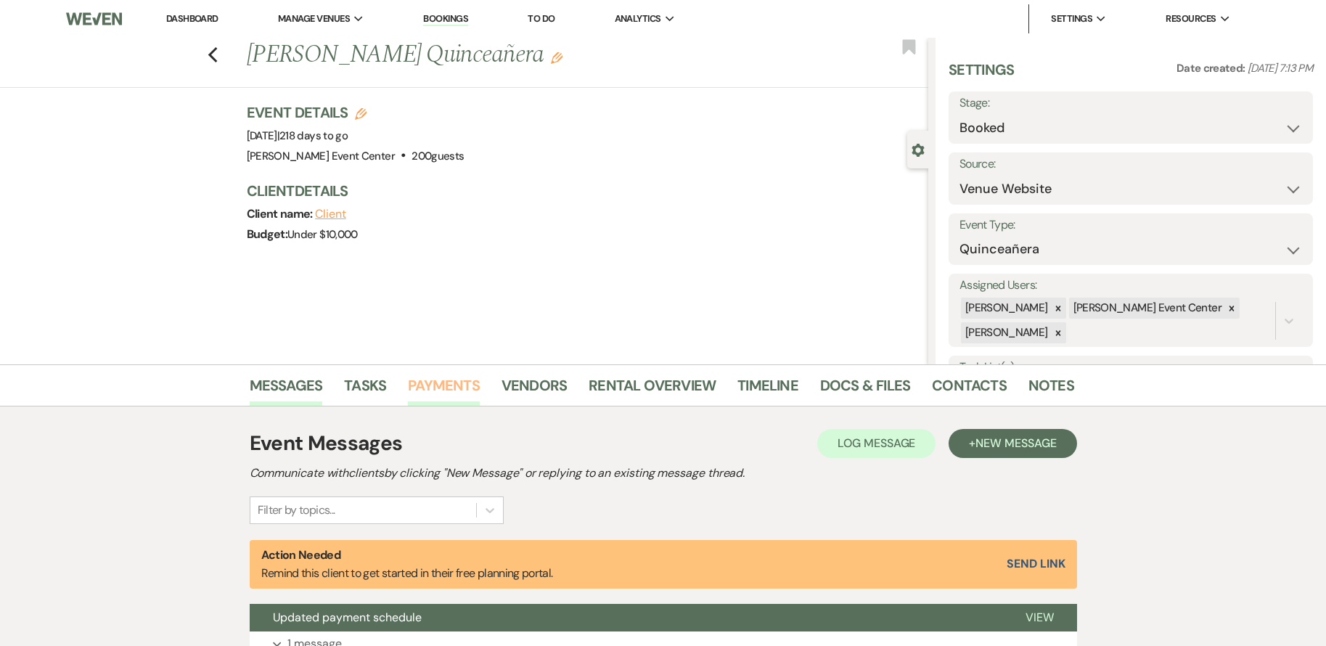
click at [430, 389] on link "Payments" at bounding box center [444, 390] width 72 height 32
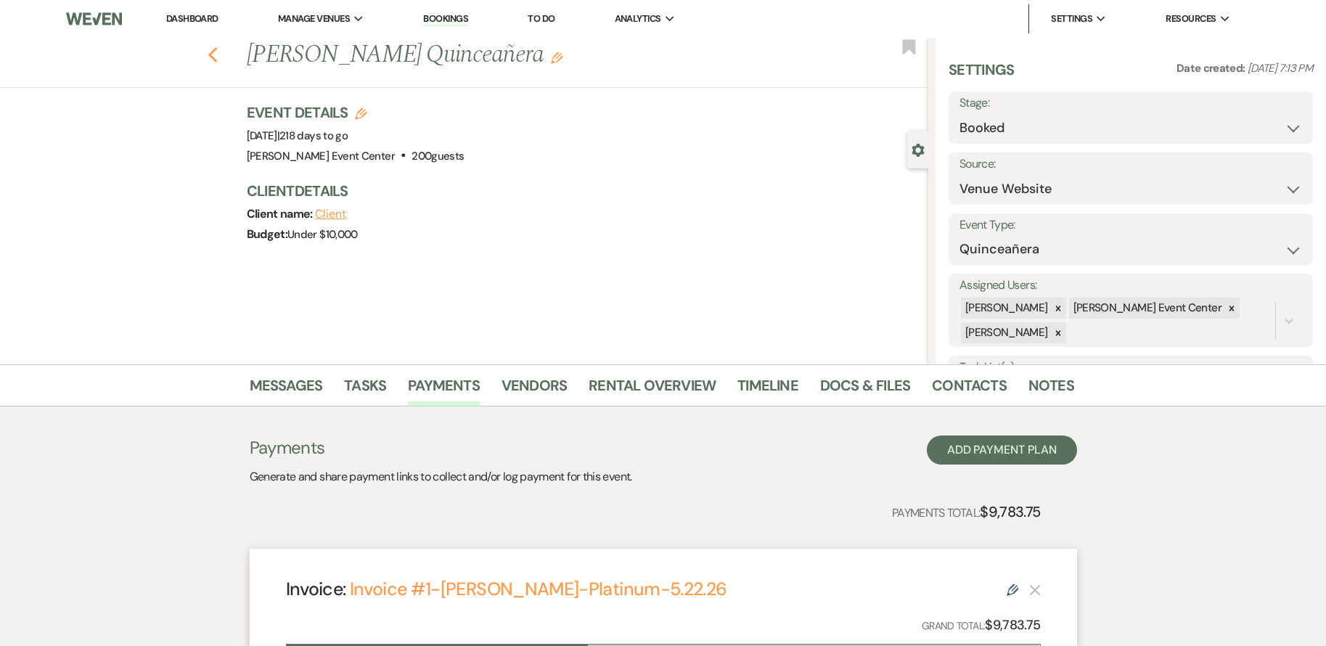
click at [217, 50] on use "button" at bounding box center [211, 55] width 9 height 16
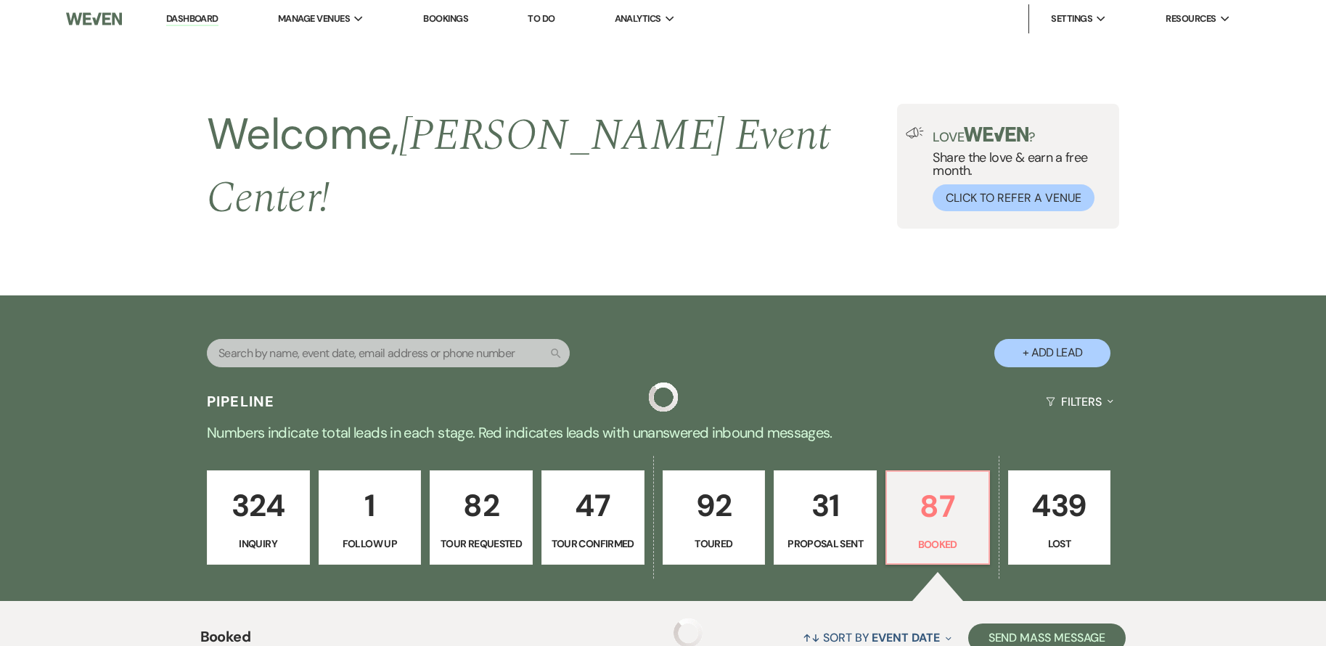
scroll to position [3018, 0]
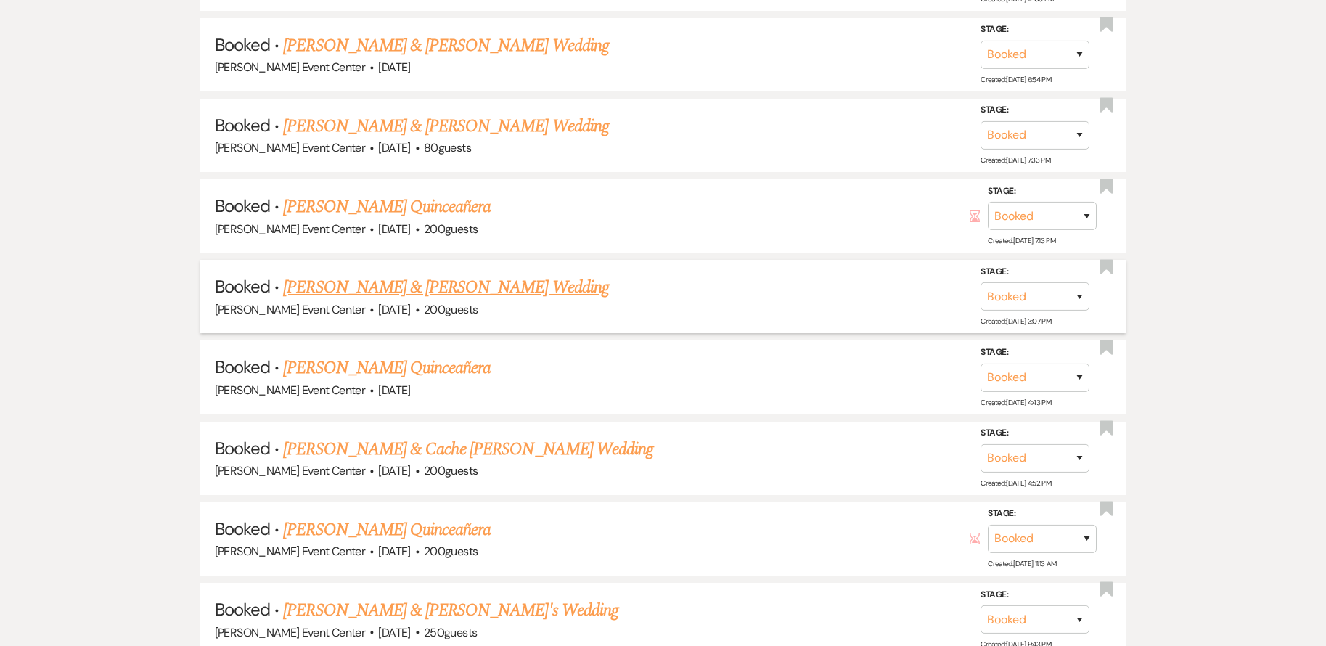
click at [360, 275] on link "[PERSON_NAME] & [PERSON_NAME] Wedding" at bounding box center [445, 287] width 325 height 26
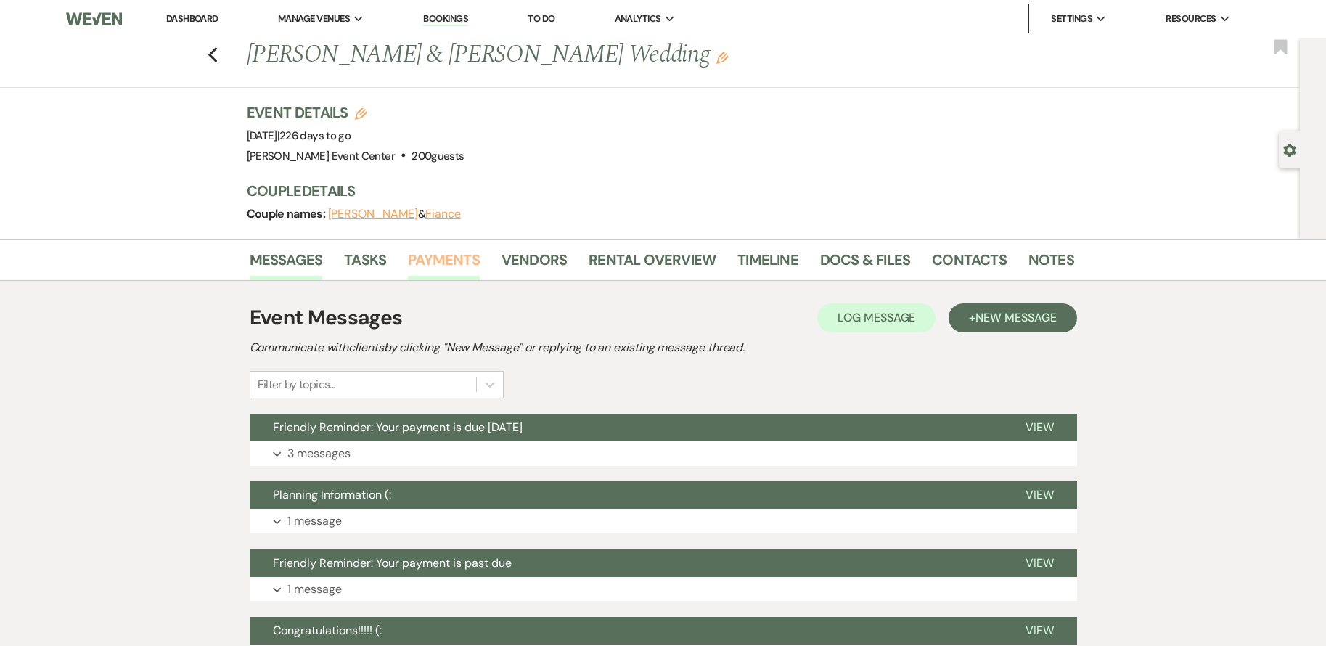
click at [460, 255] on link "Payments" at bounding box center [444, 264] width 72 height 32
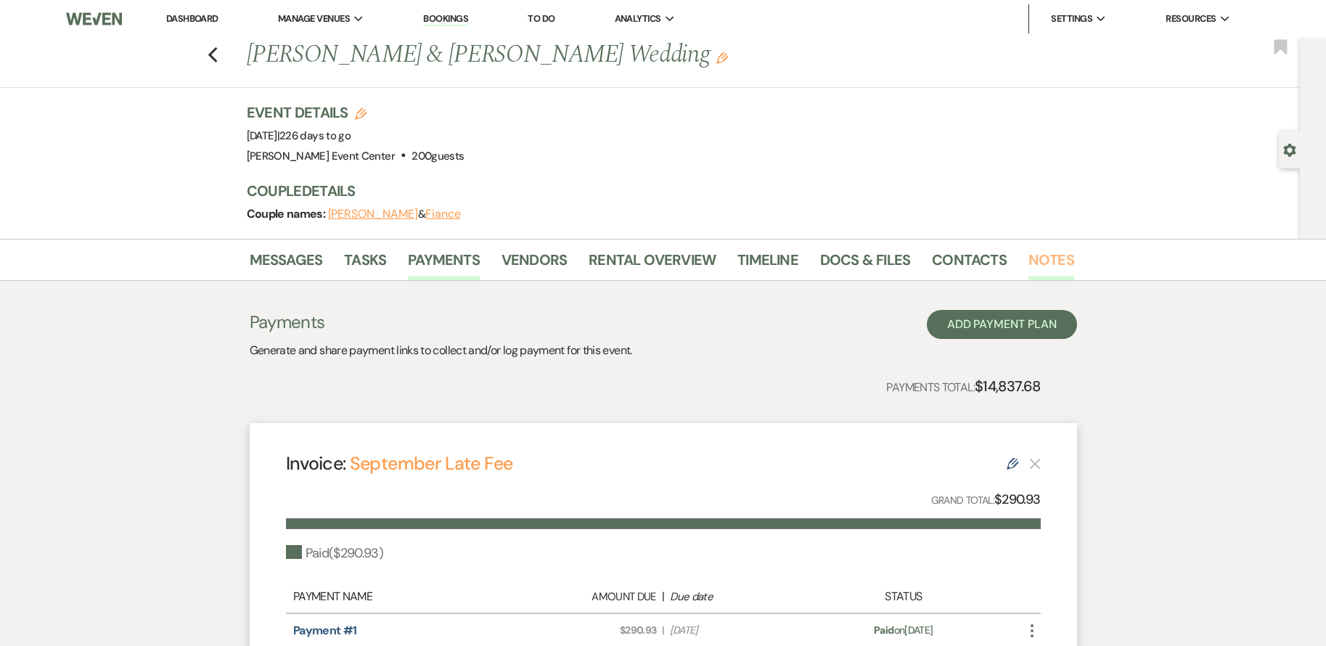
click at [1046, 258] on link "Notes" at bounding box center [1051, 264] width 46 height 32
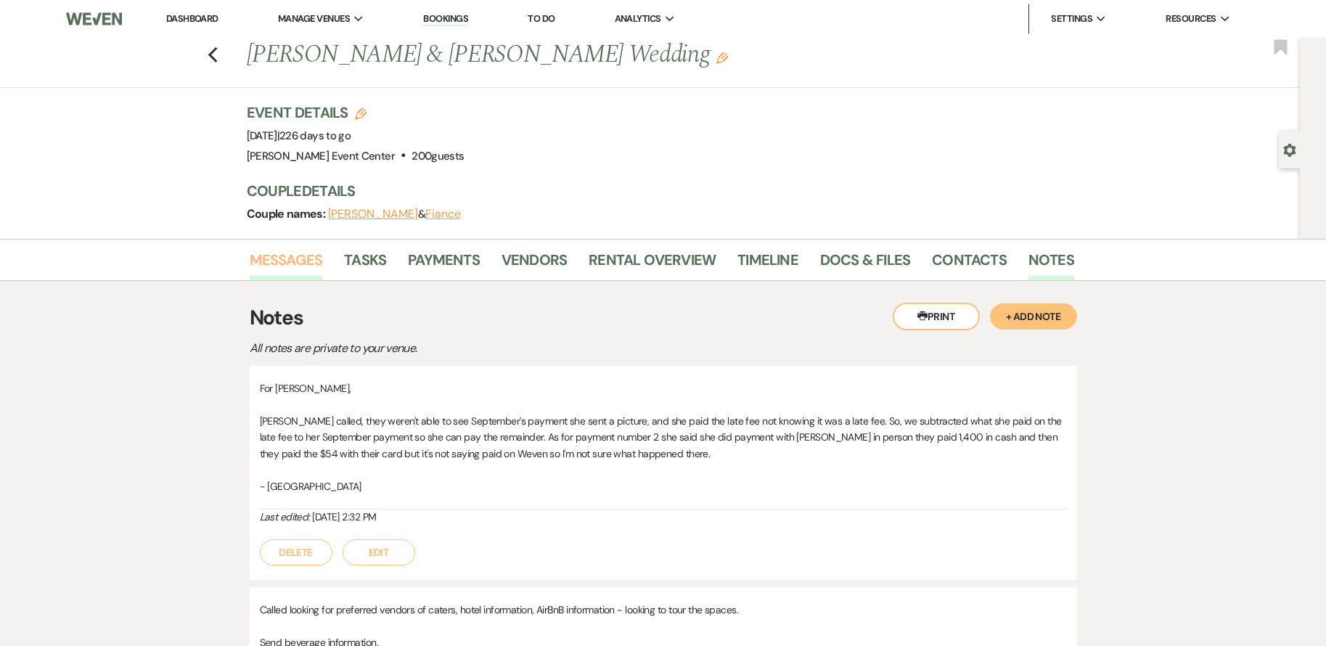
click at [276, 265] on link "Messages" at bounding box center [286, 264] width 73 height 32
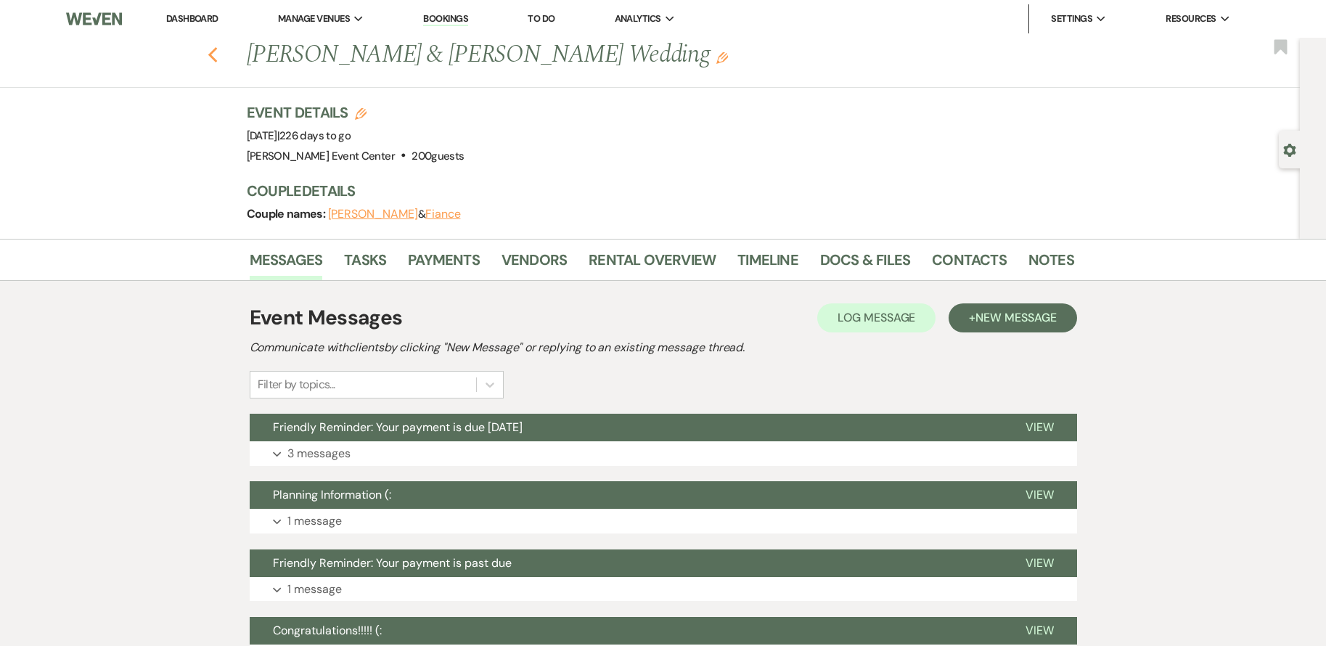
click at [218, 57] on icon "Previous" at bounding box center [212, 54] width 11 height 17
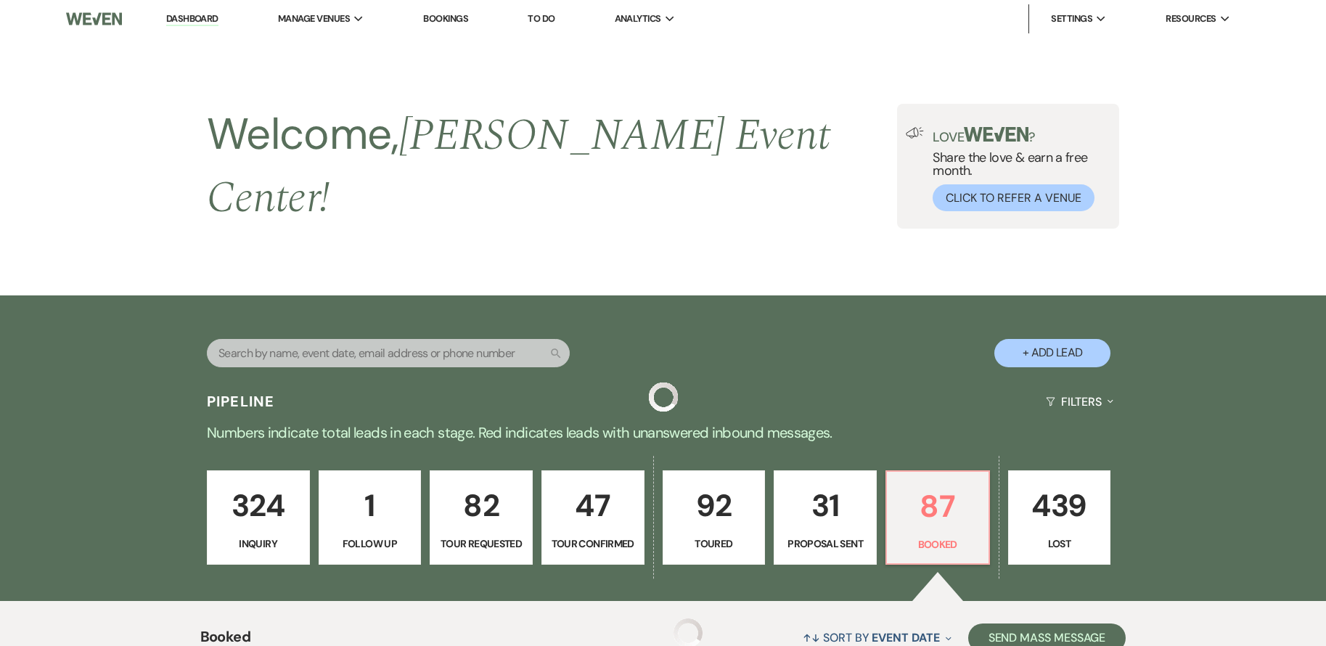
scroll to position [3018, 0]
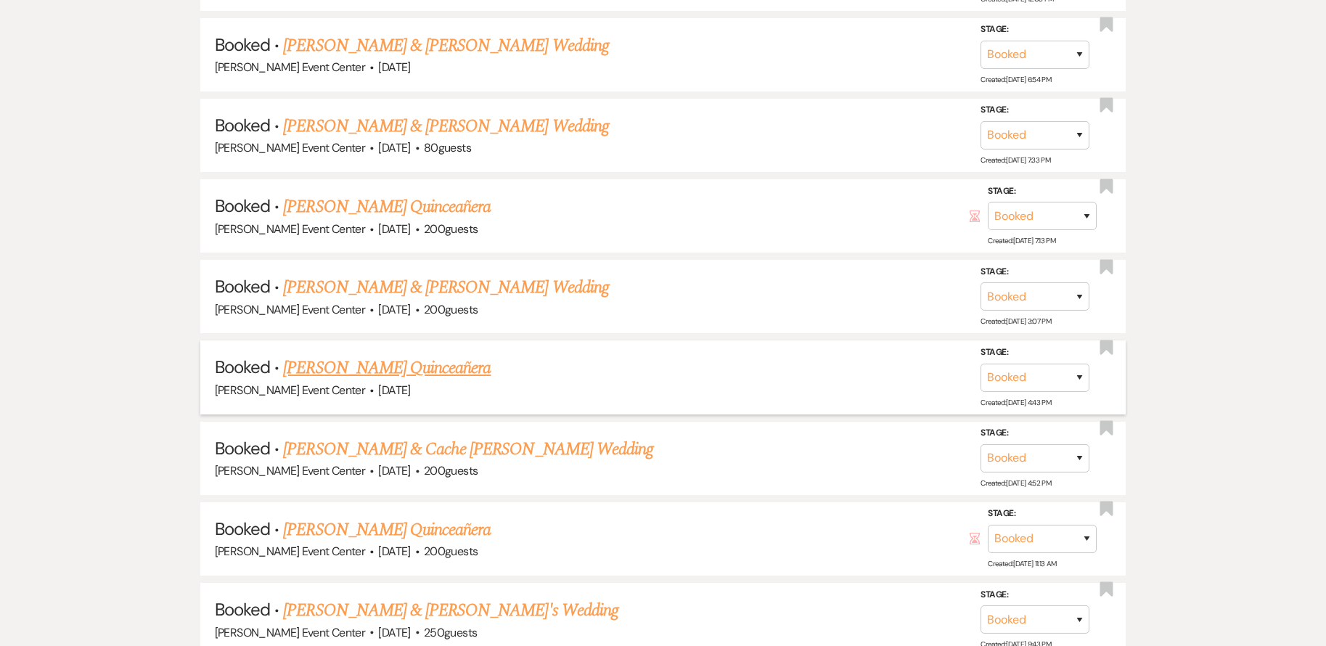
click at [387, 355] on link "[PERSON_NAME] Quinceañera" at bounding box center [386, 368] width 207 height 26
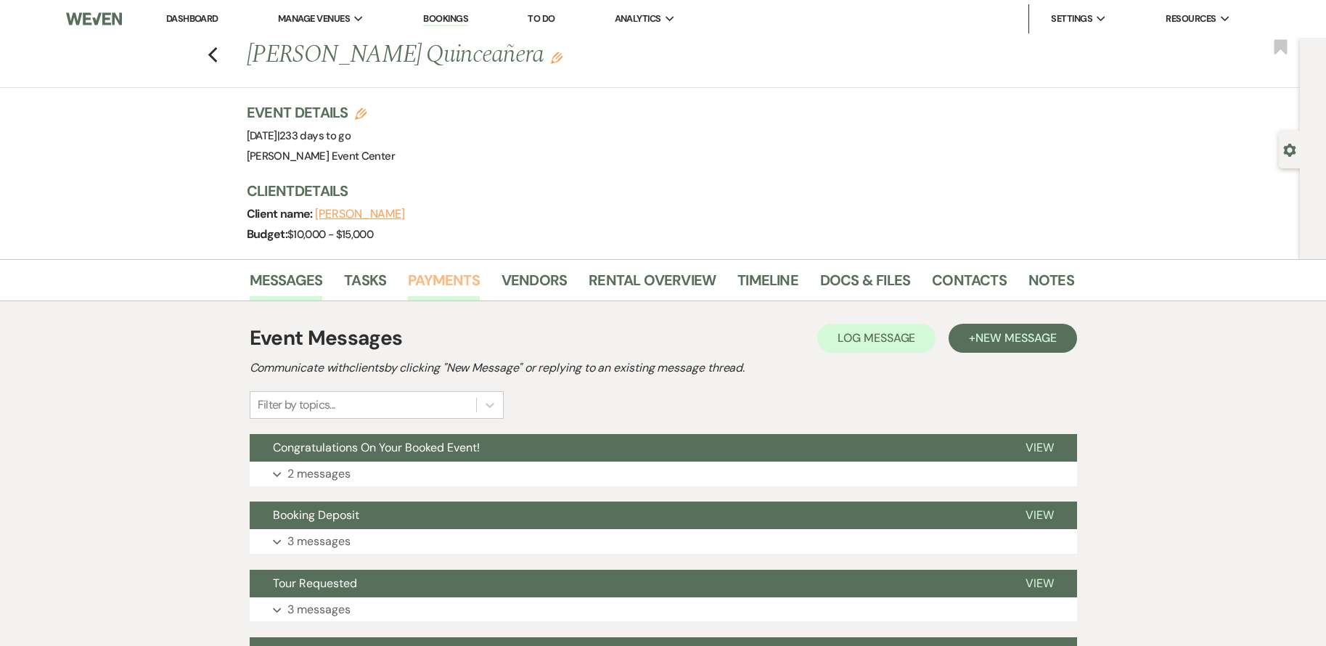
click at [435, 279] on link "Payments" at bounding box center [444, 284] width 72 height 32
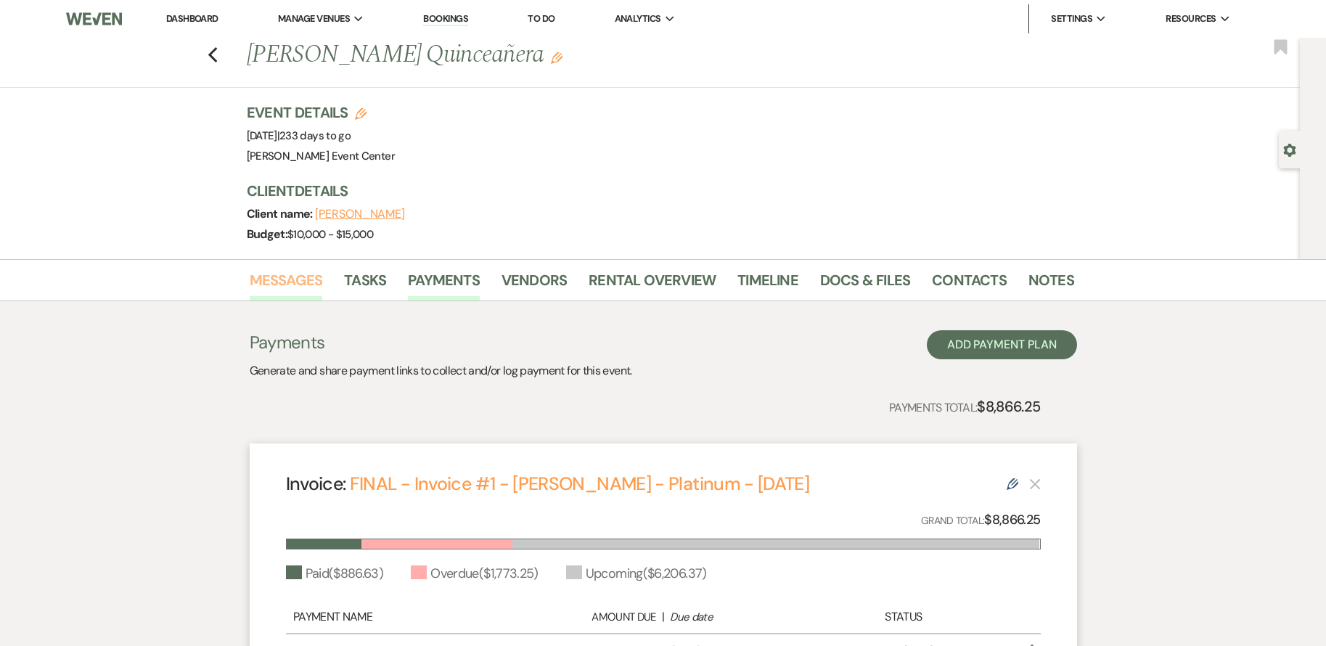
click at [271, 268] on link "Messages" at bounding box center [286, 284] width 73 height 32
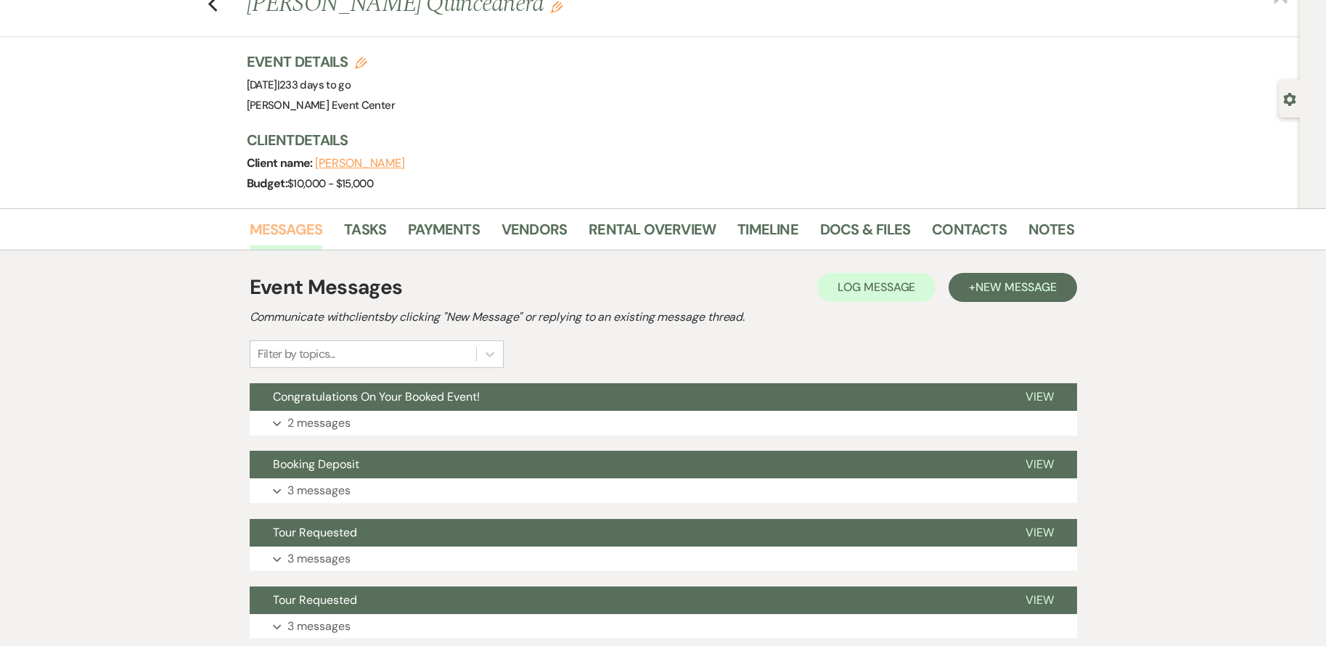
scroll to position [73, 0]
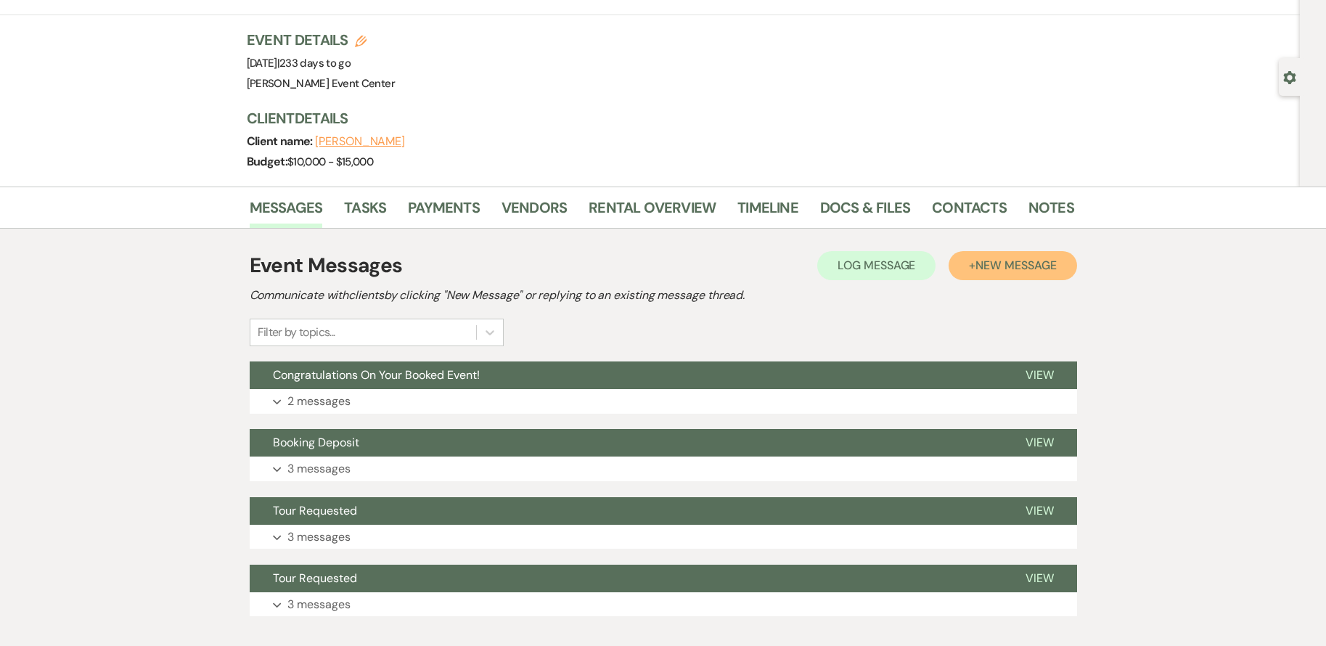
click at [1066, 260] on button "+ New Message" at bounding box center [1012, 265] width 128 height 29
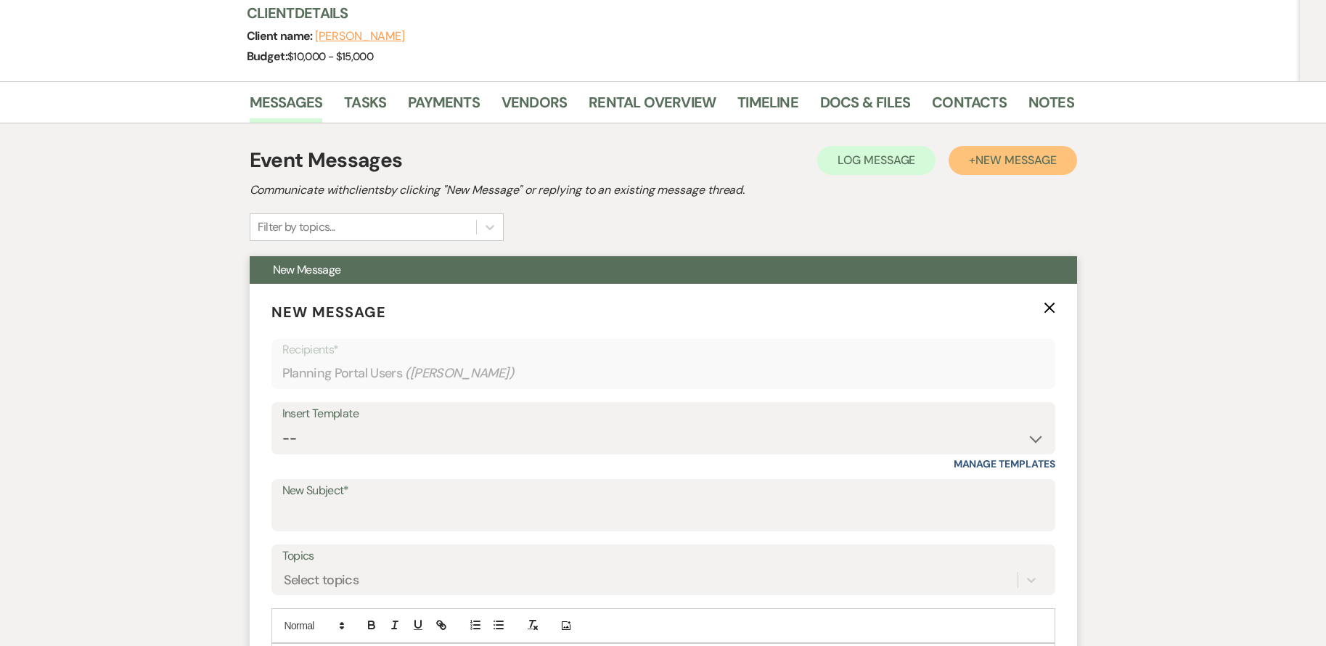
scroll to position [290, 0]
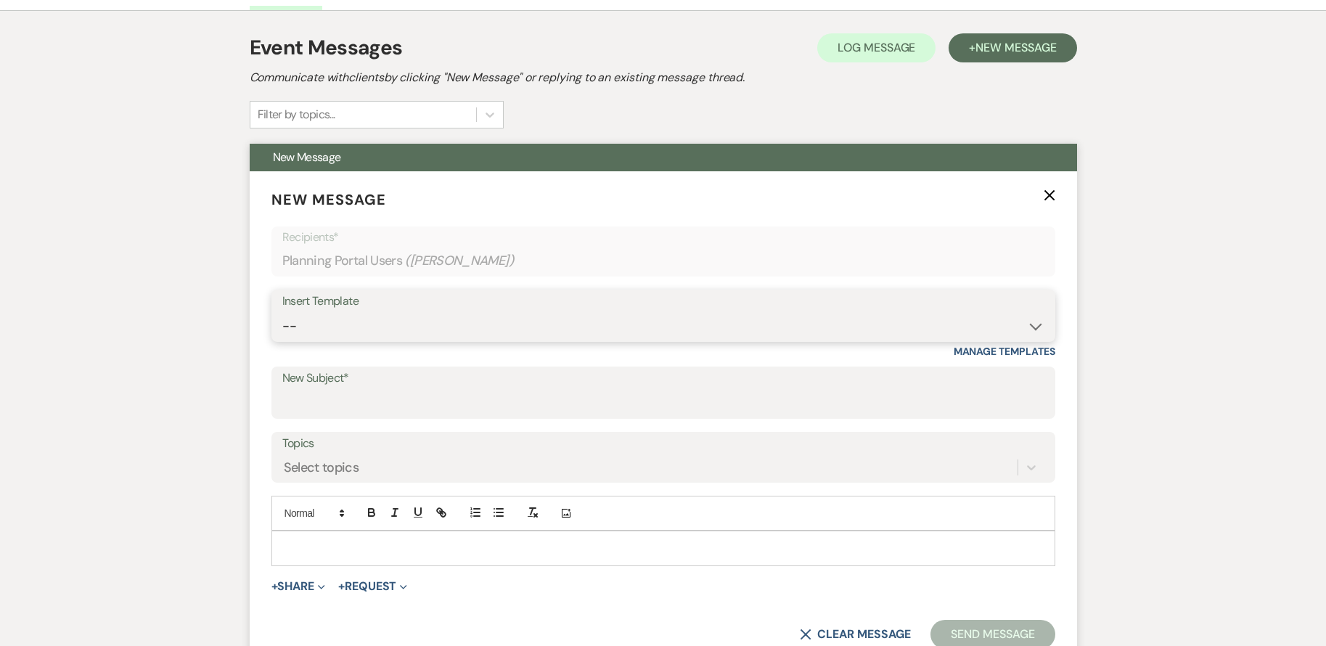
click at [538, 325] on select "-- Weven Planning Portal Introduction (Booked Events) Initial Inquiry Response …" at bounding box center [663, 326] width 762 height 28
select select "3564"
click at [282, 312] on select "-- Weven Planning Portal Introduction (Booked Events) Initial Inquiry Response …" at bounding box center [663, 326] width 762 height 28
type input "Friendly Reminder: Your payment is past due"
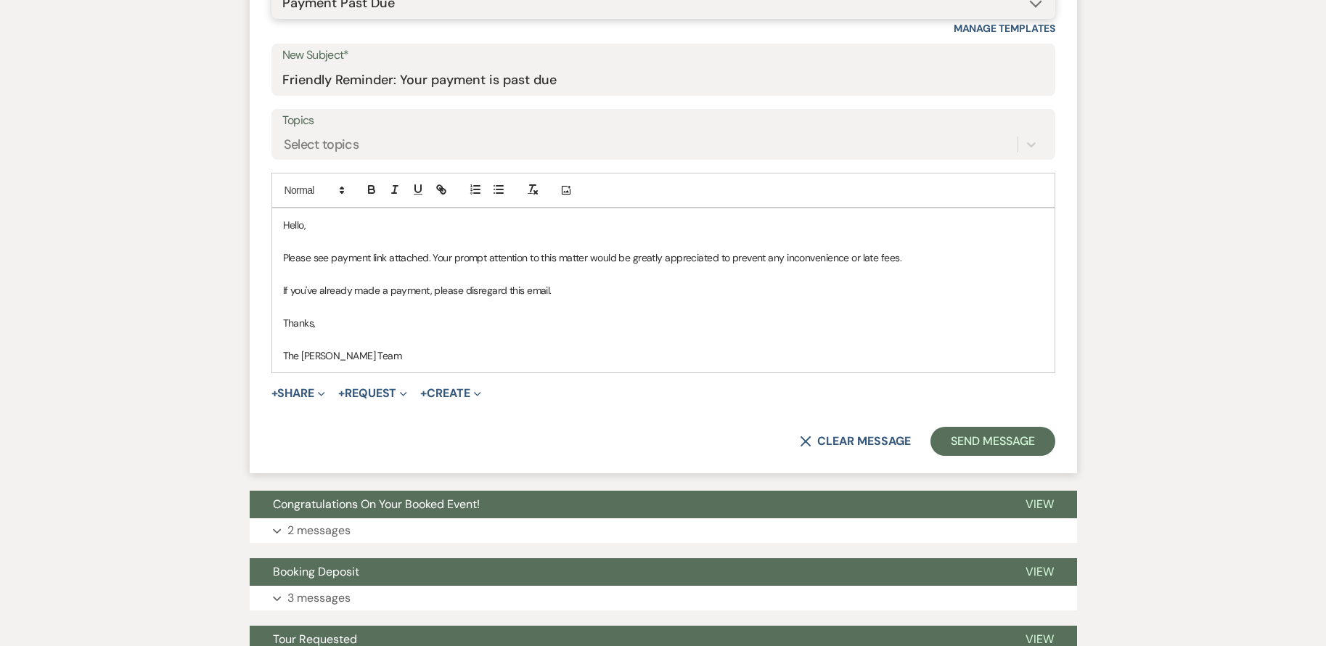
scroll to position [653, 0]
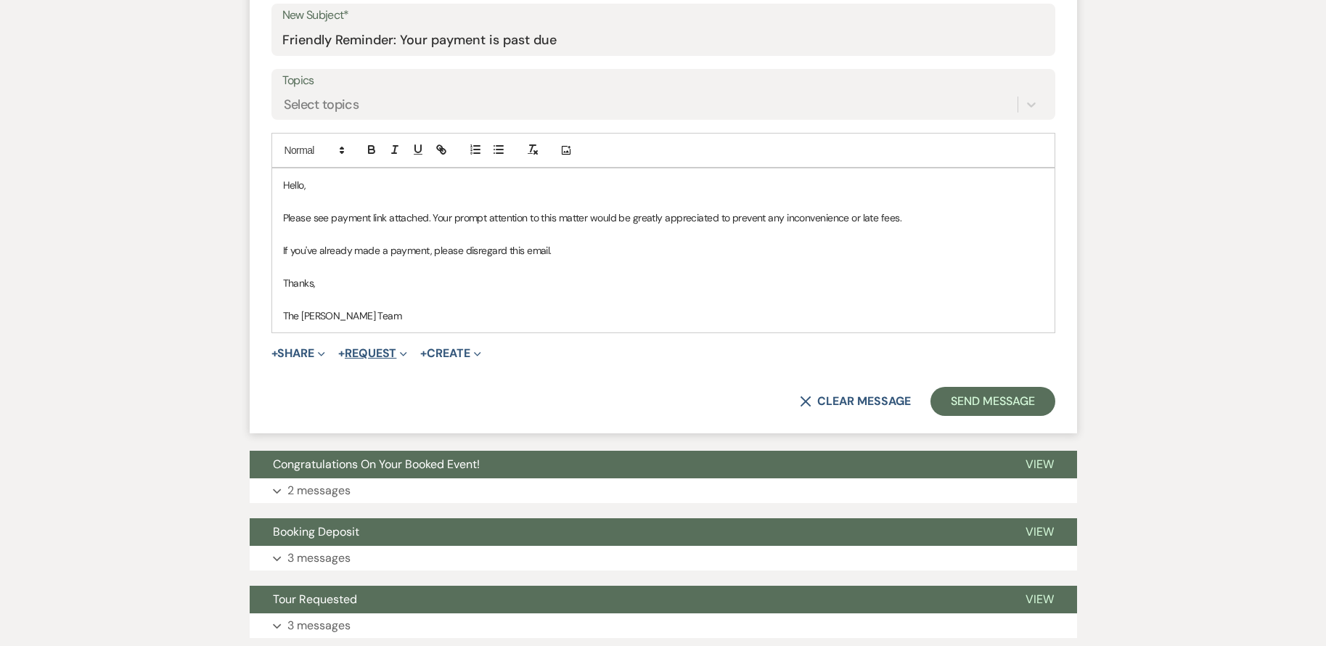
click at [392, 350] on button "+ Request Expand" at bounding box center [372, 354] width 69 height 12
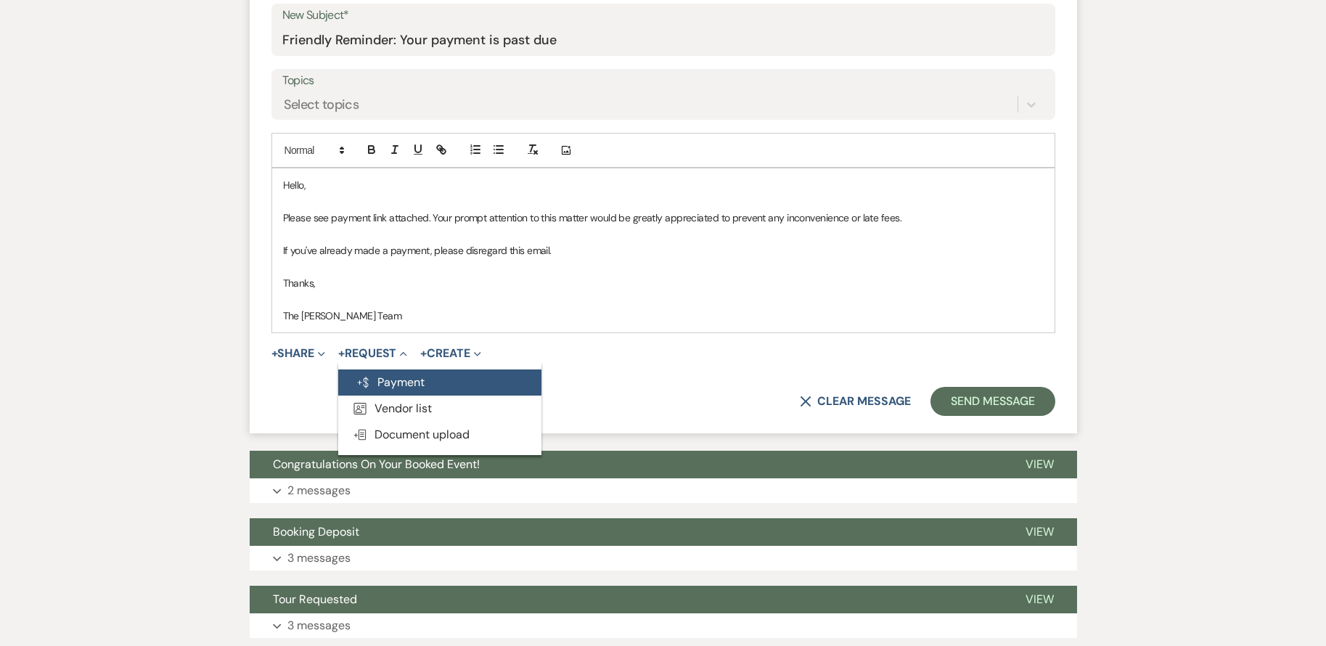
click at [402, 385] on button "Generate Payment Payment" at bounding box center [439, 382] width 203 height 26
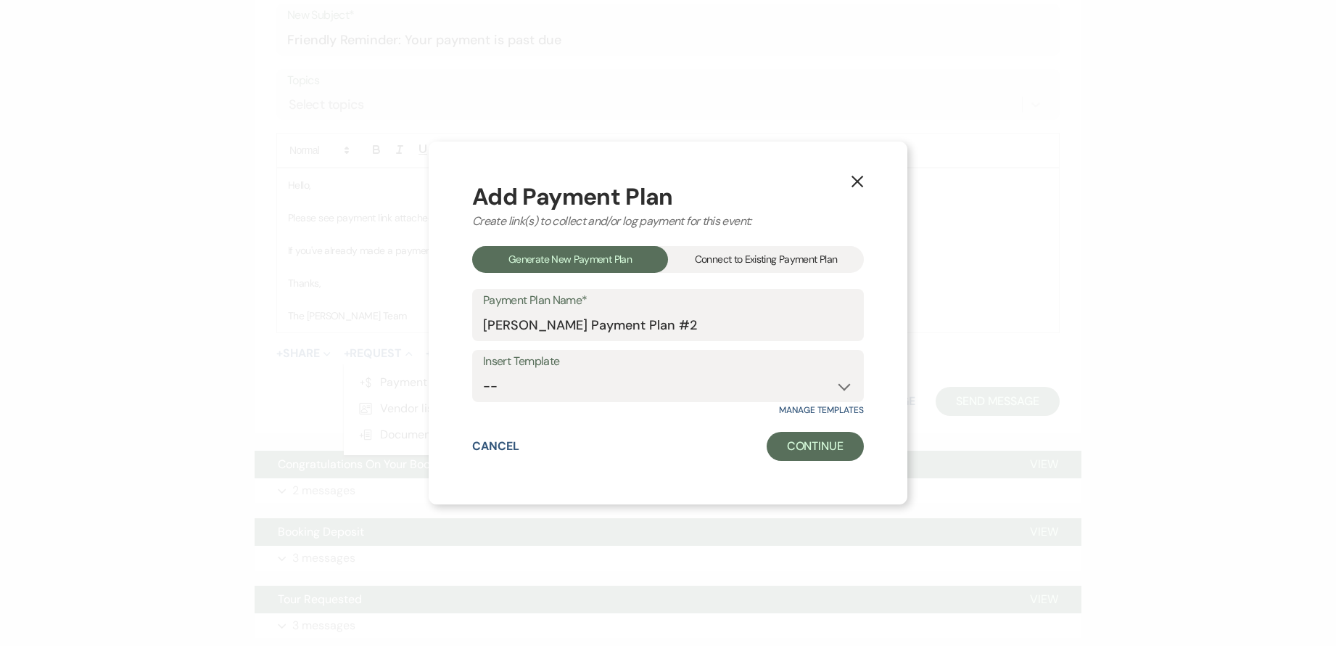
click at [798, 256] on div "Connect to Existing Payment Plan" at bounding box center [766, 259] width 196 height 27
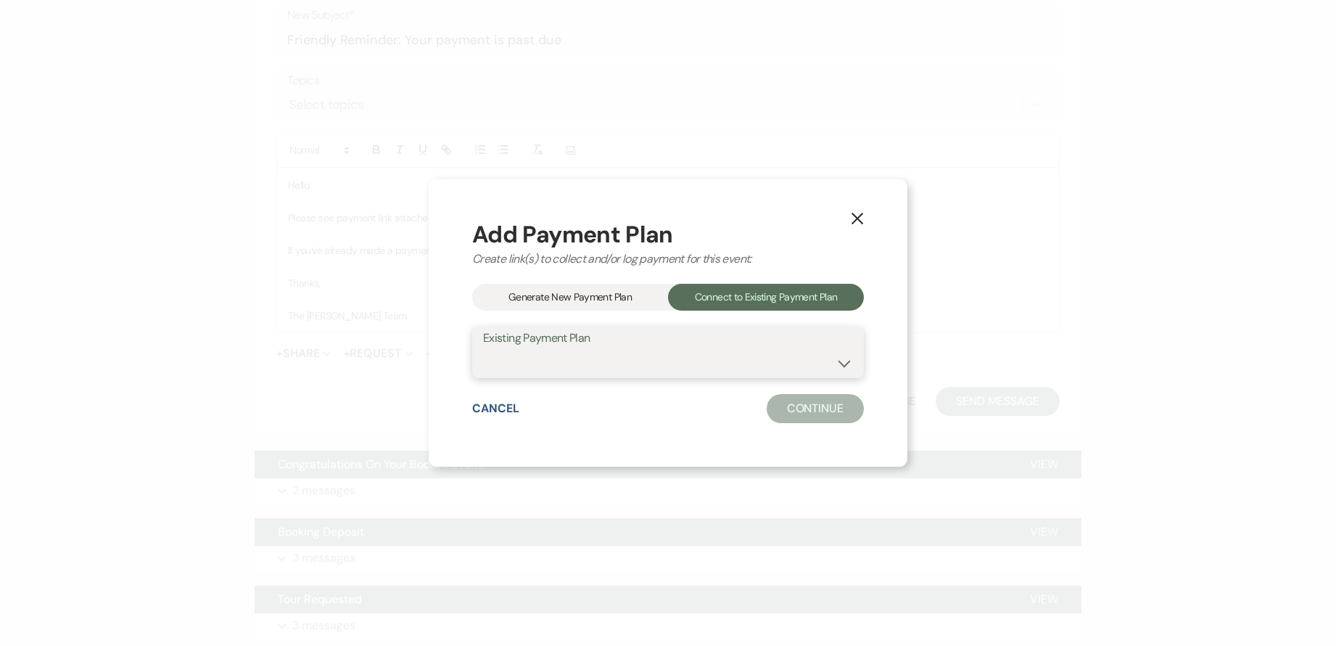
drag, startPoint x: 732, startPoint y: 366, endPoint x: 721, endPoint y: 365, distance: 11.0
click at [732, 366] on select "[PERSON_NAME] Payment Plan #1" at bounding box center [668, 362] width 370 height 28
select select "18842"
click at [483, 348] on select "[PERSON_NAME] Payment Plan #1" at bounding box center [668, 362] width 370 height 28
click at [782, 402] on button "Continue" at bounding box center [815, 408] width 97 height 29
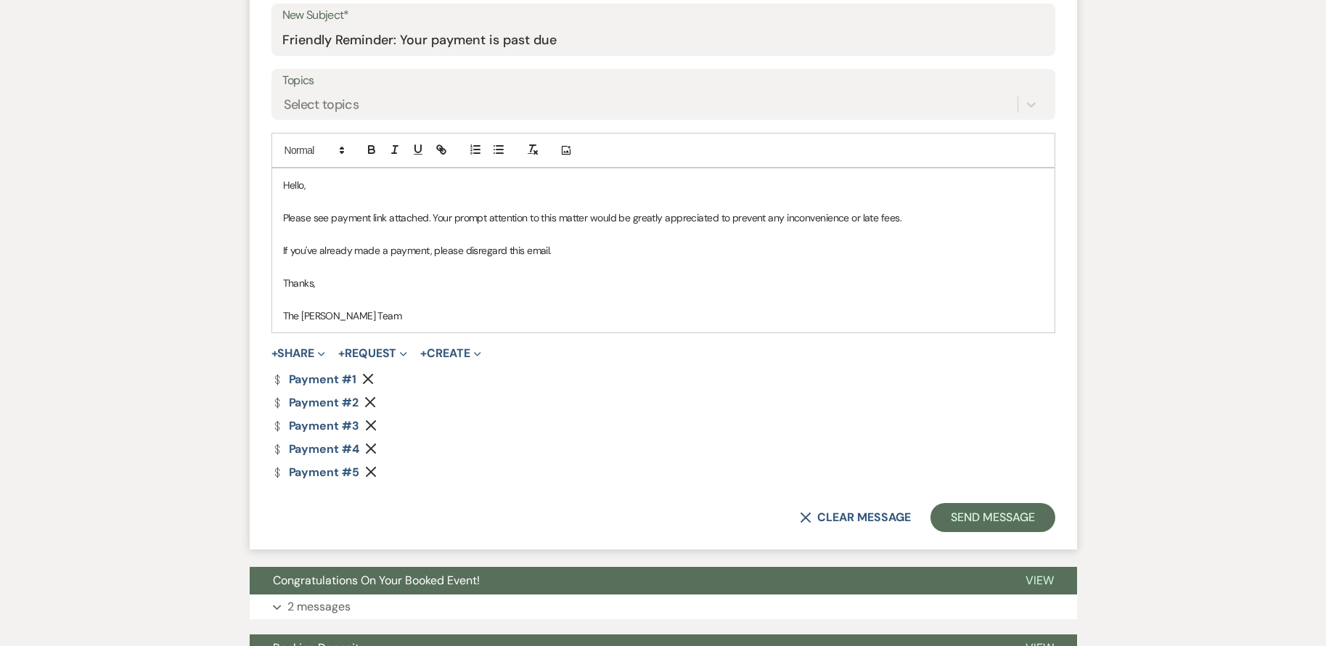
click at [368, 377] on use "button" at bounding box center [368, 379] width 11 height 11
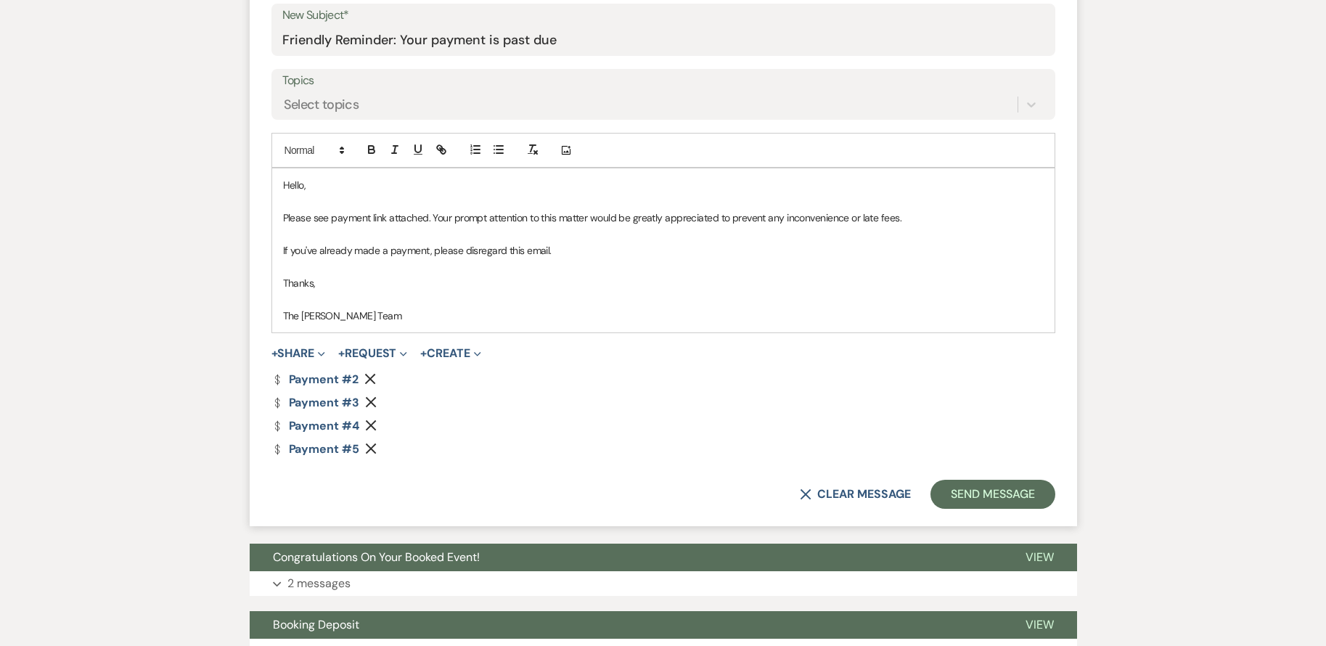
click at [372, 401] on icon "Remove" at bounding box center [371, 402] width 12 height 12
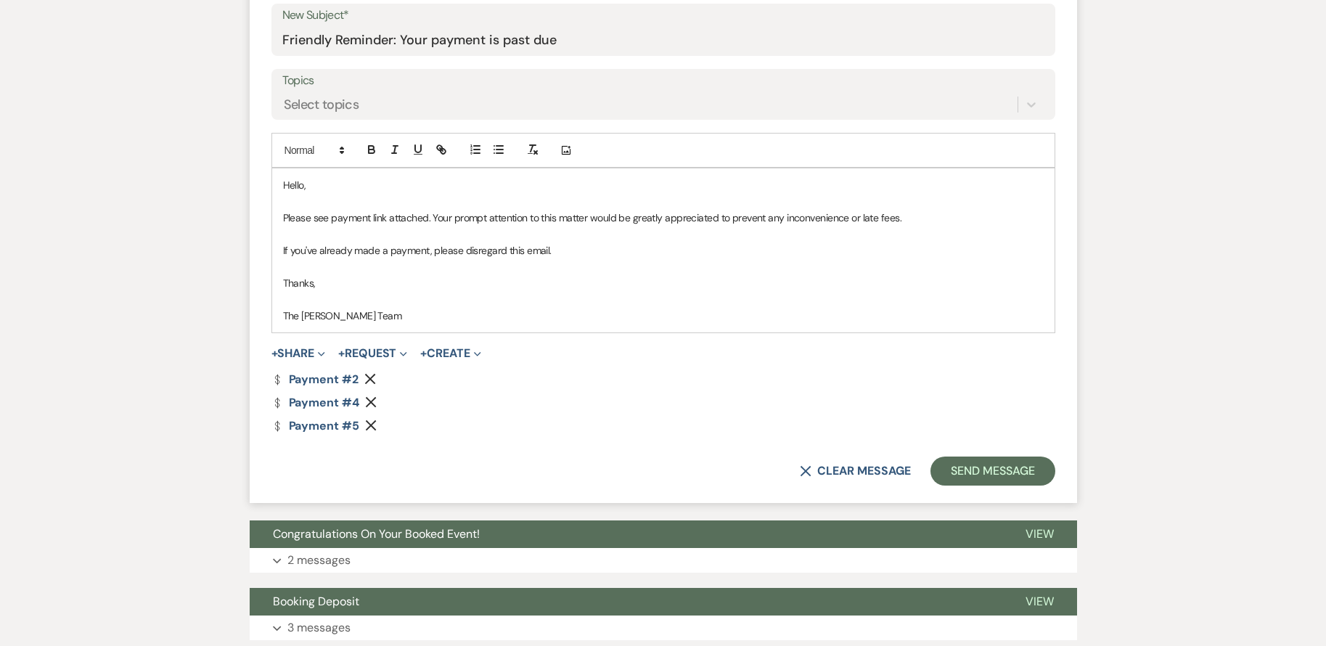
click at [372, 401] on use "button" at bounding box center [371, 402] width 11 height 11
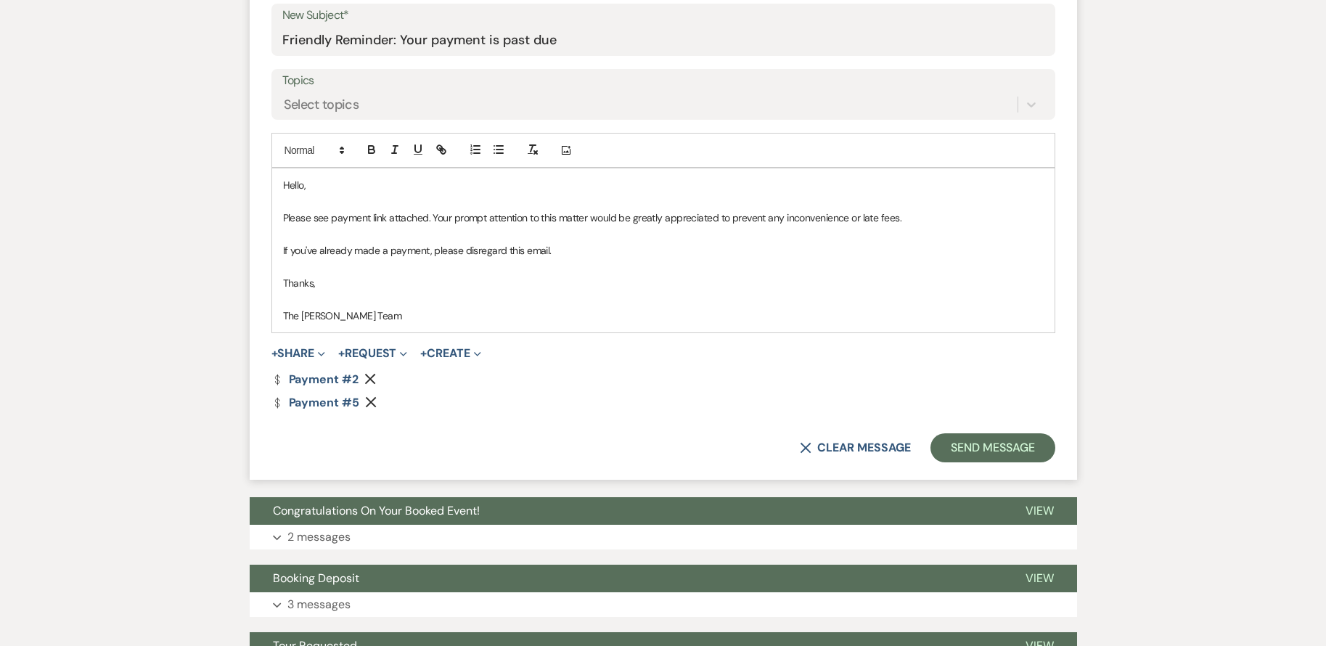
click at [372, 401] on icon "Remove" at bounding box center [371, 402] width 12 height 12
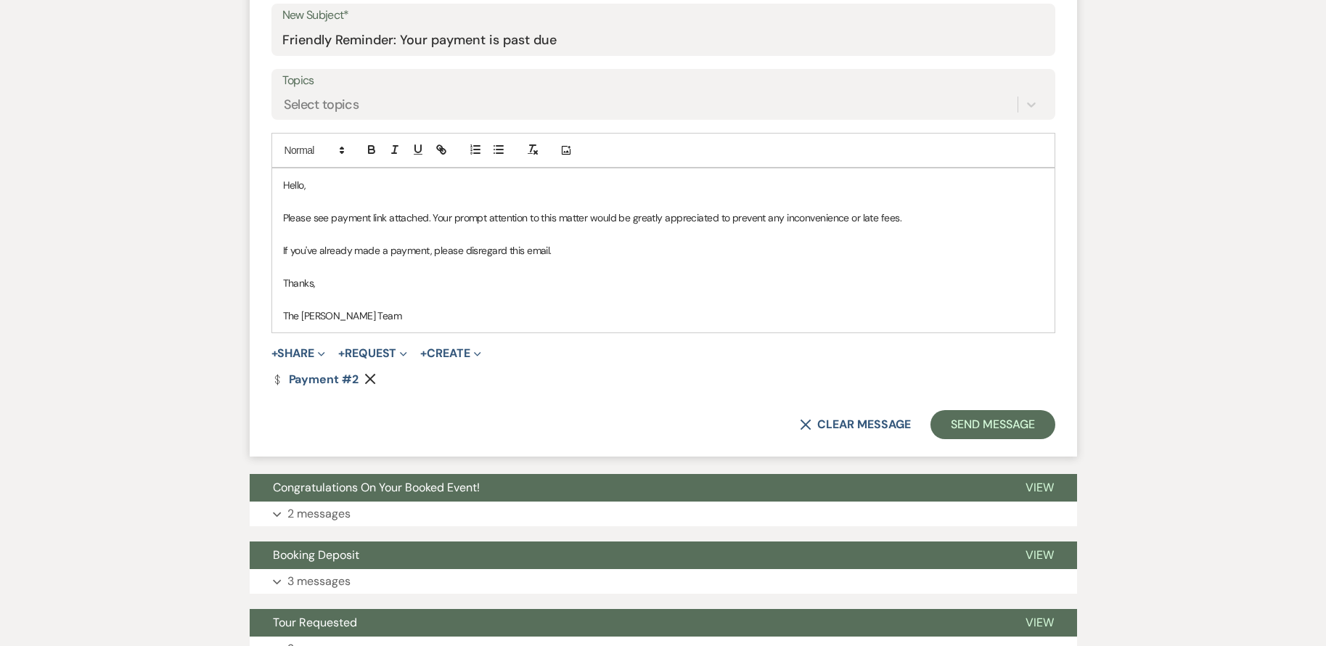
scroll to position [851, 0]
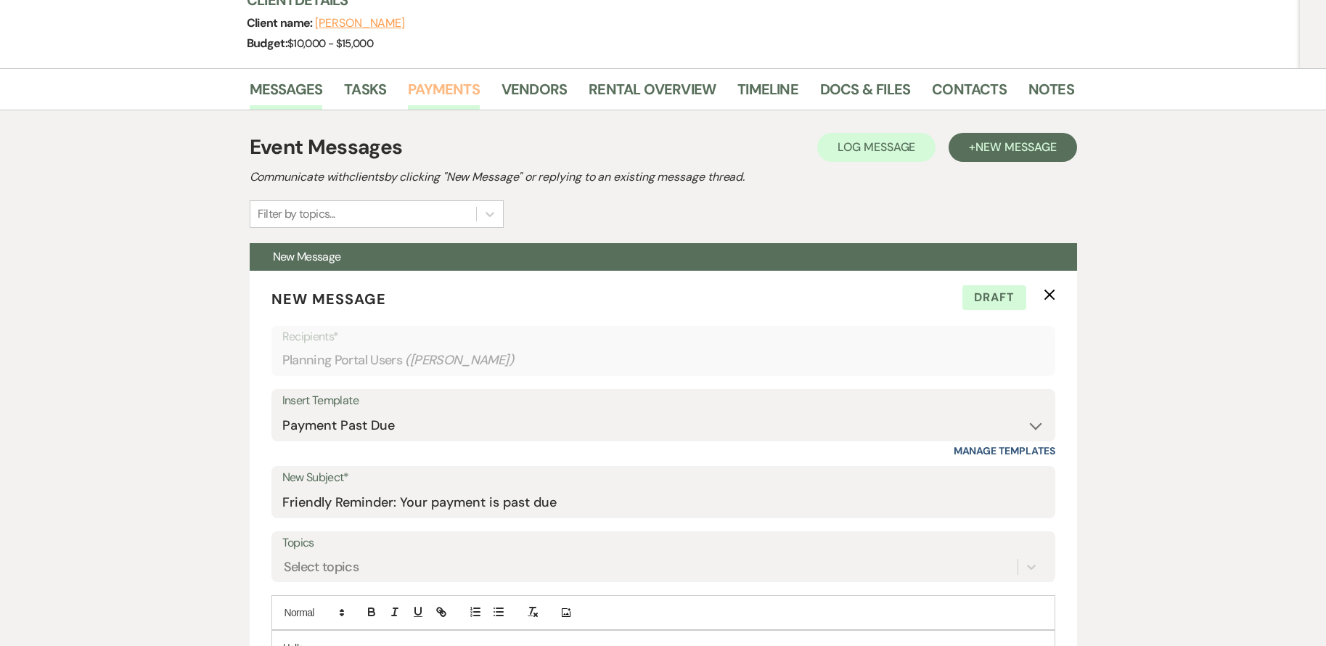
scroll to position [73, 0]
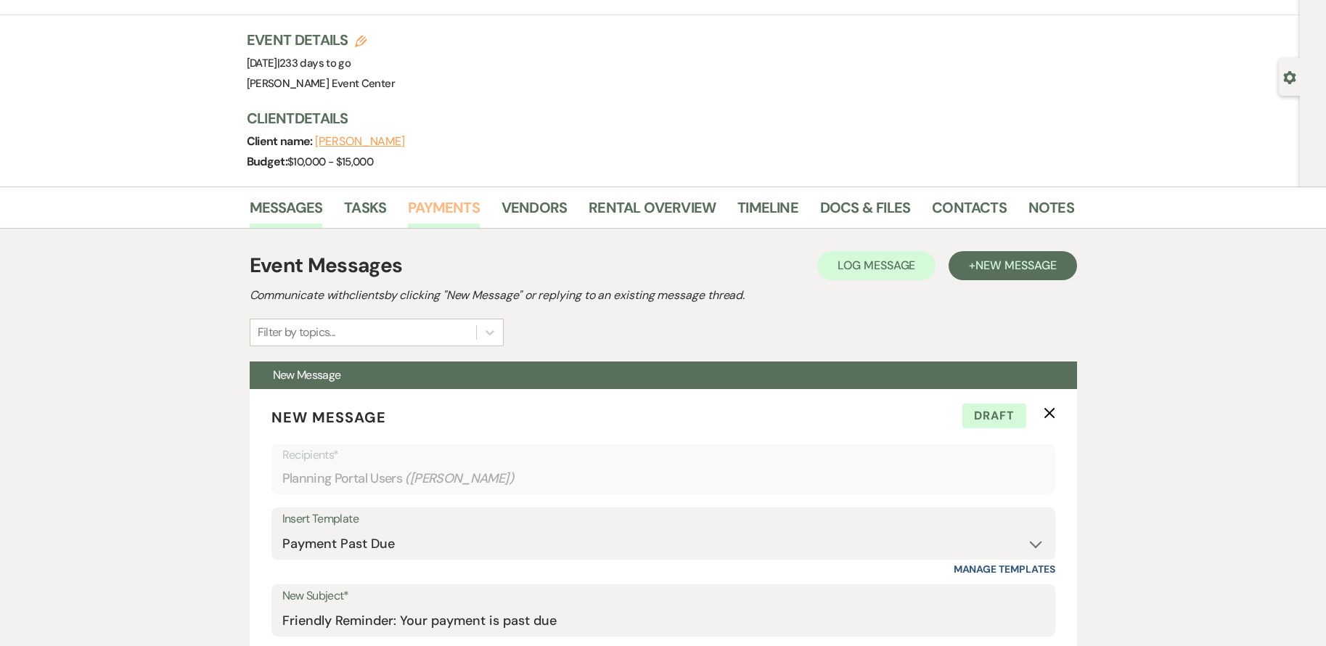
click at [446, 202] on link "Payments" at bounding box center [444, 212] width 72 height 32
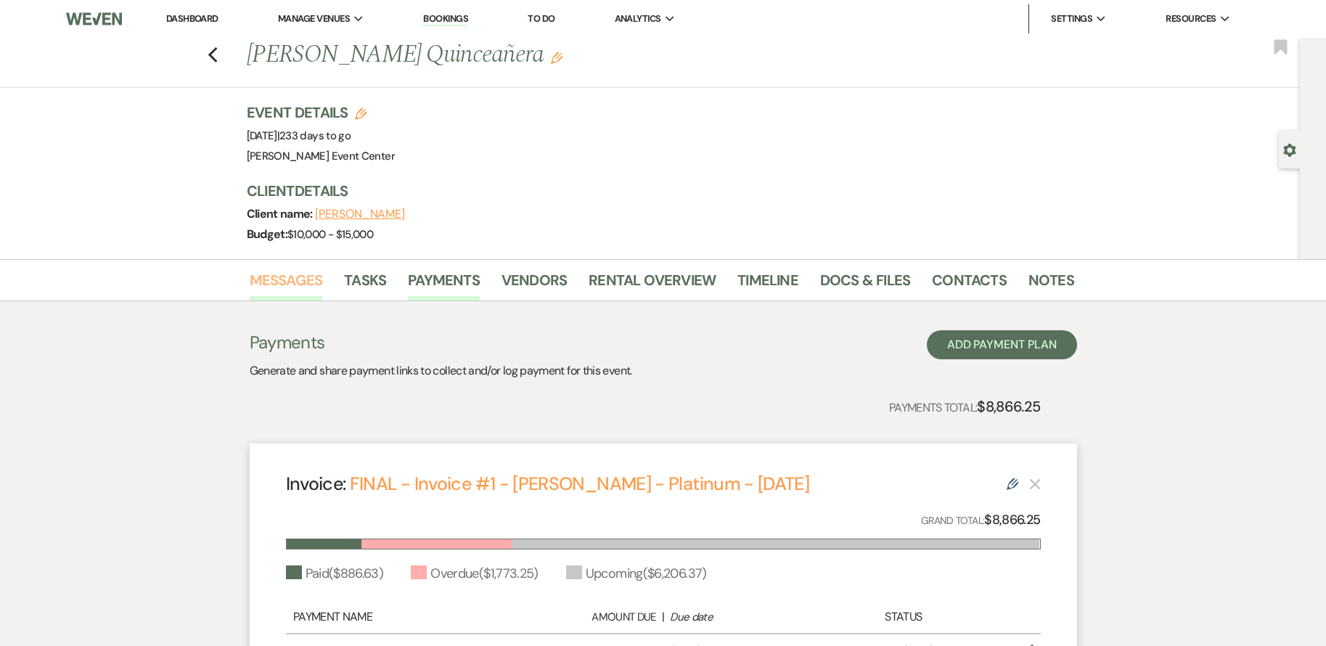
click at [289, 282] on link "Messages" at bounding box center [286, 284] width 73 height 32
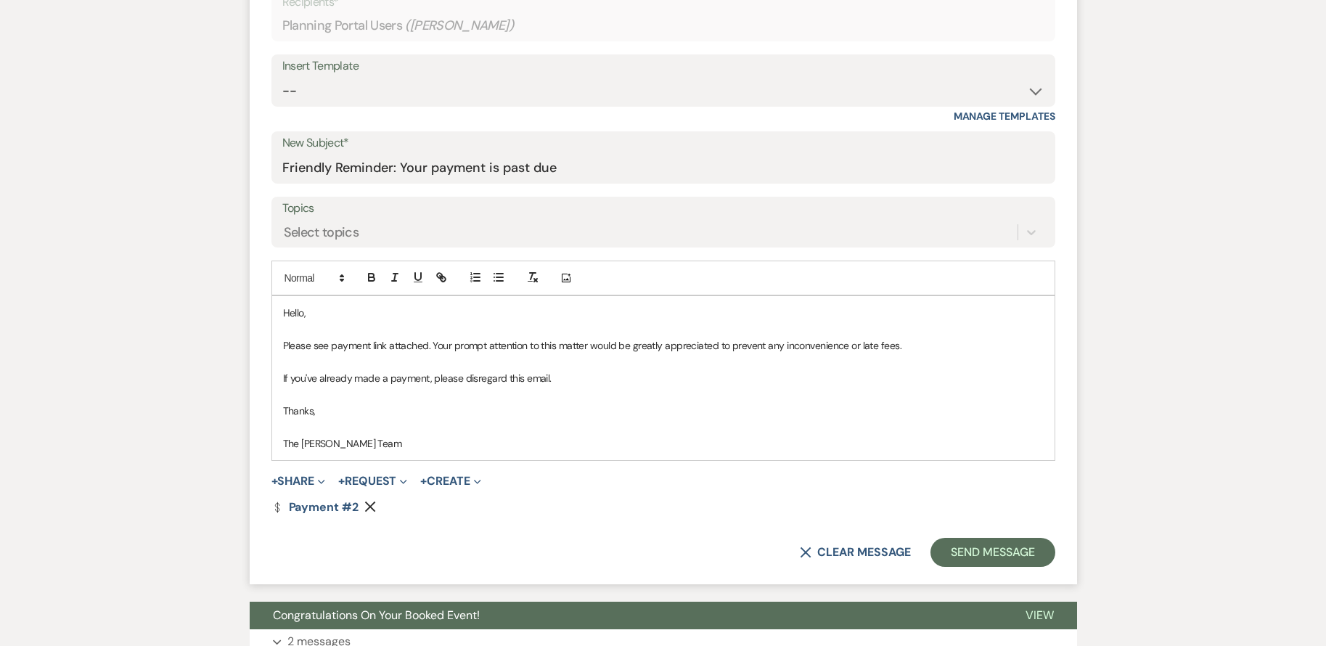
scroll to position [653, 0]
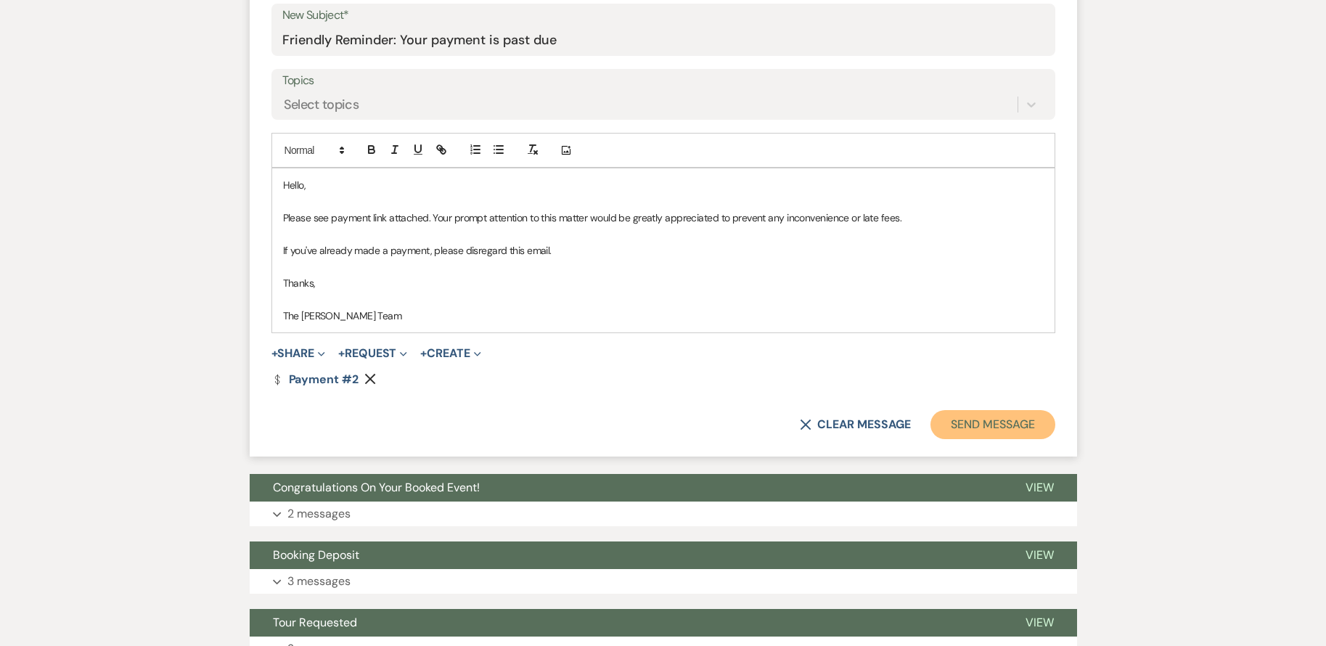
click at [967, 422] on button "Send Message" at bounding box center [992, 424] width 124 height 29
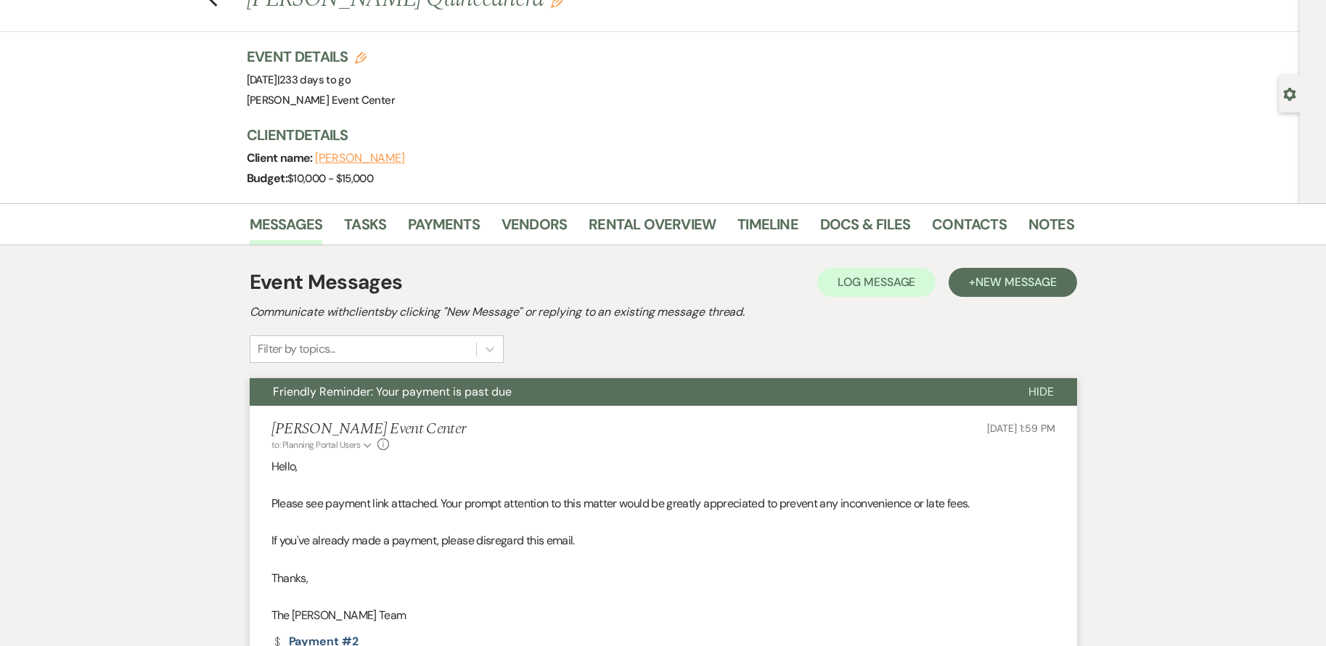
scroll to position [0, 0]
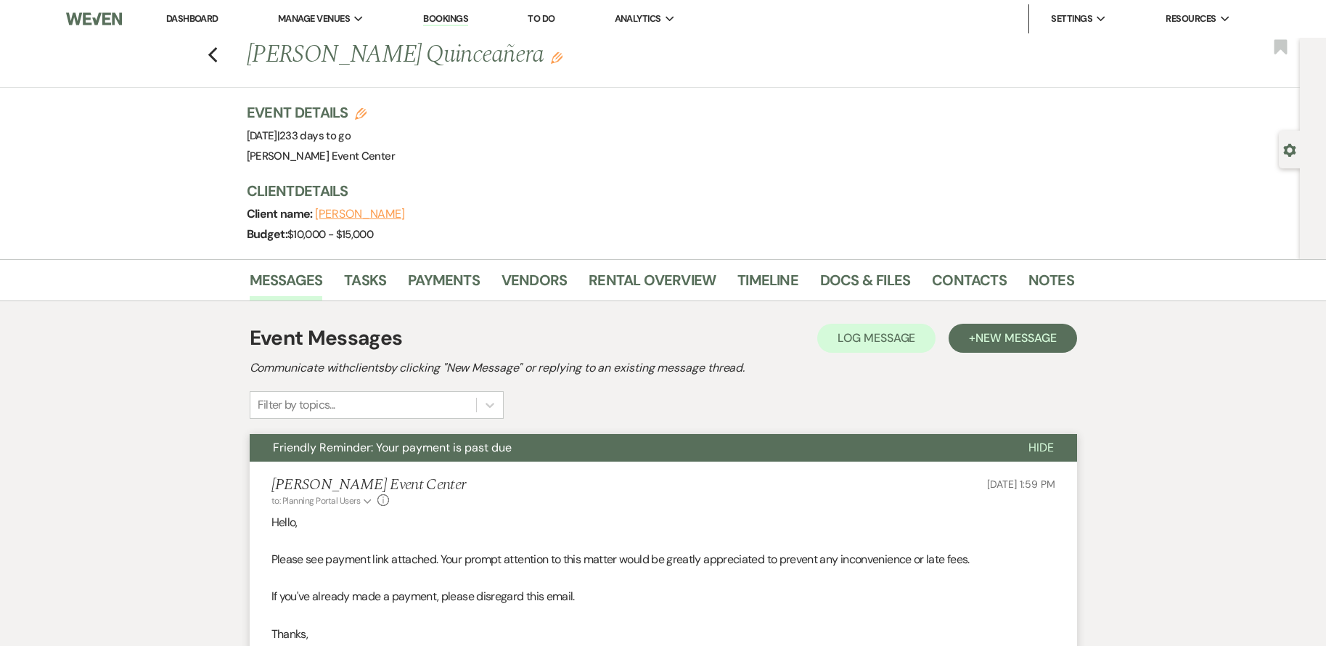
click at [211, 52] on div "Previous [PERSON_NAME] Quinceañera Edit Bookmark" at bounding box center [646, 63] width 1307 height 50
click at [217, 57] on use "button" at bounding box center [211, 55] width 9 height 16
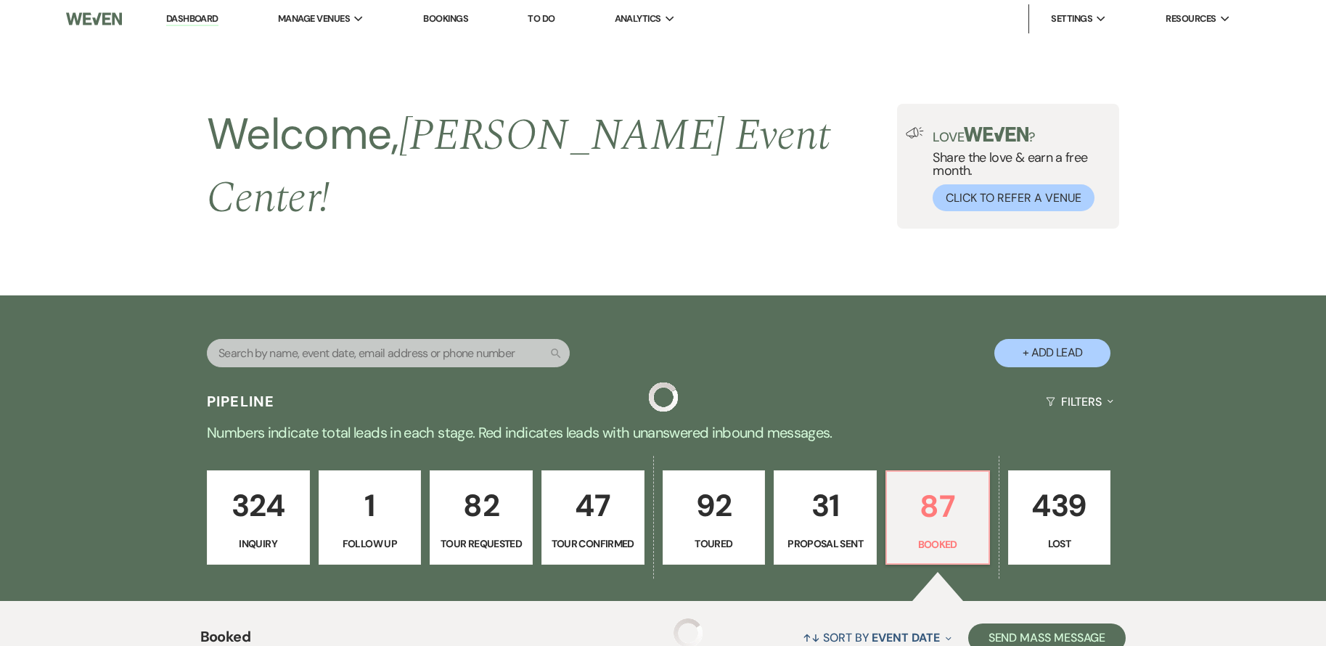
scroll to position [3018, 0]
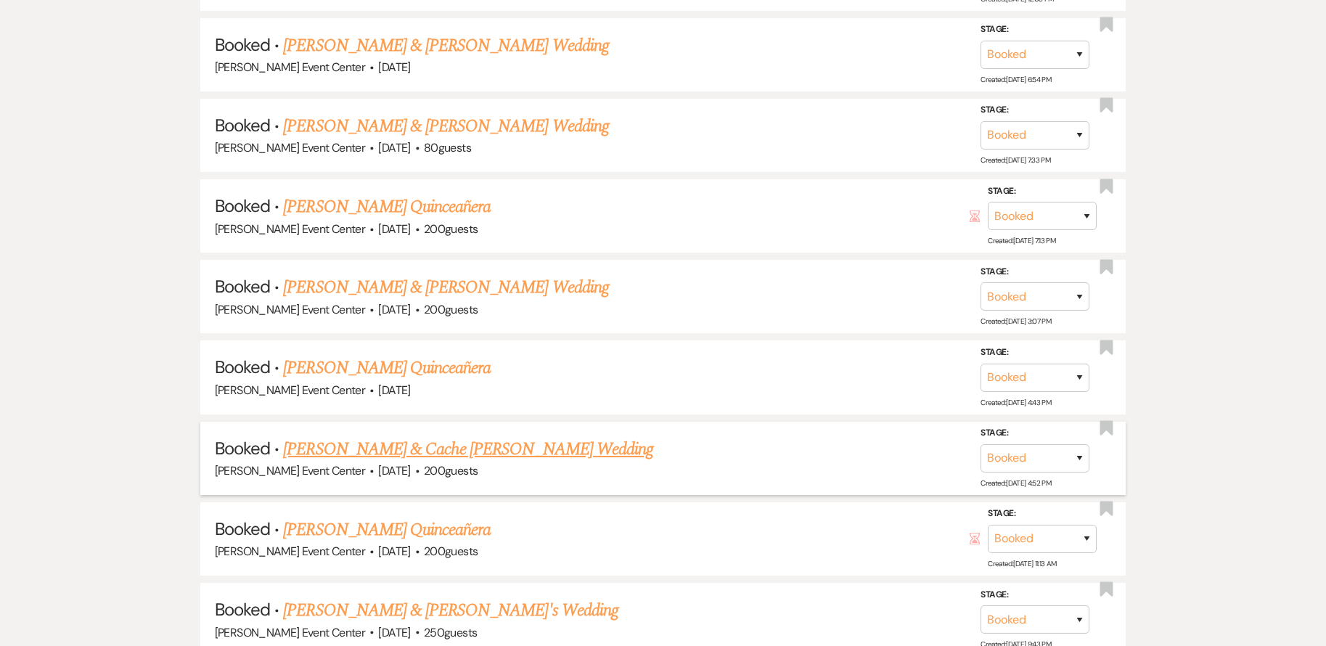
click at [390, 441] on link "[PERSON_NAME] & Cache [PERSON_NAME] Wedding" at bounding box center [468, 449] width 370 height 26
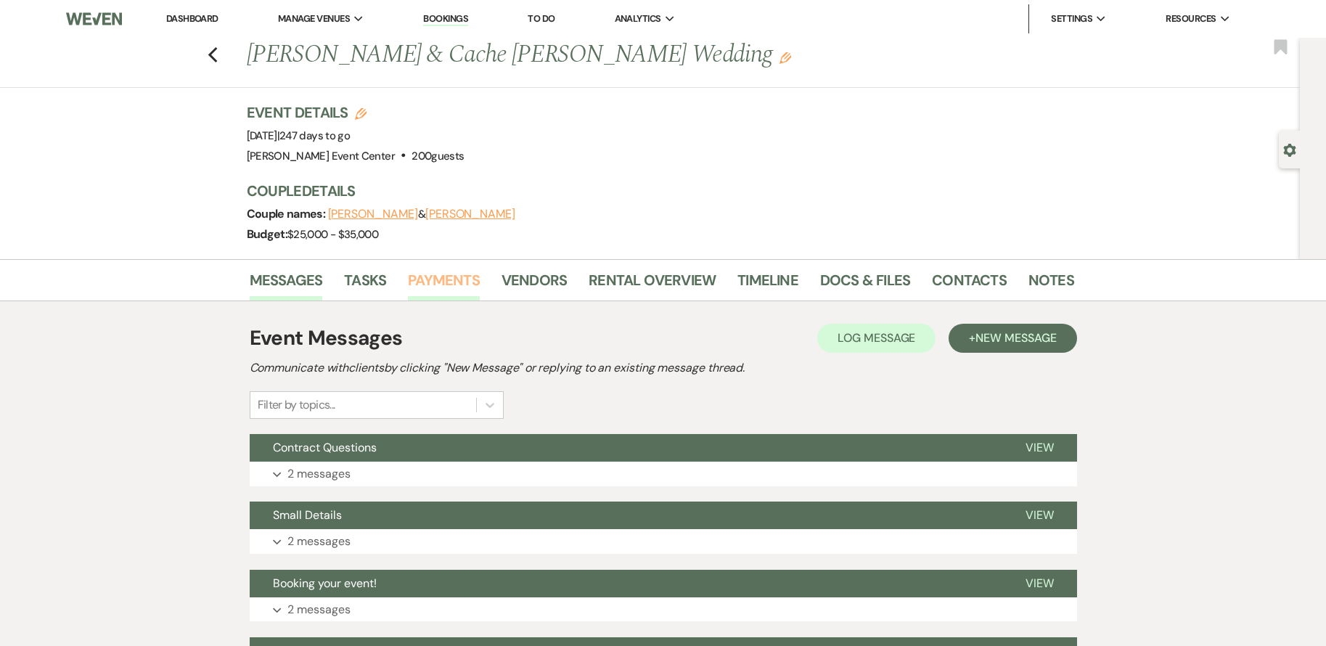
click at [430, 279] on link "Payments" at bounding box center [444, 284] width 72 height 32
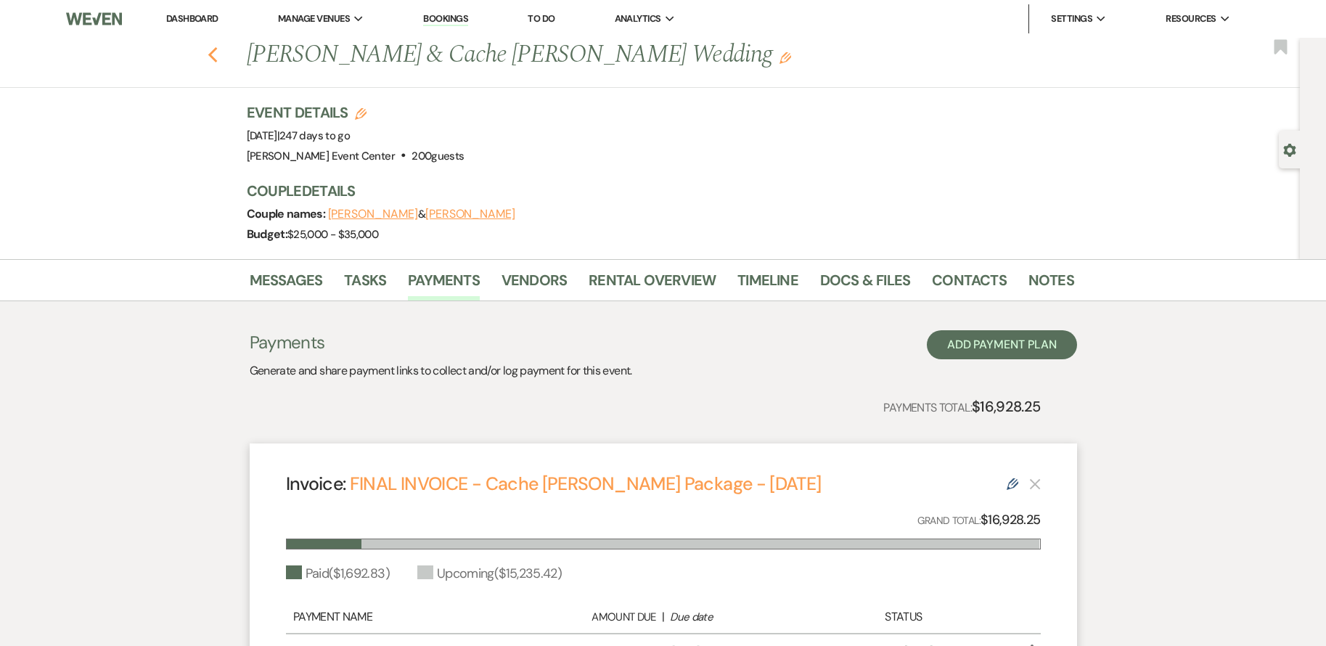
click at [217, 48] on icon "Previous" at bounding box center [212, 54] width 11 height 17
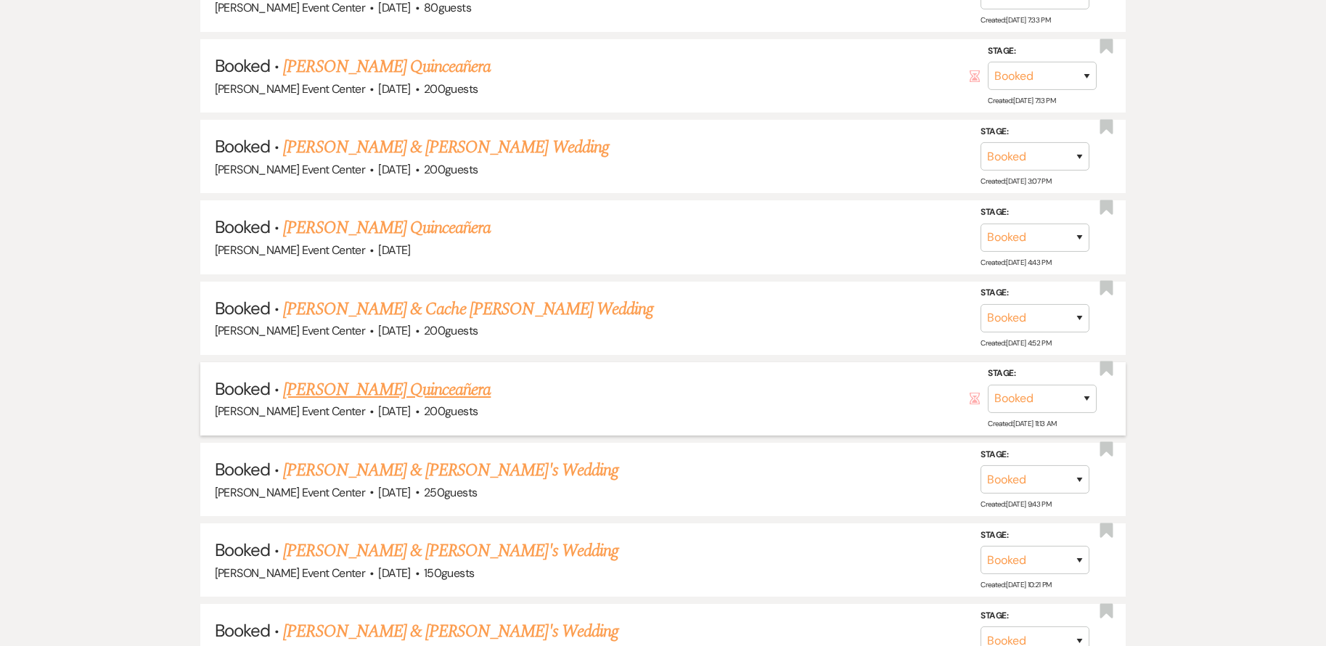
scroll to position [3163, 0]
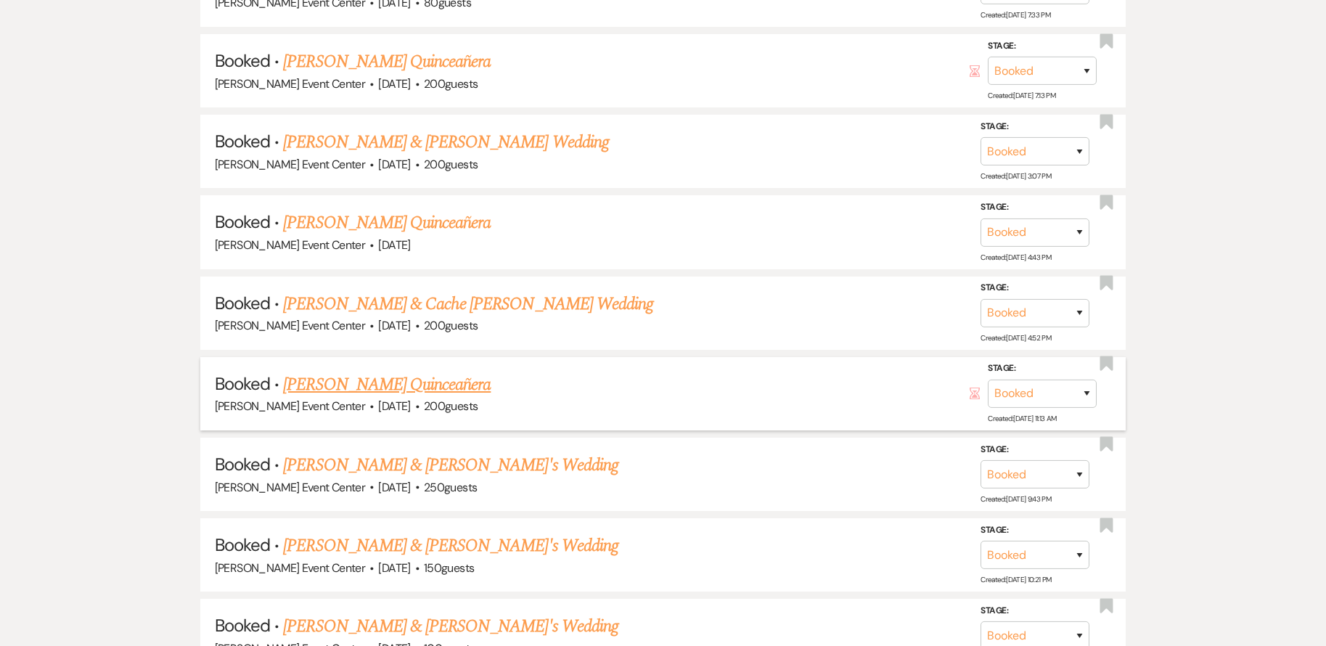
click at [419, 375] on link "[PERSON_NAME] Quinceañera" at bounding box center [386, 384] width 207 height 26
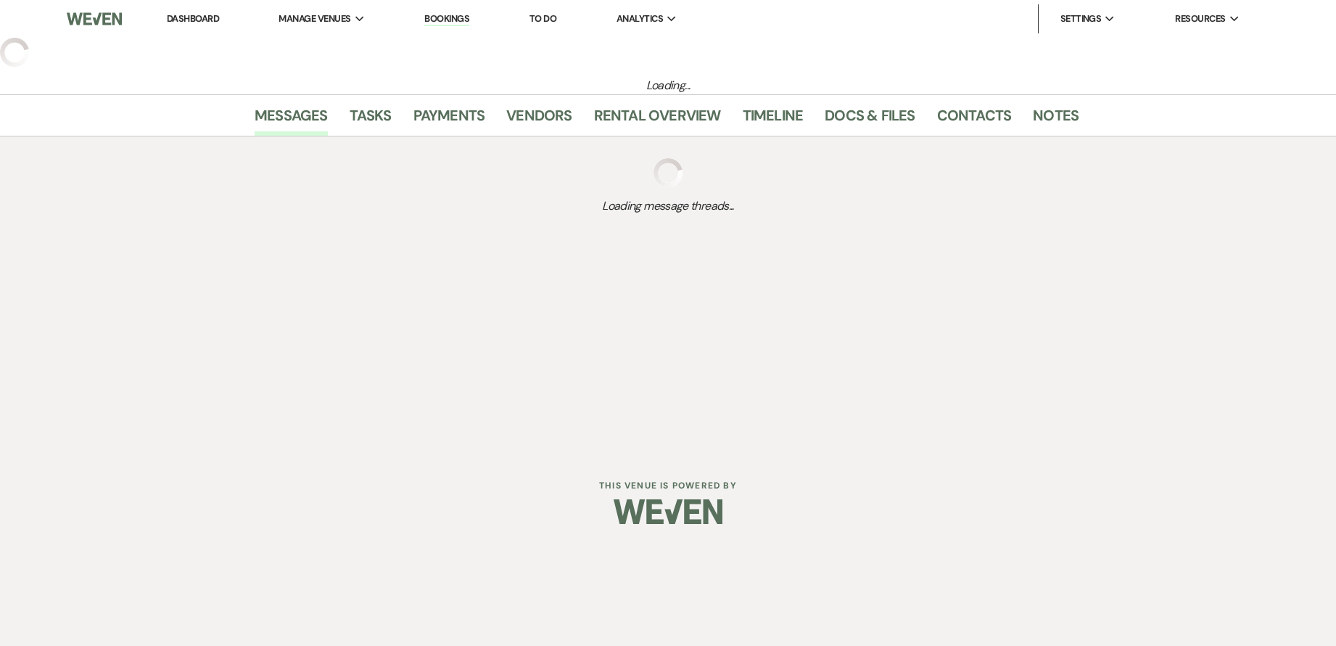
select select "5"
select select "15"
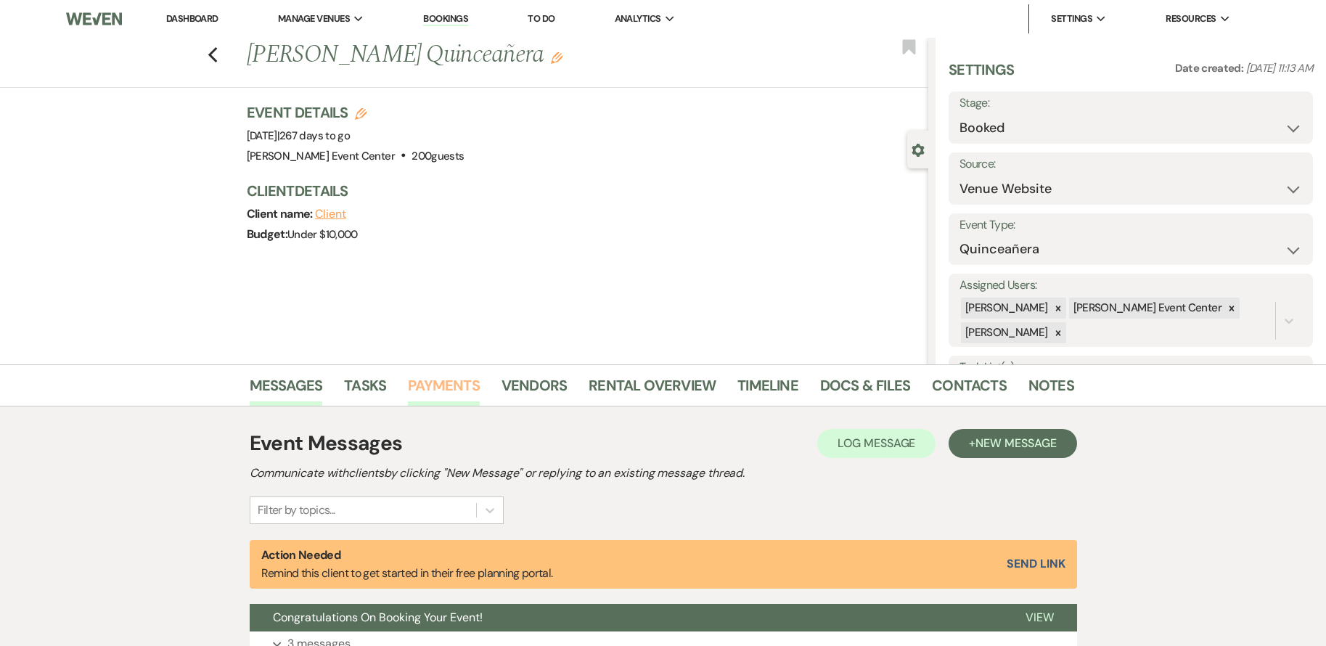
click at [459, 385] on link "Payments" at bounding box center [444, 390] width 72 height 32
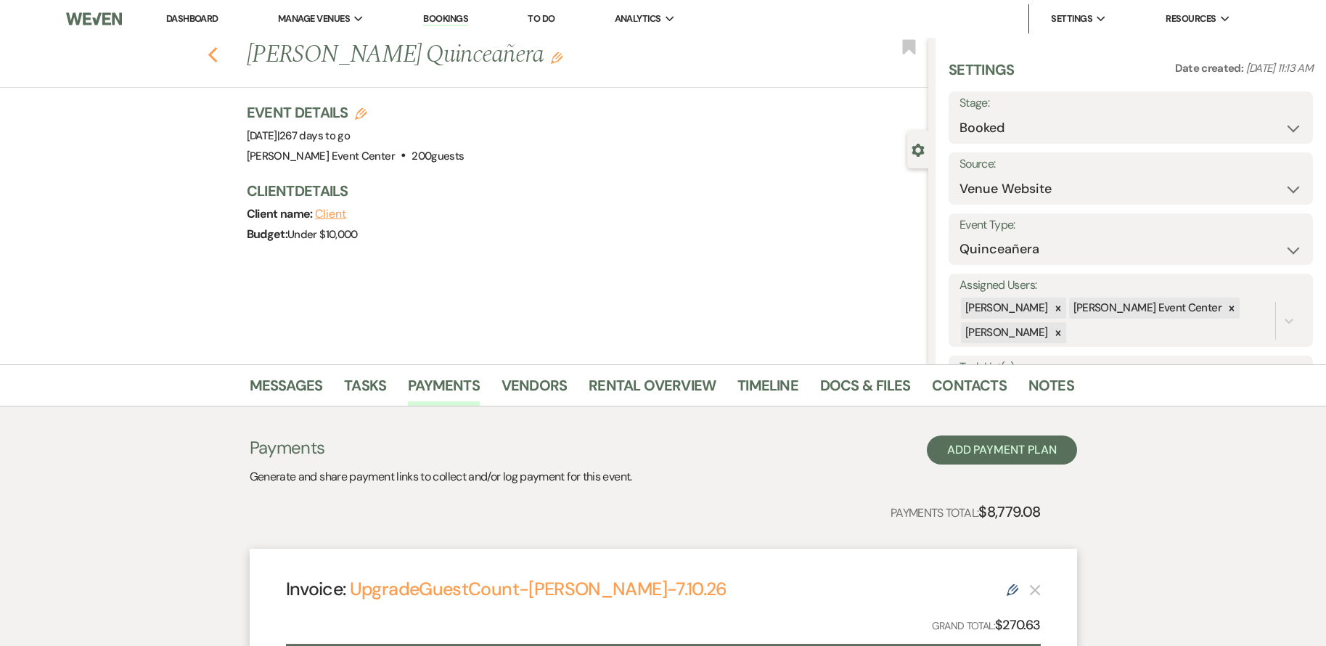
click at [218, 59] on icon "Previous" at bounding box center [212, 54] width 11 height 17
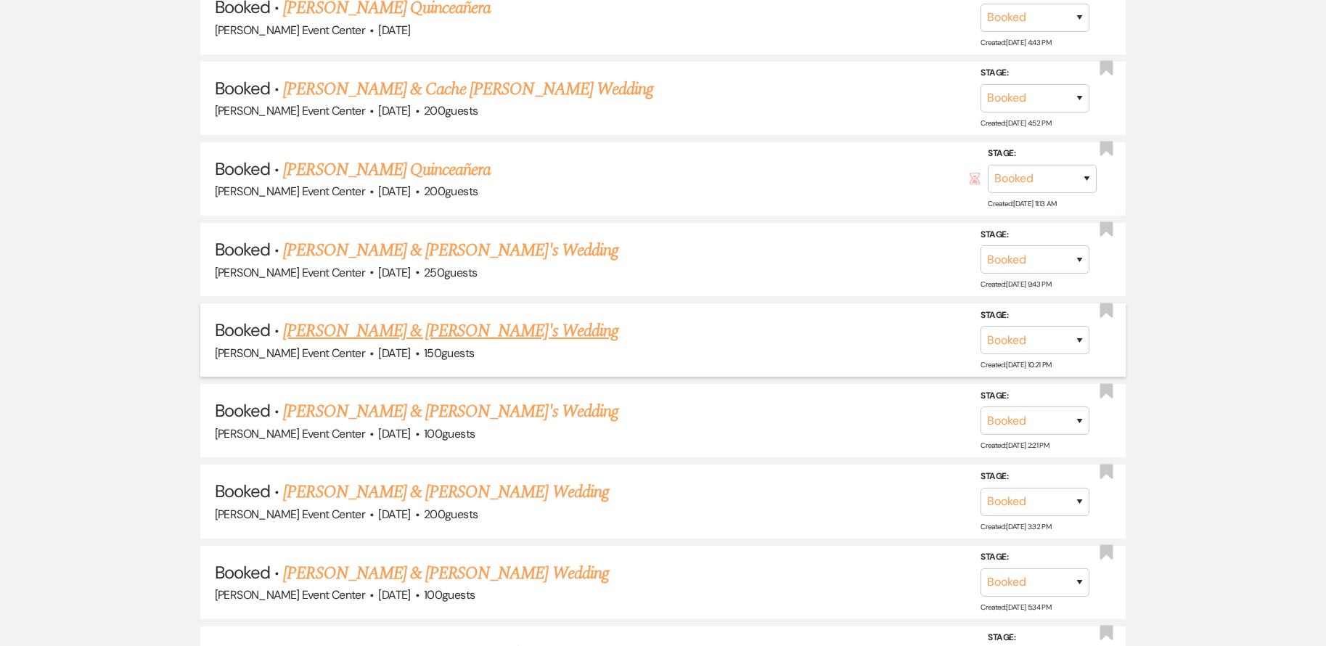
scroll to position [3381, 0]
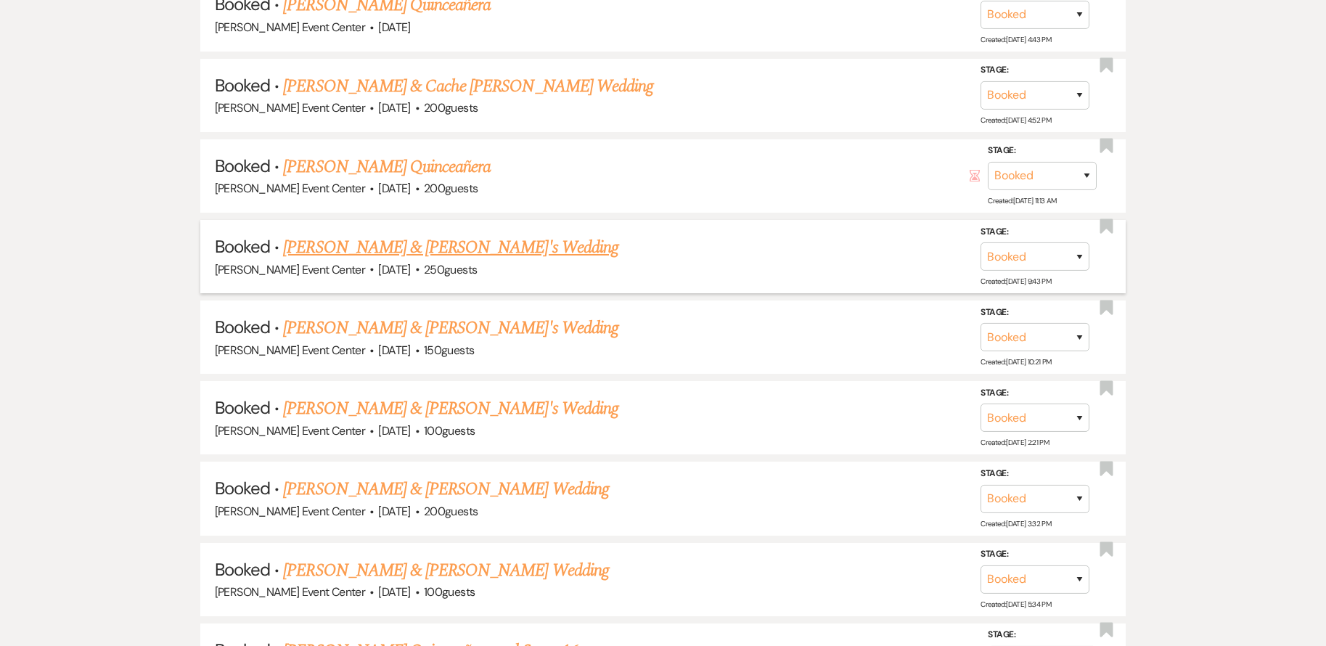
click at [456, 237] on link "[PERSON_NAME] & [PERSON_NAME]'s Wedding" at bounding box center [450, 247] width 335 height 26
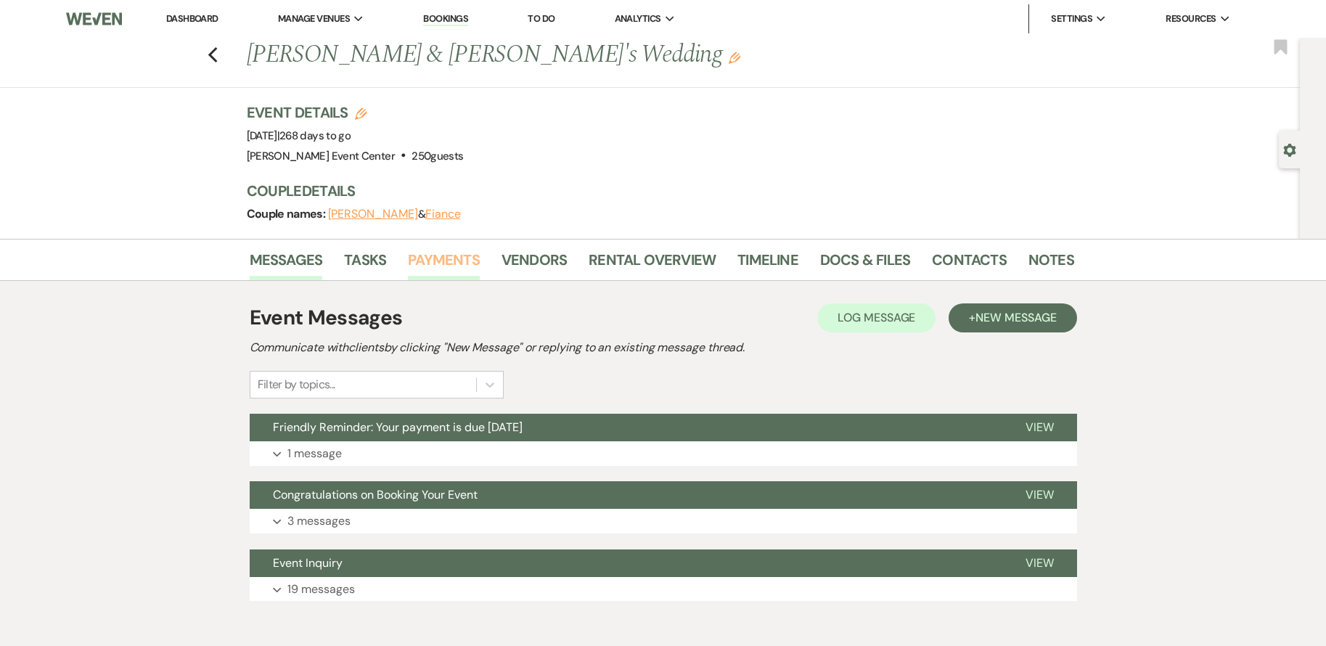
click at [429, 265] on link "Payments" at bounding box center [444, 264] width 72 height 32
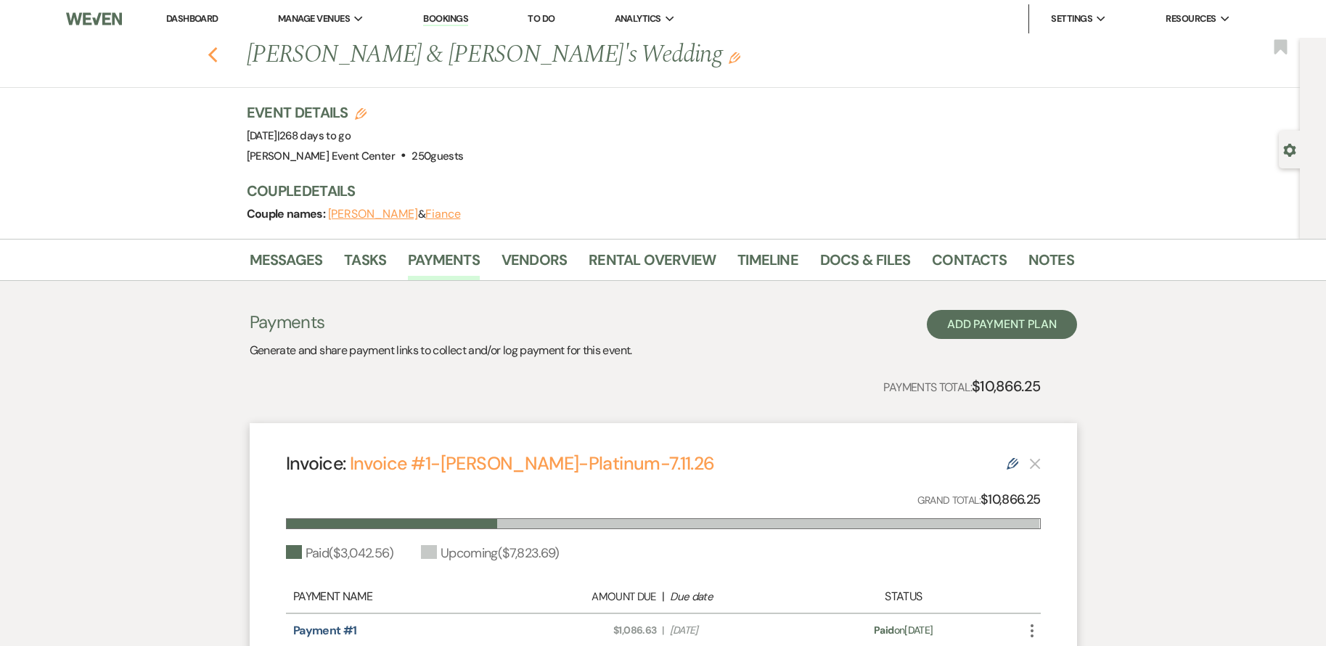
click at [218, 52] on icon "Previous" at bounding box center [212, 54] width 11 height 17
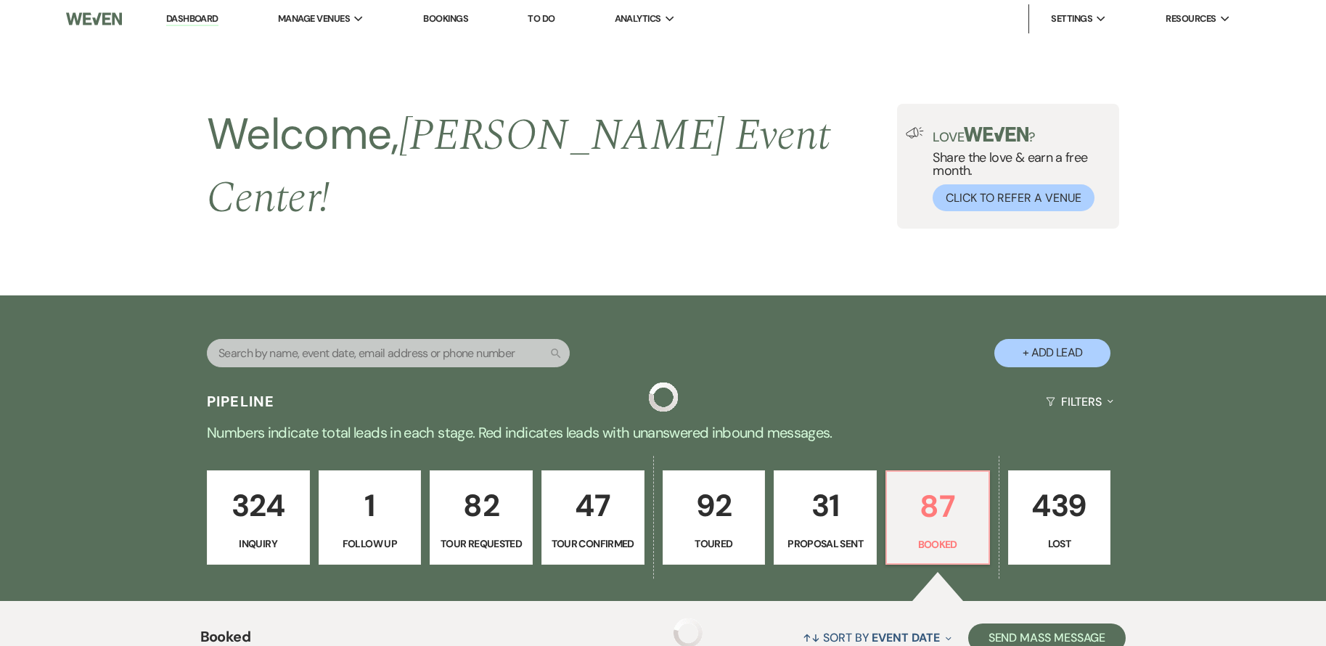
scroll to position [3381, 0]
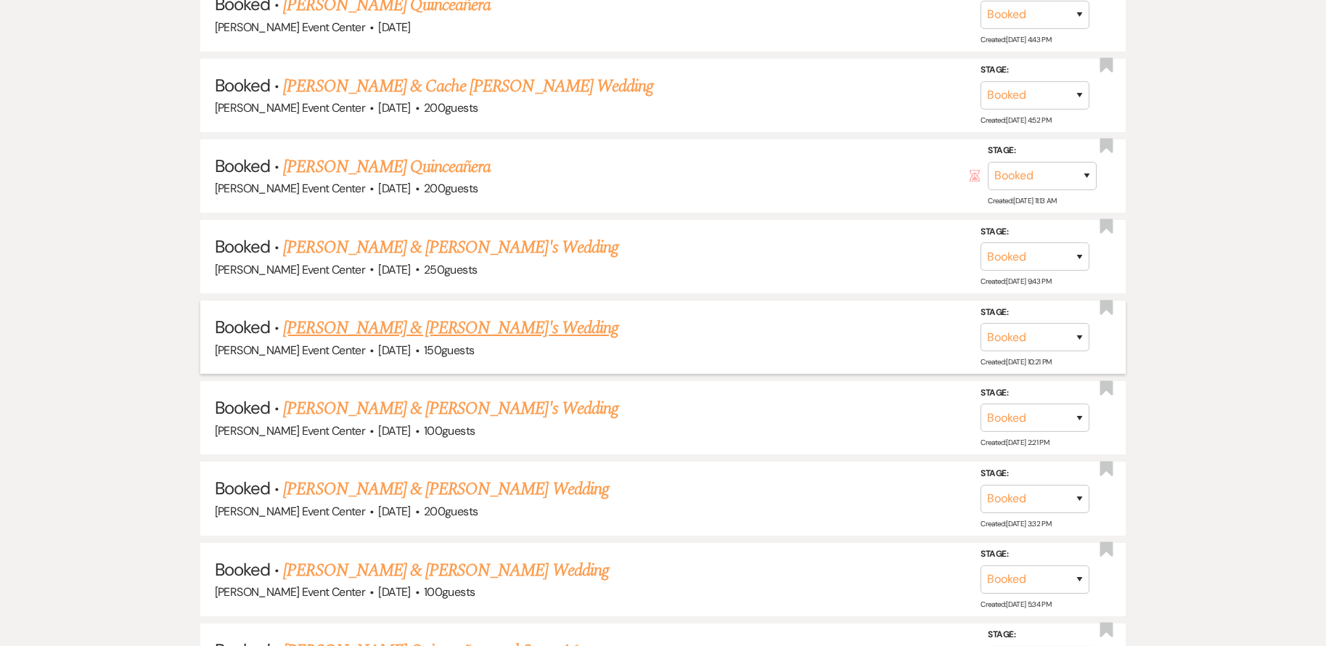
click at [348, 315] on link "[PERSON_NAME] & [PERSON_NAME]'s Wedding" at bounding box center [450, 328] width 335 height 26
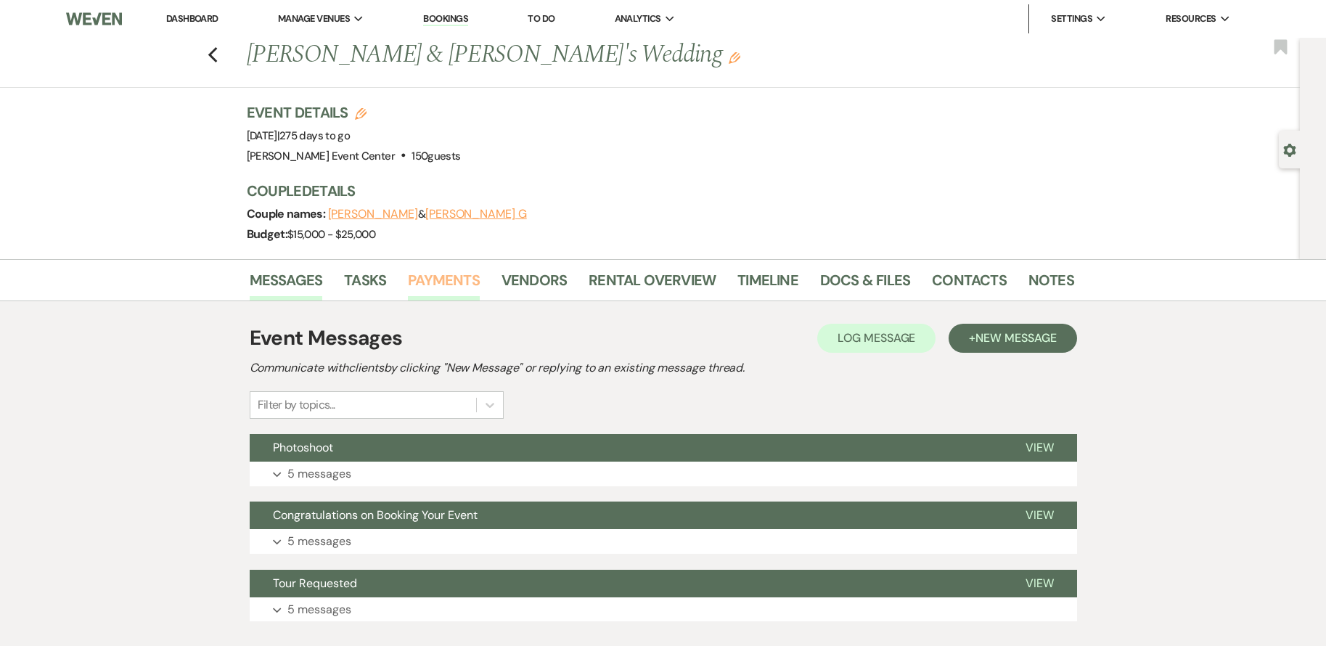
click at [459, 276] on link "Payments" at bounding box center [444, 284] width 72 height 32
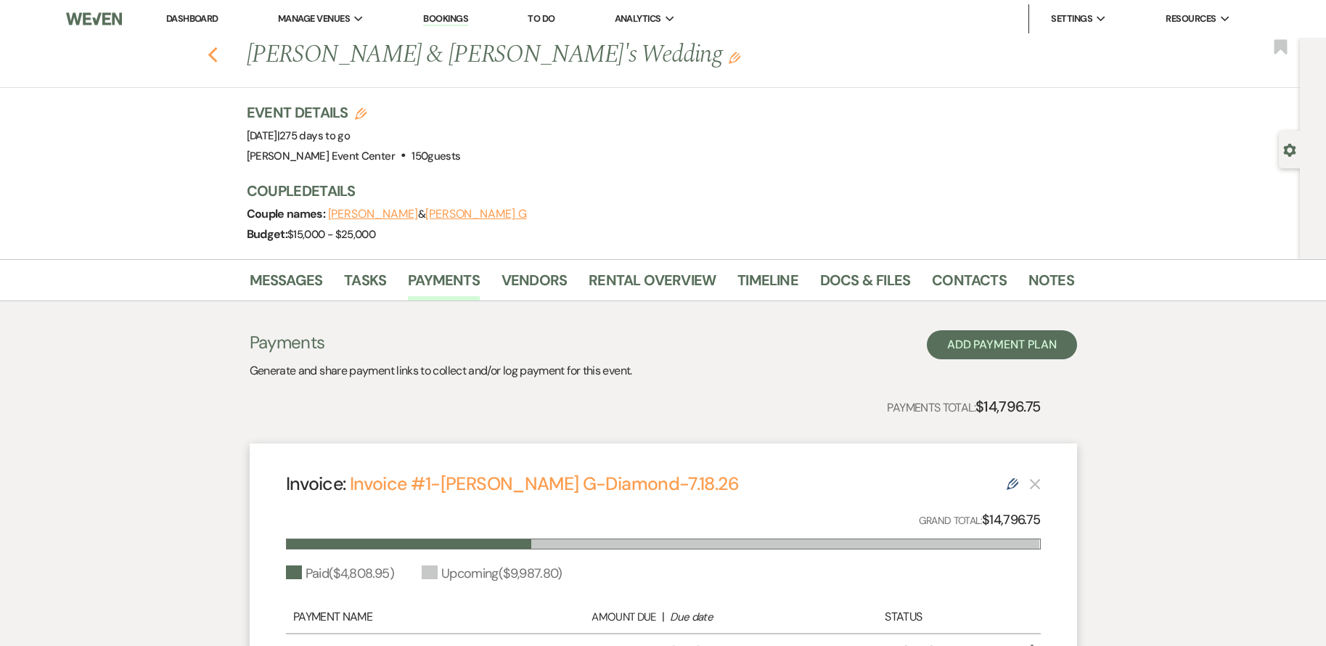
click at [217, 52] on use "button" at bounding box center [211, 55] width 9 height 16
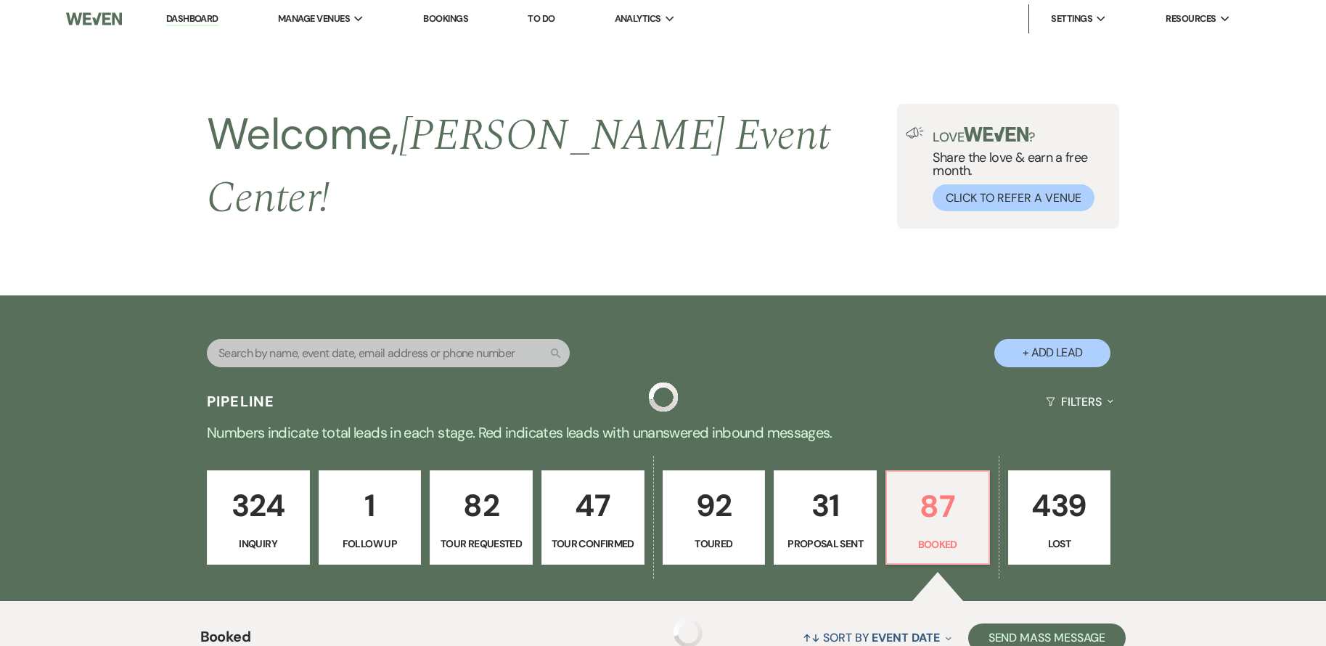
scroll to position [3381, 0]
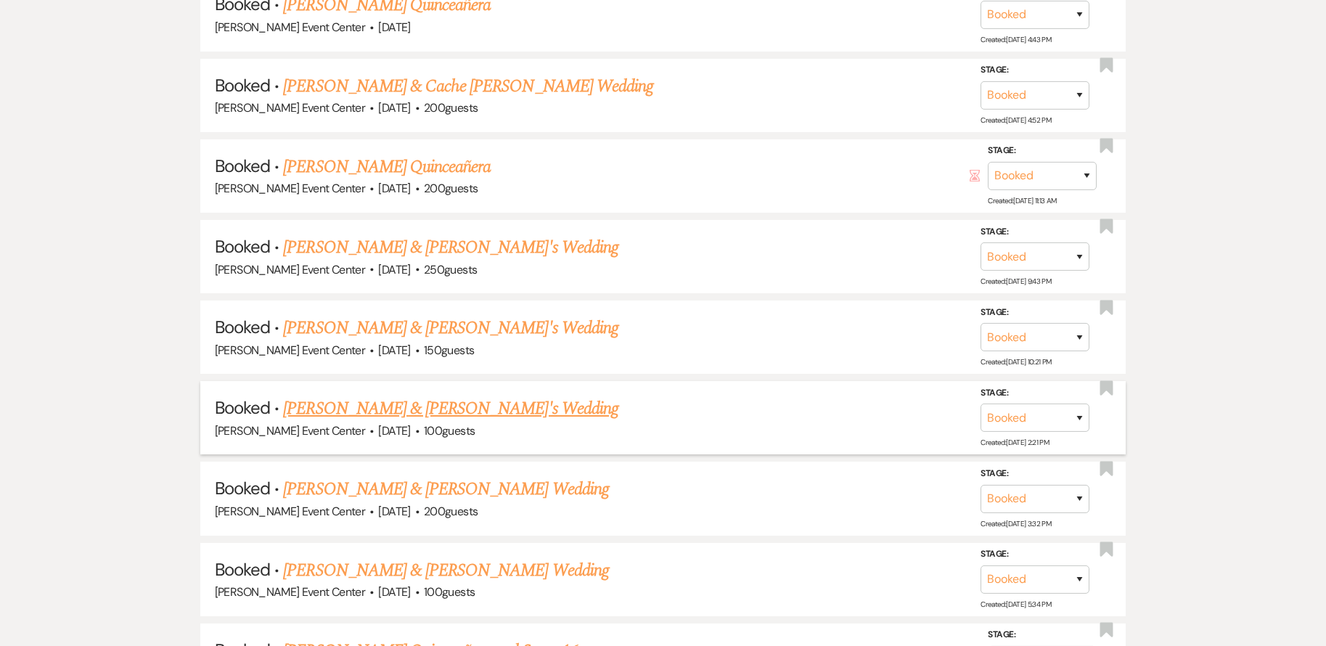
click at [398, 395] on link "[PERSON_NAME] & [PERSON_NAME]'s Wedding" at bounding box center [450, 408] width 335 height 26
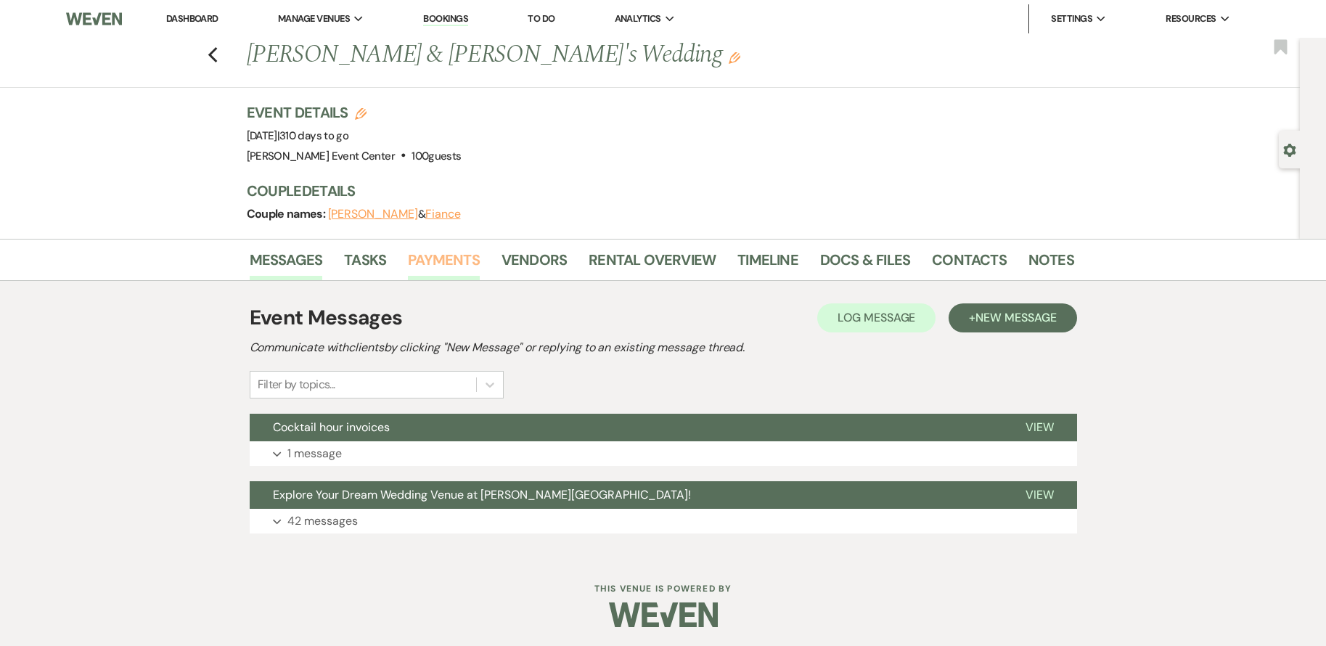
click at [432, 268] on link "Payments" at bounding box center [444, 264] width 72 height 32
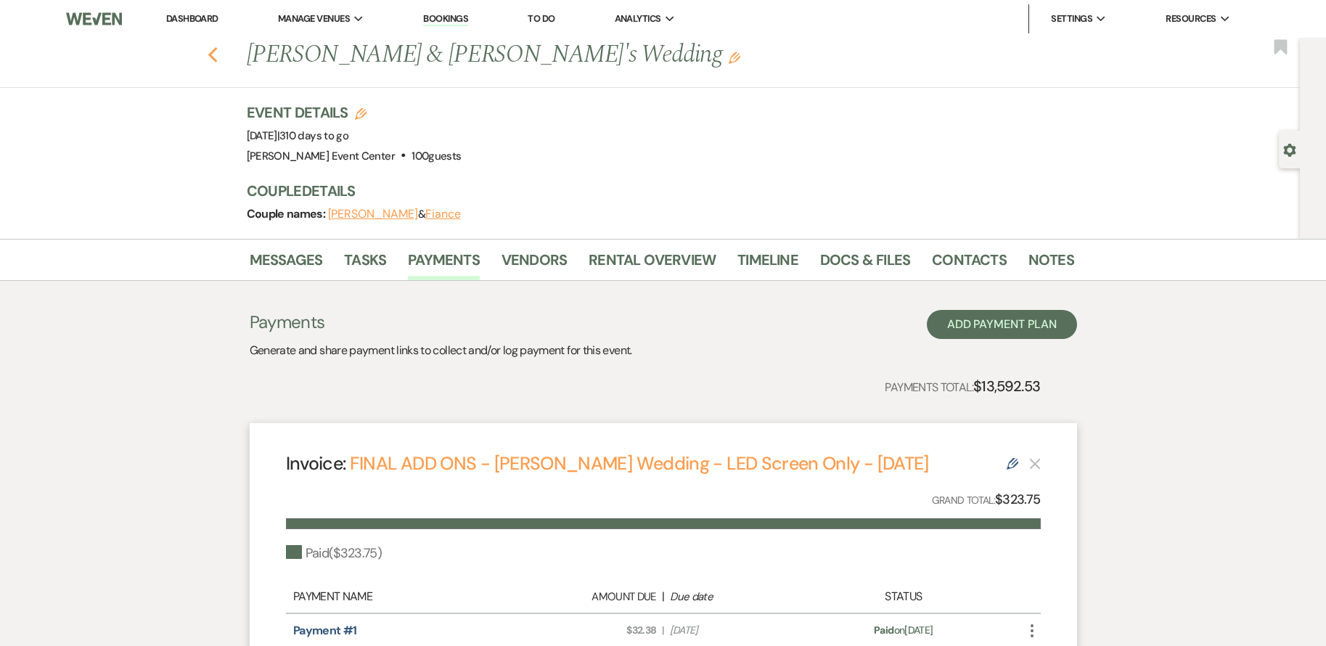
click at [216, 54] on use "button" at bounding box center [211, 55] width 9 height 16
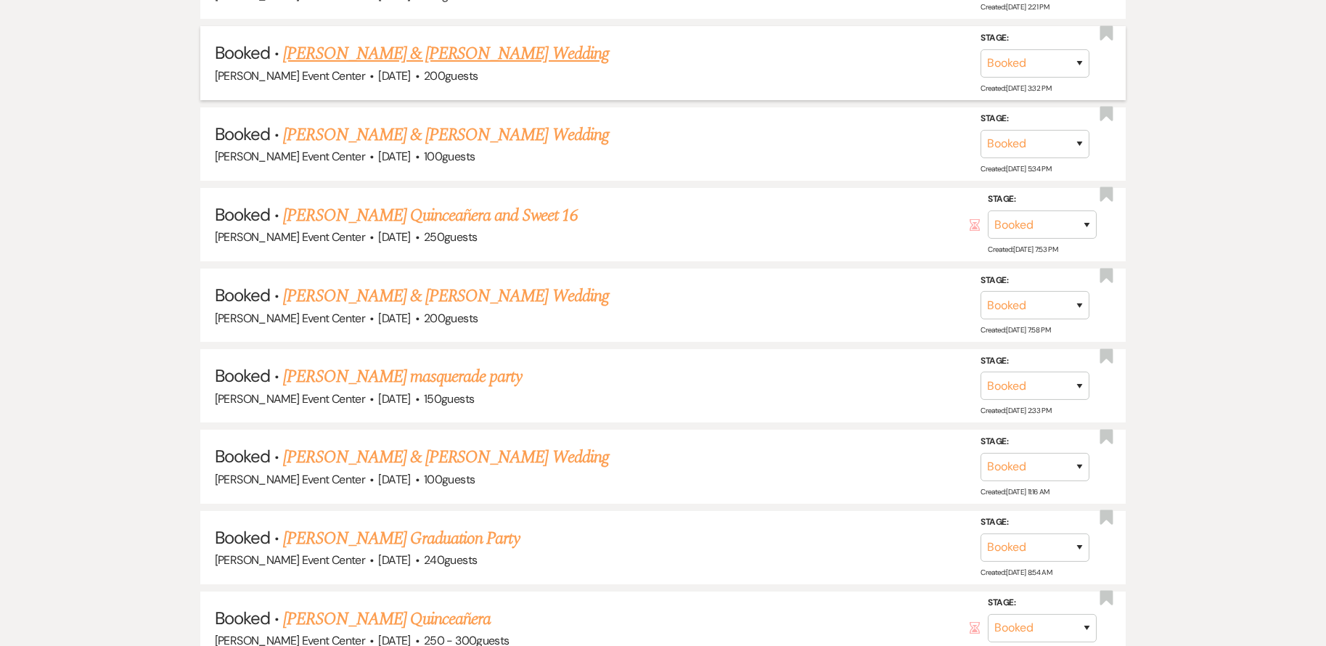
click at [405, 46] on link "[PERSON_NAME] & [PERSON_NAME] Wedding" at bounding box center [445, 54] width 325 height 26
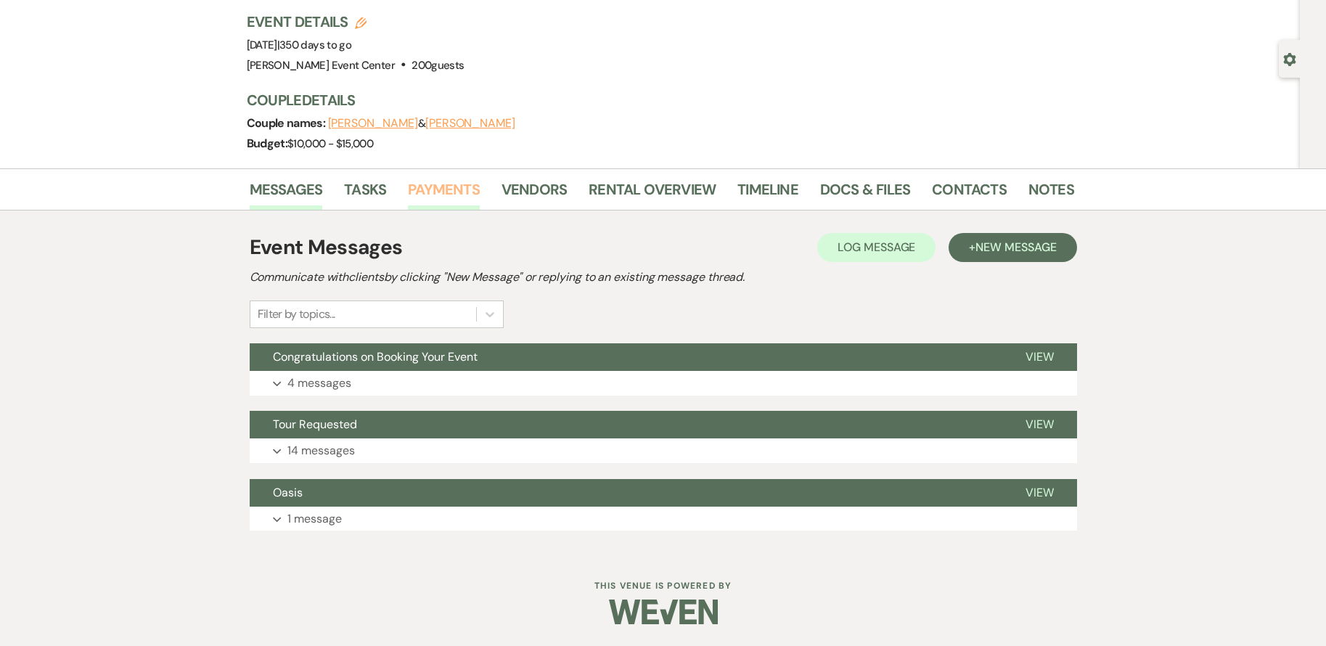
click at [423, 187] on link "Payments" at bounding box center [444, 194] width 72 height 32
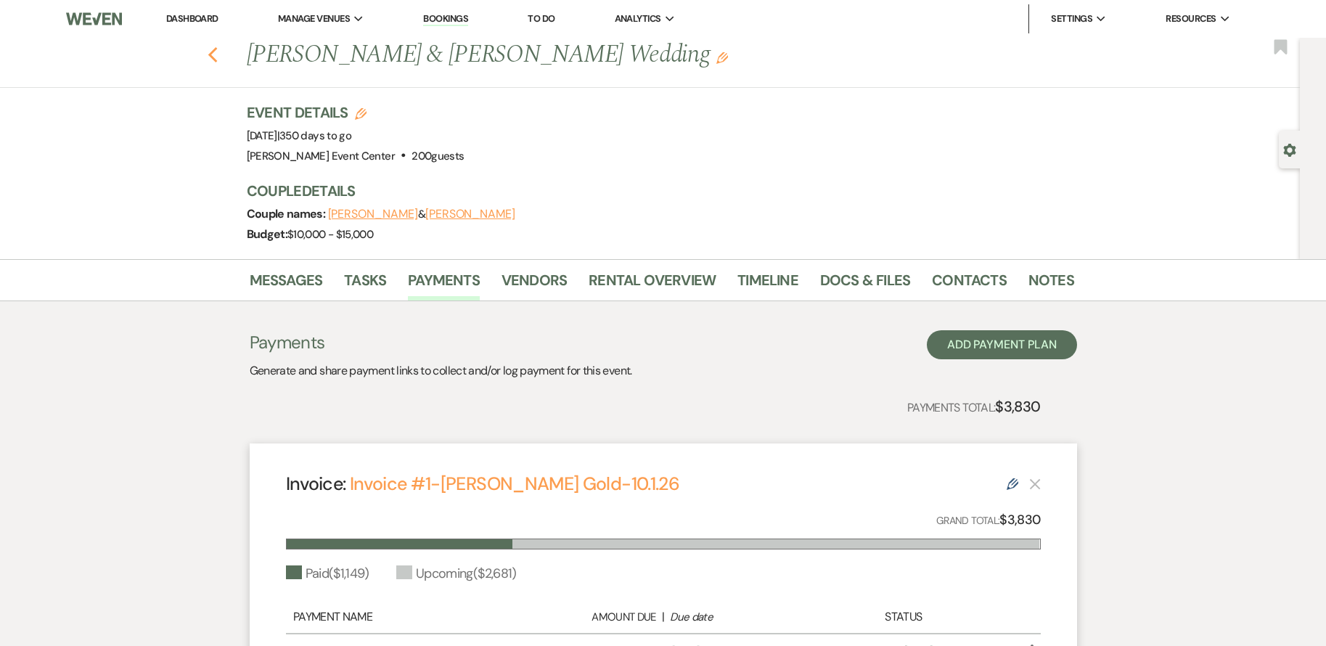
click at [213, 50] on icon "Previous" at bounding box center [212, 54] width 11 height 17
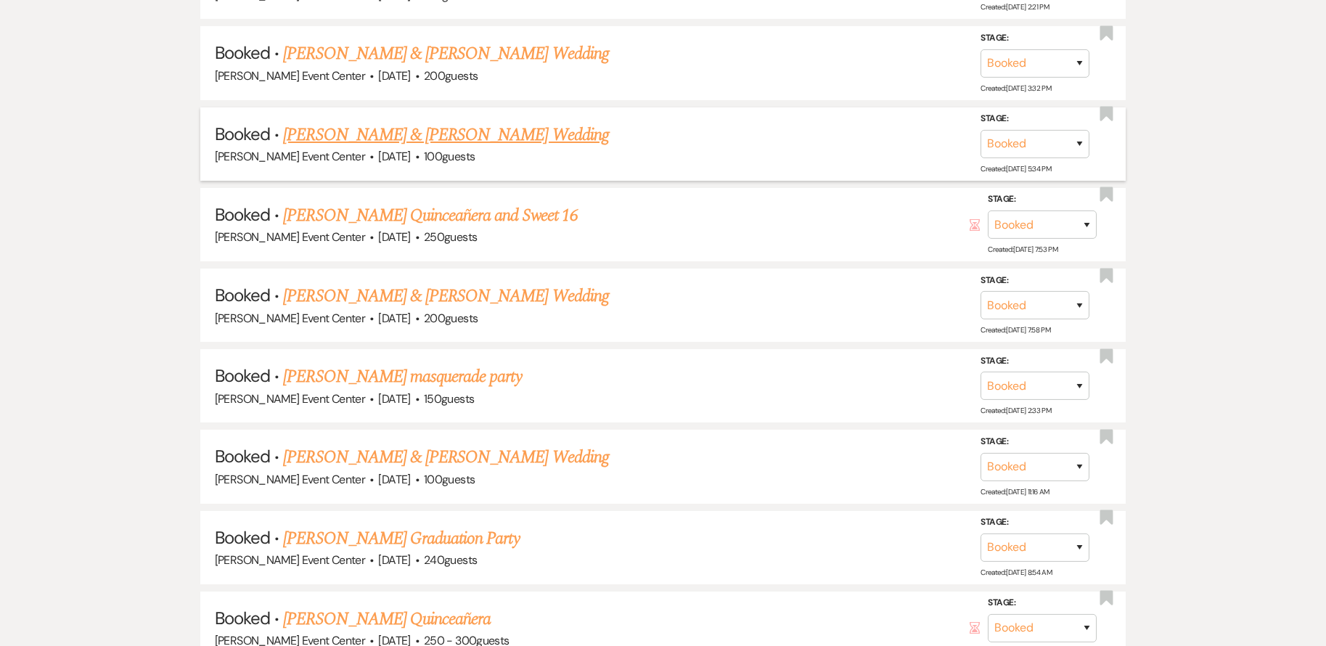
click at [349, 131] on link "[PERSON_NAME] & [PERSON_NAME] Wedding" at bounding box center [445, 135] width 325 height 26
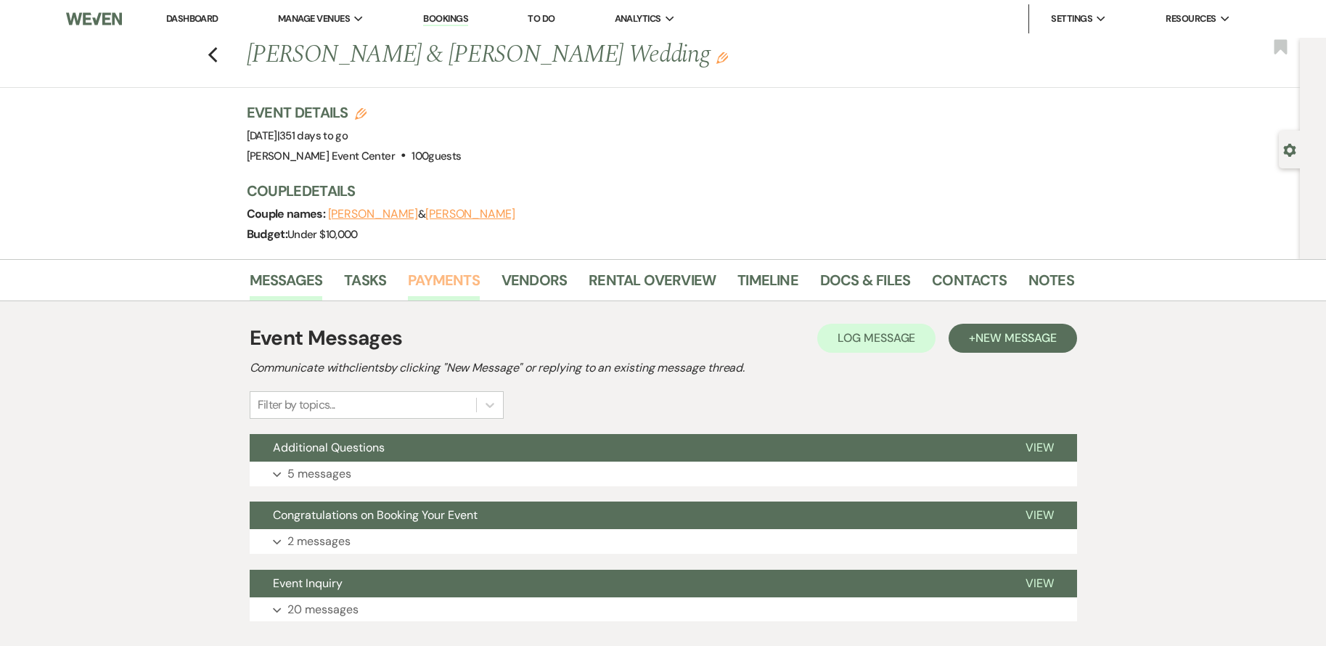
click at [444, 276] on link "Payments" at bounding box center [444, 284] width 72 height 32
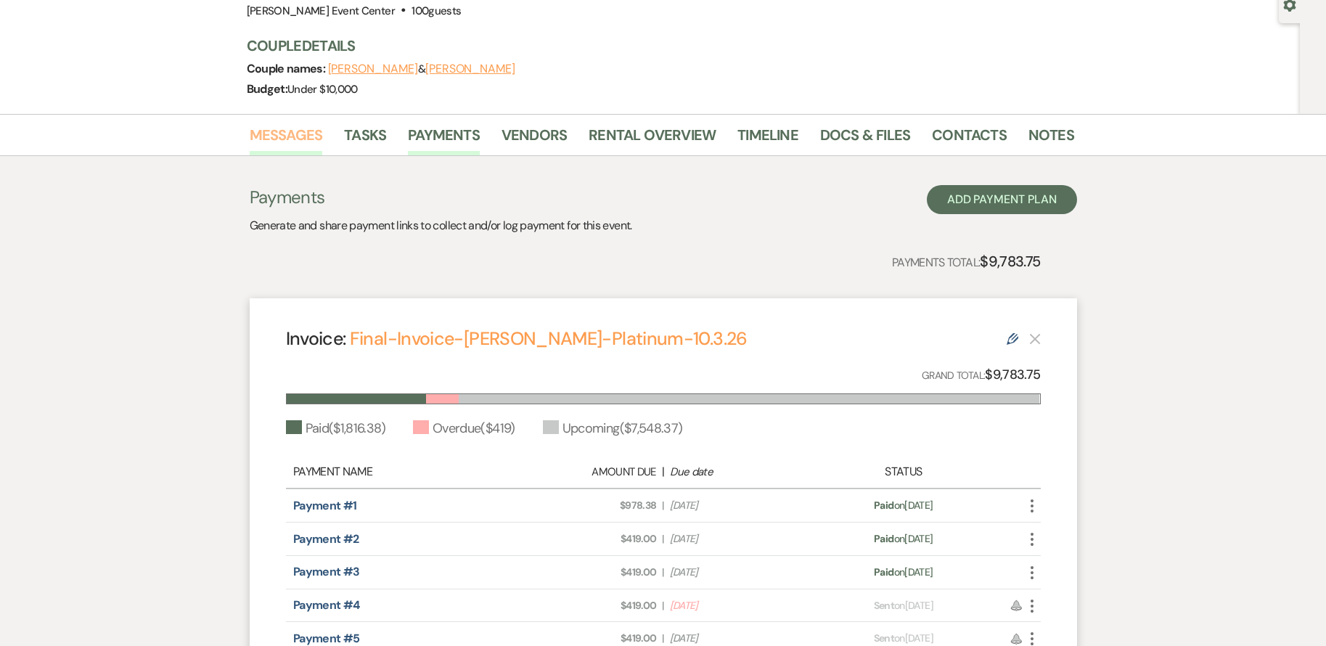
click at [278, 139] on link "Messages" at bounding box center [286, 139] width 73 height 32
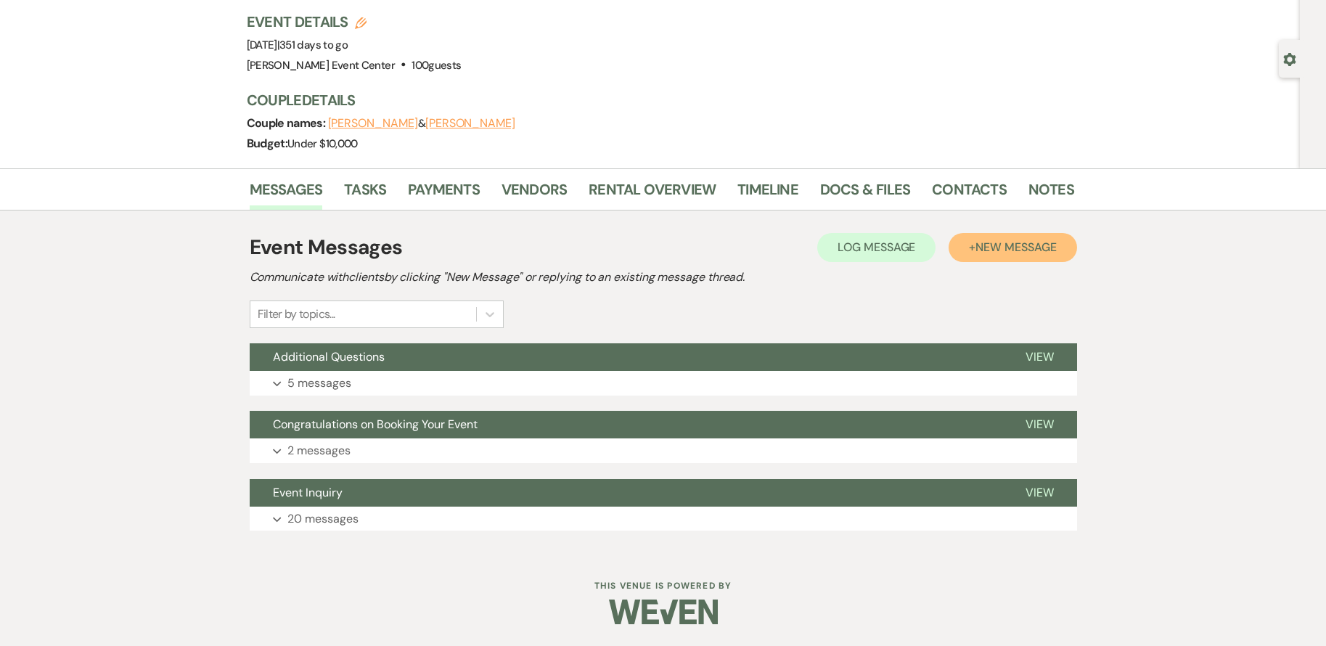
click at [969, 247] on button "+ New Message" at bounding box center [1012, 247] width 128 height 29
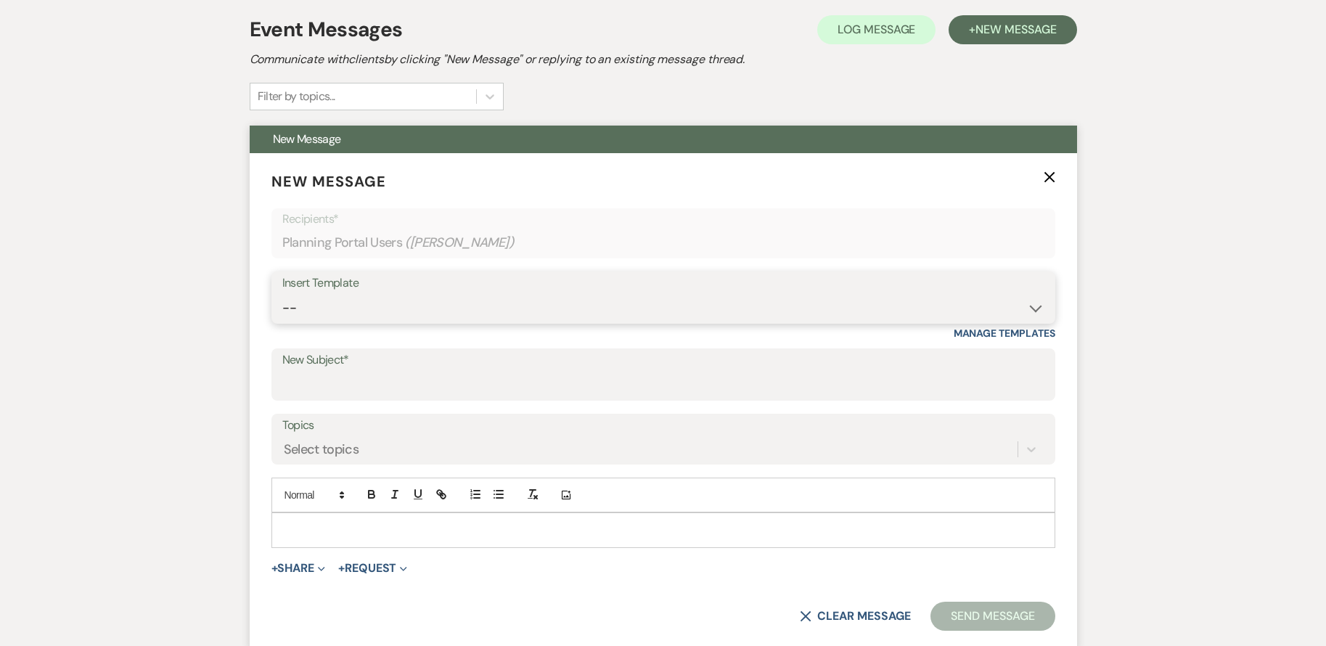
click at [379, 302] on select "-- Weven Planning Portal Introduction (Booked Events) Initial Inquiry Response …" at bounding box center [663, 308] width 762 height 28
select select "3564"
click at [282, 294] on select "-- Weven Planning Portal Introduction (Booked Events) Initial Inquiry Response …" at bounding box center [663, 308] width 762 height 28
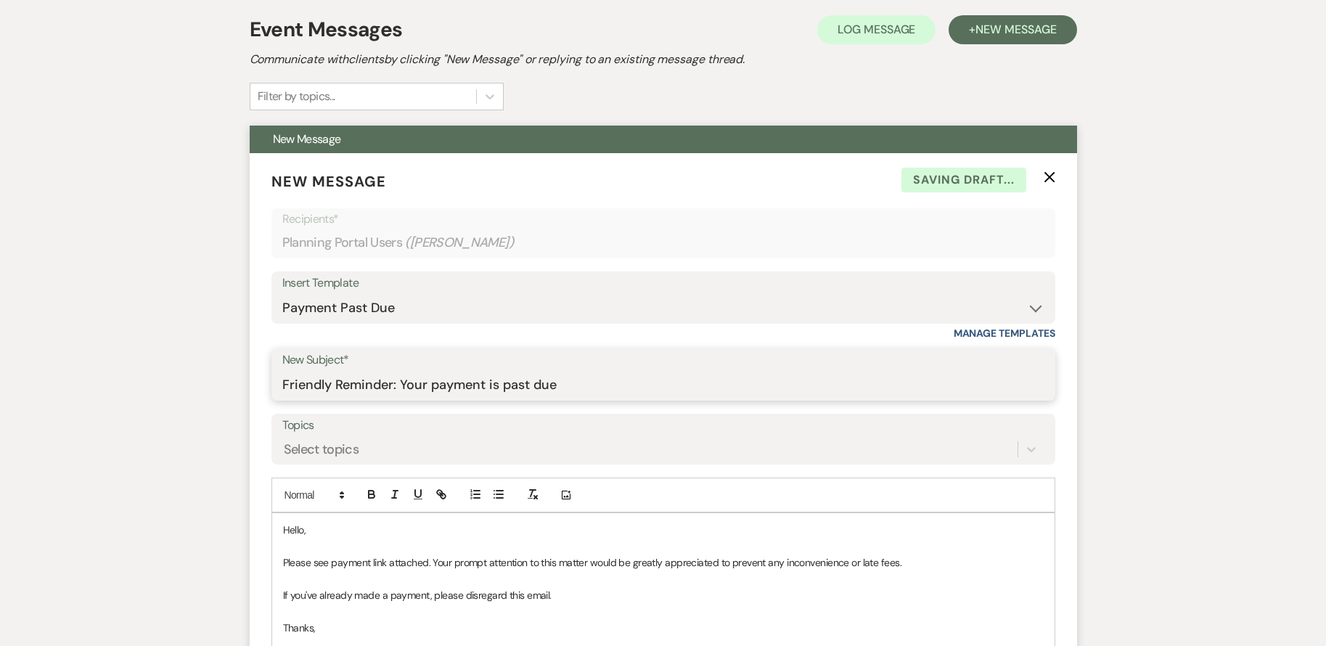
click at [567, 388] on input "Friendly Reminder: Your payment is past due" at bounding box center [663, 385] width 762 height 28
click at [564, 382] on input "Friendly Reminder: Your payment is past due" at bounding box center [663, 385] width 762 height 28
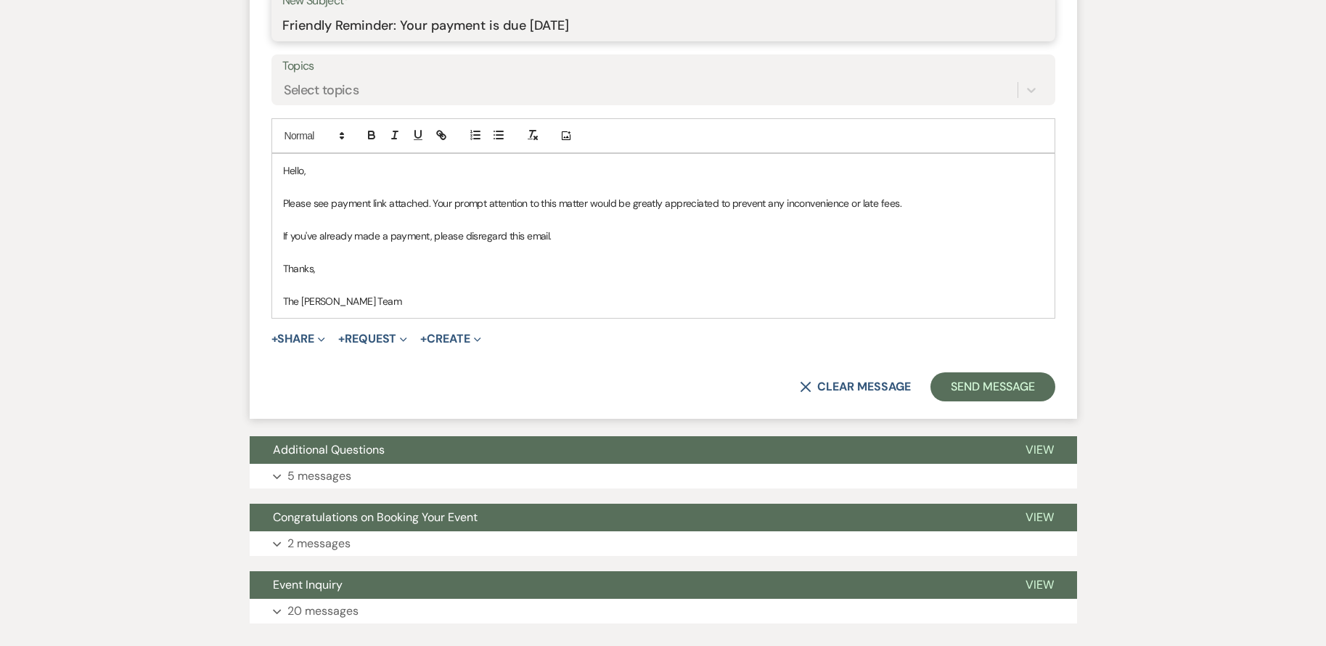
scroll to position [671, 0]
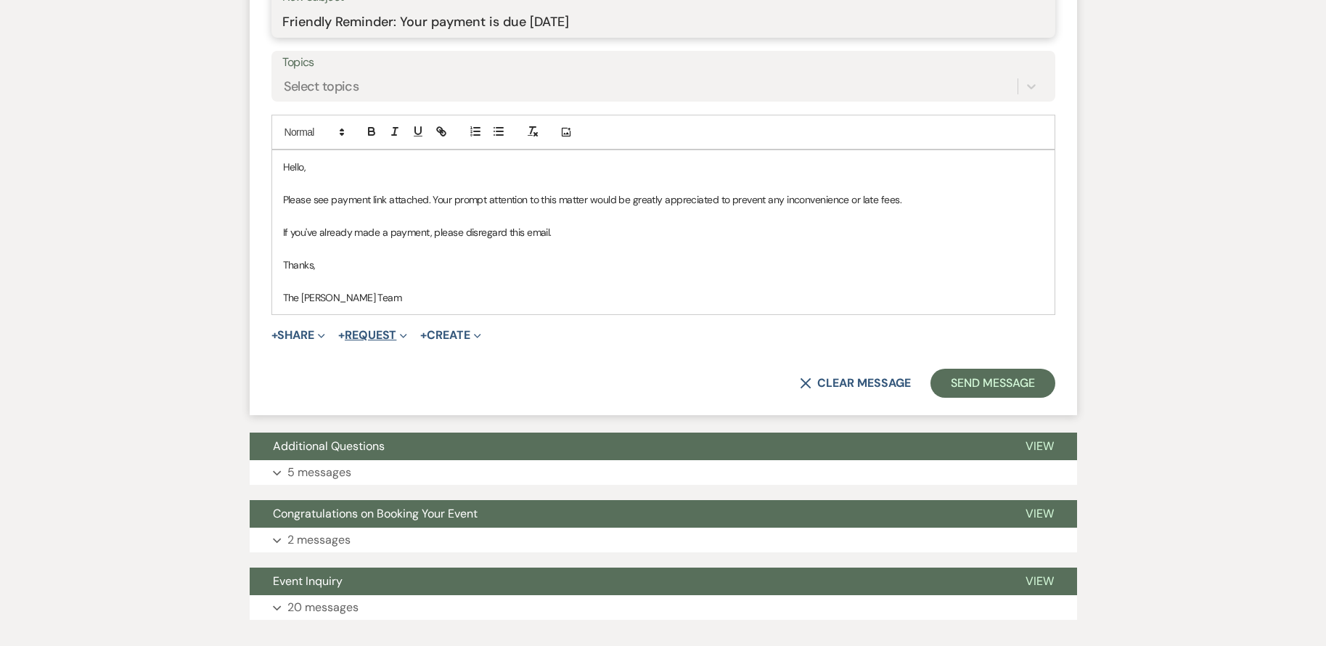
type input "Friendly Reminder: Your payment is due [DATE]"
click at [377, 336] on button "+ Request Expand" at bounding box center [372, 335] width 69 height 12
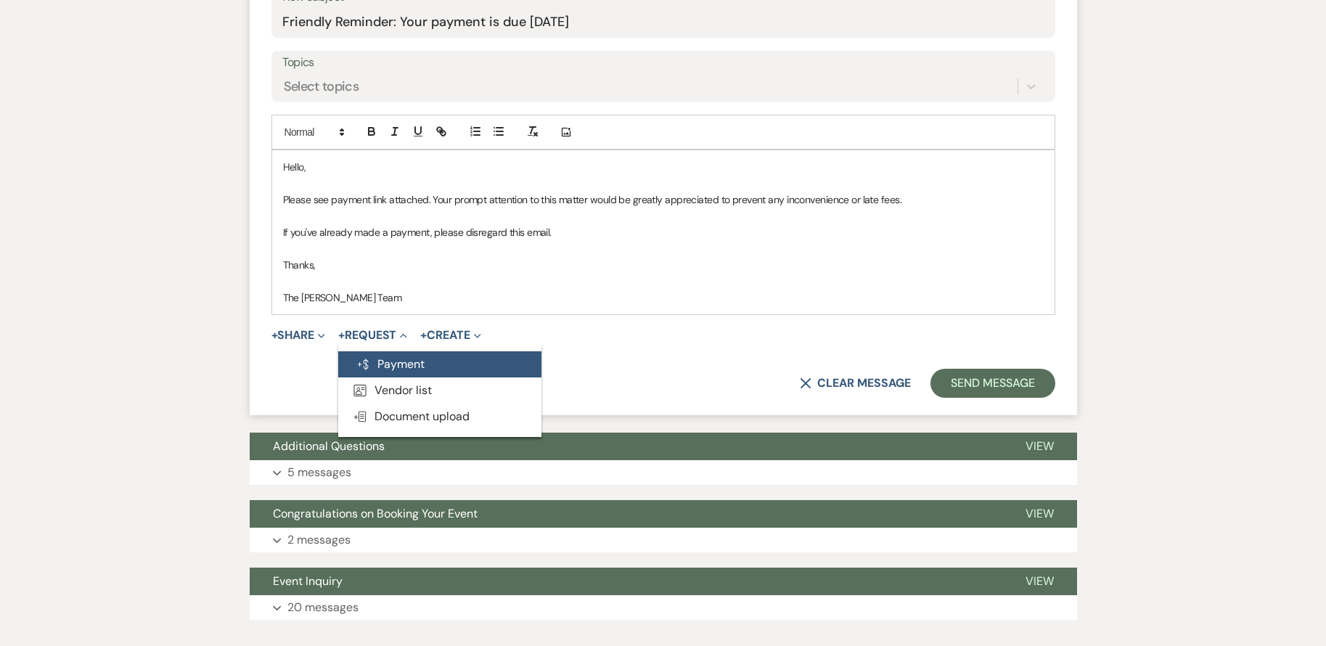
click at [423, 366] on button "Generate Payment Payment" at bounding box center [439, 364] width 203 height 26
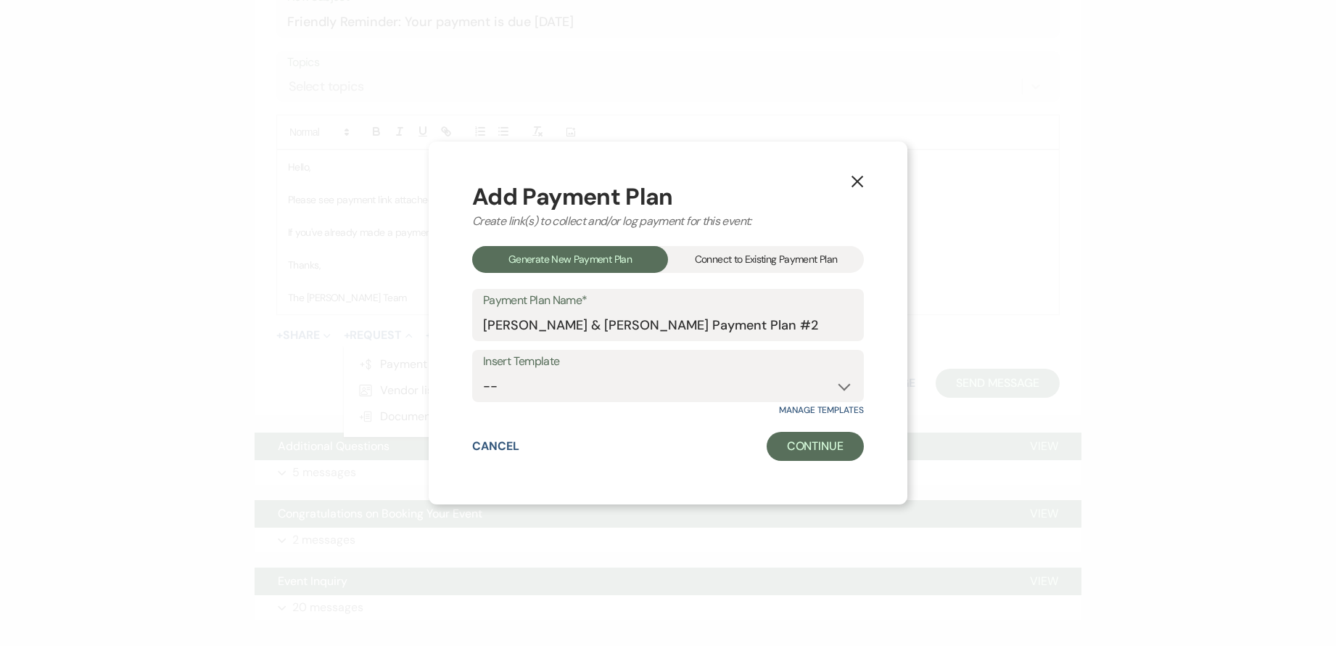
click at [718, 258] on div "Connect to Existing Payment Plan" at bounding box center [766, 259] width 196 height 27
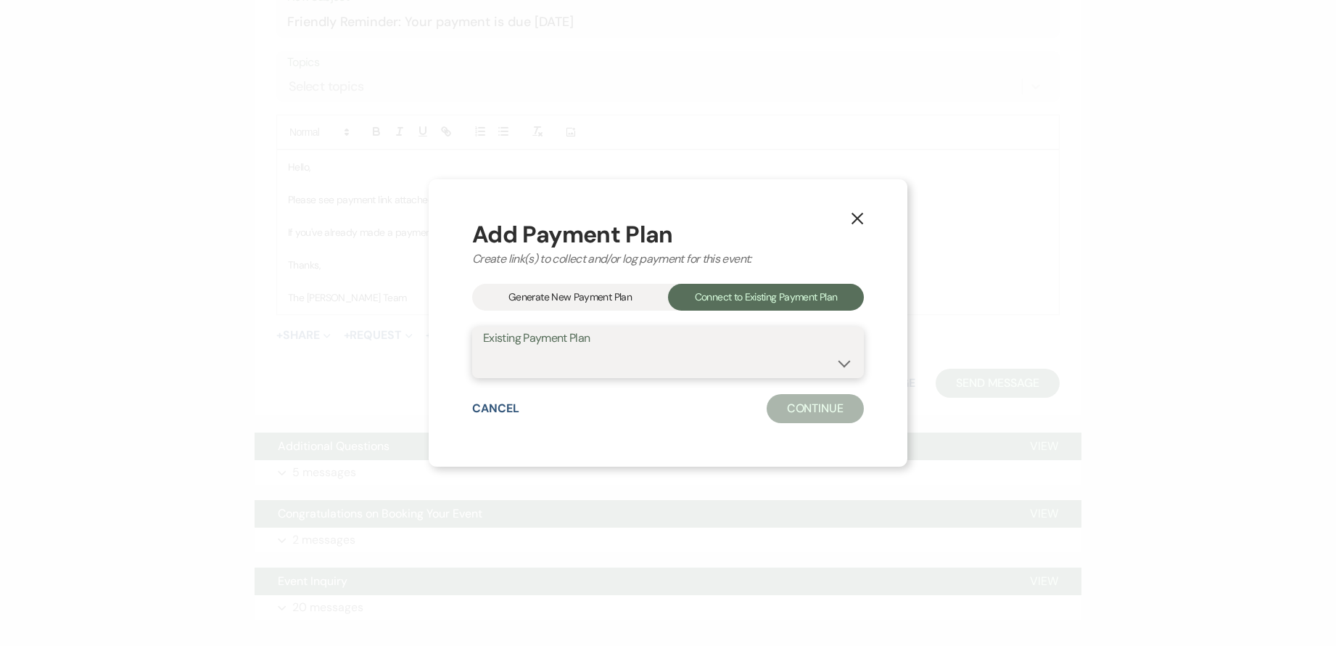
click at [707, 361] on select "[PERSON_NAME]-Platinum-10.3.26" at bounding box center [668, 362] width 370 height 28
select select "24283"
click at [483, 348] on select "[PERSON_NAME]-Platinum-10.3.26" at bounding box center [668, 362] width 370 height 28
click at [807, 404] on button "Continue" at bounding box center [815, 408] width 97 height 29
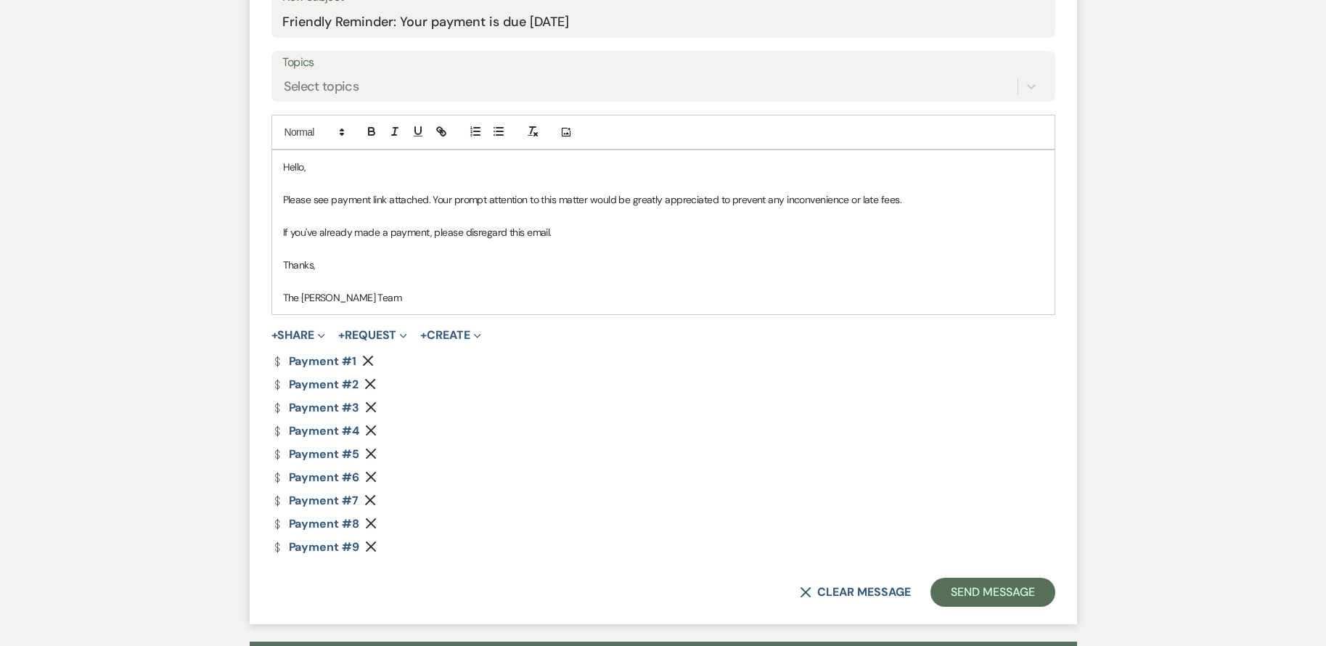
click at [368, 359] on use "button" at bounding box center [368, 361] width 11 height 11
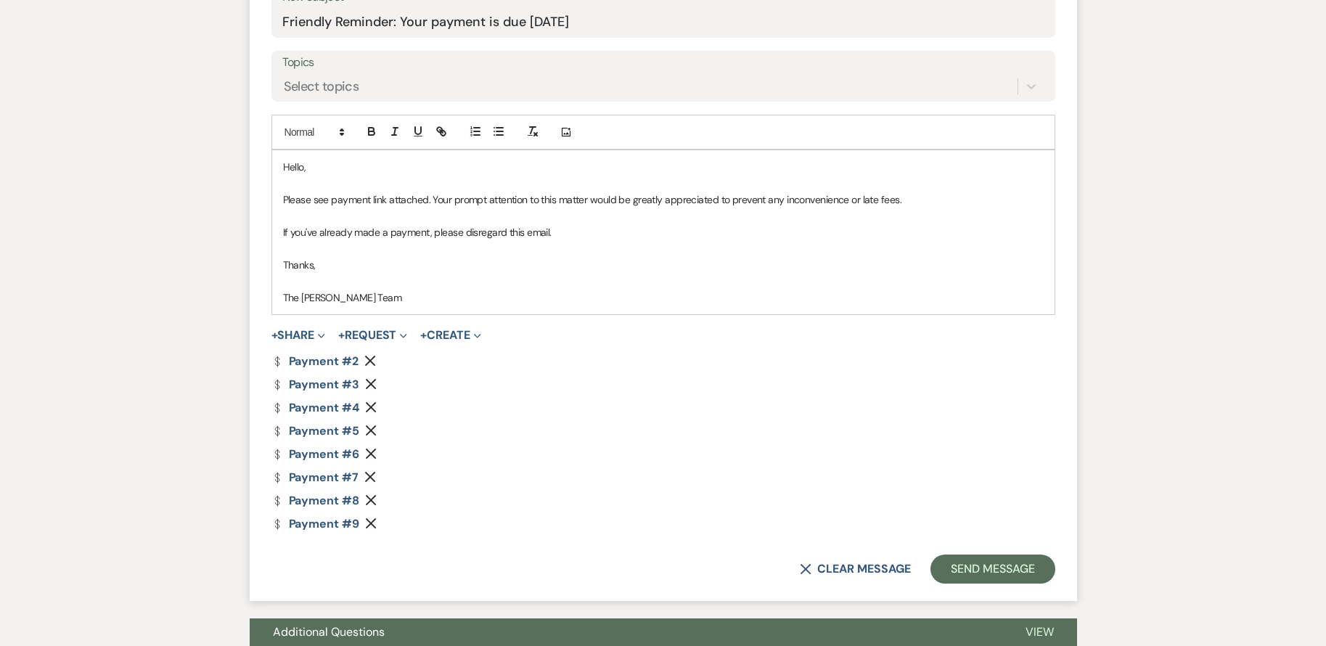
click at [368, 359] on use "button" at bounding box center [370, 361] width 11 height 11
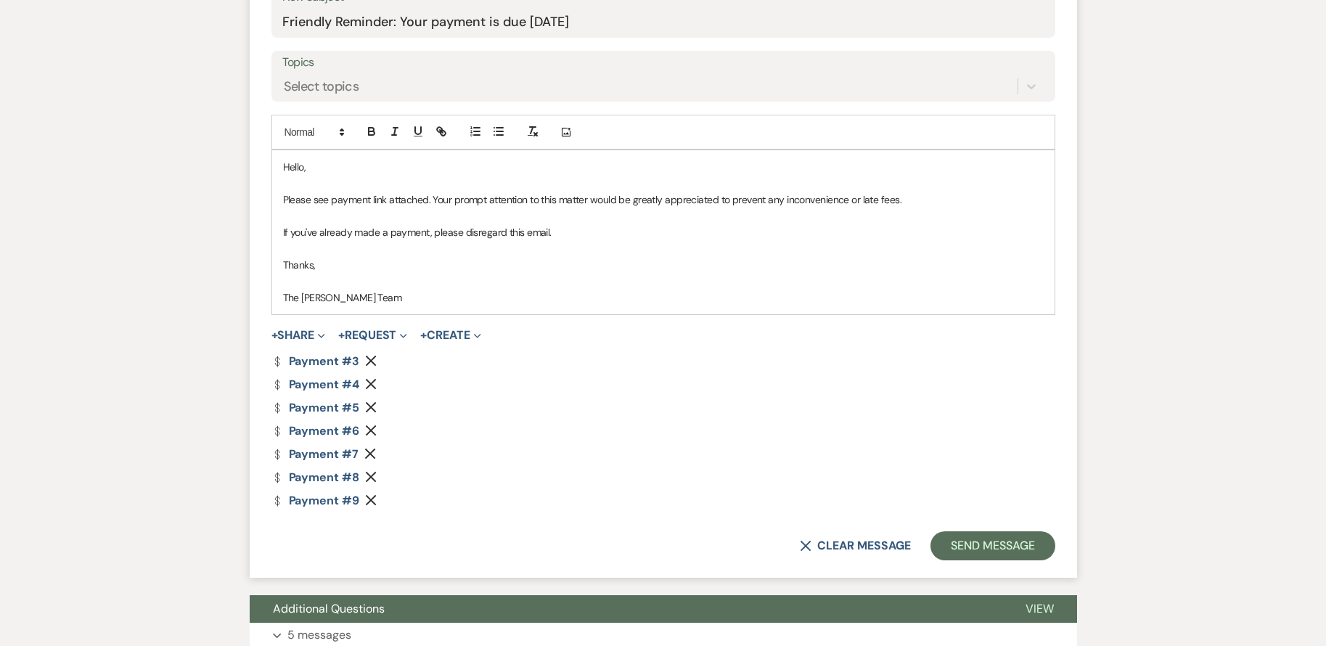
click at [368, 359] on use "button" at bounding box center [371, 361] width 11 height 11
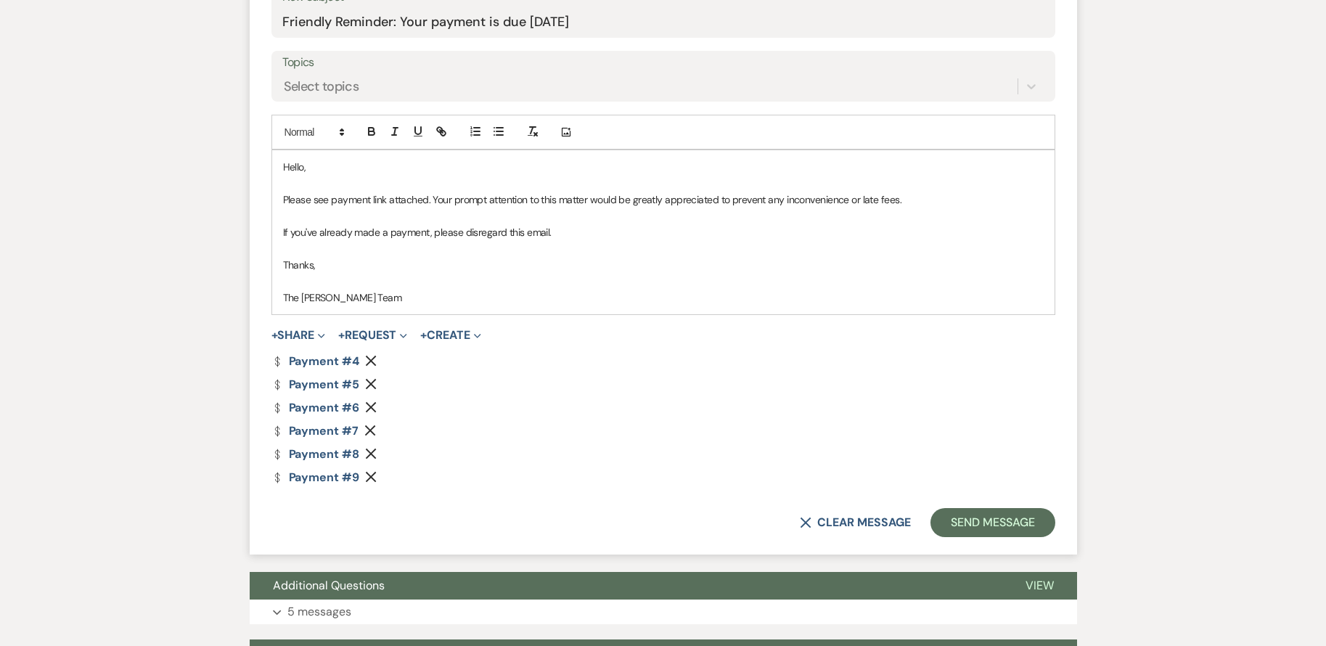
click at [371, 382] on use "button" at bounding box center [371, 384] width 11 height 11
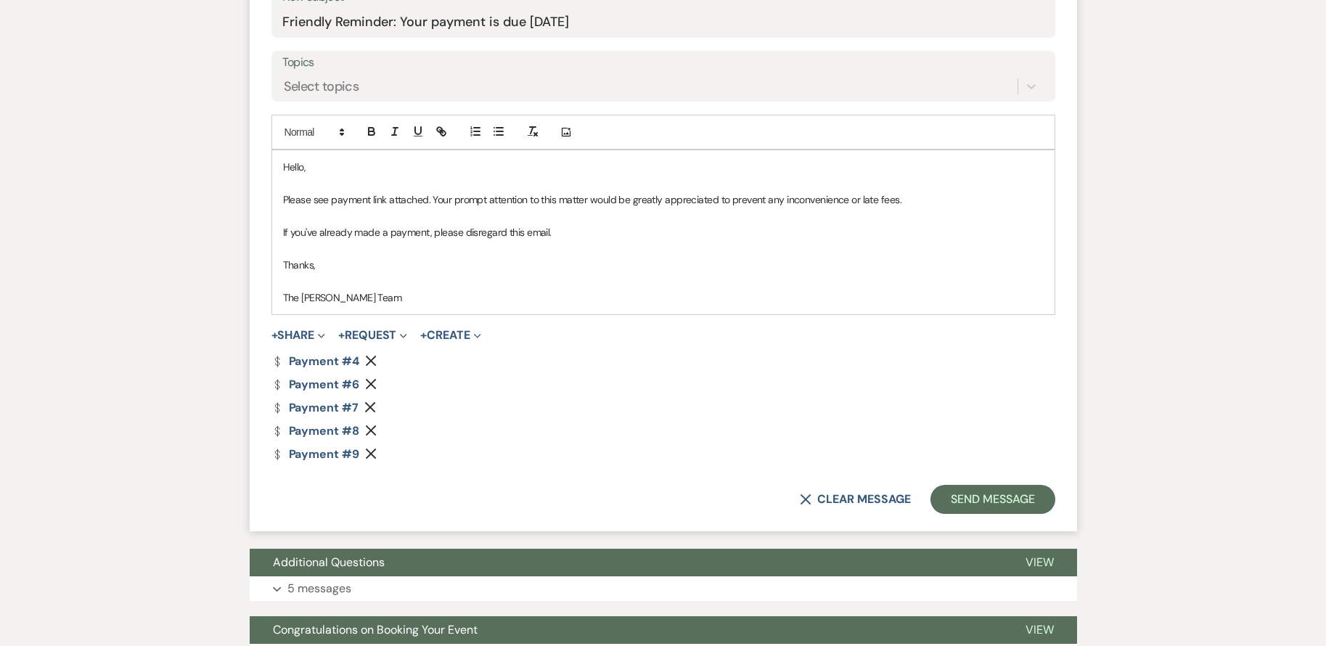
click at [371, 382] on use "button" at bounding box center [371, 384] width 11 height 11
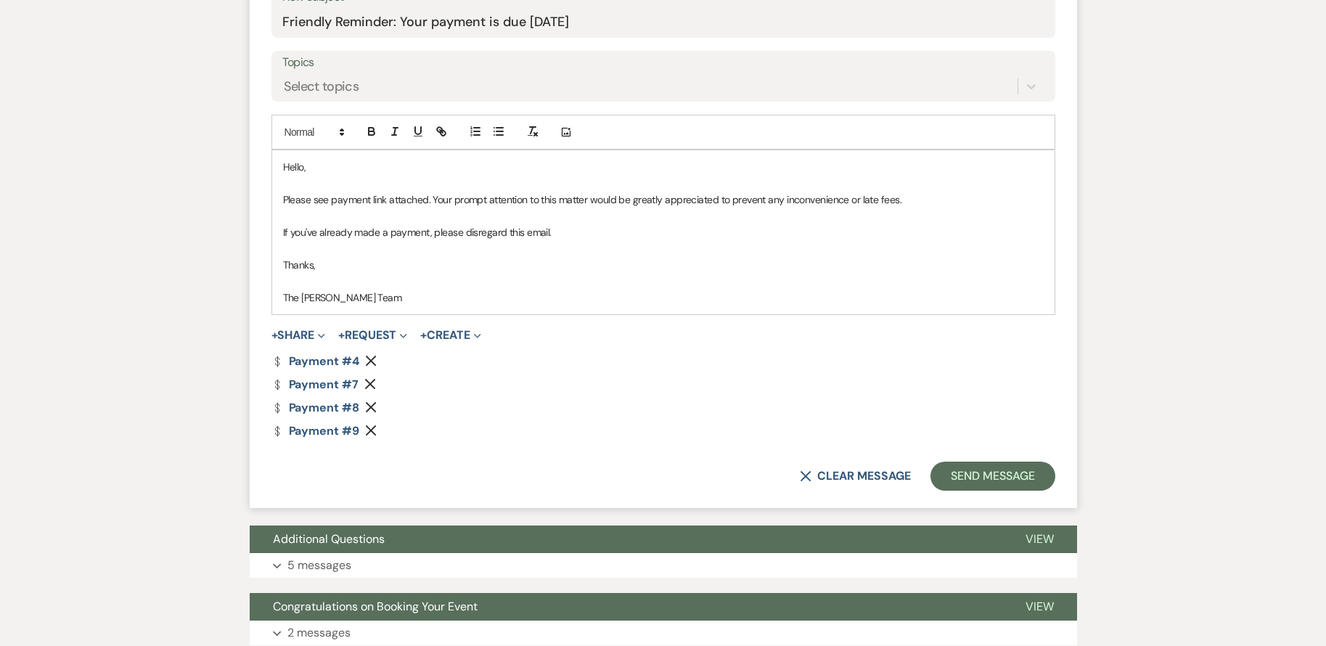
click at [371, 382] on use "button" at bounding box center [370, 384] width 11 height 11
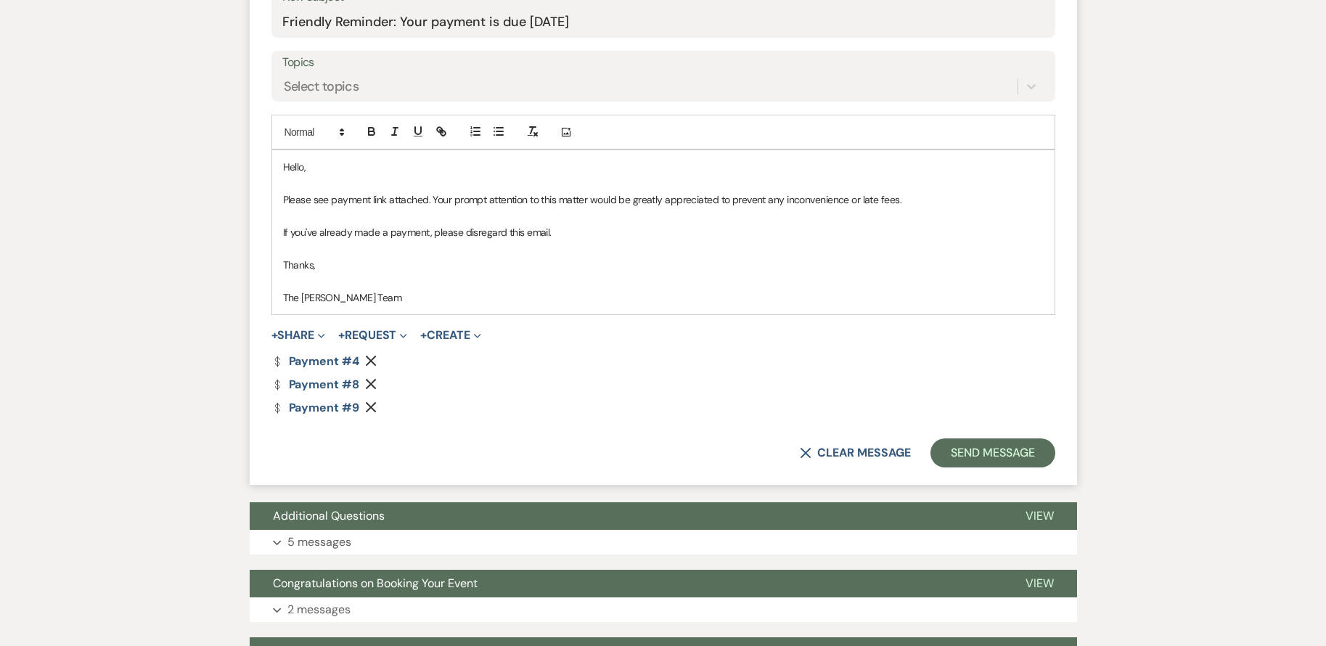
click at [371, 382] on use "button" at bounding box center [371, 384] width 11 height 11
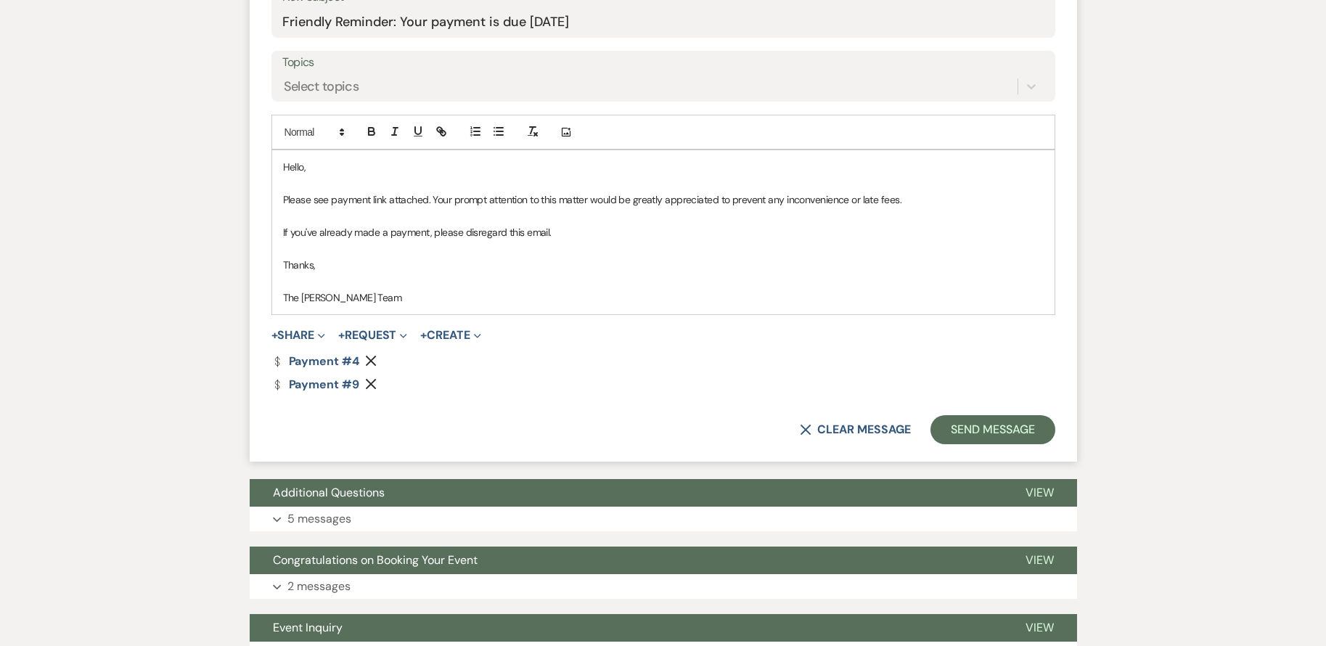
click at [371, 382] on use "button" at bounding box center [371, 384] width 11 height 11
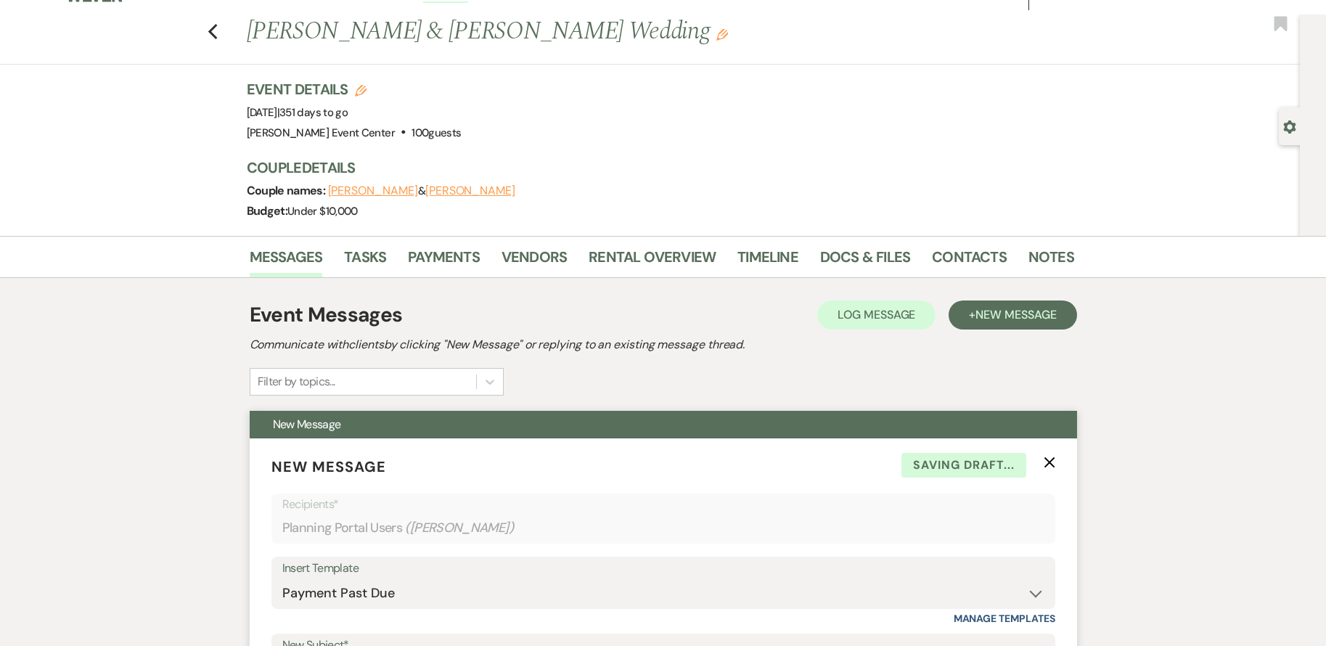
scroll to position [18, 0]
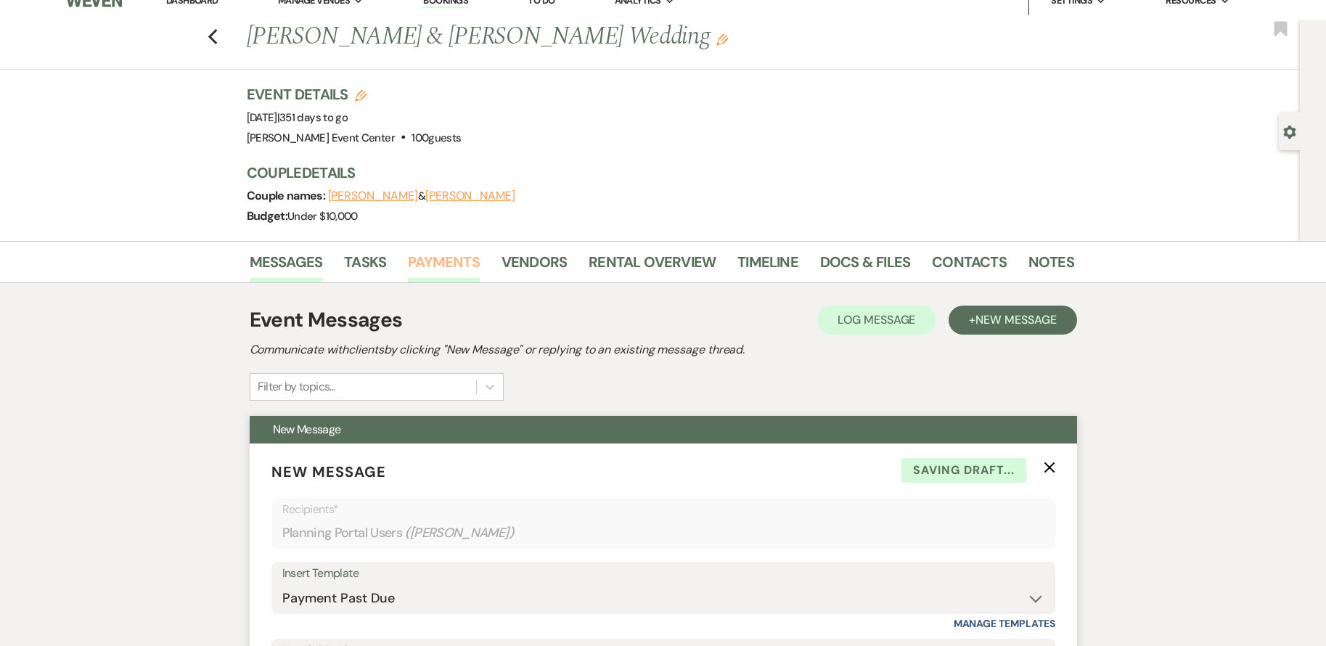
click at [435, 260] on link "Payments" at bounding box center [444, 266] width 72 height 32
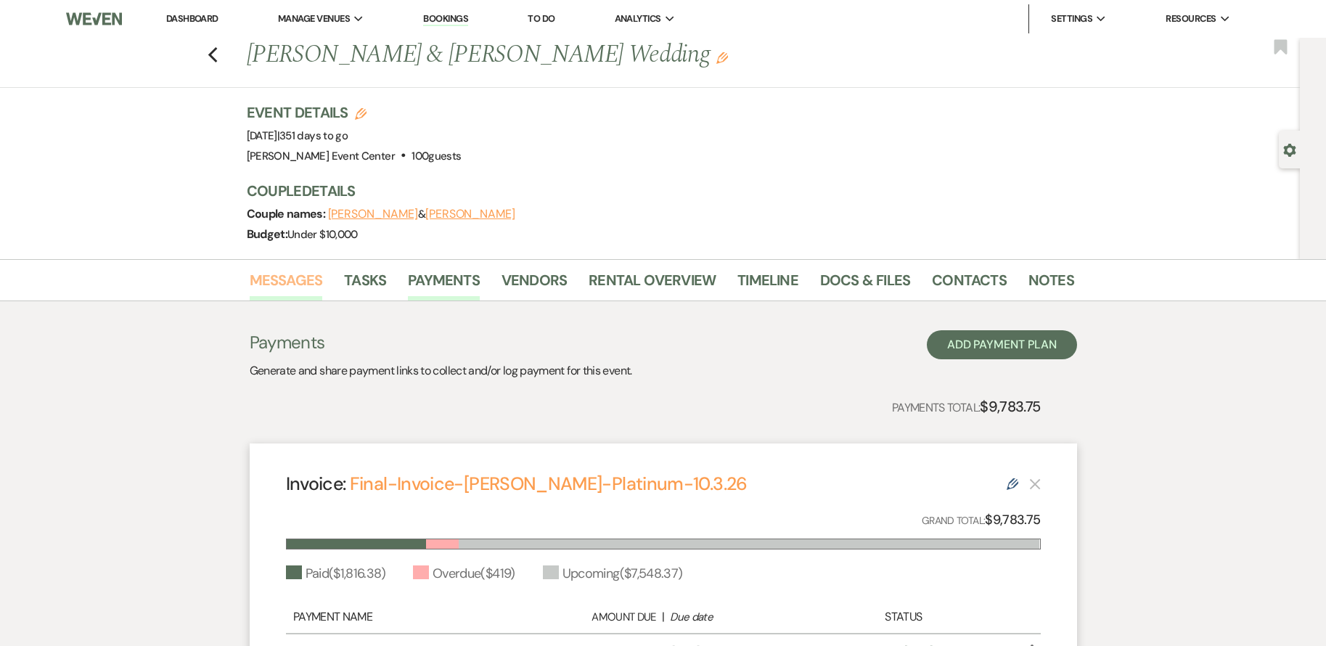
click at [311, 276] on link "Messages" at bounding box center [286, 284] width 73 height 32
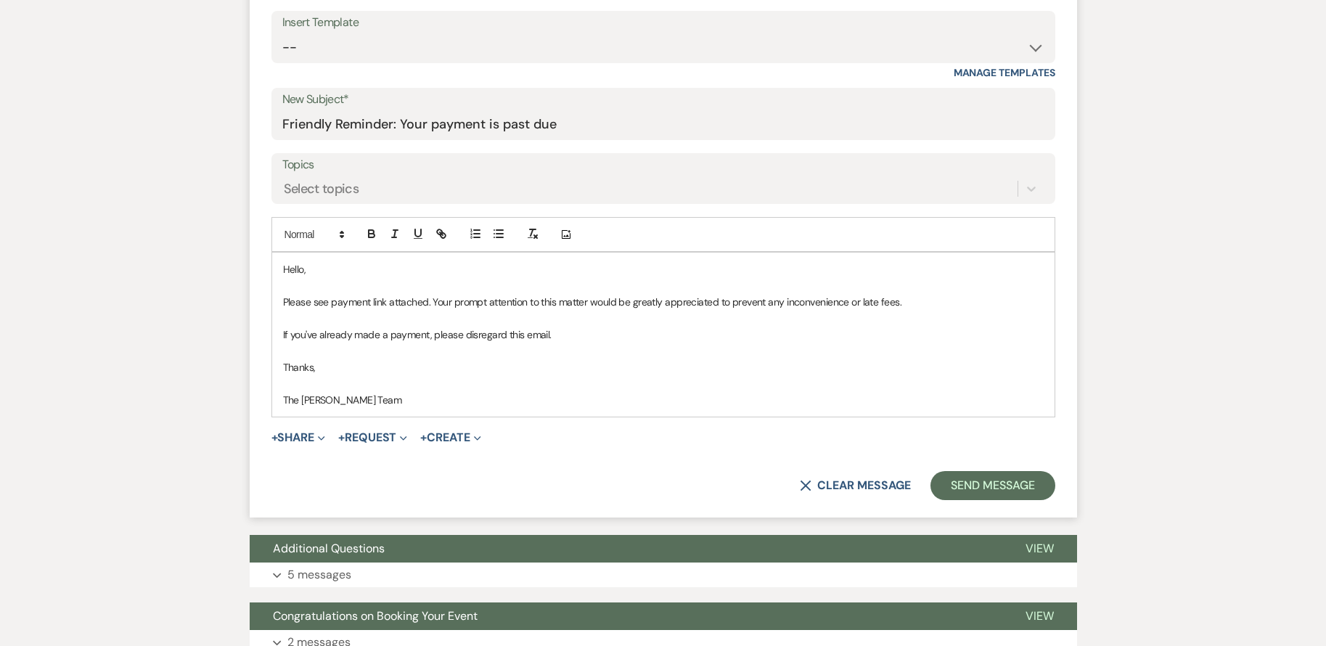
scroll to position [580, 0]
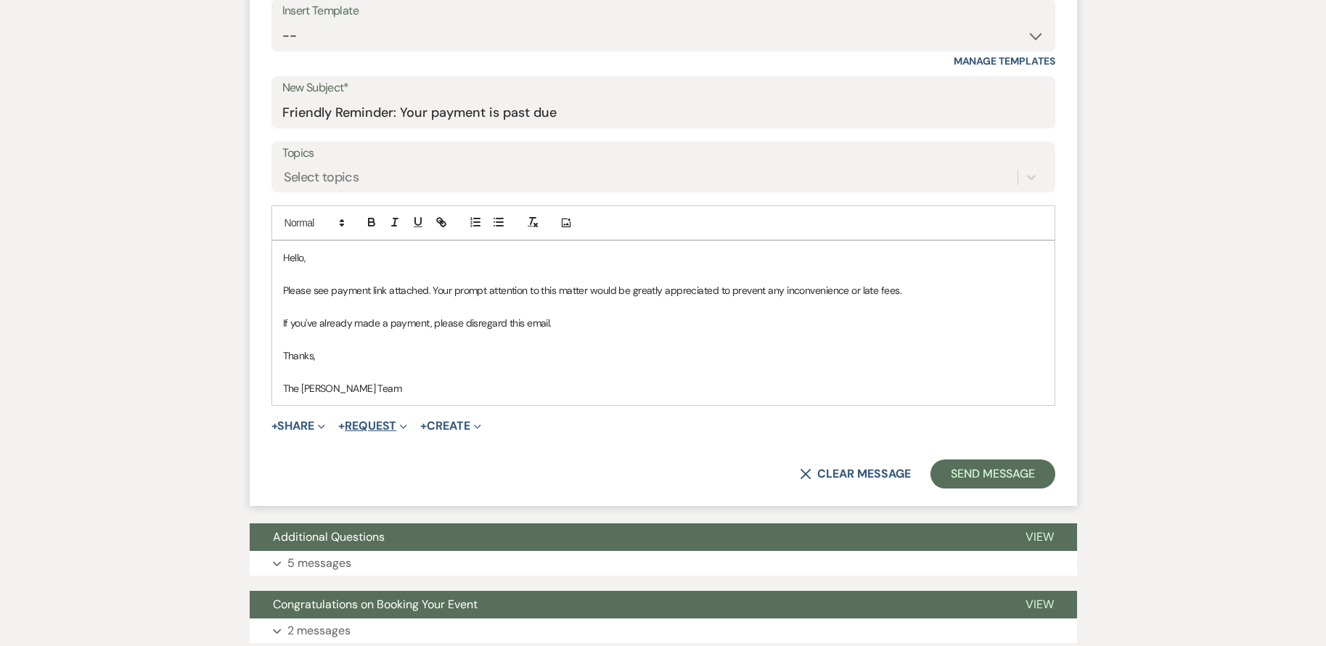
click at [403, 419] on span "Expand" at bounding box center [401, 425] width 11 height 15
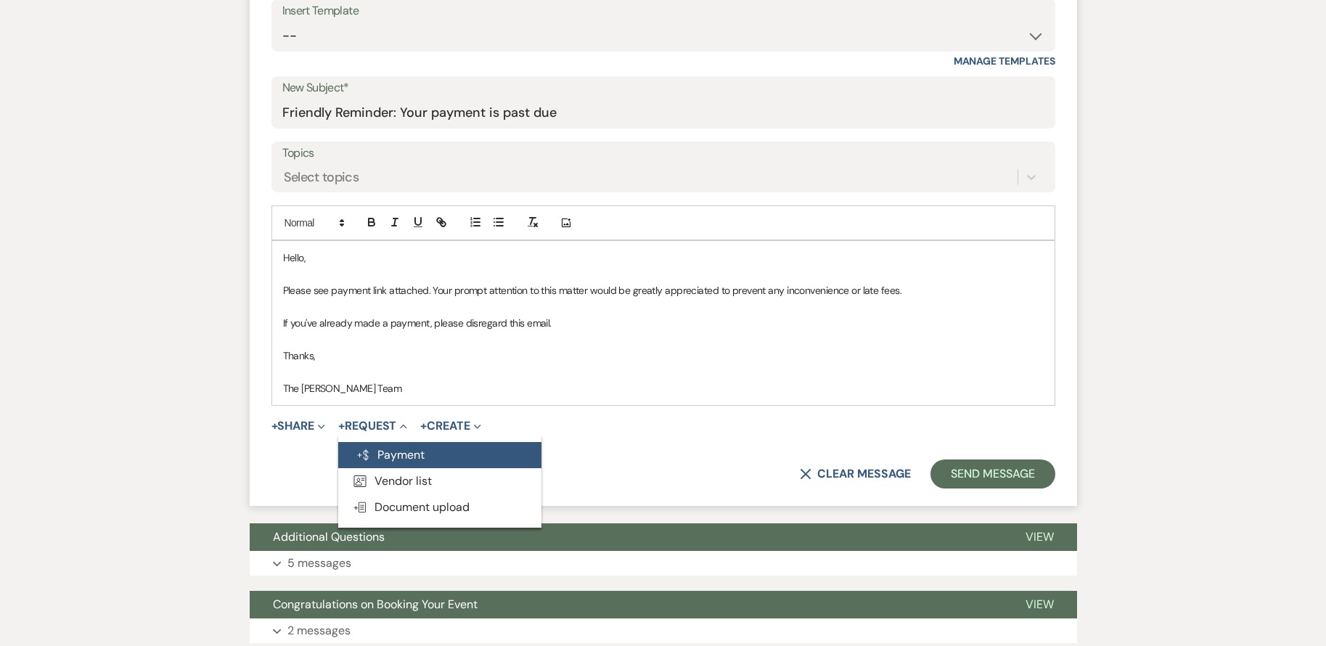
click at [411, 450] on button "Generate Payment Payment" at bounding box center [439, 455] width 203 height 26
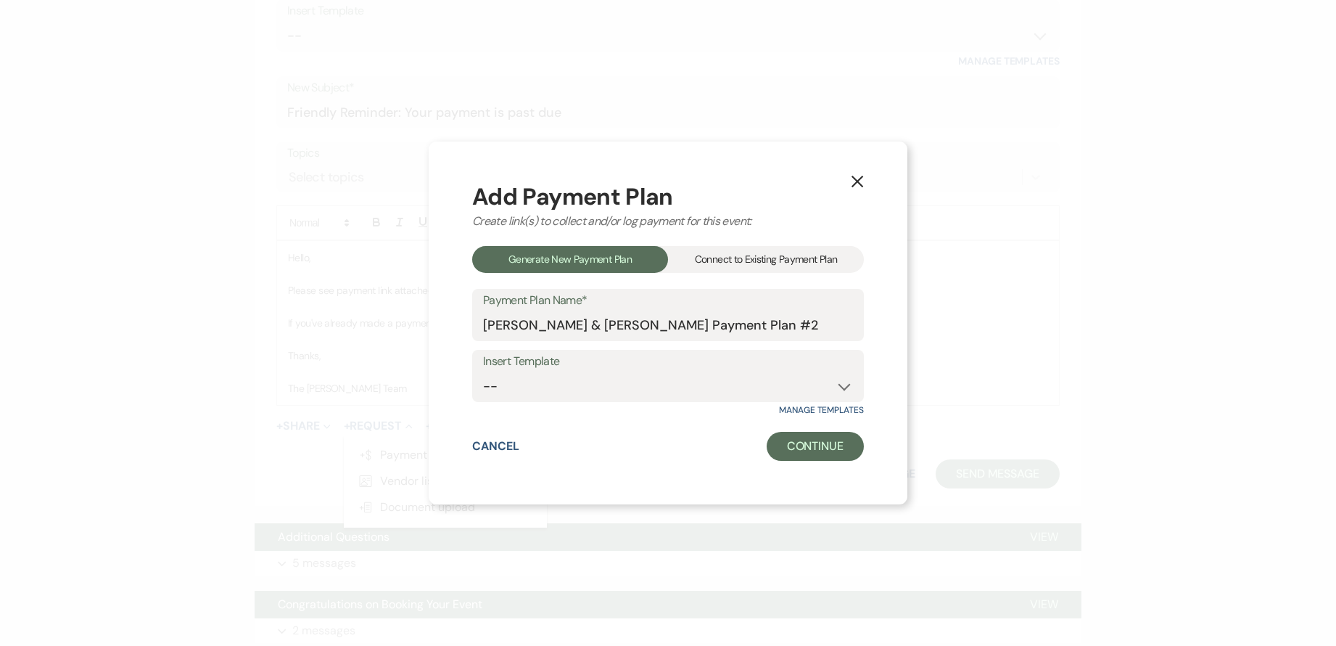
click at [763, 259] on div "Connect to Existing Payment Plan" at bounding box center [766, 259] width 196 height 27
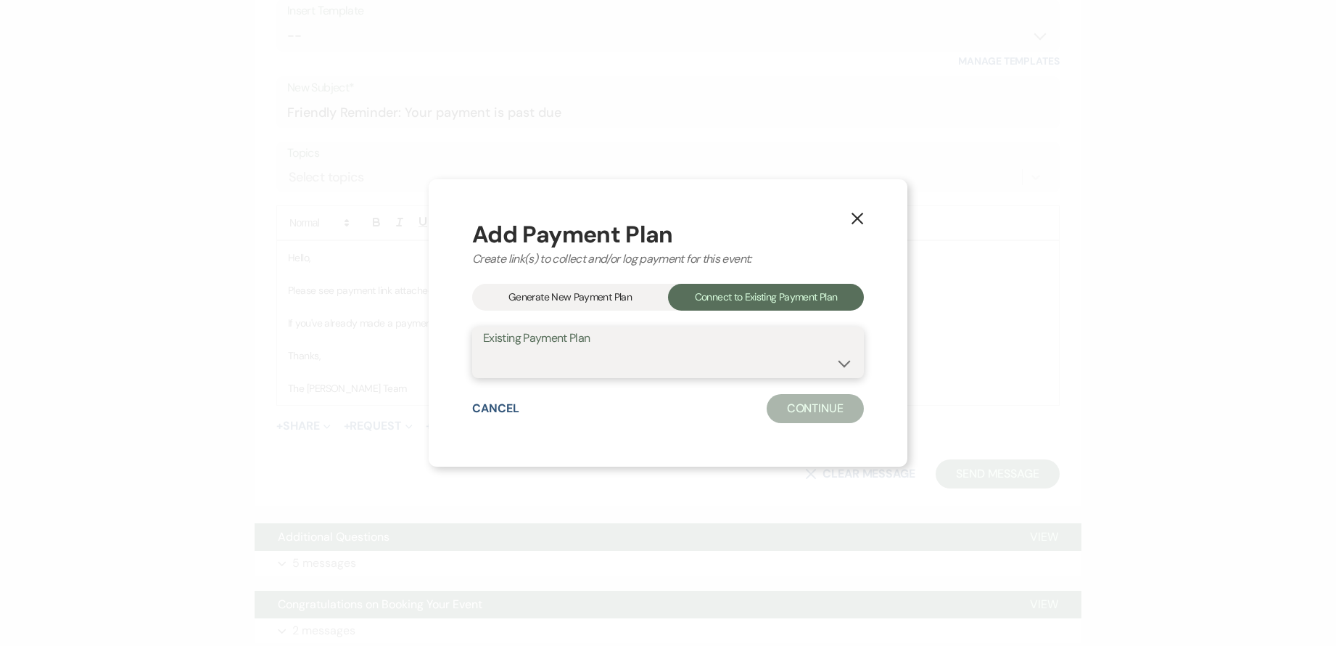
click at [673, 363] on select "[PERSON_NAME]-Platinum-10.3.26" at bounding box center [668, 362] width 370 height 28
select select "24283"
click at [483, 348] on select "[PERSON_NAME]-Platinum-10.3.26" at bounding box center [668, 362] width 370 height 28
click at [848, 408] on button "Continue" at bounding box center [815, 408] width 97 height 29
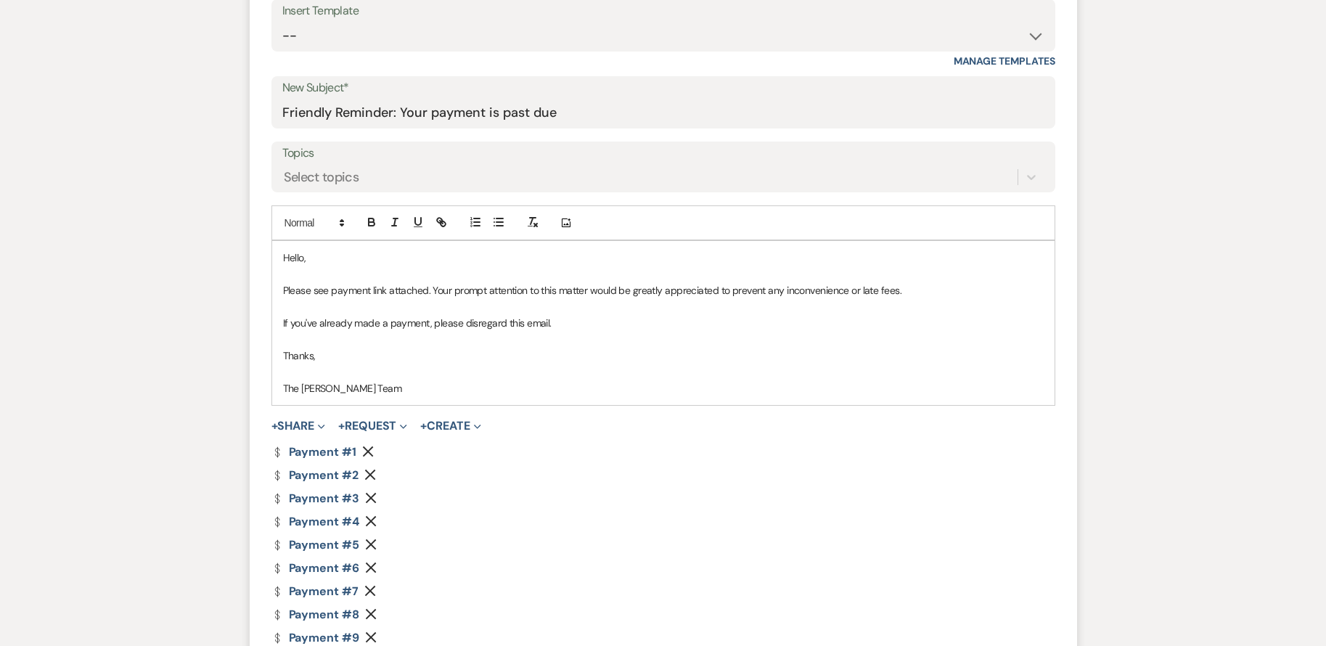
click at [366, 451] on use "button" at bounding box center [368, 451] width 11 height 11
click at [366, 451] on icon "Remove" at bounding box center [370, 451] width 12 height 12
click at [366, 451] on icon "Remove" at bounding box center [371, 451] width 12 height 12
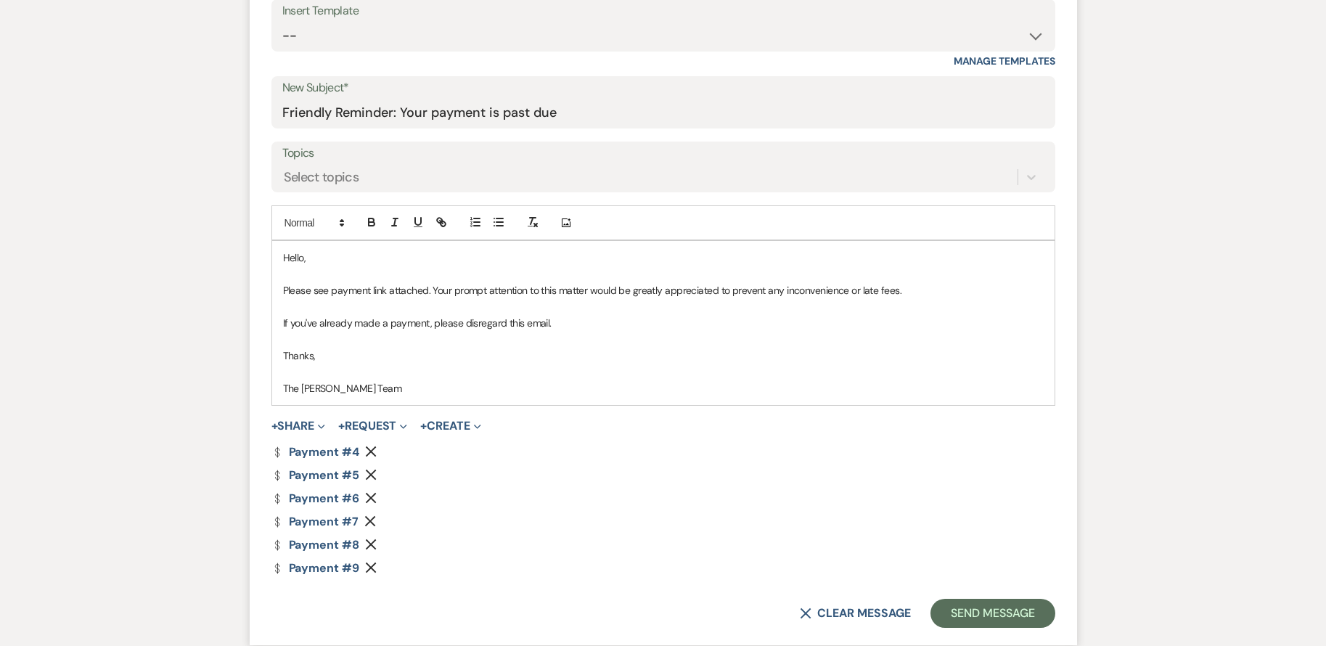
click at [373, 469] on icon "Remove" at bounding box center [371, 475] width 12 height 12
click at [373, 492] on icon "Remove" at bounding box center [371, 498] width 12 height 12
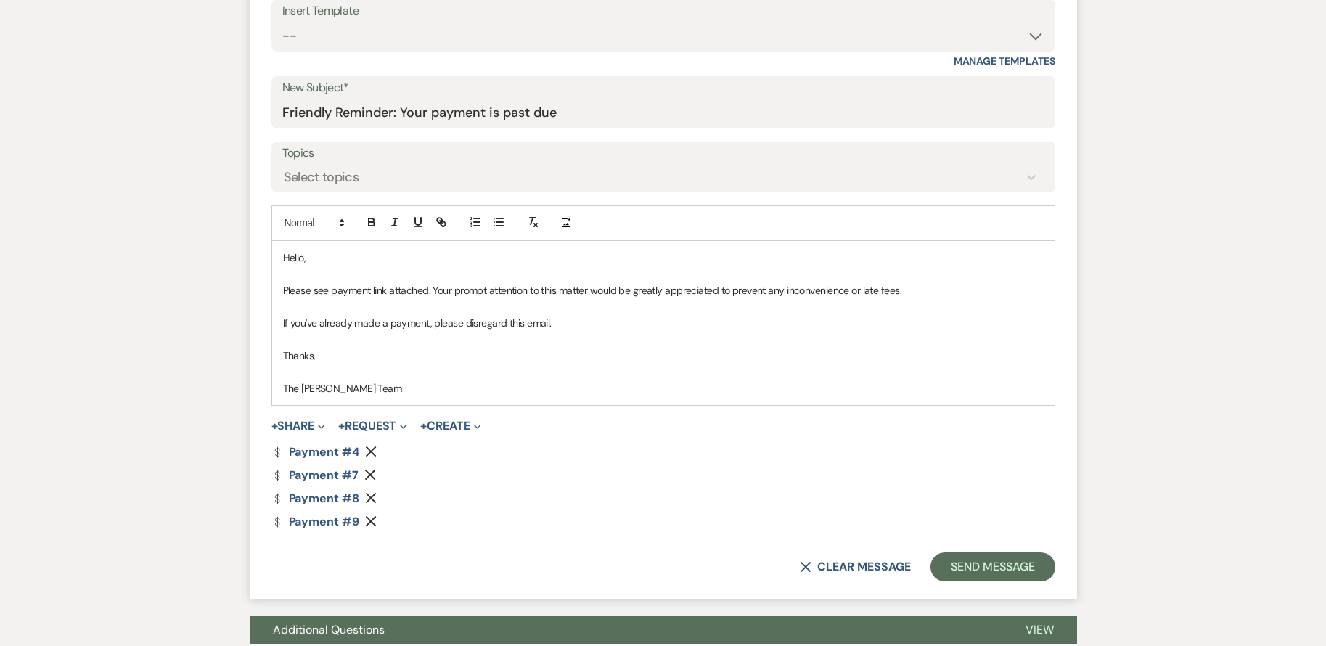
click at [373, 469] on icon "Remove" at bounding box center [370, 475] width 12 height 12
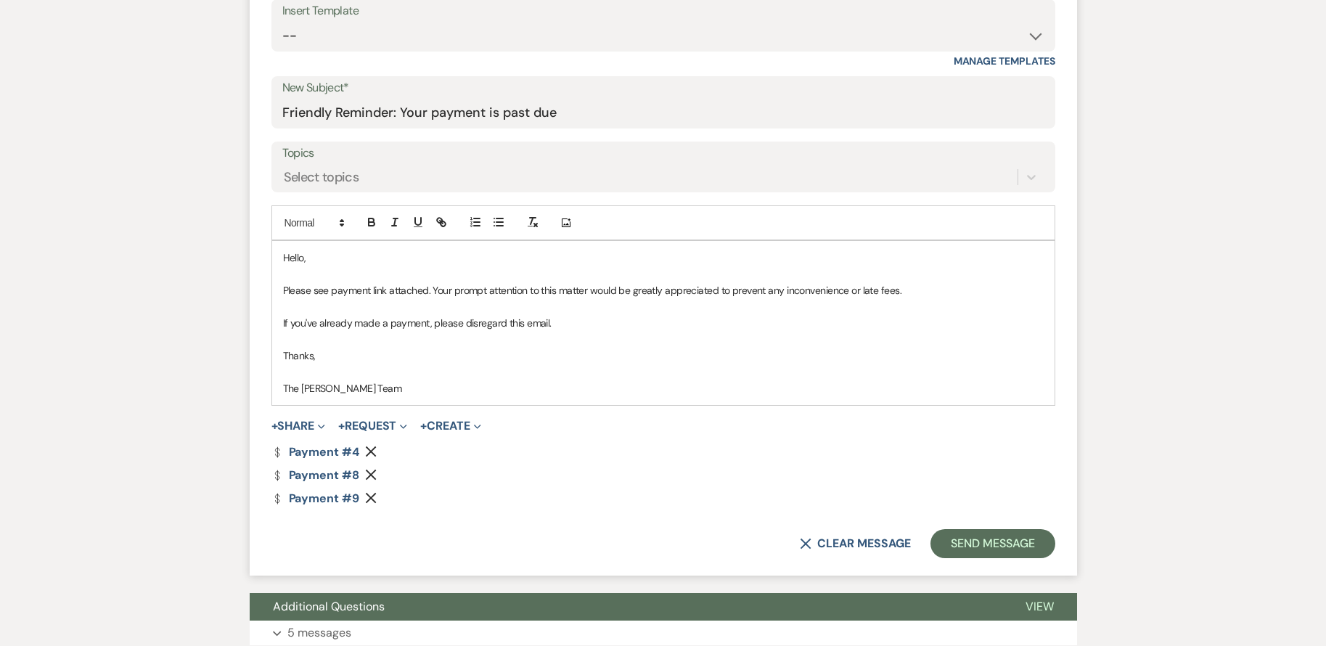
click at [373, 469] on icon "Remove" at bounding box center [371, 475] width 12 height 12
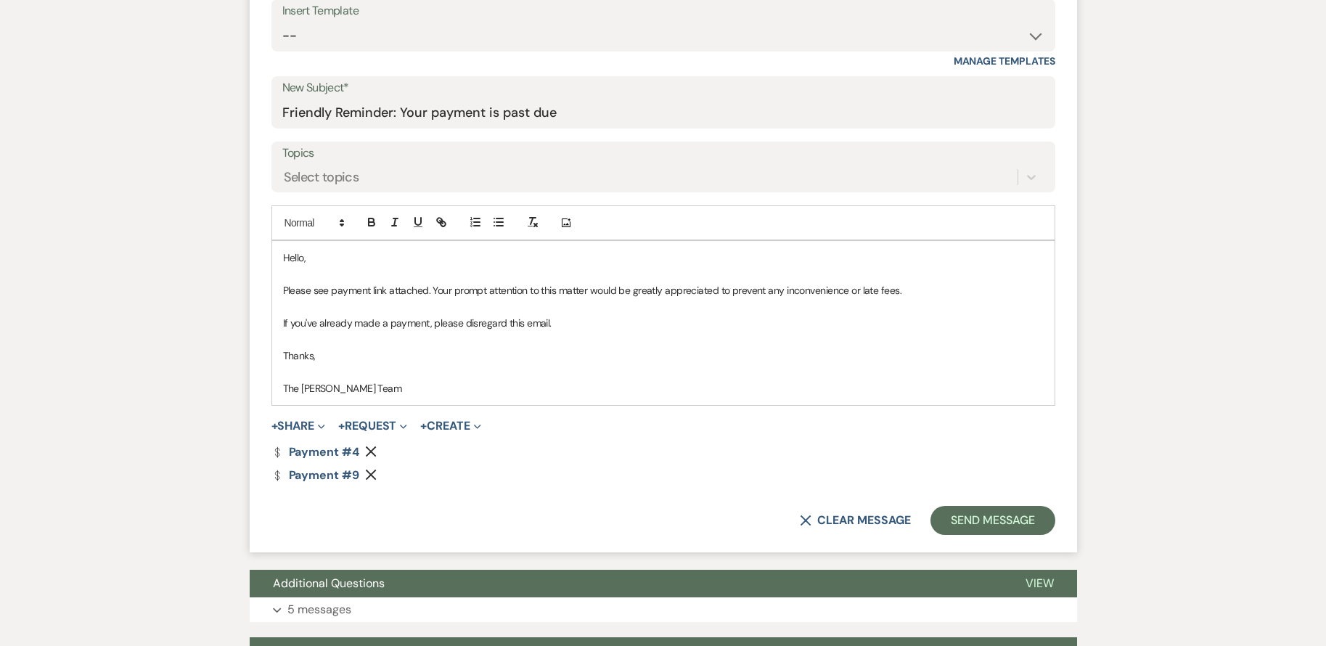
click at [373, 469] on icon "Remove" at bounding box center [371, 475] width 12 height 12
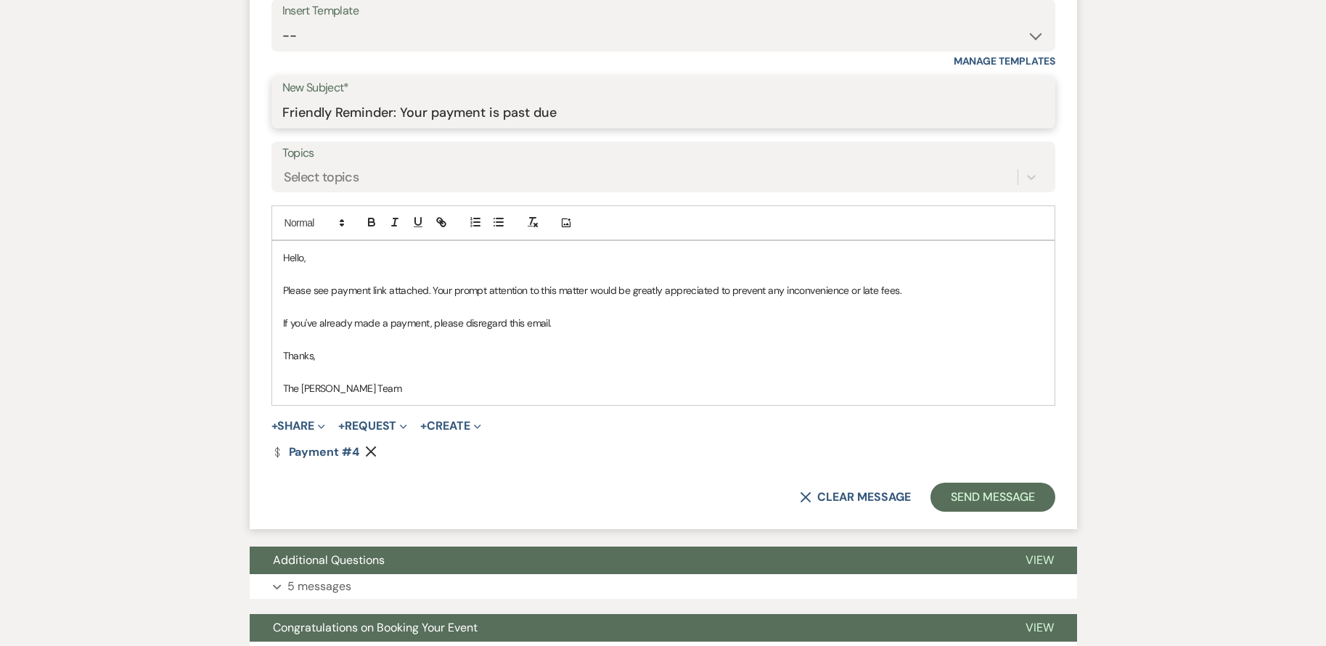
click at [593, 110] on input "Friendly Reminder: Your payment is past due" at bounding box center [663, 113] width 762 height 28
click at [610, 107] on input "Friendly Reminder: Your payment is due [DATE]" at bounding box center [663, 113] width 762 height 28
type input "Friendly Reminder: Your payment is due [DATE]"
click at [998, 493] on button "Send Message" at bounding box center [992, 496] width 124 height 29
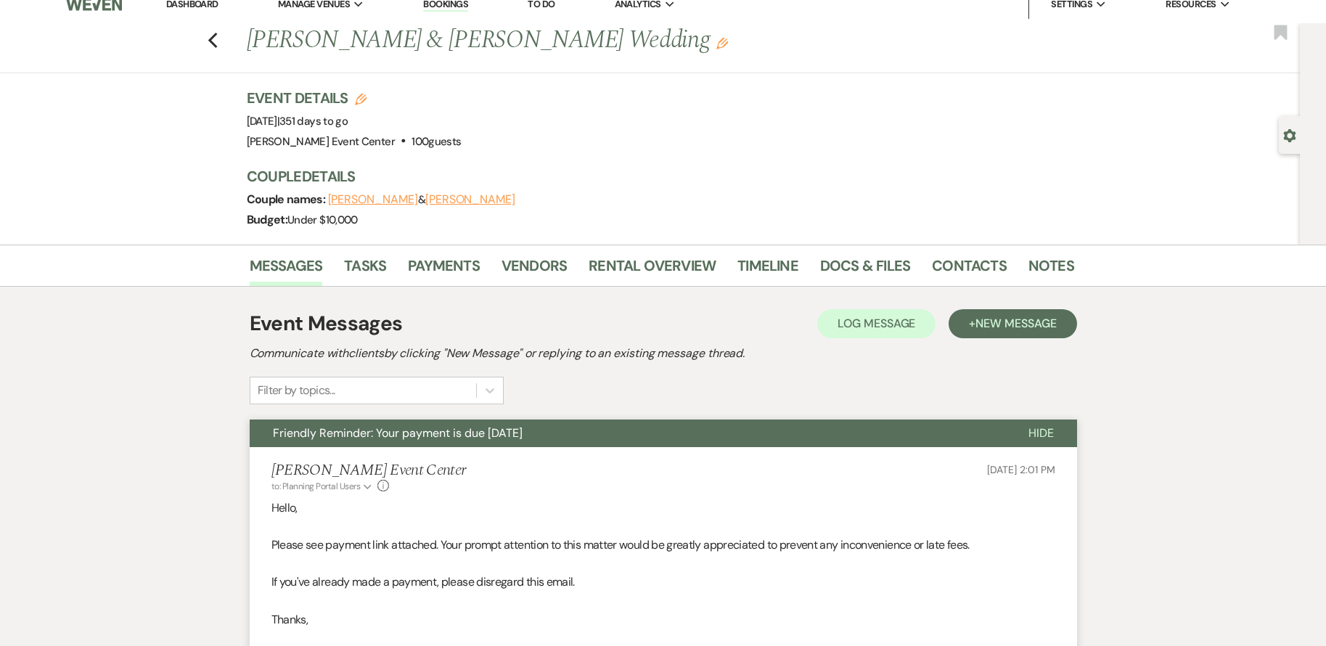
scroll to position [0, 0]
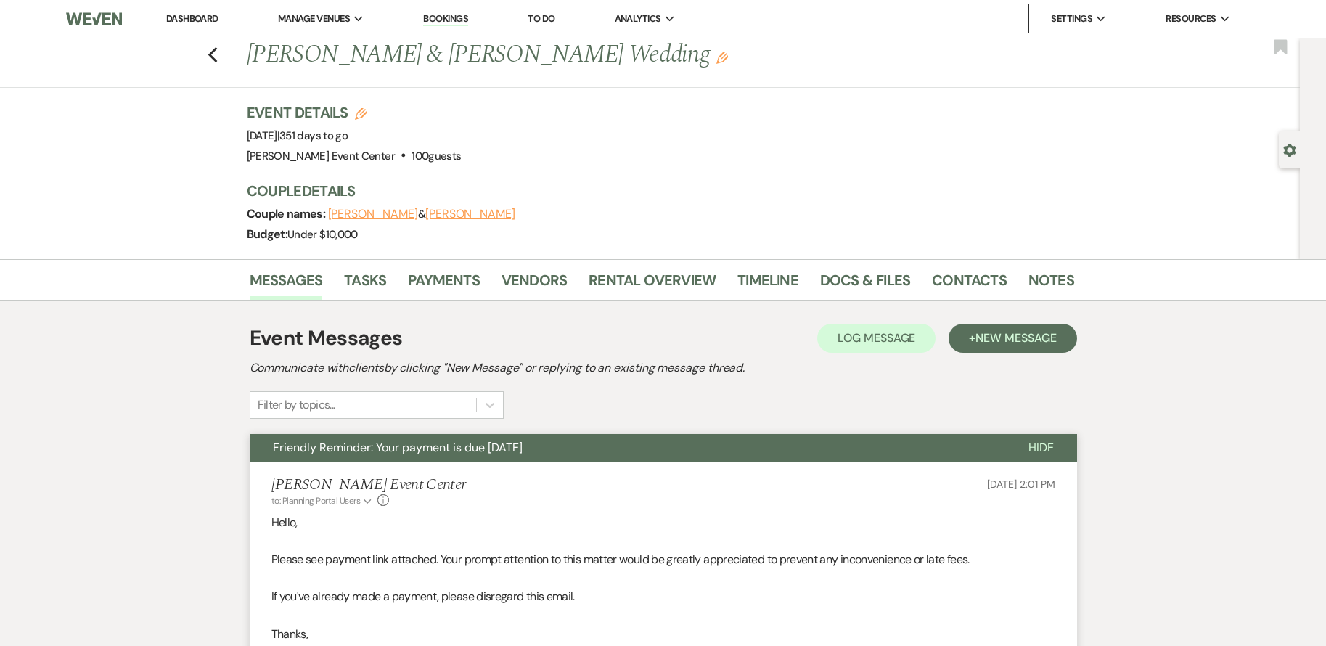
click at [794, 168] on div "Event Details Edit Event Date: [DATE] | 351 days to go Venue: [PERSON_NAME][GEO…" at bounding box center [660, 180] width 827 height 157
click at [215, 54] on use "button" at bounding box center [211, 55] width 9 height 16
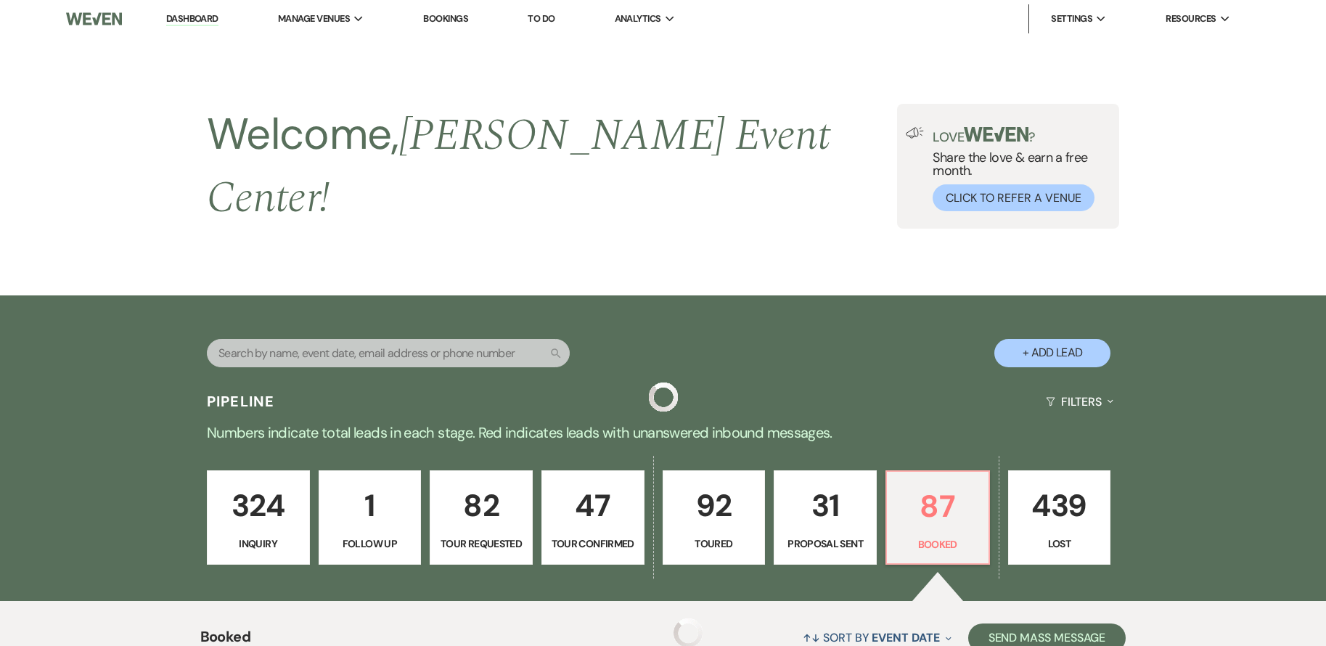
scroll to position [3816, 0]
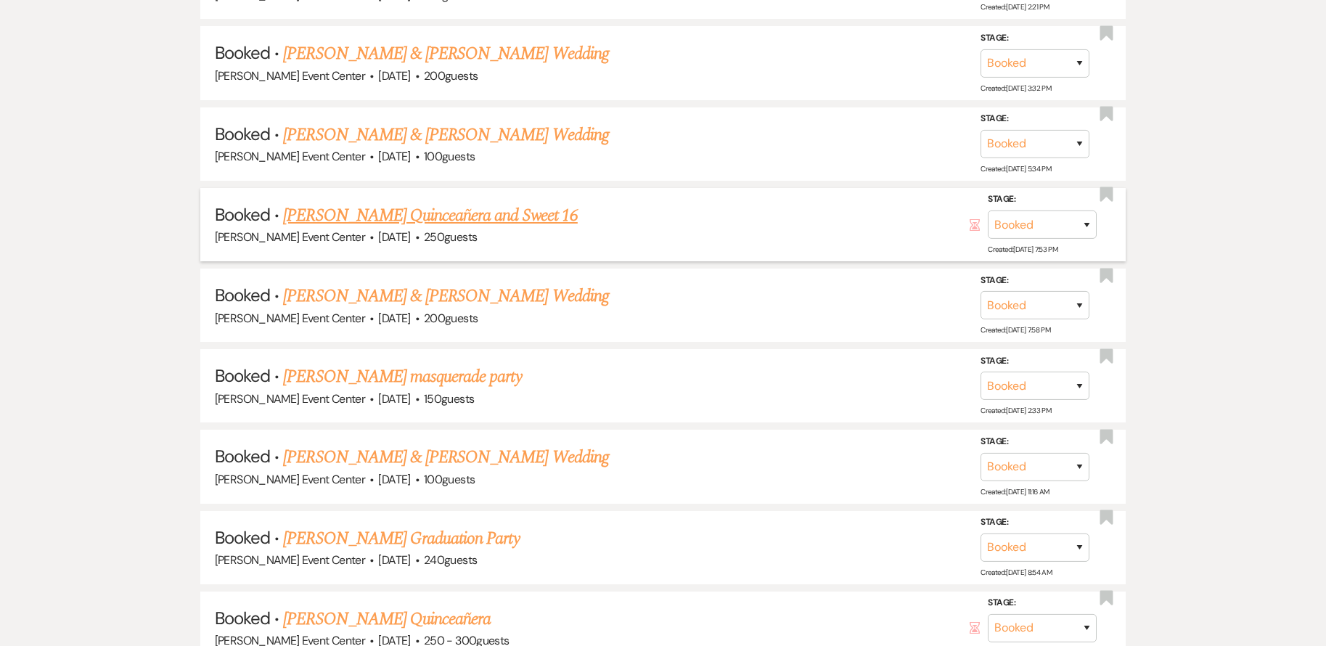
click at [376, 203] on link "[PERSON_NAME] Quinceañera and Sweet 16" at bounding box center [430, 215] width 295 height 26
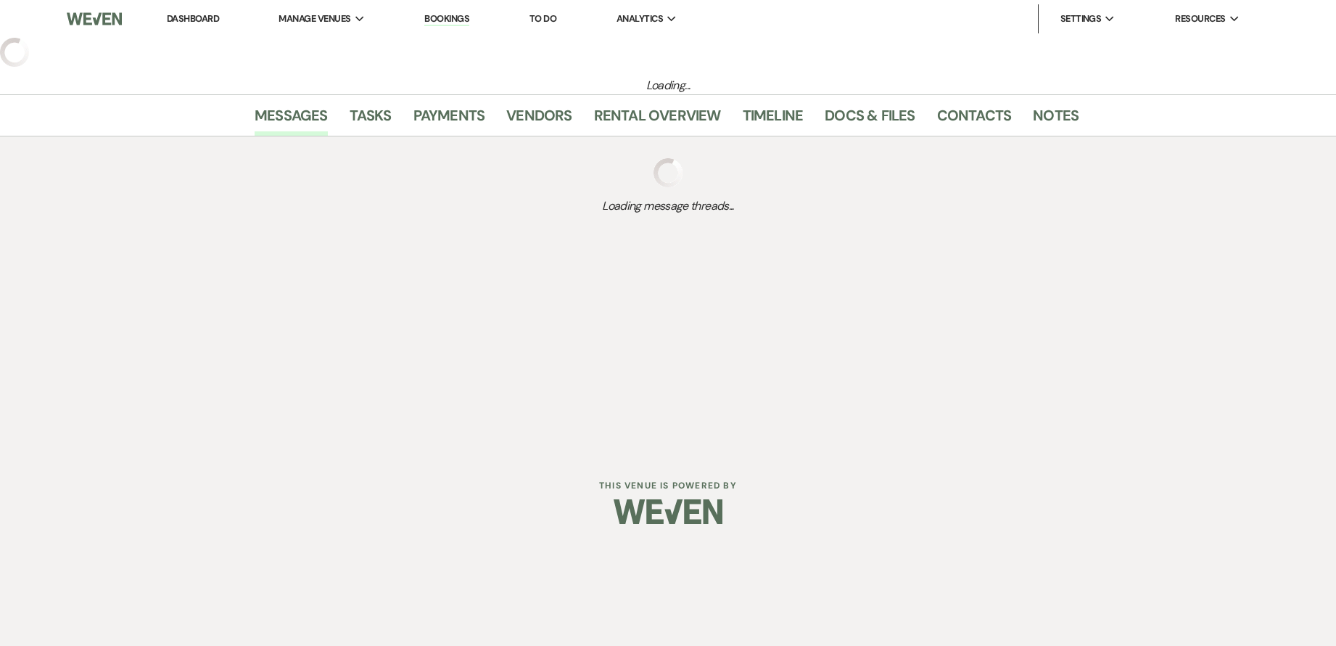
select select "5"
select select "15"
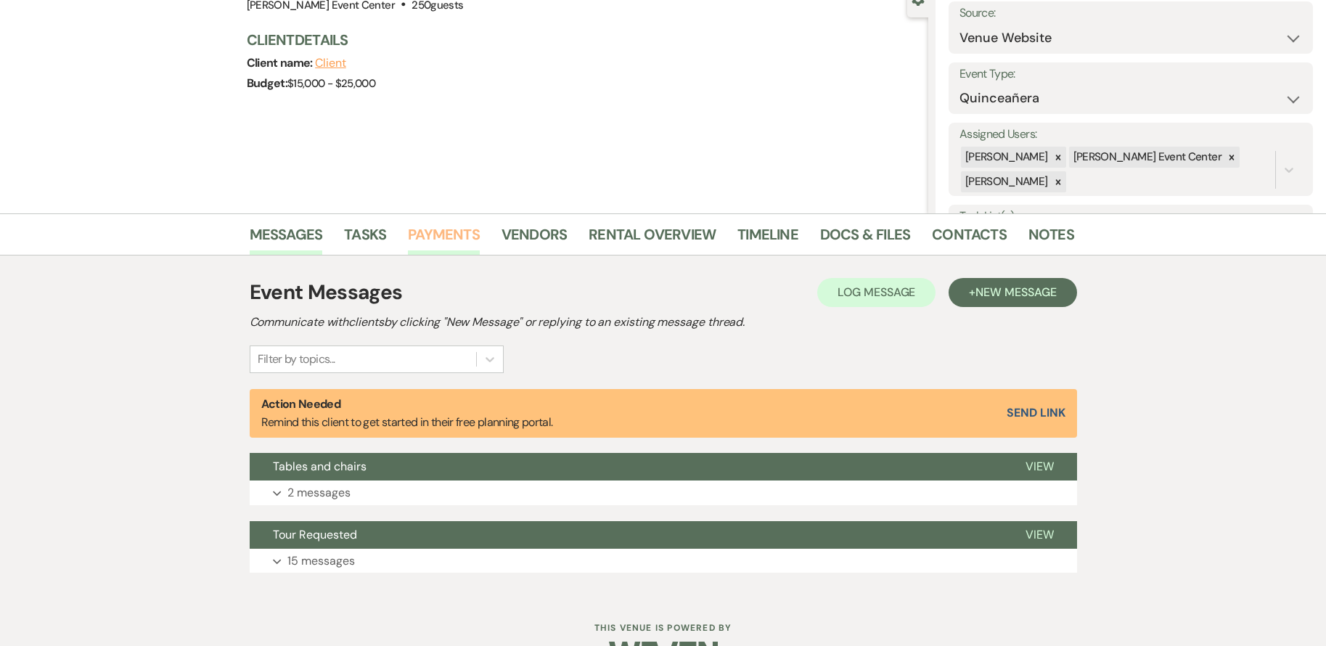
scroll to position [193, 0]
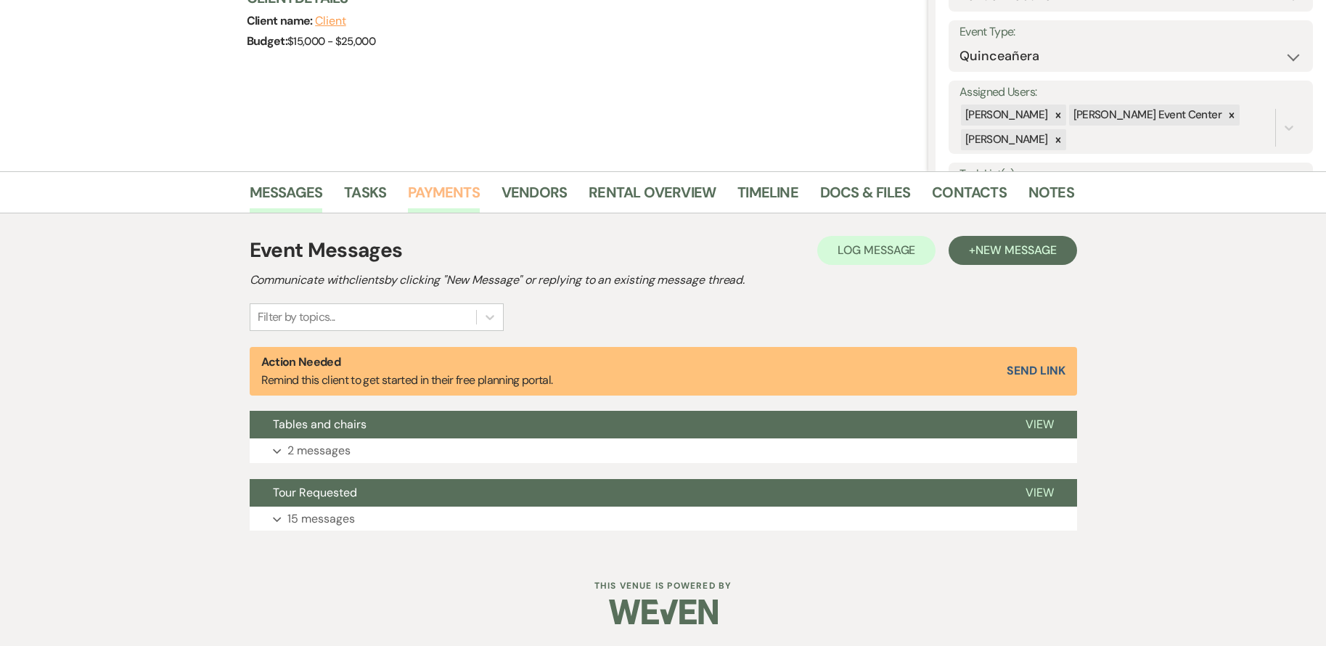
click at [433, 200] on link "Payments" at bounding box center [444, 197] width 72 height 32
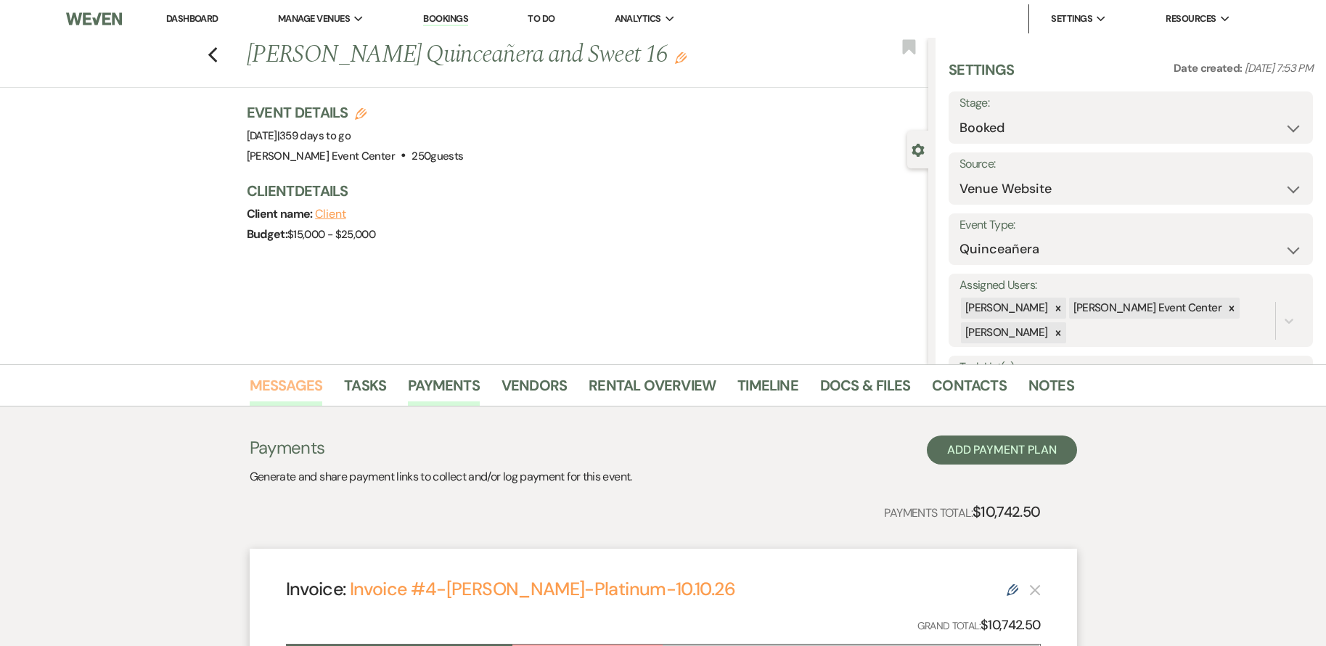
click at [297, 385] on link "Messages" at bounding box center [286, 390] width 73 height 32
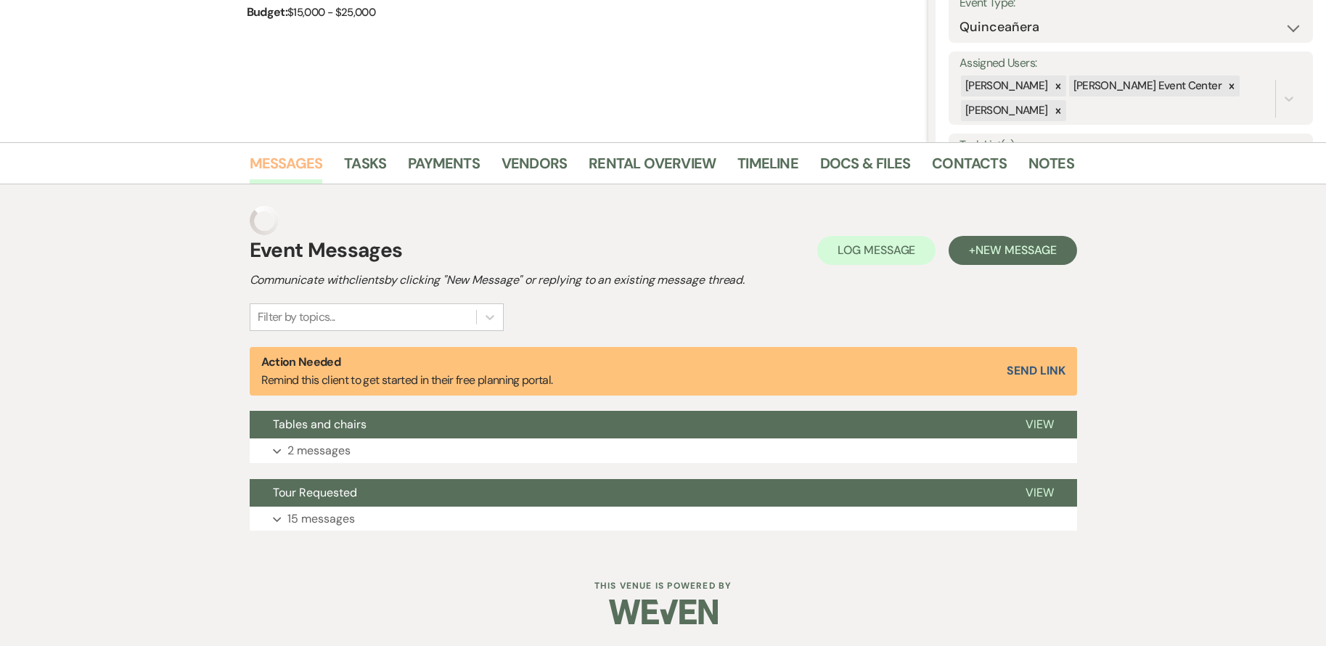
scroll to position [193, 0]
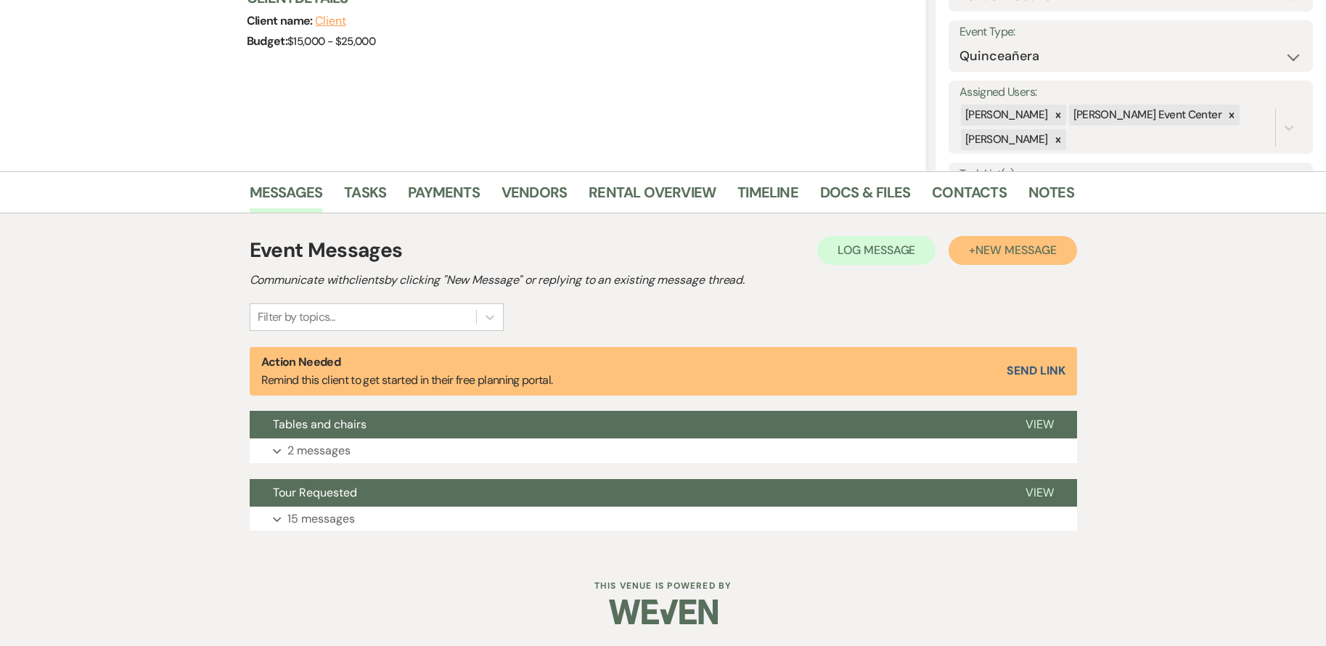
click at [1000, 242] on button "+ New Message" at bounding box center [1012, 250] width 128 height 29
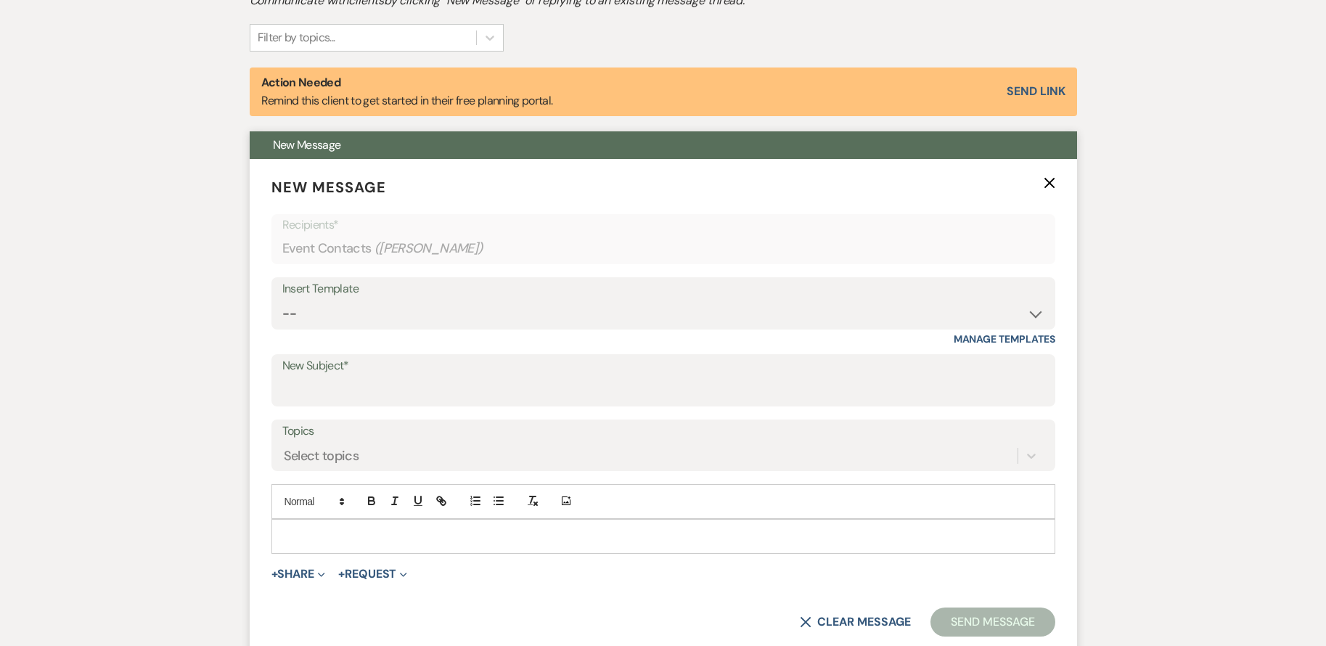
scroll to position [483, 0]
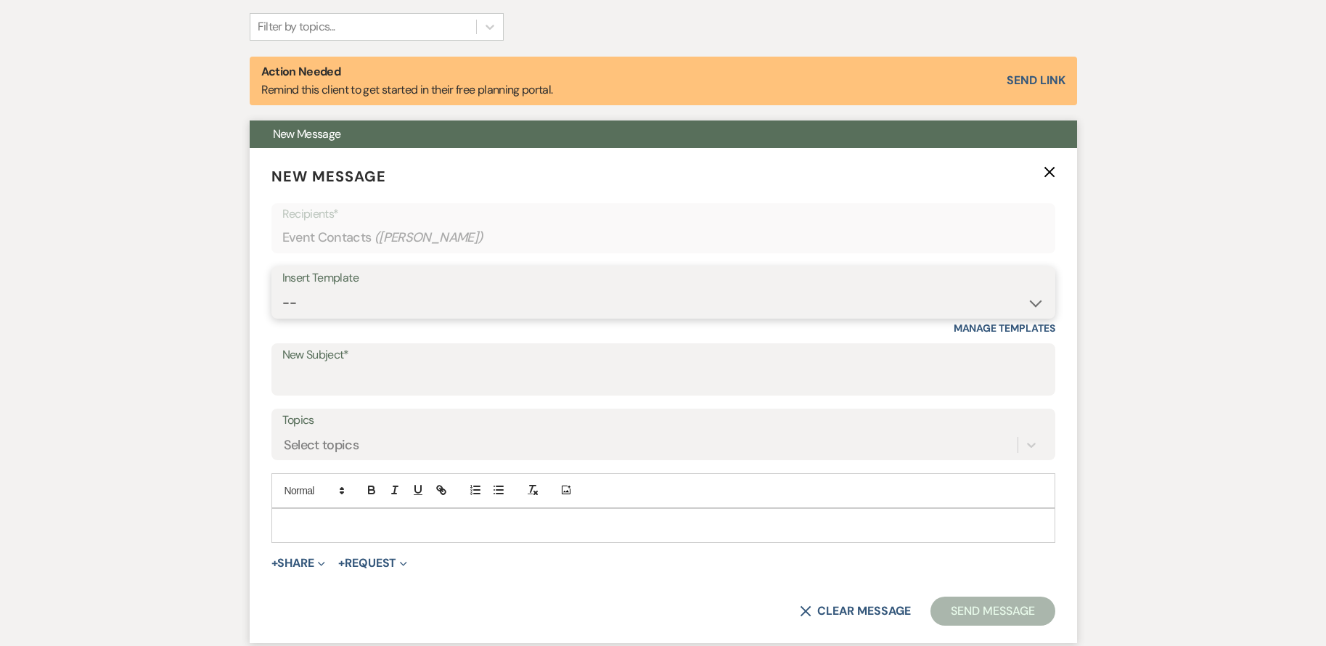
click at [474, 303] on select "-- Weven Planning Portal Introduction (Booked Events) Initial Inquiry Response …" at bounding box center [663, 303] width 762 height 28
select select "3564"
click at [282, 289] on select "-- Weven Planning Portal Introduction (Booked Events) Initial Inquiry Response …" at bounding box center [663, 303] width 762 height 28
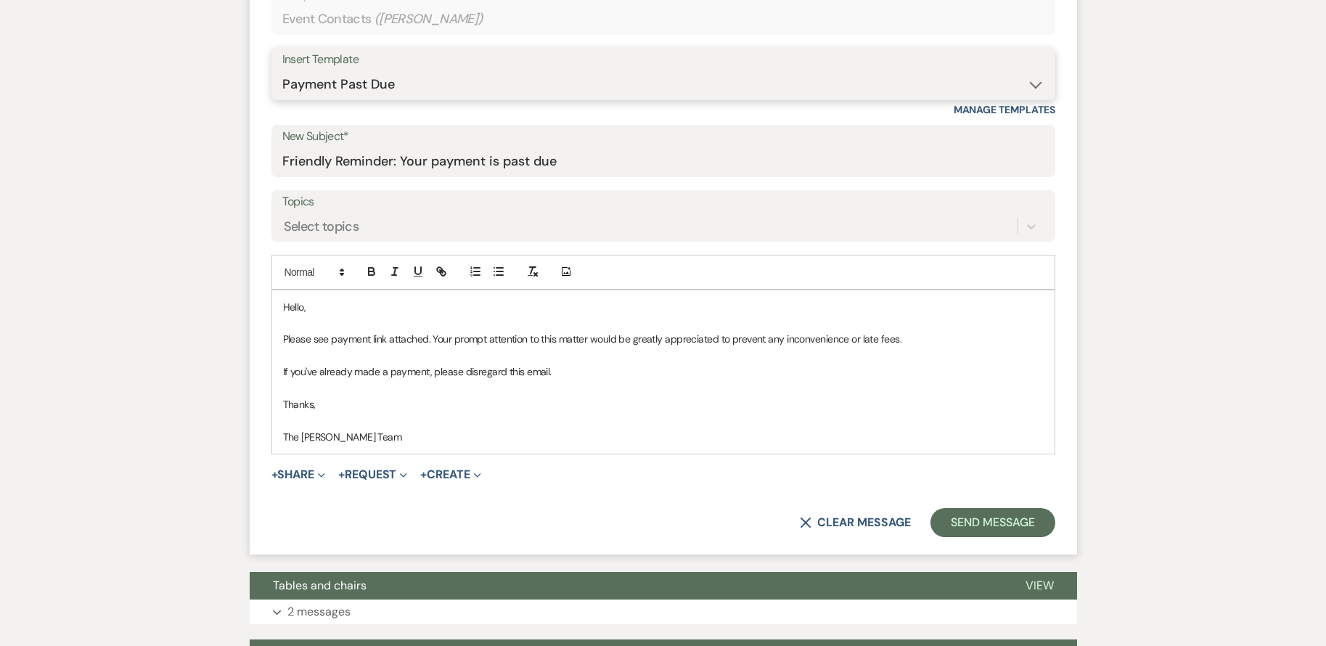
scroll to position [701, 0]
click at [592, 152] on input "Friendly Reminder: Your payment is past due" at bounding box center [663, 162] width 762 height 28
type input "Friendly Reminder: Your payment is due [DATE]"
click at [377, 474] on button "+ Request Expand" at bounding box center [372, 475] width 69 height 12
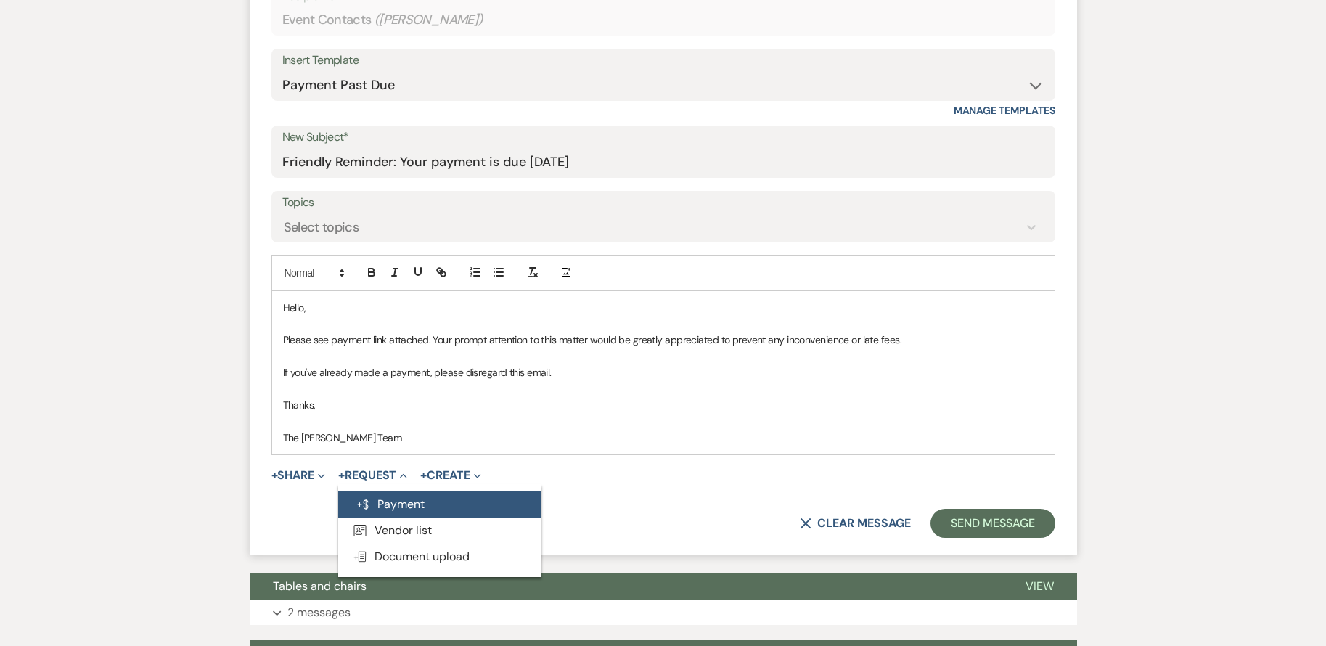
click at [422, 503] on button "Generate Payment Payment" at bounding box center [439, 504] width 203 height 26
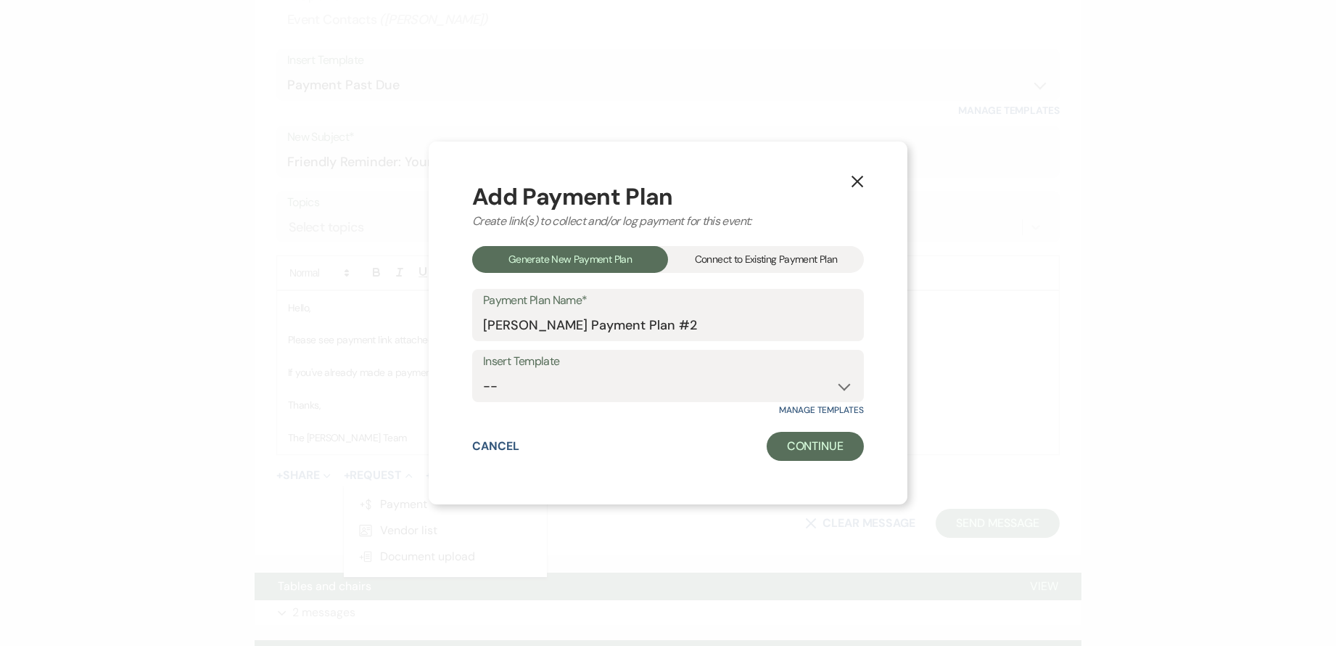
click at [762, 257] on div "Connect to Existing Payment Plan" at bounding box center [766, 259] width 196 height 27
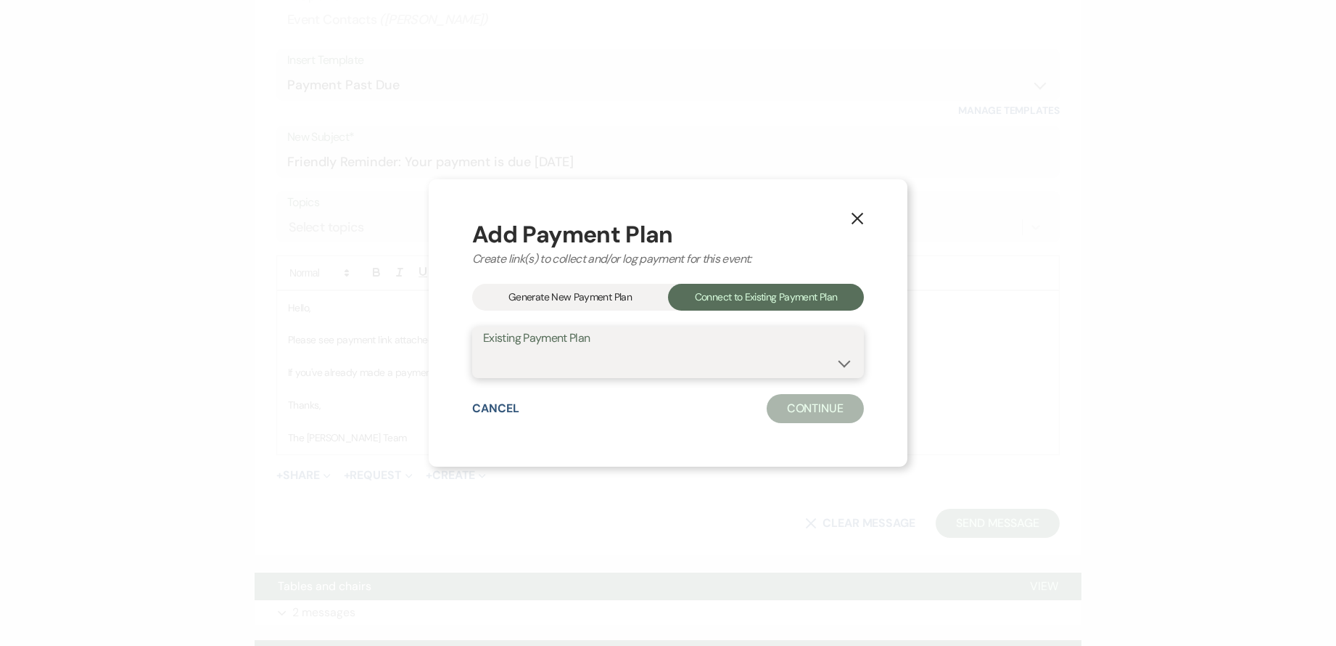
click at [631, 358] on select "[PERSON_NAME] Payment Plan #1" at bounding box center [668, 362] width 370 height 28
select select "20919"
click at [483, 348] on select "[PERSON_NAME] Payment Plan #1" at bounding box center [668, 362] width 370 height 28
click at [798, 412] on button "Continue" at bounding box center [815, 408] width 97 height 29
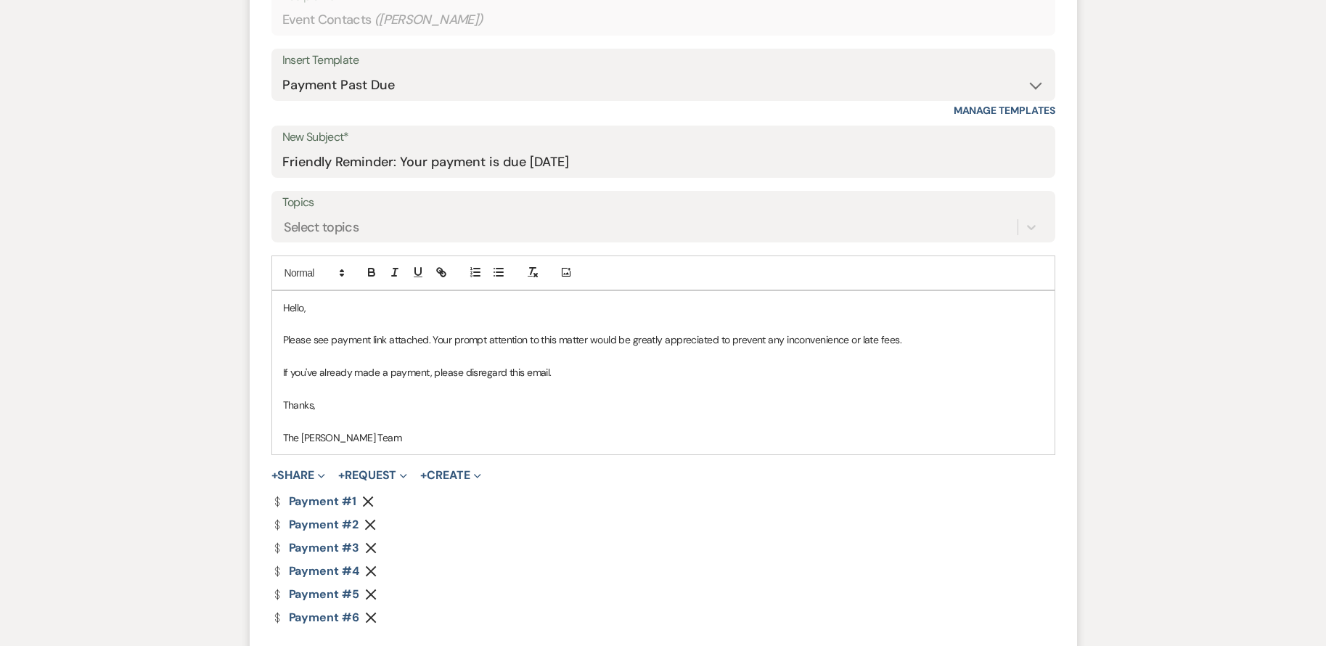
click at [366, 501] on use "button" at bounding box center [368, 501] width 11 height 11
click at [366, 501] on icon "Remove" at bounding box center [370, 502] width 12 height 12
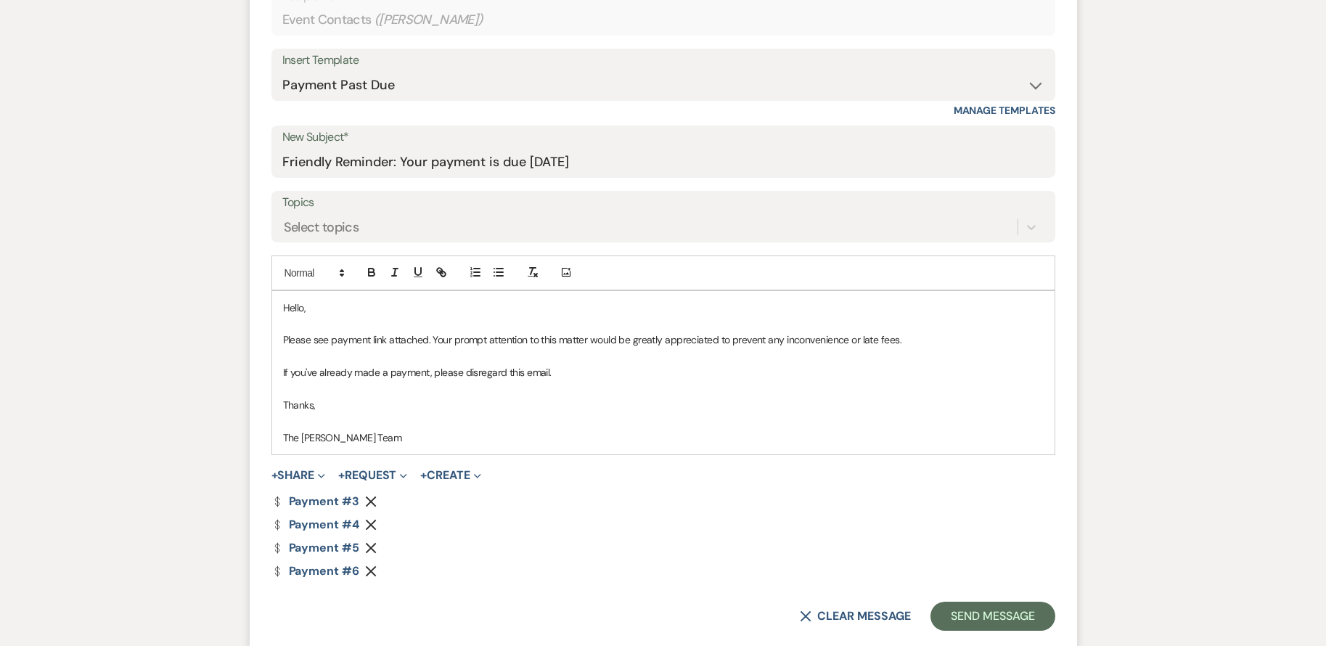
click at [370, 522] on icon "Remove" at bounding box center [371, 525] width 12 height 12
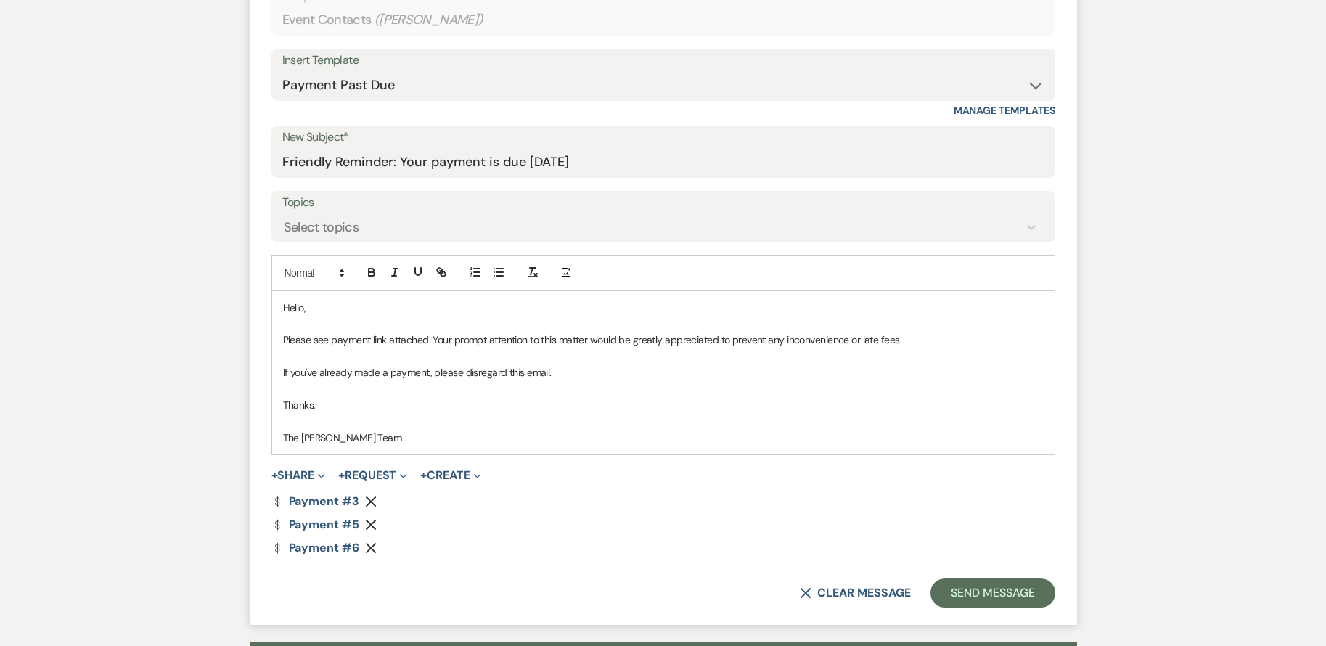
click at [370, 522] on icon "Remove" at bounding box center [371, 525] width 12 height 12
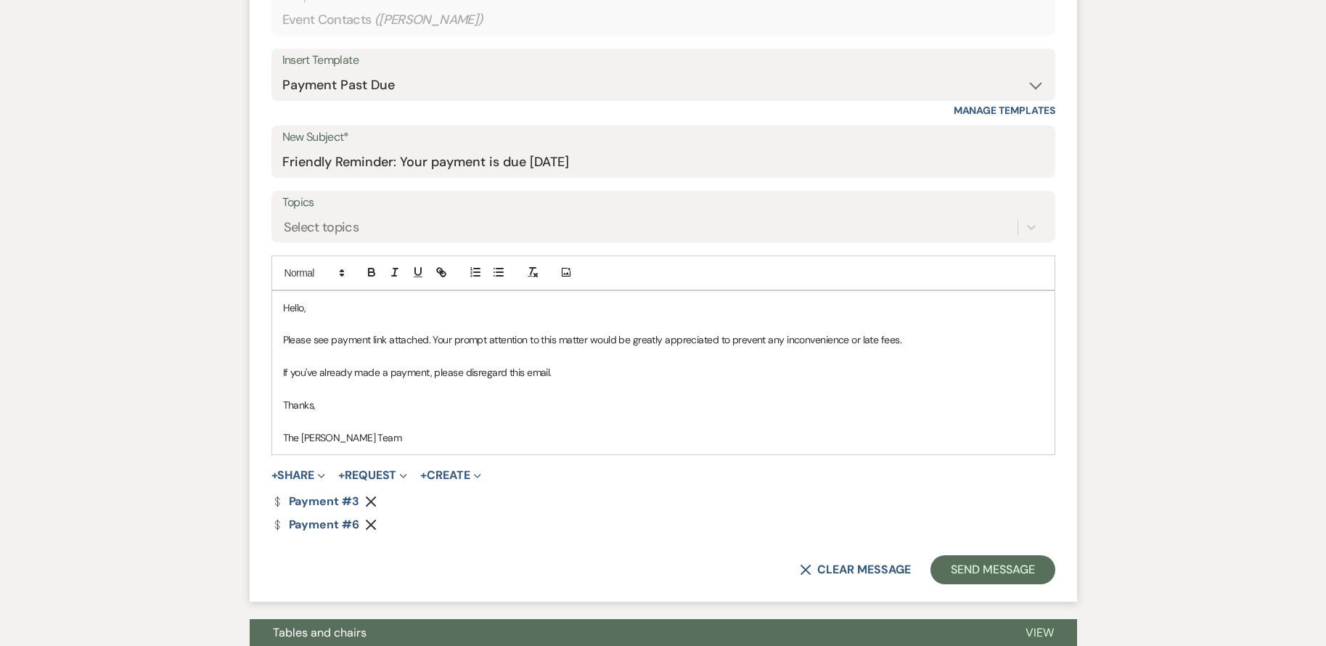
click at [370, 522] on icon "Remove" at bounding box center [371, 525] width 12 height 12
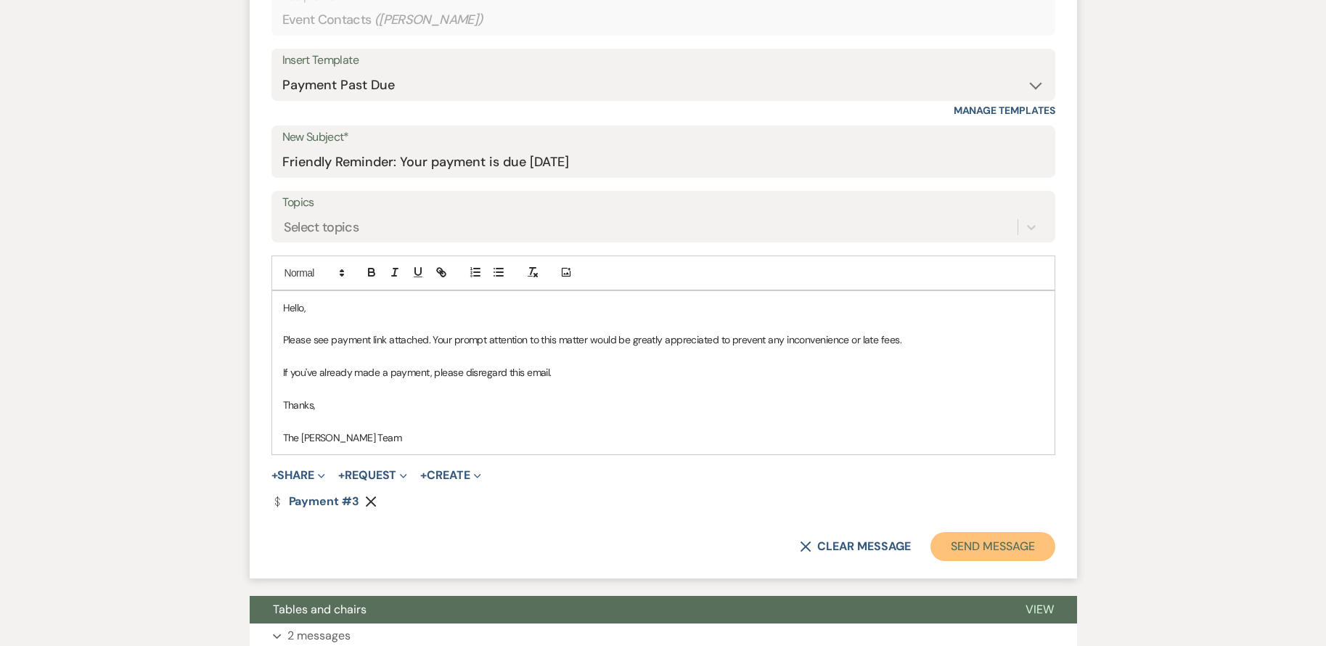
click at [976, 546] on button "Send Message" at bounding box center [992, 546] width 124 height 29
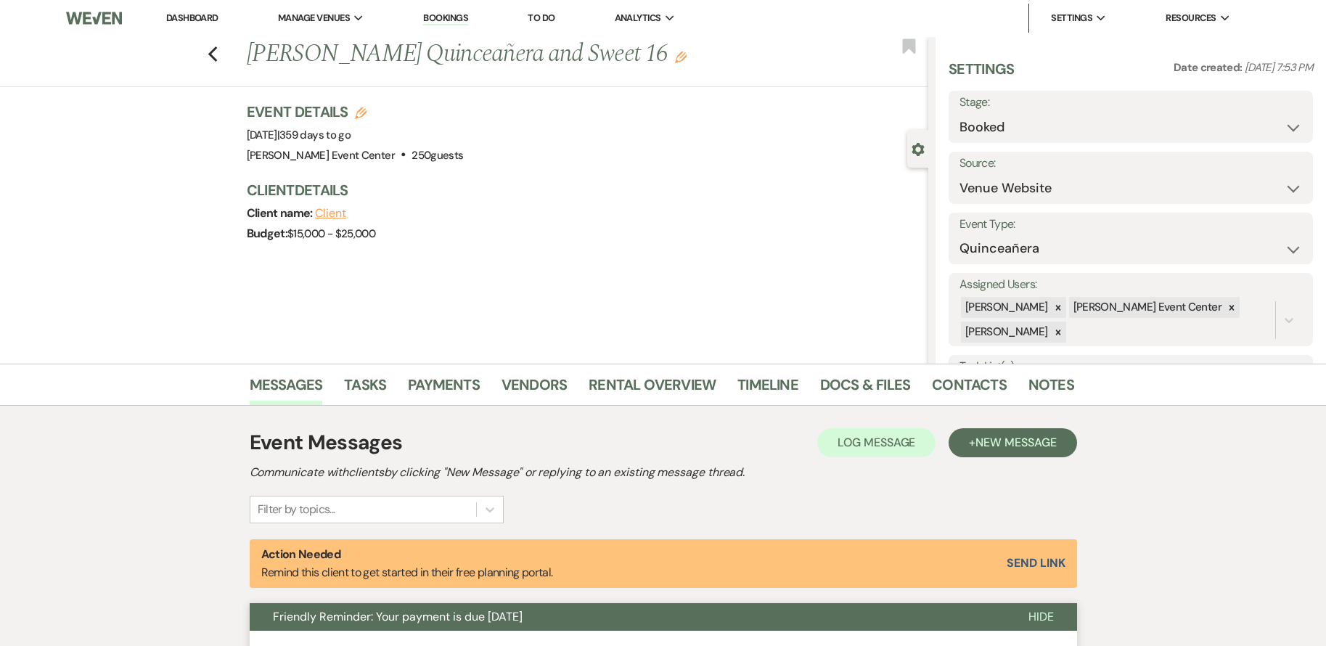
scroll to position [0, 0]
click at [215, 53] on use "button" at bounding box center [211, 55] width 9 height 16
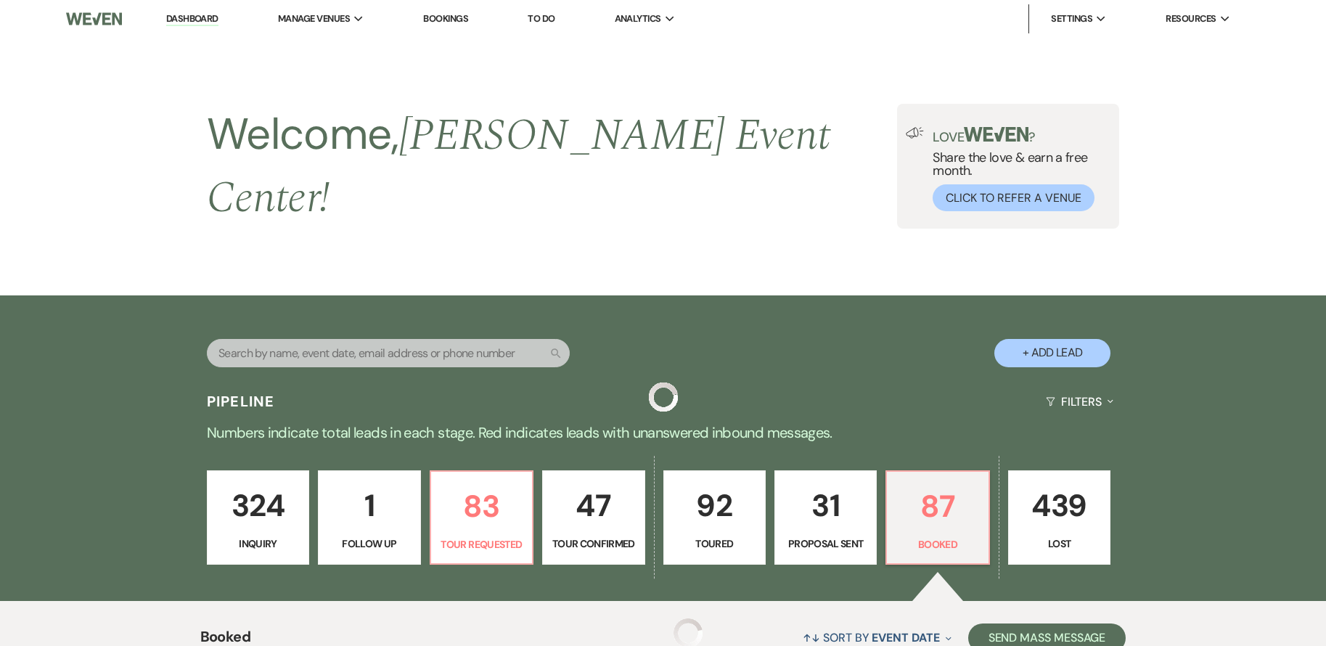
scroll to position [3816, 0]
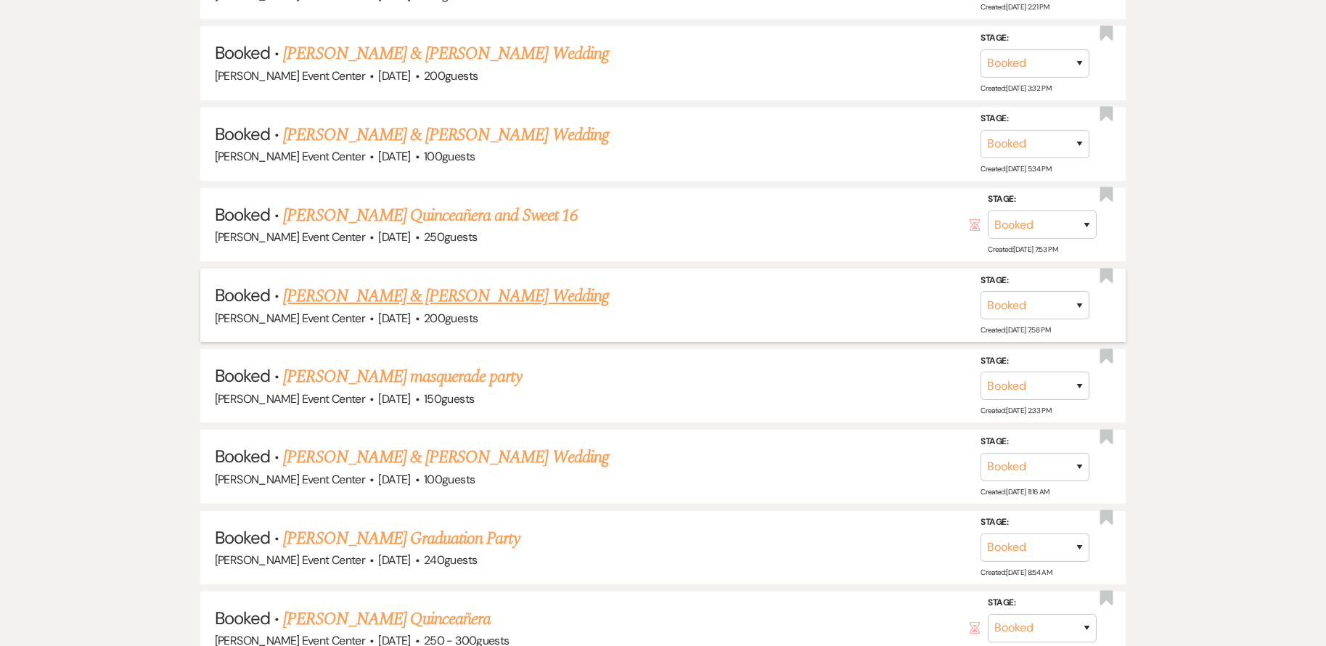
click at [450, 283] on link "[PERSON_NAME] & [PERSON_NAME] Wedding" at bounding box center [445, 296] width 325 height 26
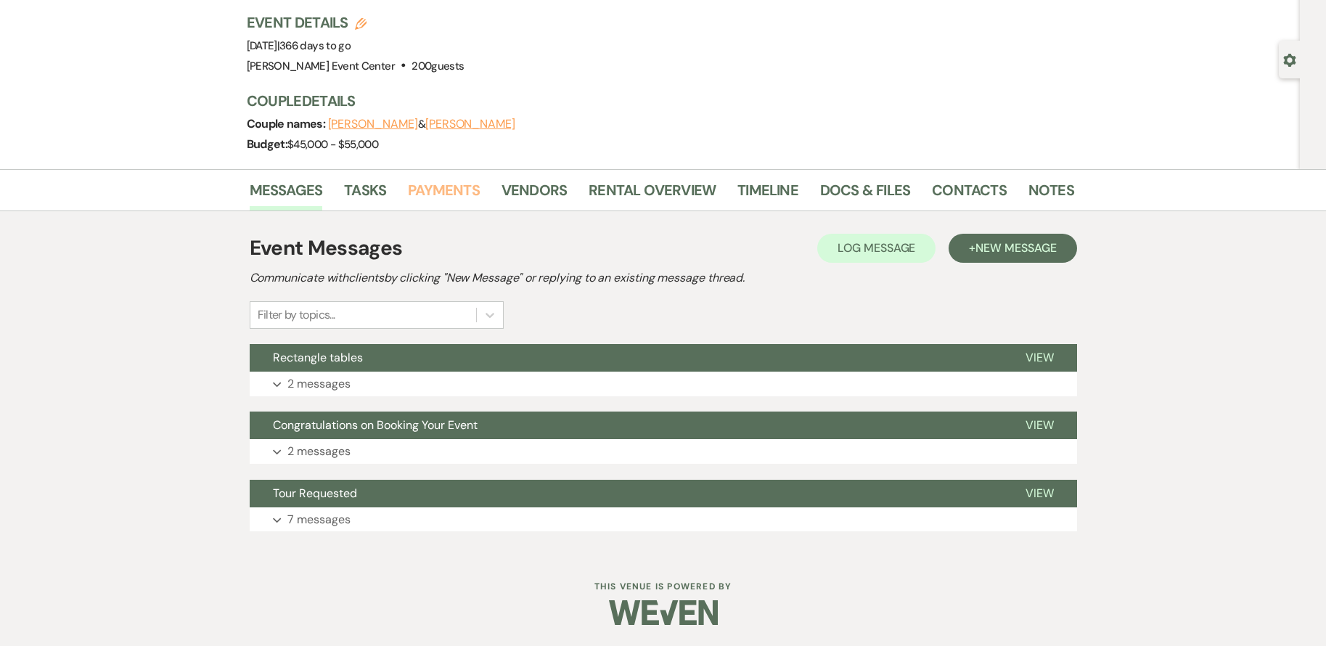
scroll to position [91, 0]
click at [448, 189] on link "Payments" at bounding box center [444, 194] width 72 height 32
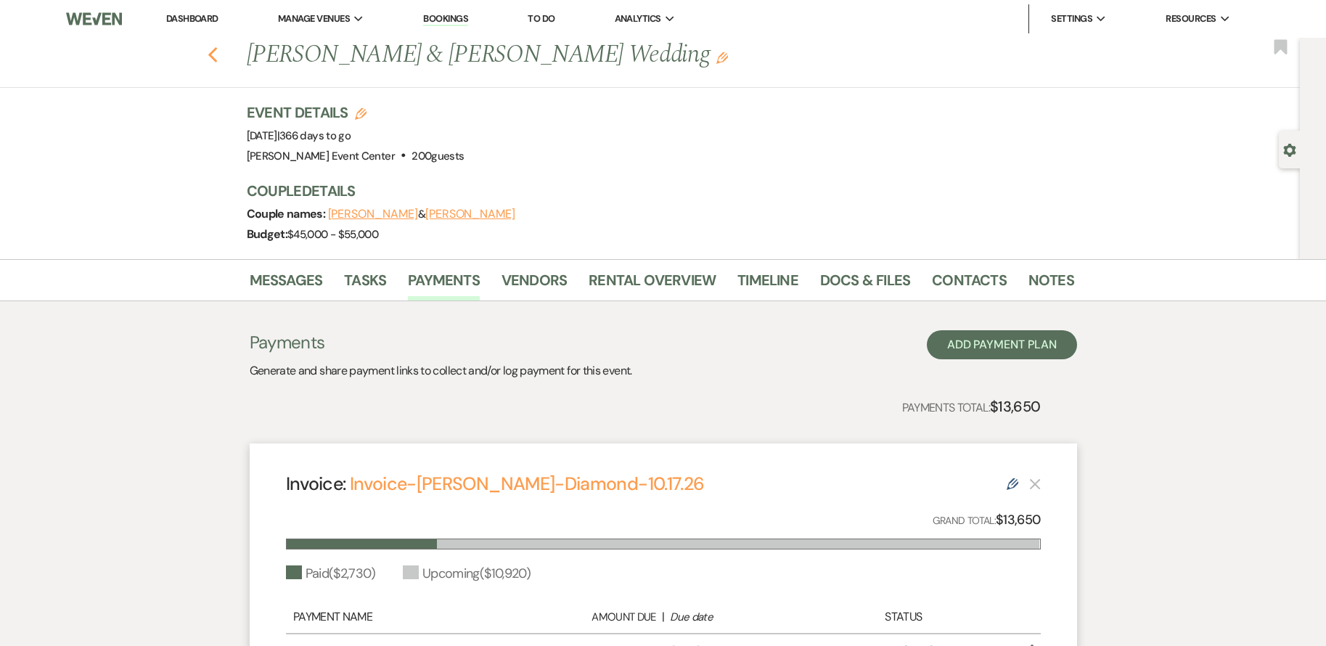
click at [218, 56] on icon "Previous" at bounding box center [212, 54] width 11 height 17
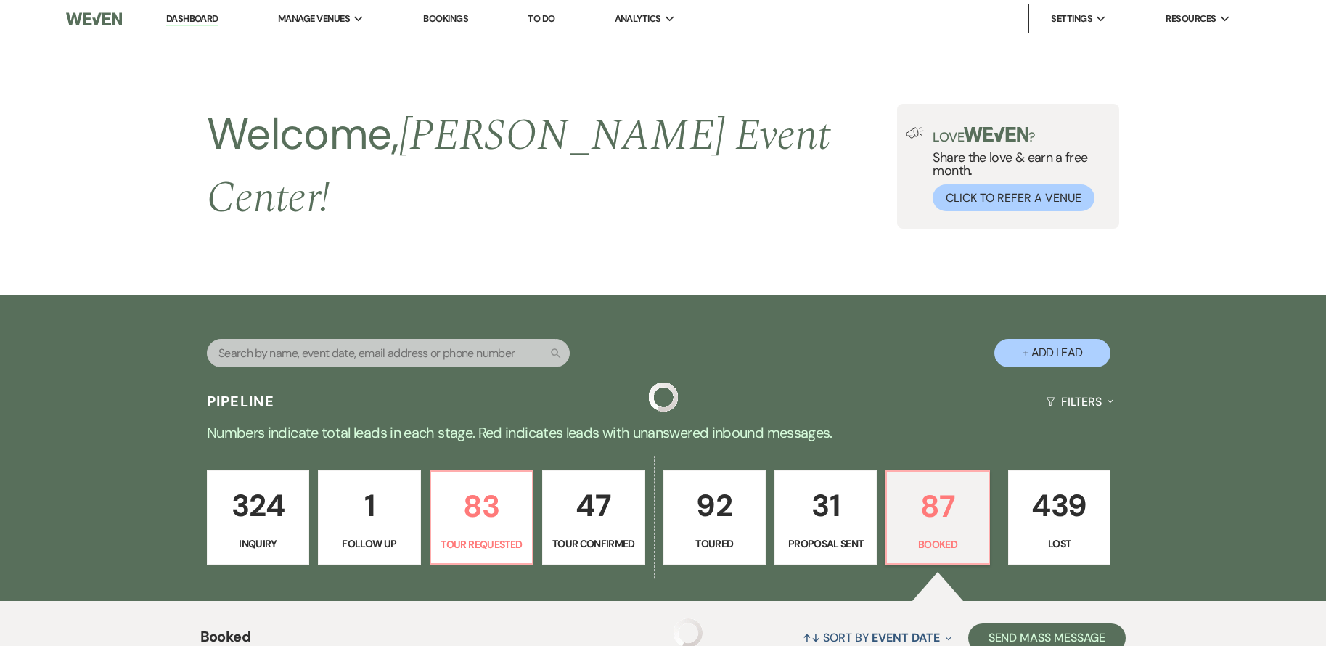
scroll to position [3816, 0]
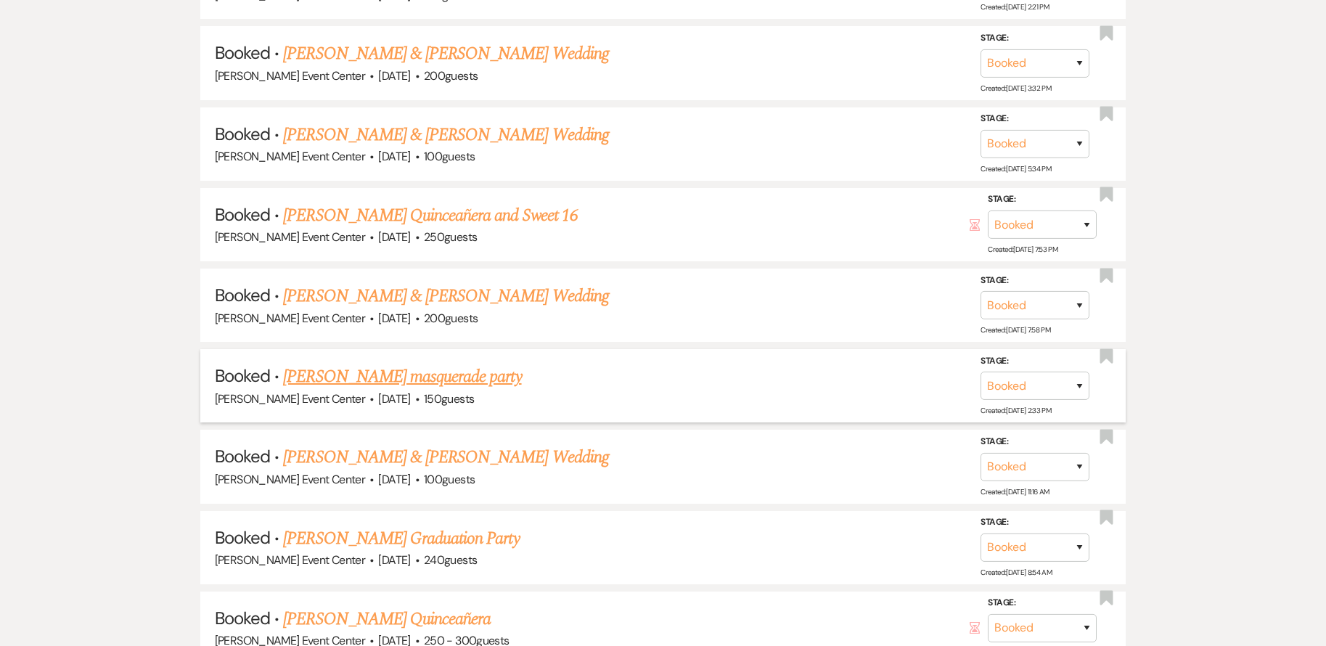
click at [401, 363] on link "[PERSON_NAME] masquerade party" at bounding box center [402, 376] width 238 height 26
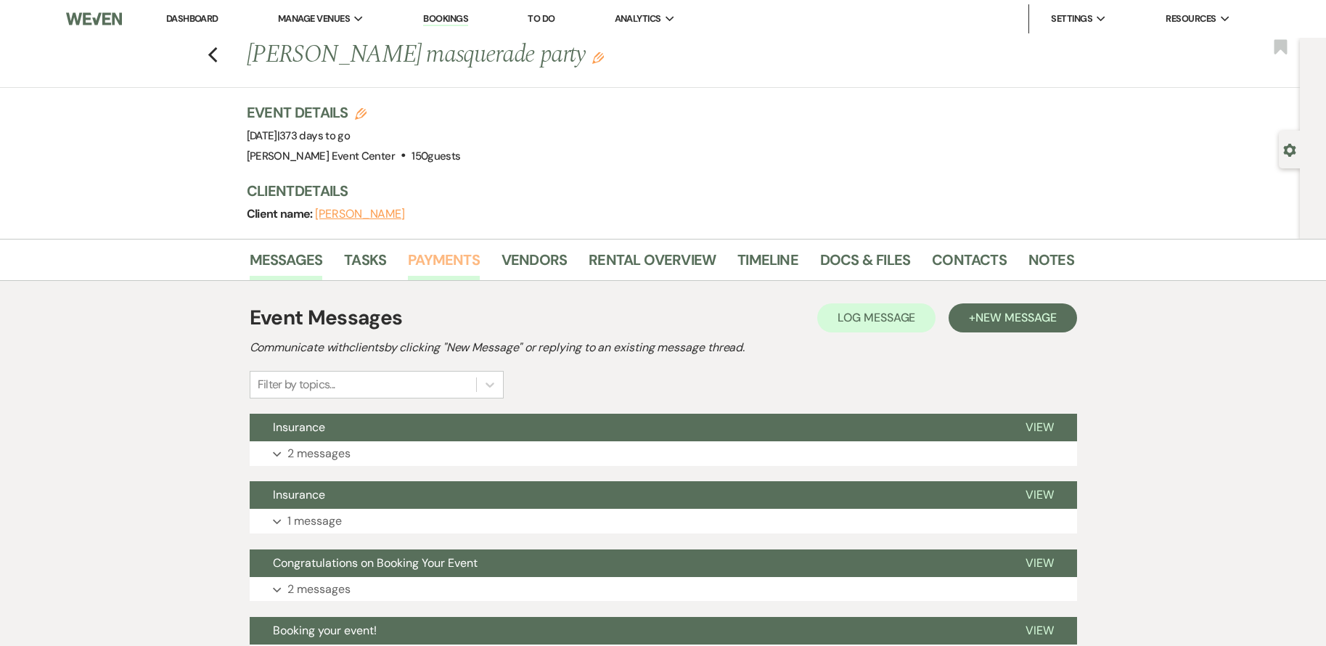
click at [441, 268] on link "Payments" at bounding box center [444, 264] width 72 height 32
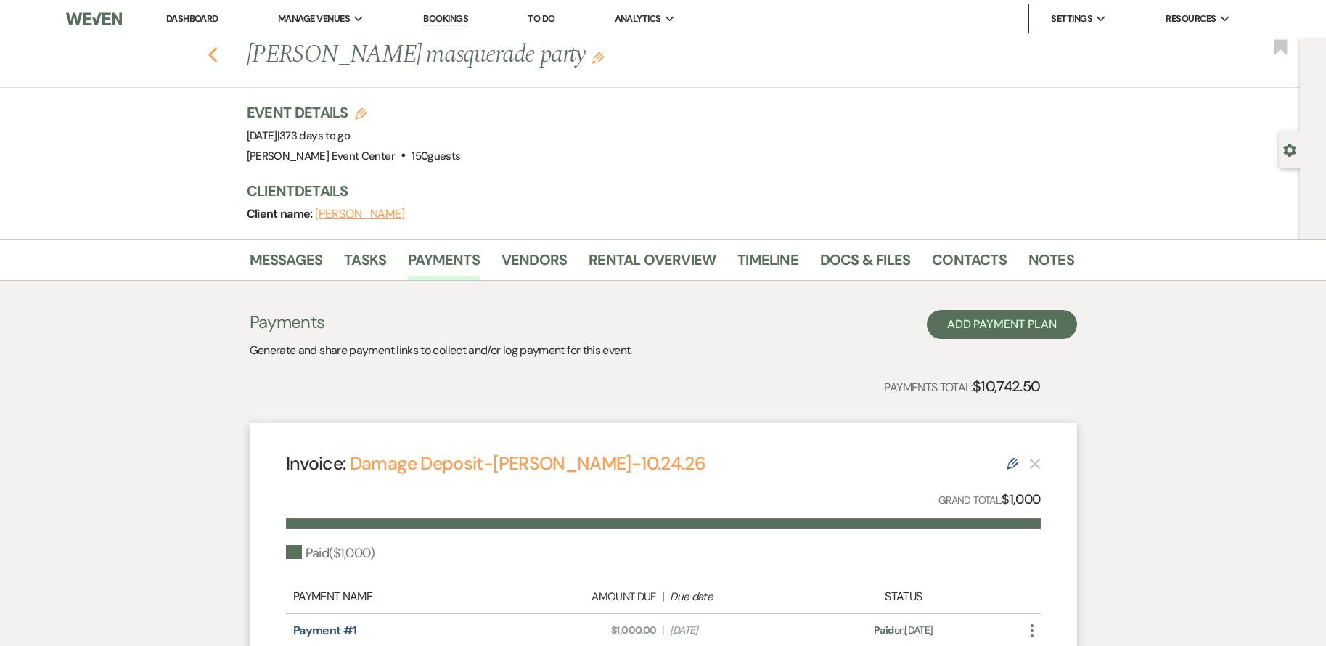
click at [218, 54] on icon "Previous" at bounding box center [212, 54] width 11 height 17
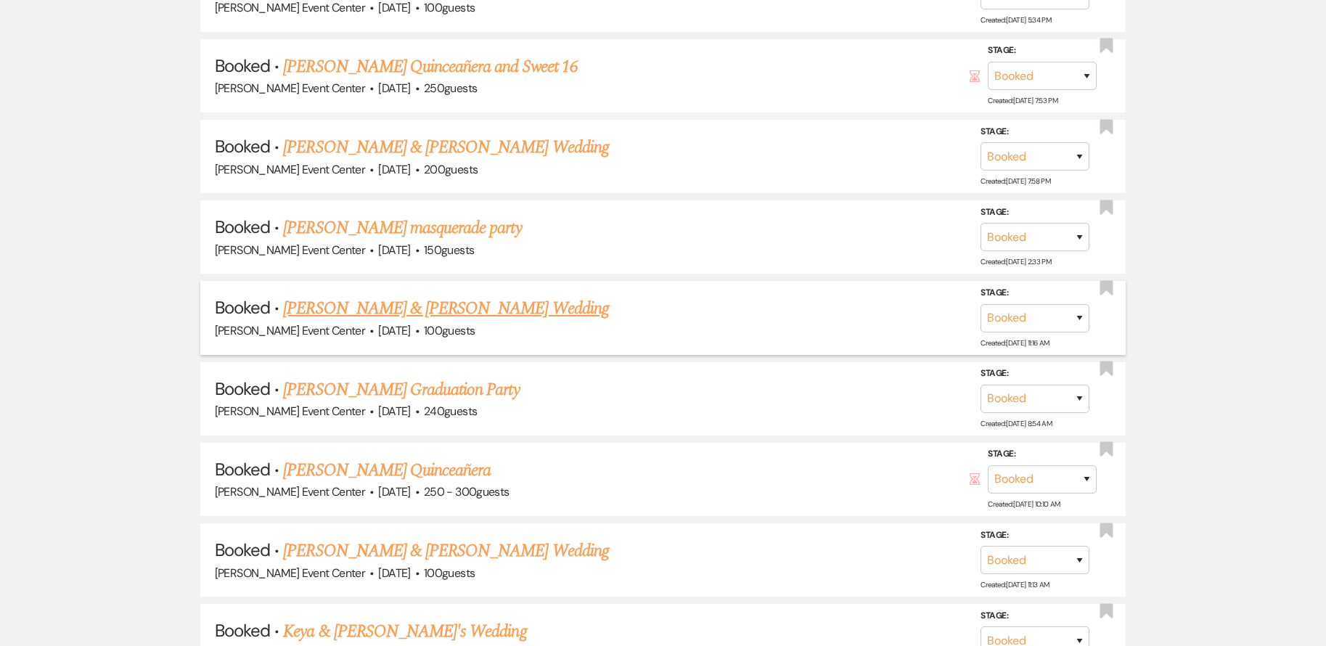
scroll to position [4106, 0]
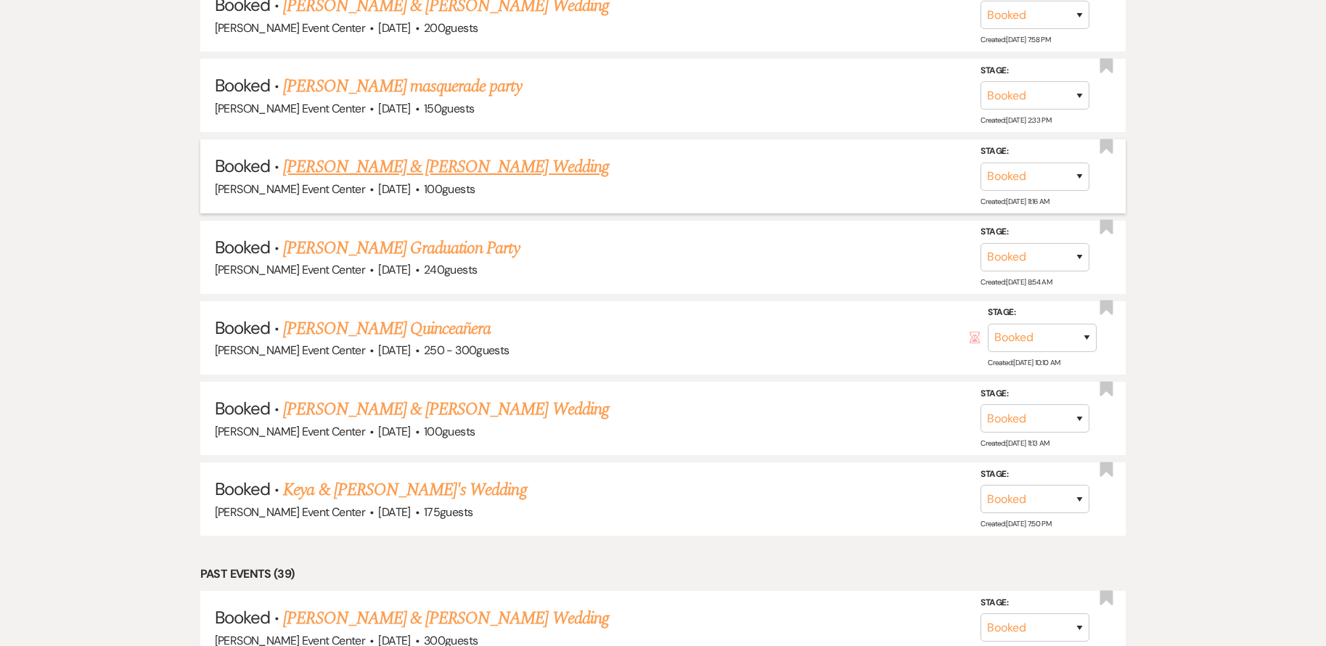
click at [391, 156] on link "[PERSON_NAME] & [PERSON_NAME] Wedding" at bounding box center [445, 167] width 325 height 26
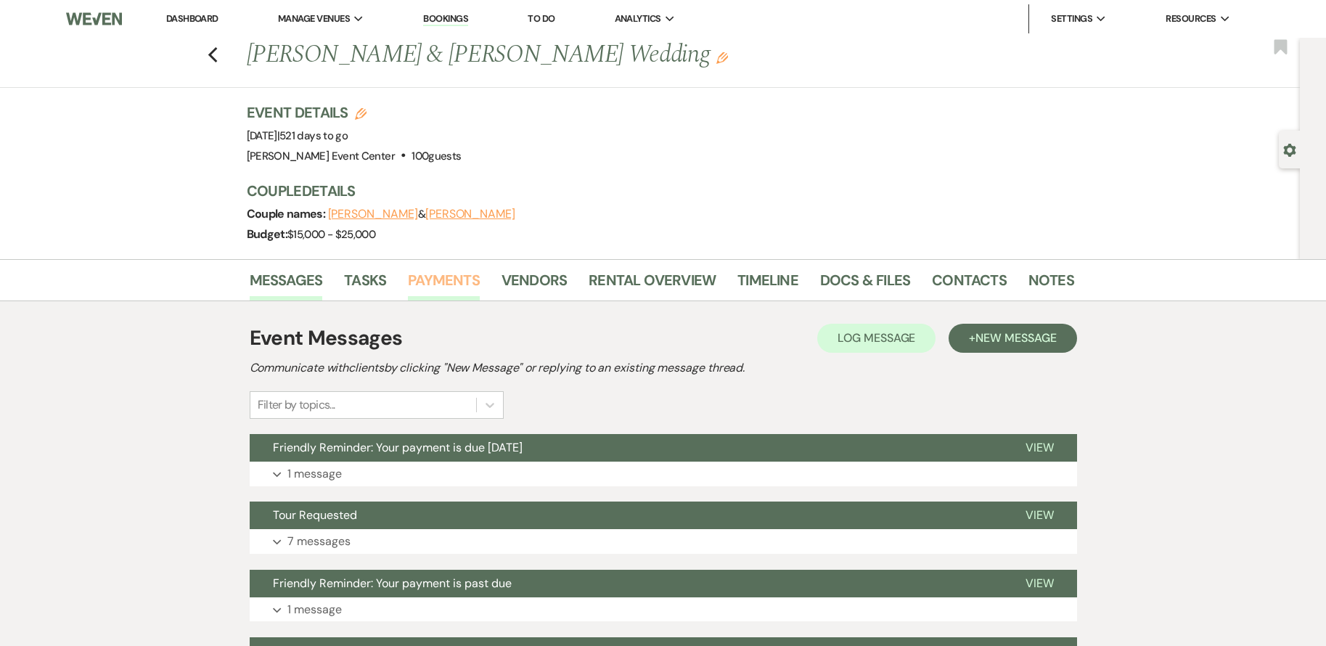
click at [449, 279] on link "Payments" at bounding box center [444, 284] width 72 height 32
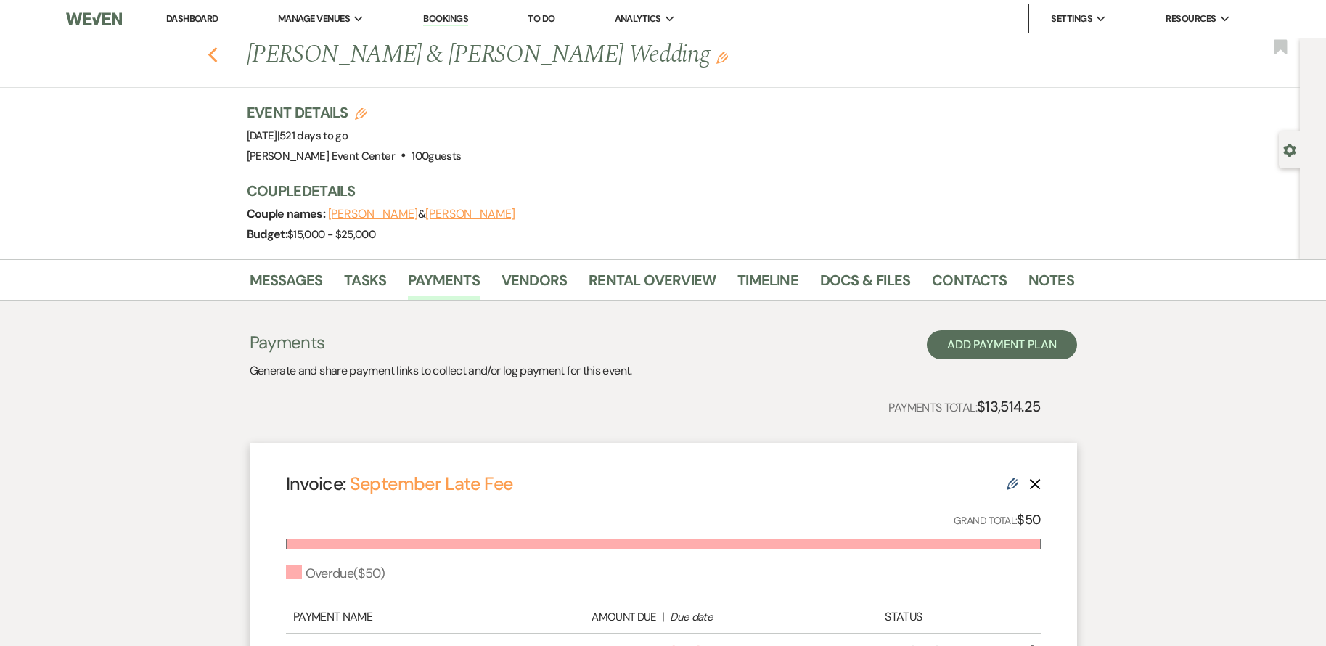
click at [215, 54] on use "button" at bounding box center [211, 55] width 9 height 16
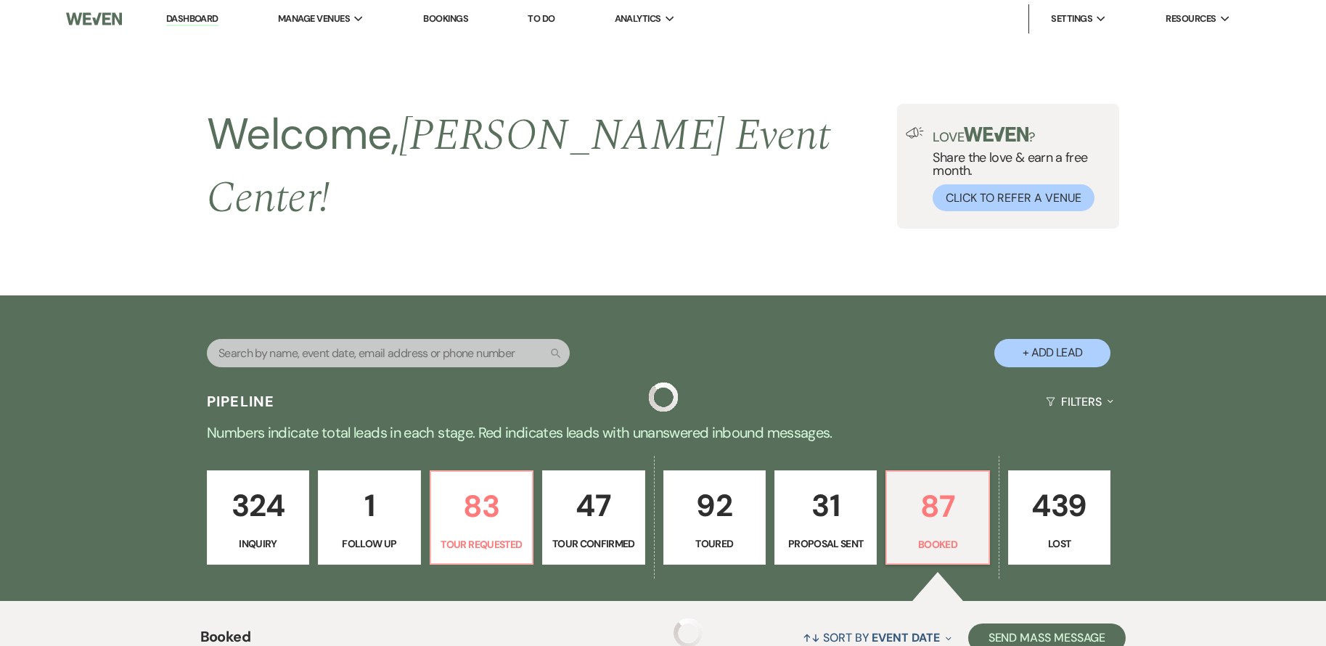
scroll to position [4106, 0]
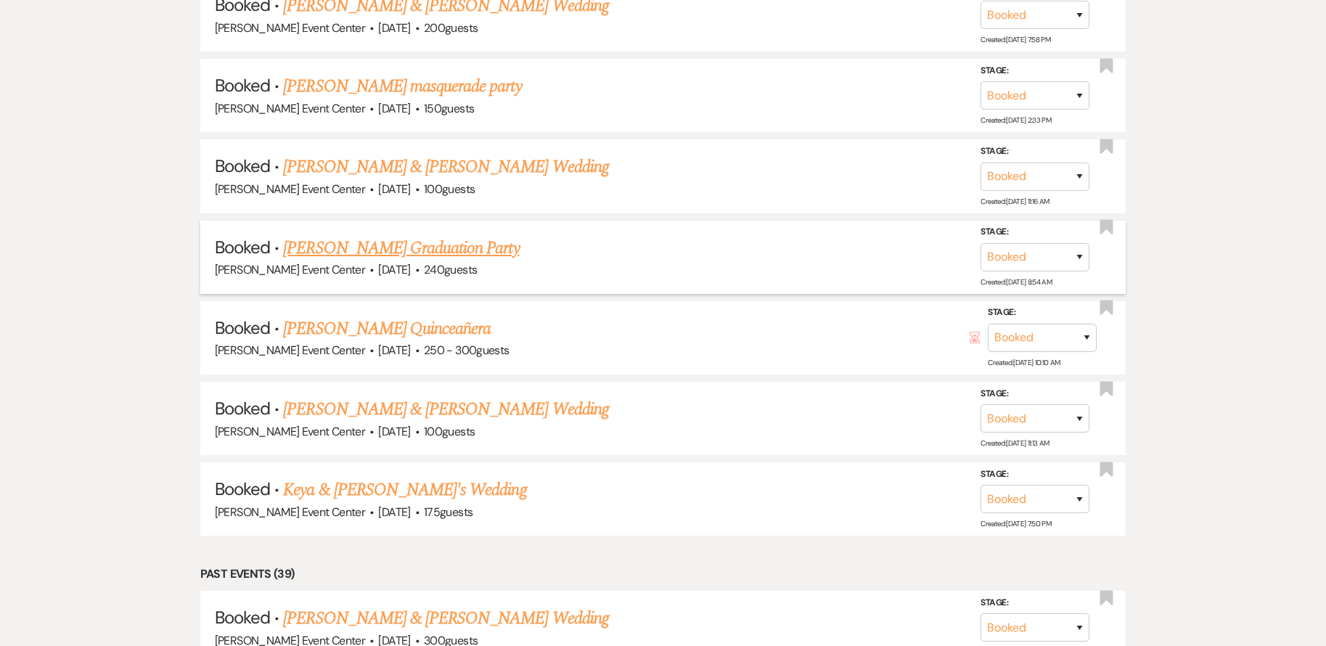
click at [370, 235] on link "[PERSON_NAME] Graduation Party" at bounding box center [401, 248] width 236 height 26
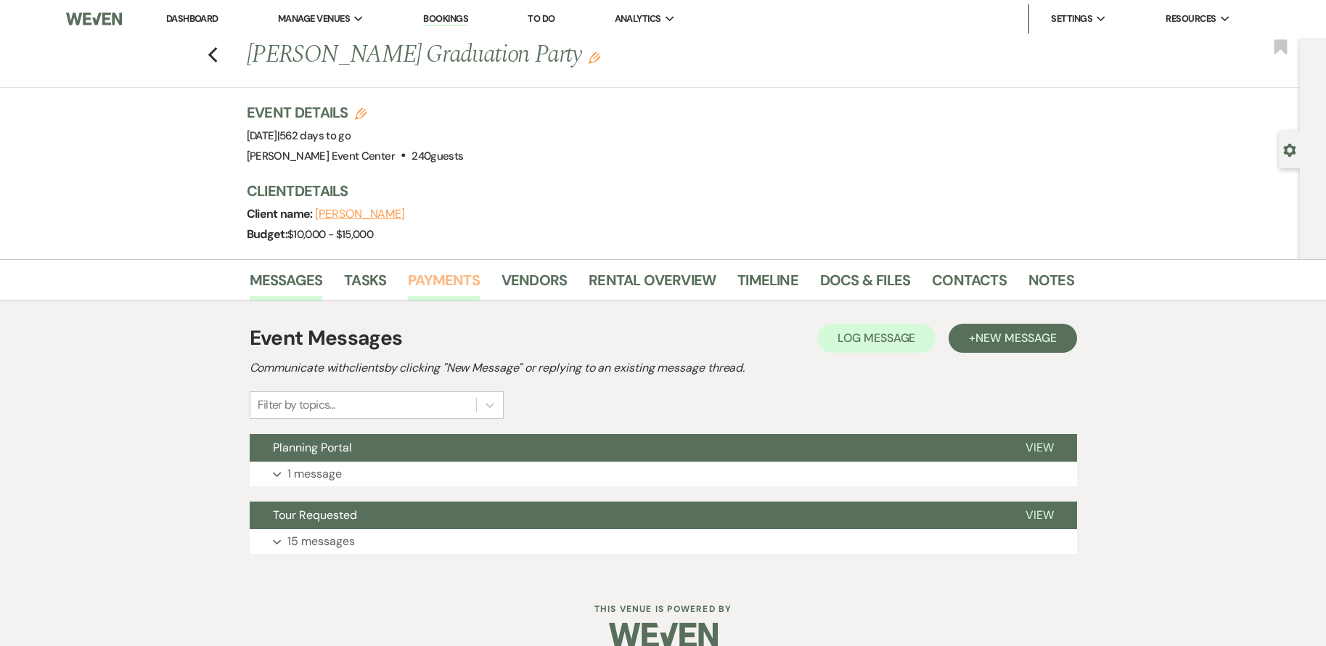
click at [437, 279] on link "Payments" at bounding box center [444, 284] width 72 height 32
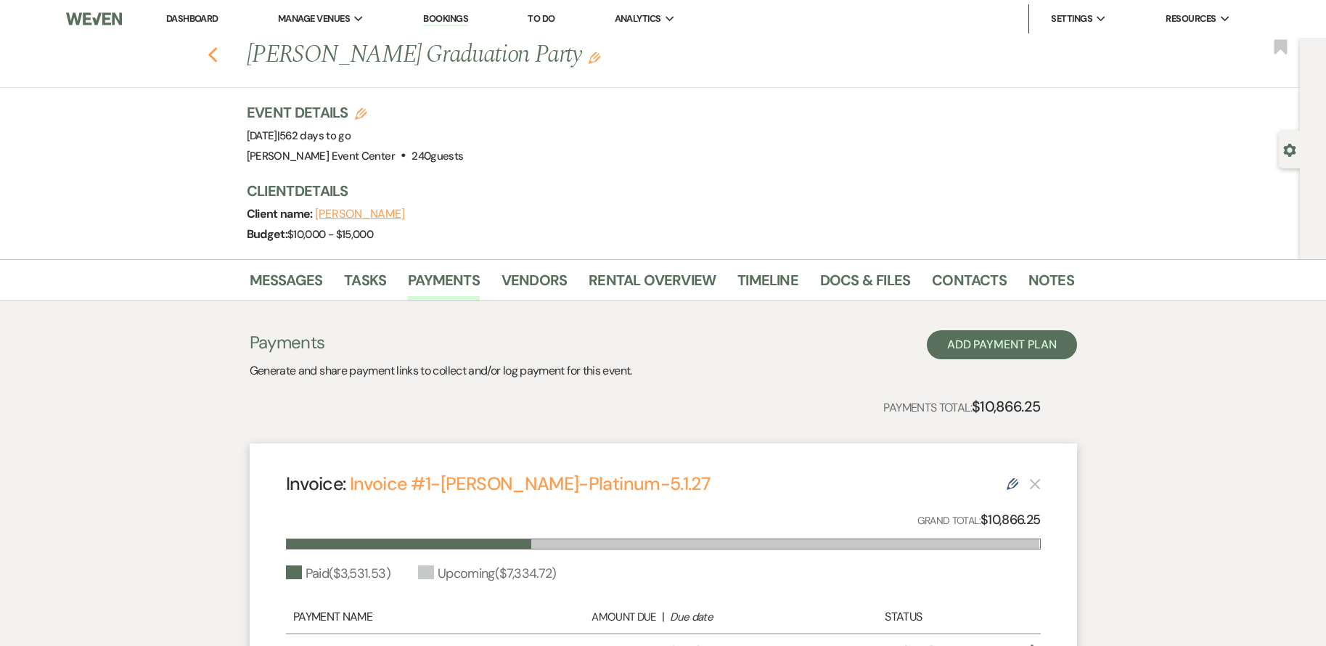
click at [216, 54] on use "button" at bounding box center [211, 55] width 9 height 16
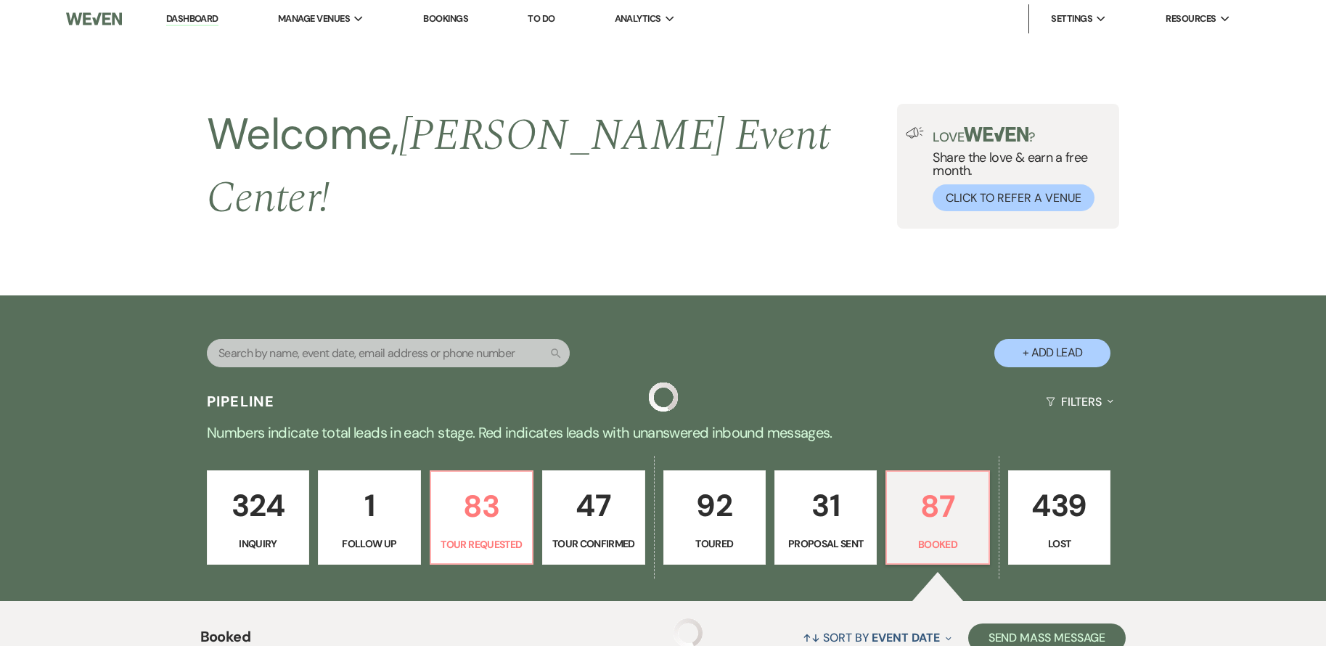
scroll to position [4106, 0]
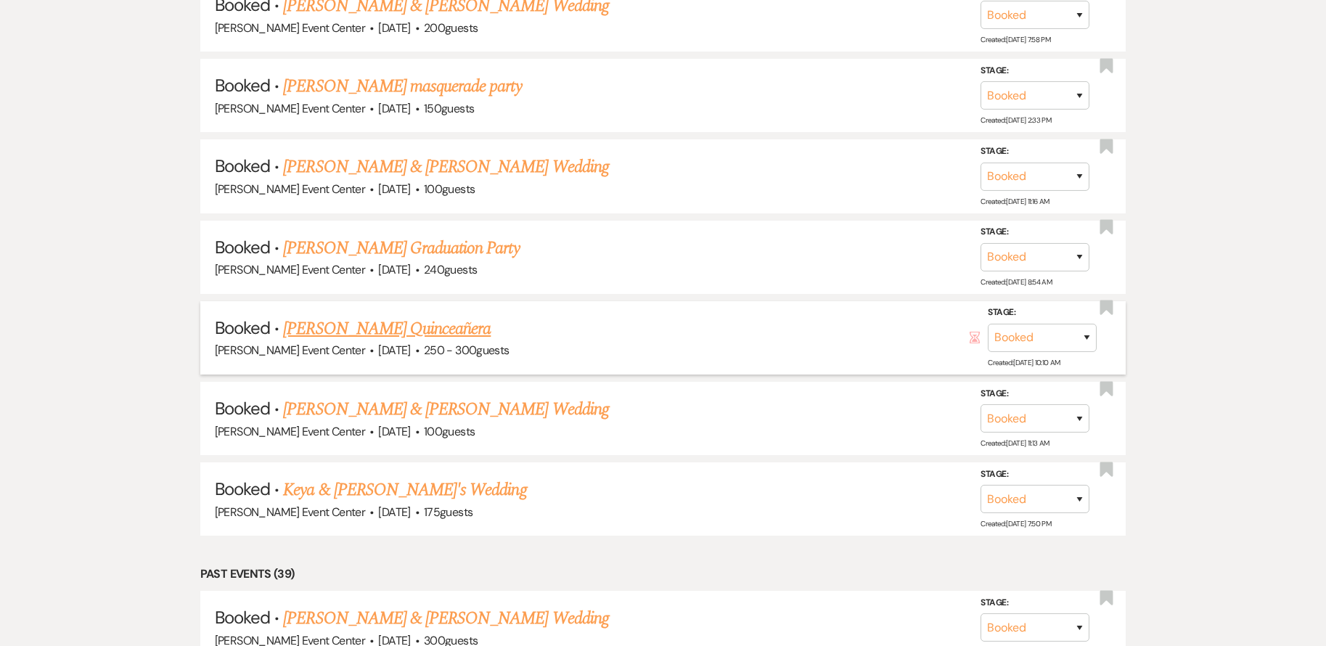
click at [381, 316] on link "[PERSON_NAME] Quinceañera" at bounding box center [386, 329] width 207 height 26
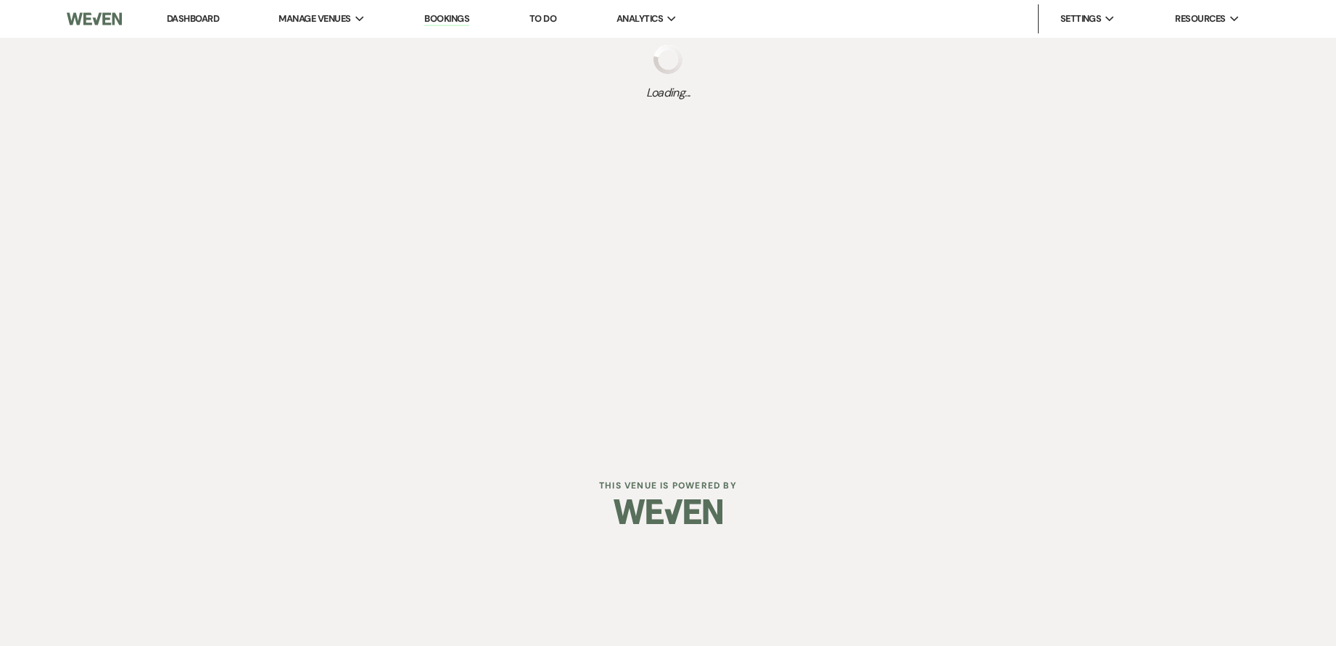
select select "5"
select select "15"
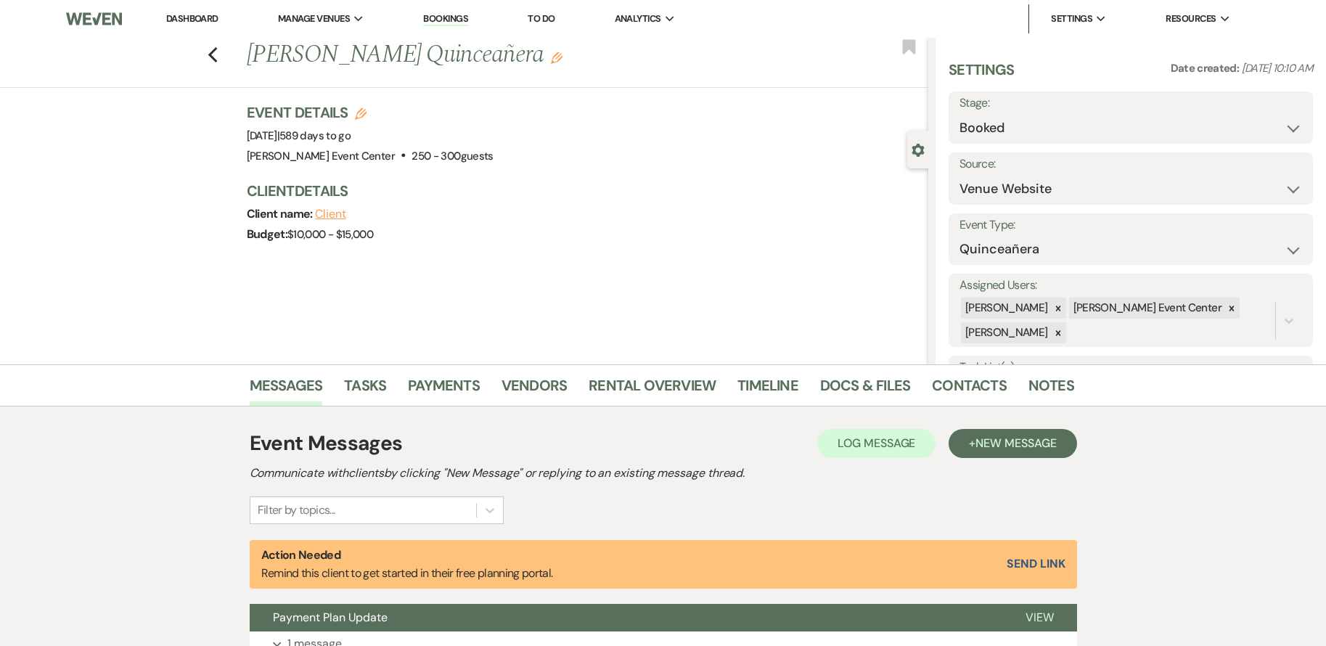
click at [433, 372] on li "Payments" at bounding box center [455, 388] width 94 height 35
click at [437, 387] on link "Payments" at bounding box center [444, 390] width 72 height 32
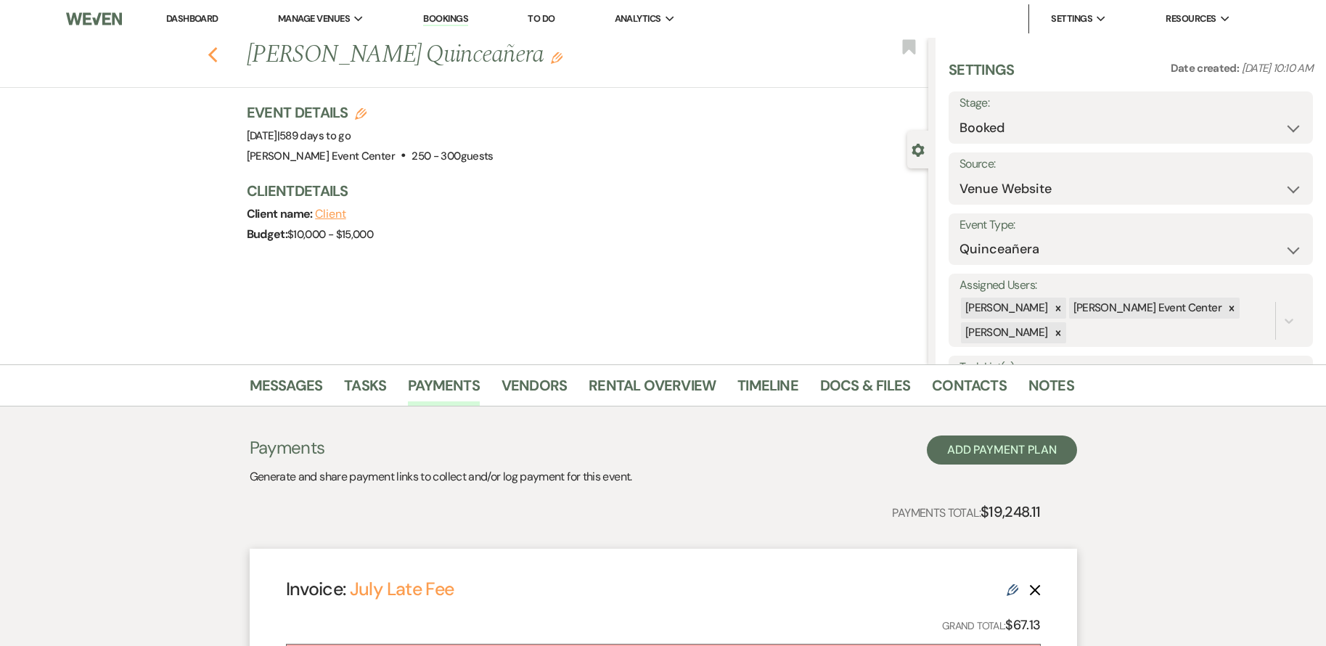
click at [217, 54] on use "button" at bounding box center [211, 55] width 9 height 16
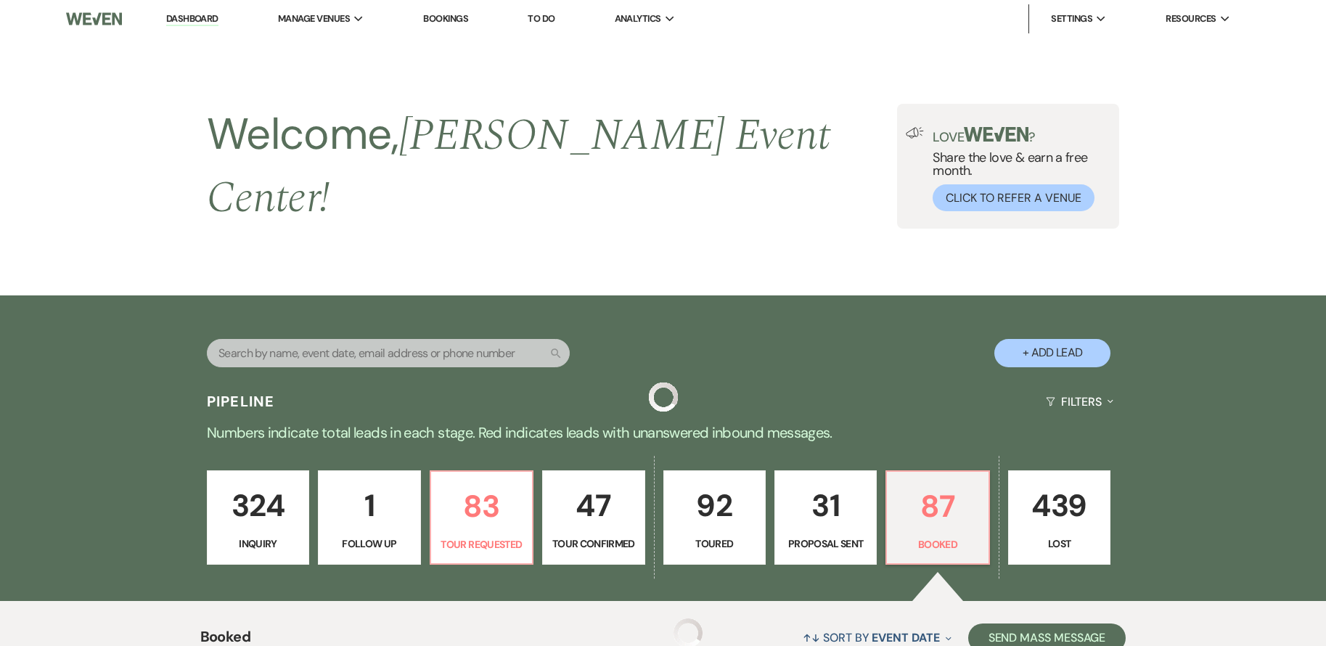
scroll to position [4106, 0]
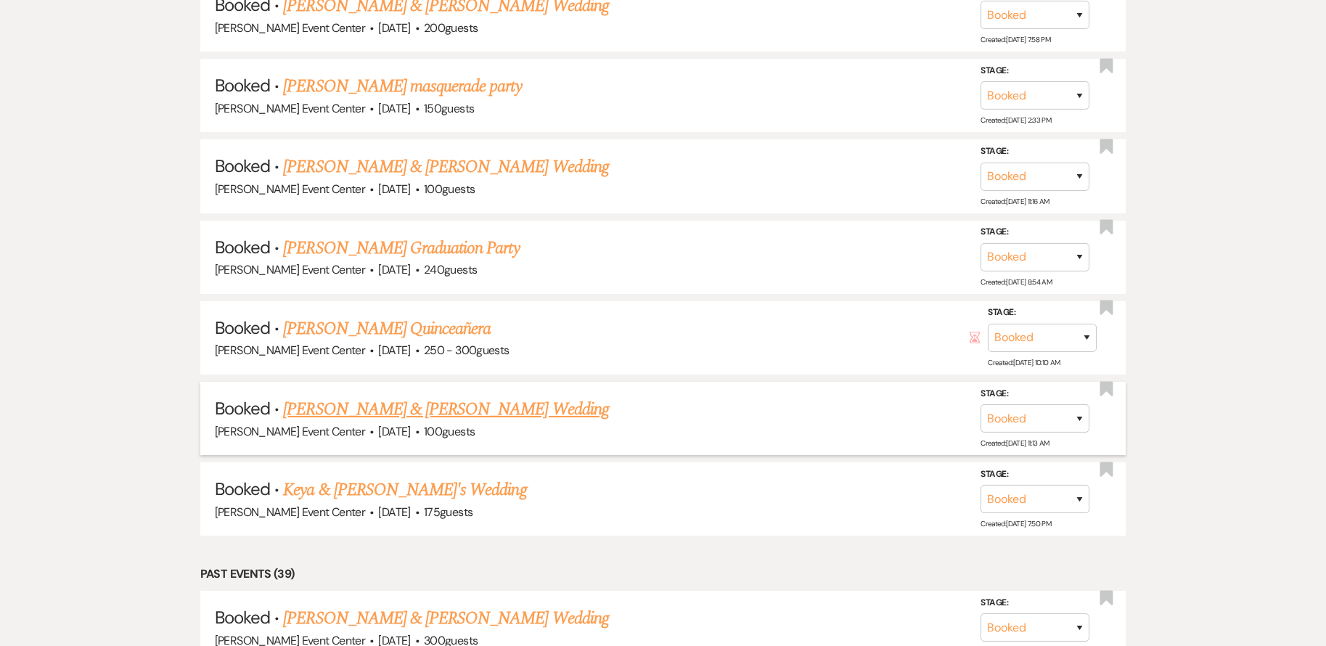
click at [405, 382] on li "Booked · [PERSON_NAME] & [PERSON_NAME] Wedding [PERSON_NAME] Event Center · [DA…" at bounding box center [663, 418] width 926 height 73
click at [409, 396] on link "[PERSON_NAME] & [PERSON_NAME] Wedding" at bounding box center [445, 409] width 325 height 26
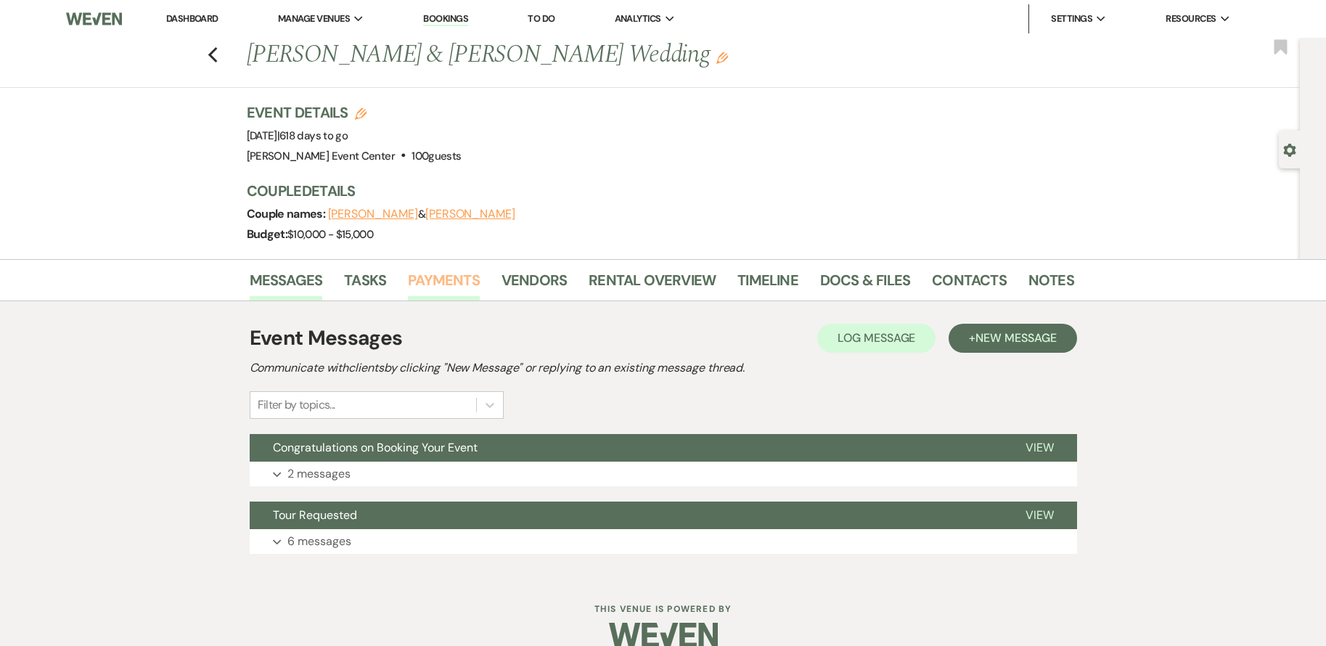
click at [440, 291] on link "Payments" at bounding box center [444, 284] width 72 height 32
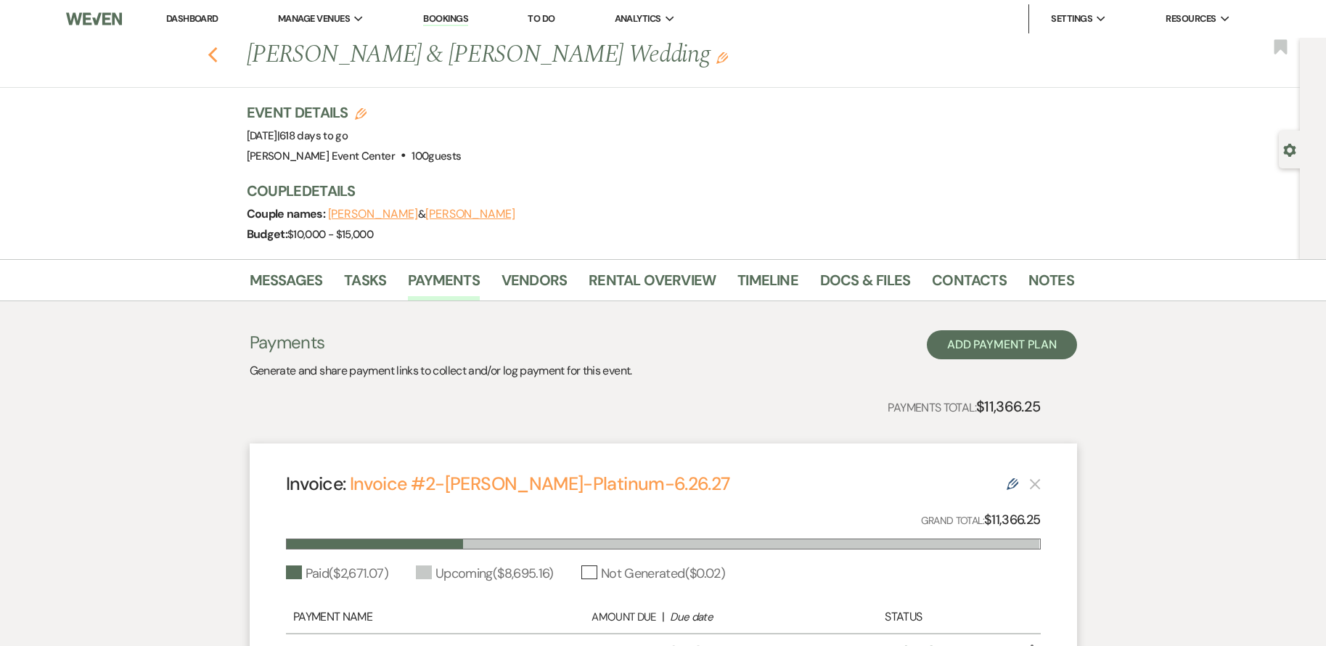
click at [218, 54] on icon "Previous" at bounding box center [212, 54] width 11 height 17
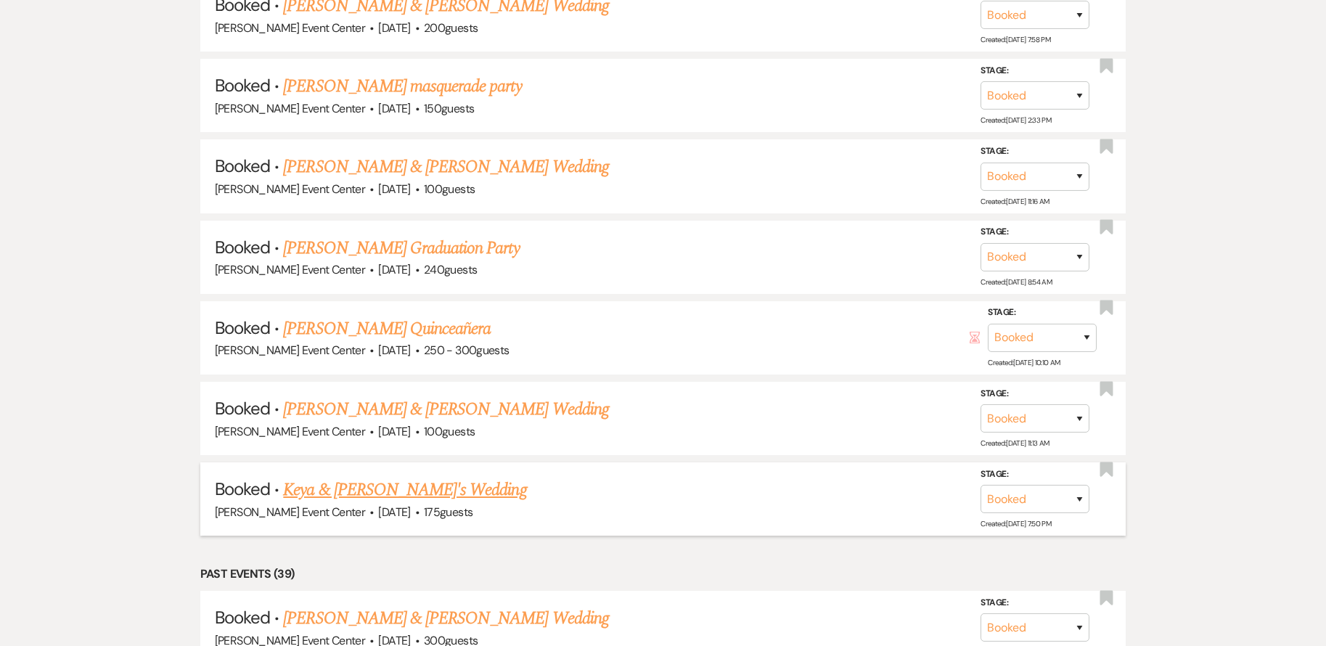
click at [394, 477] on link "Keya & [PERSON_NAME]'s Wedding" at bounding box center [404, 490] width 243 height 26
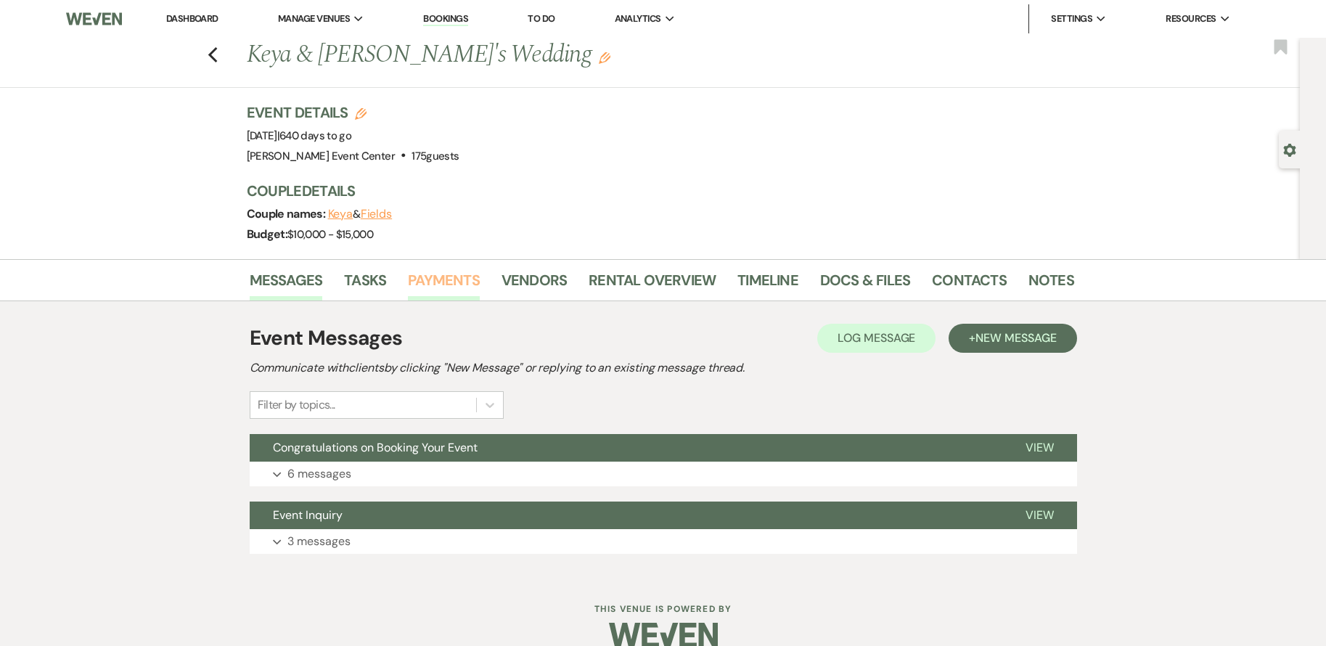
click at [432, 282] on link "Payments" at bounding box center [444, 284] width 72 height 32
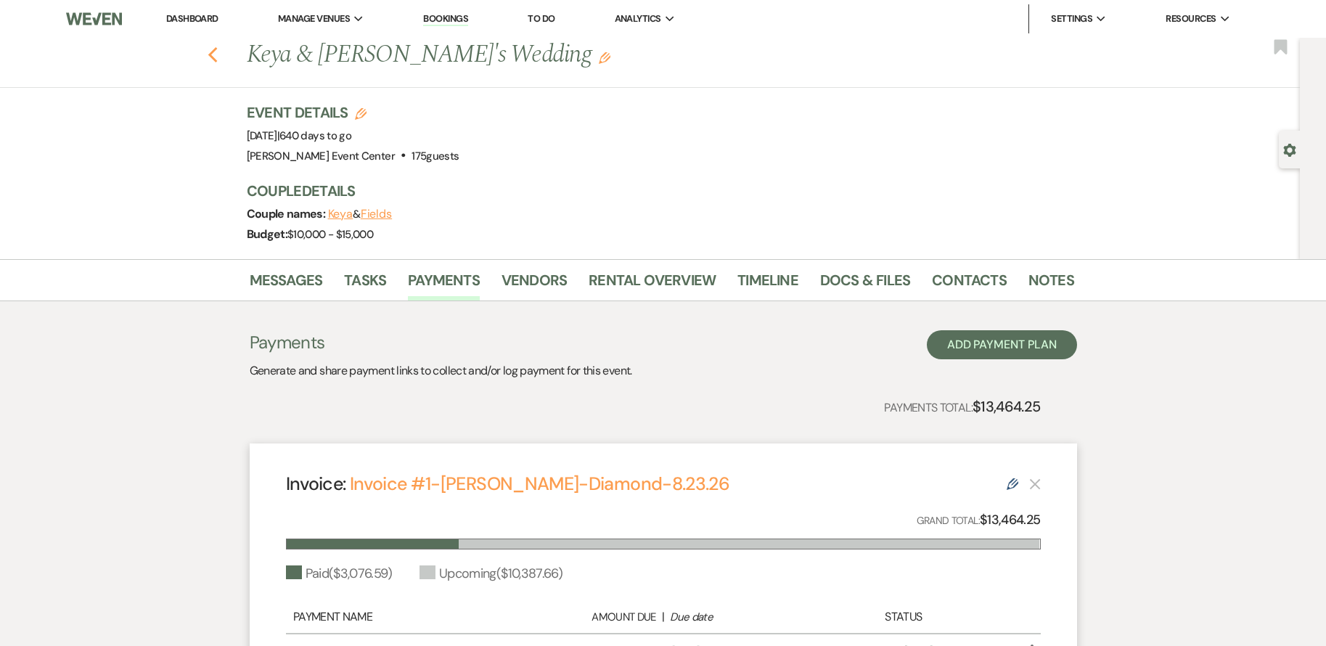
click at [216, 52] on icon "Previous" at bounding box center [212, 54] width 11 height 17
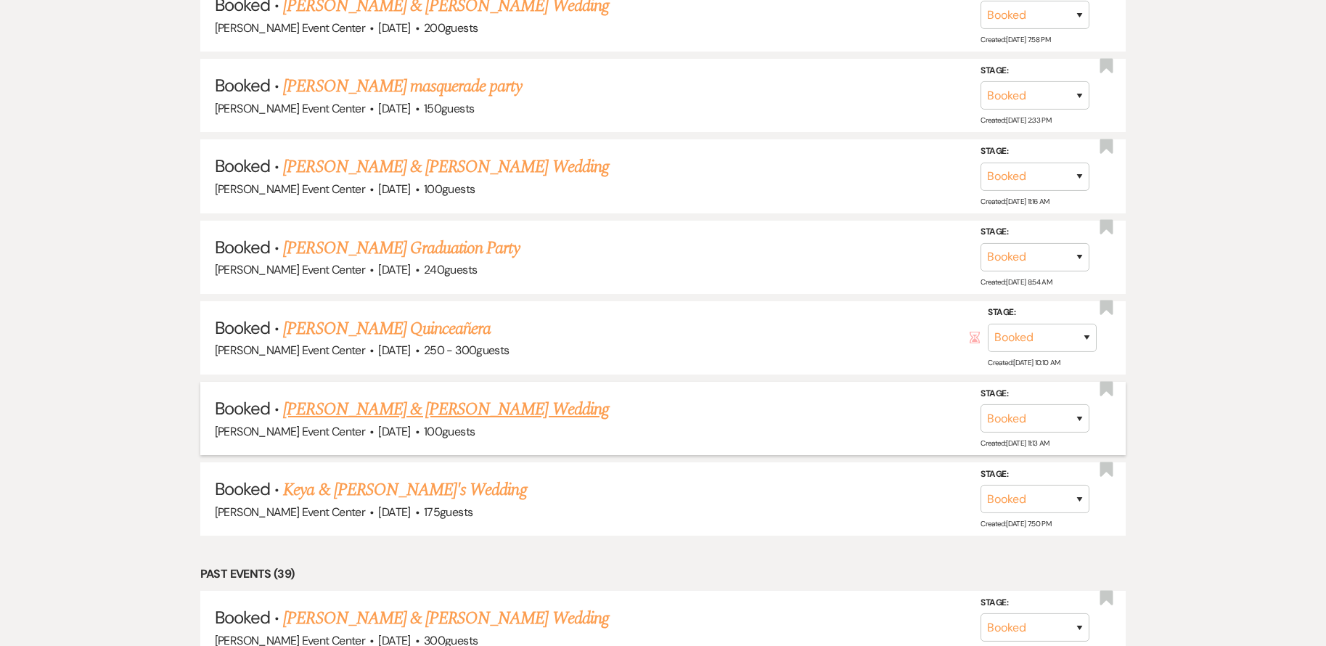
click at [413, 396] on link "[PERSON_NAME] & [PERSON_NAME] Wedding" at bounding box center [445, 409] width 325 height 26
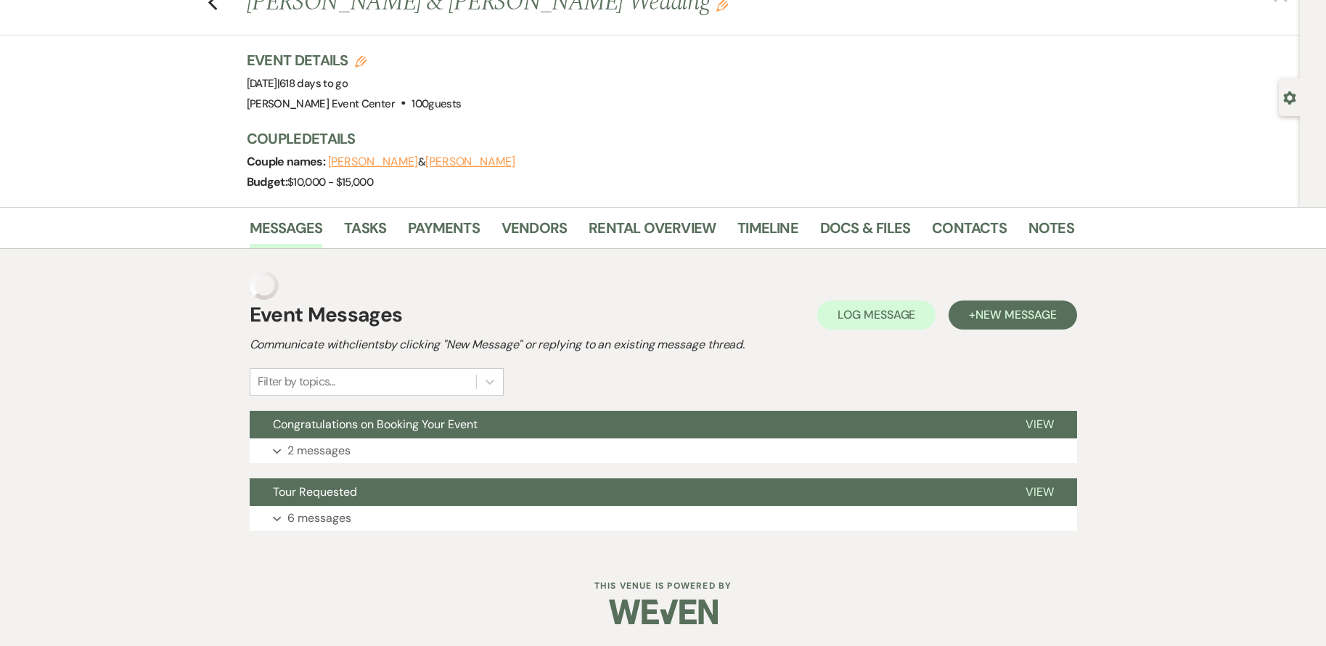
scroll to position [23, 0]
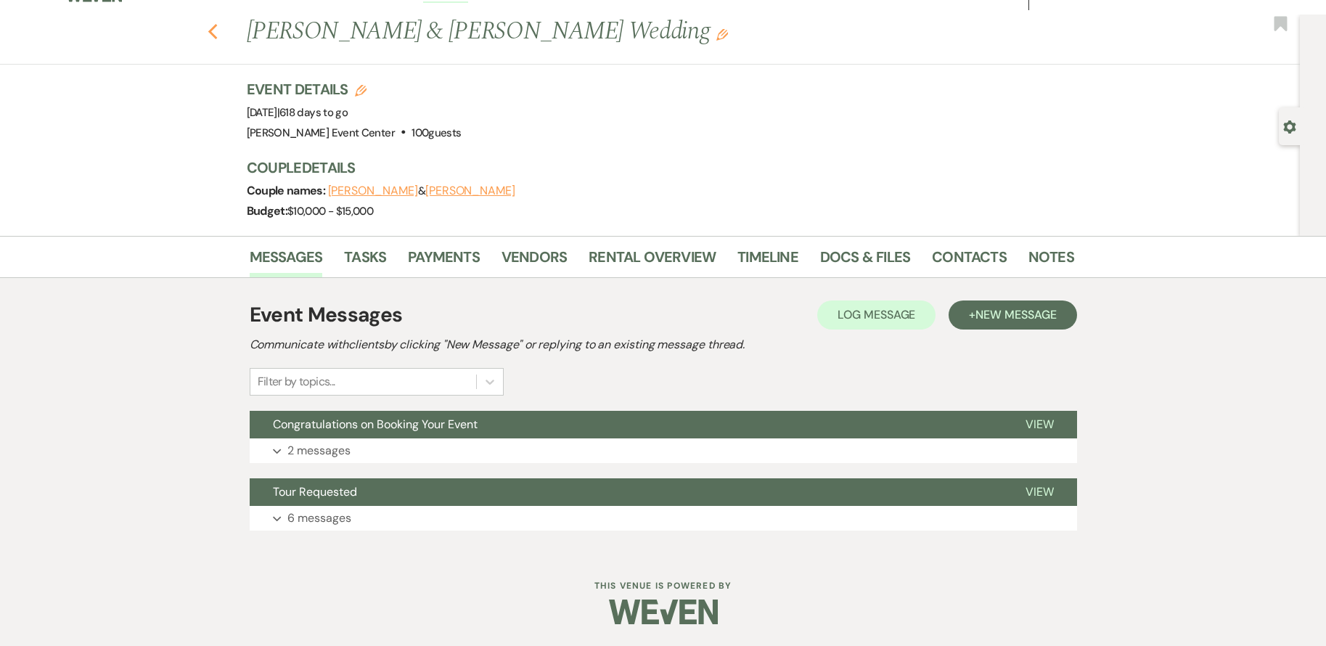
click at [218, 33] on icon "Previous" at bounding box center [212, 31] width 11 height 17
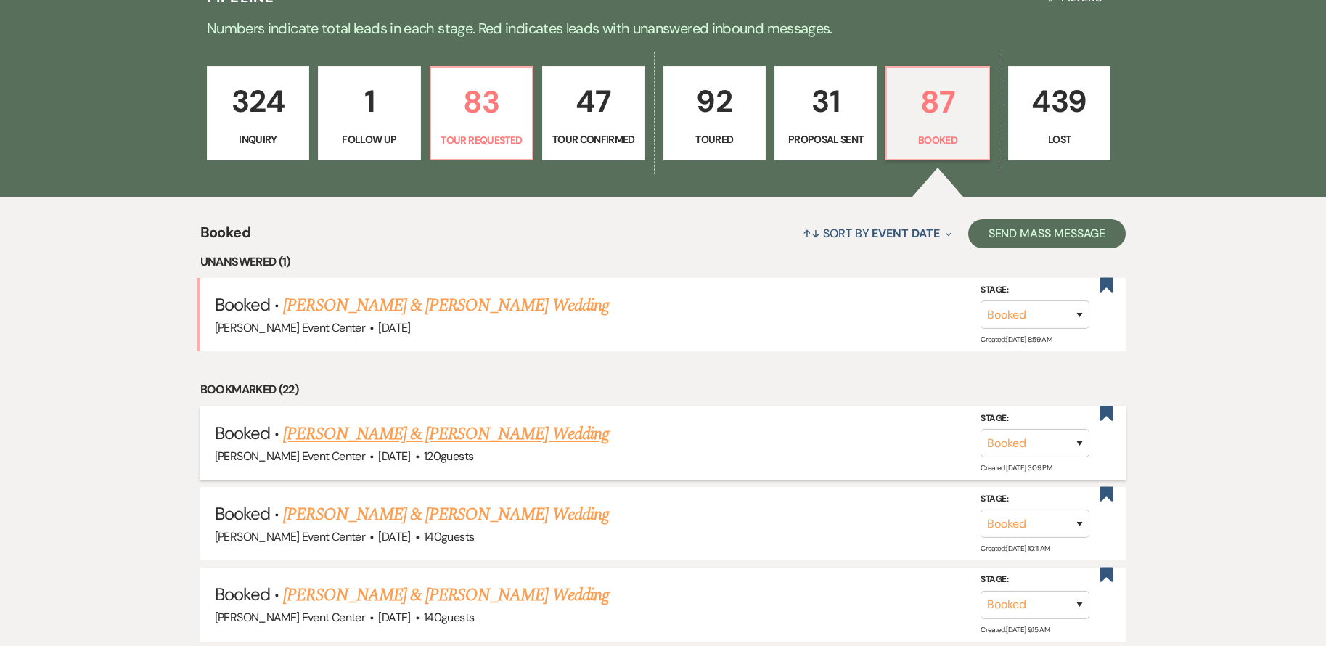
scroll to position [189, 0]
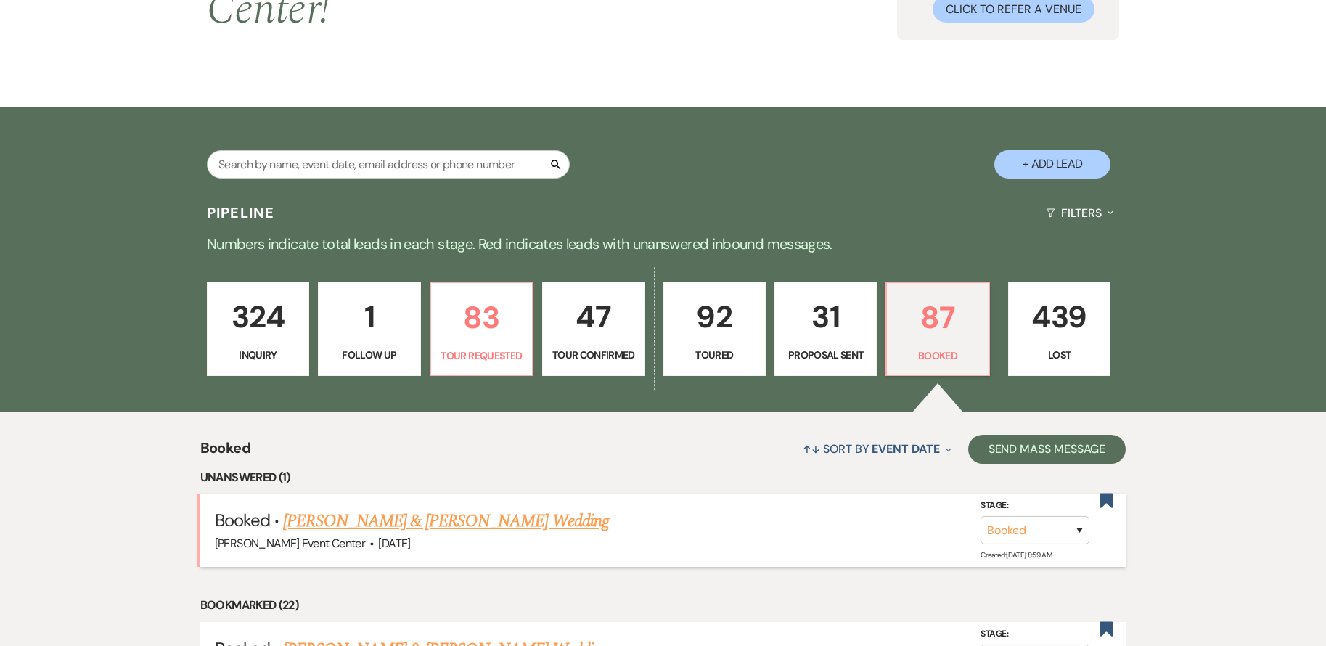
click at [419, 508] on link "[PERSON_NAME] & [PERSON_NAME] Wedding" at bounding box center [445, 521] width 325 height 26
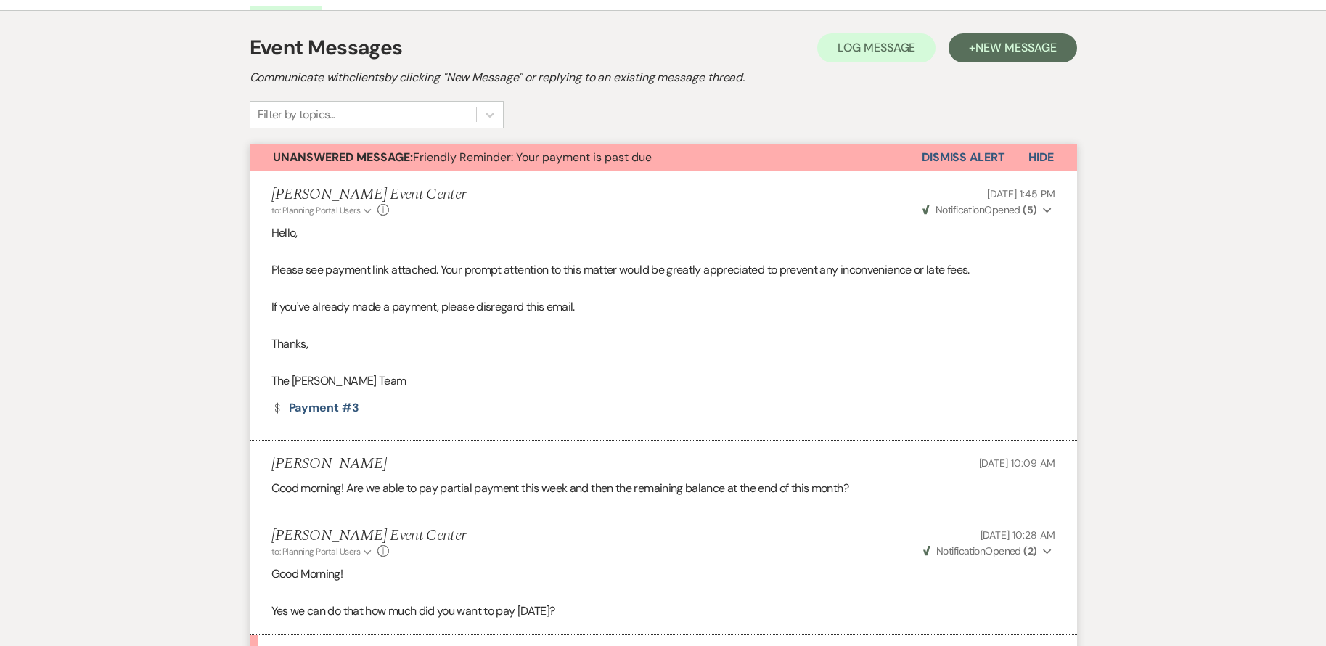
scroll to position [189, 0]
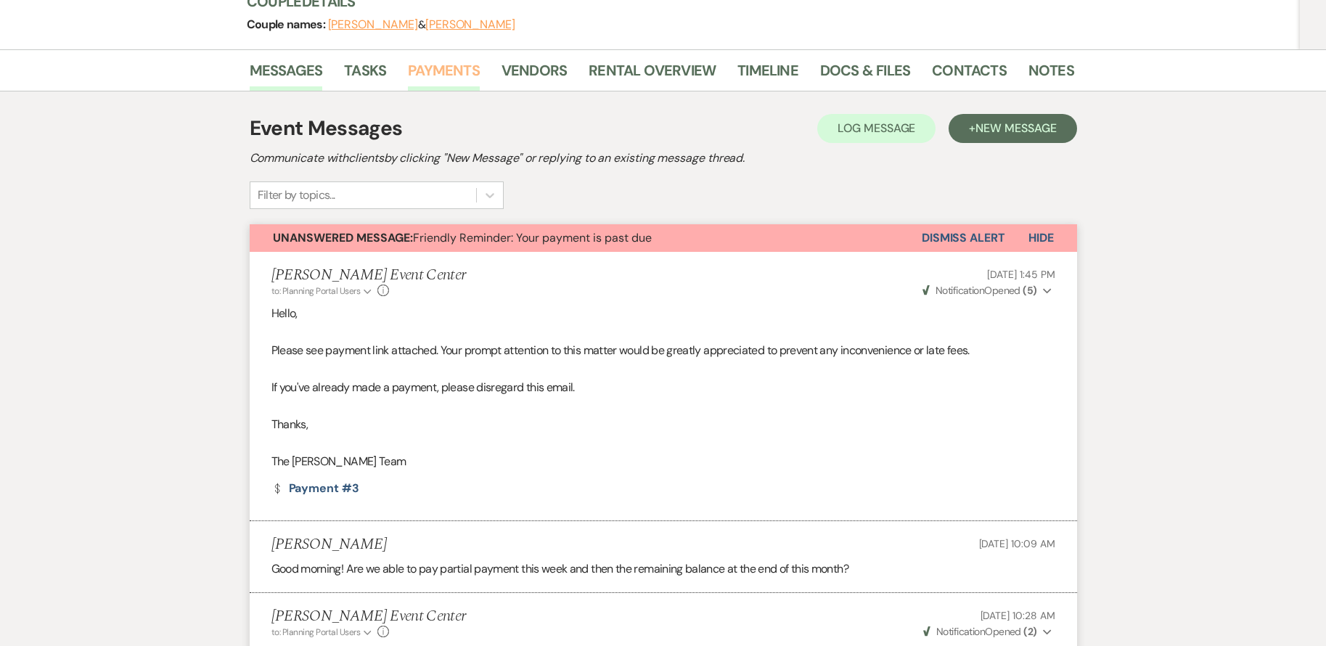
click at [455, 69] on link "Payments" at bounding box center [444, 75] width 72 height 32
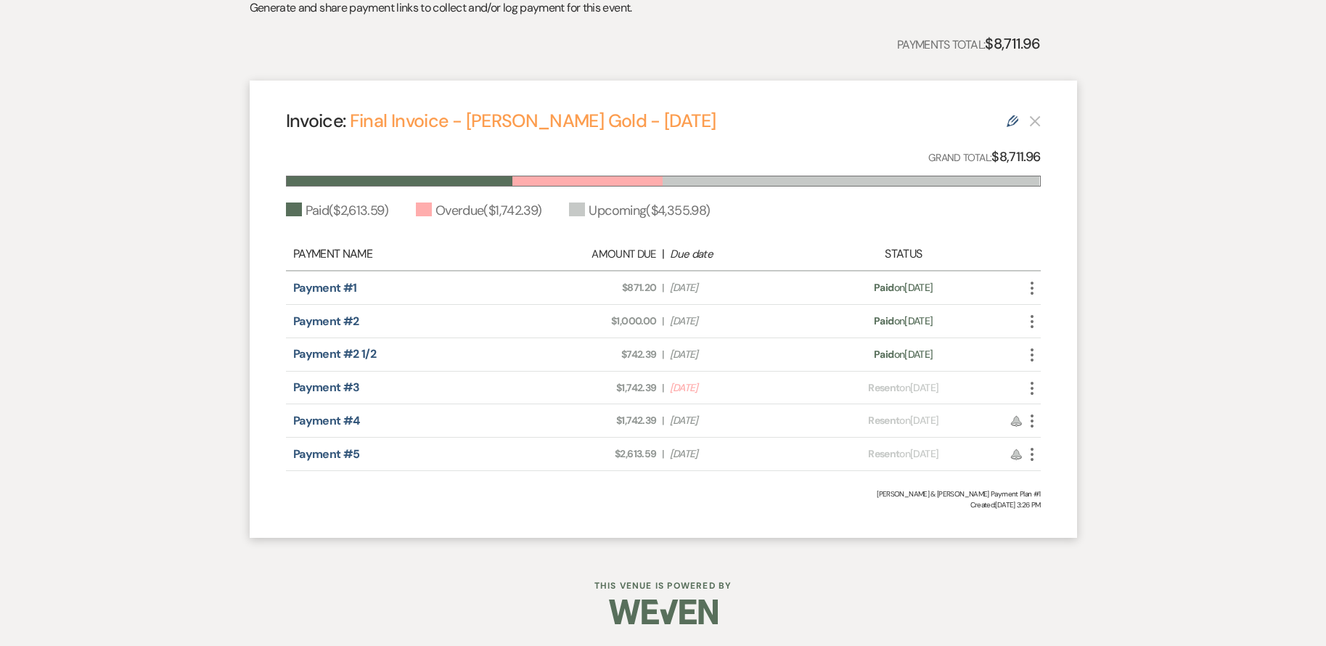
scroll to position [52, 0]
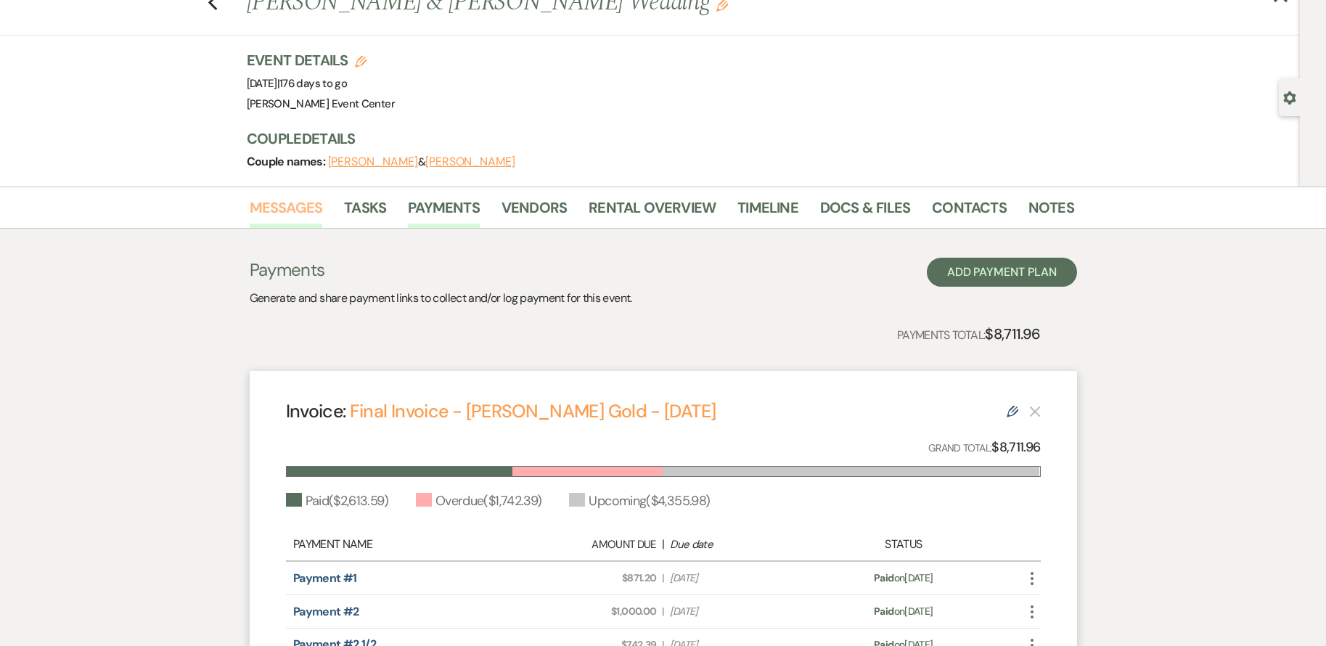
click at [290, 210] on link "Messages" at bounding box center [286, 212] width 73 height 32
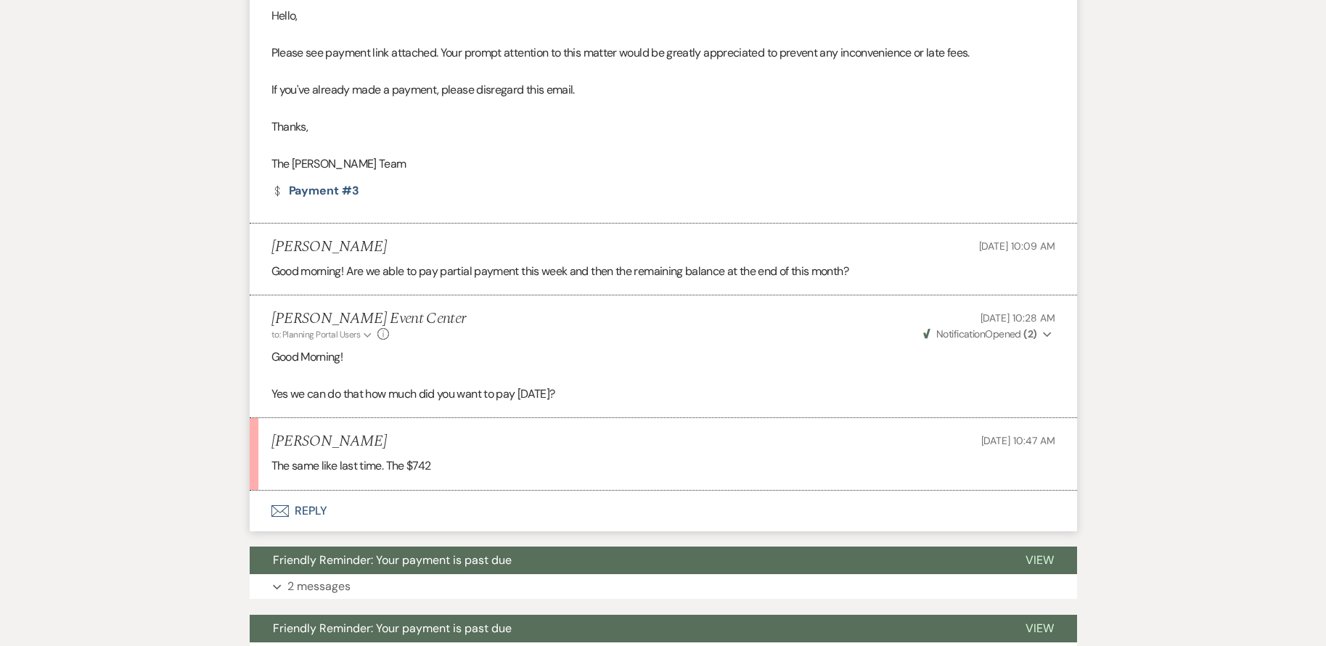
scroll to position [488, 0]
click at [311, 509] on button "Envelope Reply" at bounding box center [663, 510] width 827 height 41
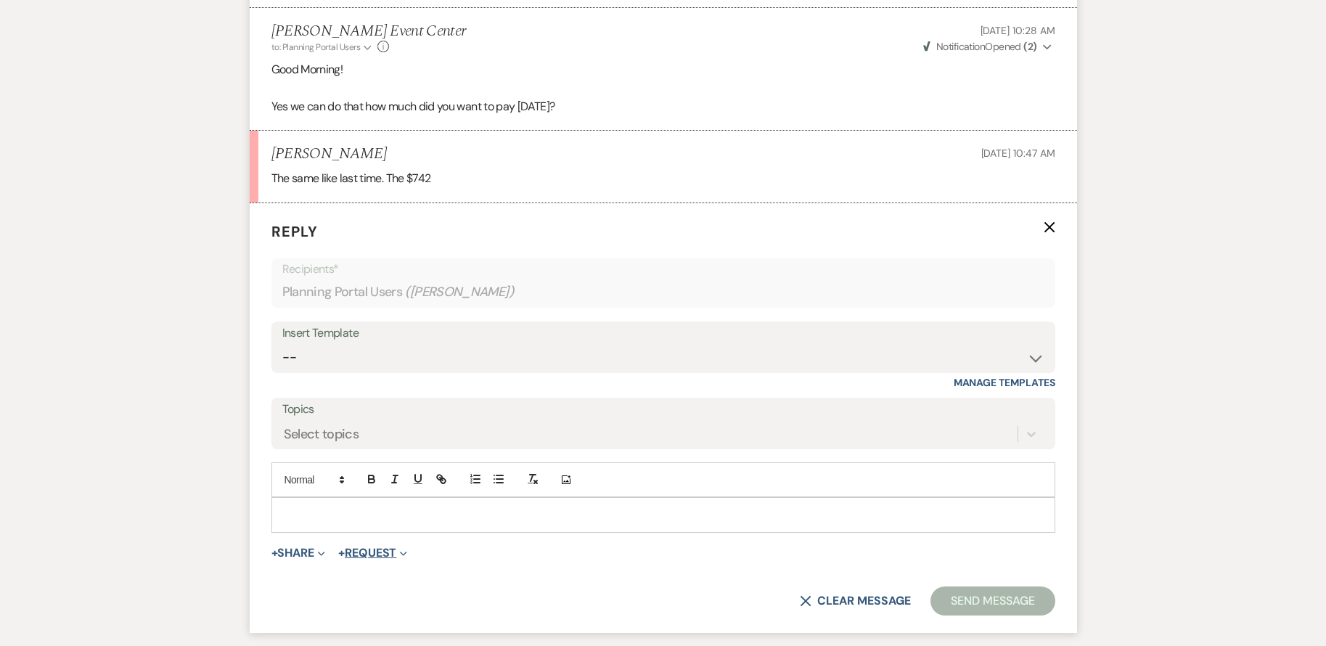
scroll to position [869, 0]
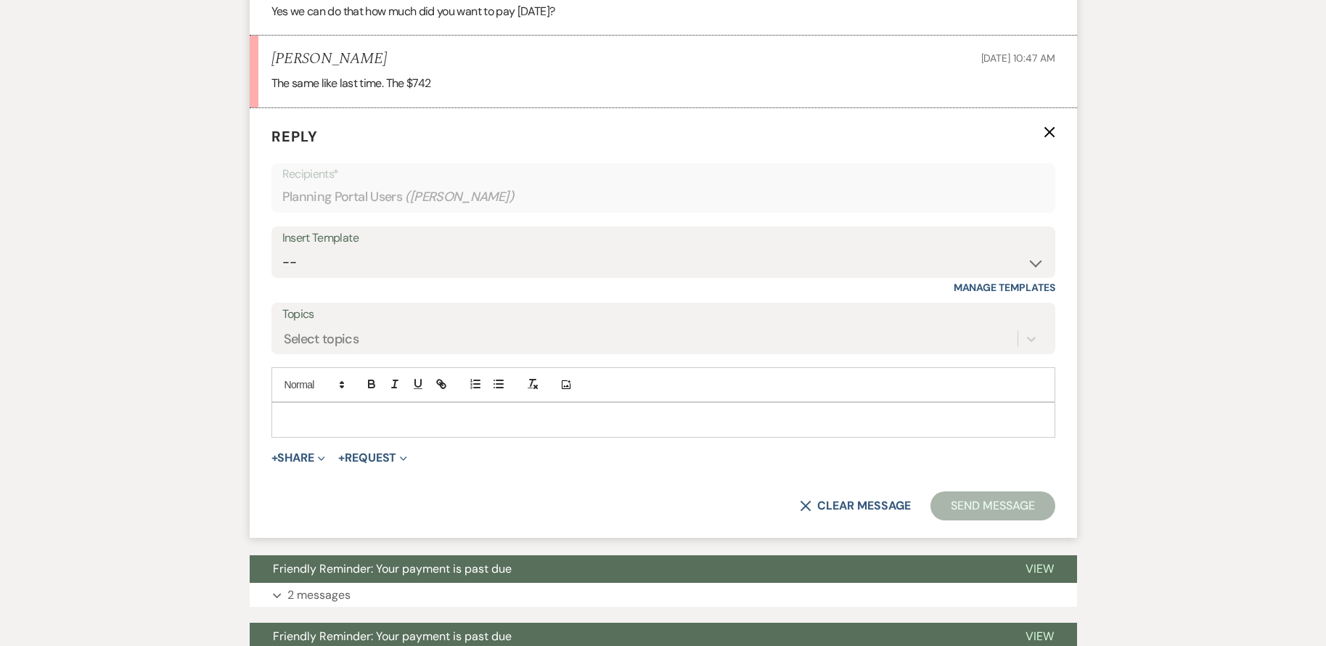
click at [464, 424] on p at bounding box center [663, 419] width 760 height 16
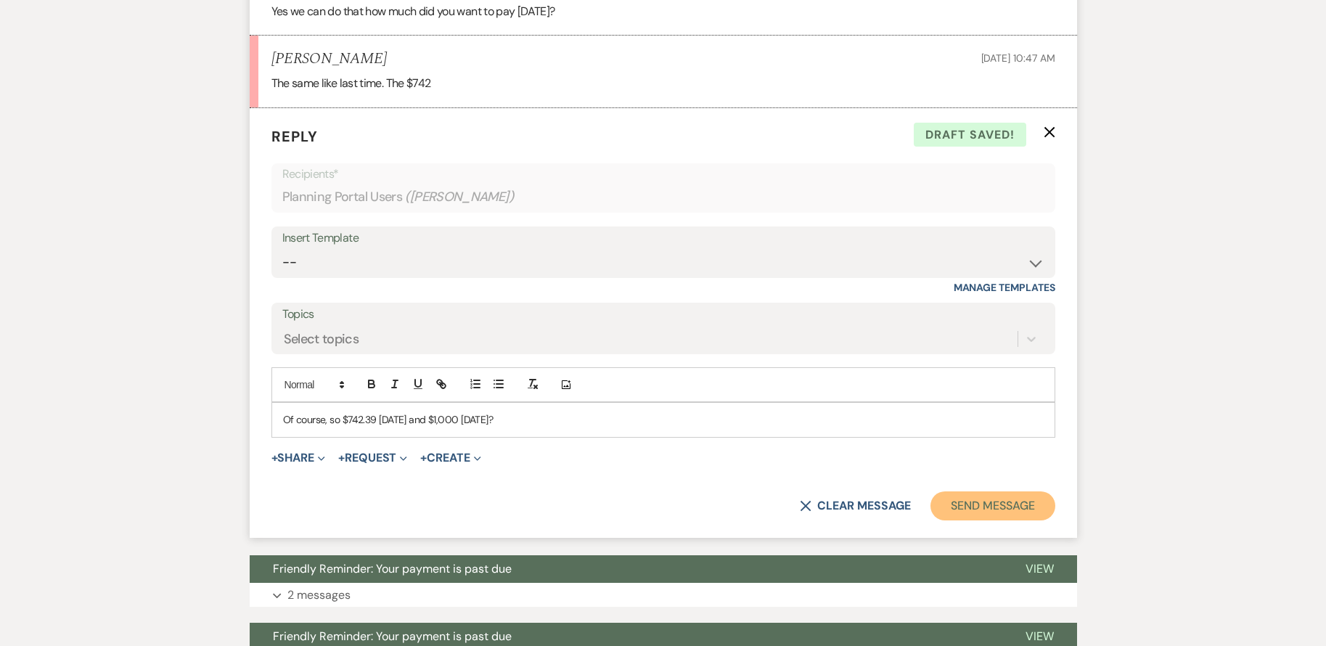
click at [997, 510] on button "Send Message" at bounding box center [992, 505] width 124 height 29
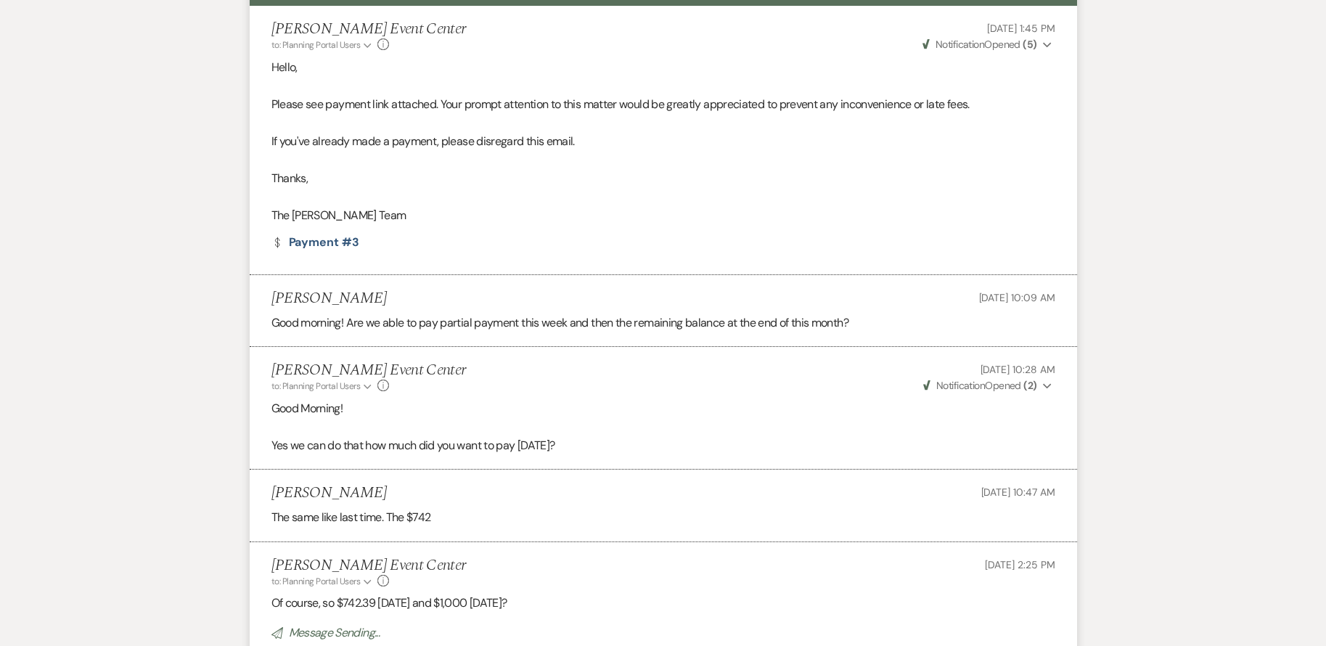
scroll to position [434, 0]
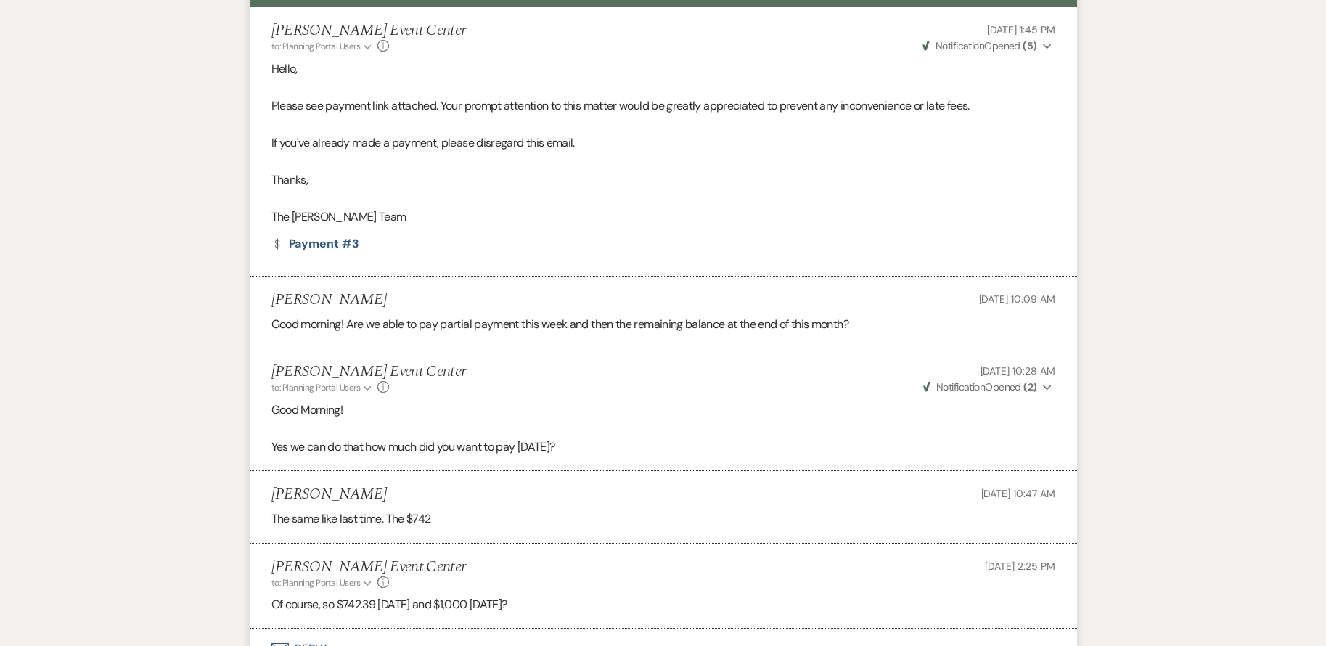
click at [415, 288] on li "[PERSON_NAME] [DATE] 10:09 AM Good morning! Are we able to pay partial payment …" at bounding box center [663, 312] width 827 height 72
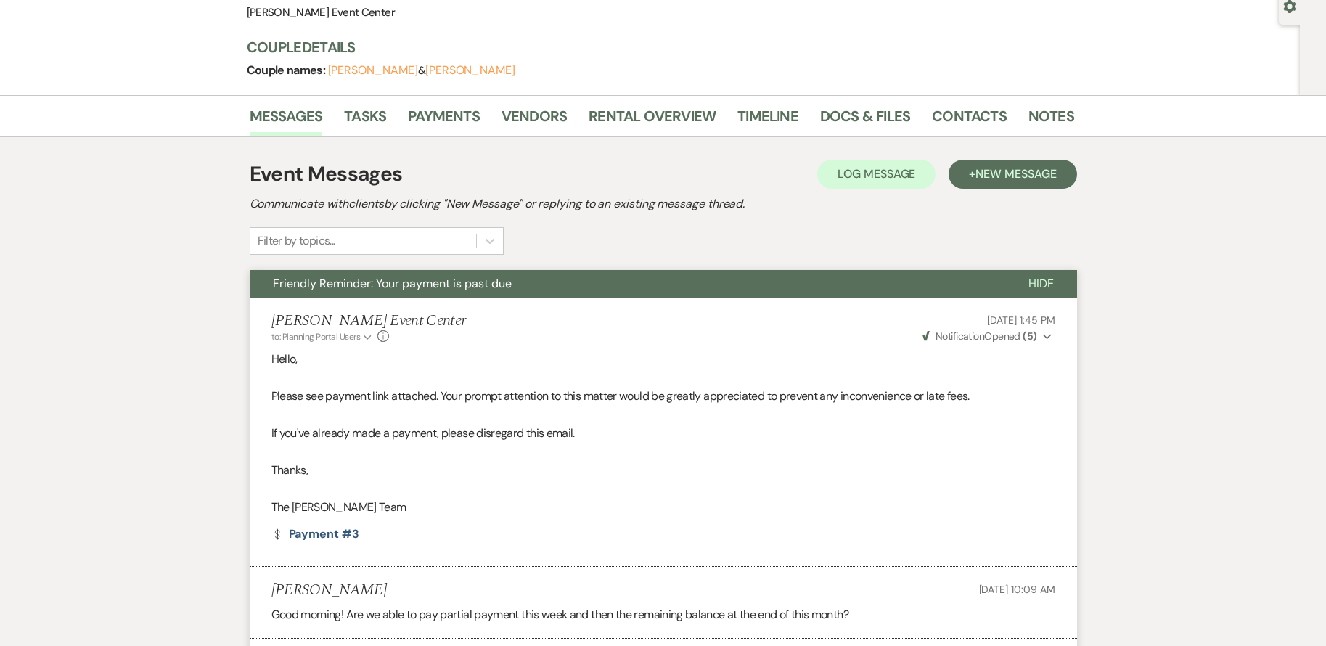
scroll to position [0, 0]
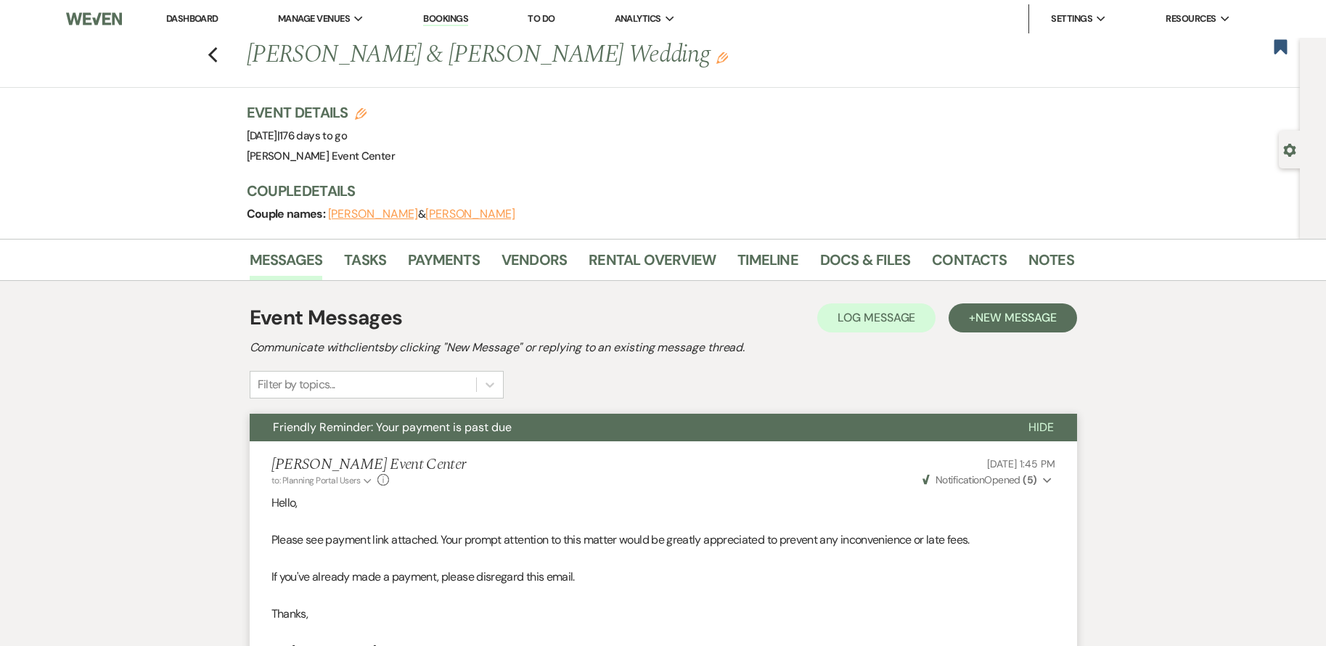
click at [211, 54] on div "Previous [PERSON_NAME] & [PERSON_NAME] Wedding Edit Bookmark" at bounding box center [646, 63] width 1307 height 50
click at [218, 56] on icon "Previous" at bounding box center [212, 54] width 11 height 17
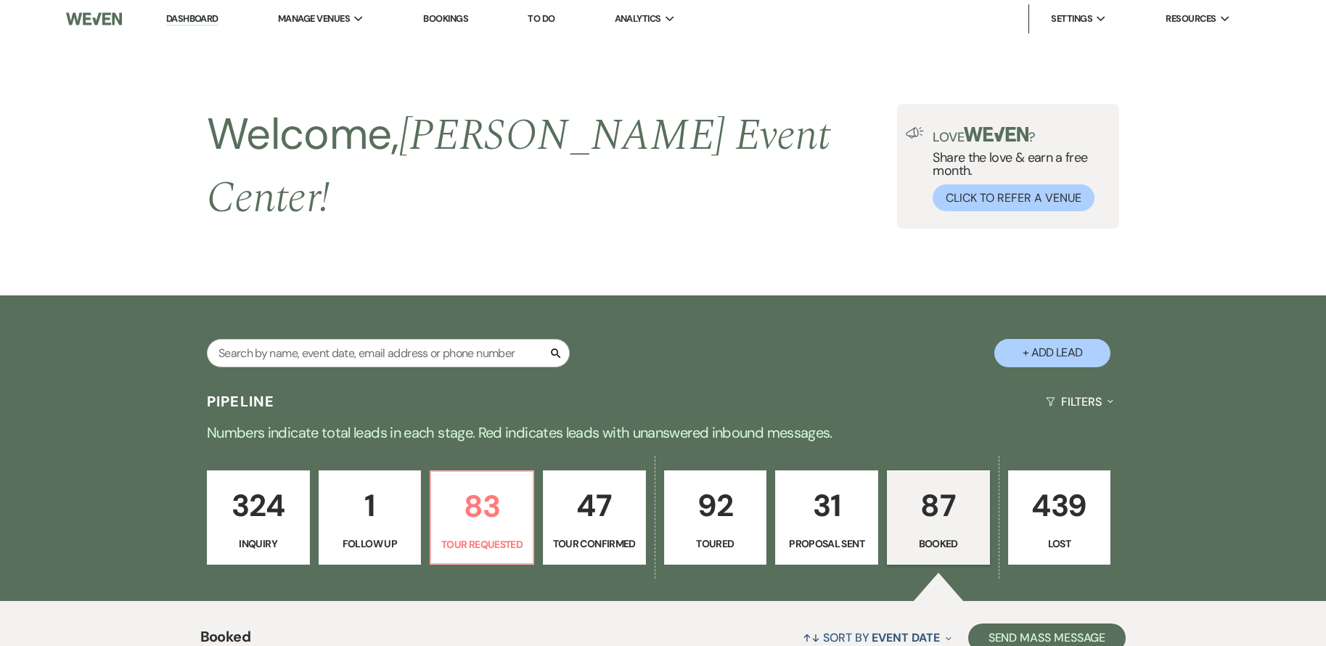
scroll to position [189, 0]
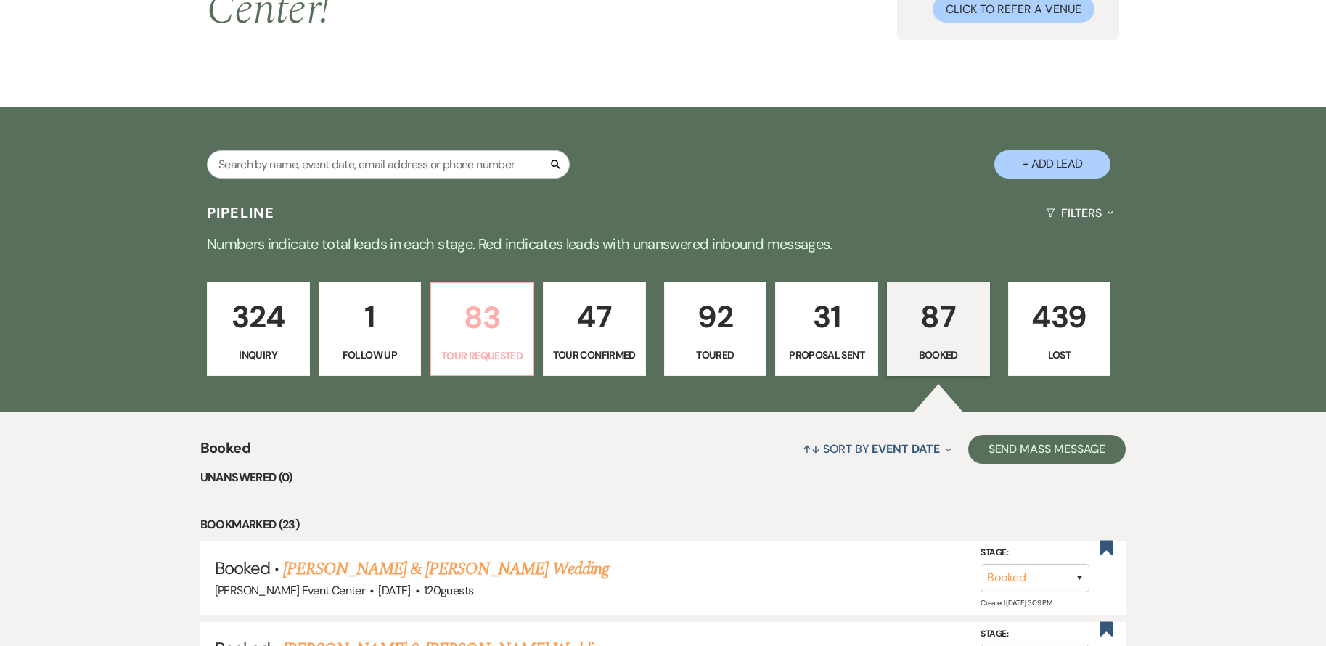
click at [480, 293] on p "83" at bounding box center [482, 317] width 84 height 49
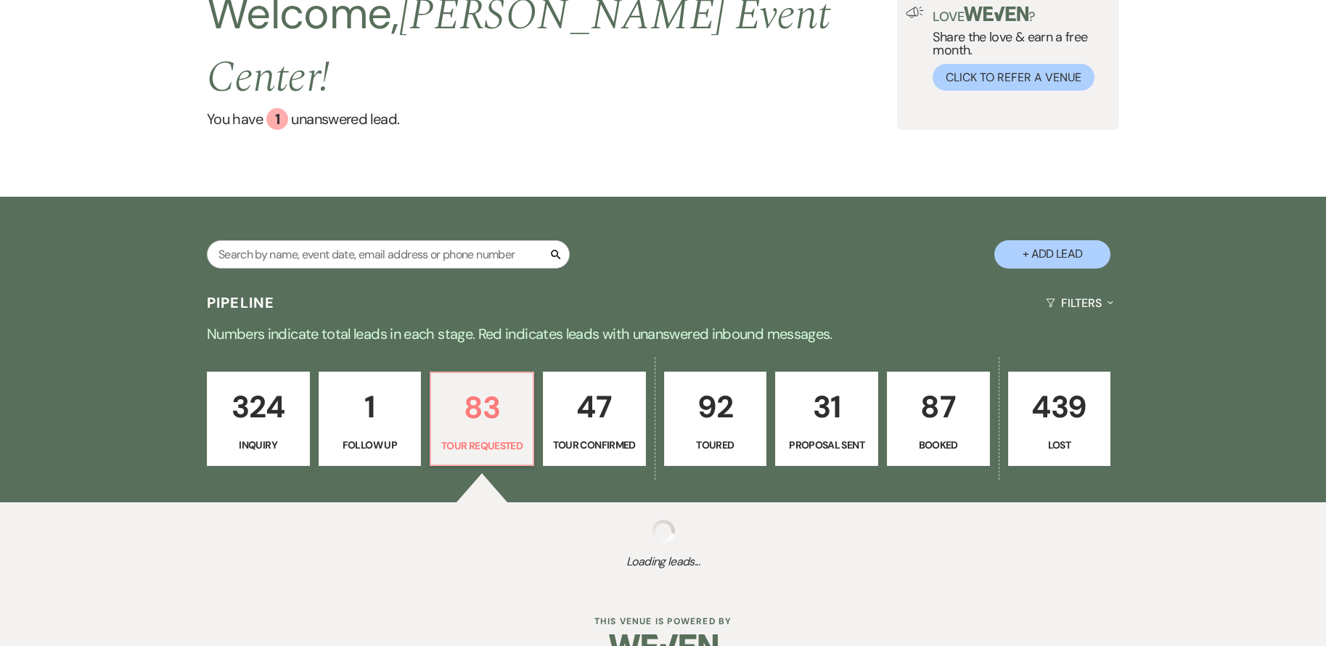
select select "2"
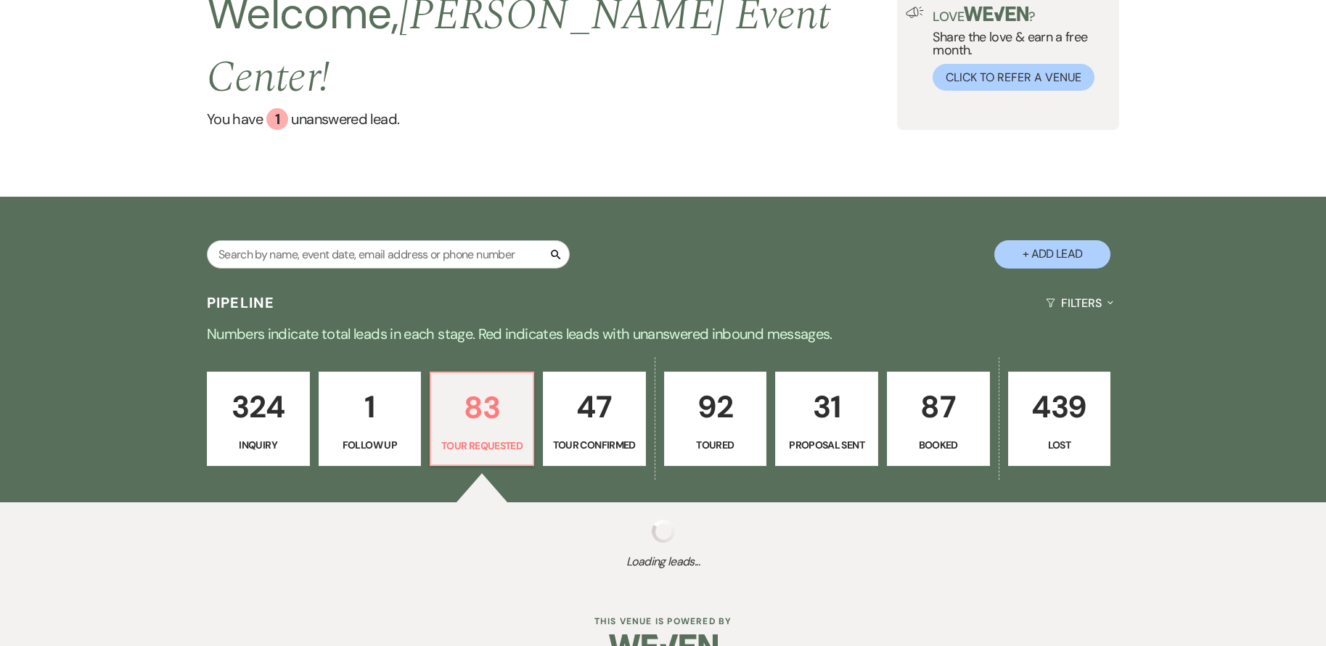
select select "2"
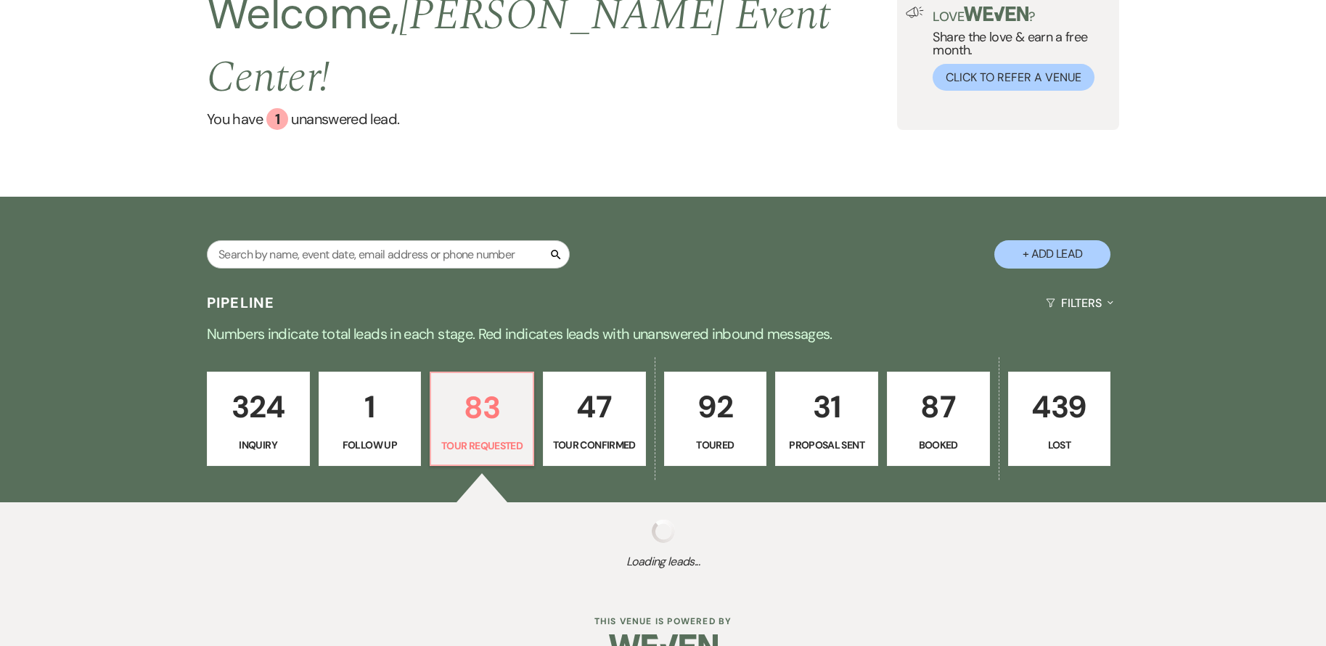
select select "2"
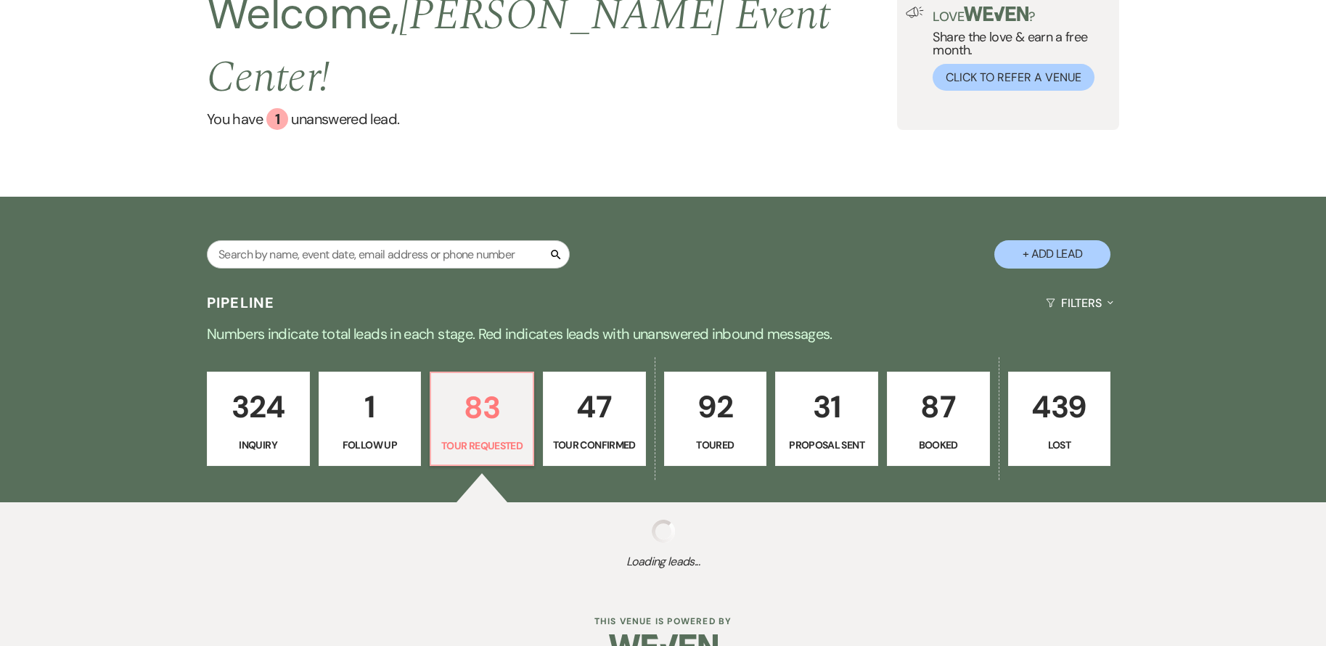
select select "2"
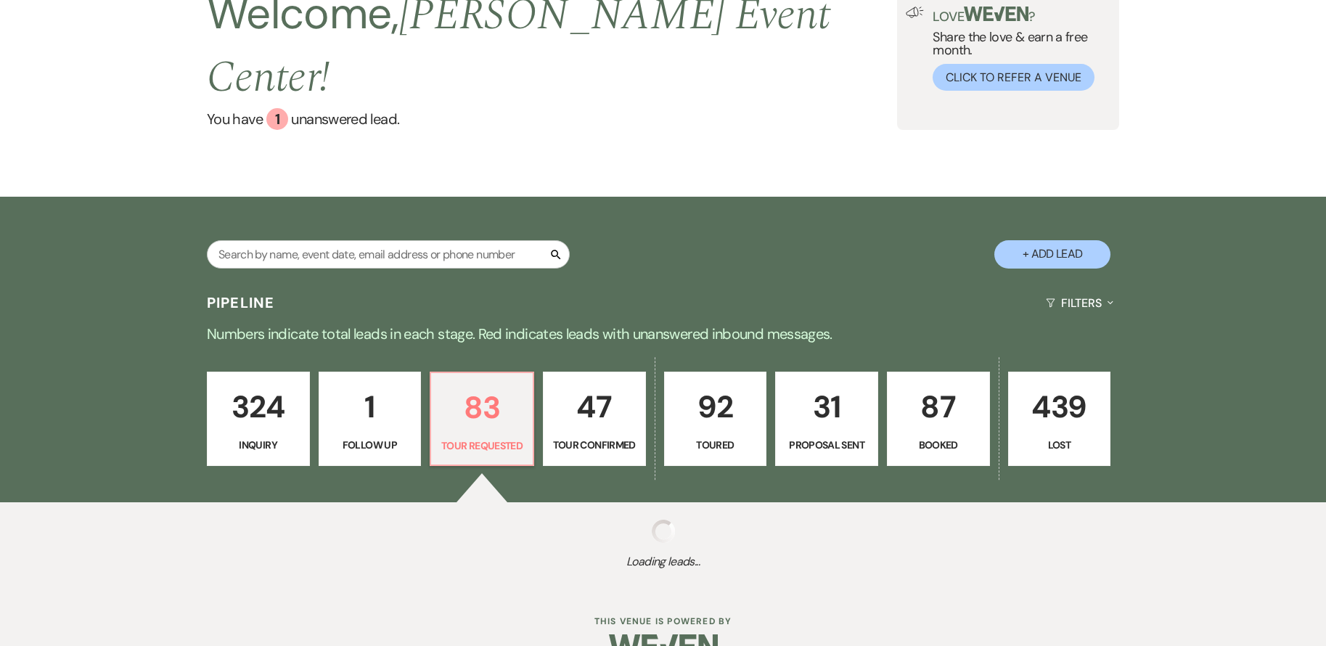
select select "2"
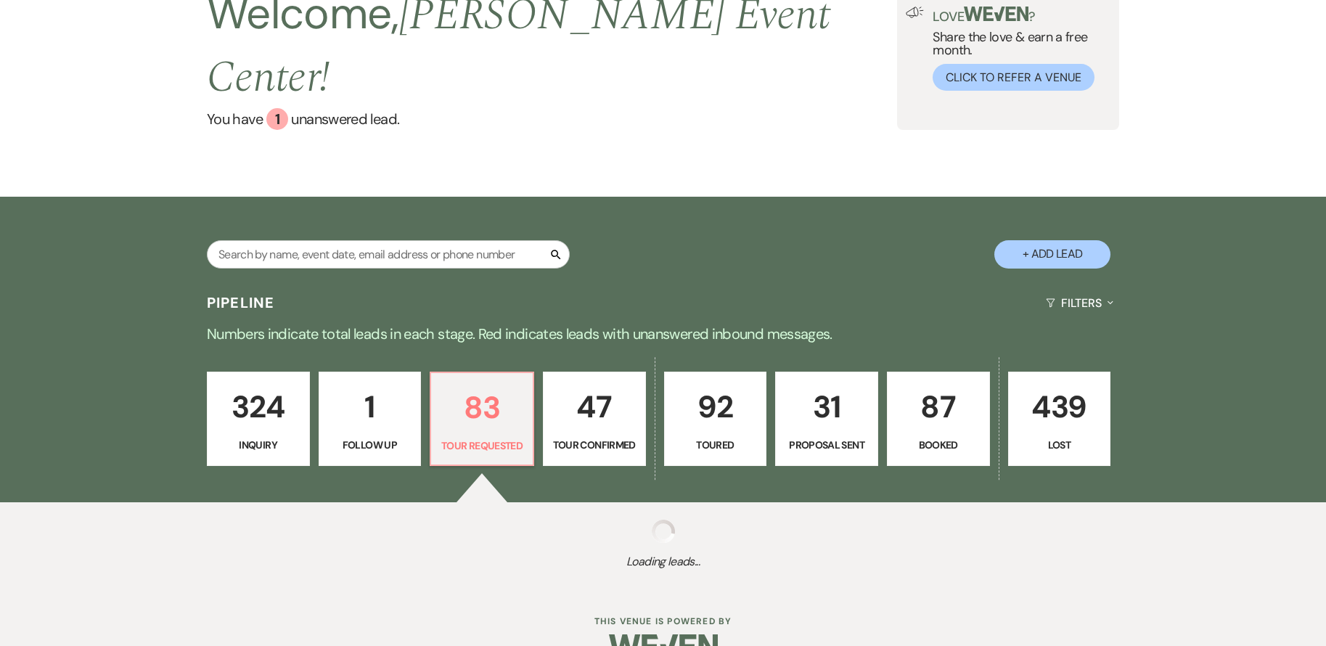
select select "2"
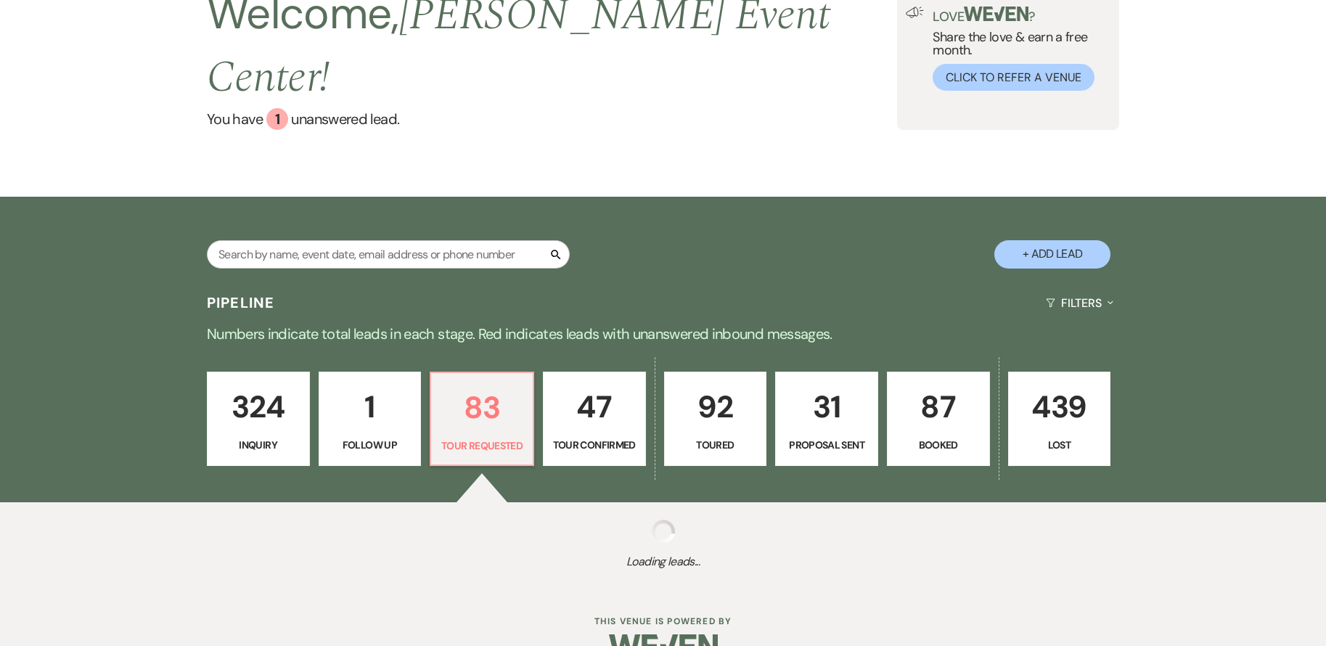
select select "2"
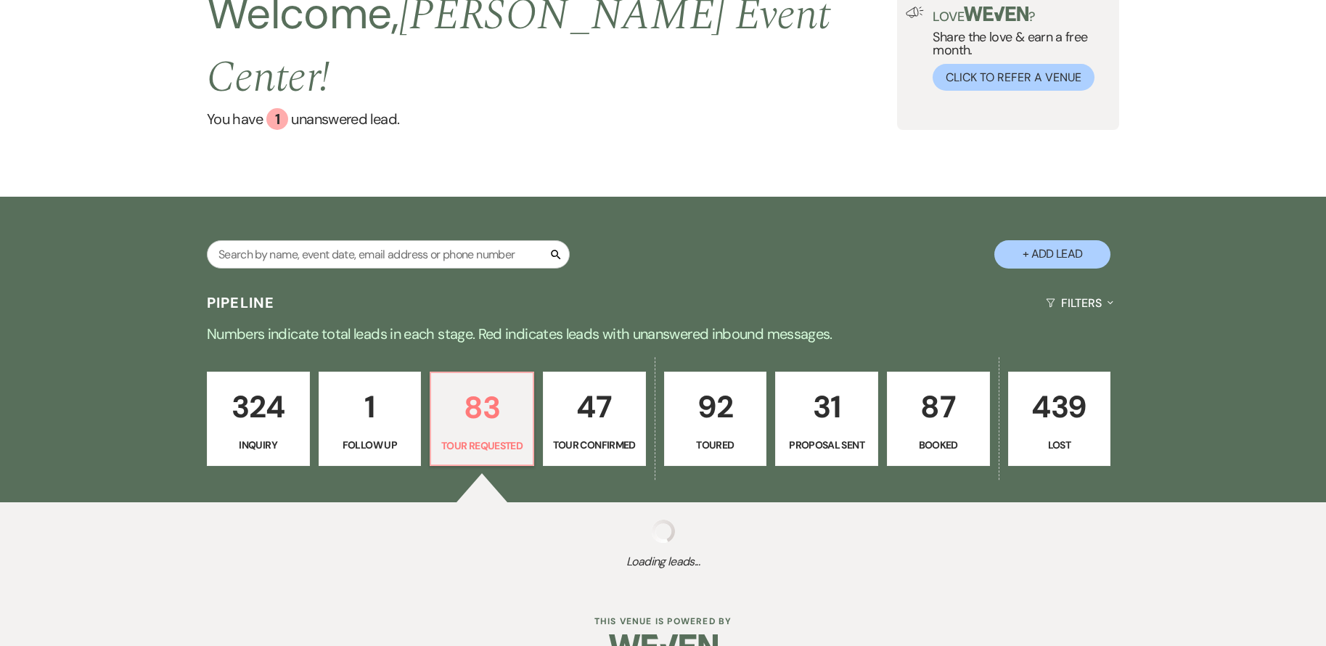
select select "2"
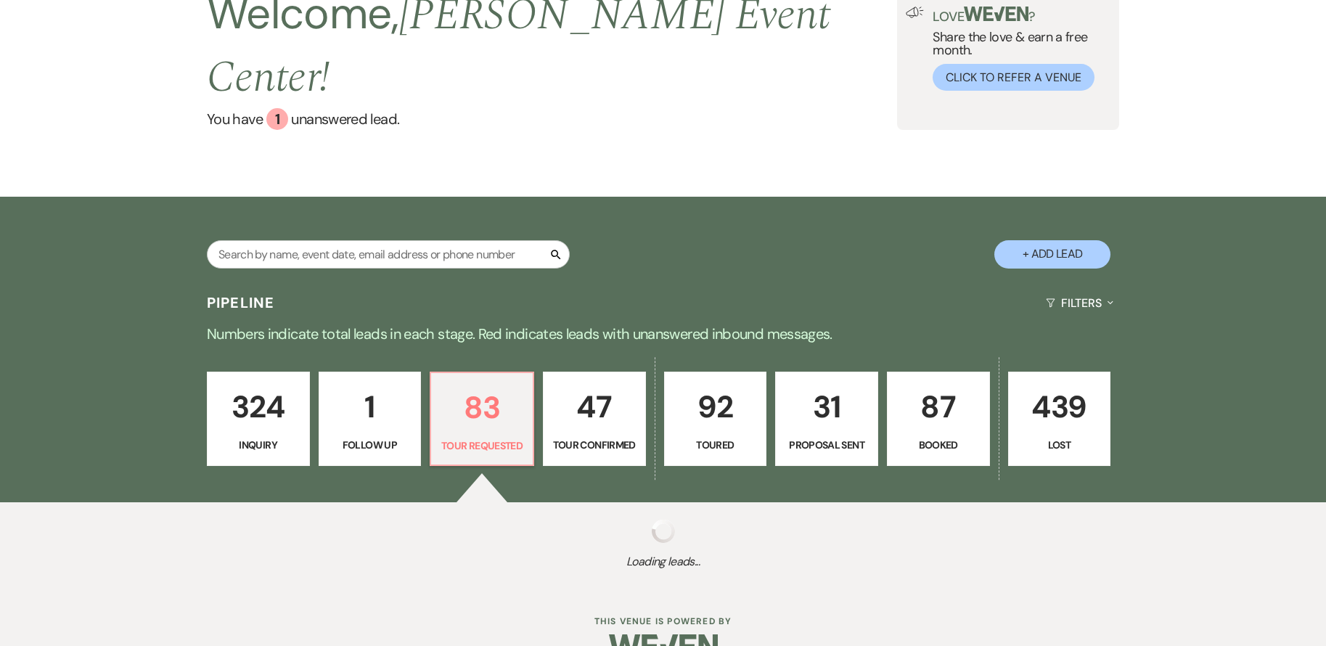
select select "2"
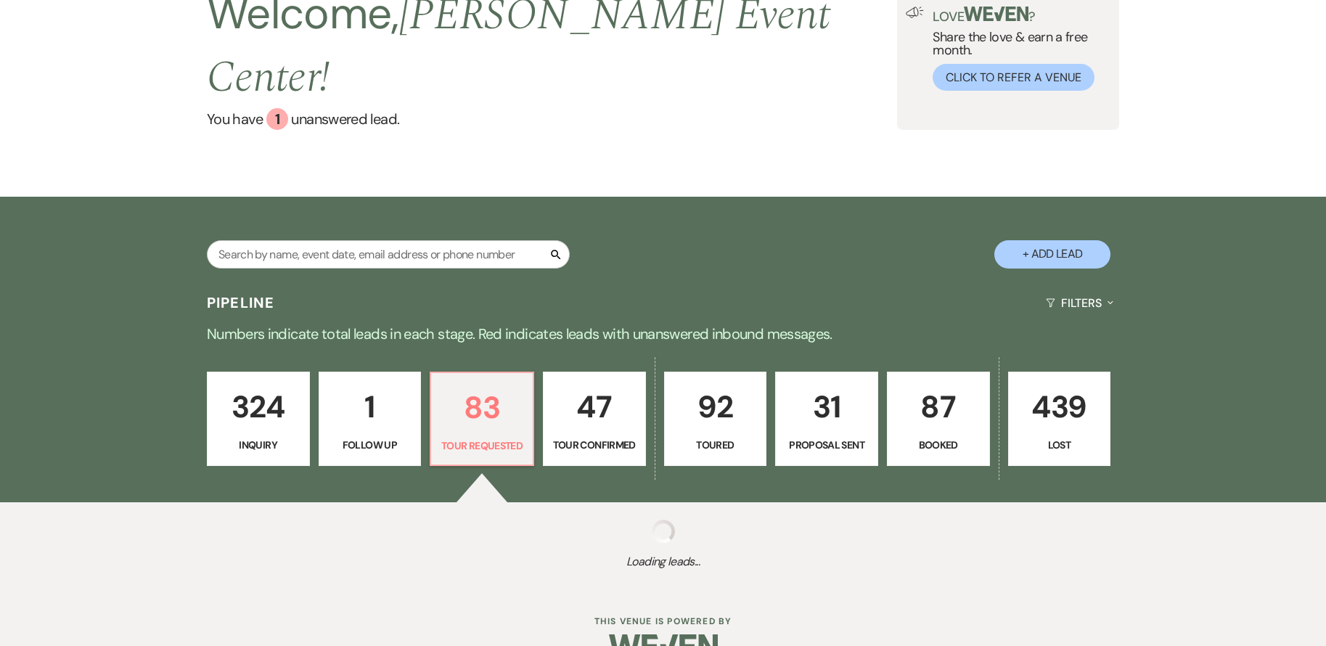
select select "2"
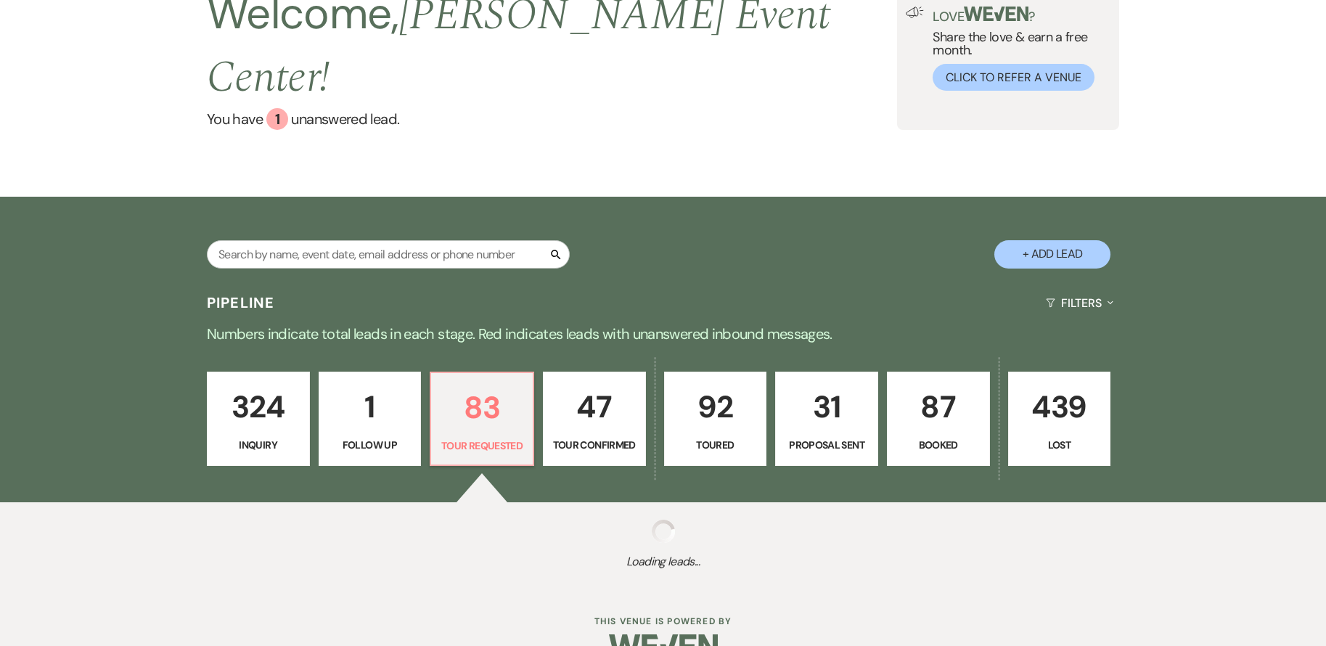
select select "2"
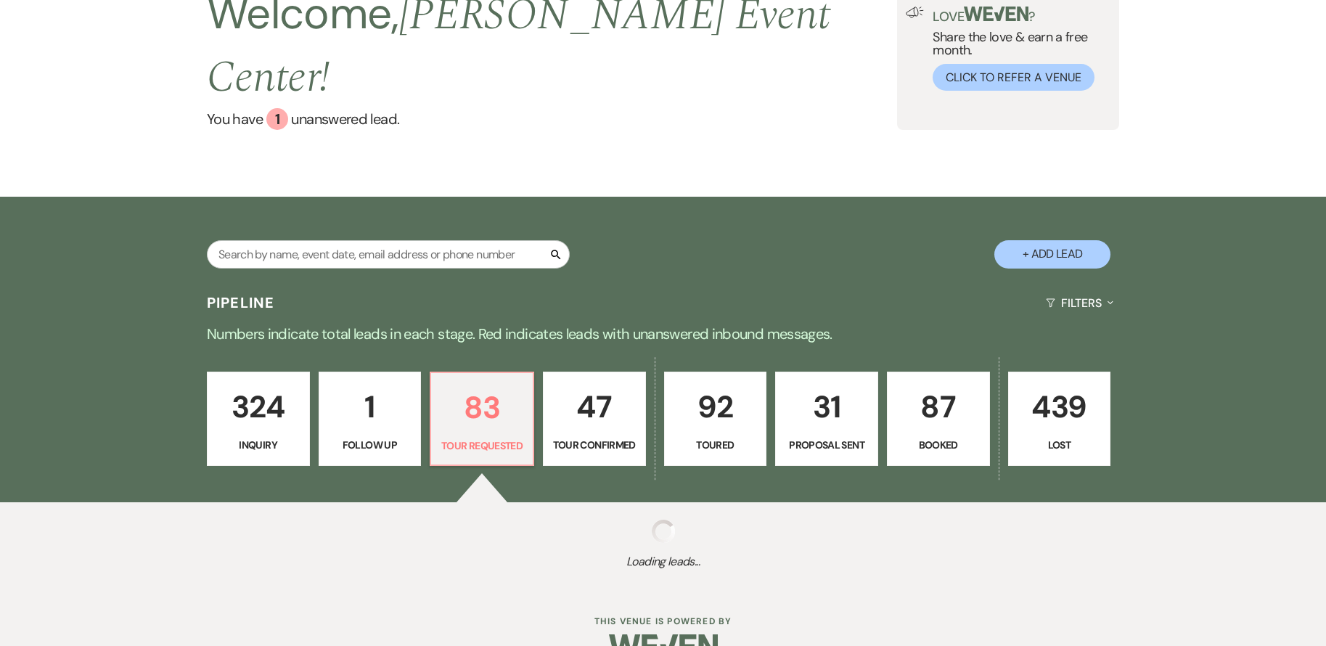
select select "2"
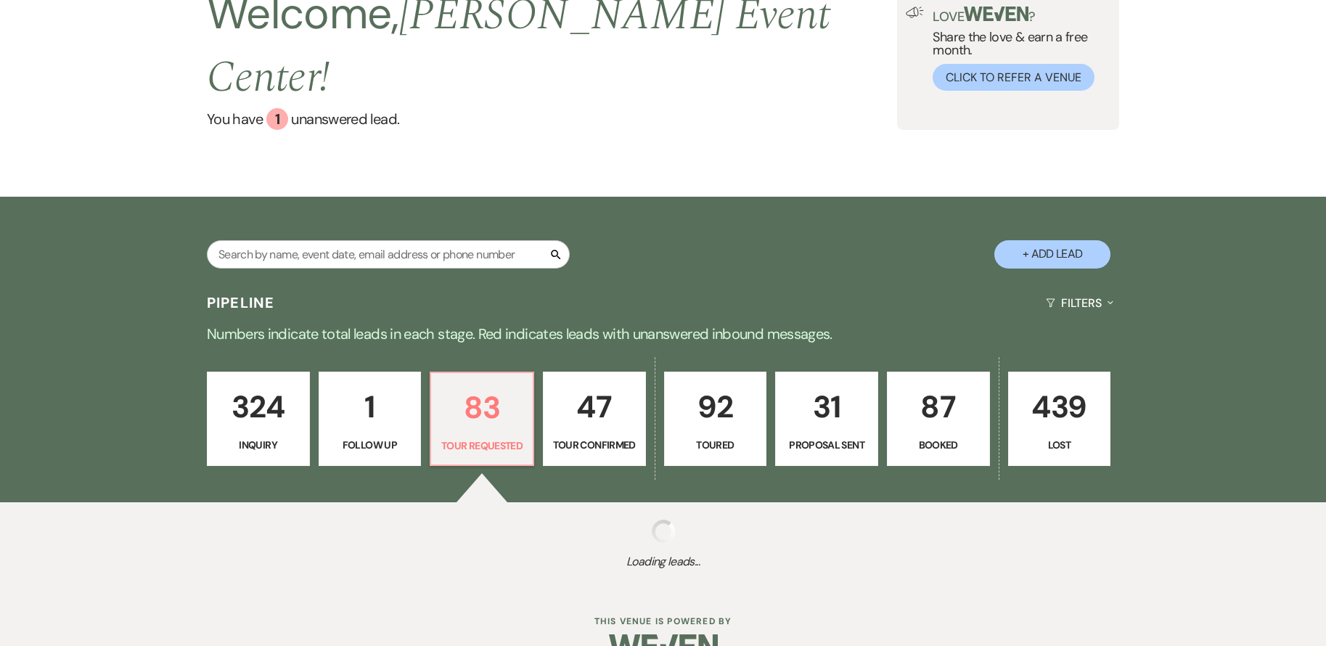
select select "2"
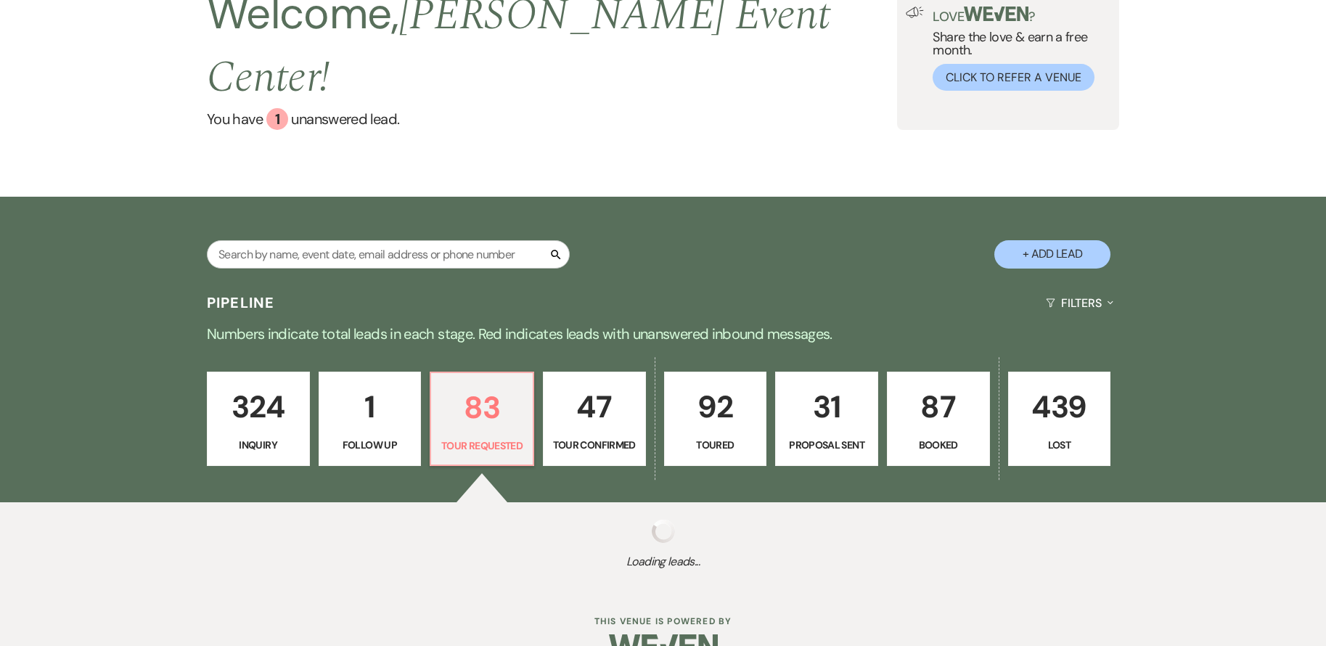
select select "2"
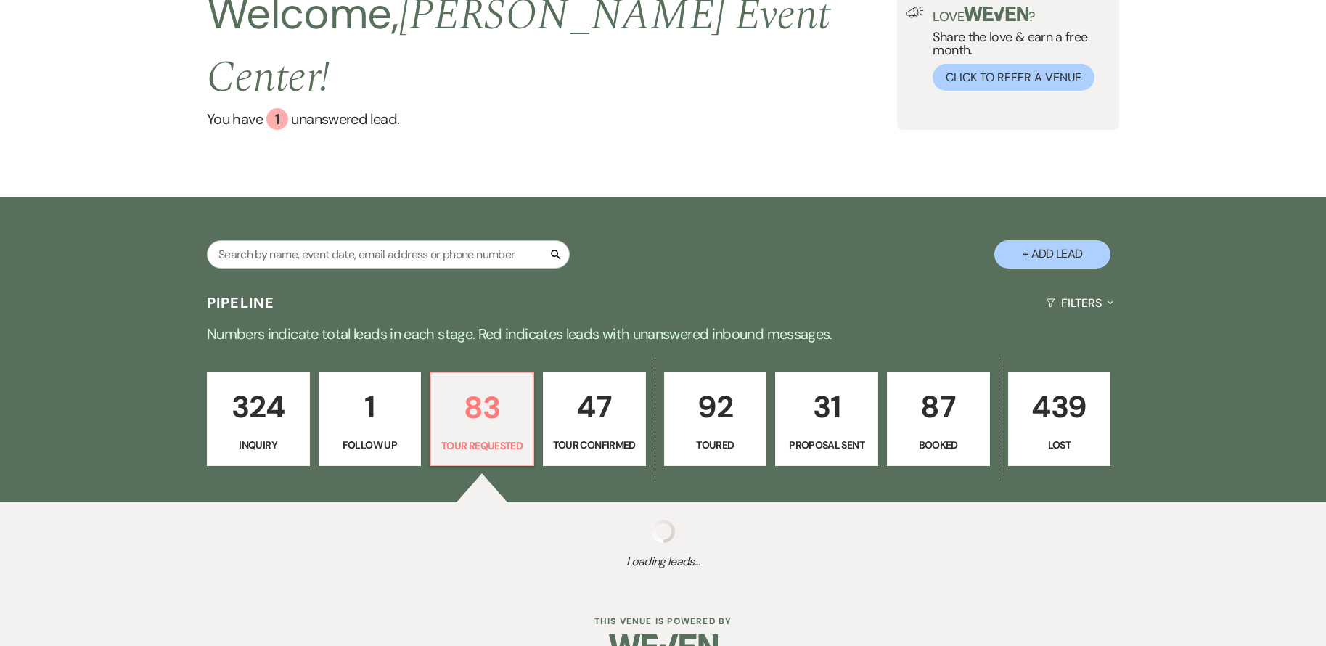
select select "2"
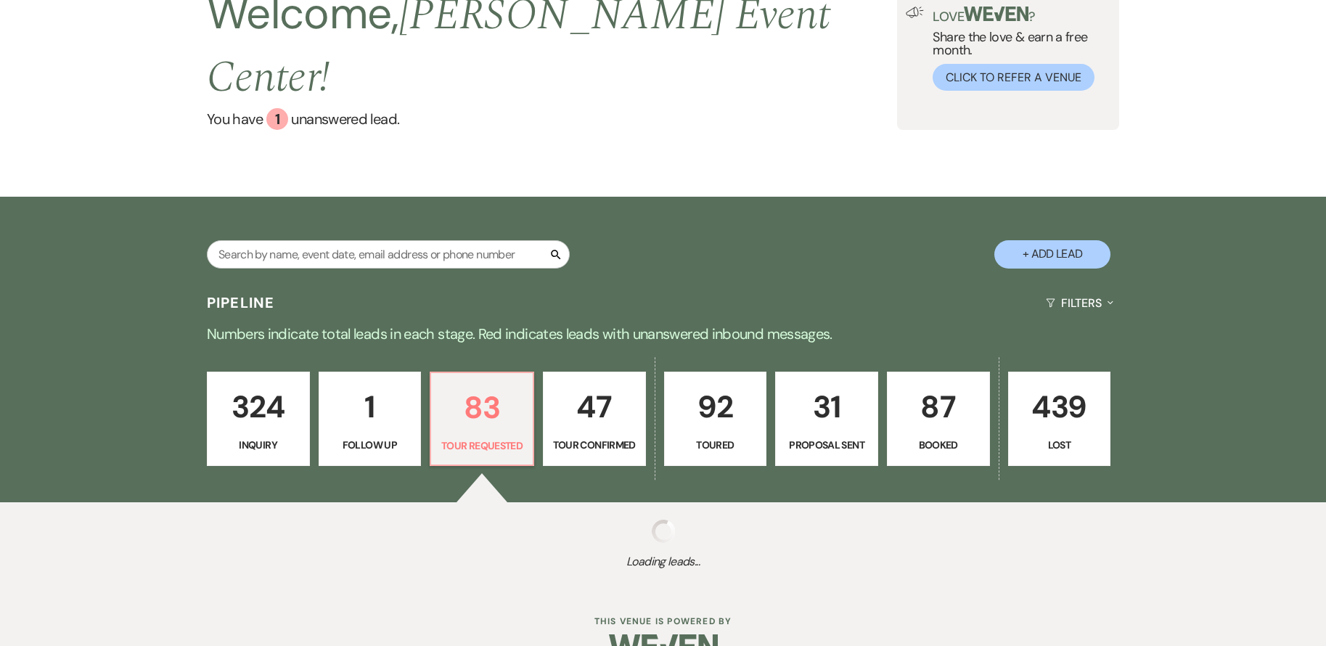
select select "2"
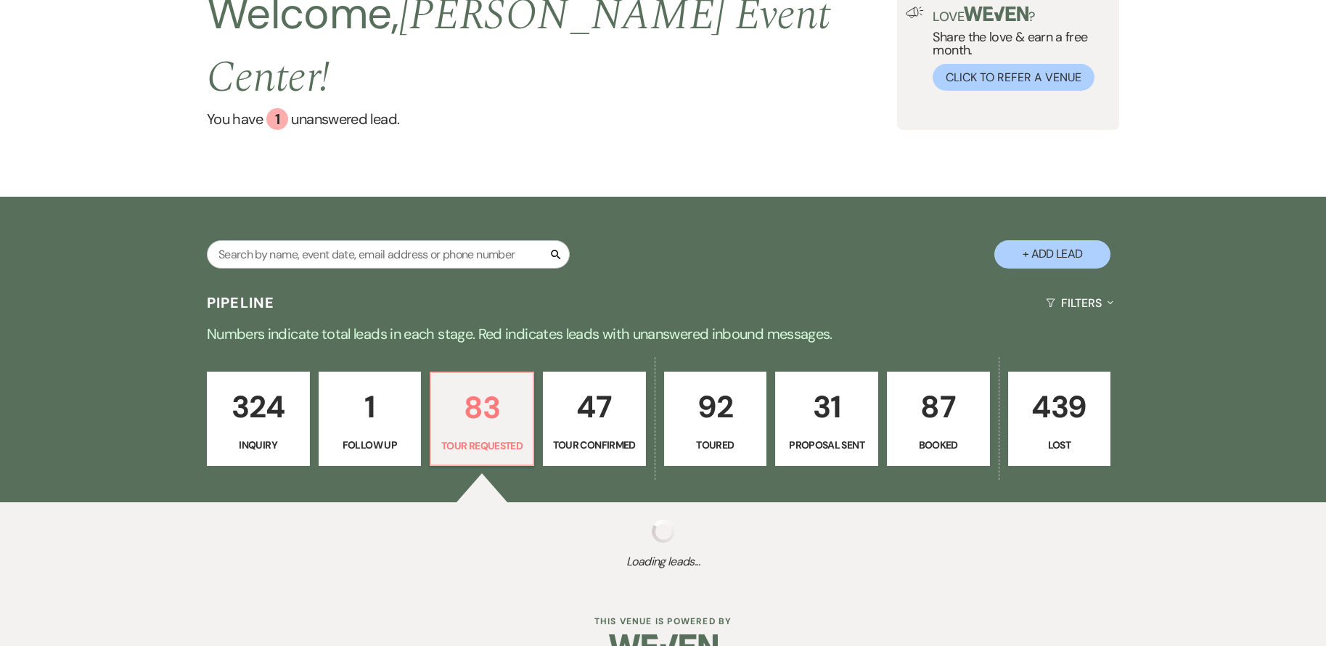
select select "2"
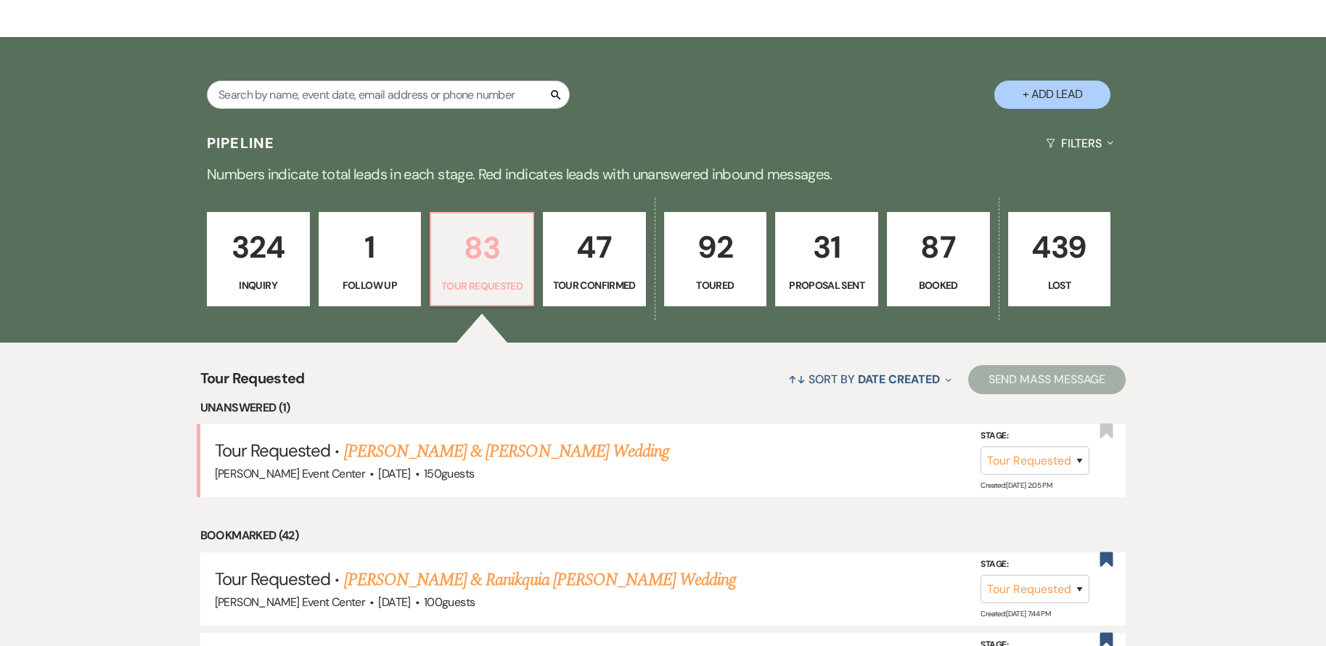
scroll to position [479, 0]
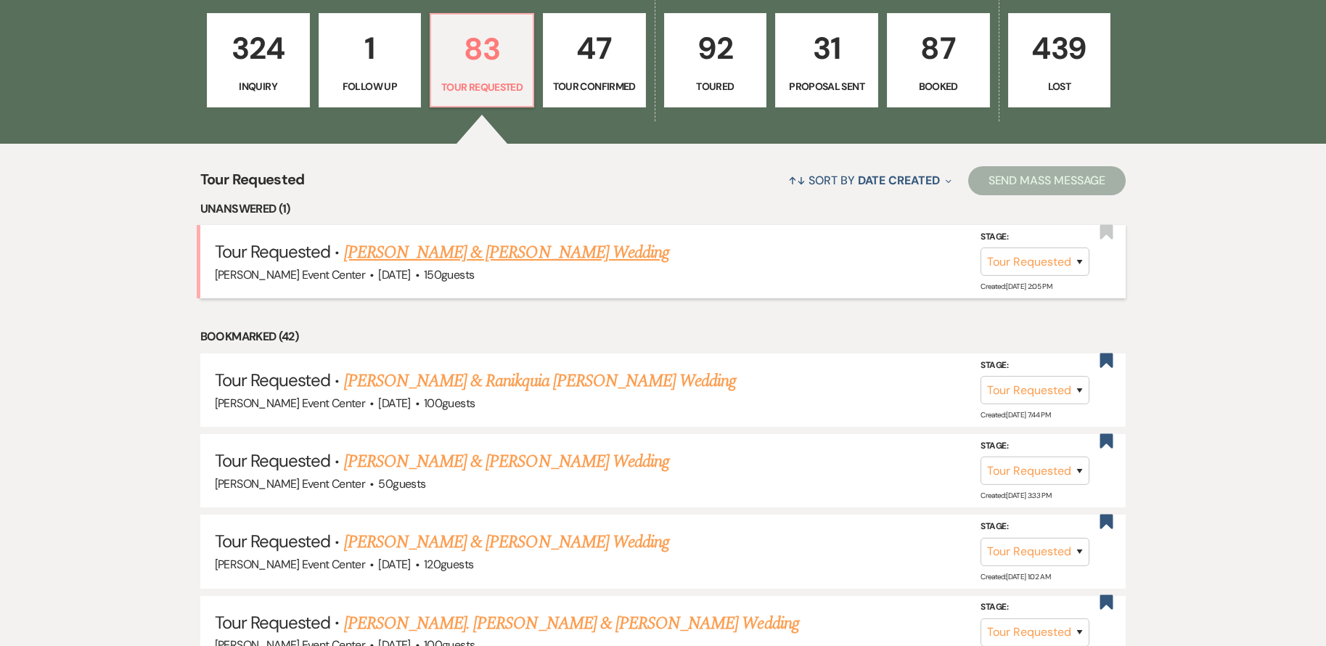
click at [502, 239] on link "[PERSON_NAME] & [PERSON_NAME] Wedding" at bounding box center [506, 252] width 325 height 26
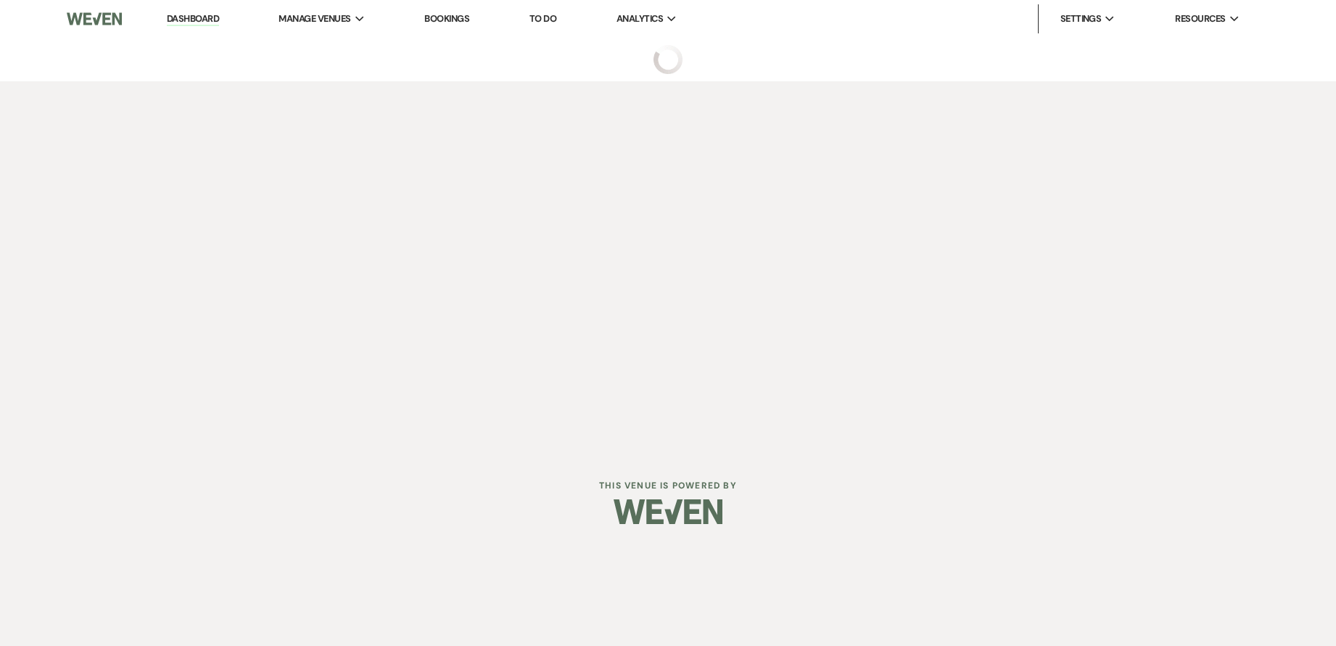
select select "2"
select select "5"
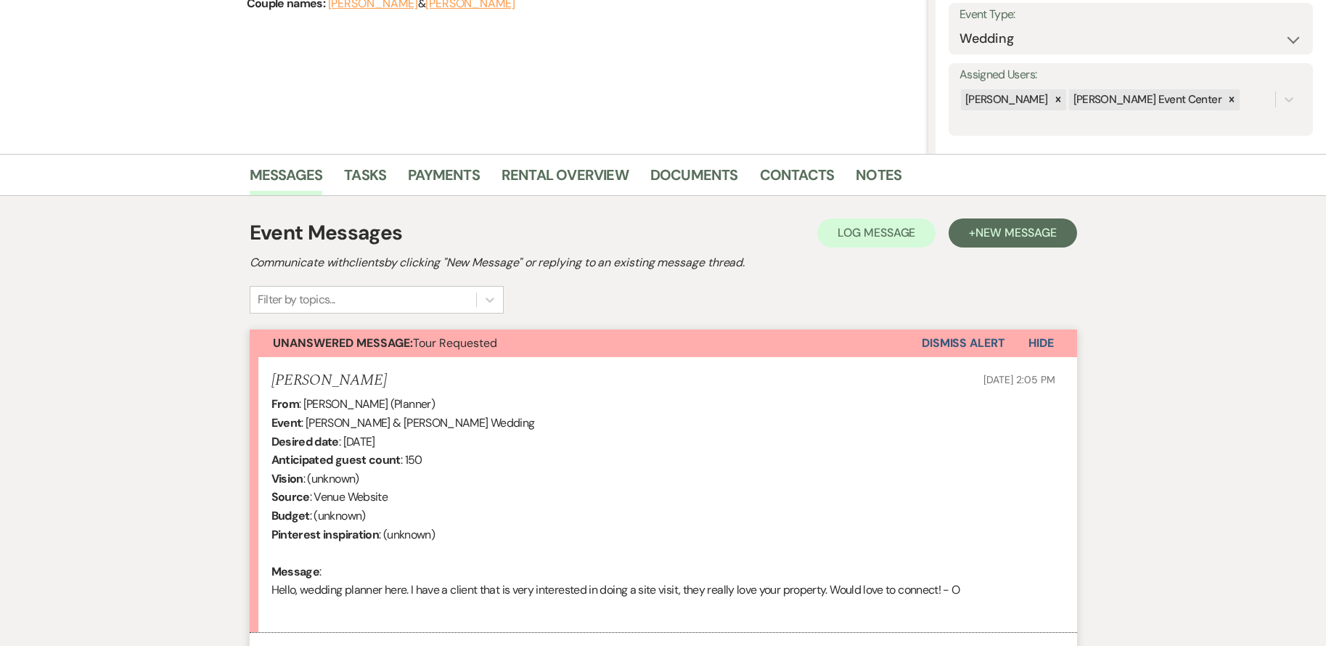
scroll to position [353, 0]
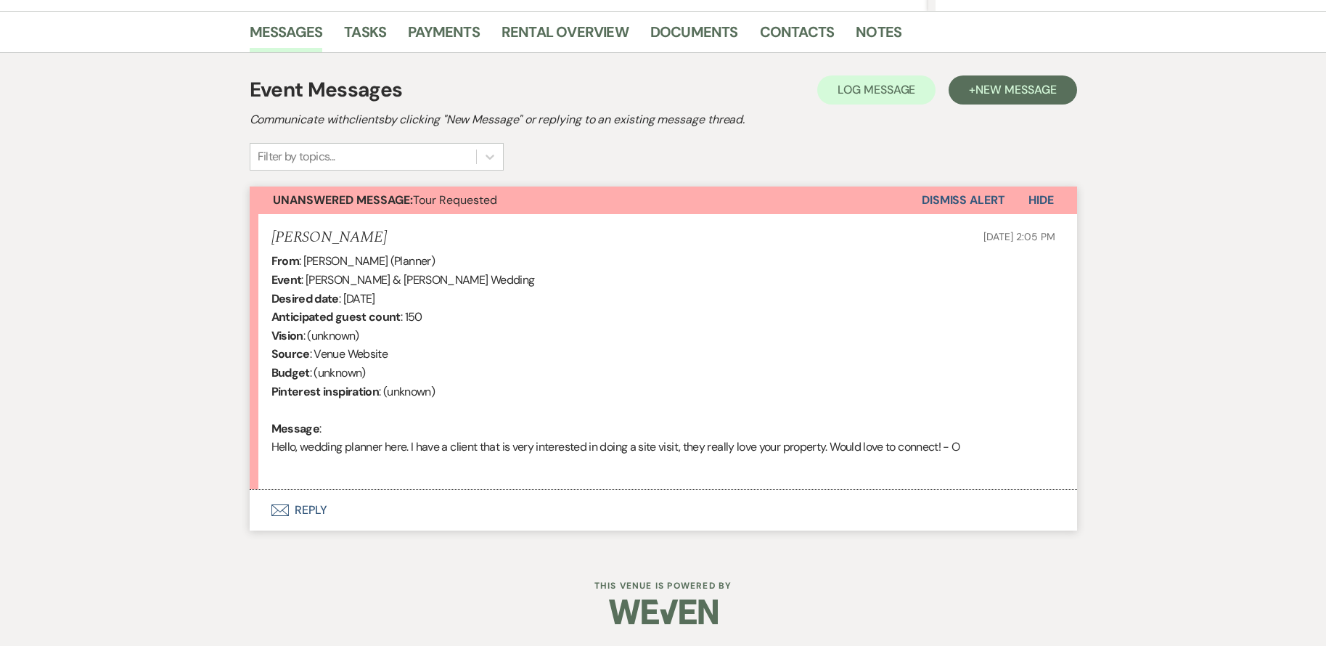
click at [321, 506] on button "Envelope Reply" at bounding box center [663, 510] width 827 height 41
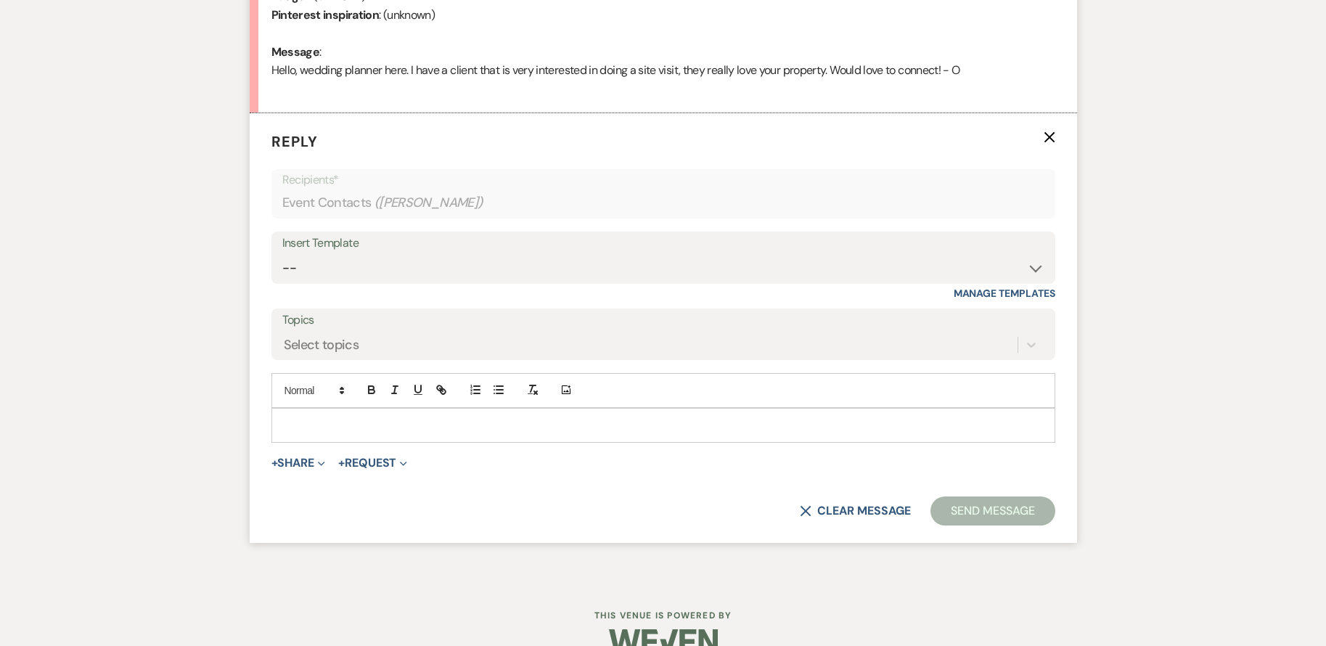
scroll to position [736, 0]
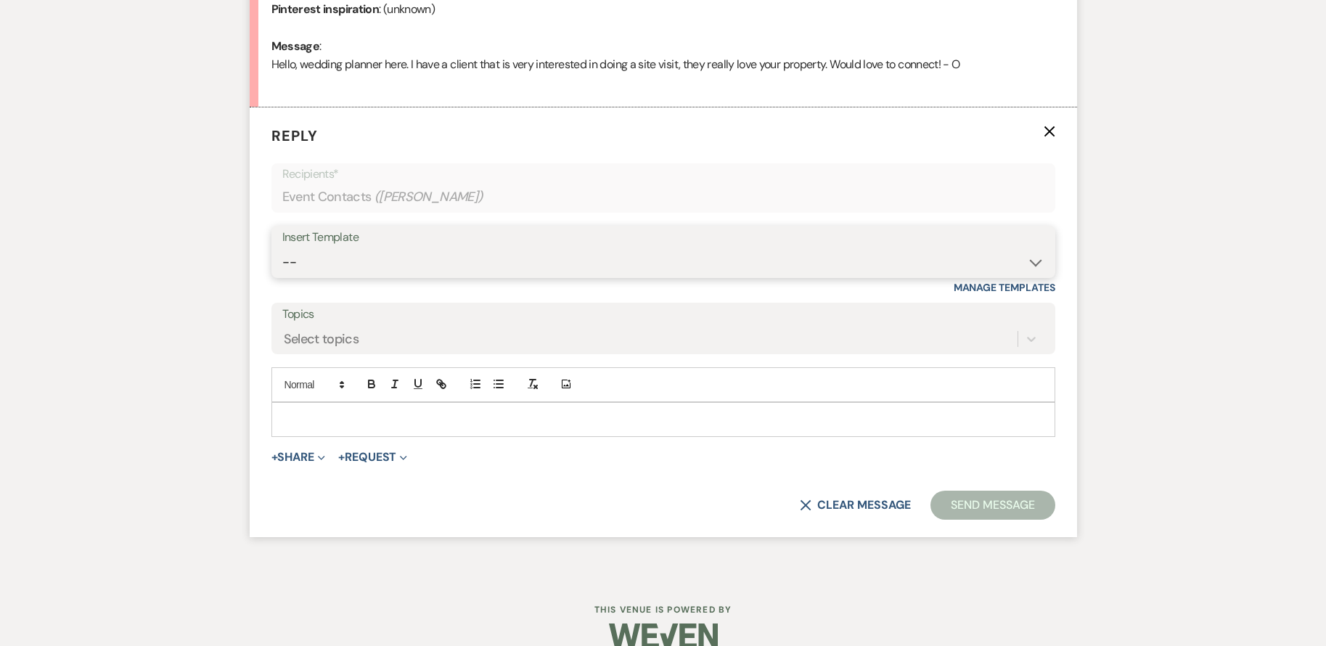
click at [529, 252] on select "-- Weven Planning Portal Introduction (Booked Events) Initial Inquiry Response …" at bounding box center [663, 262] width 762 height 28
select select "2982"
click at [282, 248] on select "-- Weven Planning Portal Introduction (Booked Events) Initial Inquiry Response …" at bounding box center [663, 262] width 762 height 28
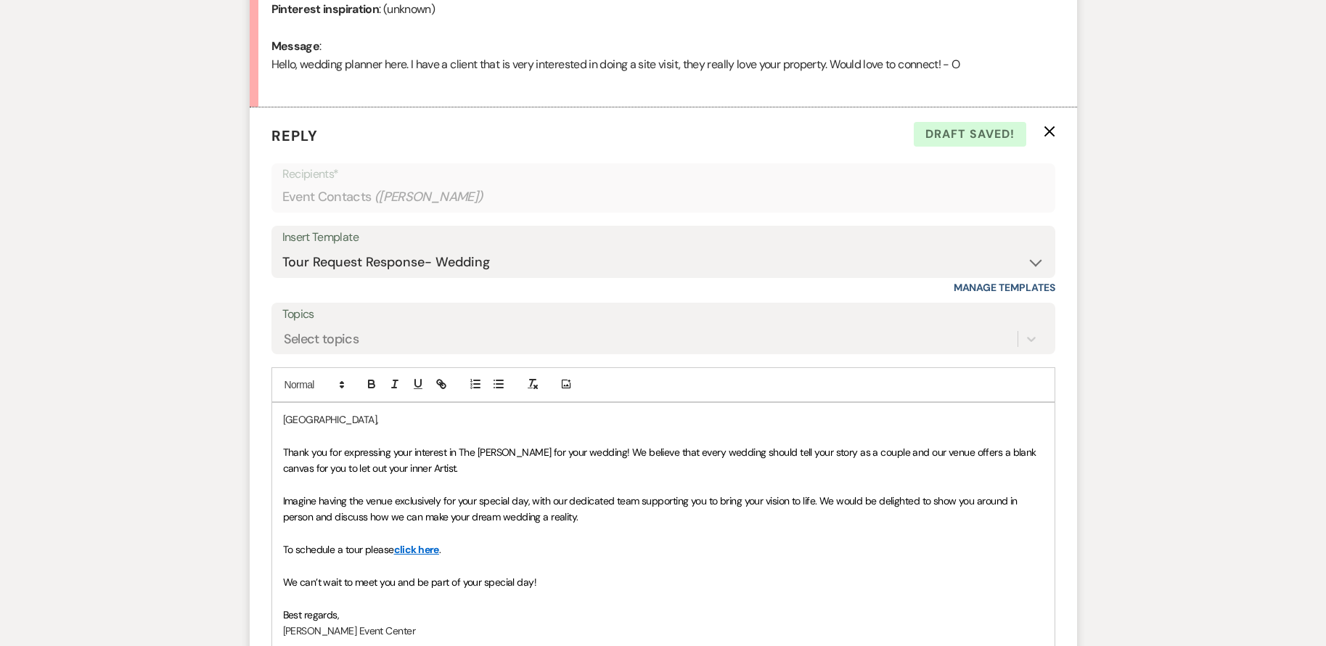
click at [534, 453] on span "Thank you for expressing your interest in The [PERSON_NAME] for your wedding! W…" at bounding box center [661, 459] width 756 height 29
click at [850, 453] on span "Thank you for expressing your interest in The [PERSON_NAME] for your clients we…" at bounding box center [663, 459] width 760 height 29
click at [834, 450] on span "Thank you for expressing your interest in The [PERSON_NAME] for your clients we…" at bounding box center [651, 459] width 736 height 29
click at [296, 469] on span "Thank you for expressing your interest in The [PERSON_NAME] for your clients we…" at bounding box center [652, 459] width 739 height 29
click at [364, 470] on span "Thank you for expressing your interest in The [PERSON_NAME] for your clients we…" at bounding box center [652, 459] width 739 height 29
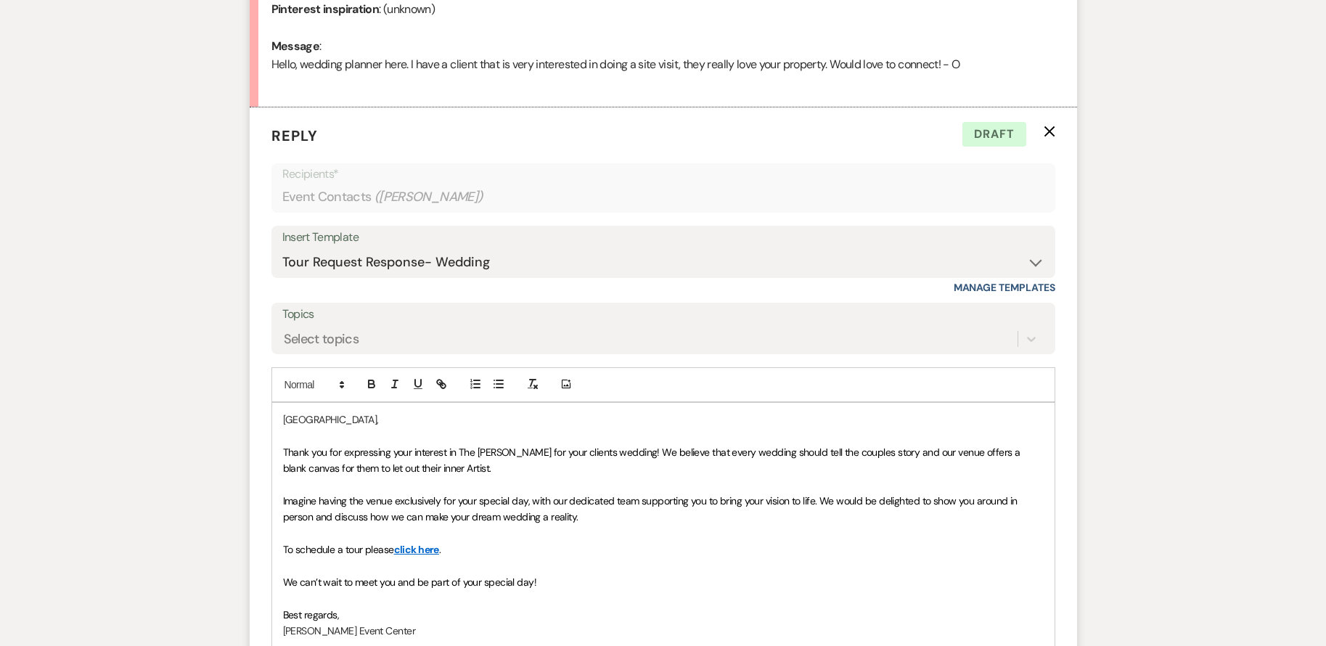
click at [475, 504] on span "Imagine having the venue exclusively for your special day, with our dedicated t…" at bounding box center [651, 508] width 737 height 29
click at [707, 504] on span "Imagine having the venue exclusively for their special day, with our dedicated …" at bounding box center [651, 508] width 737 height 29
click at [704, 504] on span "Imagine having the venue exclusively for their special day, with our dedicated …" at bounding box center [651, 508] width 737 height 29
click at [789, 501] on span "Imagine having the venue exclusively for their special day, with our dedicated …" at bounding box center [660, 508] width 755 height 29
click at [793, 501] on span "Imagine having the venue exclusively for their special day, with our dedicated …" at bounding box center [660, 508] width 755 height 29
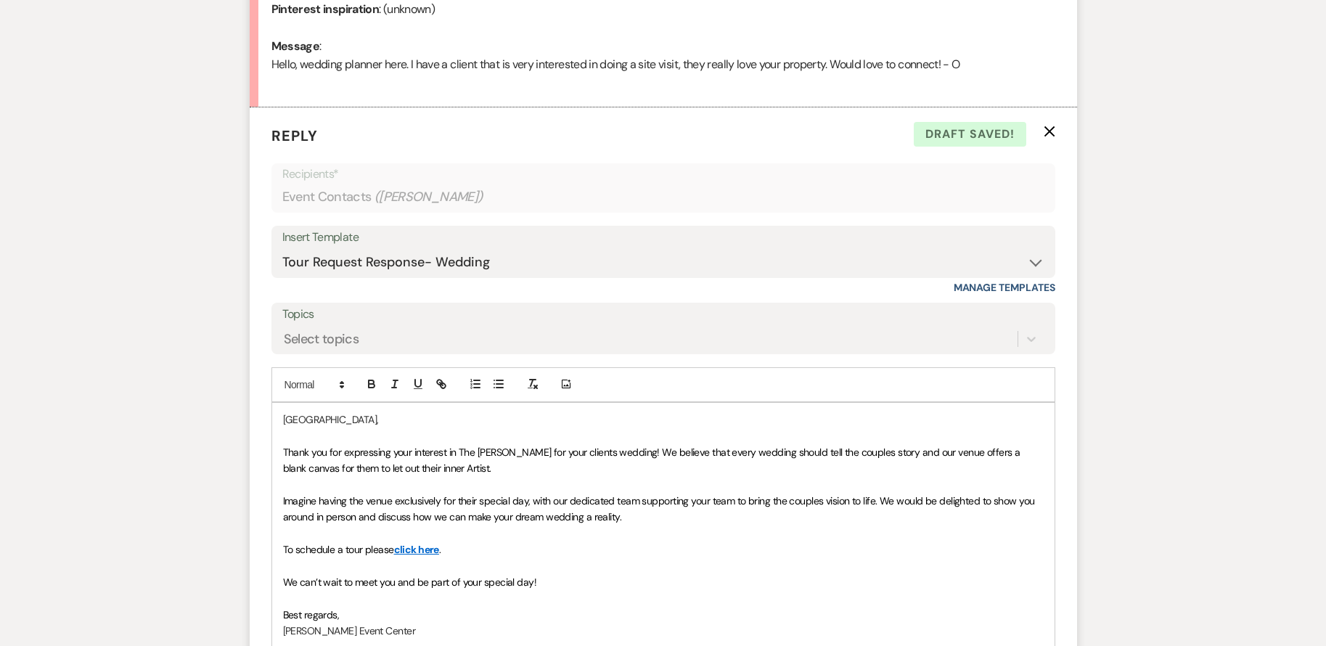
click at [1040, 499] on p "Imagine having the venue exclusively for their special day, with our dedicated …" at bounding box center [663, 509] width 760 height 33
click at [336, 519] on span "Imagine having the venue exclusively for their special day, with our dedicated …" at bounding box center [660, 508] width 754 height 29
drag, startPoint x: 626, startPoint y: 518, endPoint x: 817, endPoint y: 560, distance: 195.4
click at [633, 520] on span "Imagine having the venue exclusively for their special day, with our dedicated …" at bounding box center [660, 508] width 754 height 29
click at [630, 517] on span "Imagine having the venue exclusively for their special day, with our dedicated …" at bounding box center [660, 508] width 754 height 29
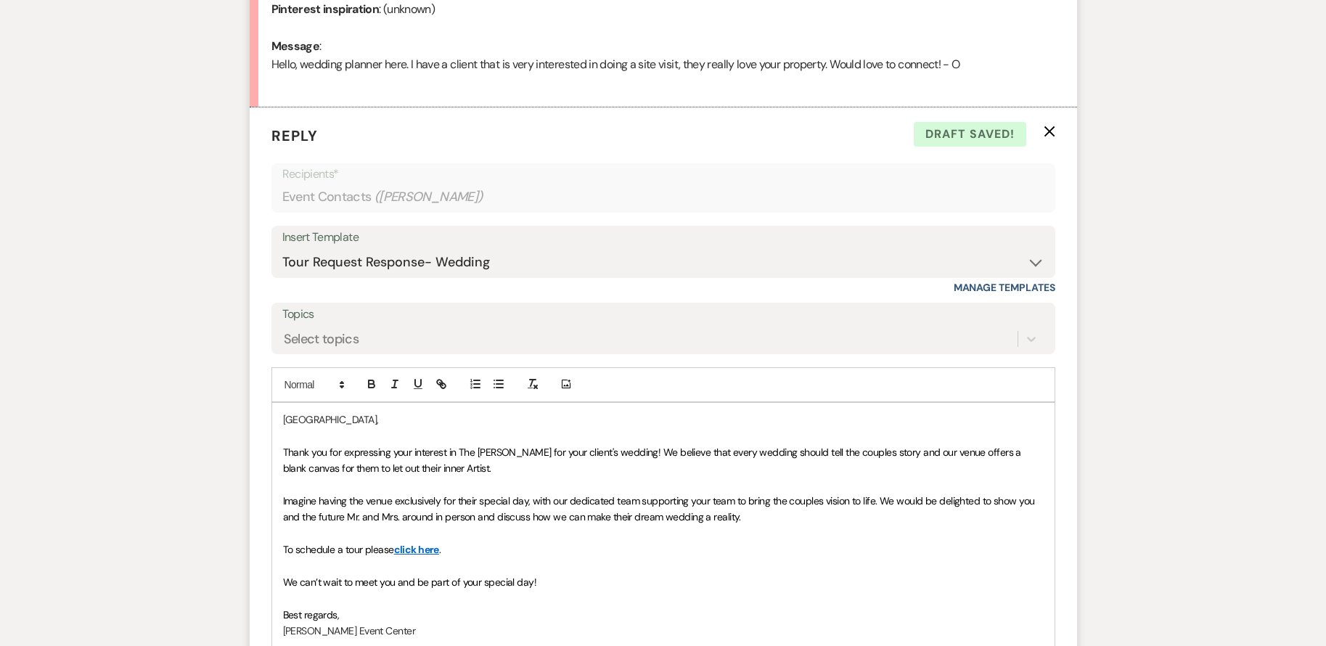
click at [897, 481] on p at bounding box center [663, 484] width 760 height 16
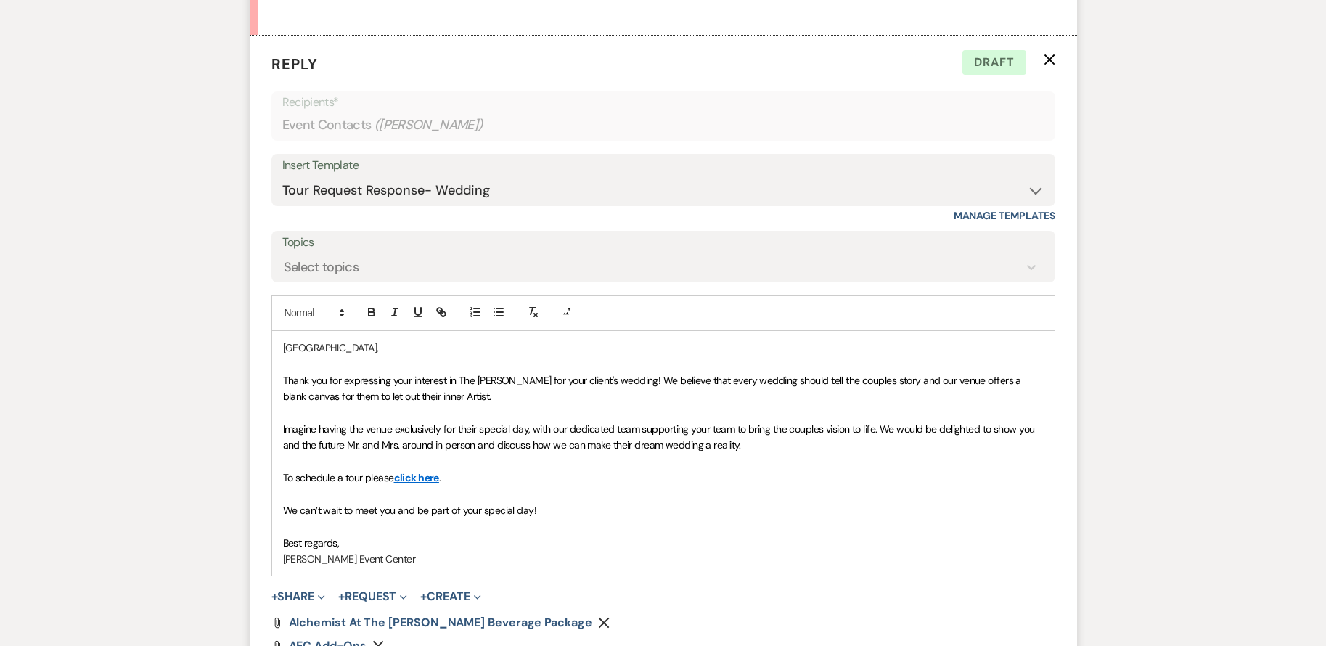
scroll to position [808, 0]
click at [481, 506] on span "We can’t wait to meet you and be part of your special day!" at bounding box center [410, 509] width 254 height 13
click at [608, 534] on p "Best regards," at bounding box center [663, 542] width 760 height 16
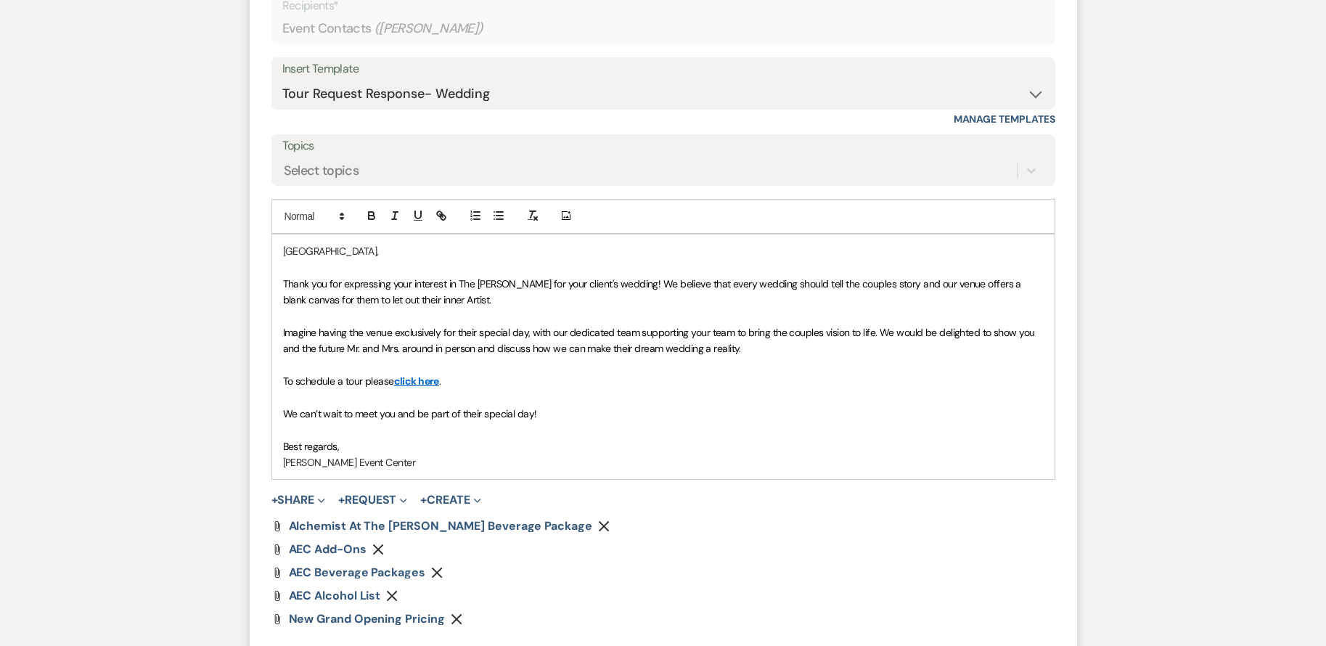
scroll to position [1087, 0]
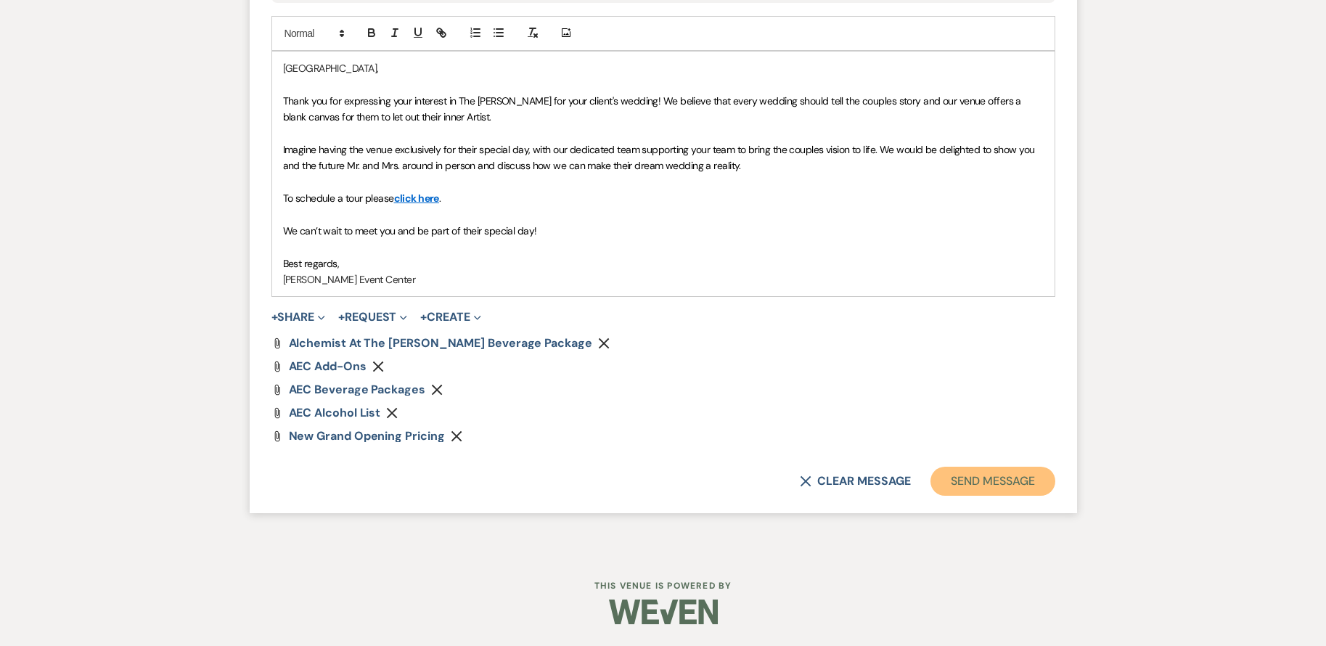
click at [944, 477] on button "Send Message" at bounding box center [992, 481] width 124 height 29
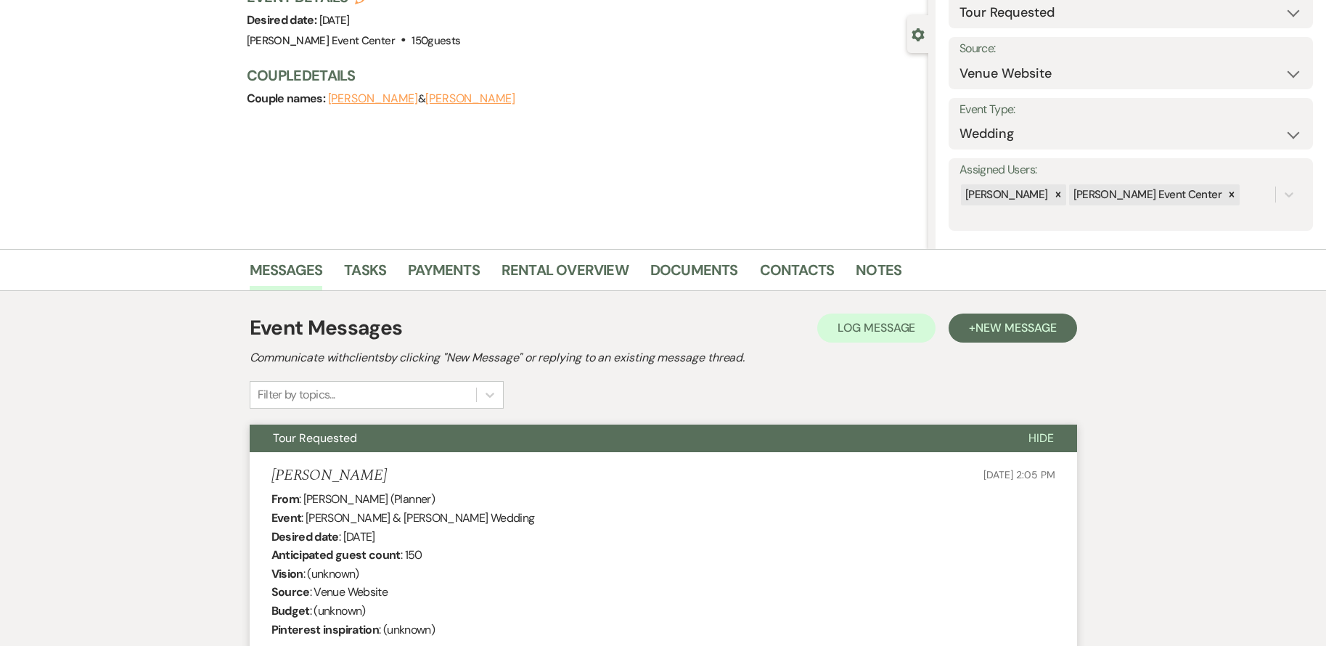
scroll to position [0, 0]
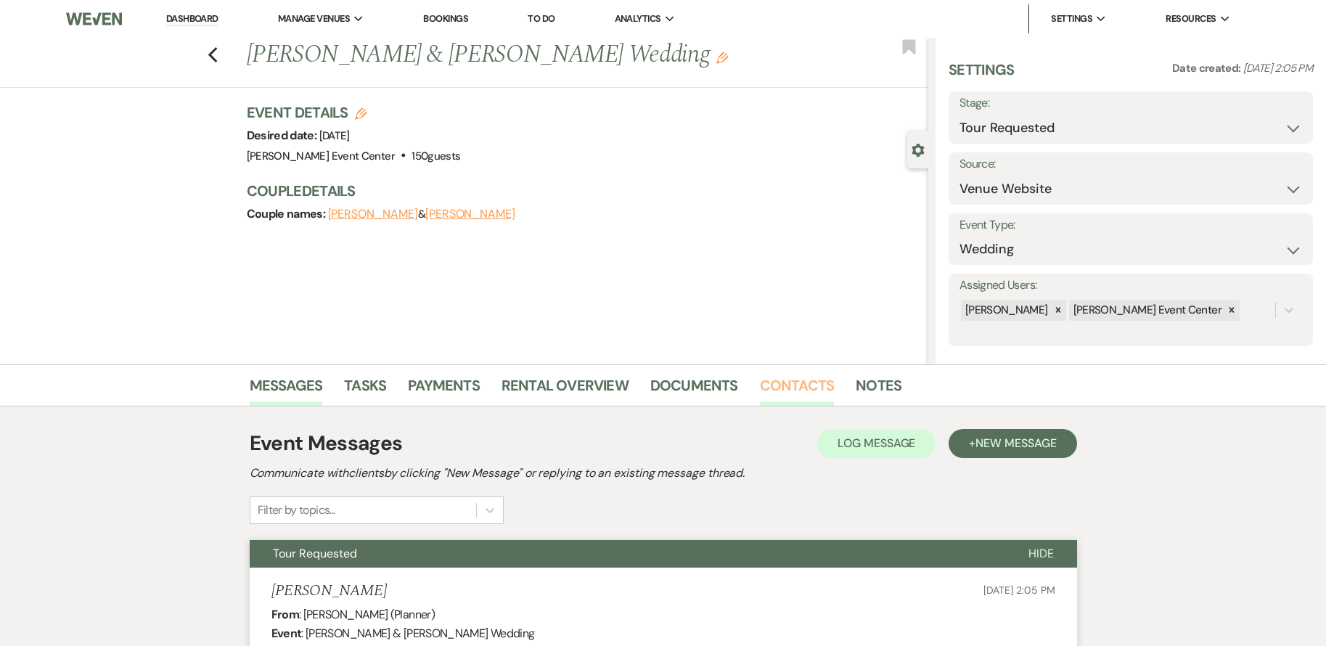
click at [820, 395] on link "Contacts" at bounding box center [797, 390] width 75 height 32
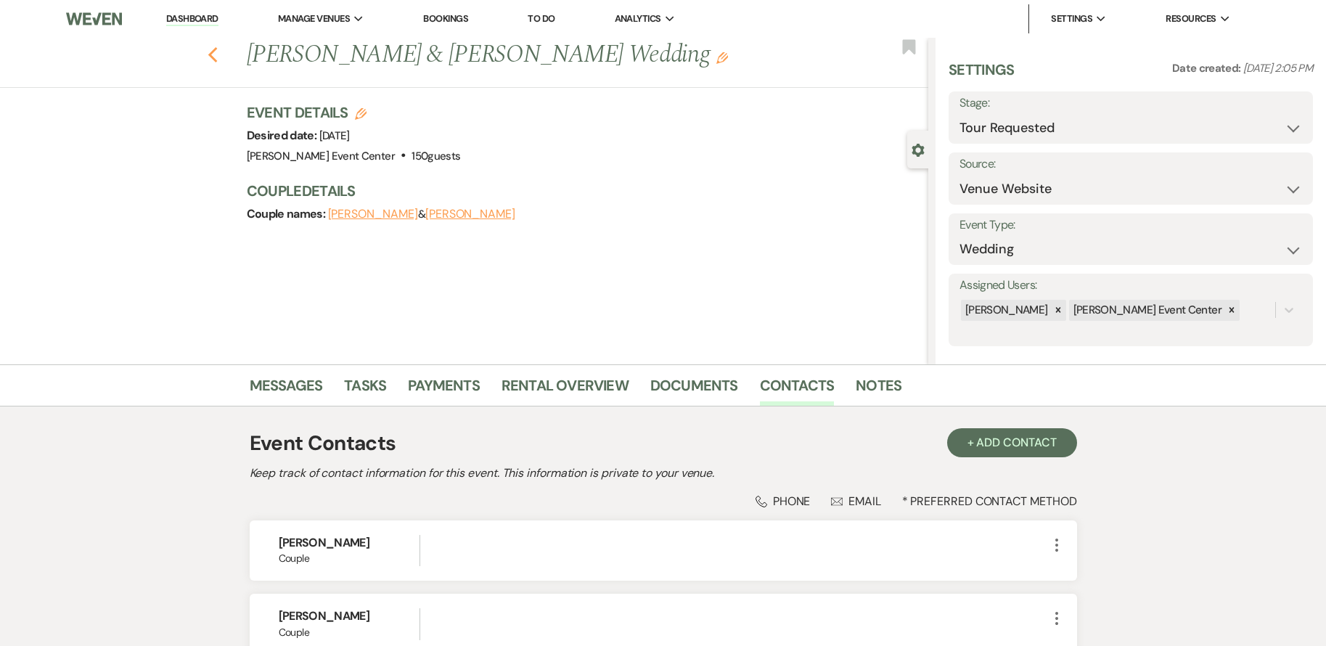
click at [218, 53] on icon "Previous" at bounding box center [212, 54] width 11 height 17
select select "2"
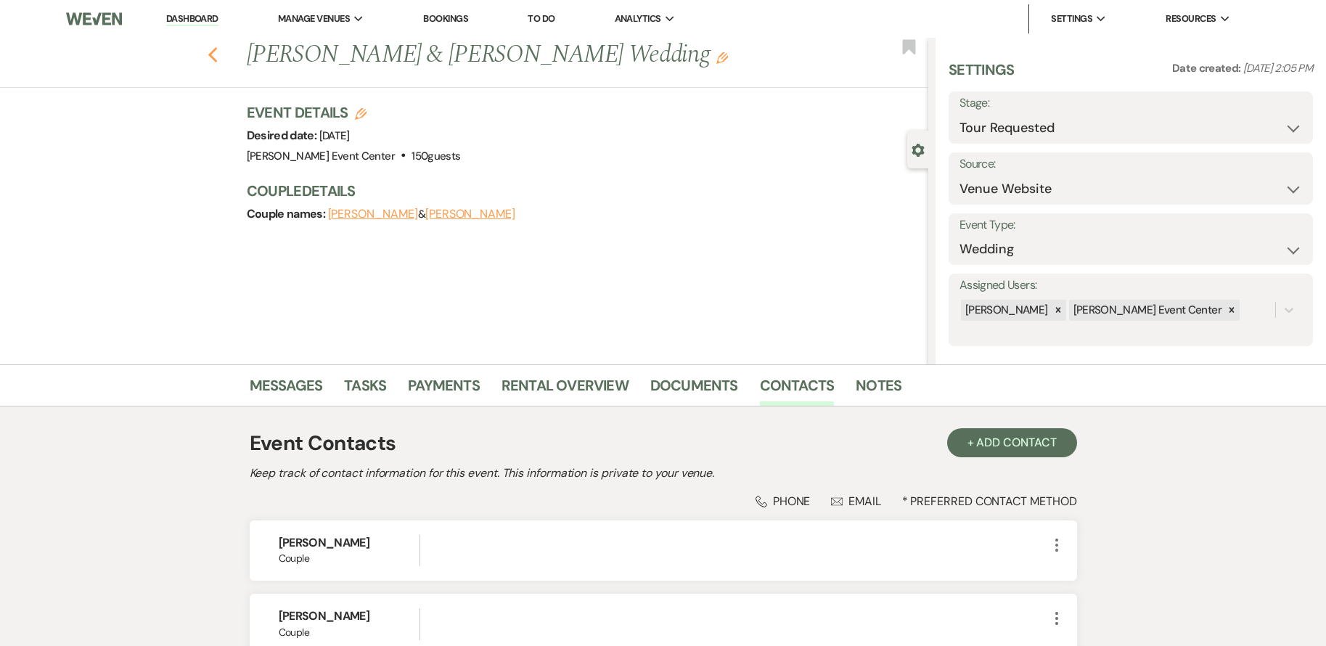
select select "2"
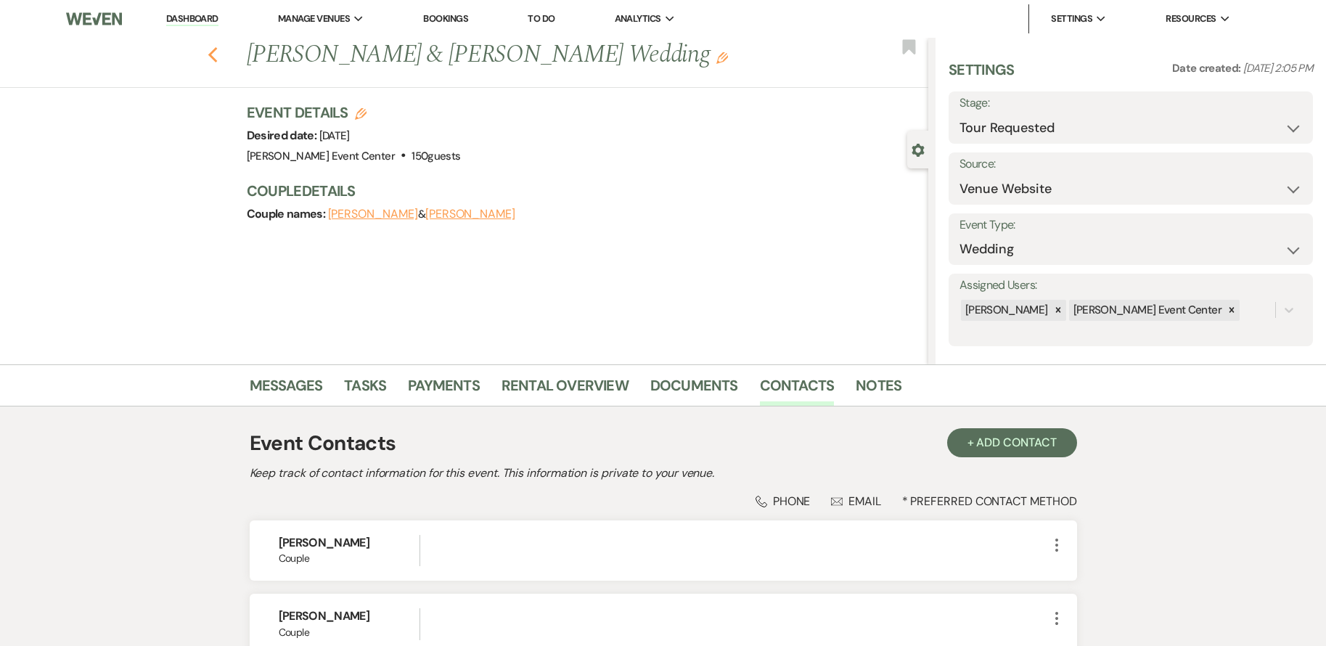
select select "2"
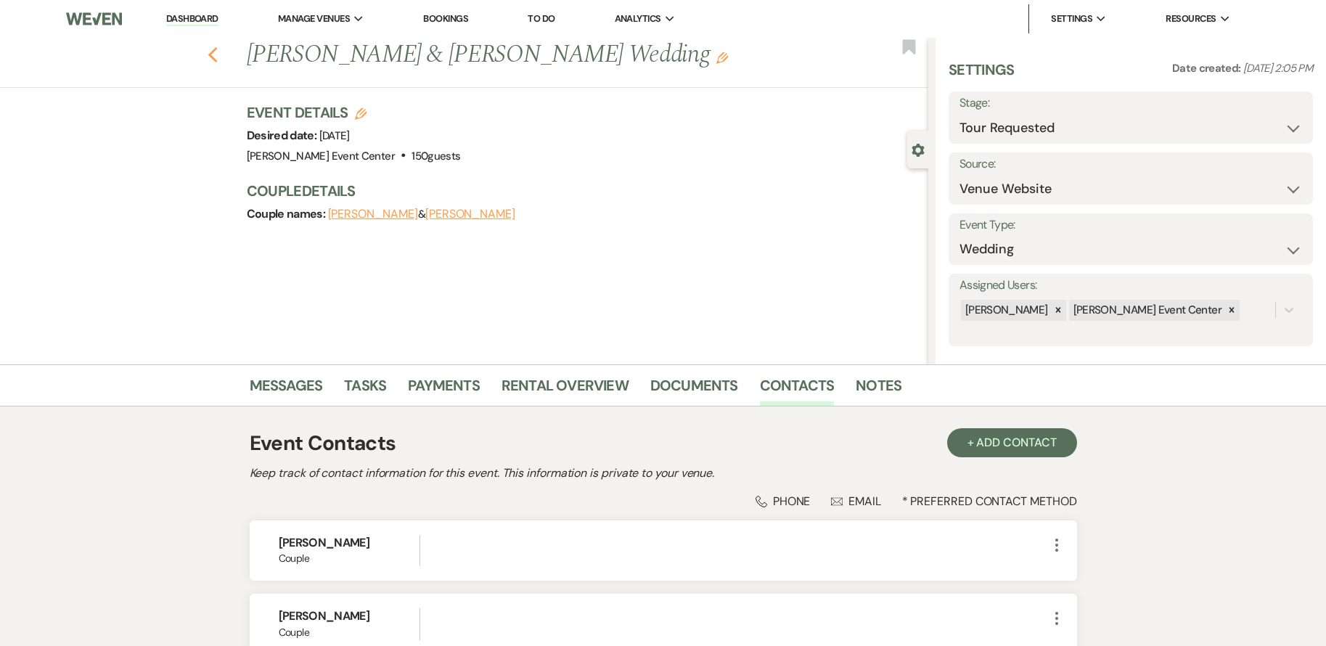
select select "2"
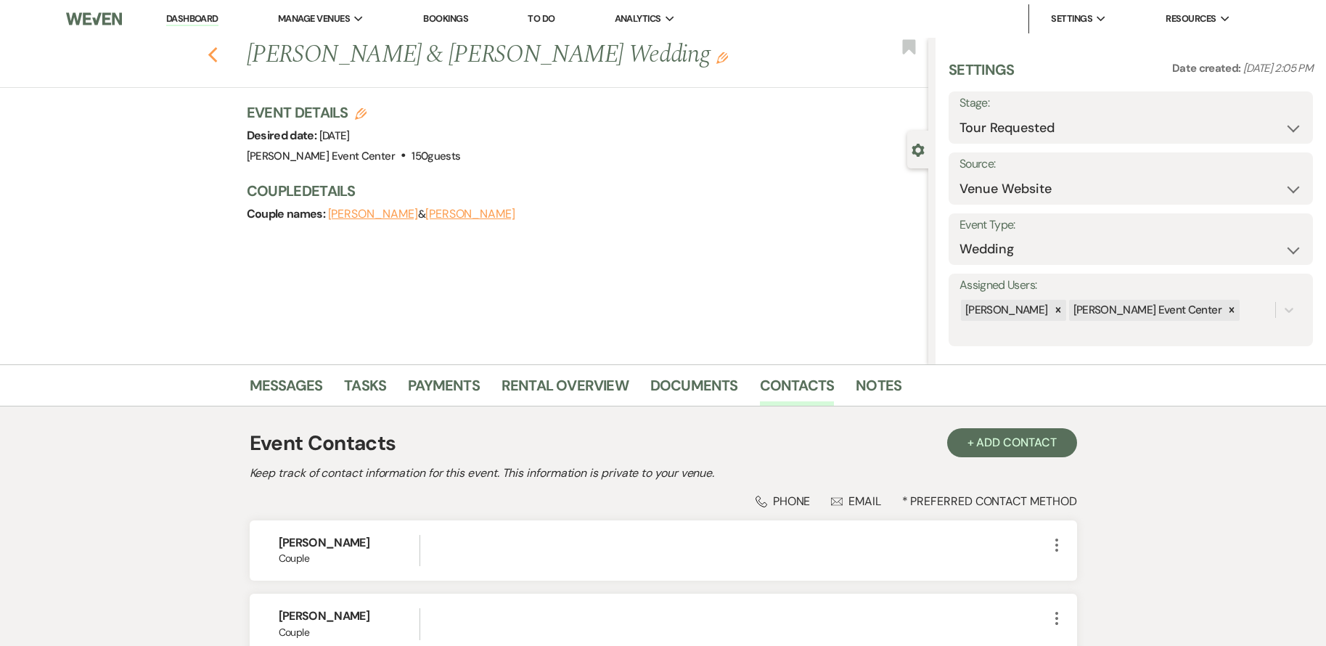
select select "2"
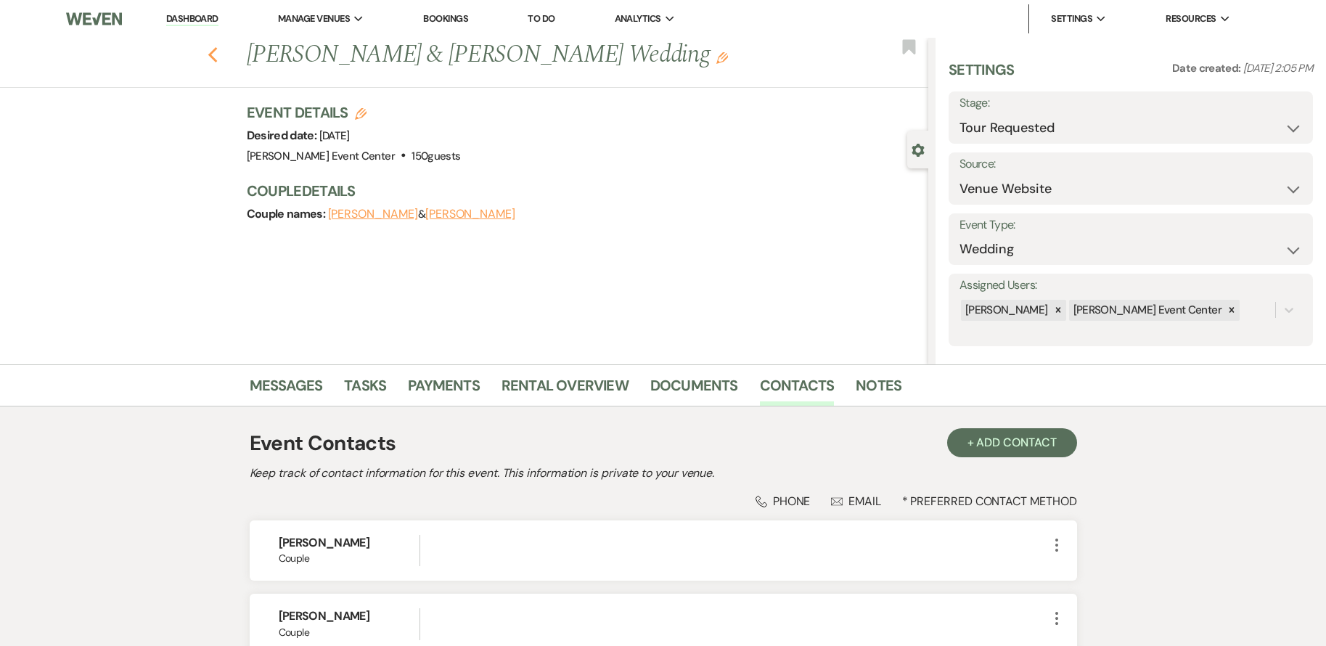
select select "2"
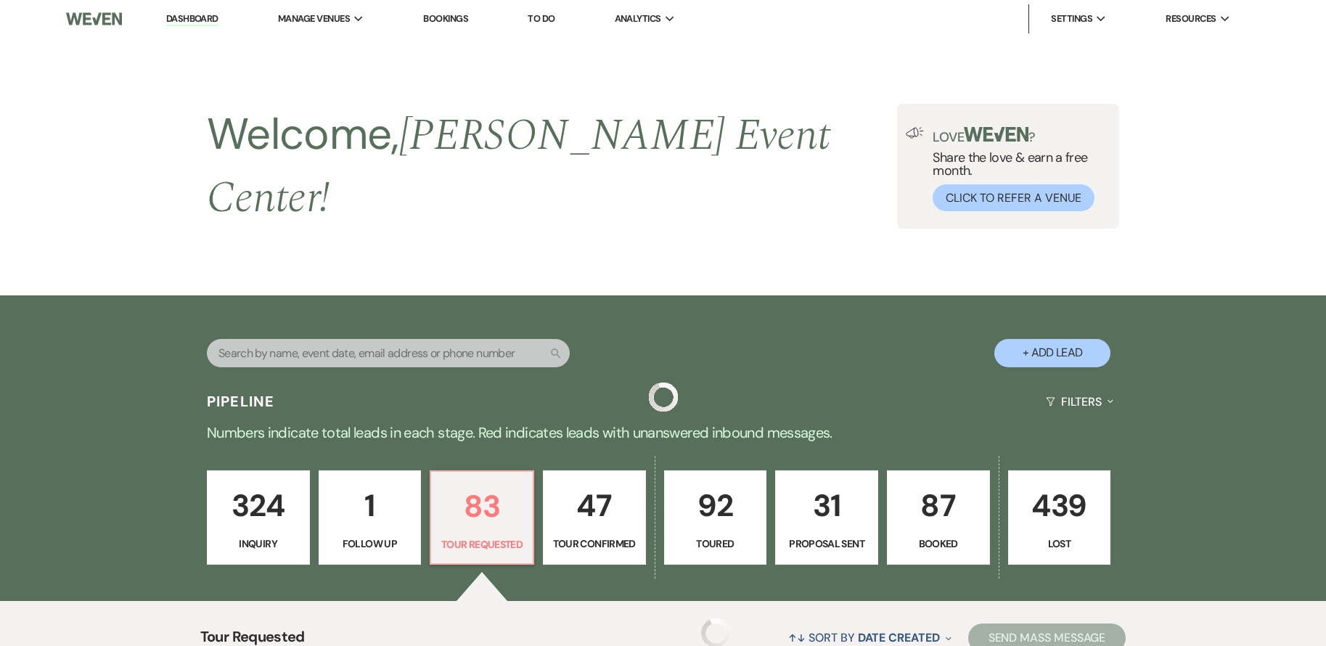
scroll to position [479, 0]
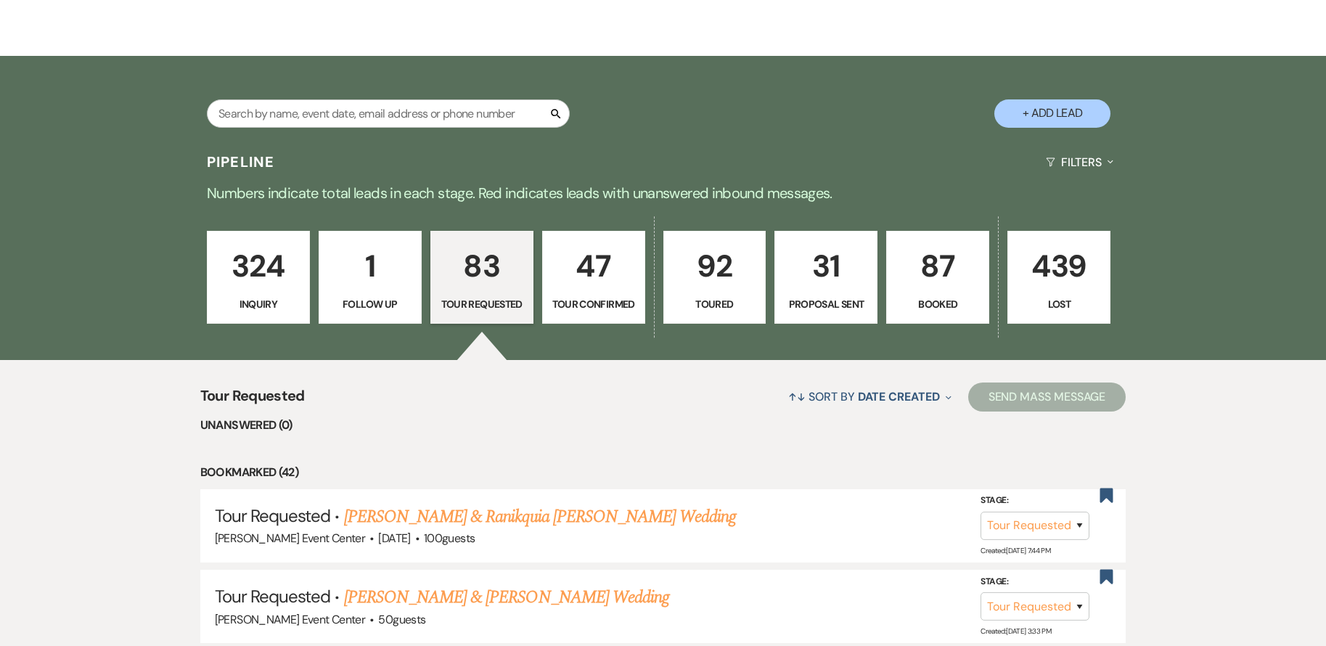
scroll to position [116, 0]
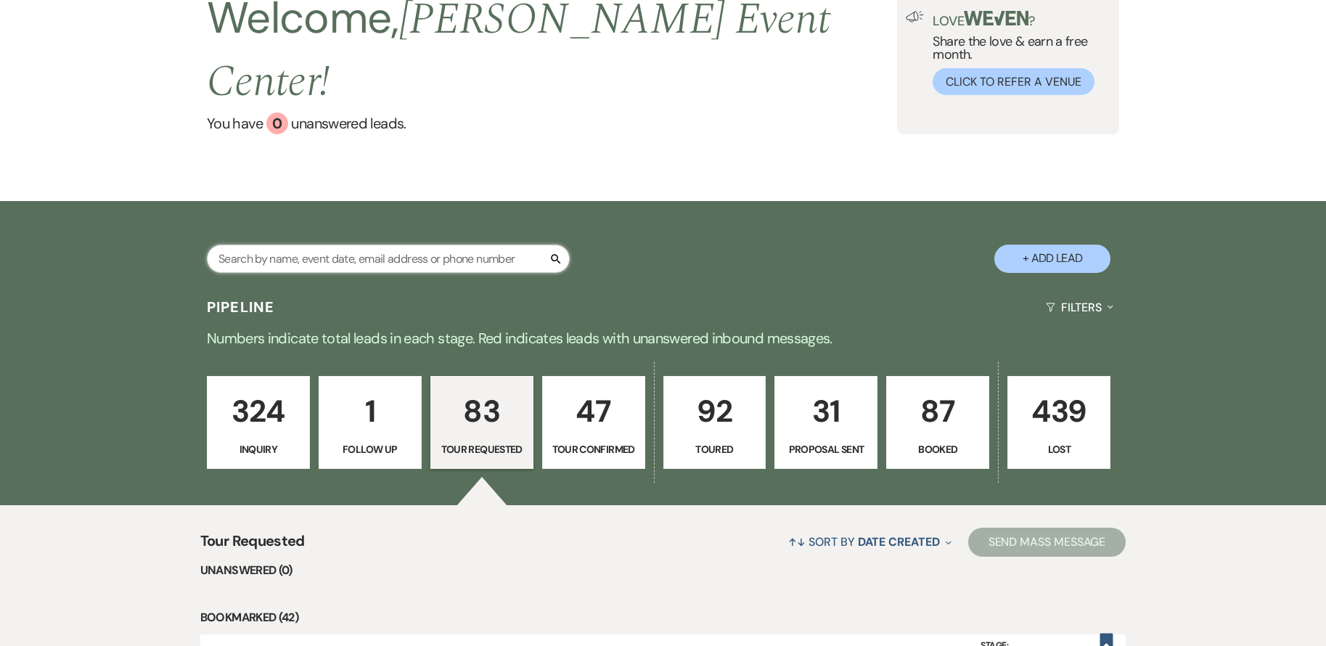
click at [356, 244] on input "text" at bounding box center [388, 258] width 363 height 28
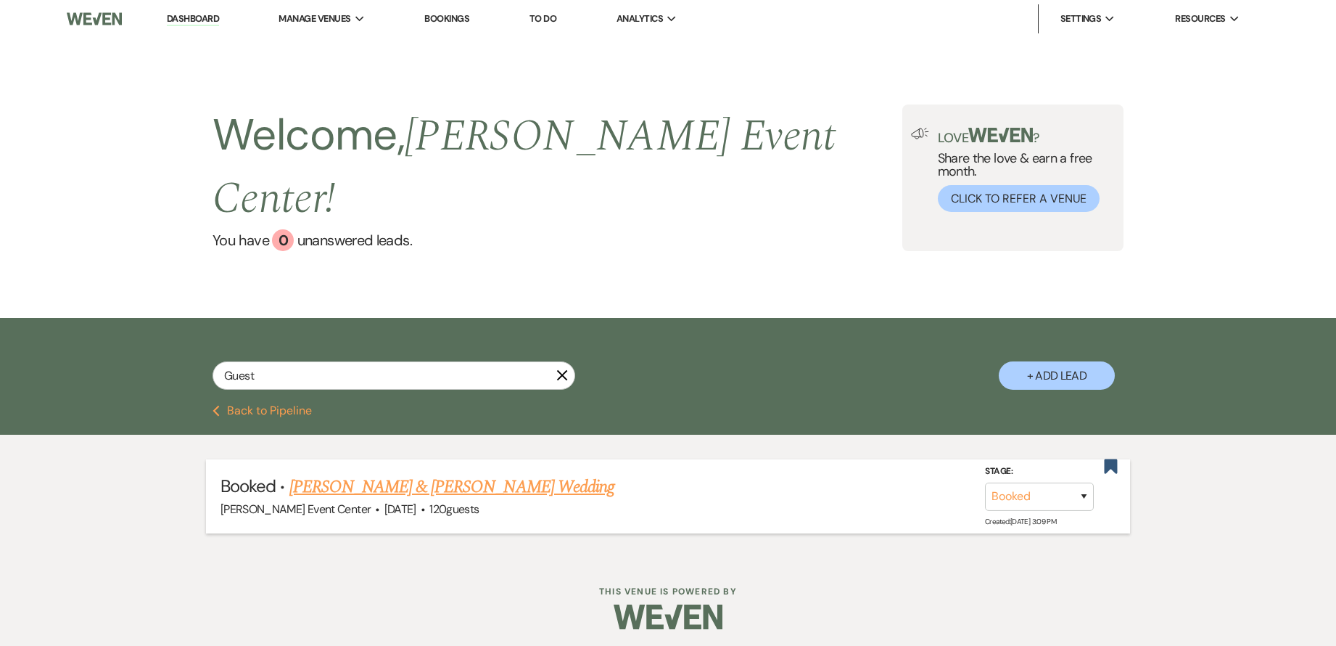
click at [522, 474] on link "[PERSON_NAME] & [PERSON_NAME] Wedding" at bounding box center [451, 487] width 325 height 26
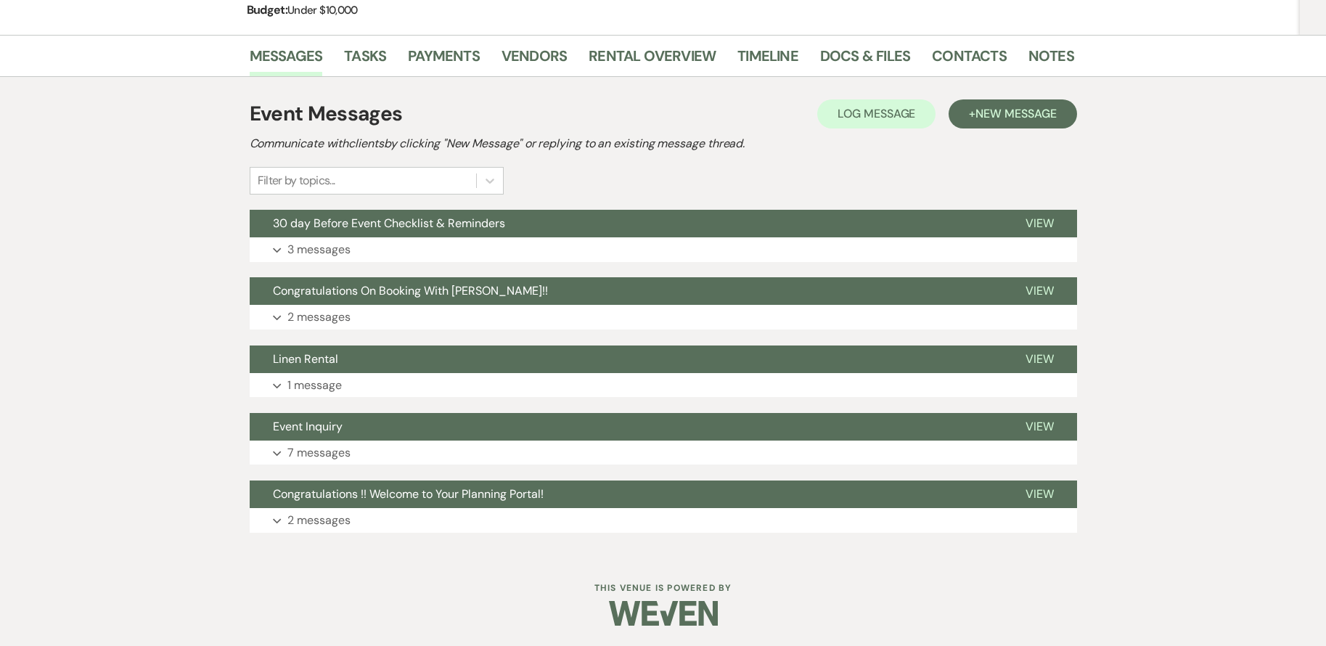
scroll to position [249, 0]
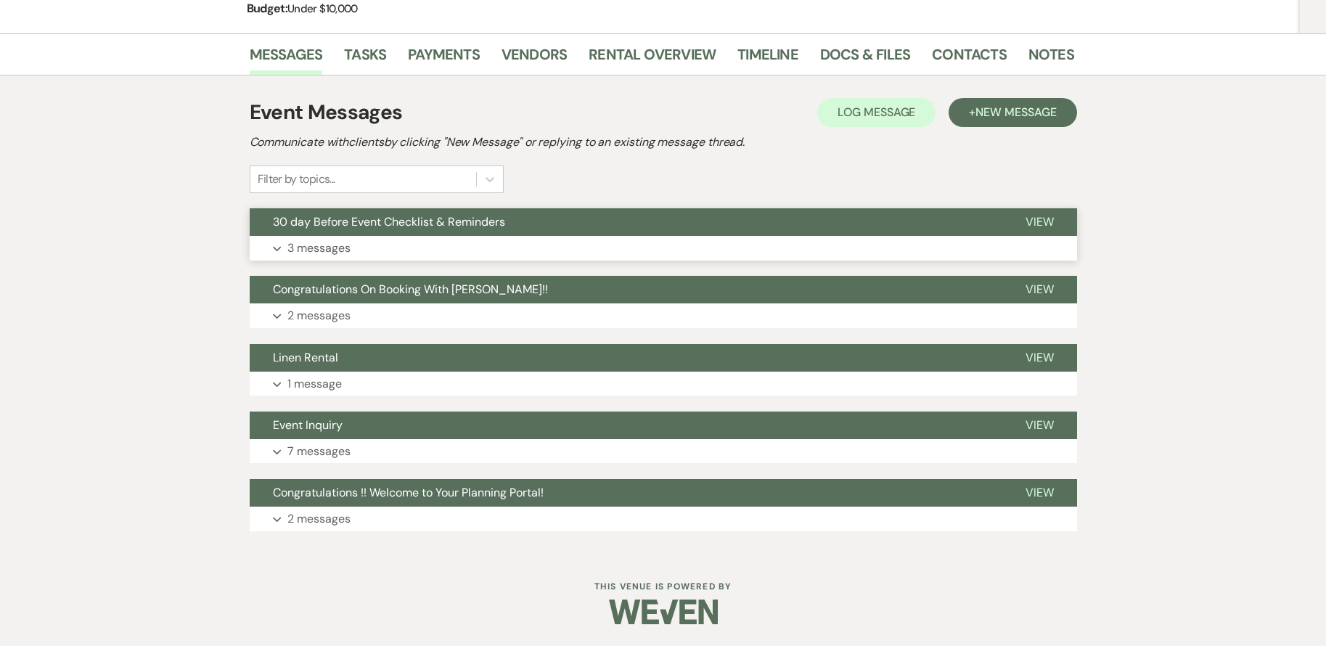
click at [363, 242] on button "Expand 3 messages" at bounding box center [663, 248] width 827 height 25
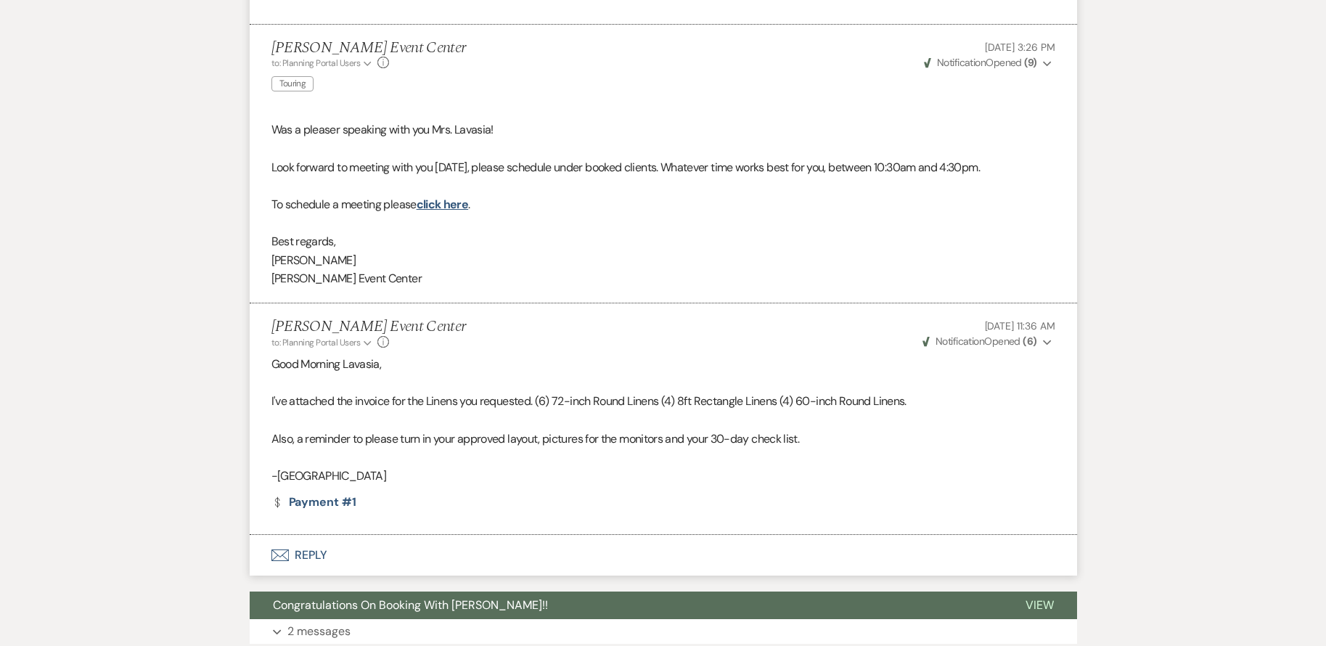
scroll to position [1482, 0]
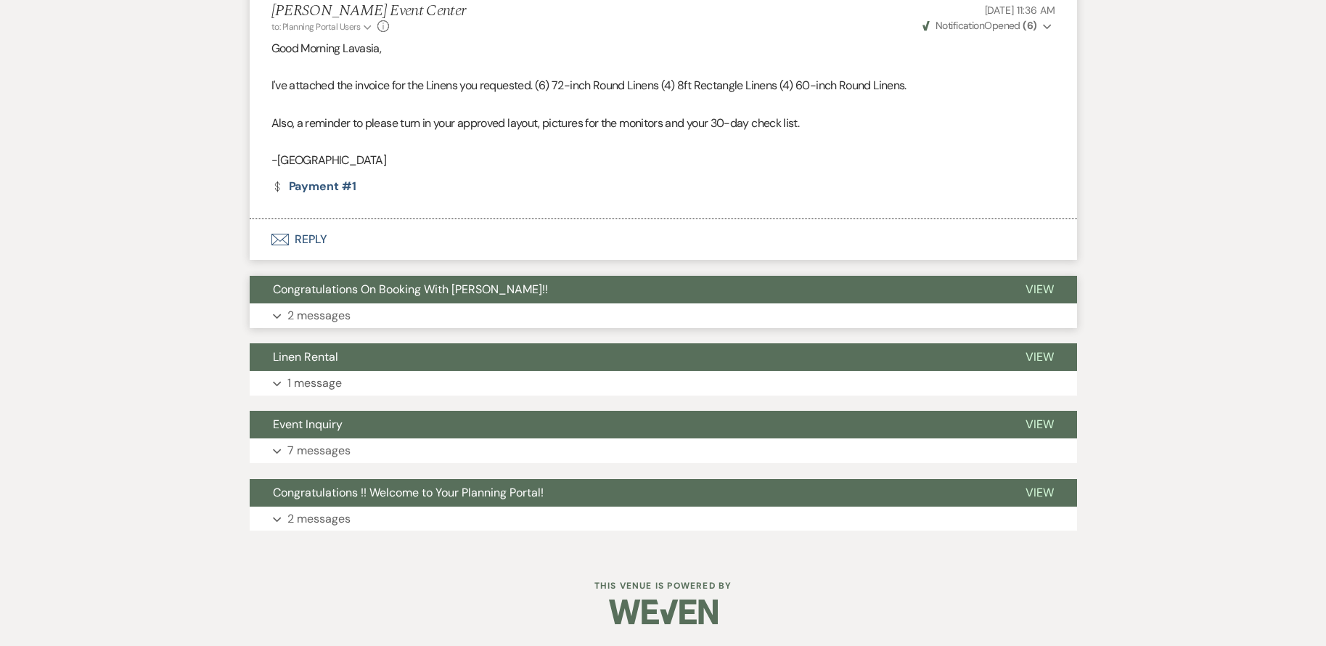
click at [392, 313] on button "Expand 2 messages" at bounding box center [663, 315] width 827 height 25
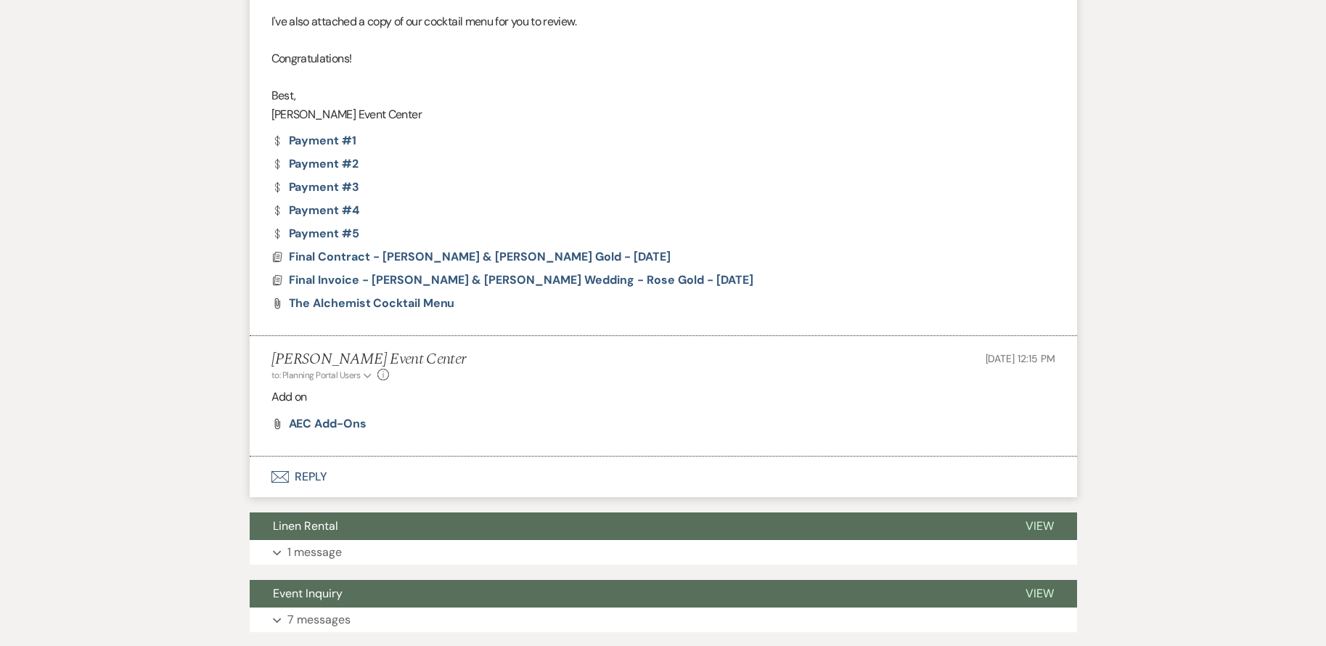
scroll to position [2038, 0]
click at [403, 539] on button "Linen Rental" at bounding box center [626, 526] width 752 height 28
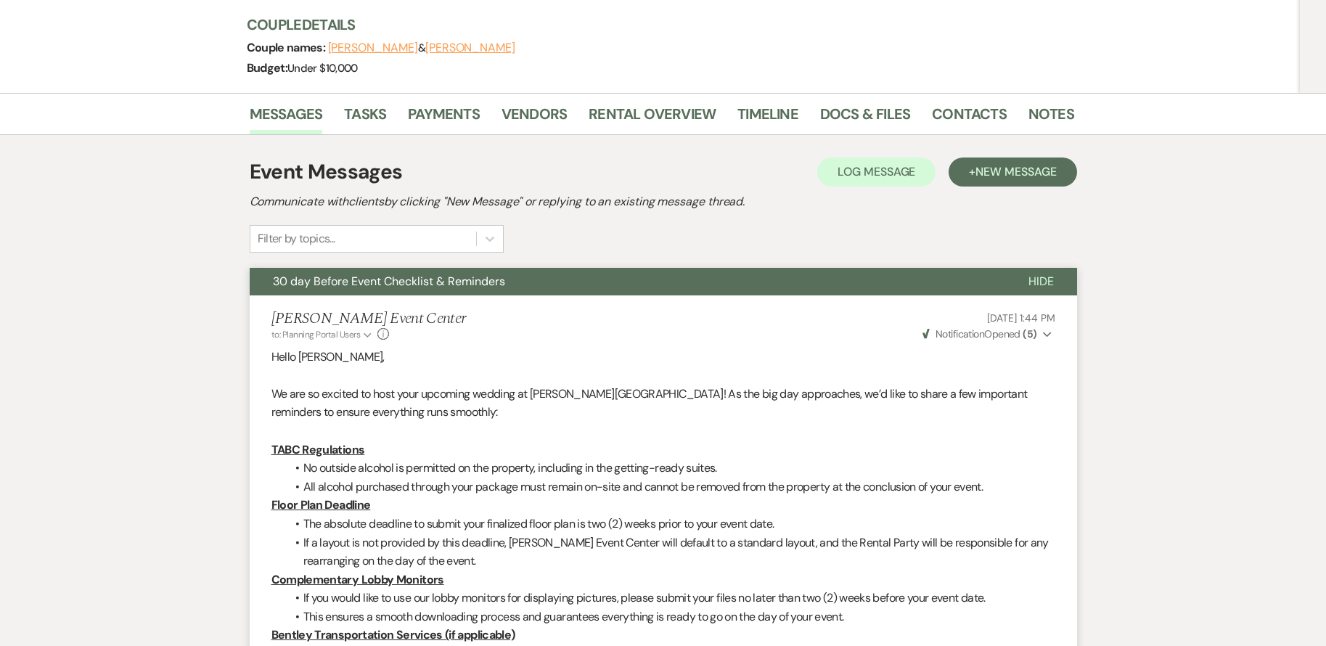
scroll to position [0, 0]
